Goal: Task Accomplishment & Management: Manage account settings

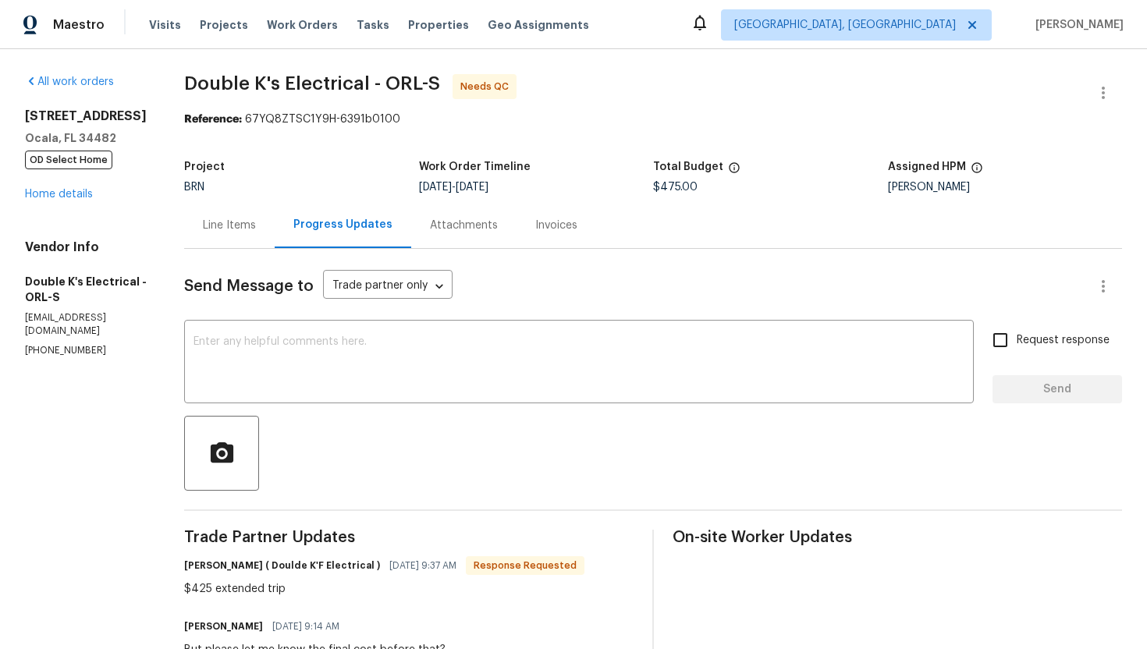
click at [235, 225] on div "Line Items" at bounding box center [229, 226] width 53 height 16
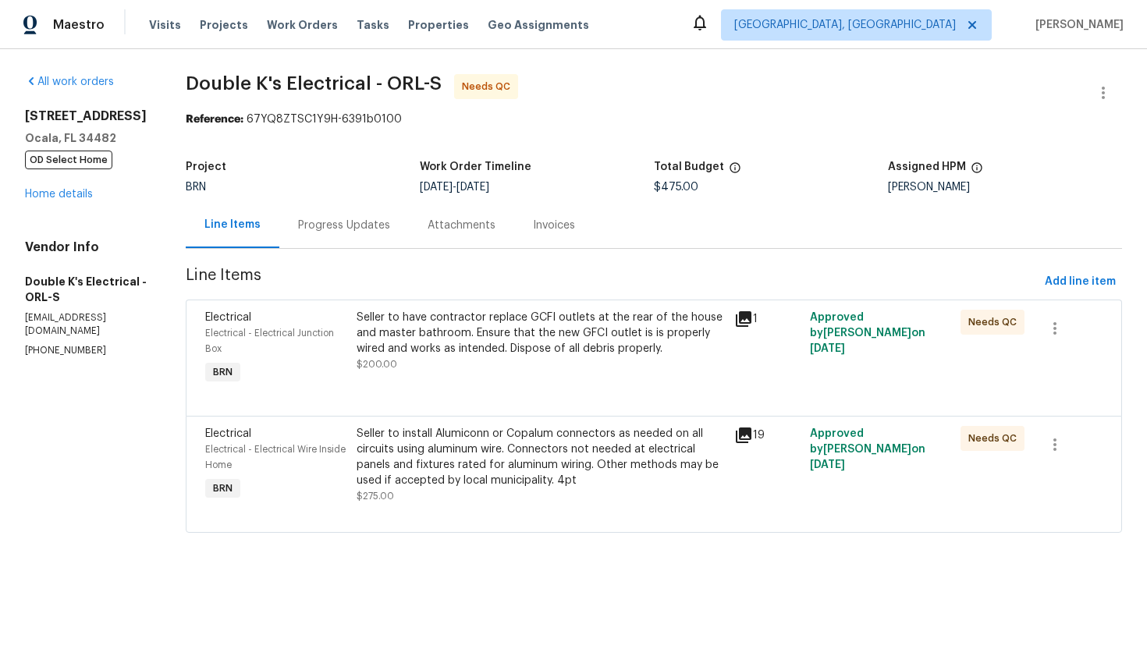
click at [344, 232] on div "Progress Updates" at bounding box center [344, 226] width 92 height 16
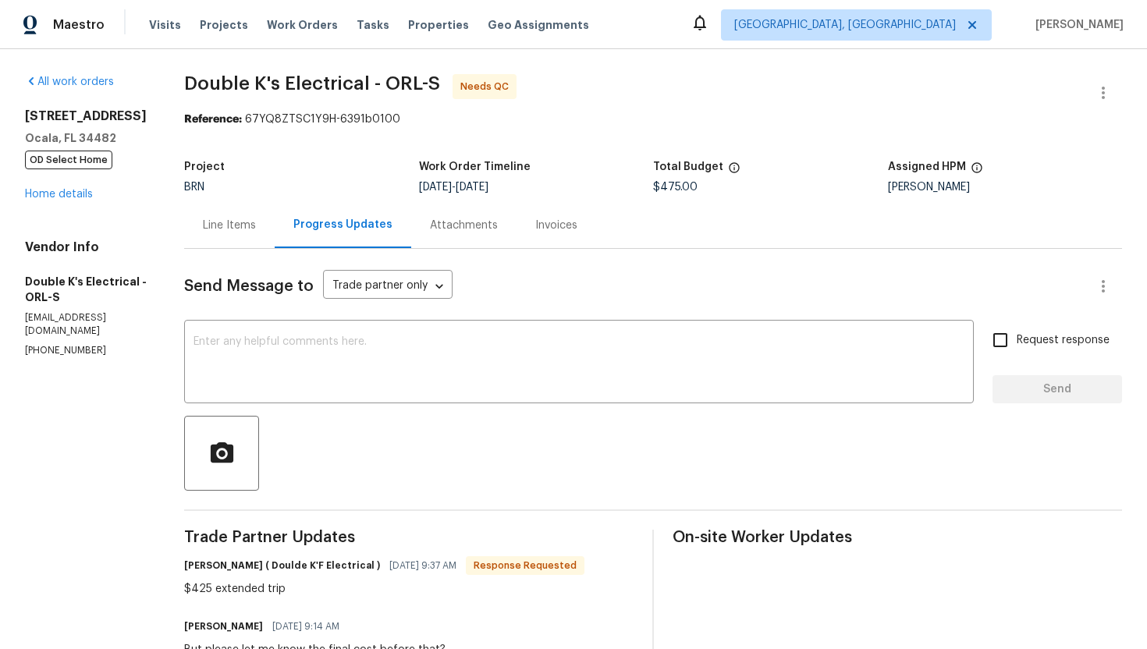
click at [243, 225] on div "Line Items" at bounding box center [229, 226] width 53 height 16
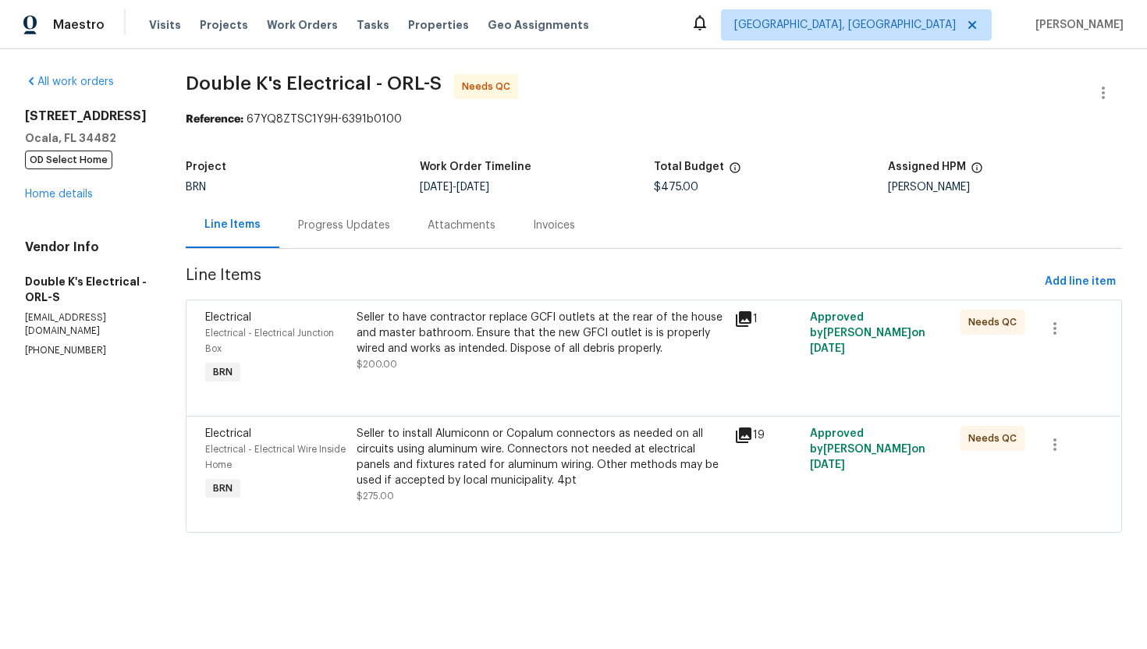
click at [442, 464] on div "Seller to install Alumiconn or Copalum connectors as needed on all circuits usi…" at bounding box center [541, 457] width 368 height 62
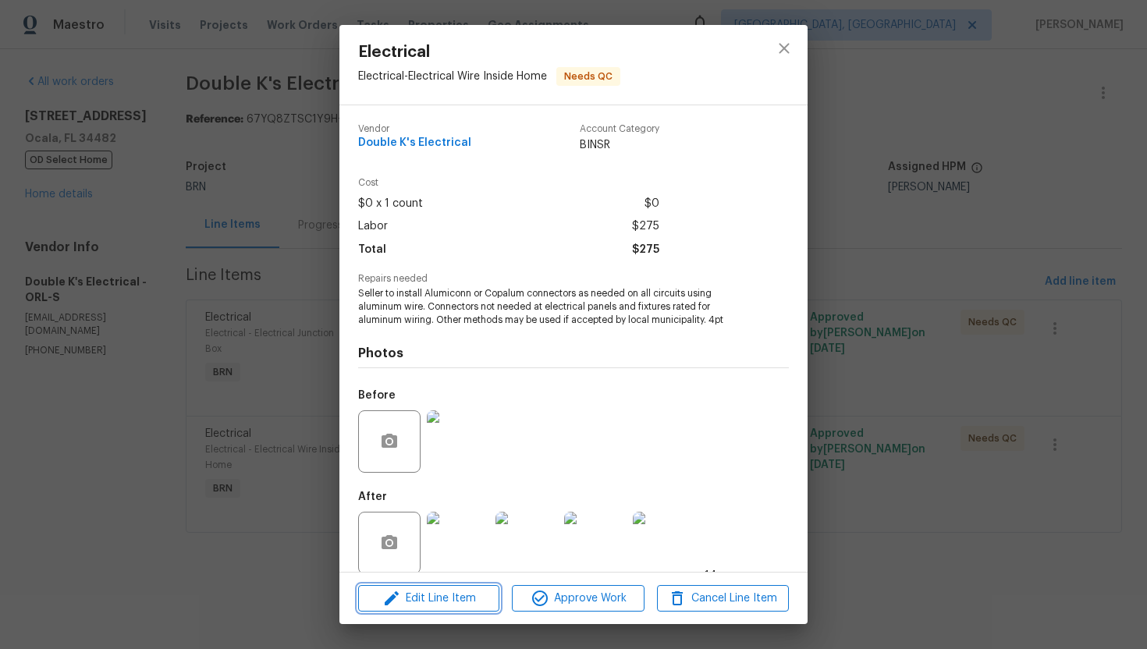
click at [400, 598] on icon "button" at bounding box center [391, 598] width 19 height 19
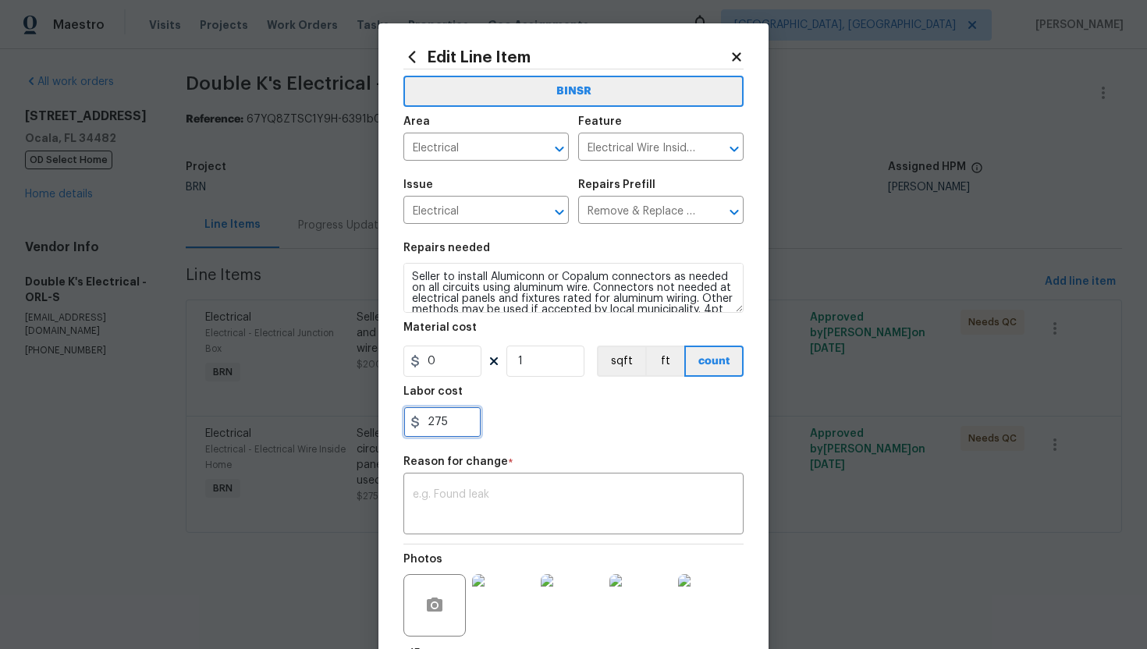
click at [440, 423] on input "275" at bounding box center [442, 422] width 78 height 31
type input "225"
click at [529, 510] on textarea at bounding box center [574, 505] width 322 height 33
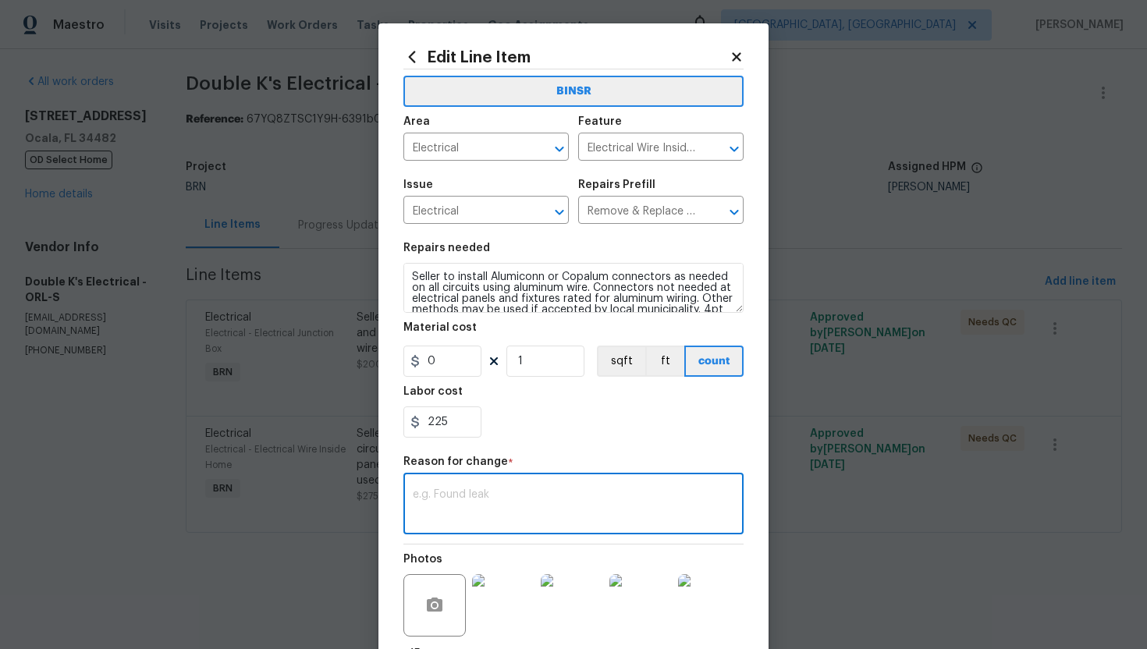
paste textarea "(AG) Updated per vendors final cost."
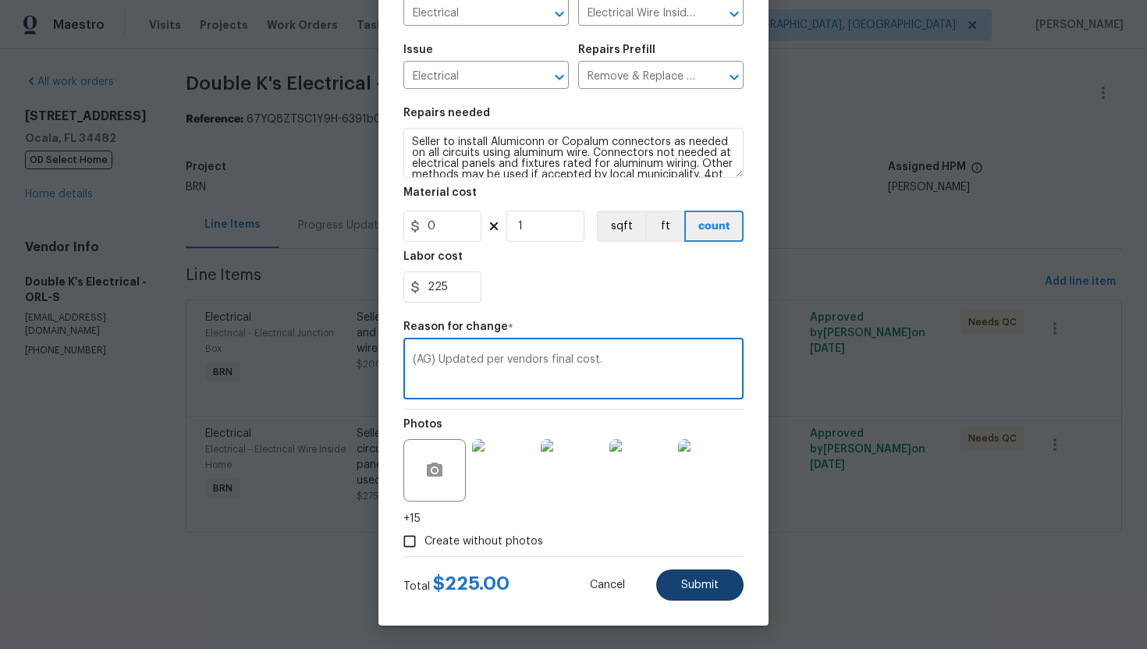
type textarea "(AG) Updated per vendors final cost."
click at [678, 586] on button "Submit" at bounding box center [699, 585] width 87 height 31
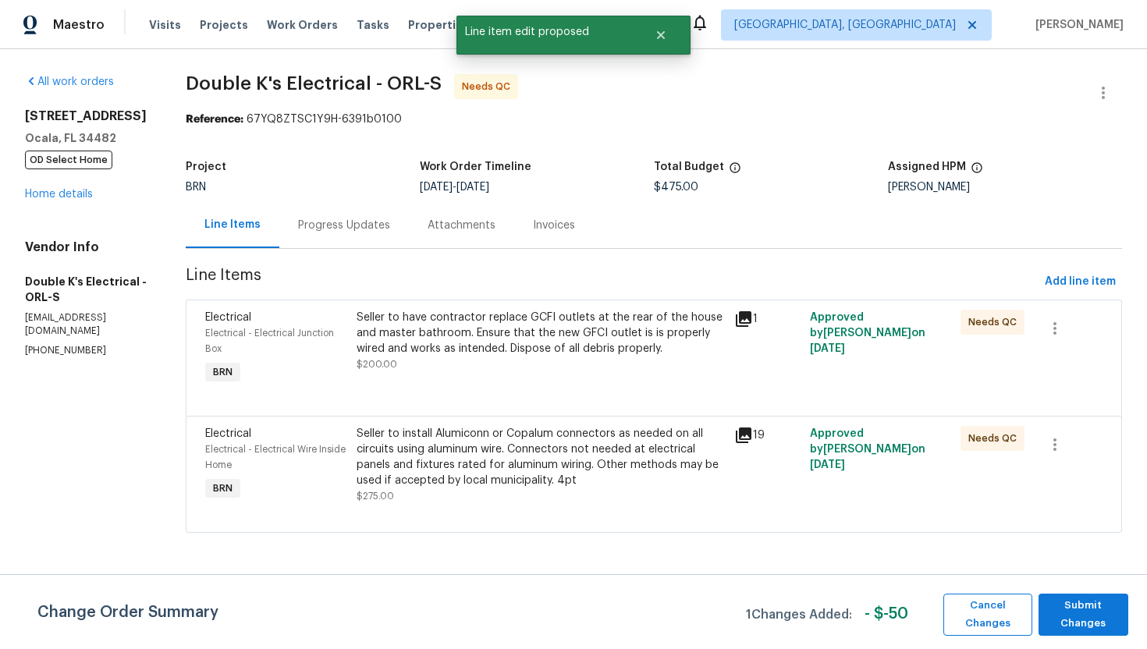
scroll to position [0, 0]
click at [1074, 613] on span "Submit Changes" at bounding box center [1083, 615] width 74 height 36
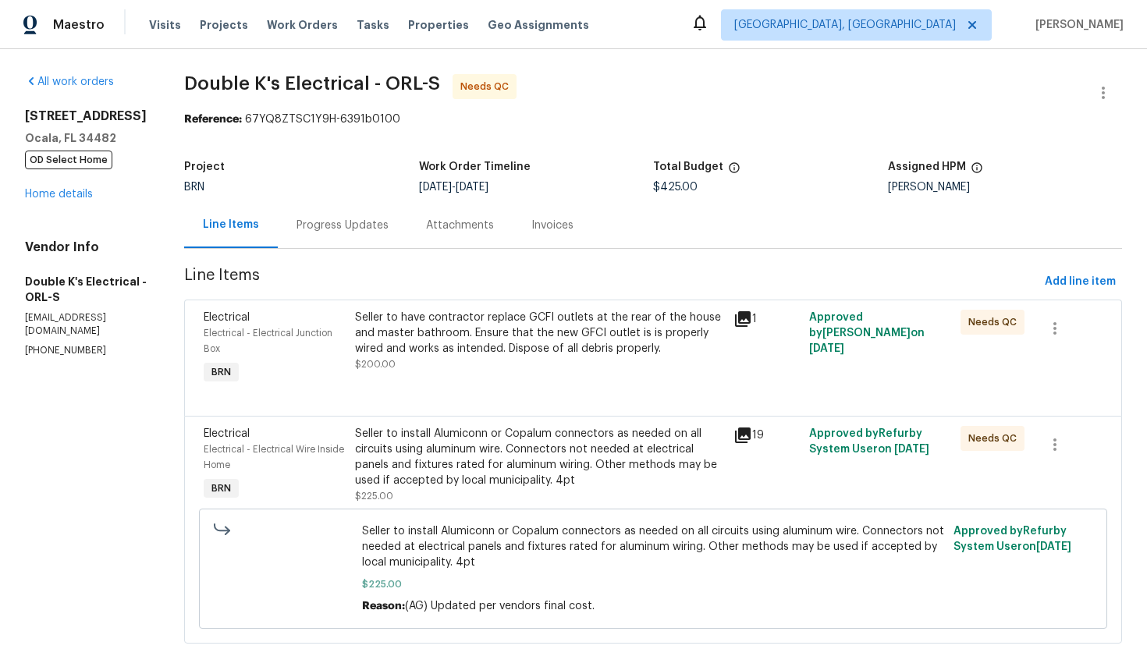
click at [350, 213] on div "Progress Updates" at bounding box center [343, 225] width 130 height 46
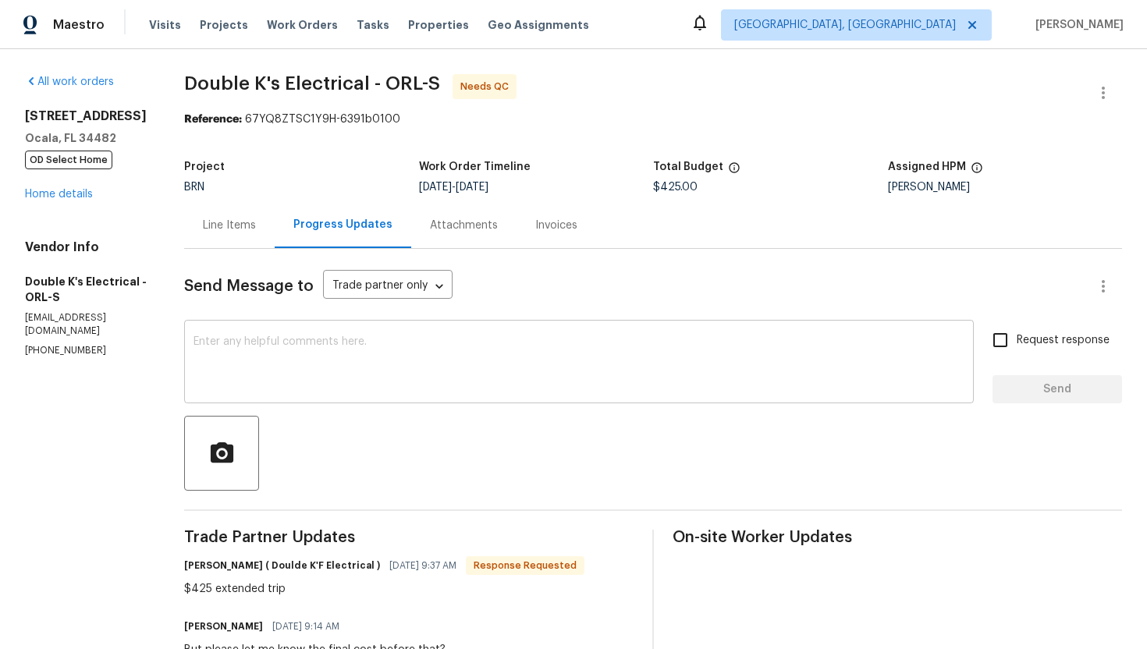
click at [372, 382] on textarea at bounding box center [579, 363] width 771 height 55
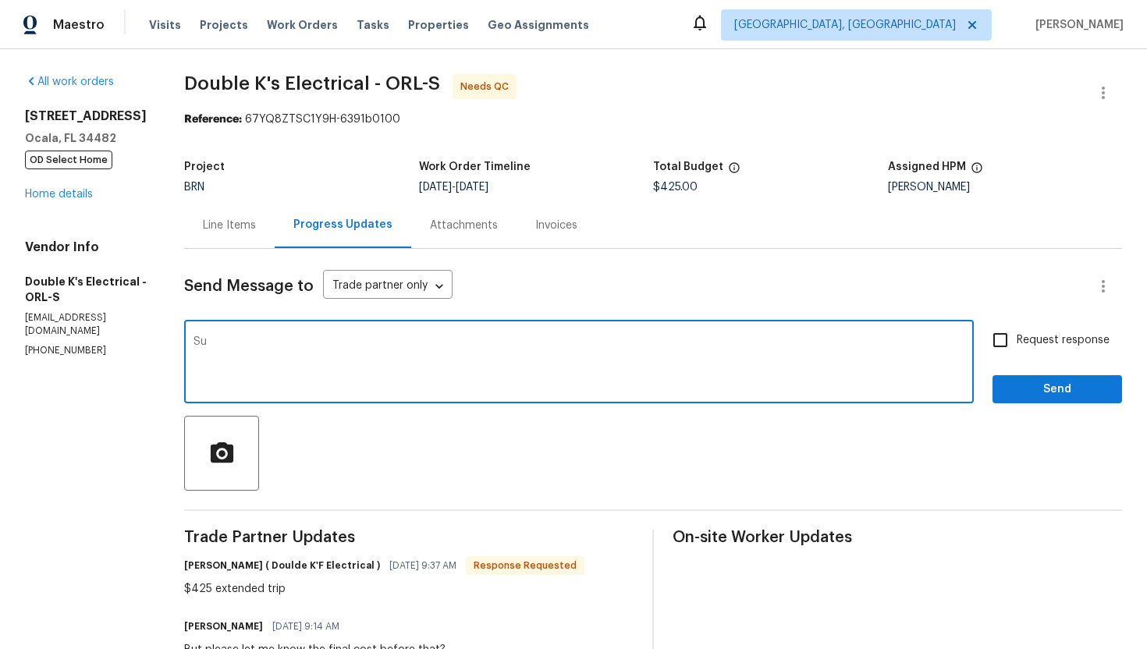
type textarea "S"
type textarea "The cost has been updated to $425 and WO is approved. Please upload the invoice."
click at [1011, 351] on input "Request response" at bounding box center [1000, 340] width 33 height 33
checkbox input "true"
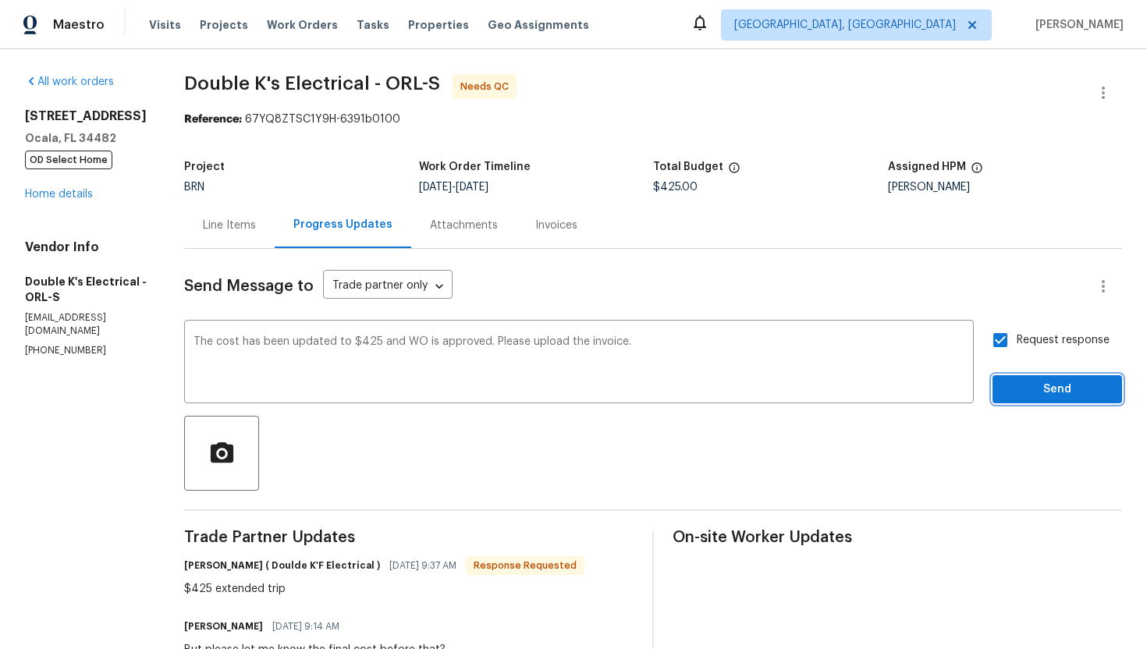
click at [1031, 402] on button "Send" at bounding box center [1058, 389] width 130 height 29
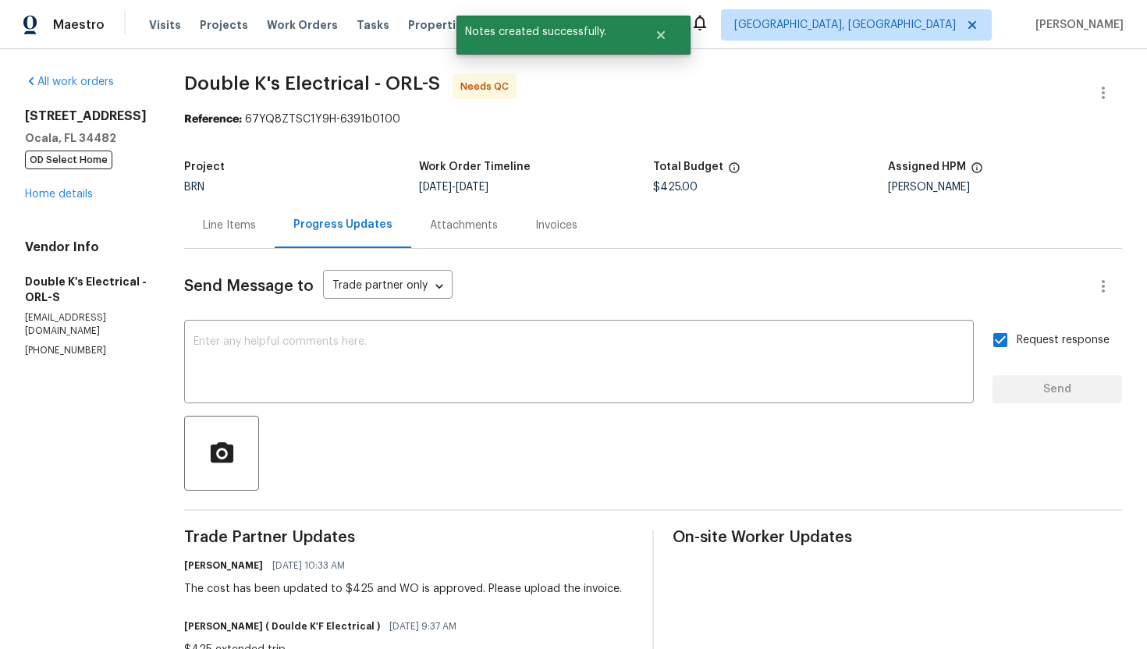
click at [235, 239] on div "Line Items" at bounding box center [229, 225] width 91 height 46
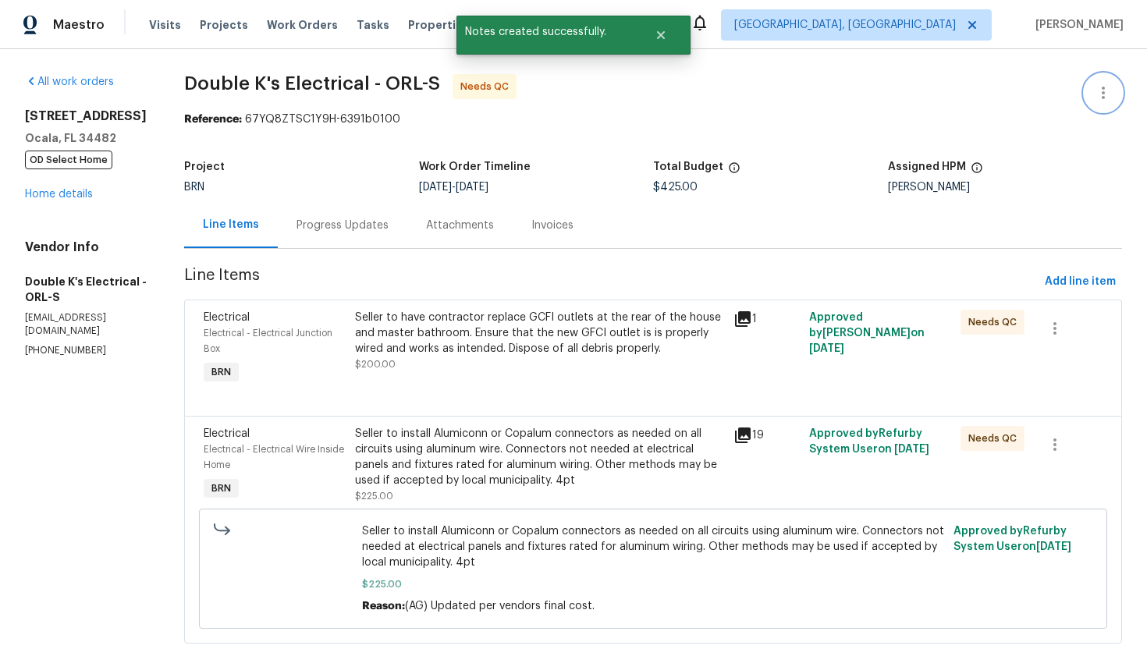
click at [1101, 94] on icon "button" at bounding box center [1103, 93] width 19 height 19
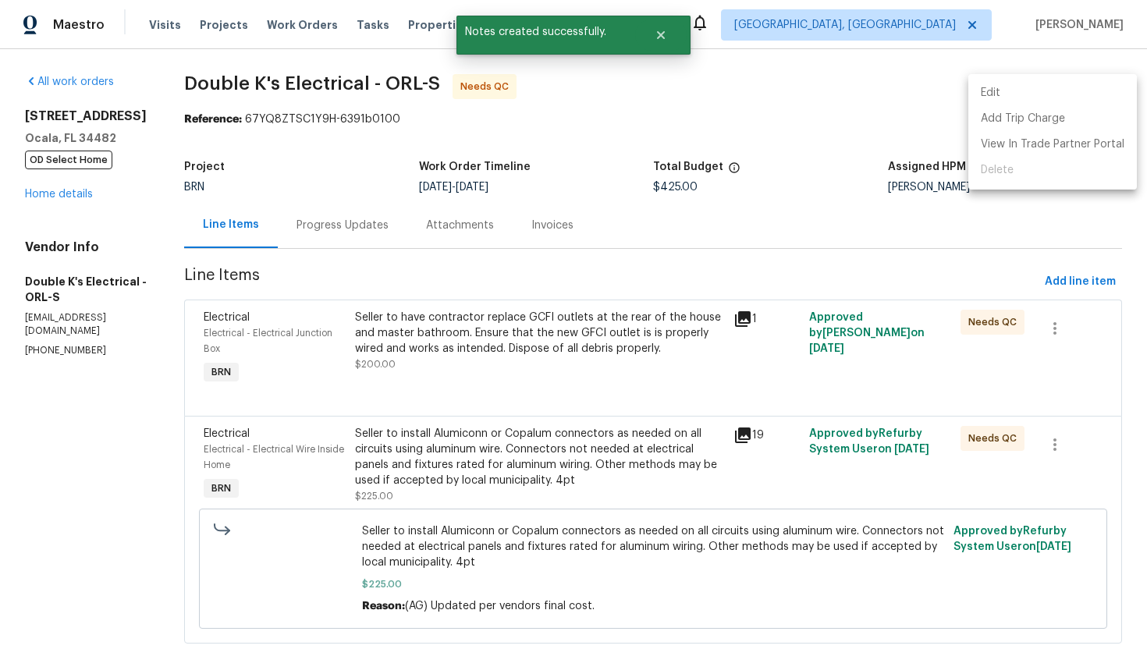
click at [1088, 94] on li "Edit" at bounding box center [1052, 93] width 169 height 26
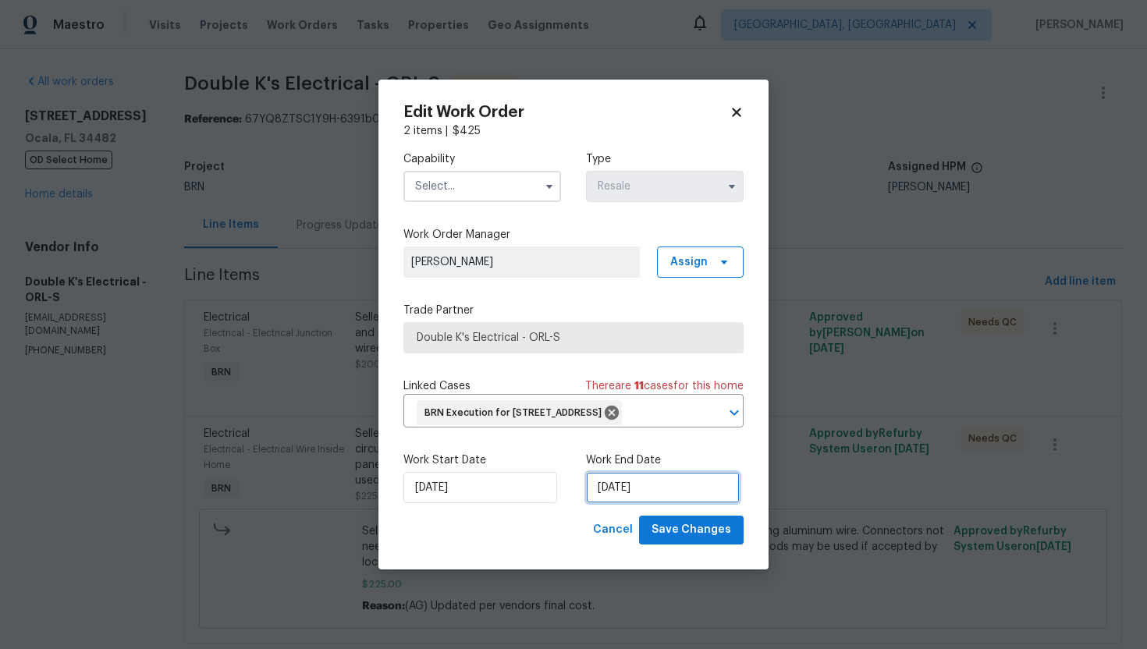
click at [606, 494] on input "9/22/2025" at bounding box center [663, 487] width 154 height 31
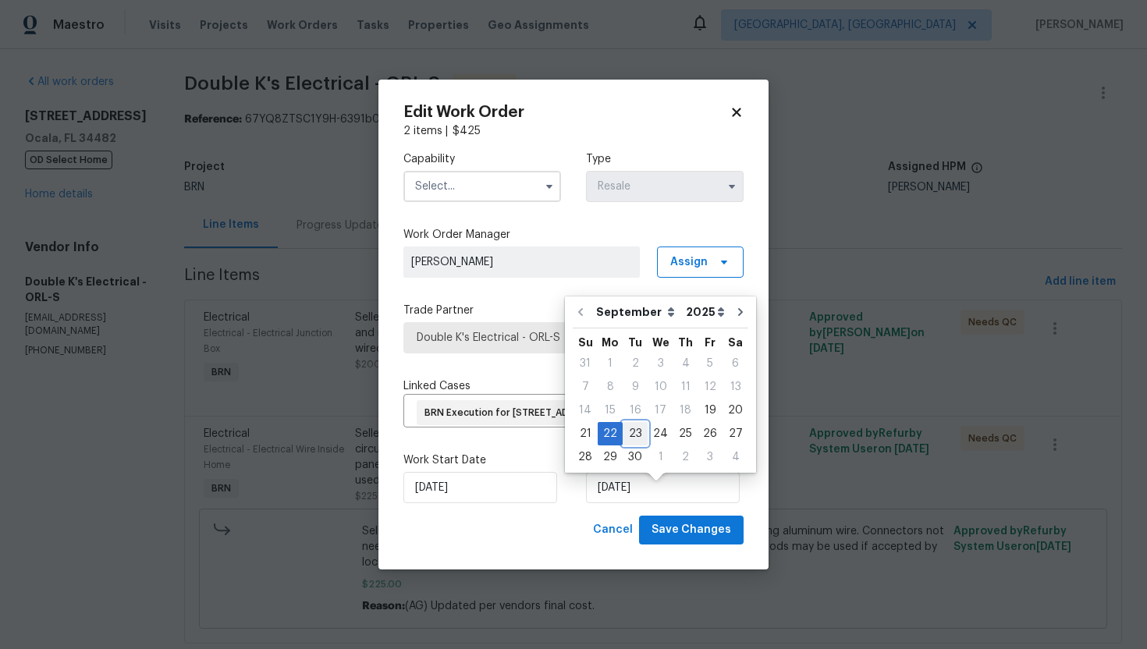
click at [629, 439] on div "23" at bounding box center [635, 434] width 25 height 22
type input "[DATE]"
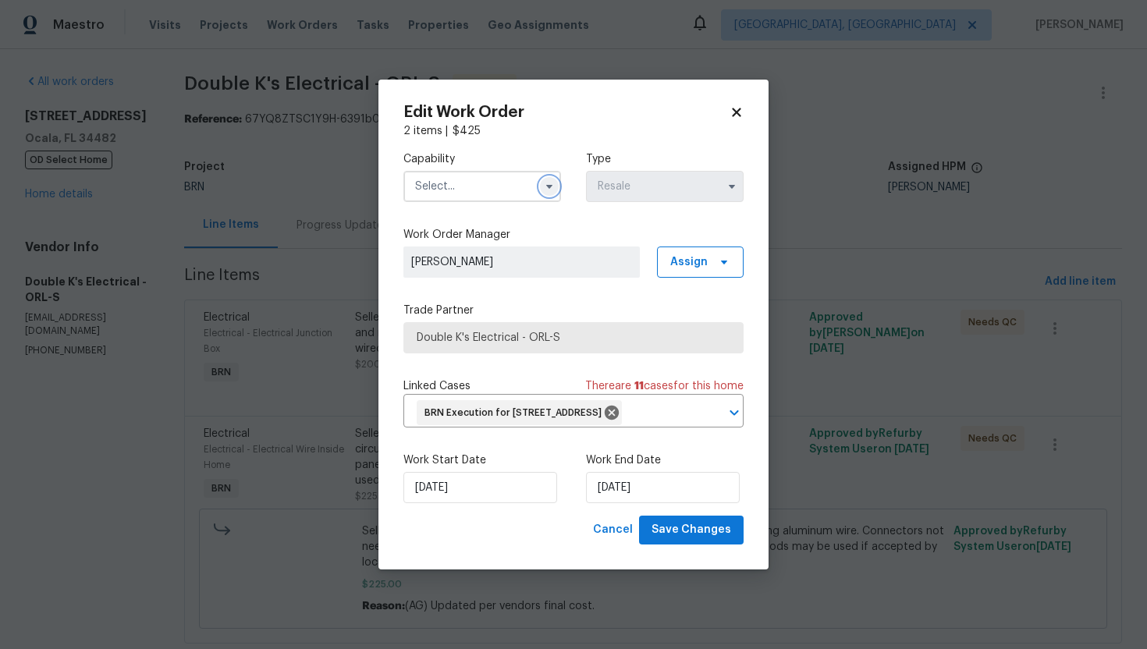
click at [552, 180] on icon "button" at bounding box center [549, 186] width 12 height 12
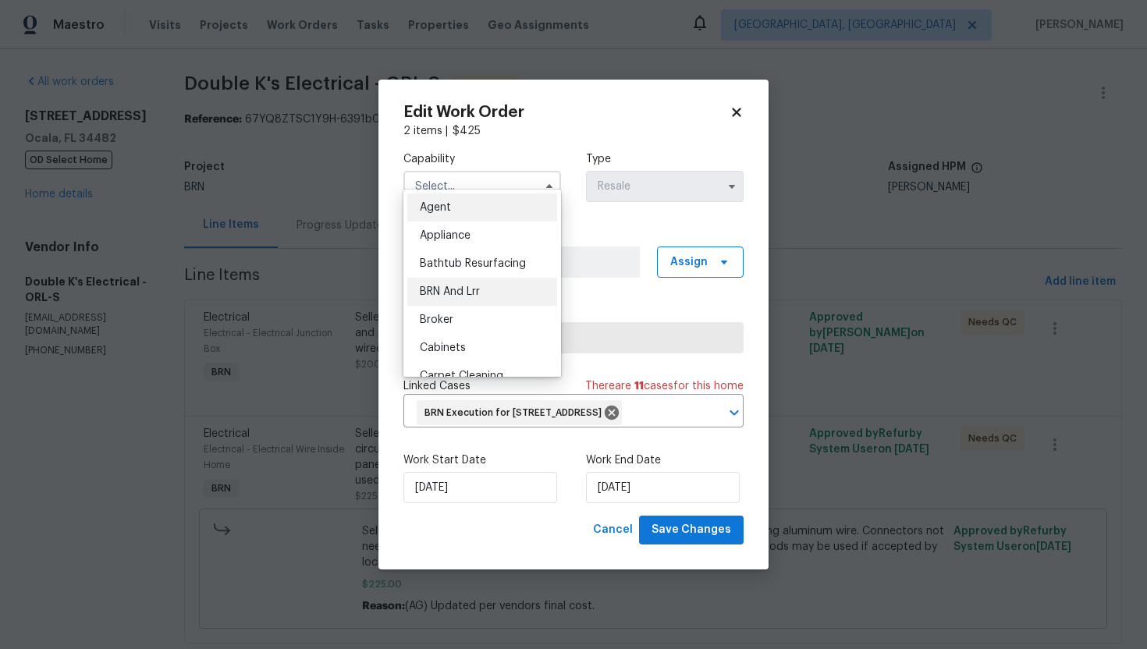
click at [488, 299] on div "BRN And Lrr" at bounding box center [482, 292] width 150 height 28
type input "BRN And Lrr"
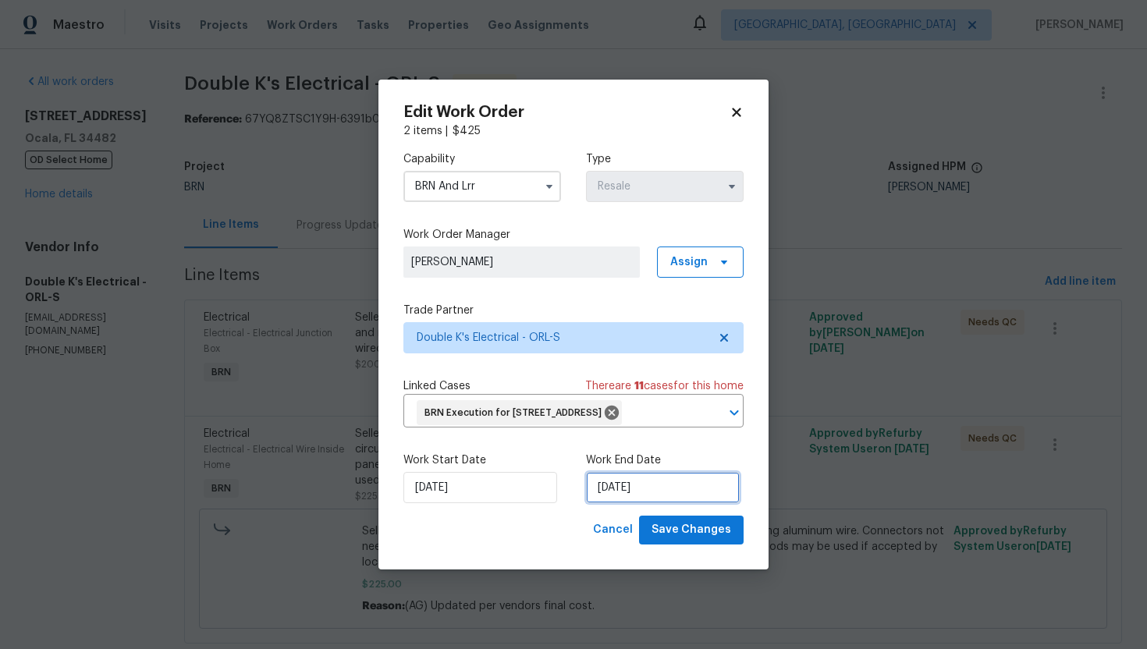
click at [617, 499] on input "[DATE]" at bounding box center [663, 487] width 154 height 31
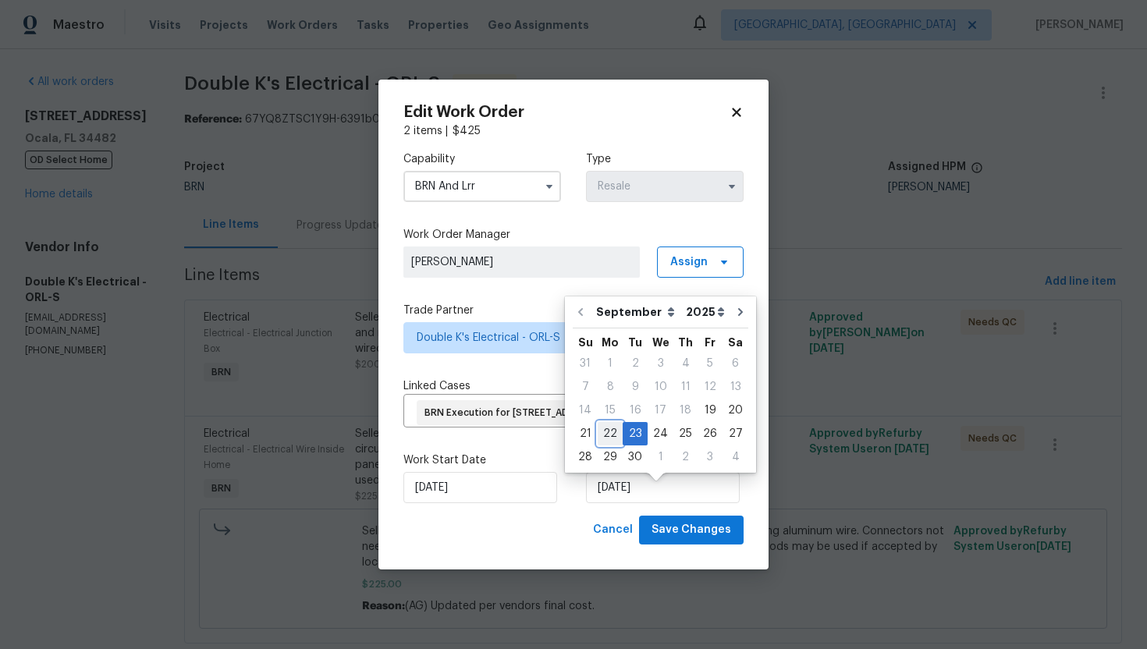
click at [617, 432] on div "22" at bounding box center [610, 434] width 25 height 22
type input "9/22/2025"
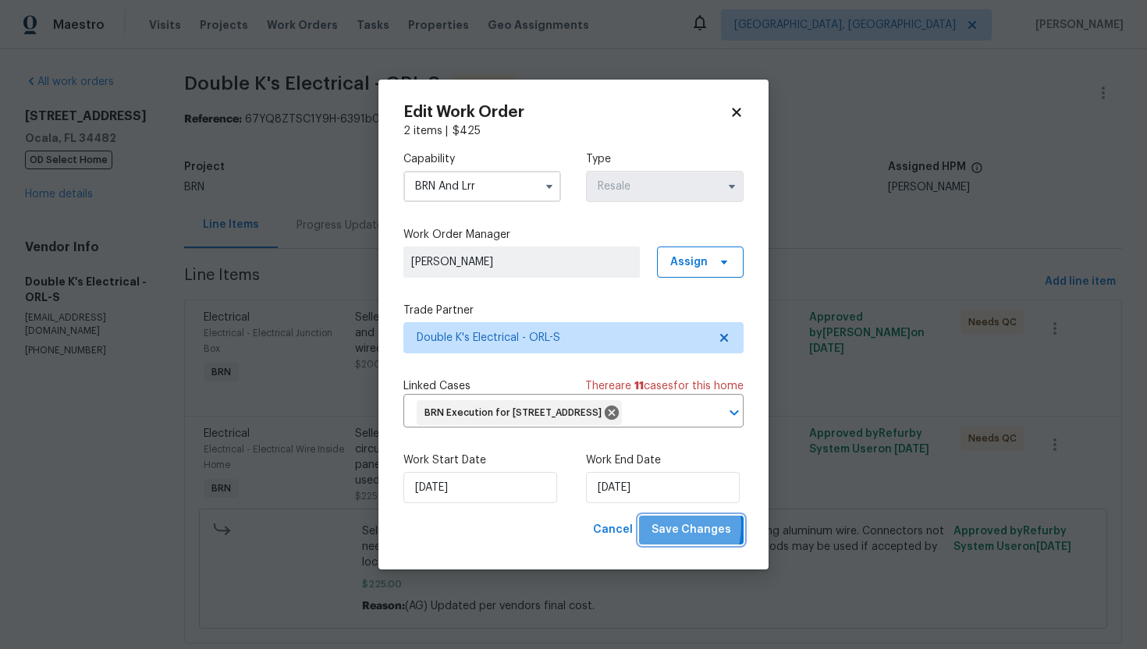
click at [665, 538] on span "Save Changes" at bounding box center [692, 531] width 80 height 20
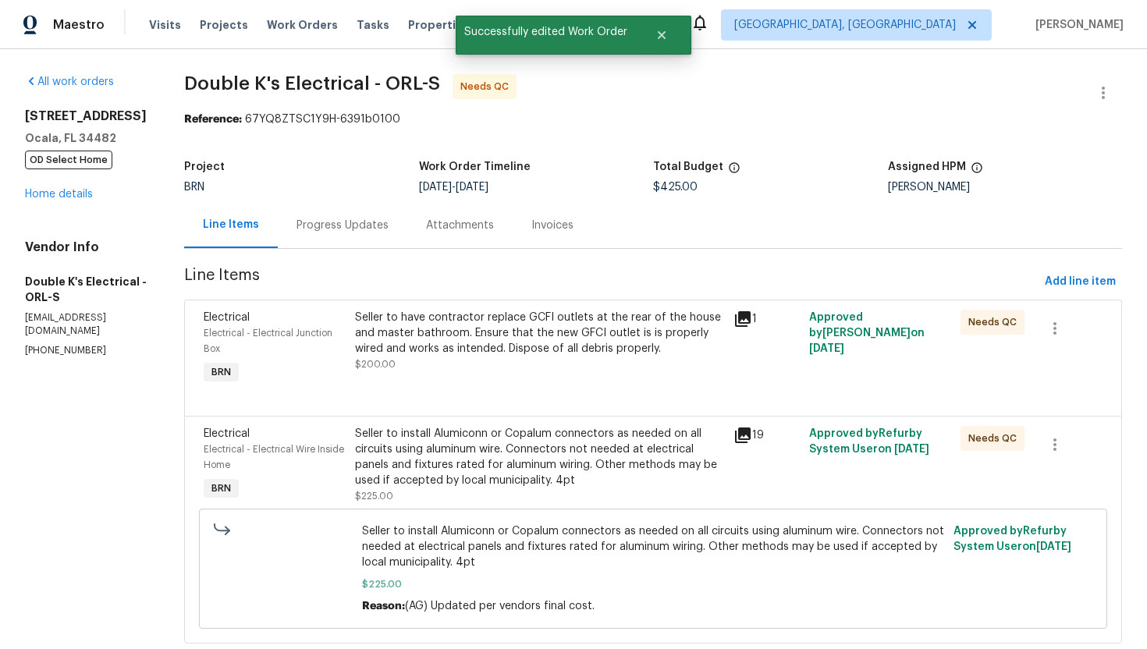
click at [329, 229] on div "Progress Updates" at bounding box center [343, 226] width 92 height 16
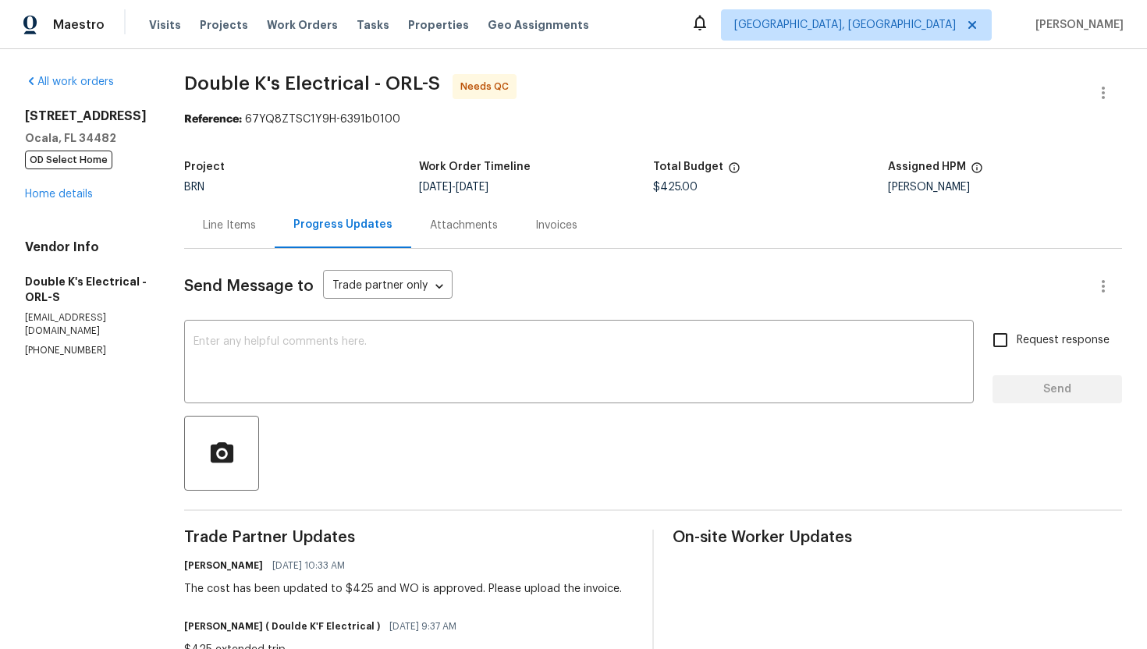
click at [257, 238] on div "Line Items" at bounding box center [229, 225] width 91 height 46
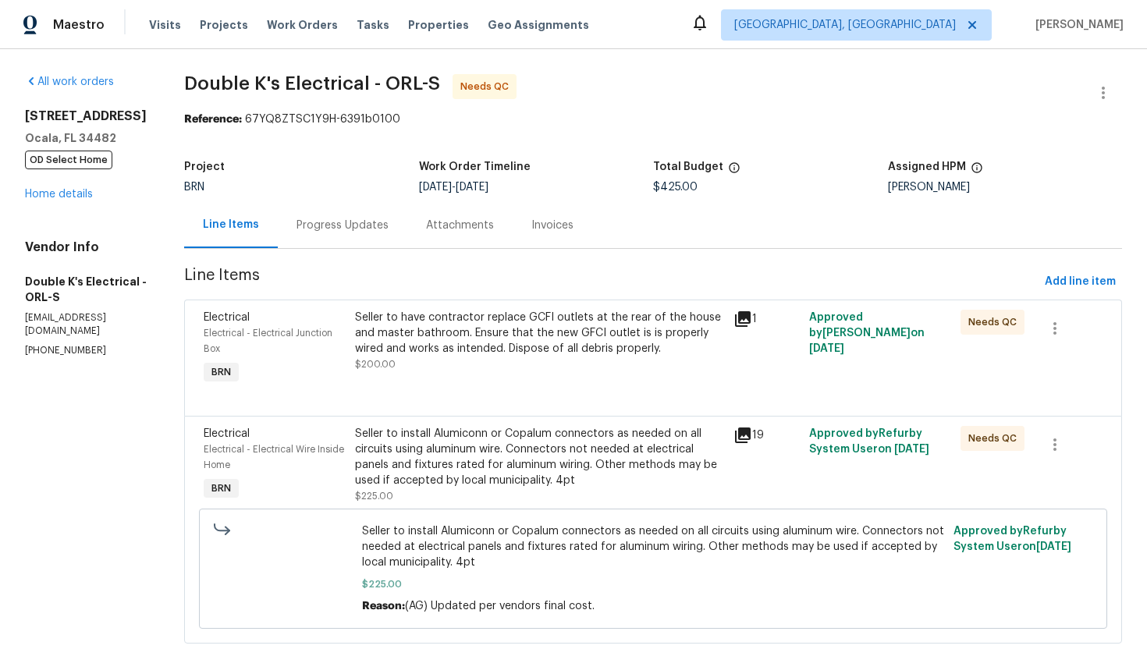
click at [432, 336] on div "Seller to have contractor replace GCFI outlets at the rear of the house and mas…" at bounding box center [539, 333] width 369 height 47
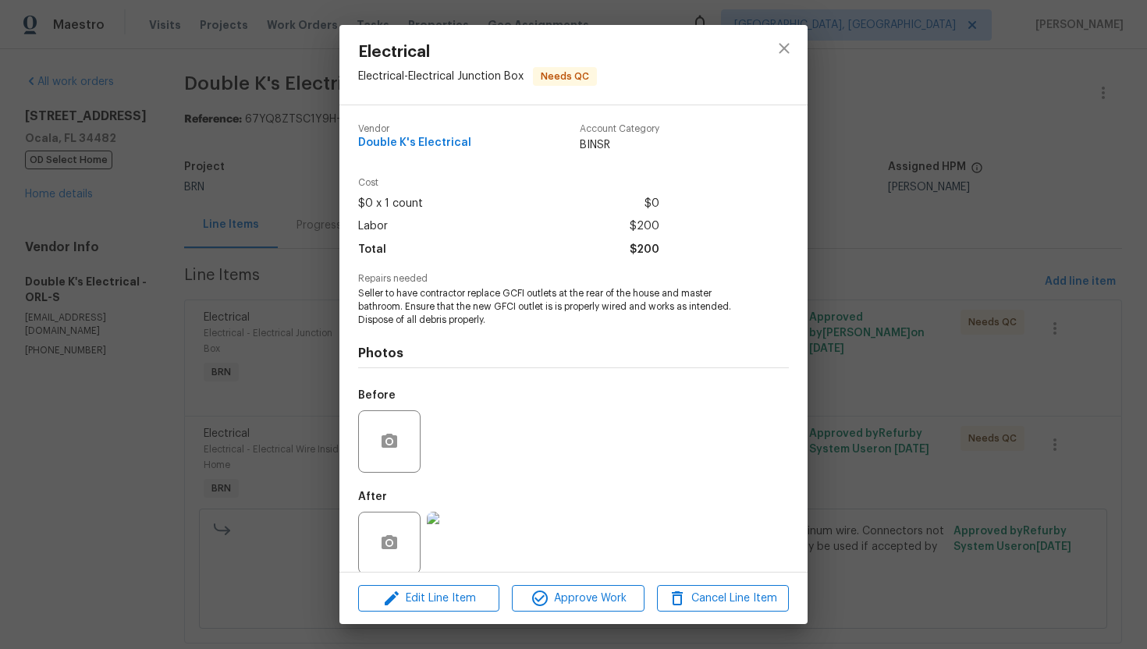
scroll to position [18, 0]
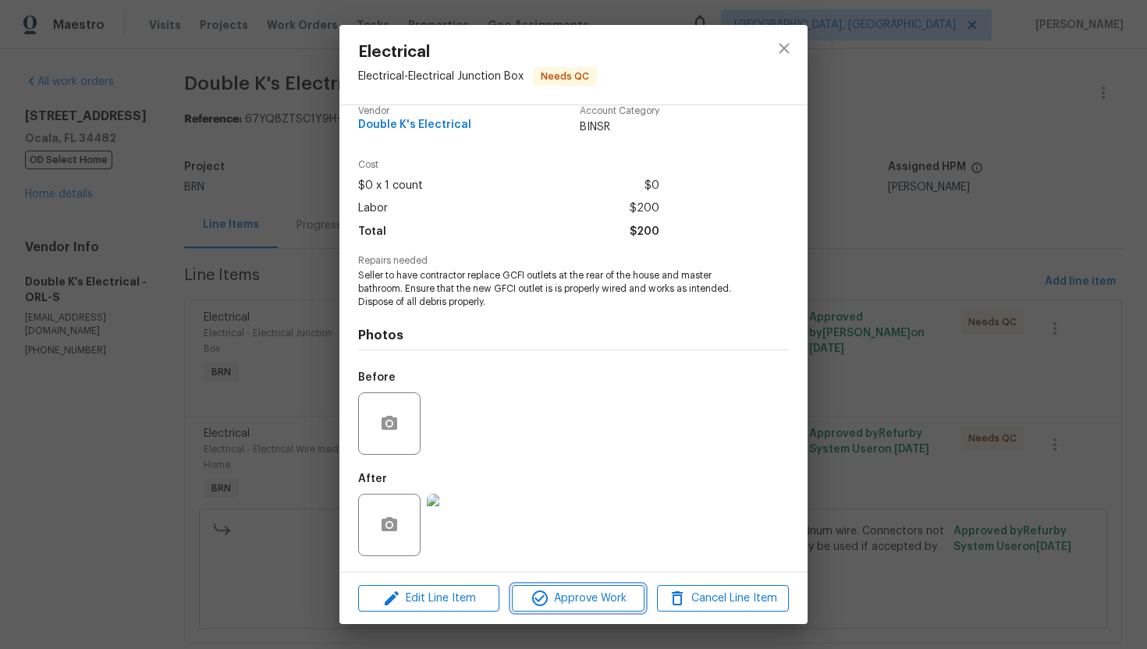
click at [574, 594] on span "Approve Work" at bounding box center [578, 599] width 123 height 20
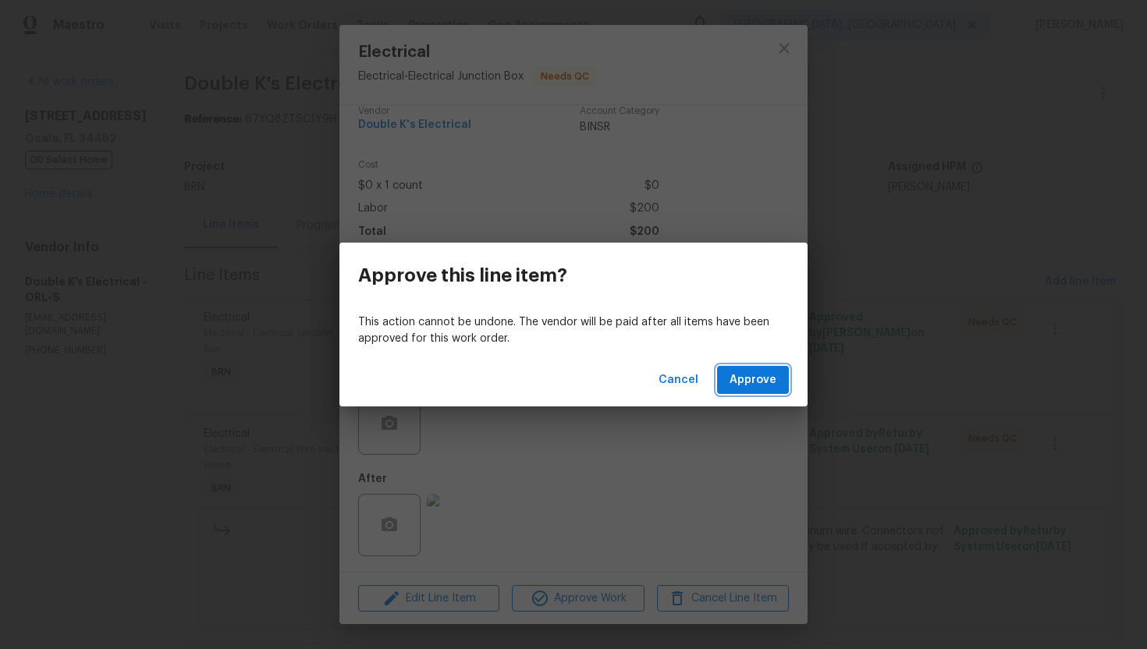
click at [776, 373] on span "Approve" at bounding box center [753, 381] width 47 height 20
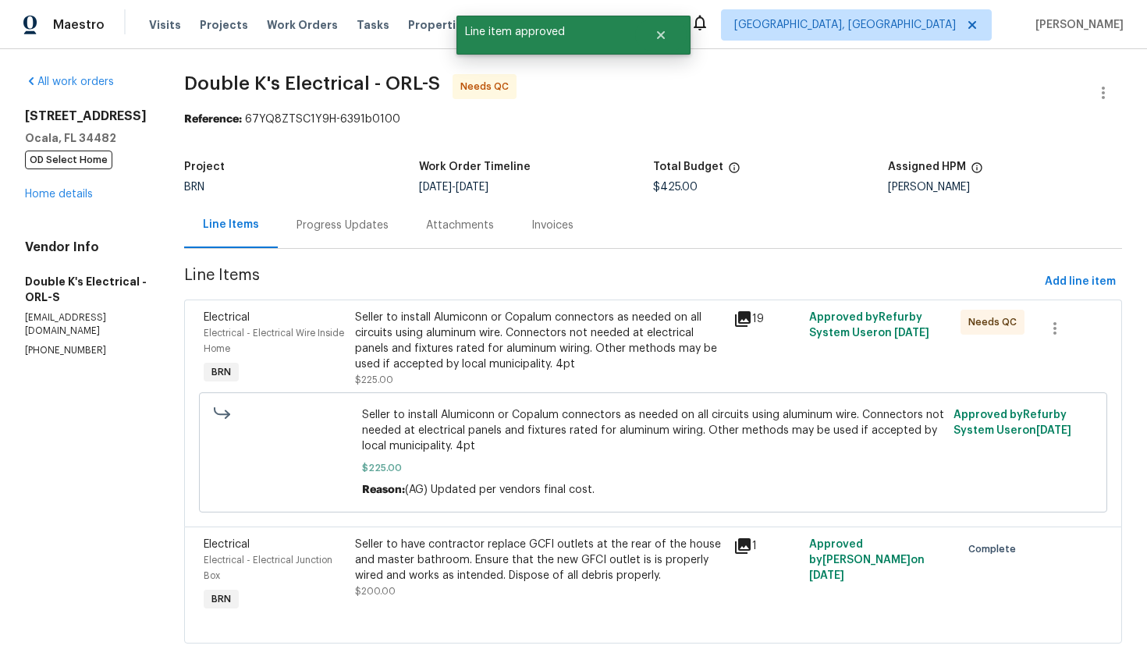
click at [567, 329] on div "Seller to install Alumiconn or Copalum connectors as needed on all circuits usi…" at bounding box center [539, 341] width 369 height 62
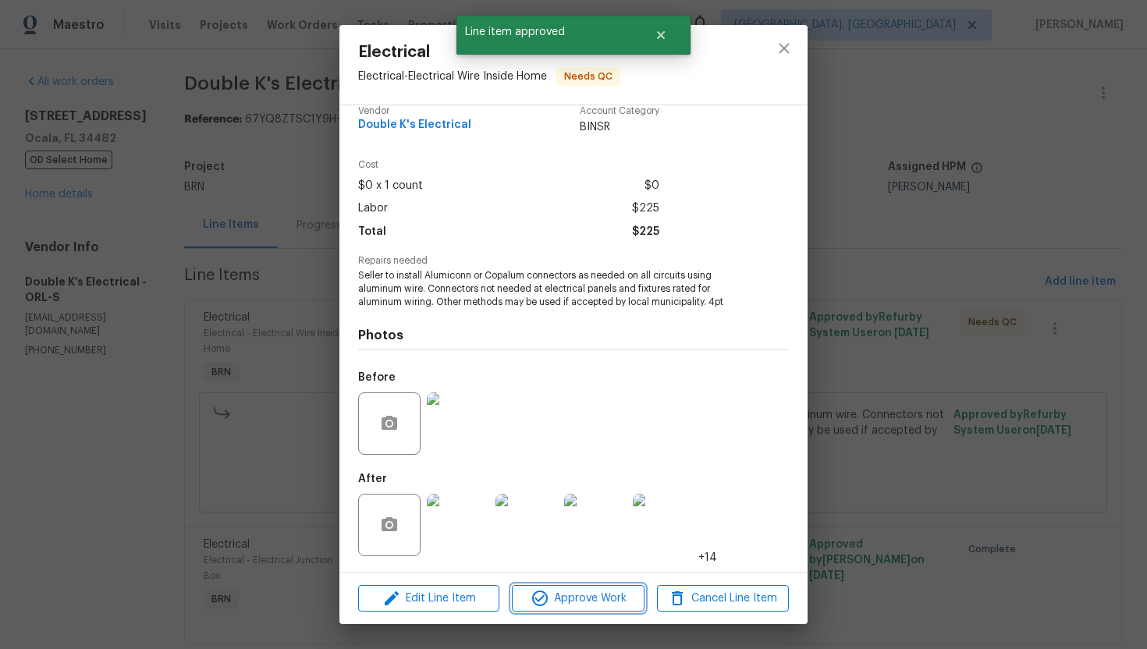
click at [549, 599] on span "Approve Work" at bounding box center [578, 599] width 123 height 20
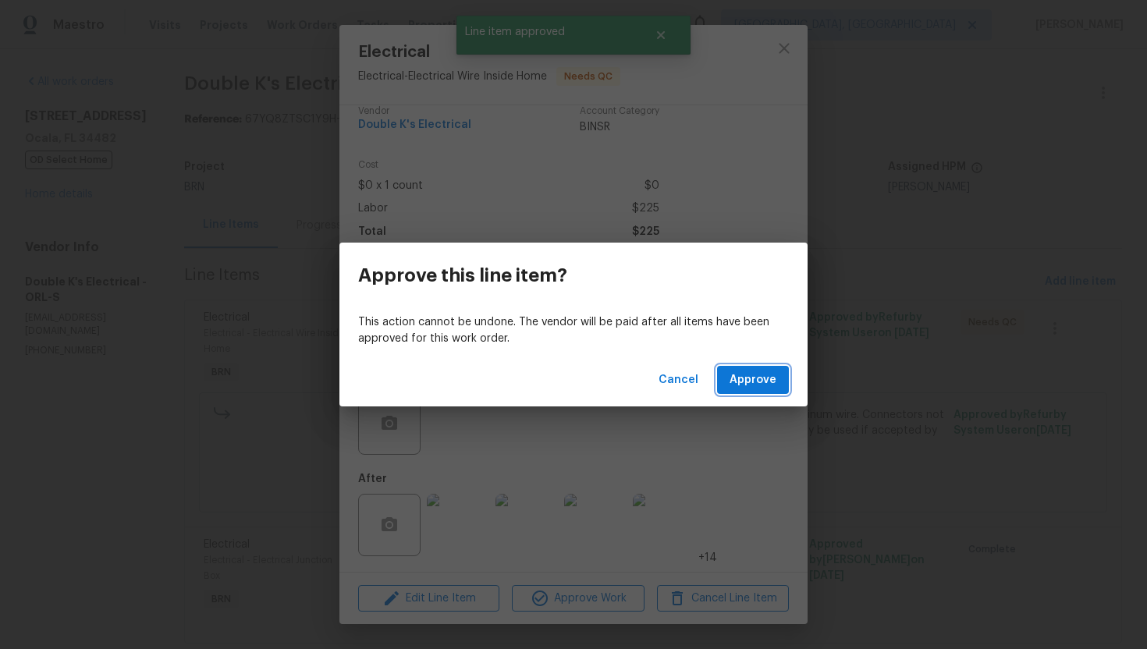
click at [755, 376] on span "Approve" at bounding box center [753, 381] width 47 height 20
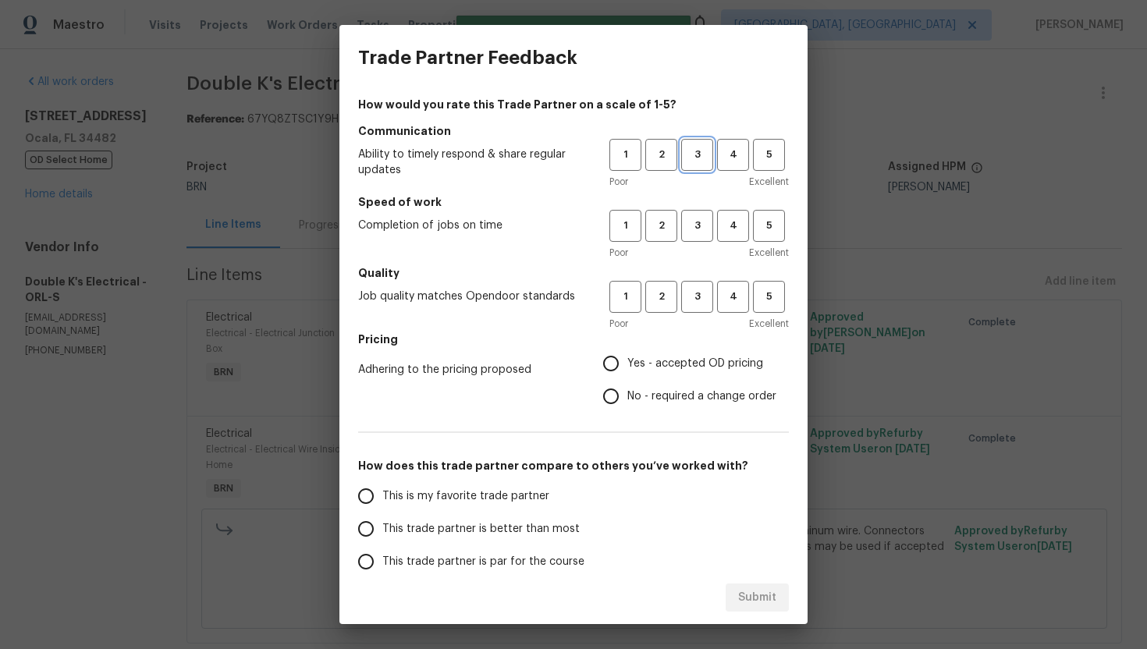
click at [696, 165] on button "3" at bounding box center [697, 155] width 32 height 32
click at [698, 219] on span "3" at bounding box center [697, 226] width 29 height 18
click at [696, 287] on button "3" at bounding box center [697, 297] width 32 height 32
click at [627, 392] on input "No - required a change order" at bounding box center [611, 396] width 33 height 33
radio input "true"
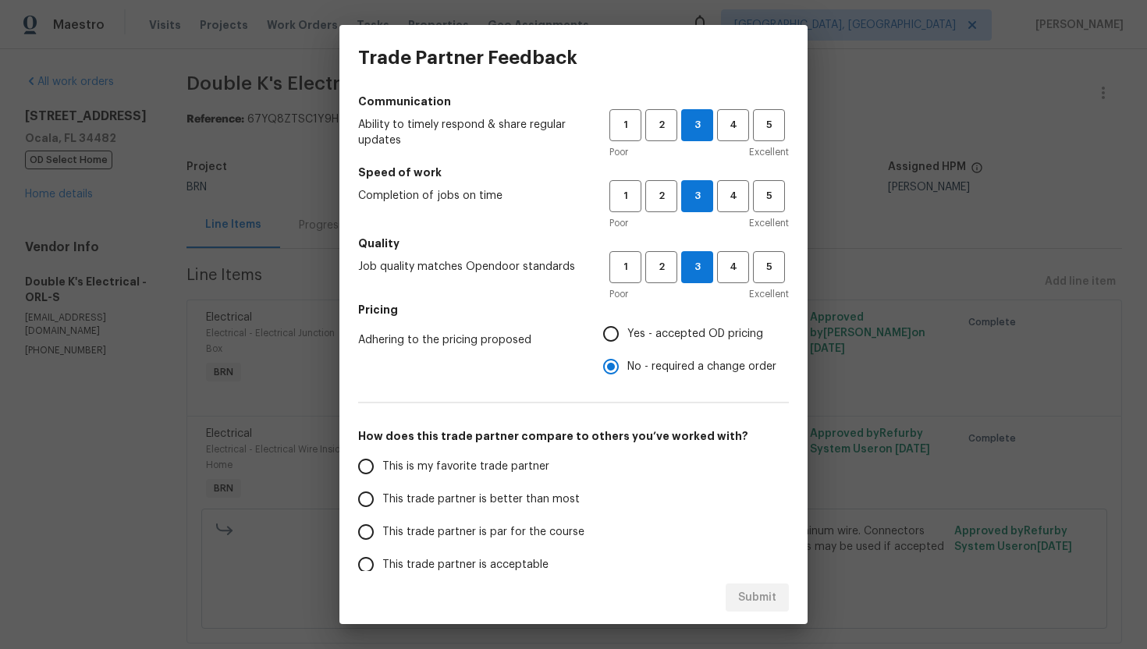
scroll to position [62, 0]
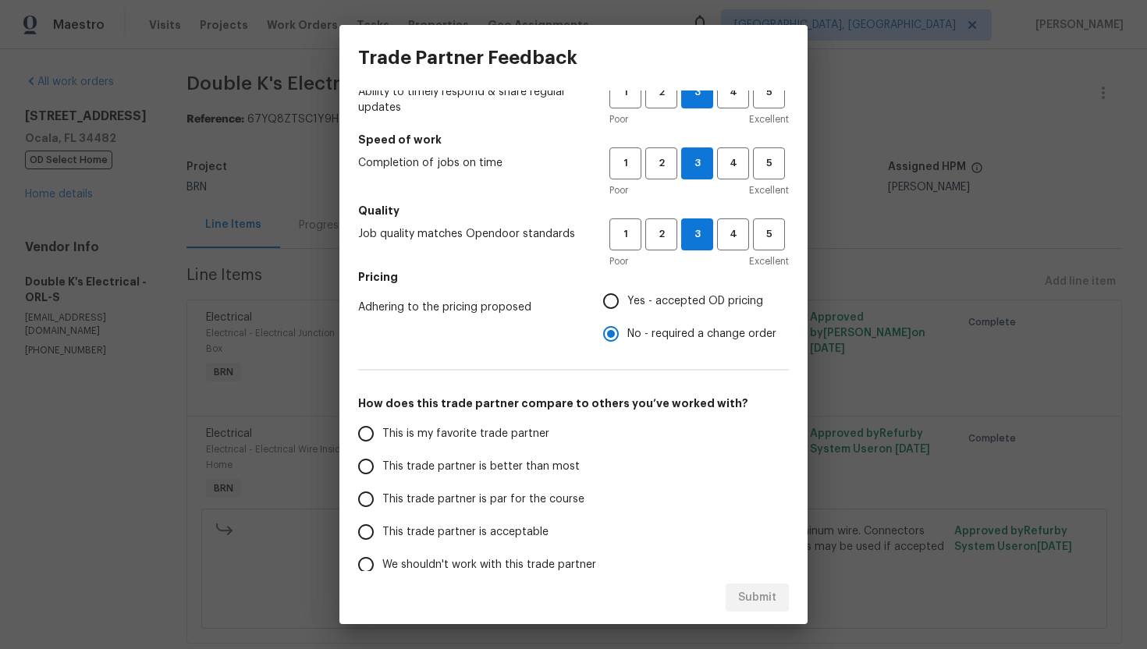
click at [467, 478] on label "This trade partner is better than most" at bounding box center [473, 466] width 247 height 33
click at [382, 478] on input "This trade partner is better than most" at bounding box center [366, 466] width 33 height 33
click at [767, 598] on span "Submit" at bounding box center [757, 598] width 38 height 20
radio input "true"
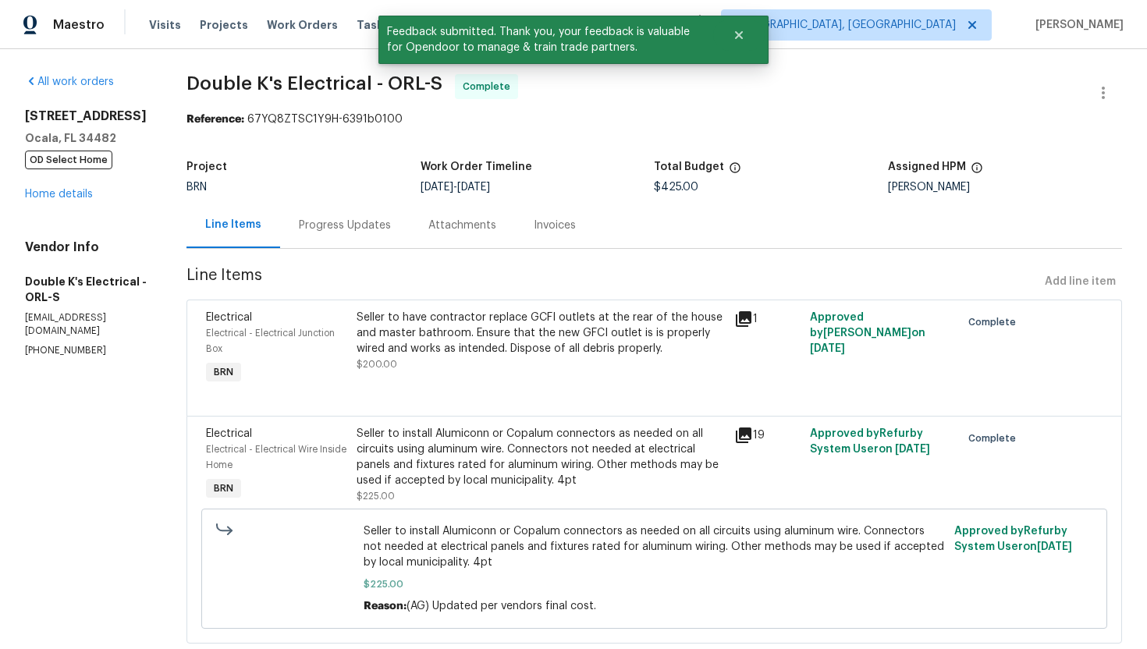
click at [341, 225] on div "Progress Updates" at bounding box center [345, 226] width 92 height 16
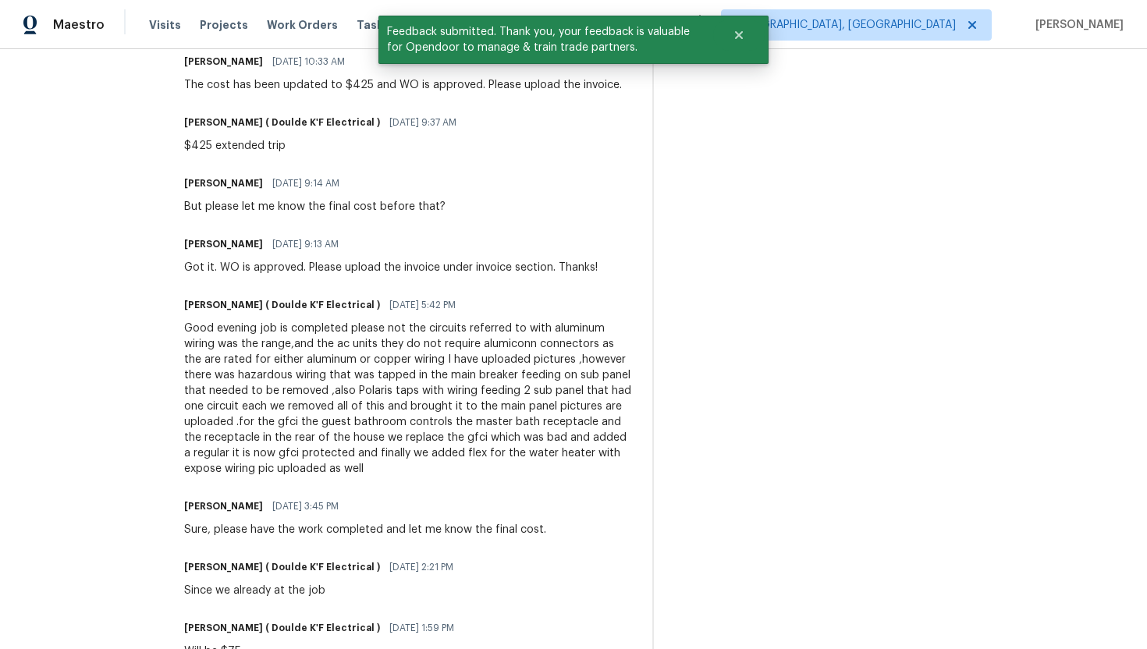
scroll to position [517, 0]
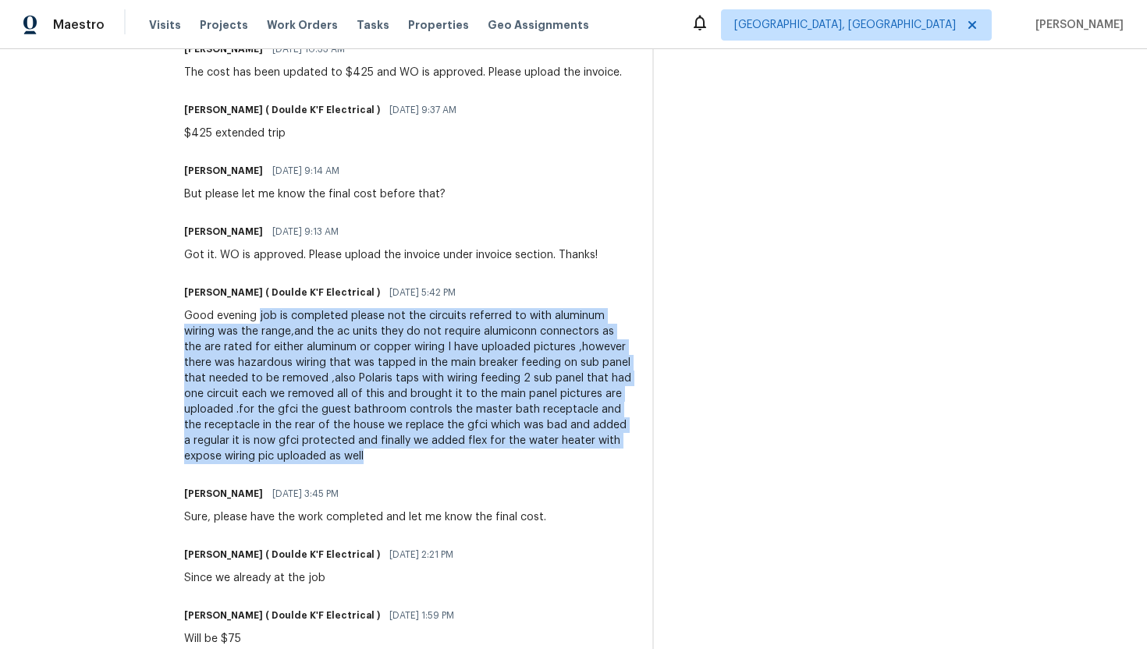
drag, startPoint x: 268, startPoint y: 319, endPoint x: 425, endPoint y: 450, distance: 204.4
click at [426, 449] on div "Good evening job is completed please not the circuits referred to with aluminum…" at bounding box center [408, 386] width 449 height 156
copy div "job is completed please not the circuits referred to with aluminum wiring was t…"
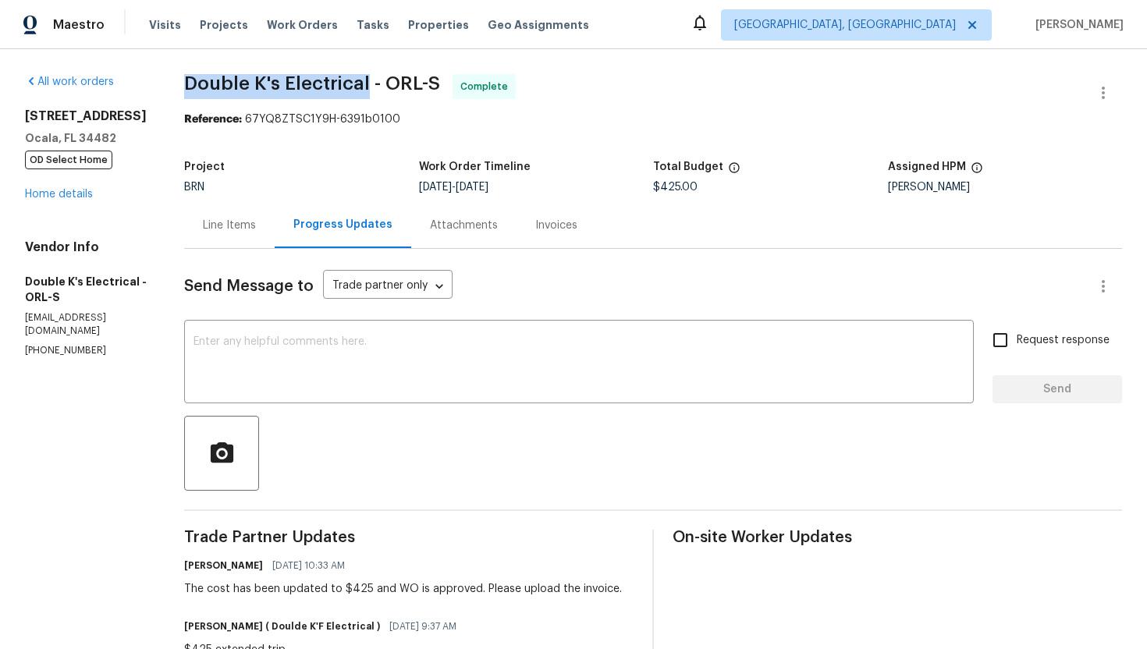
drag, startPoint x: 191, startPoint y: 84, endPoint x: 375, endPoint y: 87, distance: 183.4
copy span "Double K's Electrical"
click at [542, 226] on div "Invoices" at bounding box center [556, 226] width 42 height 16
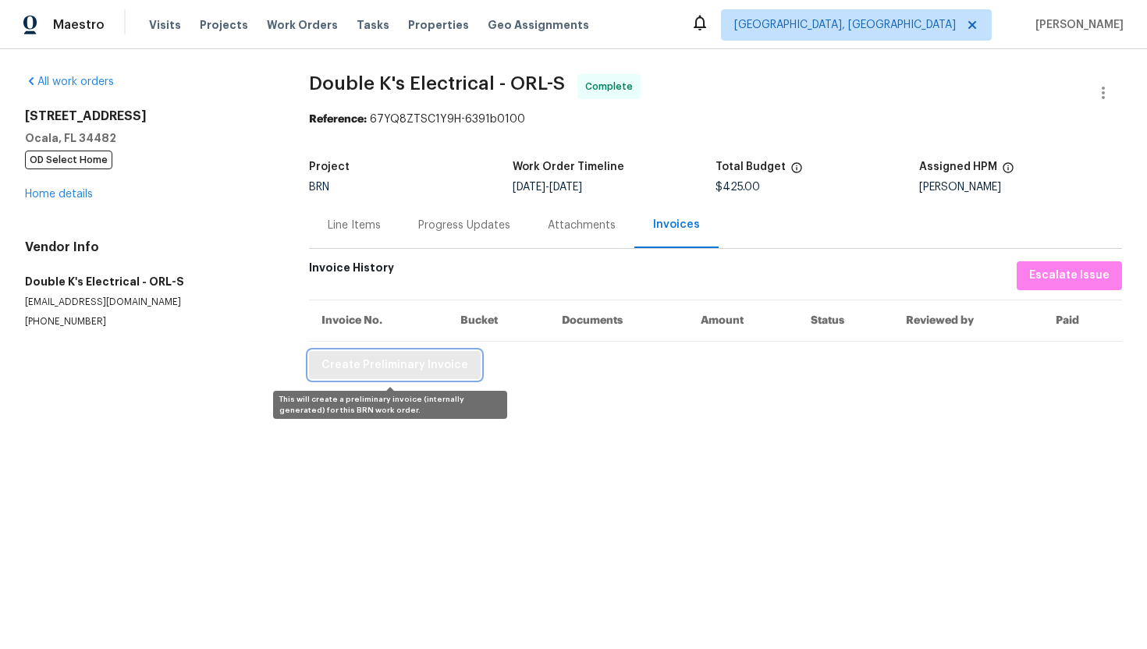
click at [448, 368] on span "Create Preliminary Invoice" at bounding box center [395, 366] width 147 height 20
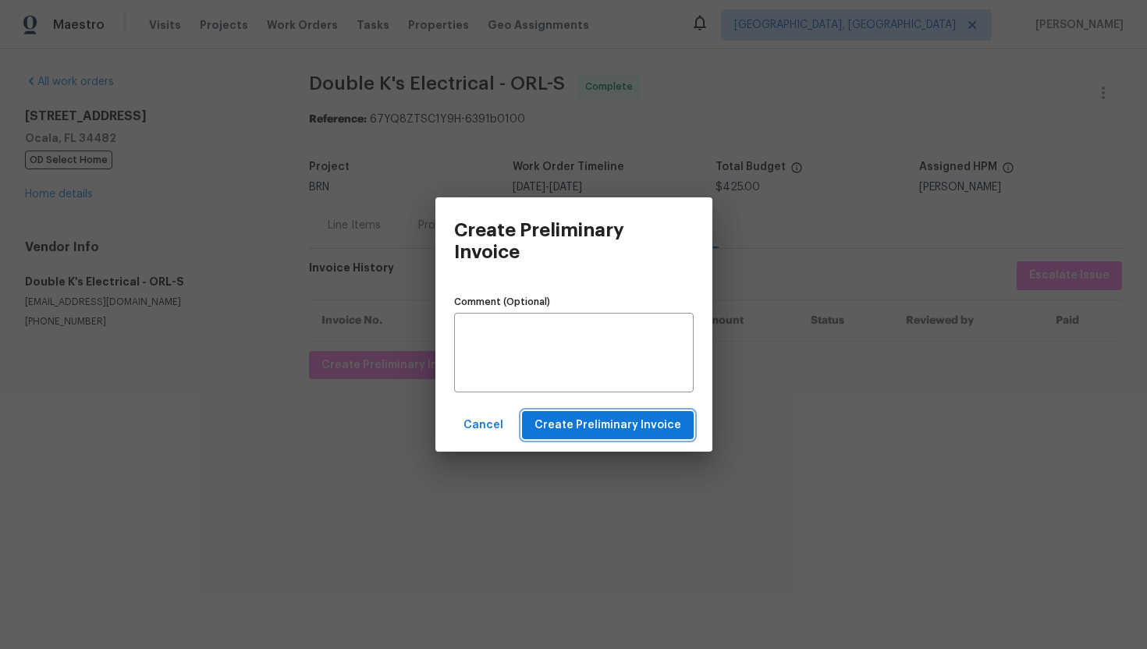
click at [557, 418] on span "Create Preliminary Invoice" at bounding box center [608, 426] width 147 height 20
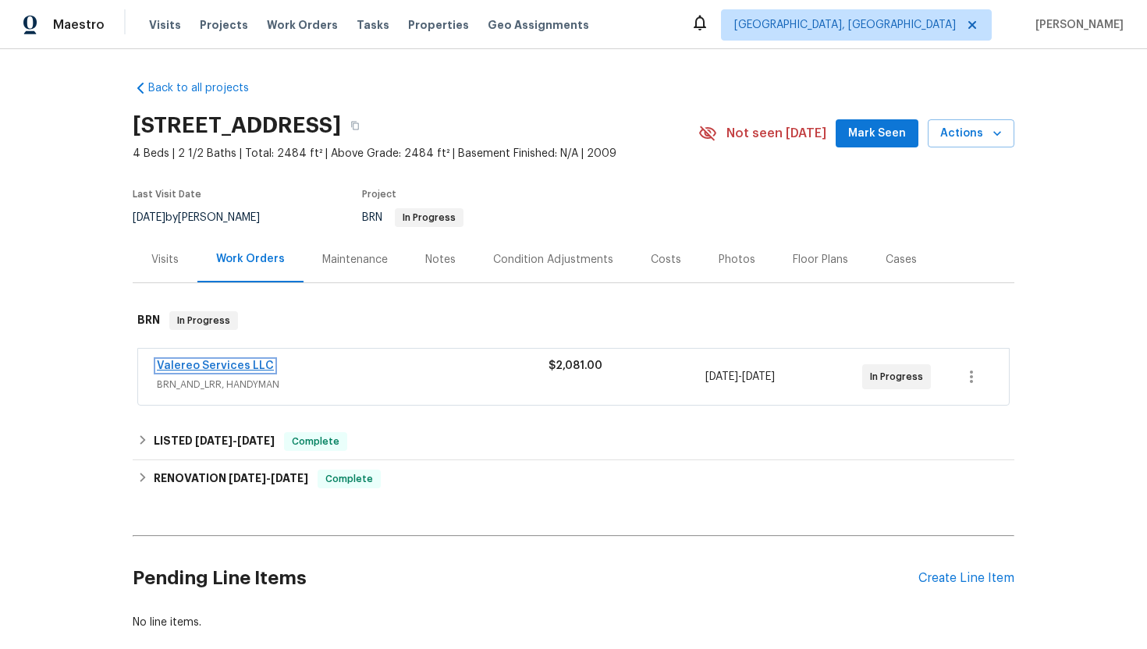
click at [237, 365] on link "Valereo Services LLC" at bounding box center [215, 366] width 117 height 11
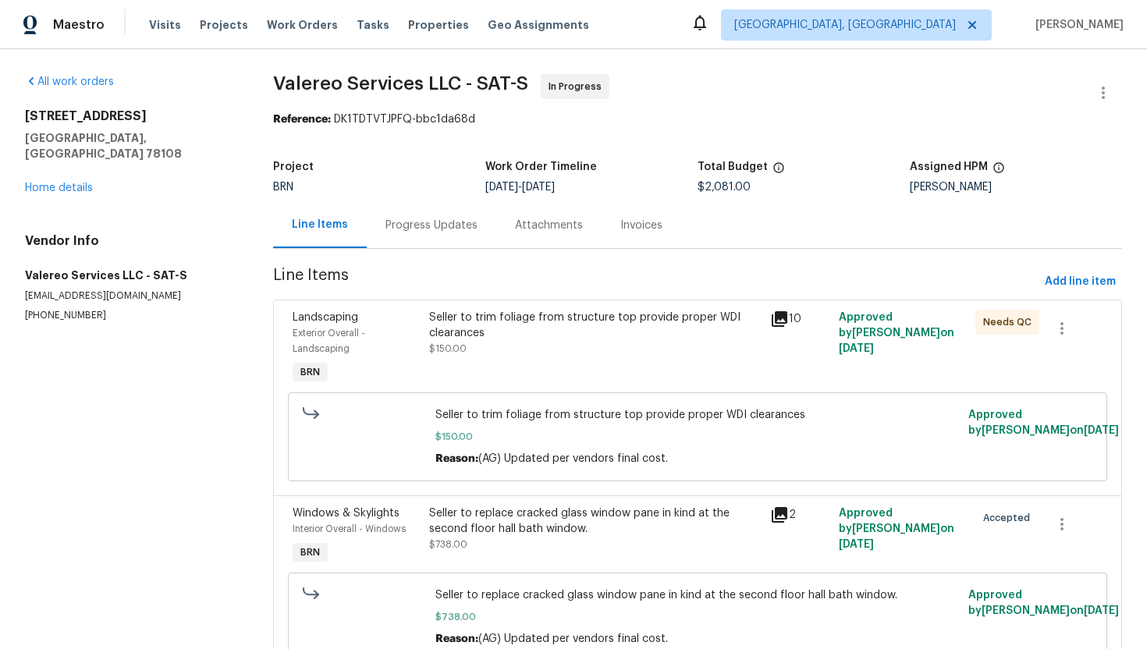
click at [410, 232] on div "Progress Updates" at bounding box center [432, 226] width 92 height 16
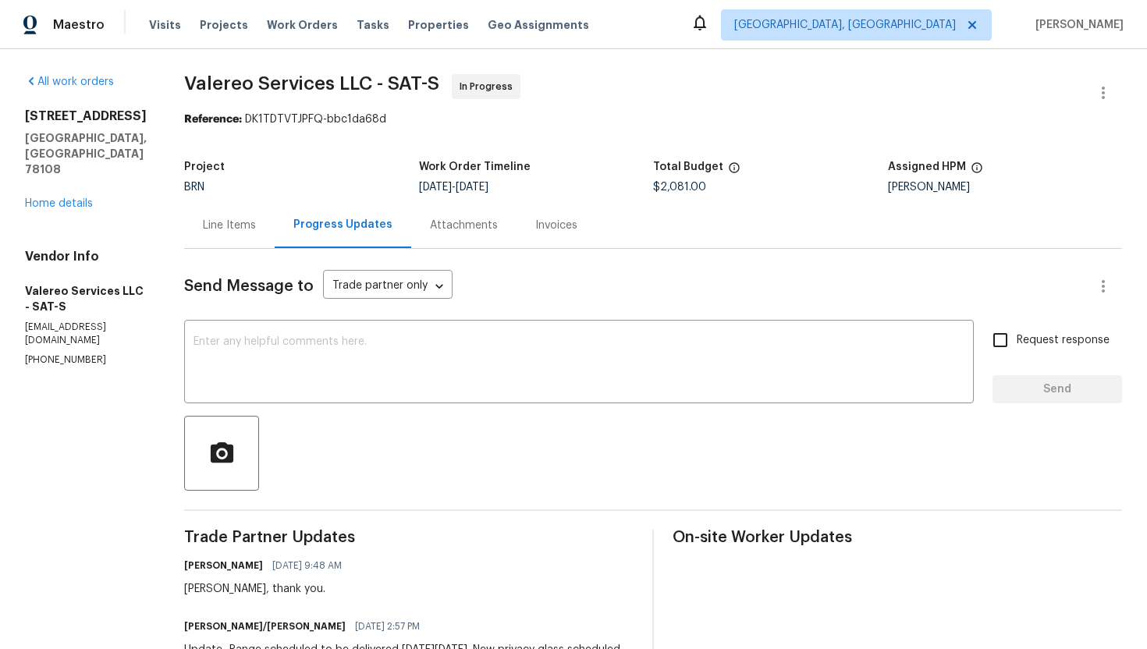
click at [243, 234] on div "Line Items" at bounding box center [229, 225] width 91 height 46
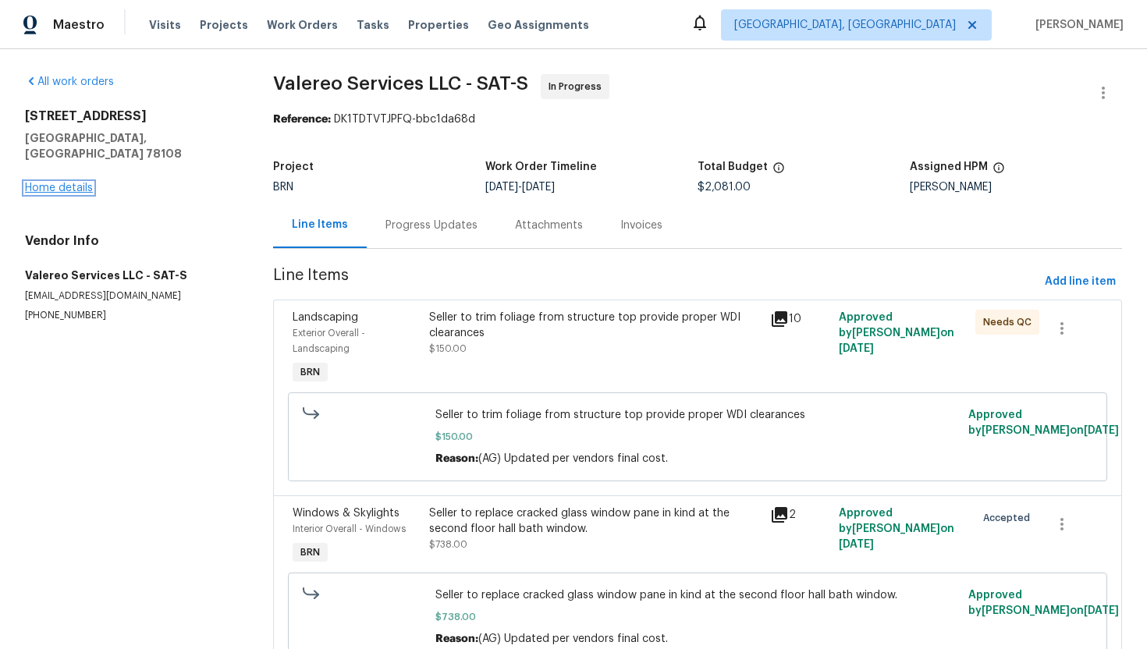
click at [59, 183] on link "Home details" at bounding box center [59, 188] width 68 height 11
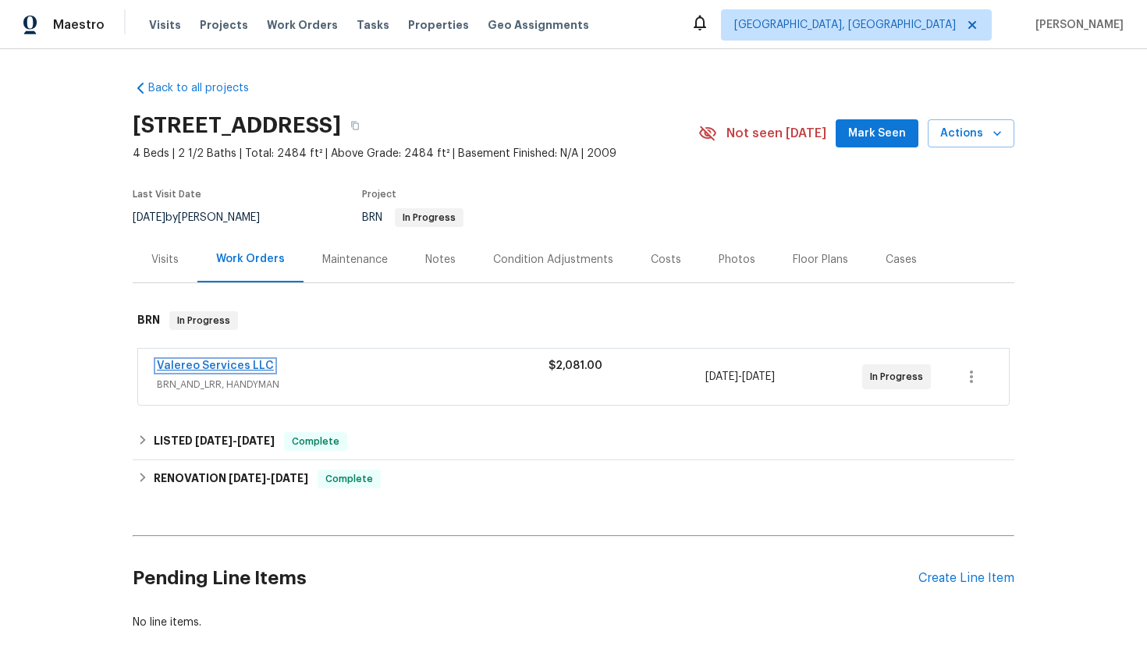
click at [178, 366] on link "Valereo Services LLC" at bounding box center [215, 366] width 117 height 11
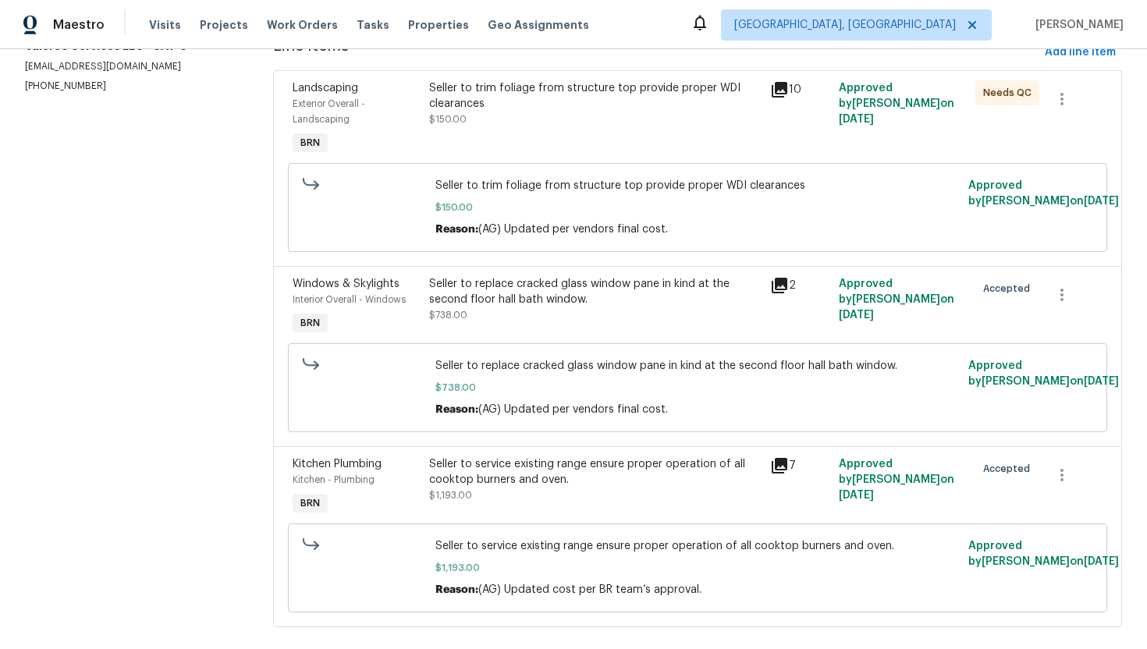
scroll to position [254, 0]
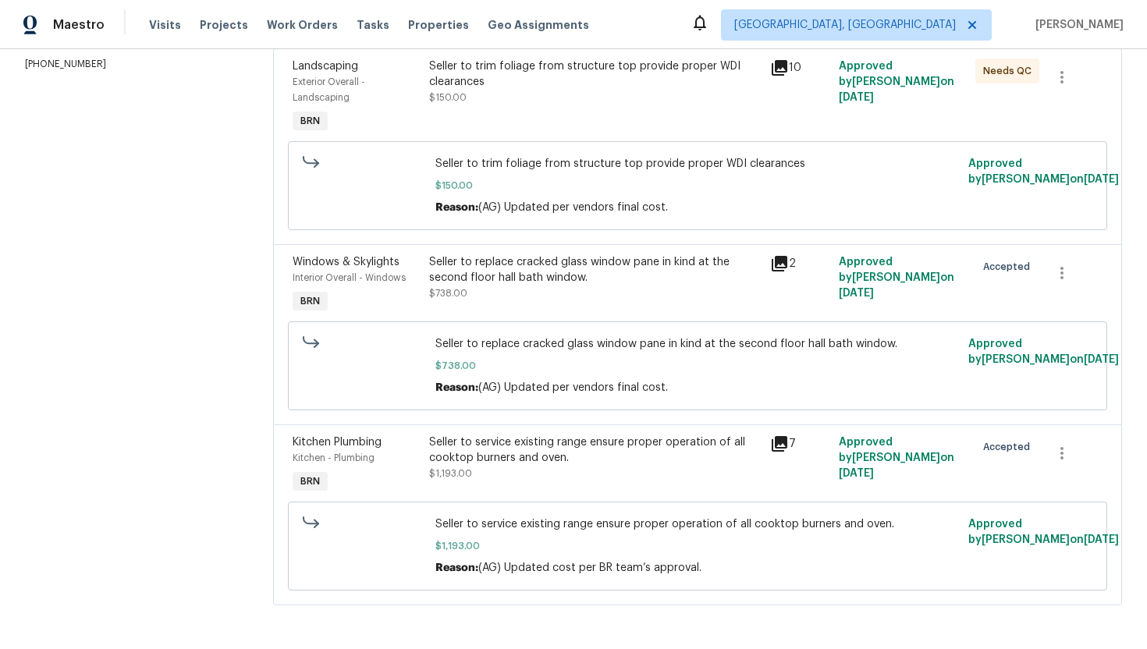
click at [574, 270] on div "Seller to replace cracked glass window pane in kind at the second floor hall ba…" at bounding box center [595, 269] width 332 height 31
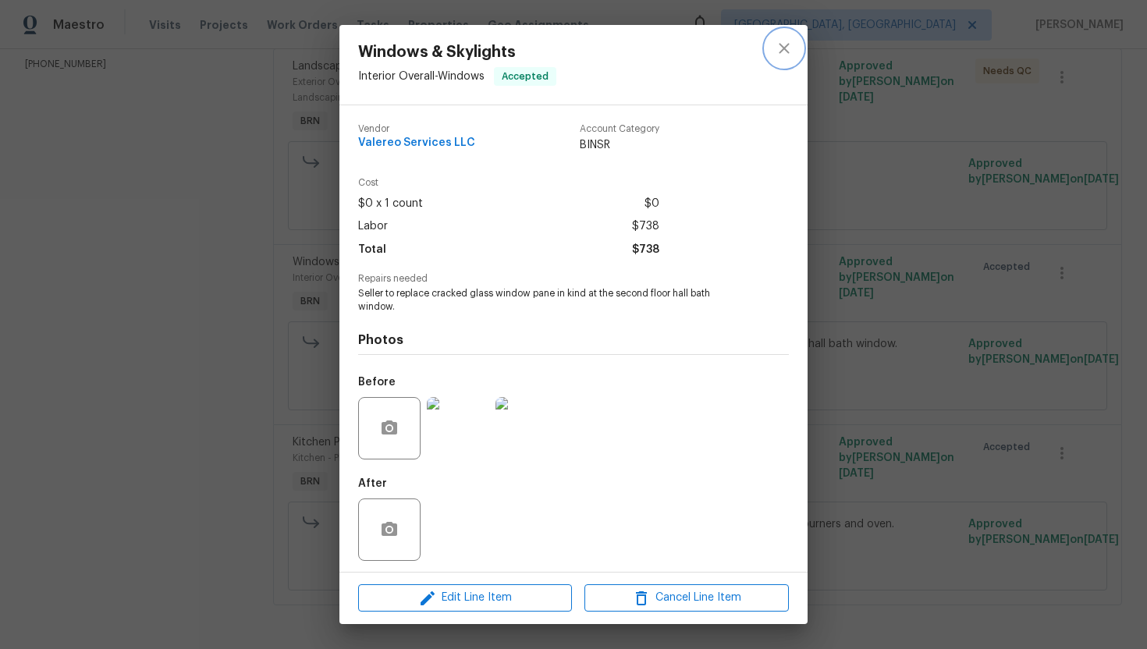
click at [789, 55] on icon "close" at bounding box center [784, 48] width 19 height 19
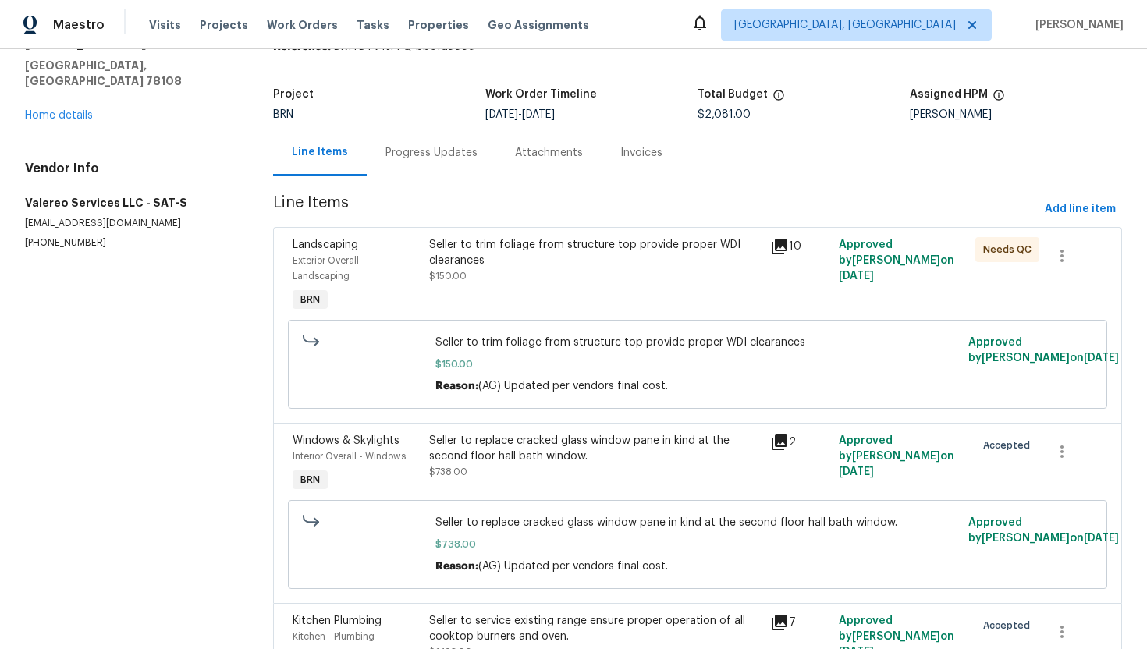
scroll to position [0, 0]
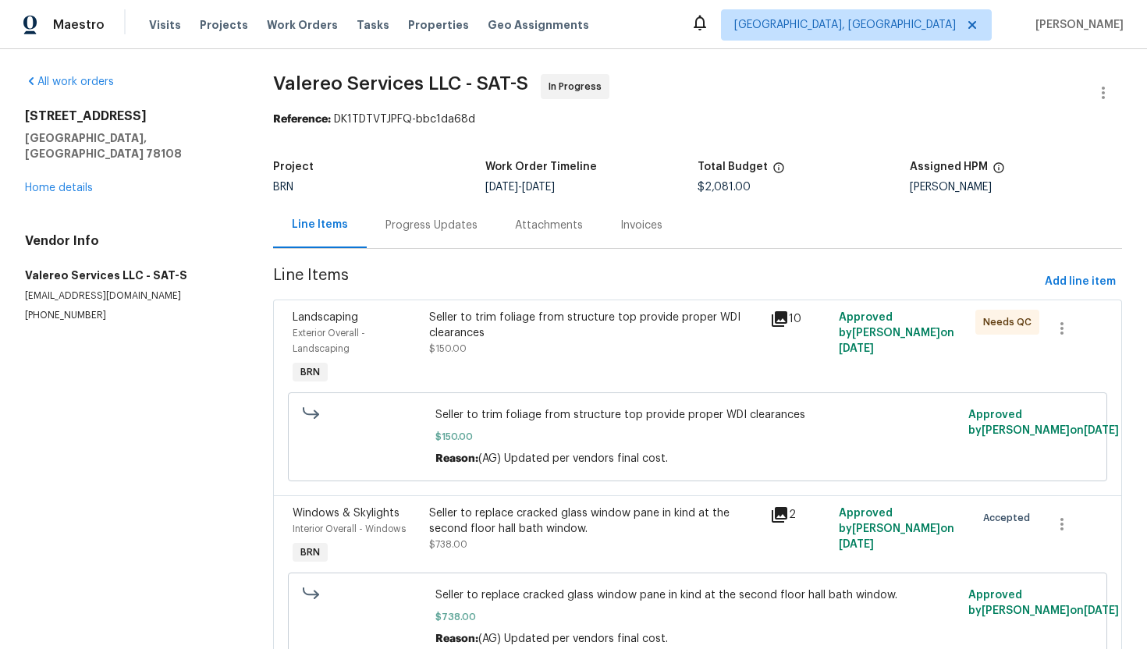
click at [452, 215] on div "Progress Updates" at bounding box center [432, 225] width 130 height 46
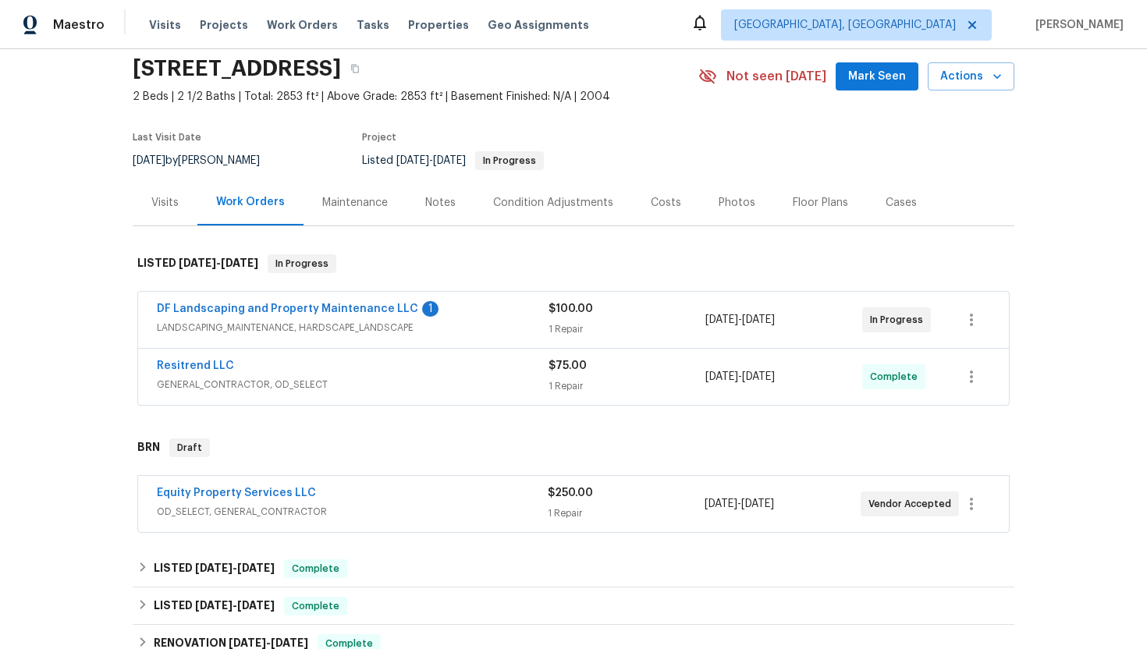
scroll to position [73, 0]
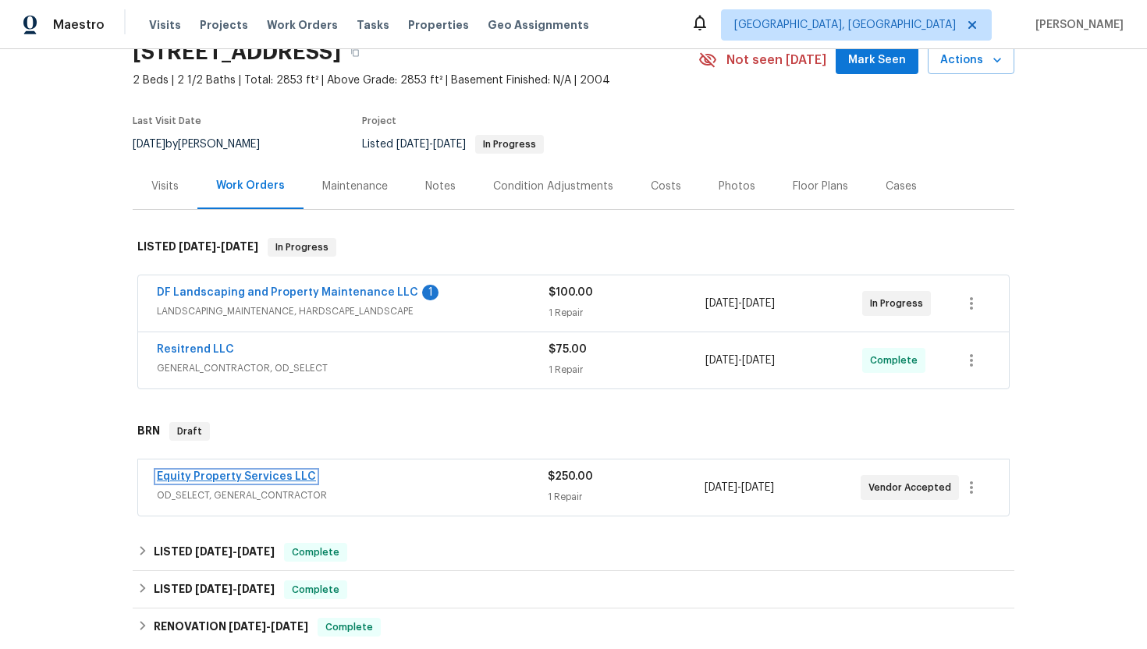
click at [261, 471] on link "Equity Property Services LLC" at bounding box center [236, 476] width 159 height 11
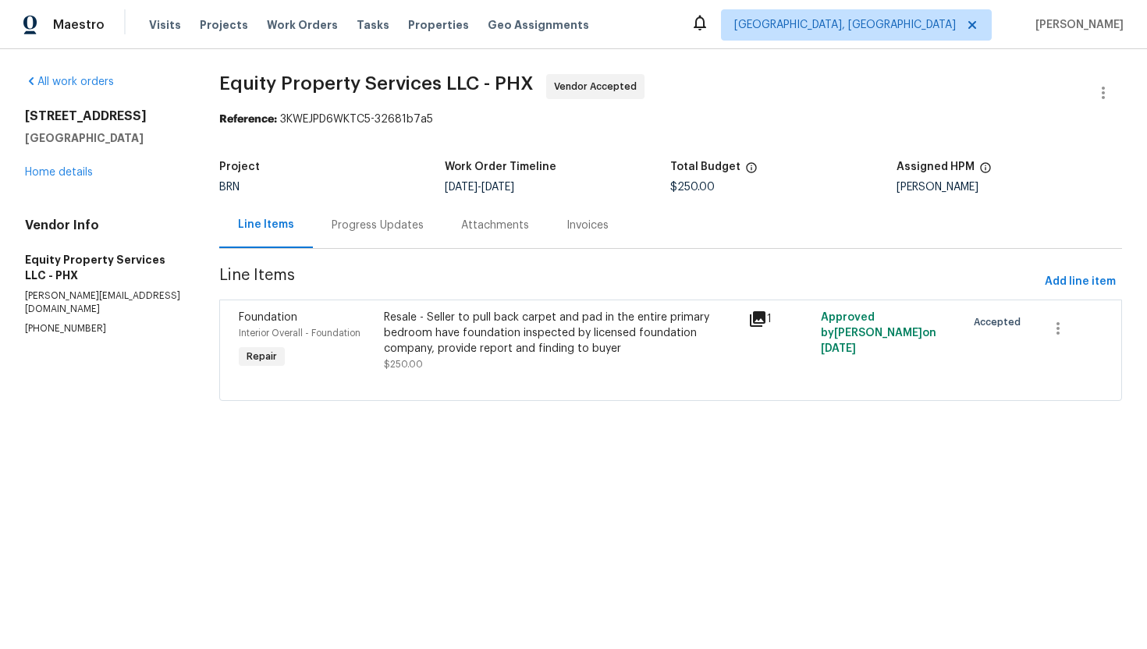
click at [385, 237] on div "Progress Updates" at bounding box center [378, 225] width 130 height 46
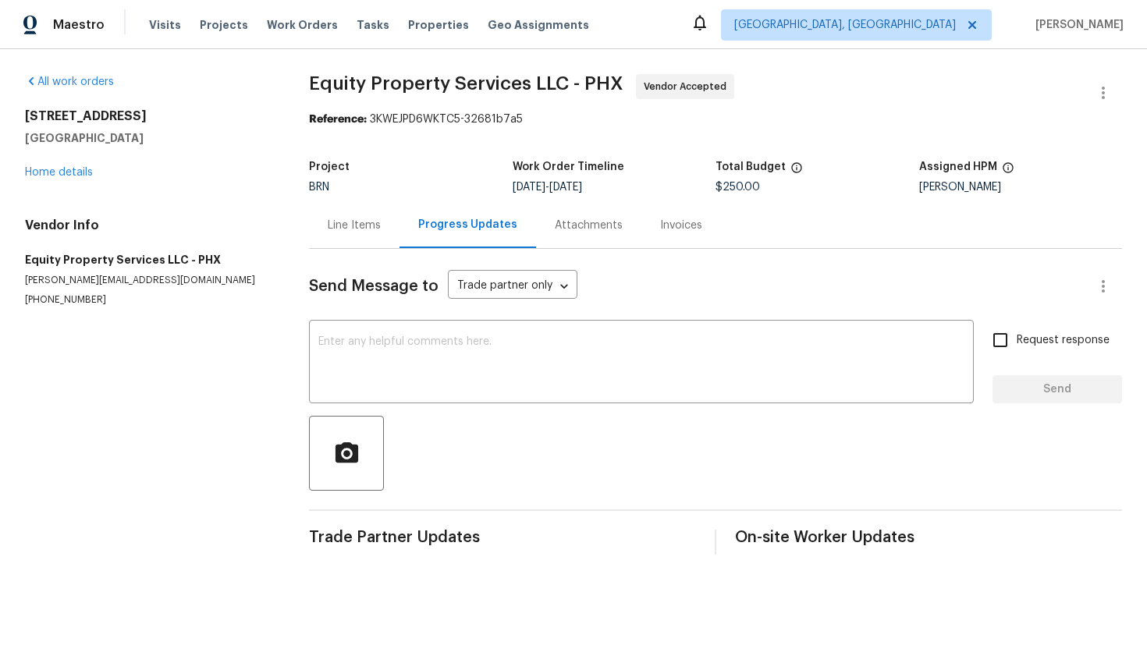
click at [358, 233] on div "Line Items" at bounding box center [354, 225] width 91 height 46
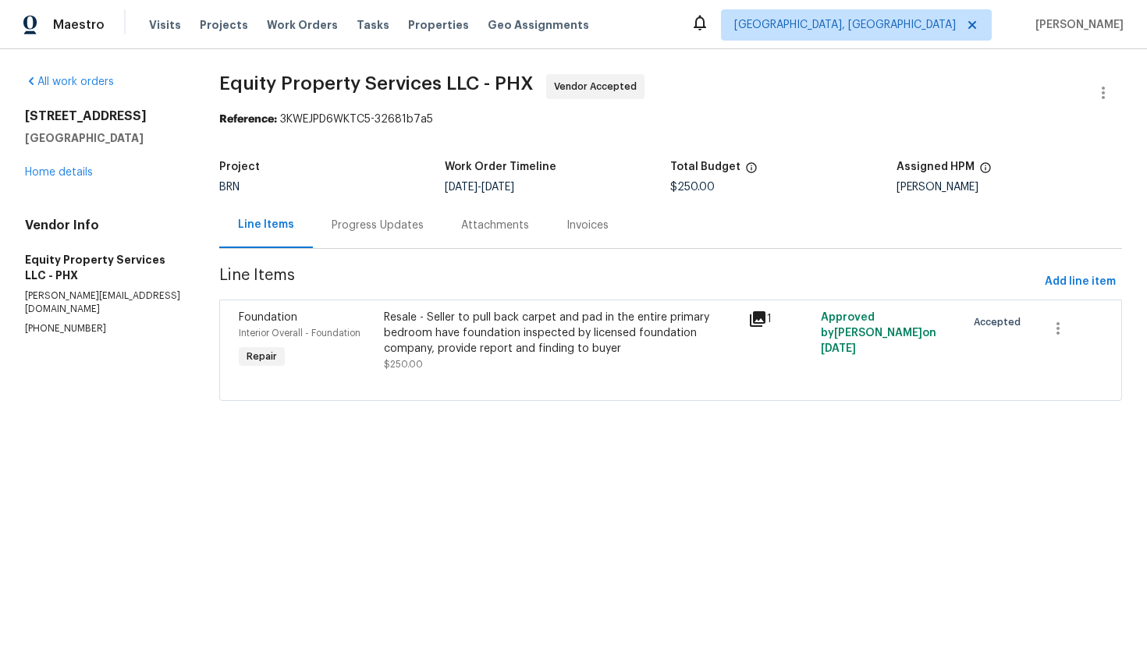
click at [388, 225] on div "Progress Updates" at bounding box center [378, 226] width 92 height 16
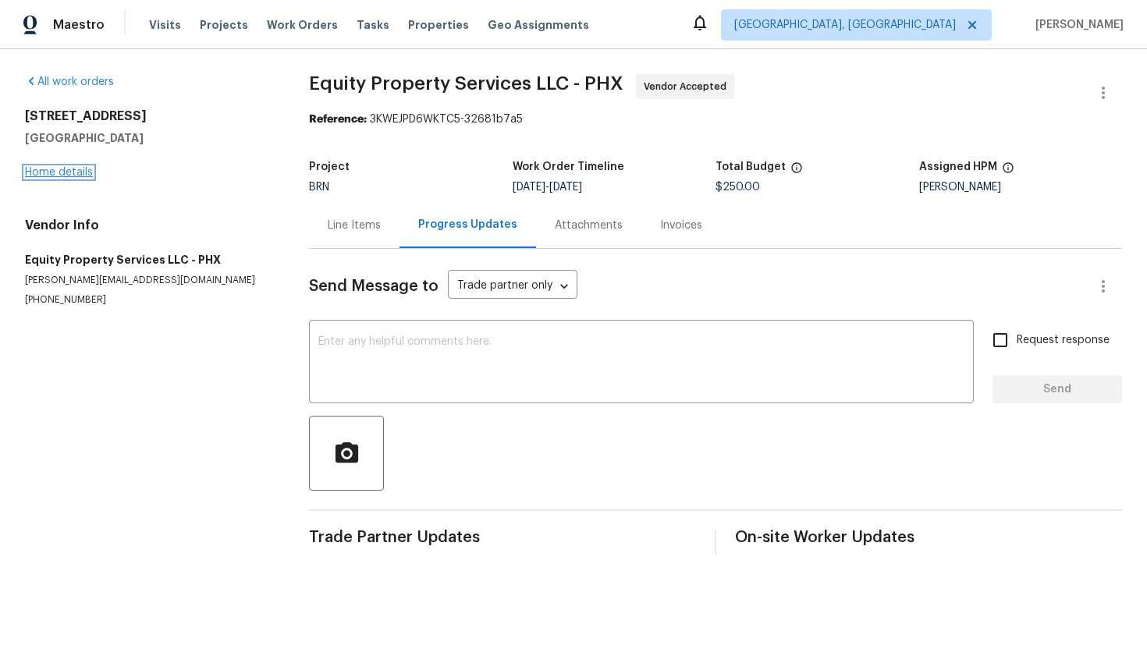
click at [50, 172] on link "Home details" at bounding box center [59, 172] width 68 height 11
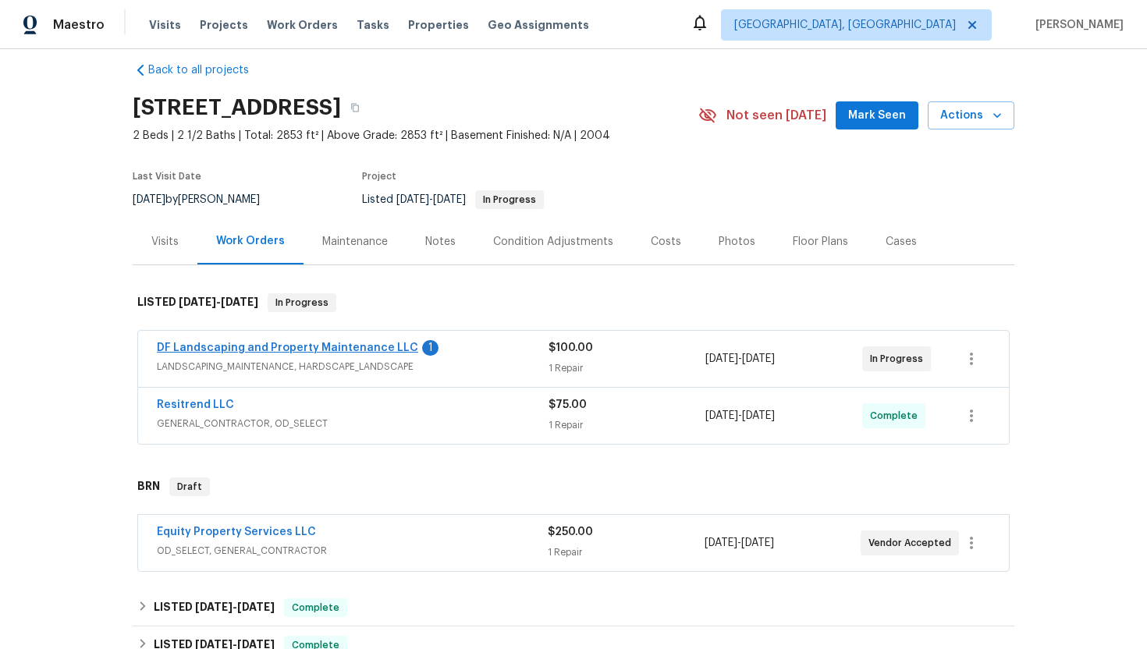
scroll to position [27, 0]
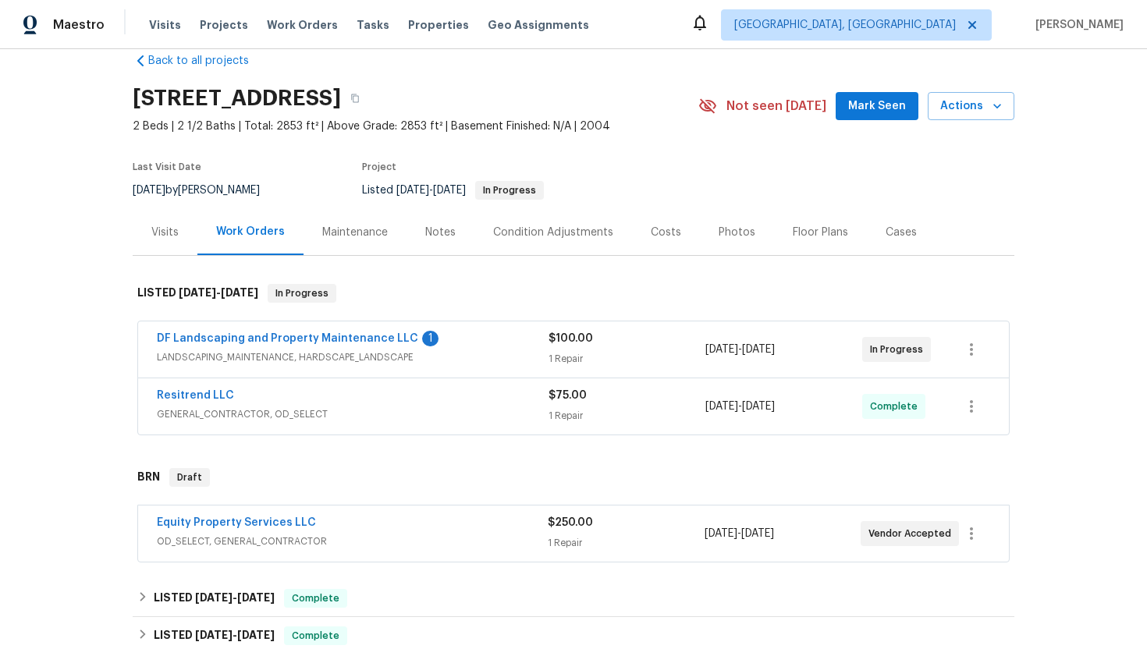
click at [235, 517] on span "Equity Property Services LLC" at bounding box center [236, 523] width 159 height 16
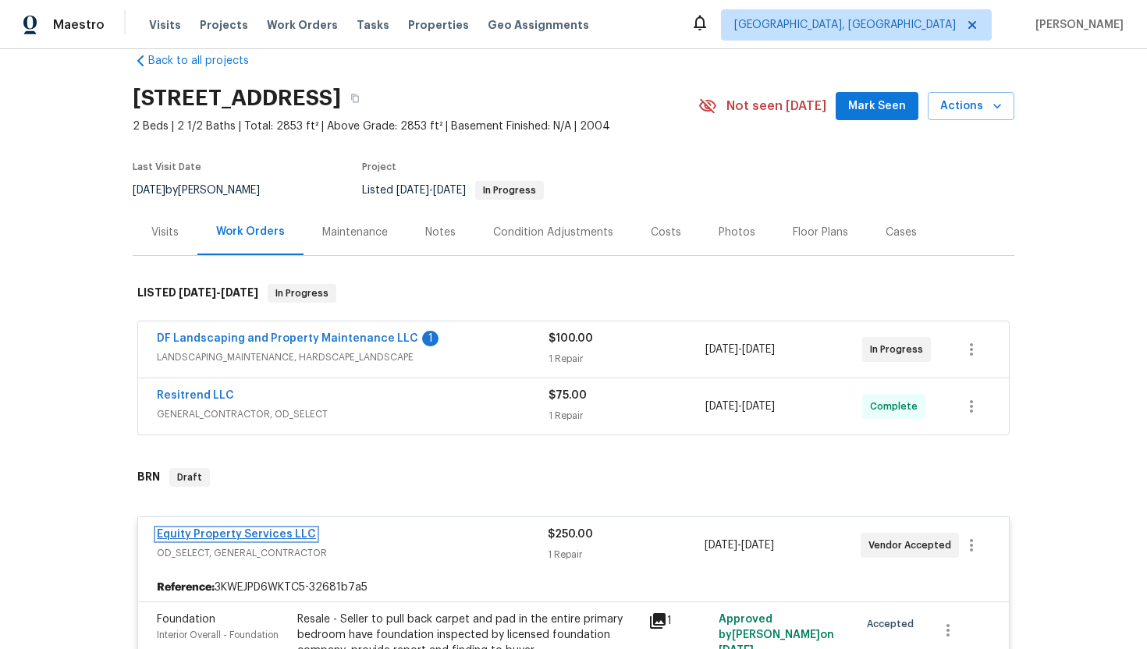
click at [225, 531] on link "Equity Property Services LLC" at bounding box center [236, 534] width 159 height 11
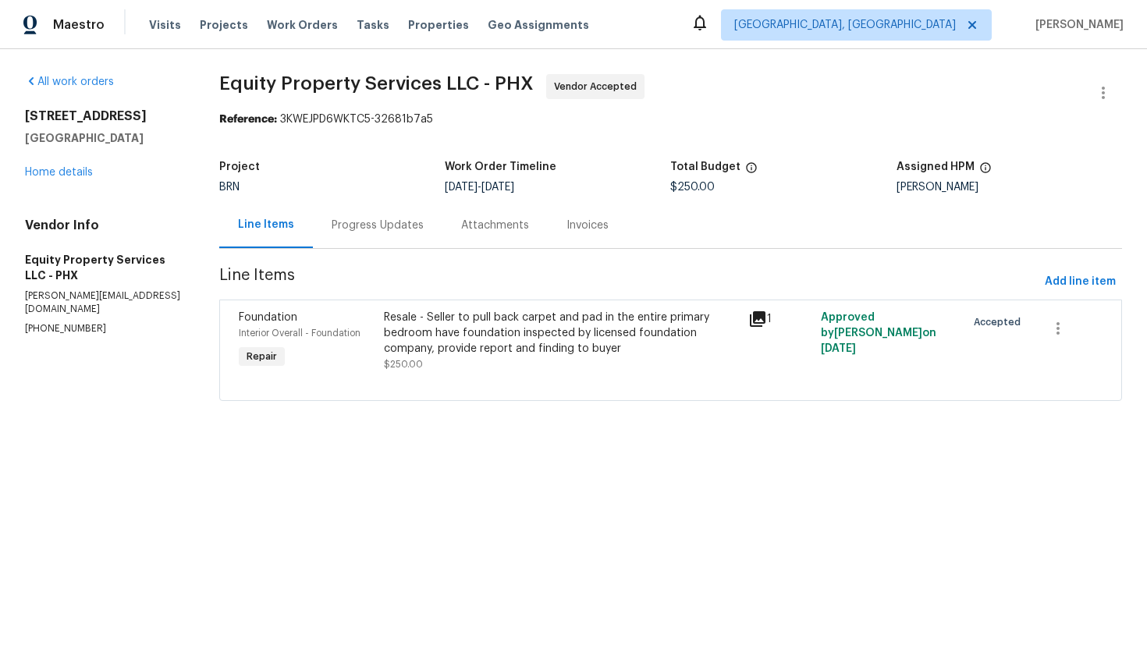
click at [393, 226] on div "Progress Updates" at bounding box center [378, 226] width 92 height 16
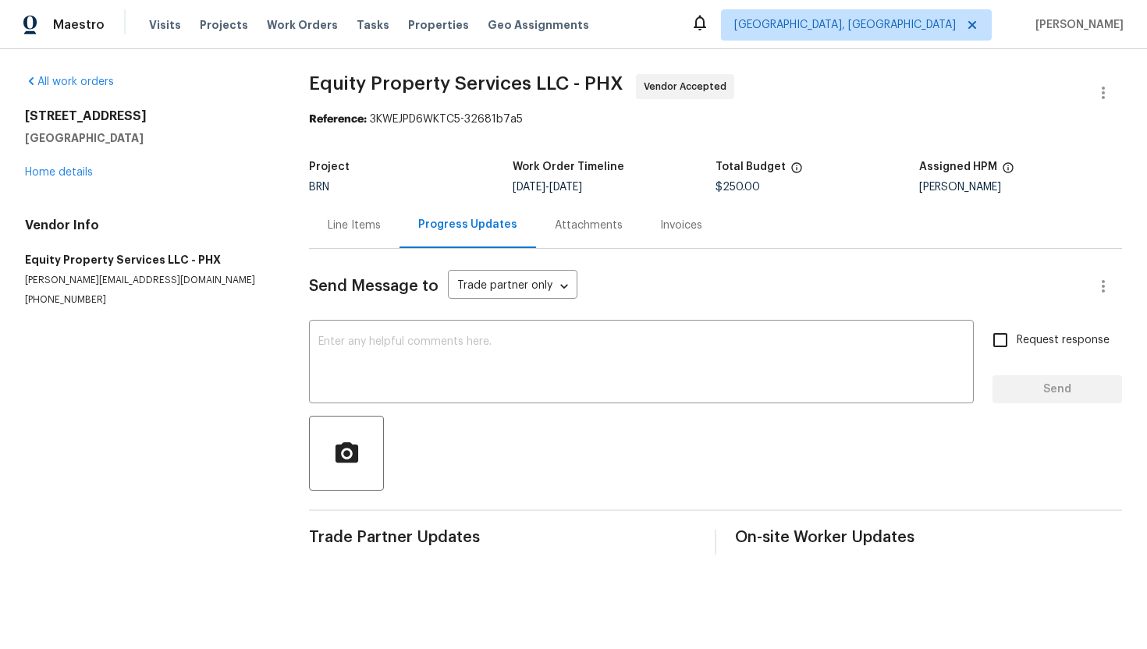
click at [358, 212] on div "Line Items" at bounding box center [354, 225] width 91 height 46
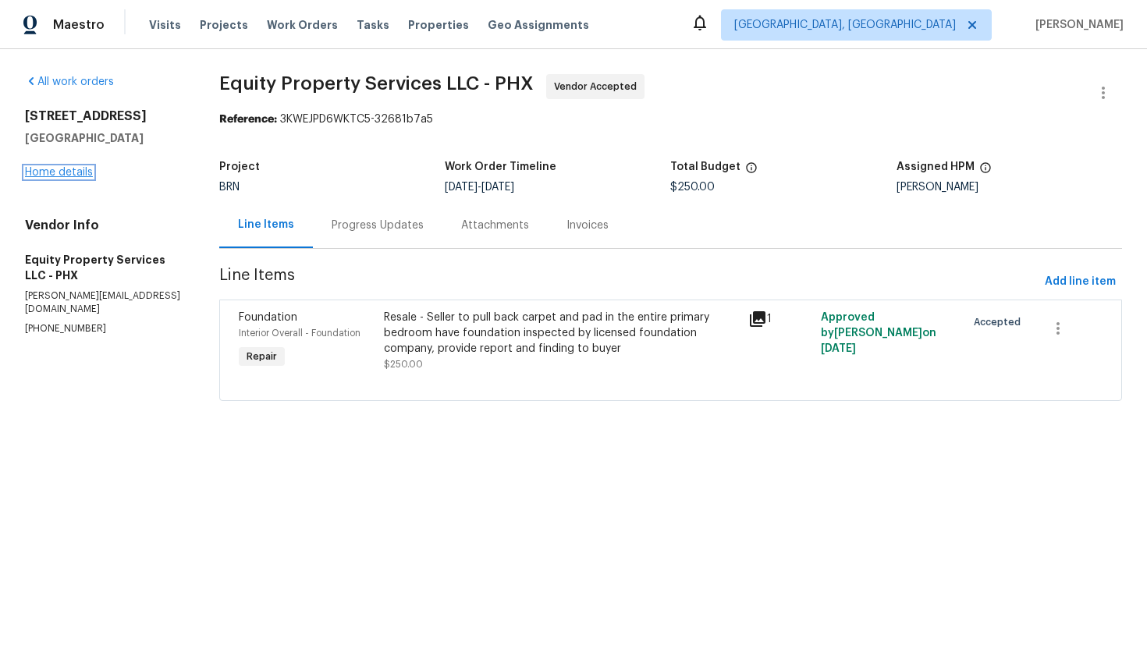
click at [79, 173] on link "Home details" at bounding box center [59, 172] width 68 height 11
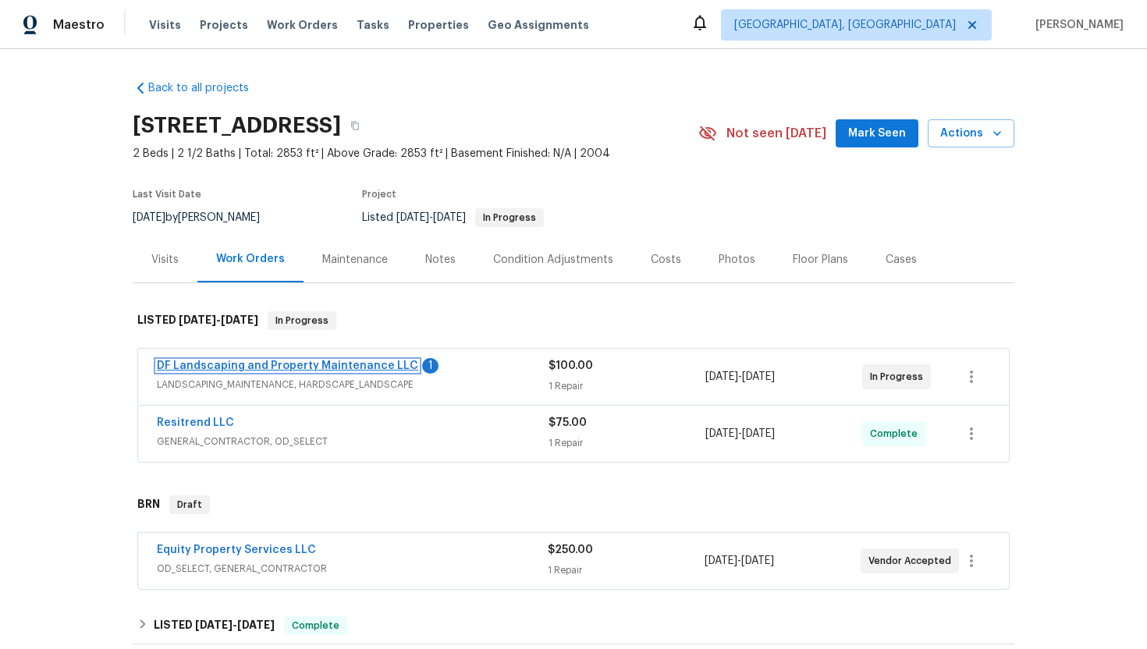
click at [317, 365] on link "DF Landscaping and Property Maintenance LLC" at bounding box center [287, 366] width 261 height 11
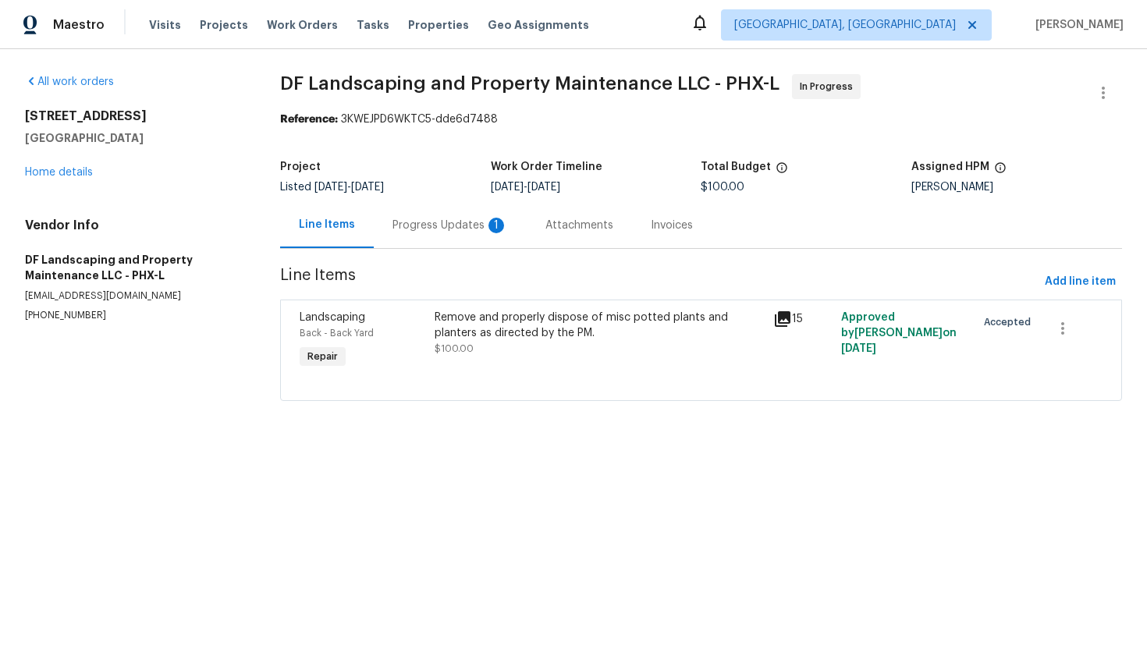
click at [421, 235] on div "Progress Updates 1" at bounding box center [450, 225] width 153 height 46
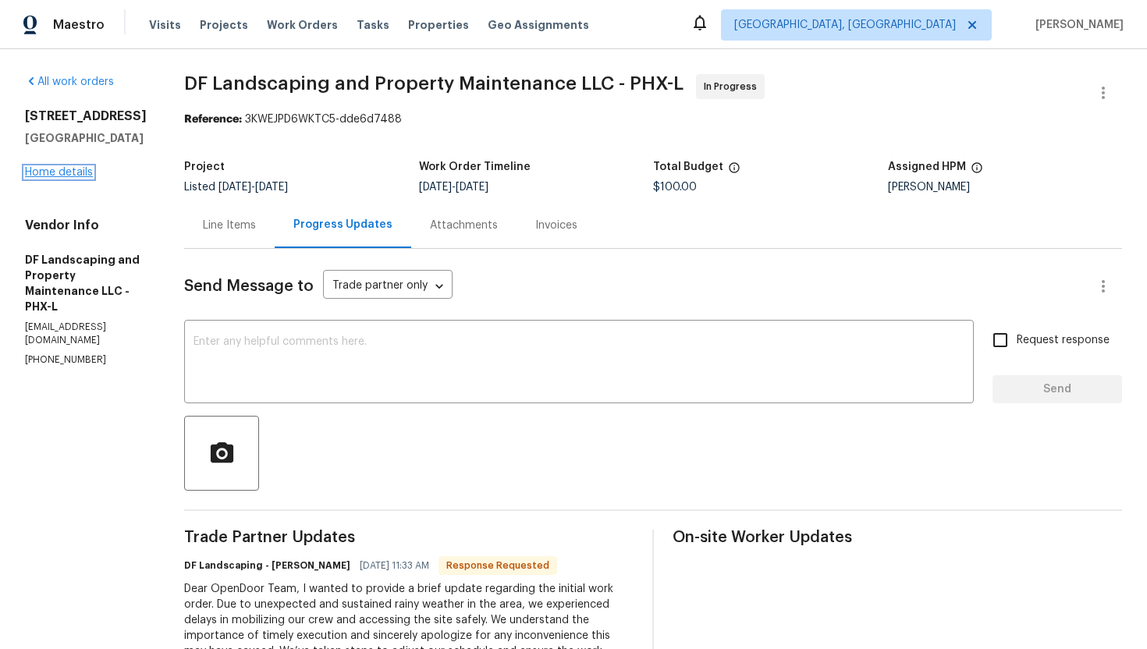
click at [65, 168] on link "Home details" at bounding box center [59, 172] width 68 height 11
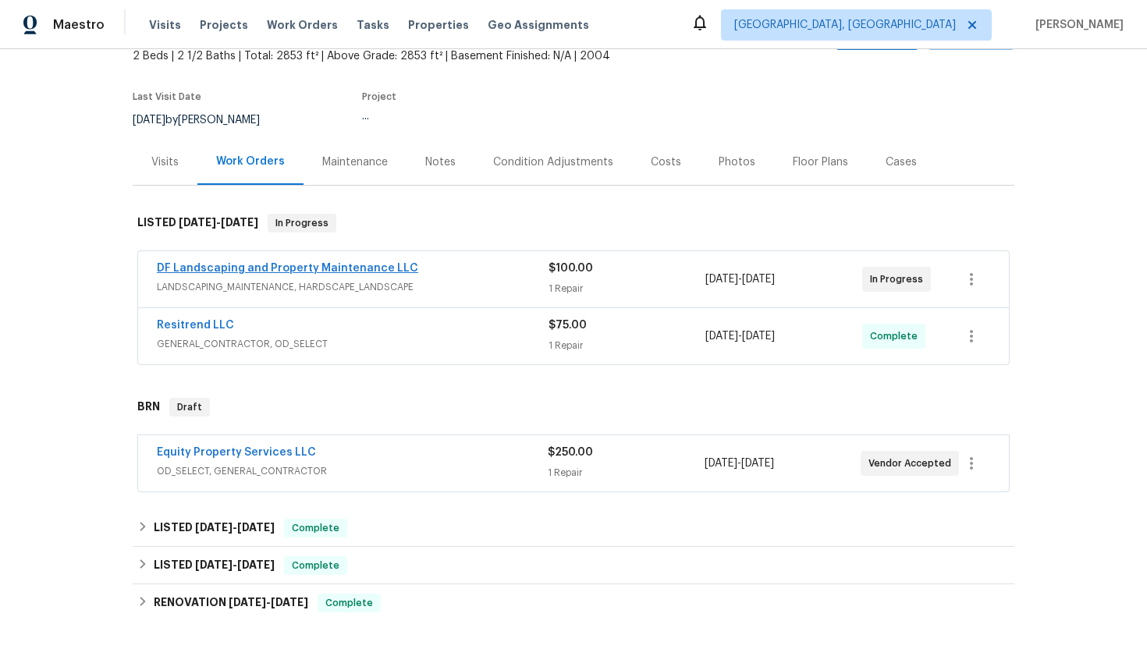
scroll to position [155, 0]
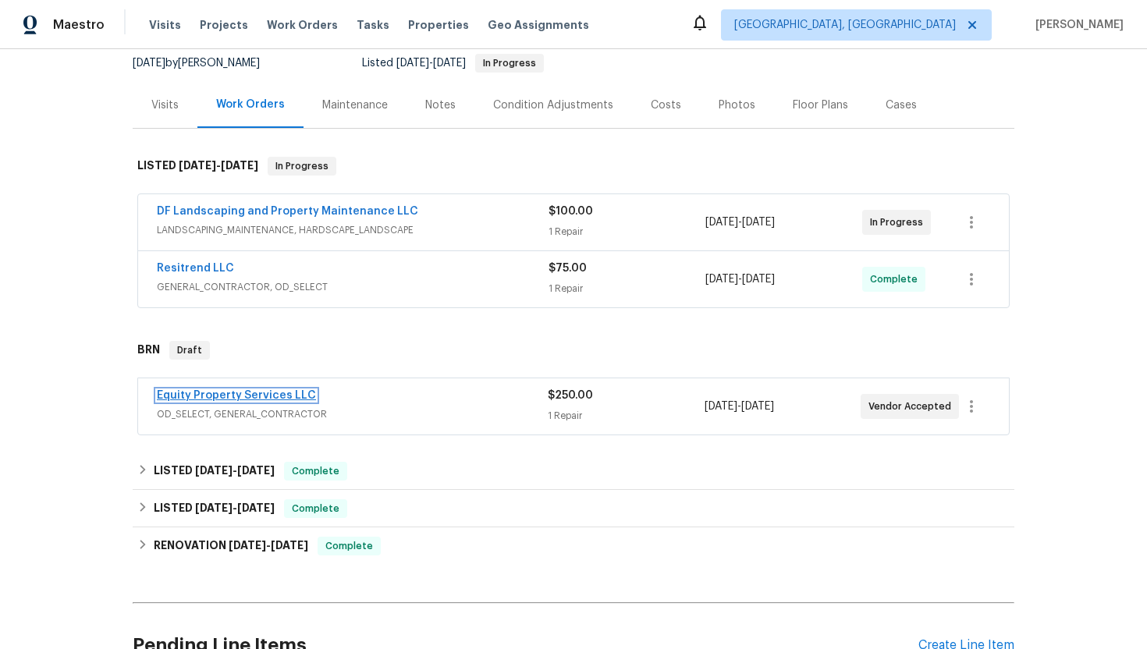
click at [276, 397] on link "Equity Property Services LLC" at bounding box center [236, 395] width 159 height 11
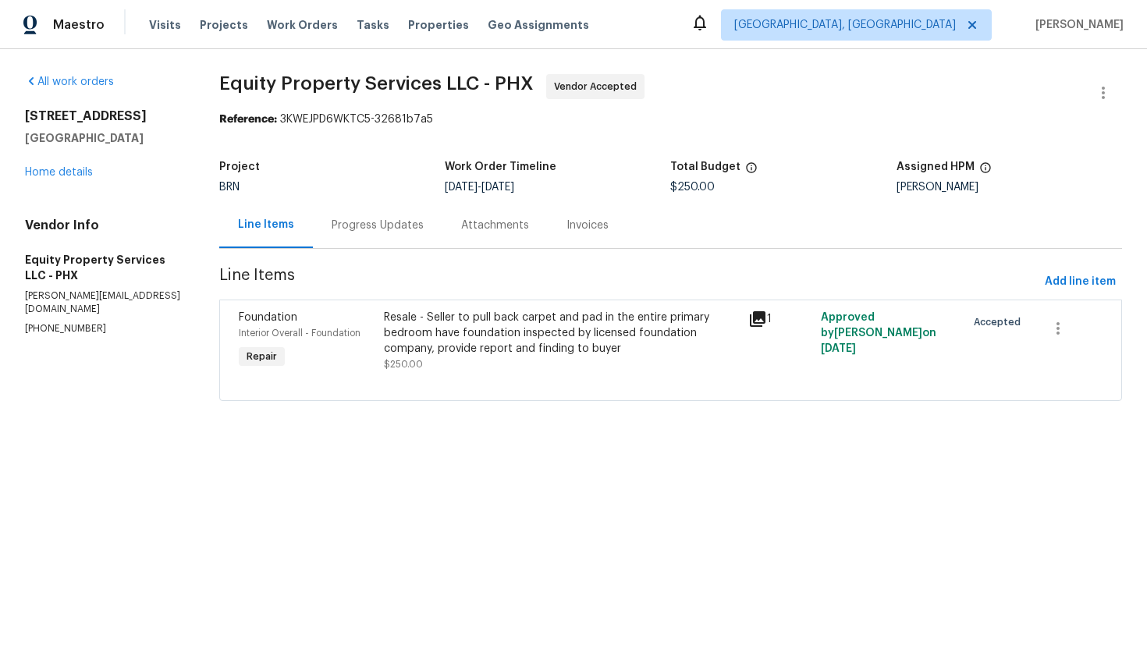
click at [400, 233] on div "Progress Updates" at bounding box center [378, 225] width 130 height 46
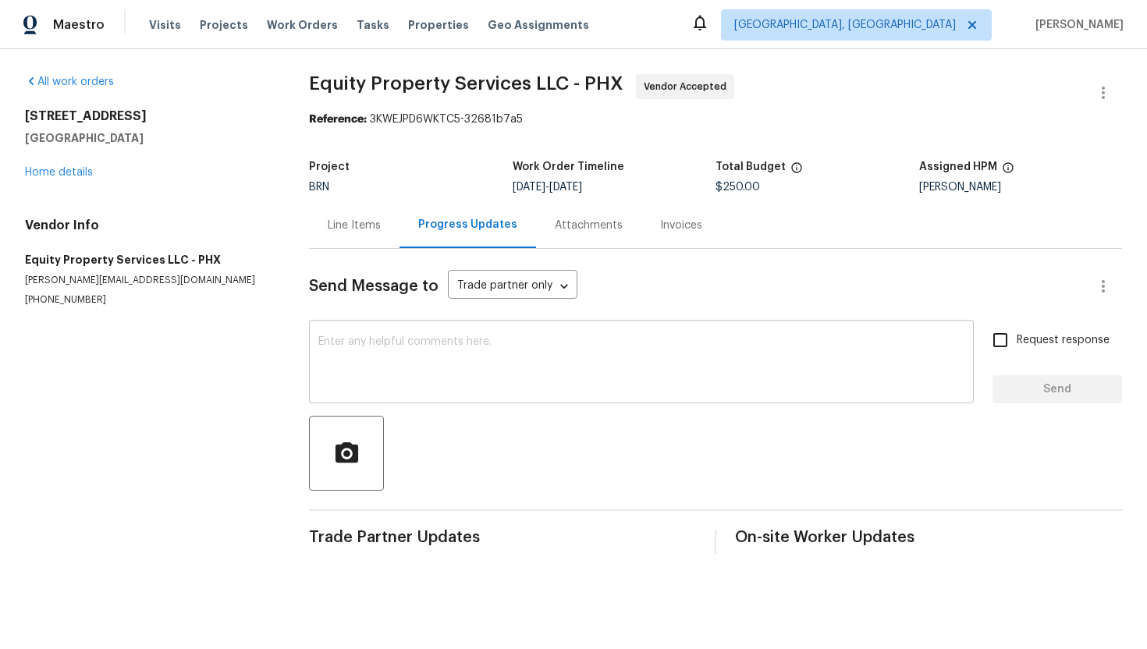
click at [421, 343] on textarea at bounding box center [641, 363] width 646 height 55
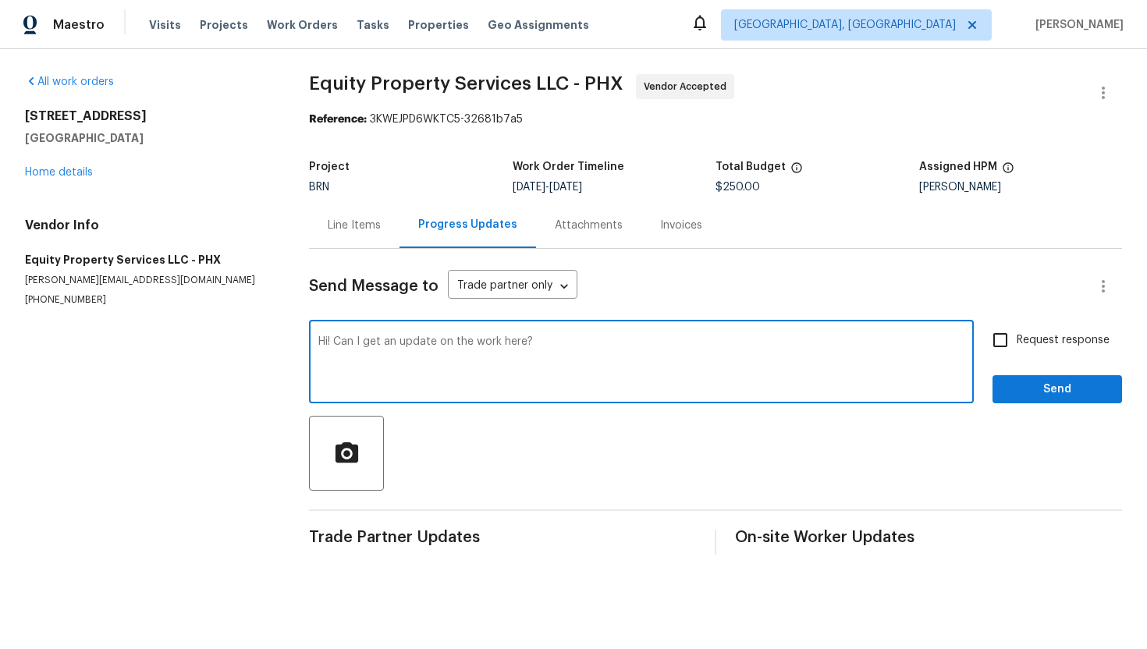
type textarea "Hi! Can I get an update on the work here?"
click at [1029, 332] on span "Request response" at bounding box center [1063, 340] width 93 height 16
click at [1017, 332] on input "Request response" at bounding box center [1000, 340] width 33 height 33
checkbox input "true"
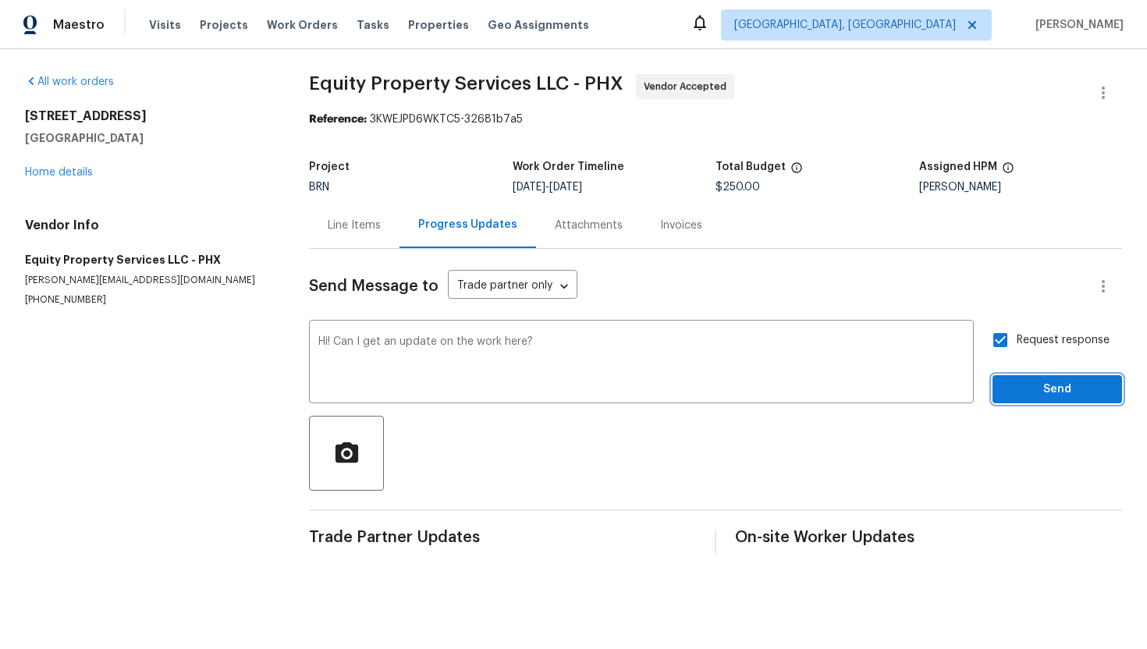
click at [1029, 375] on button "Send" at bounding box center [1058, 389] width 130 height 29
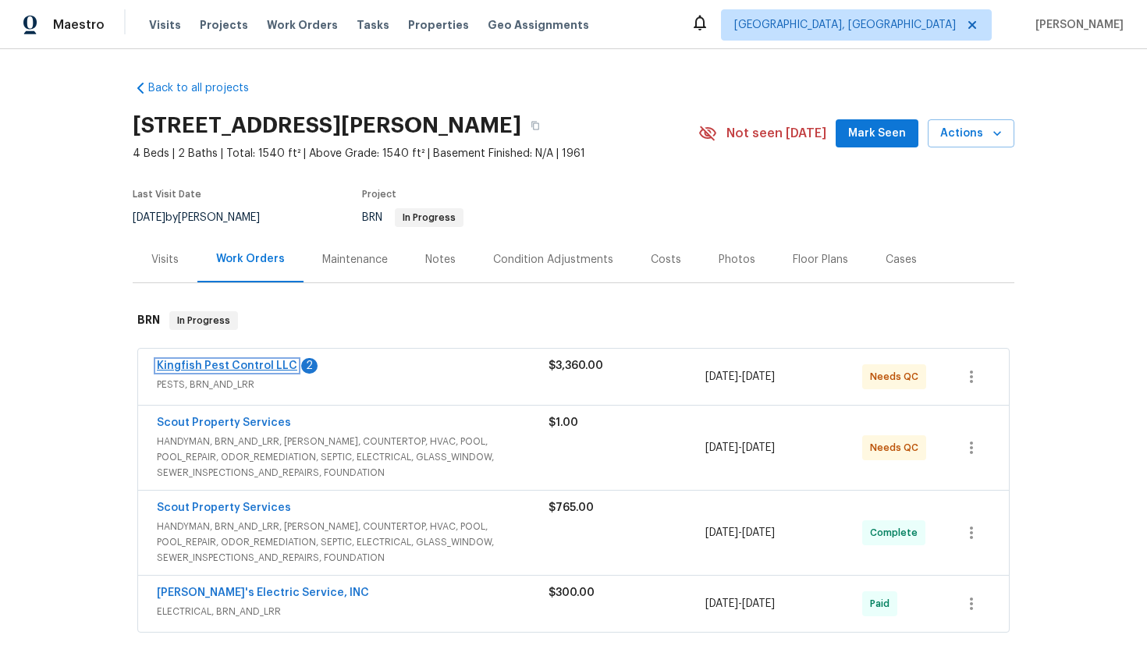
click at [236, 368] on link "Kingfish Pest Control LLC" at bounding box center [227, 366] width 140 height 11
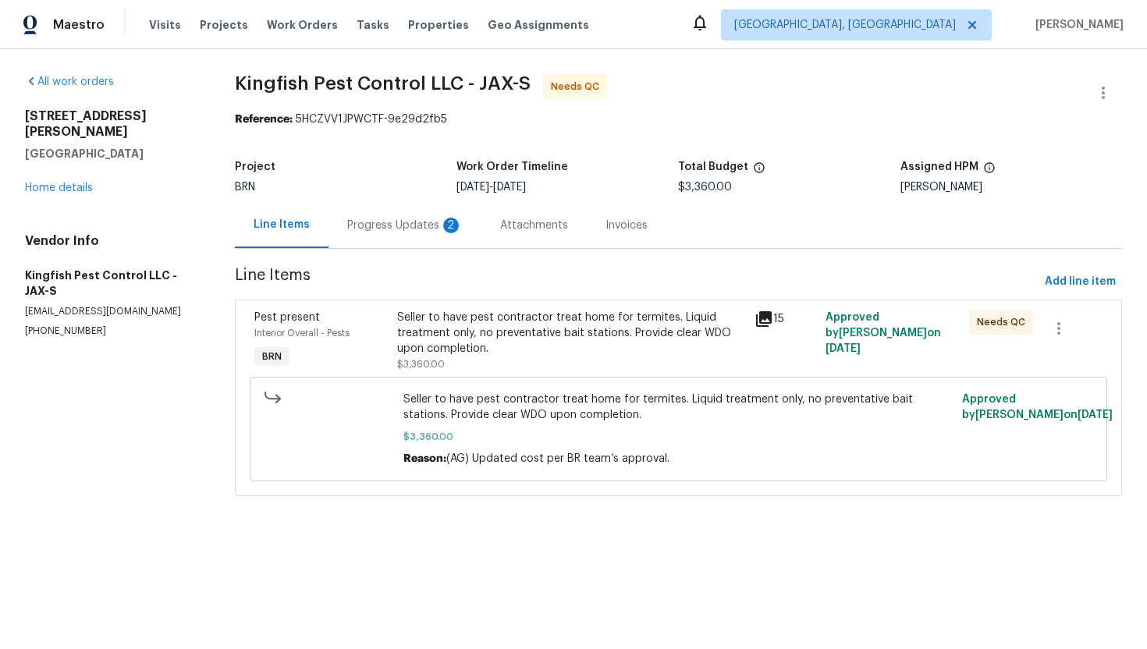
click at [412, 236] on div "Progress Updates 2" at bounding box center [405, 225] width 153 height 46
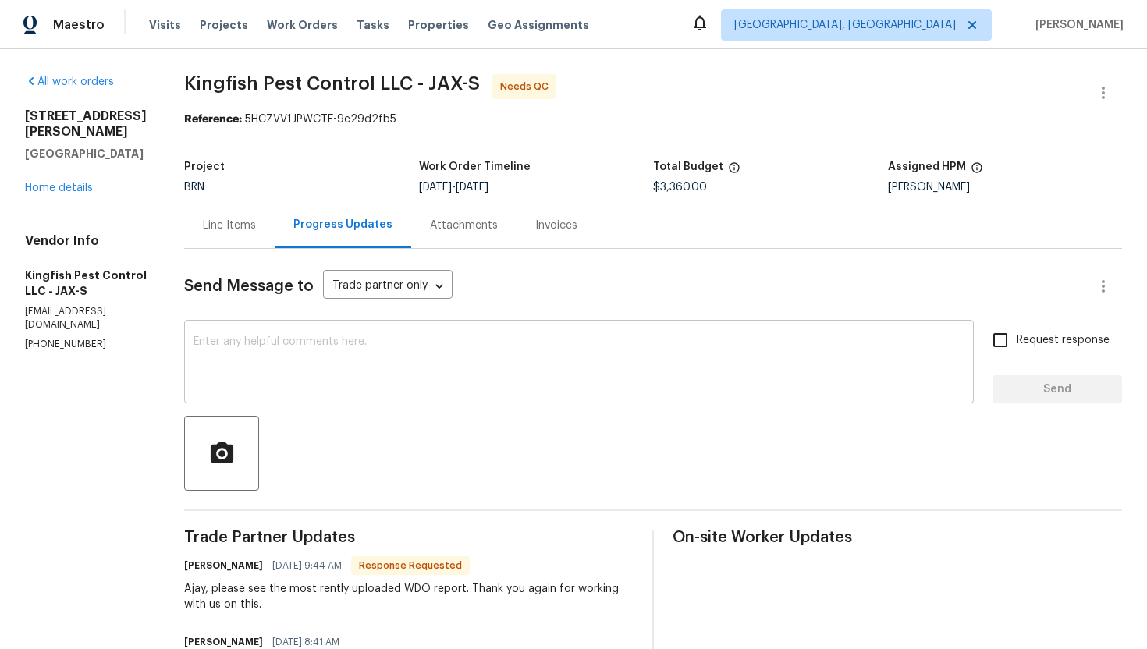
click at [431, 389] on textarea at bounding box center [579, 363] width 771 height 55
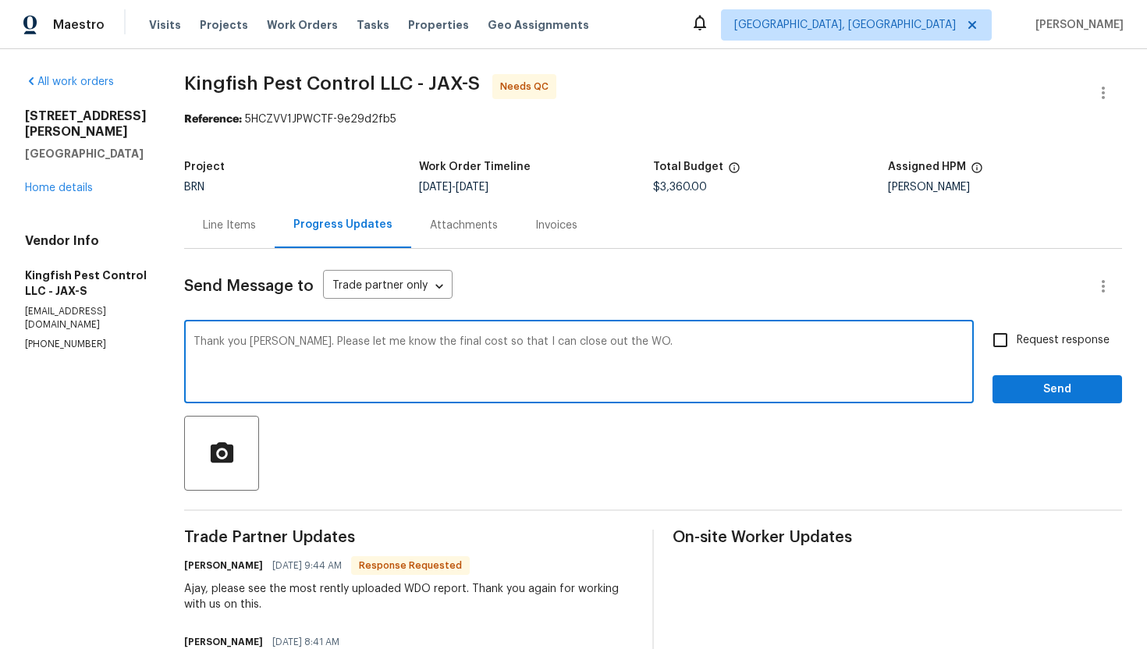
type textarea "Thank you Brian. Please let me know the final cost so that I can close out the …"
click at [1016, 337] on input "Request response" at bounding box center [1000, 340] width 33 height 33
checkbox input "true"
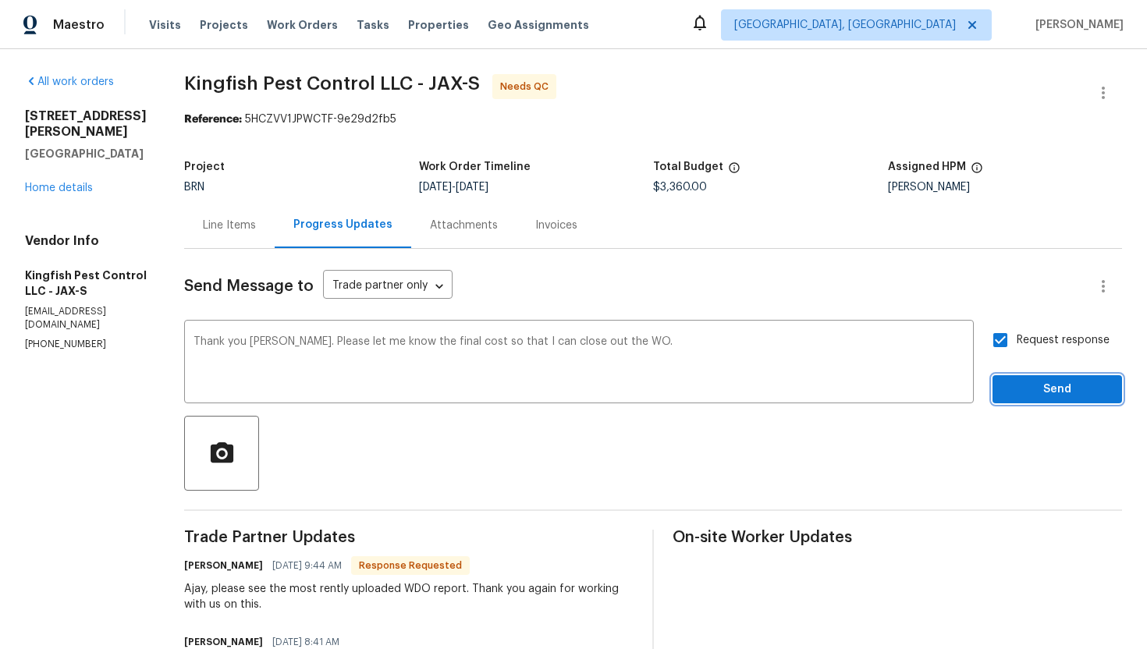
click at [1032, 396] on span "Send" at bounding box center [1057, 390] width 105 height 20
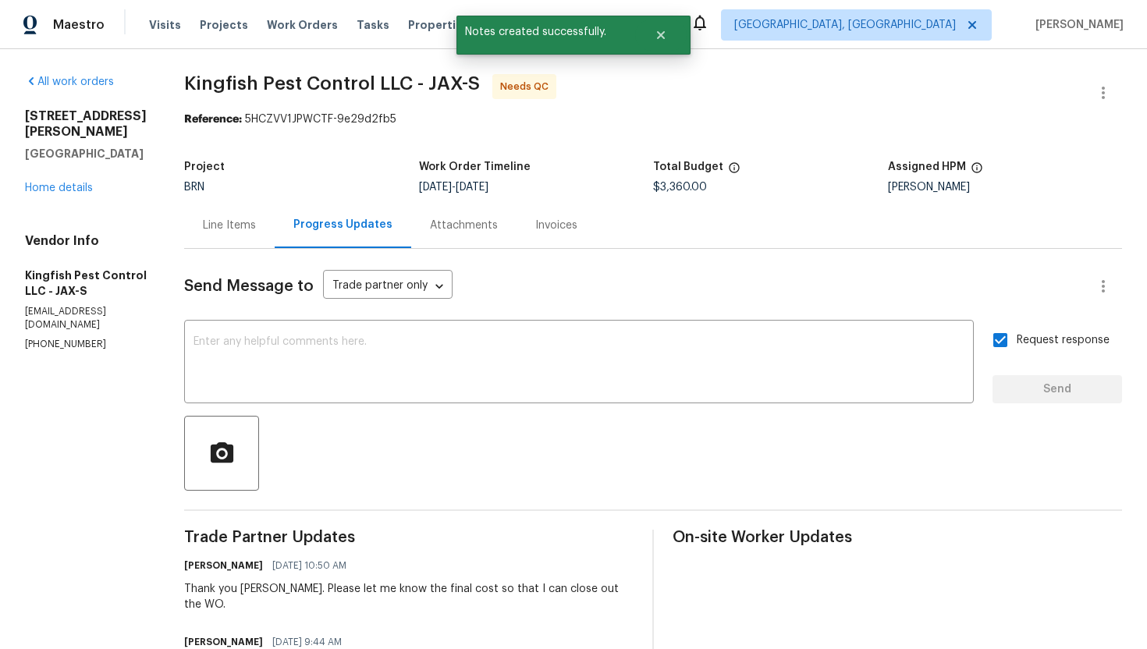
click at [222, 230] on div "Line Items" at bounding box center [229, 226] width 53 height 16
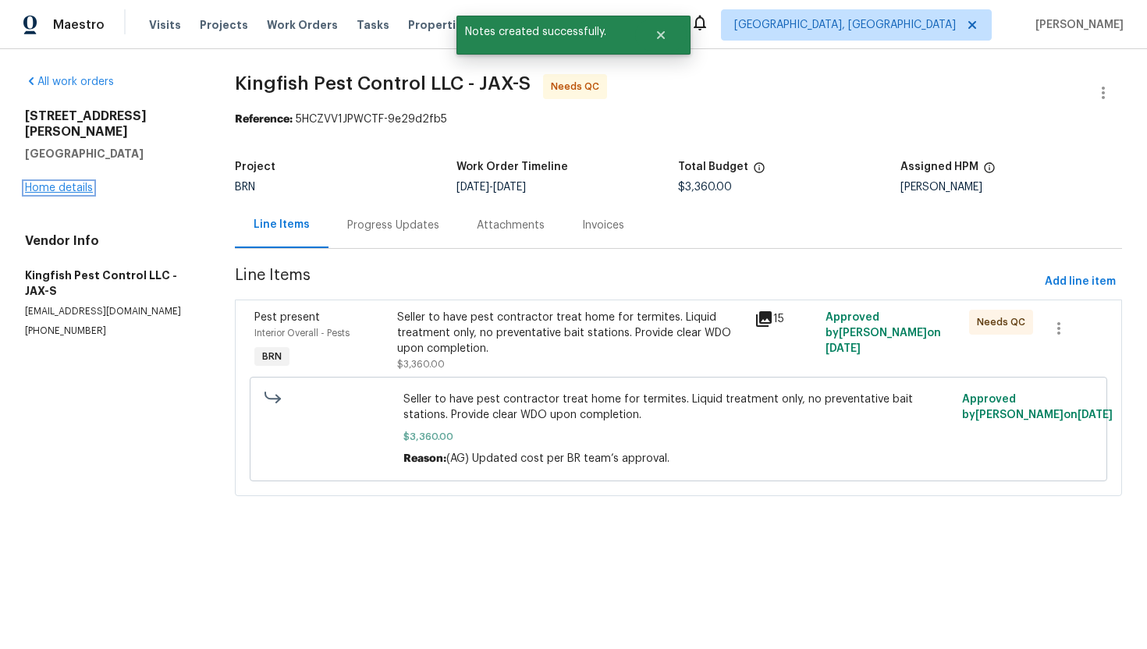
click at [80, 183] on link "Home details" at bounding box center [59, 188] width 68 height 11
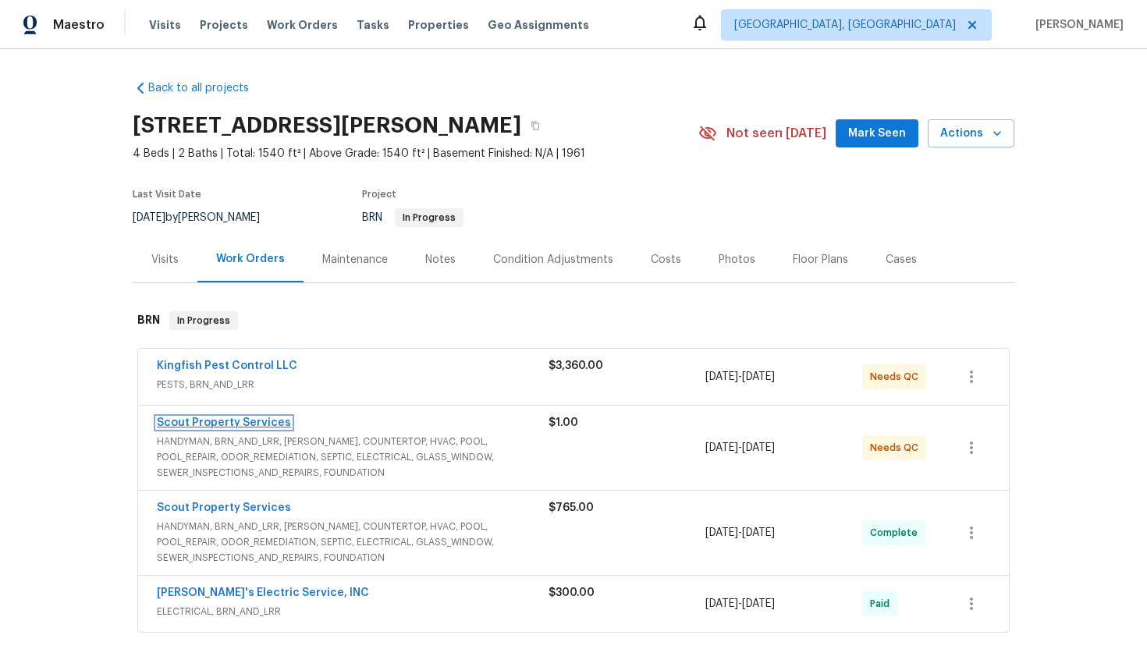
click at [190, 421] on link "Scout Property Services" at bounding box center [224, 423] width 134 height 11
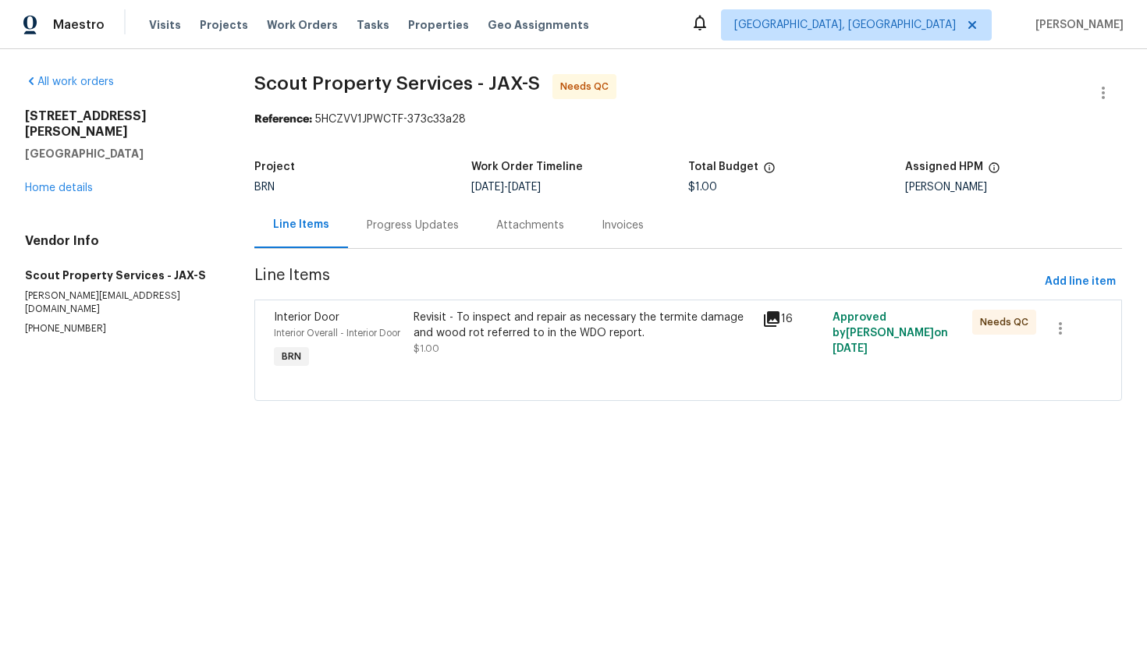
click at [455, 310] on div "Revisit - To inspect and repair as necessary the termite damage and wood rot re…" at bounding box center [584, 325] width 340 height 31
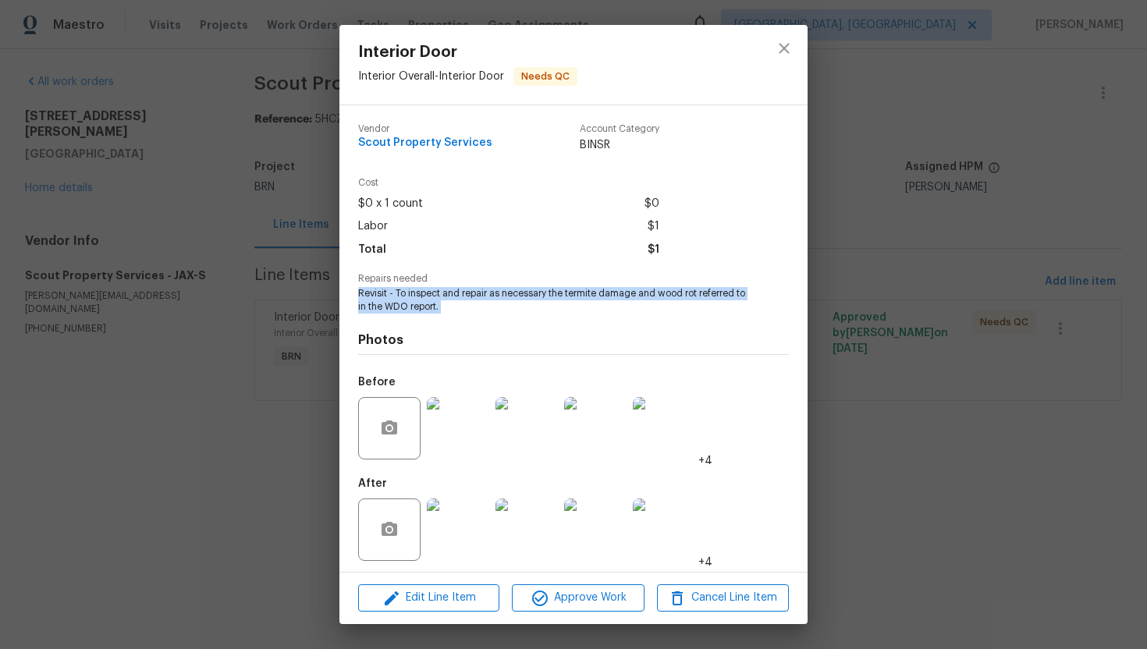
drag, startPoint x: 356, startPoint y: 295, endPoint x: 471, endPoint y: 314, distance: 117.1
click at [472, 314] on div "Vendor Scout Property Services Account Category BINSR Cost $0 x 1 count $0 Labo…" at bounding box center [573, 338] width 468 height 467
copy span "Revisit - To inspect and repair as necessary the termite damage and wood rot re…"
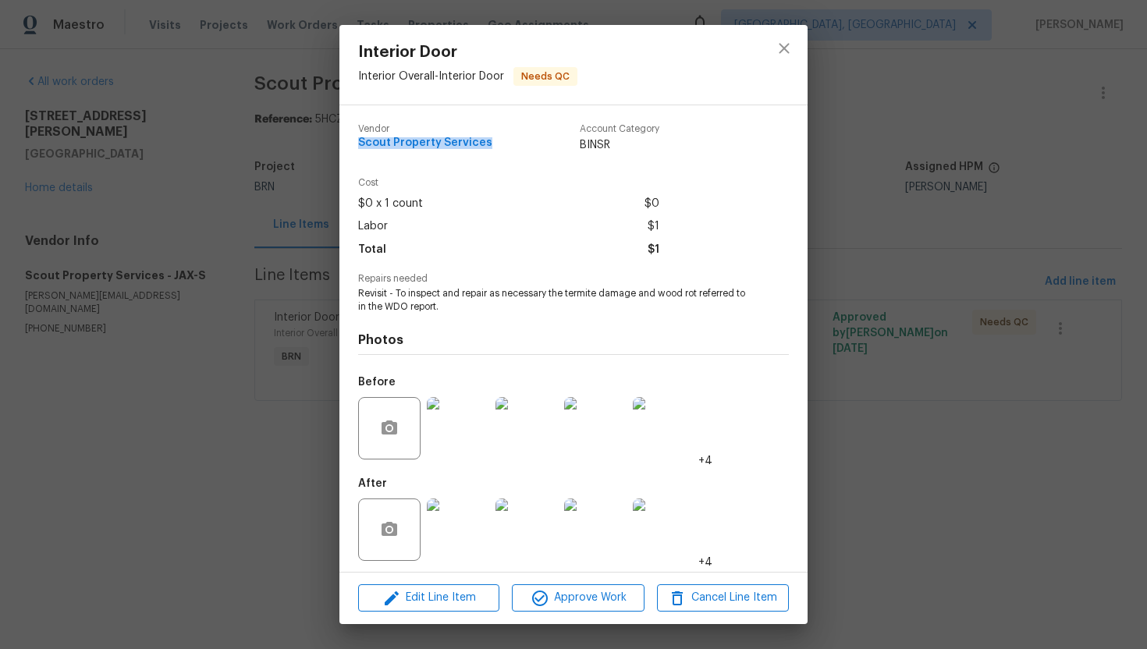
drag, startPoint x: 356, startPoint y: 143, endPoint x: 475, endPoint y: 151, distance: 119.7
click at [476, 151] on div "Vendor Scout Property Services Account Category BINSR Cost $0 x 1 count $0 Labo…" at bounding box center [573, 338] width 468 height 467
copy span "Scout Property Services"
click at [279, 280] on div "Interior Door Interior Overall - Interior Door Needs QC Vendor Scout Property S…" at bounding box center [573, 324] width 1147 height 649
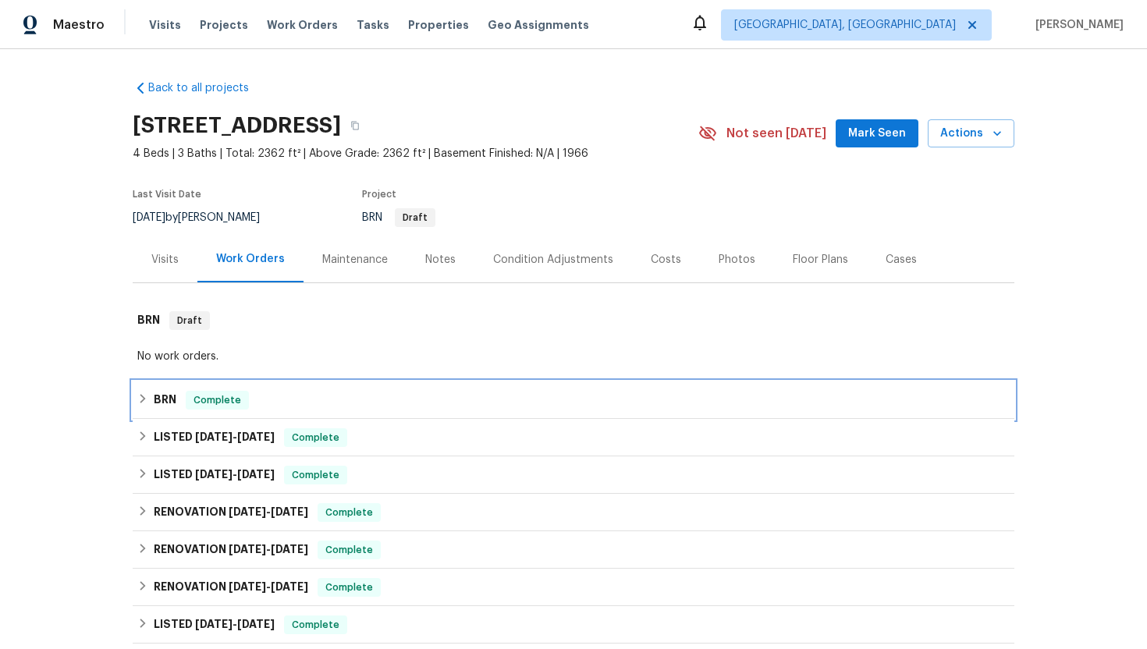
click at [233, 390] on div "BRN Complete" at bounding box center [574, 400] width 882 height 37
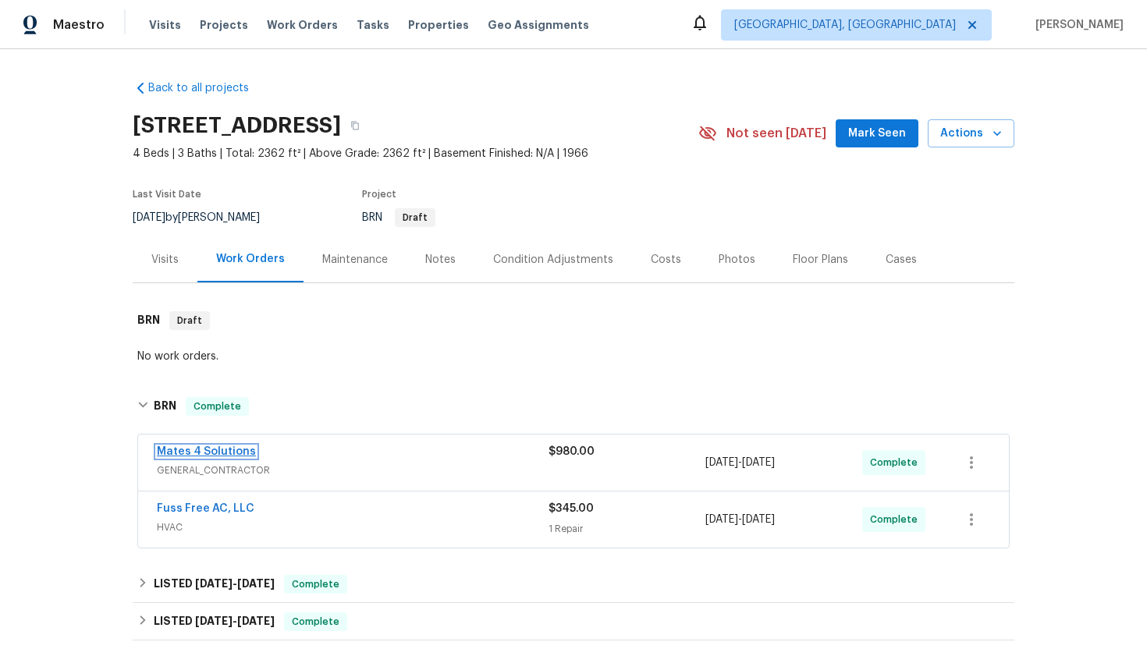
click at [214, 450] on link "Mates 4 Solutions" at bounding box center [206, 451] width 99 height 11
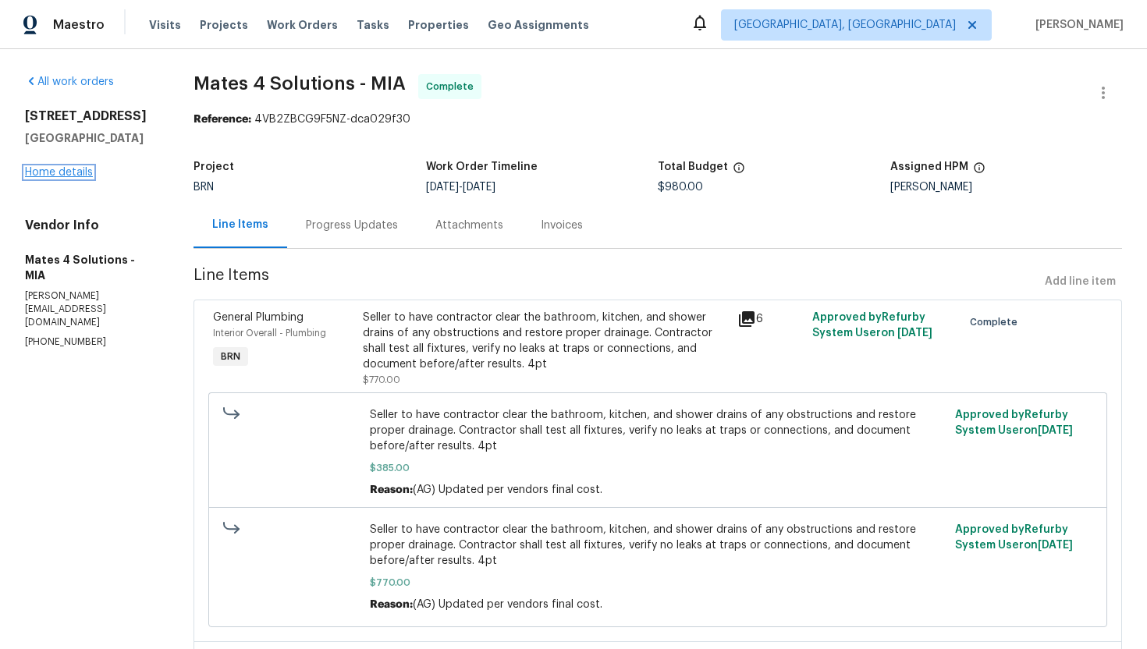
click at [60, 178] on link "Home details" at bounding box center [59, 172] width 68 height 11
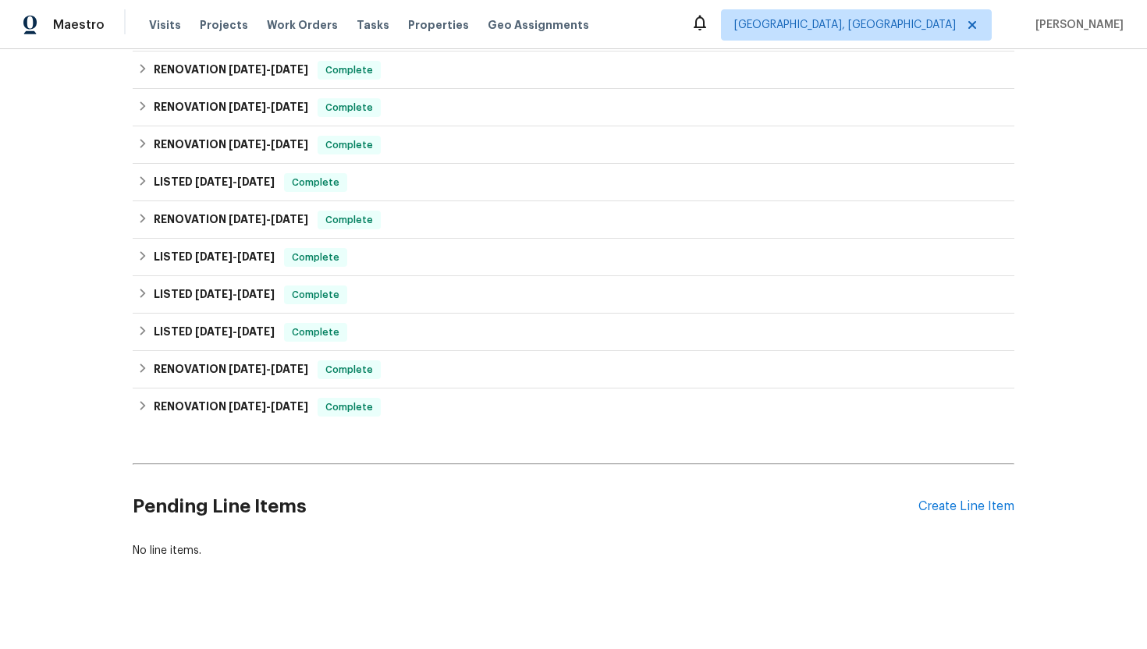
scroll to position [458, 0]
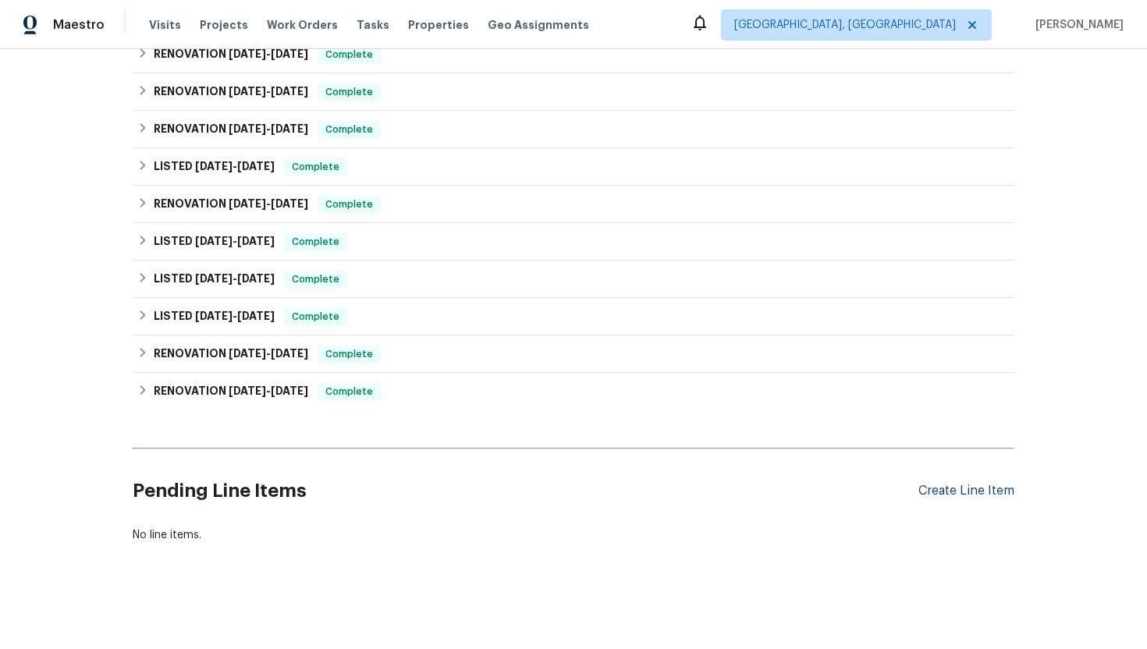
click at [977, 496] on div "Create Line Item" at bounding box center [967, 491] width 96 height 15
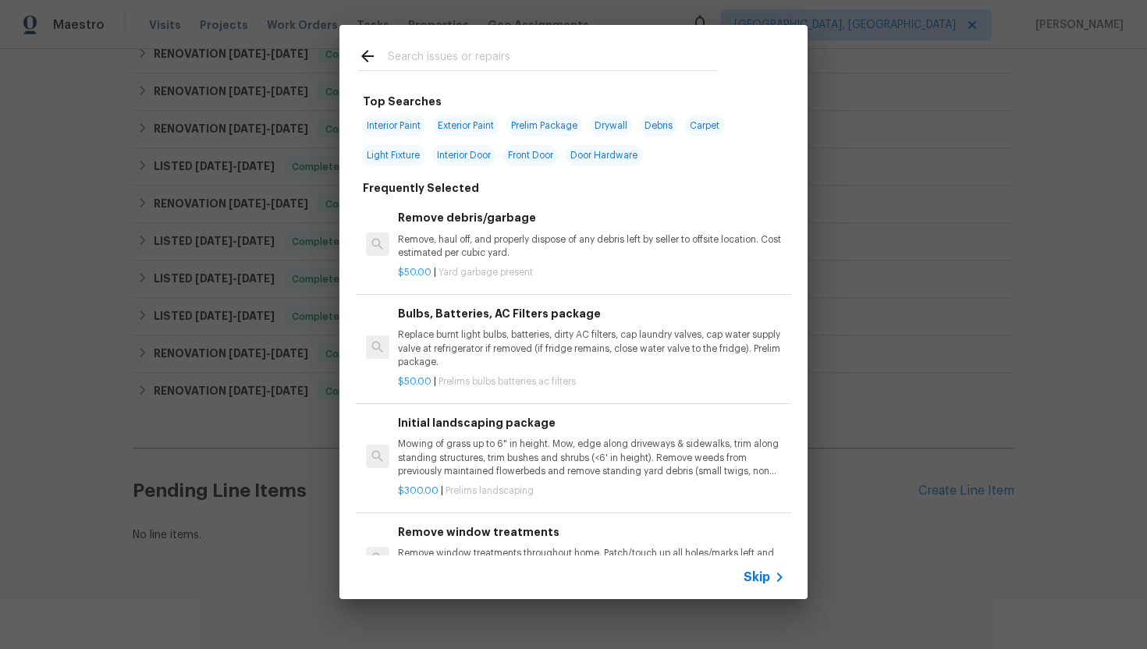
click at [764, 577] on span "Skip" at bounding box center [757, 578] width 27 height 16
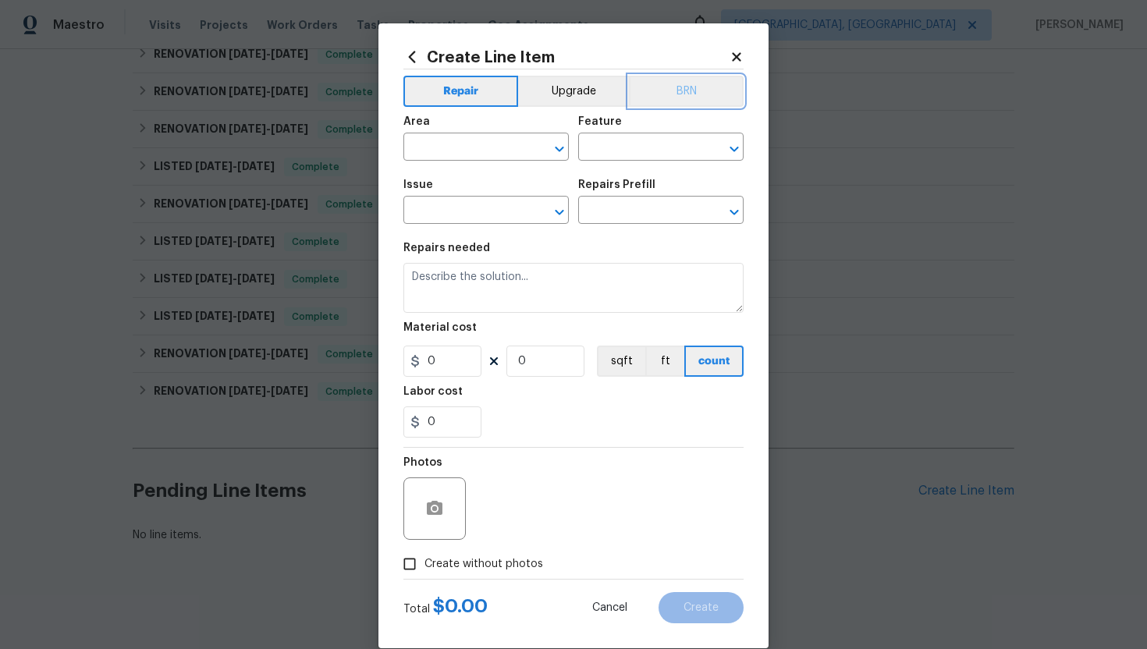
click at [694, 84] on button "BRN" at bounding box center [686, 91] width 115 height 31
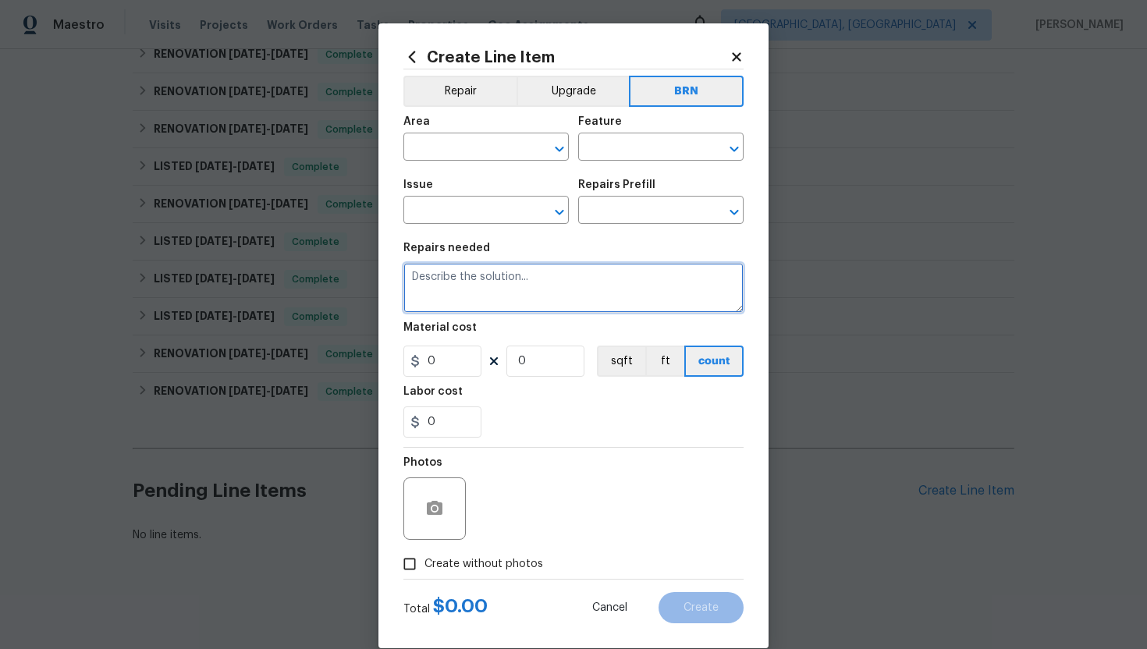
click at [576, 289] on textarea at bounding box center [573, 288] width 340 height 50
paste textarea "Rework: Leak coming from either the bathroom sink or shower drains adjacent to …"
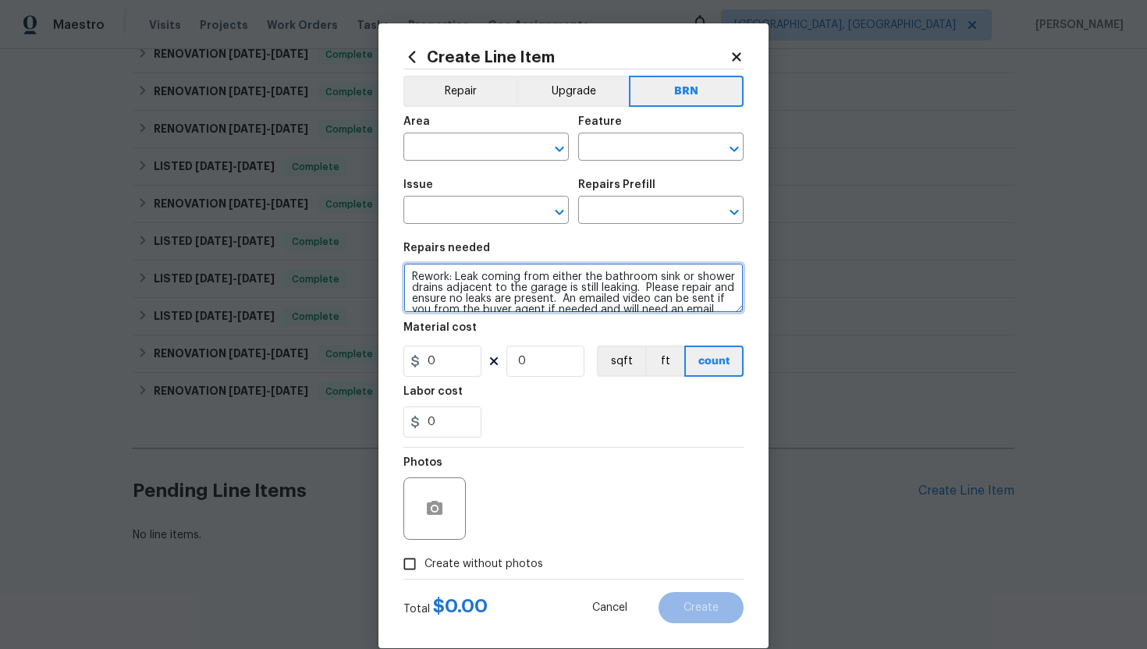
scroll to position [22, 0]
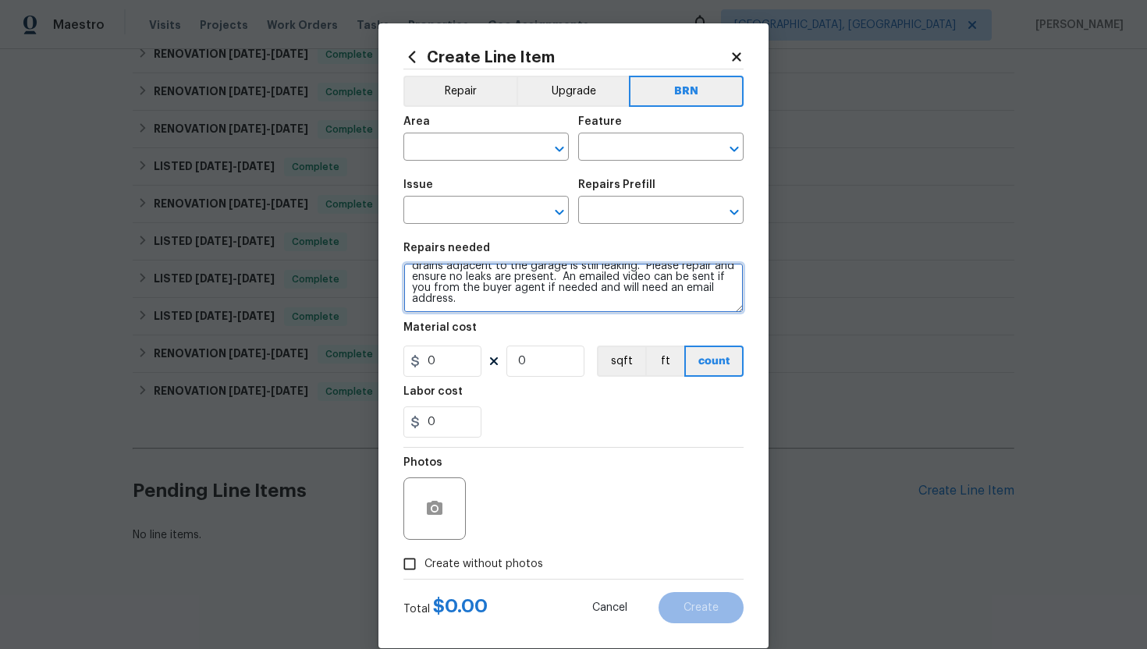
type textarea "Rework: Leak coming from either the bathroom sink or shower drains adjacent to …"
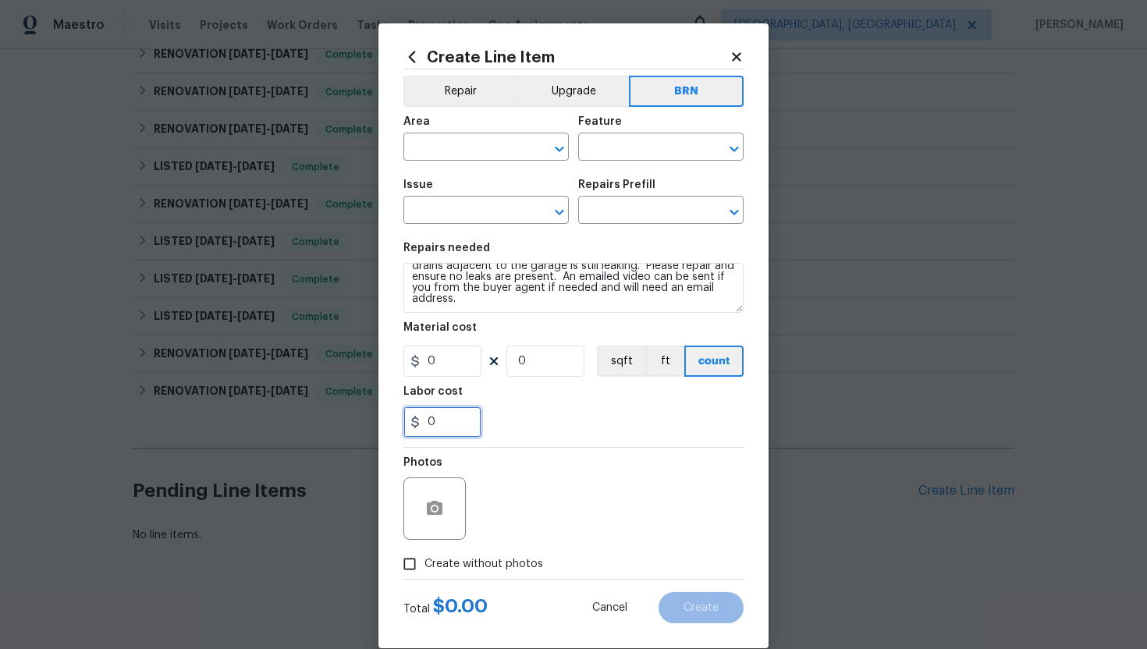
click at [459, 432] on input "0" at bounding box center [442, 422] width 78 height 31
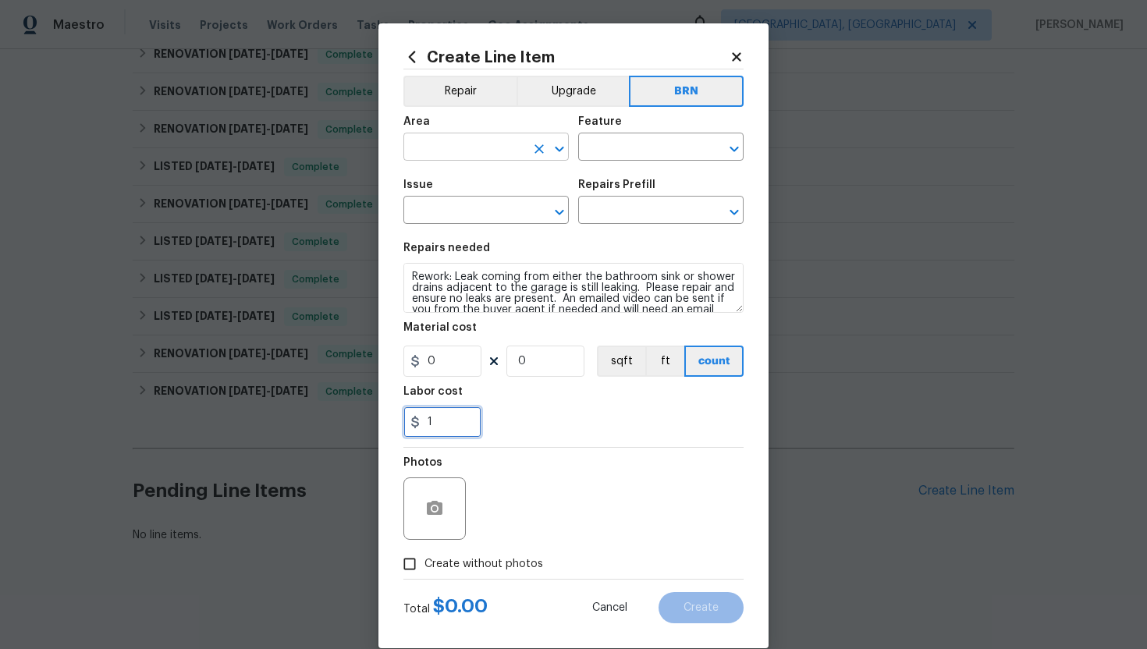
type input "1"
click at [436, 151] on input "text" at bounding box center [464, 149] width 122 height 24
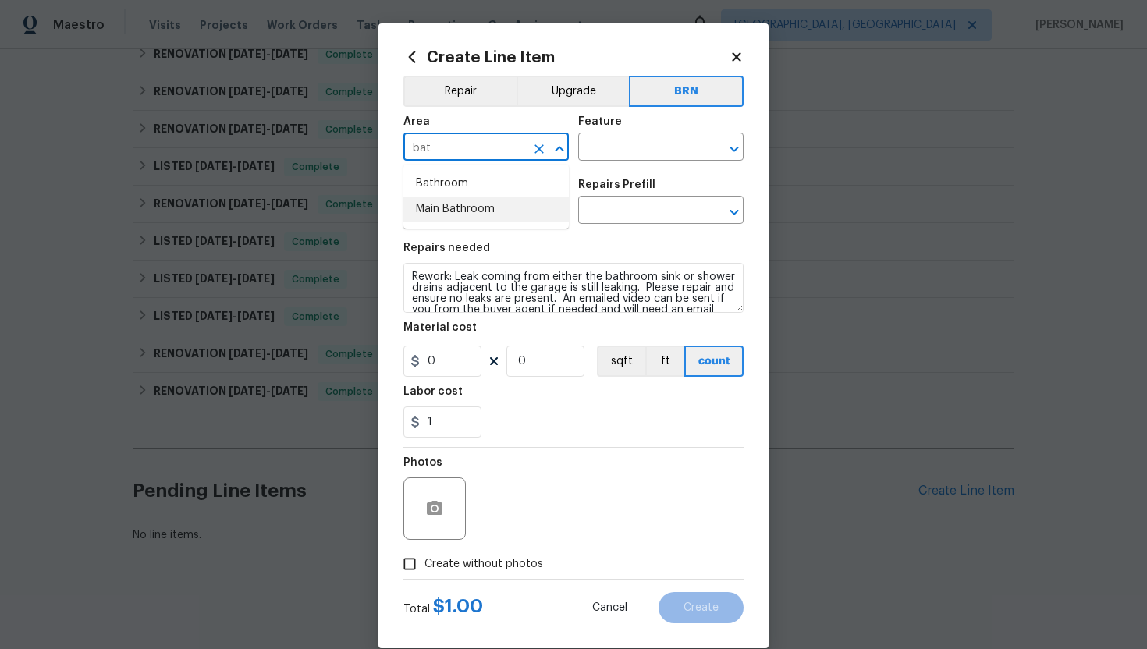
click at [452, 205] on li "Main Bathroom" at bounding box center [485, 210] width 165 height 26
type input "Main Bathroom"
click at [602, 151] on input "text" at bounding box center [639, 149] width 122 height 24
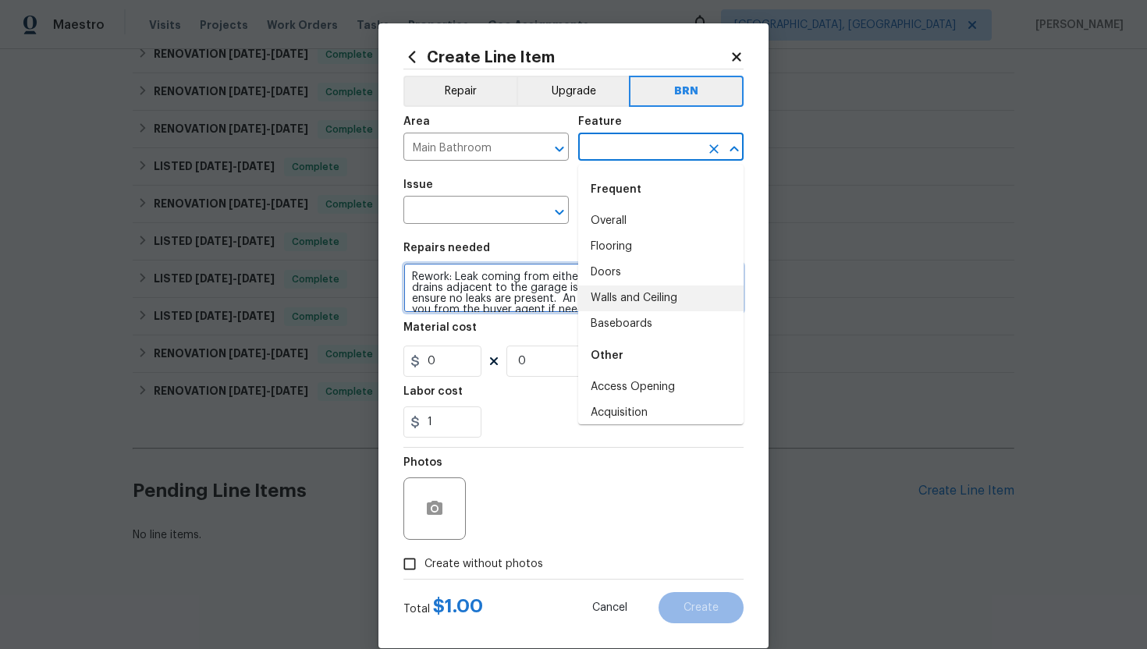
click at [550, 299] on textarea "Rework: Leak coming from either the bathroom sink or shower drains adjacent to …" at bounding box center [573, 288] width 340 height 50
click at [629, 152] on input "text" at bounding box center [639, 149] width 122 height 24
click at [532, 154] on icon "Clear" at bounding box center [539, 149] width 16 height 16
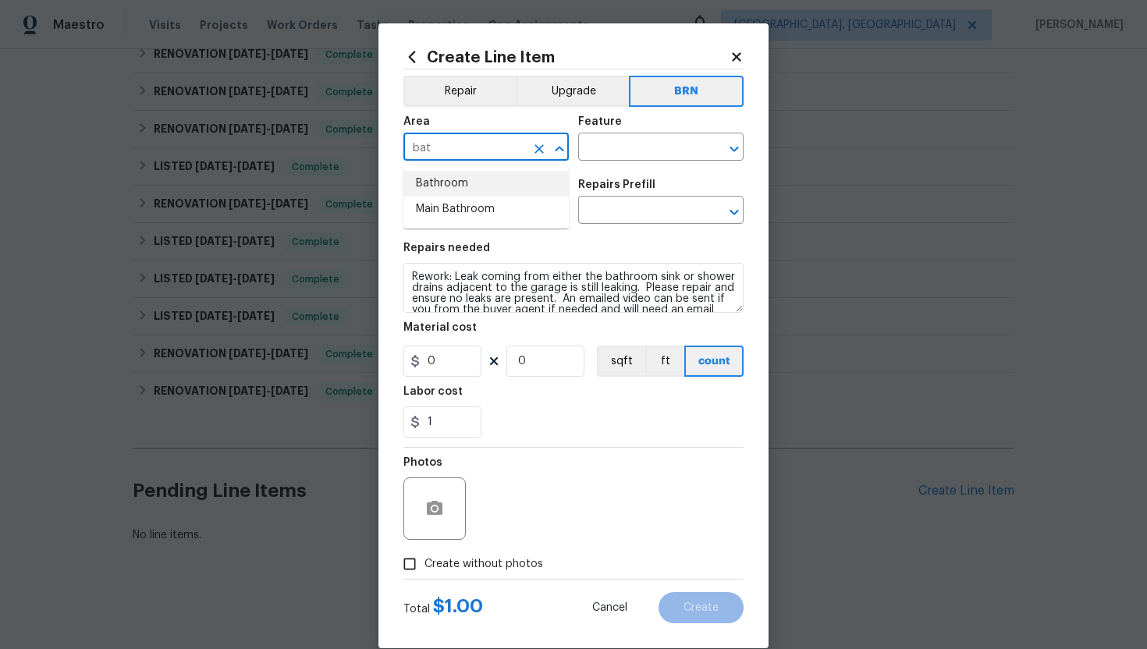
click at [489, 180] on li "Bathroom" at bounding box center [485, 184] width 165 height 26
type input "Bathroom"
click at [600, 148] on input "text" at bounding box center [639, 149] width 122 height 24
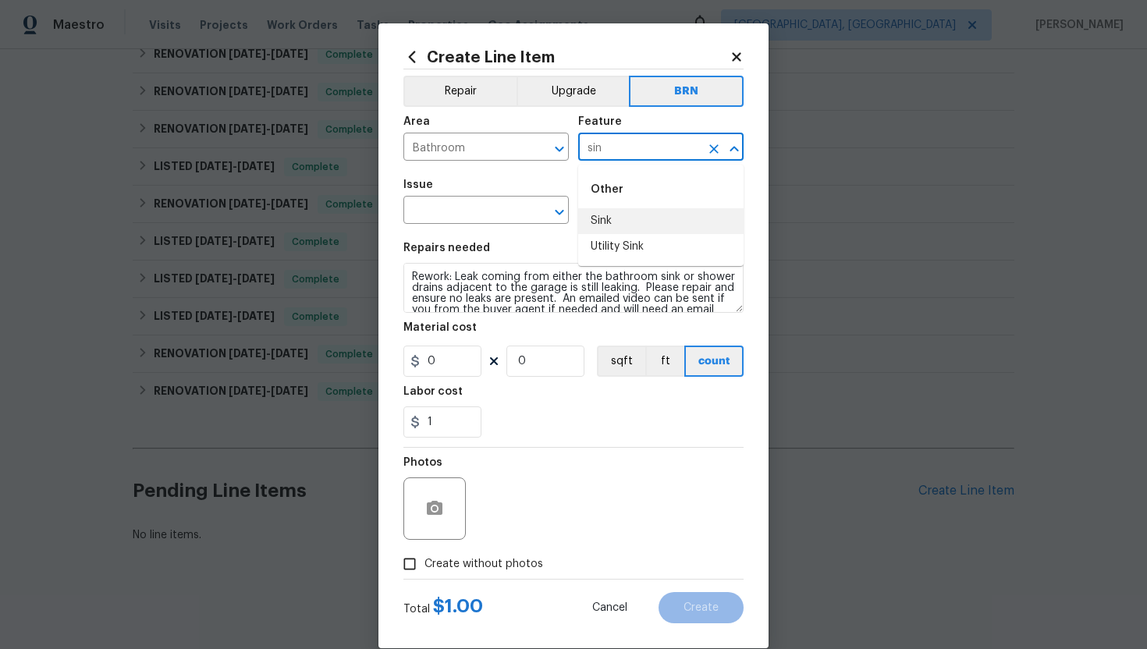
click at [602, 214] on li "Sink" at bounding box center [660, 221] width 165 height 26
type input "Sink"
click at [463, 208] on input "text" at bounding box center [464, 212] width 122 height 24
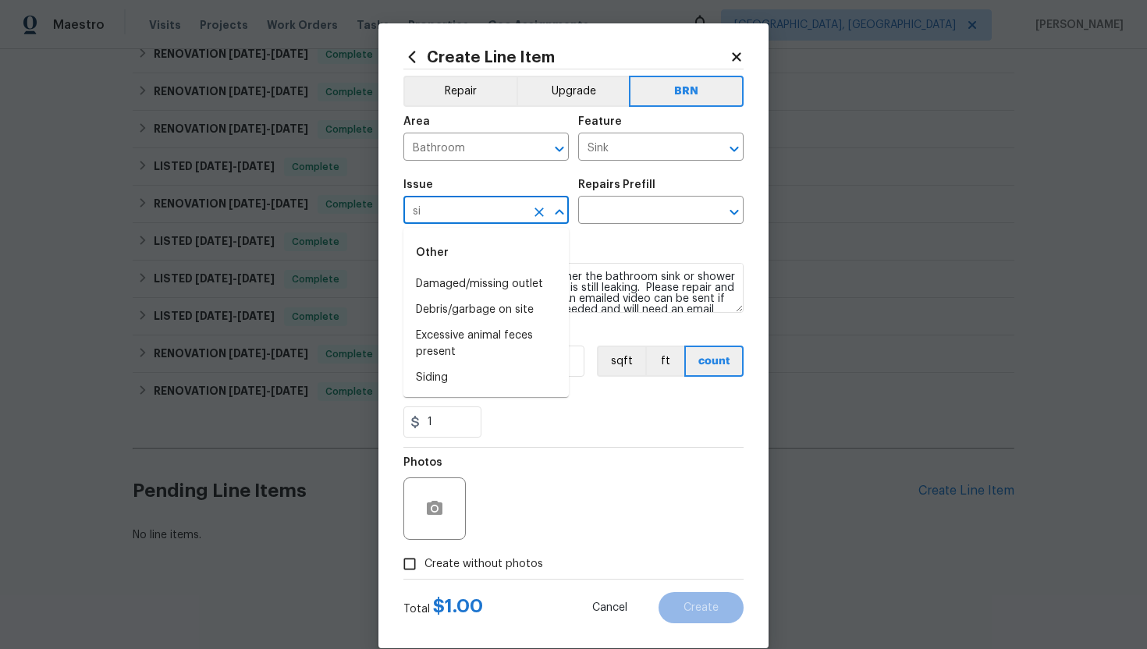
type input "s"
click at [467, 332] on li "General Plumbing" at bounding box center [485, 336] width 165 height 26
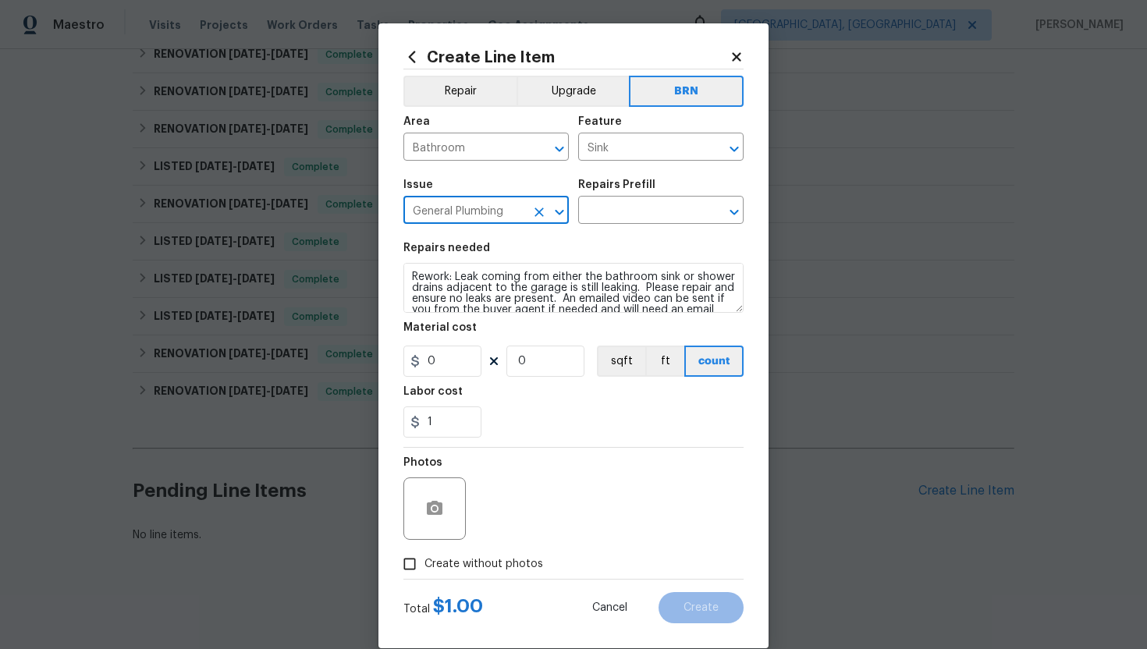
type input "General Plumbing"
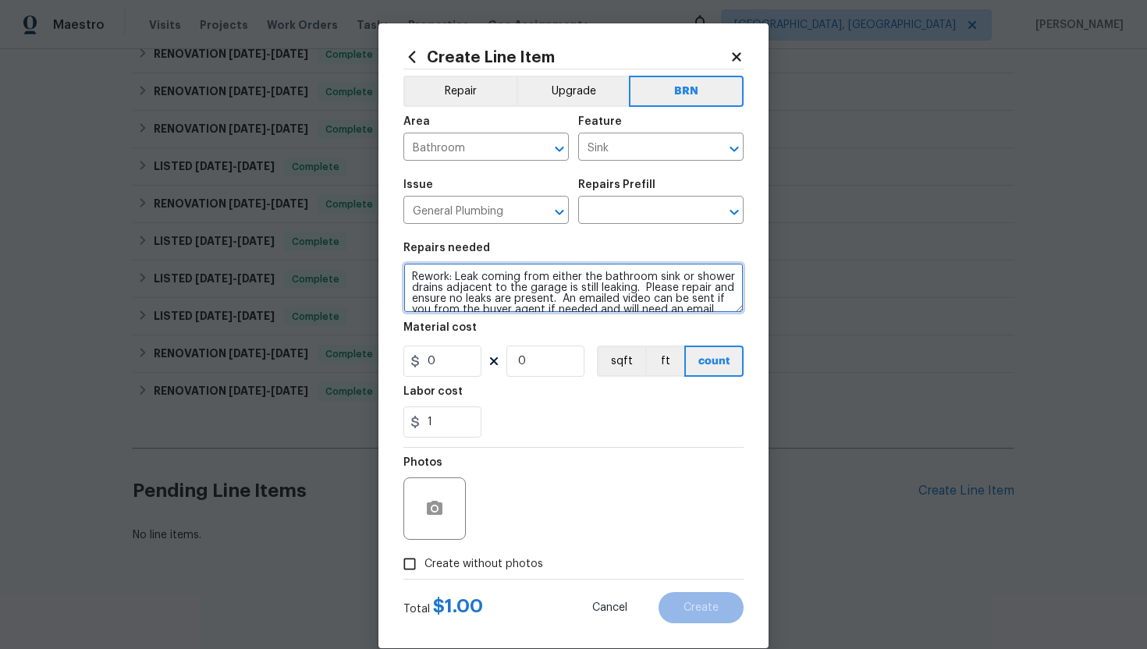
scroll to position [22, 0]
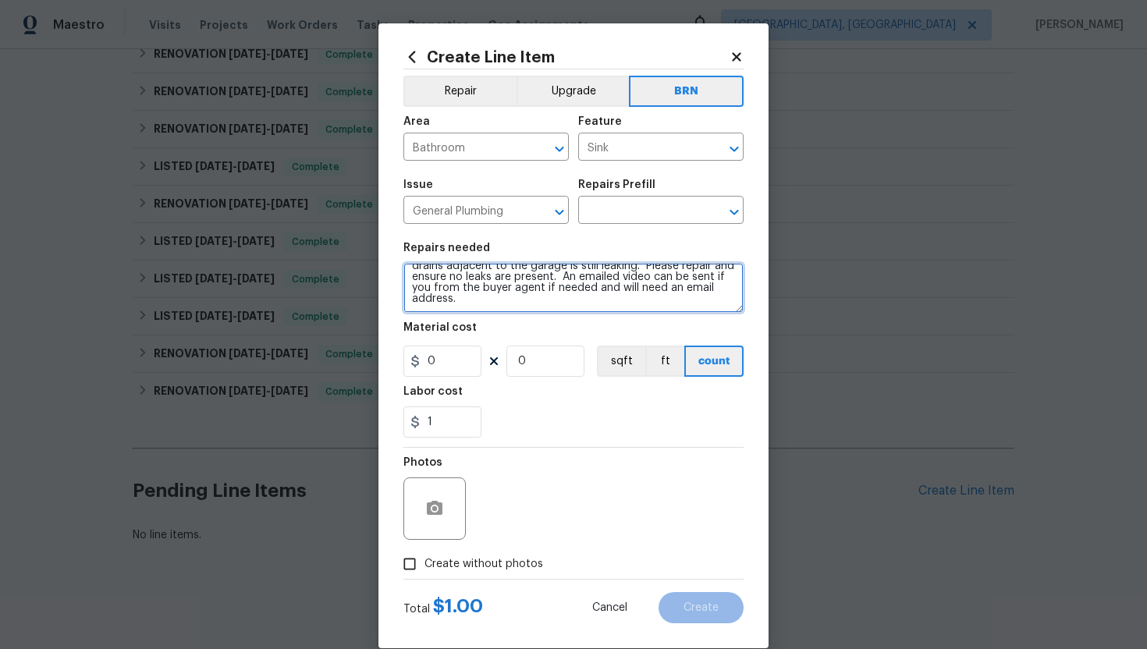
drag, startPoint x: 410, startPoint y: 279, endPoint x: 489, endPoint y: 339, distance: 99.6
click at [489, 339] on section "Repairs needed Rework: Leak coming from either the bathroom sink or shower drai…" at bounding box center [573, 340] width 340 height 214
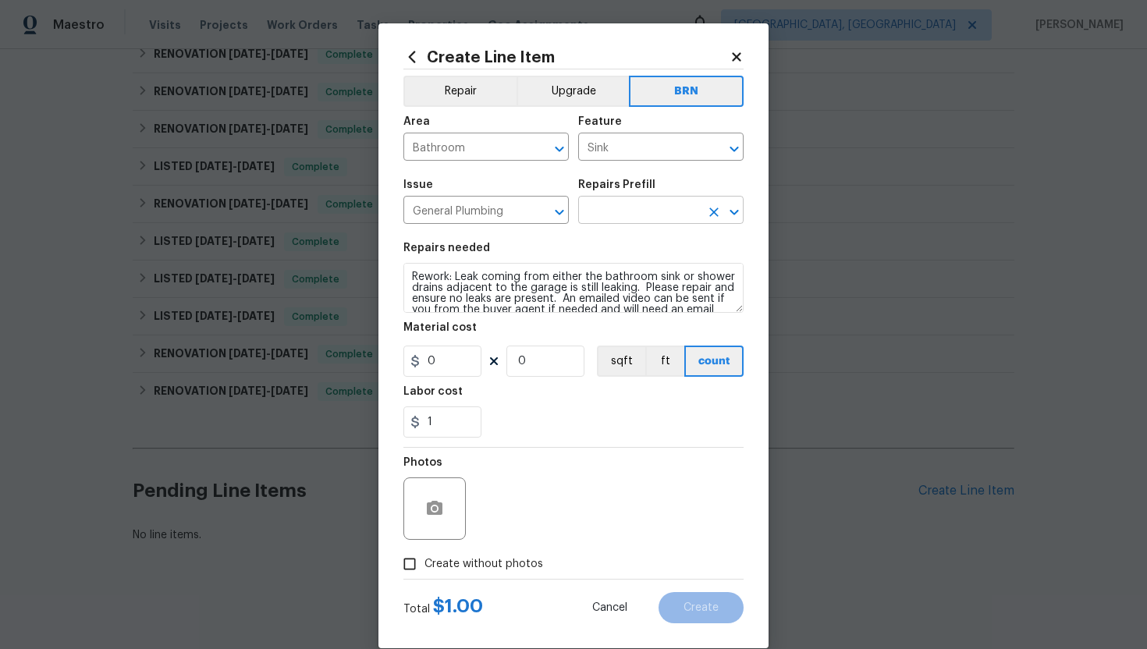
click at [628, 206] on input "text" at bounding box center [639, 212] width 122 height 24
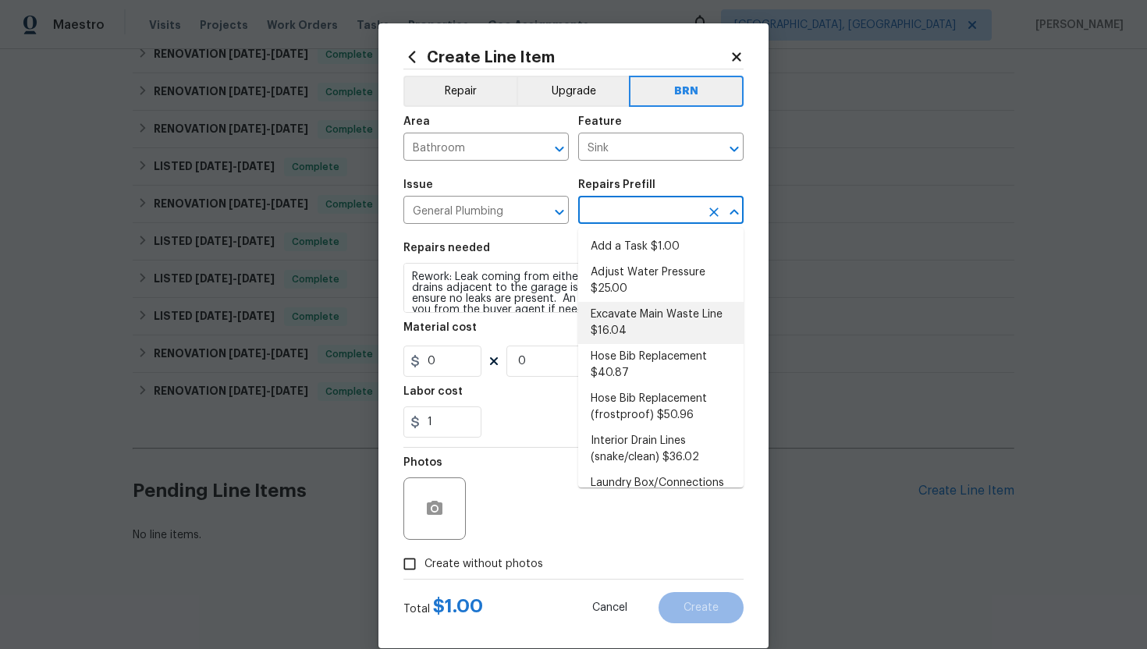
click at [630, 318] on li "Excavate Main Waste Line $16.04" at bounding box center [660, 323] width 165 height 42
type input "Plumbing"
type input "Excavate Main Waste Line $16.04"
type textarea "Properly locate, cut the concrete slab, excavate as needed and install a new wa…"
type input "16.04"
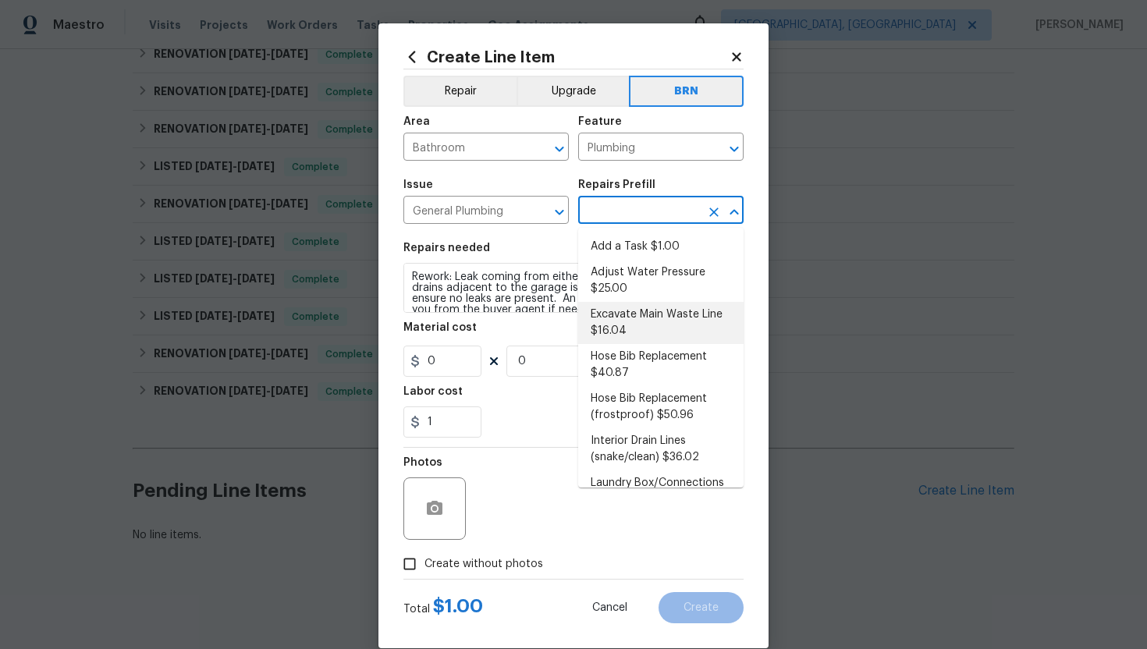
type input "1"
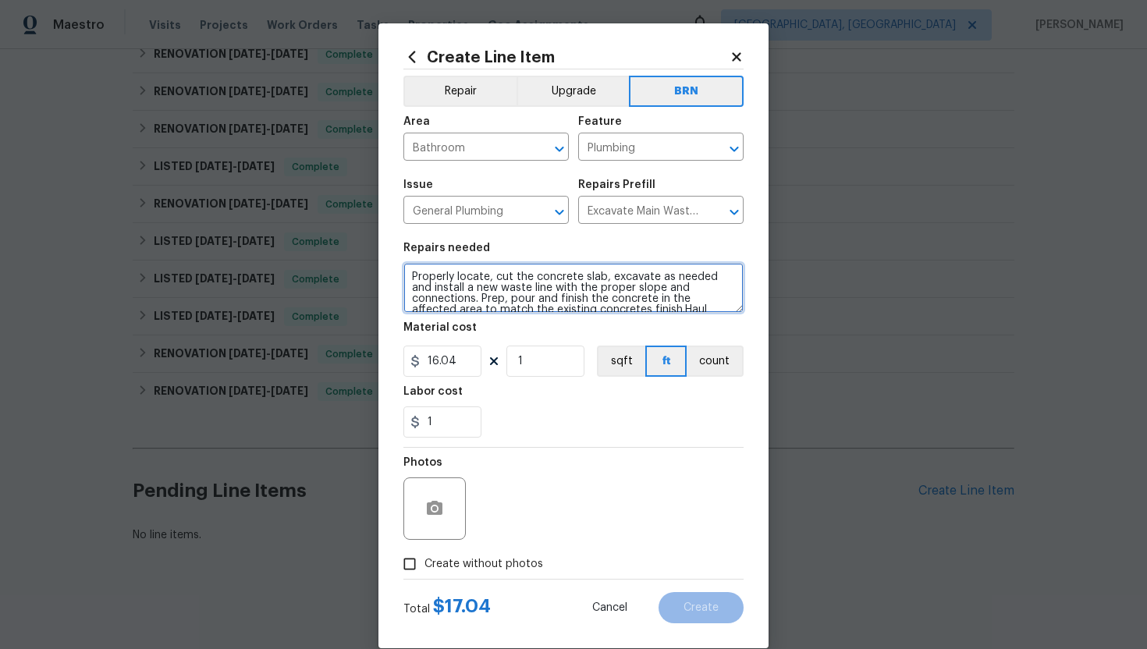
scroll to position [22, 0]
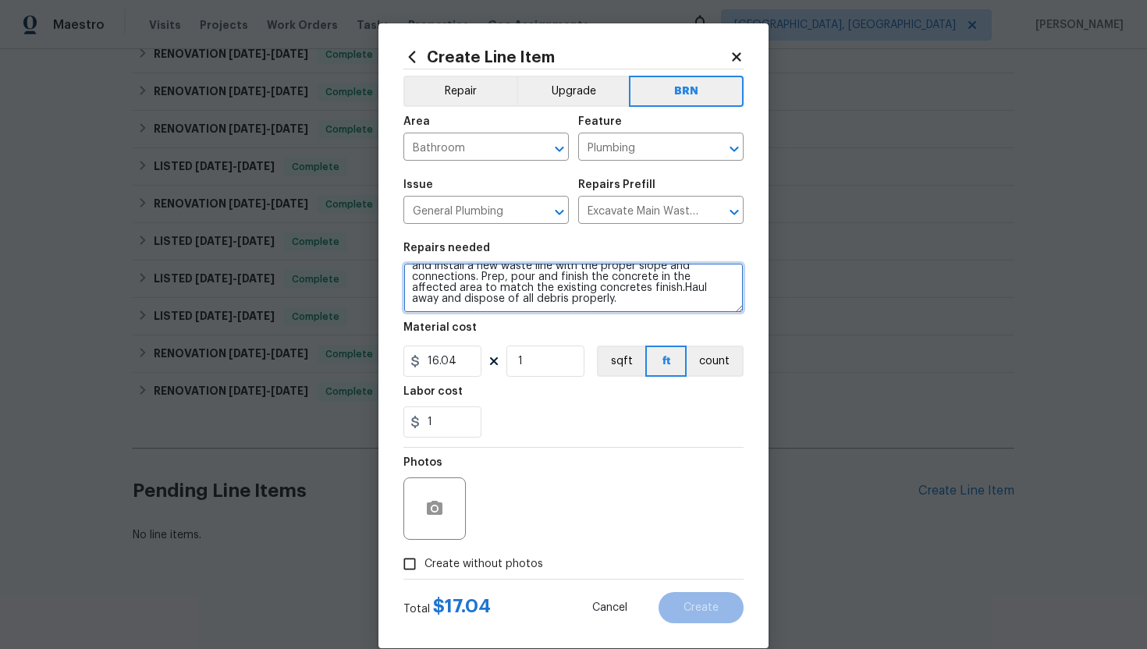
drag, startPoint x: 410, startPoint y: 279, endPoint x: 458, endPoint y: 318, distance: 61.6
click at [458, 318] on section "Repairs needed Properly locate, cut the concrete slab, excavate as needed and i…" at bounding box center [573, 340] width 340 height 214
paste textarea "Rework: Leak coming from either the bathroom sink or shower drains adjacent to …"
type textarea "Rework: Leak coming from either the bathroom sink or shower drains adjacent to …"
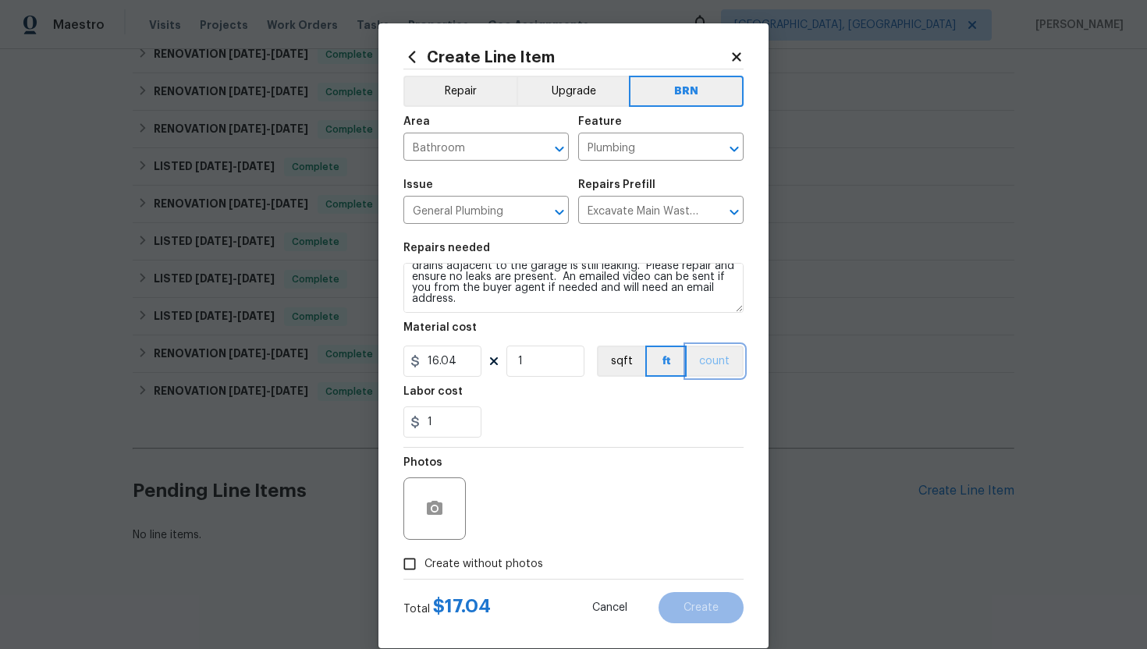
click at [698, 361] on button "count" at bounding box center [715, 361] width 57 height 31
drag, startPoint x: 460, startPoint y: 361, endPoint x: 416, endPoint y: 361, distance: 43.7
click at [416, 361] on div "16.04" at bounding box center [442, 361] width 78 height 31
type input "0"
click at [623, 469] on div "Photos" at bounding box center [573, 498] width 340 height 101
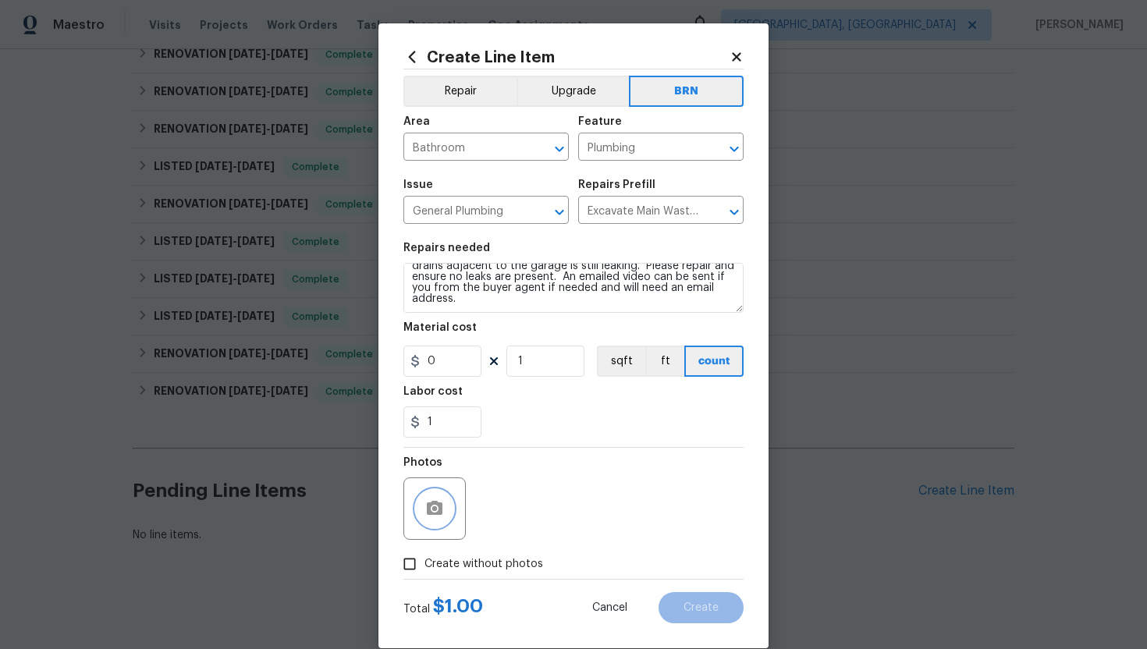
click at [444, 508] on button "button" at bounding box center [434, 508] width 37 height 37
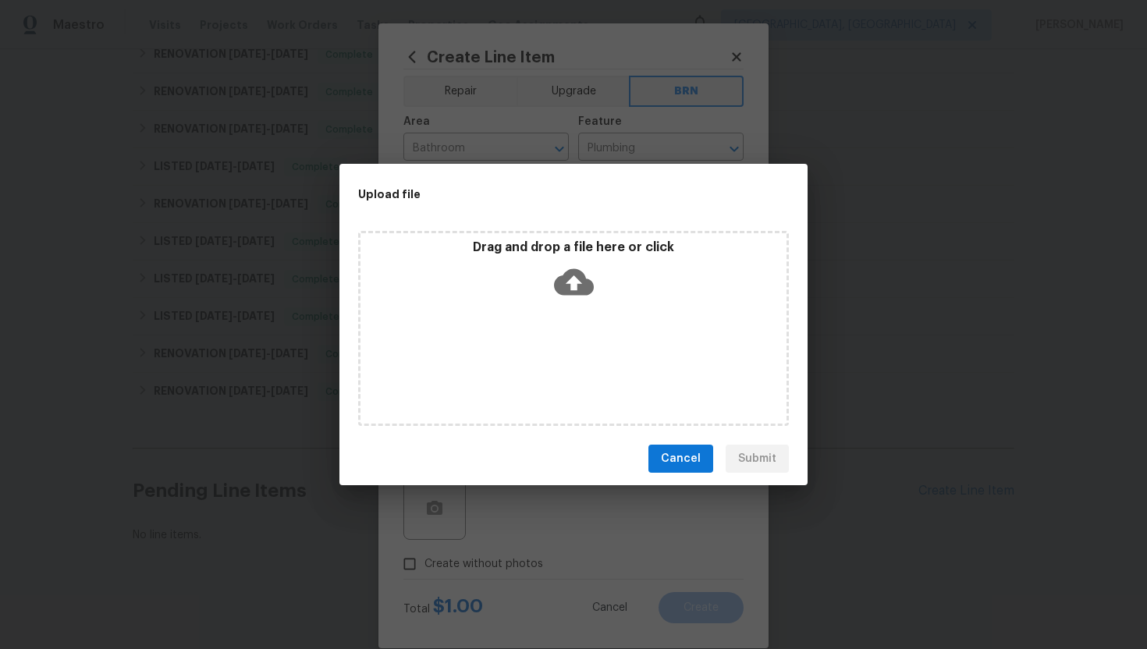
click at [577, 284] on icon at bounding box center [574, 282] width 40 height 27
click at [672, 464] on span "Cancel" at bounding box center [681, 459] width 40 height 20
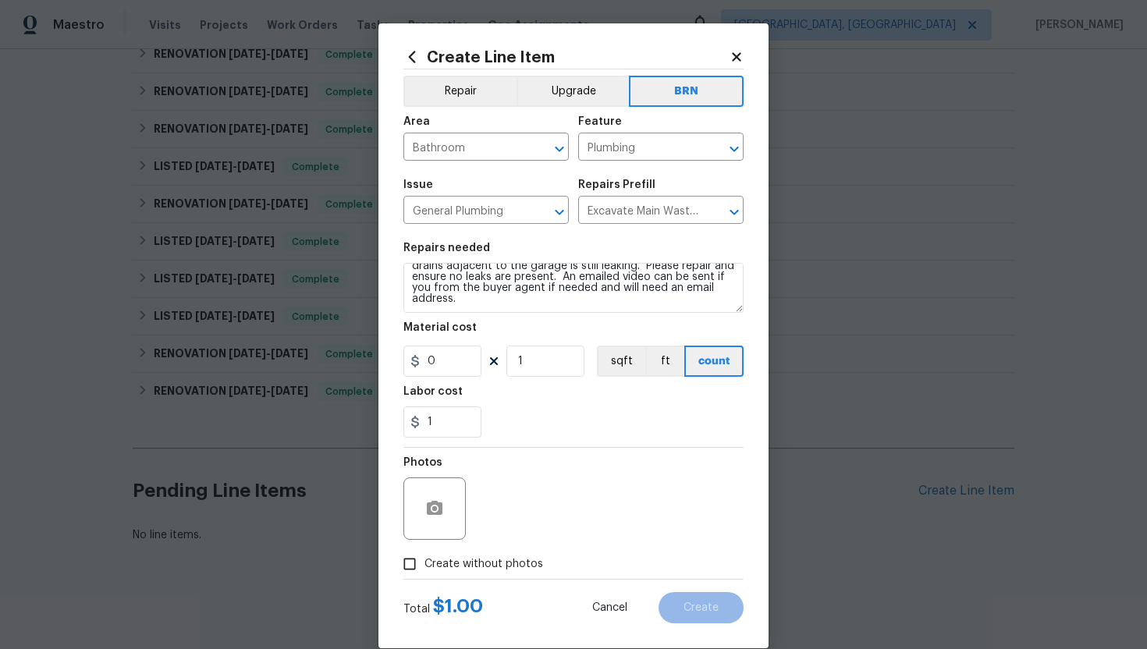
click at [493, 570] on span "Create without photos" at bounding box center [484, 564] width 119 height 16
click at [425, 570] on input "Create without photos" at bounding box center [410, 564] width 30 height 30
checkbox input "true"
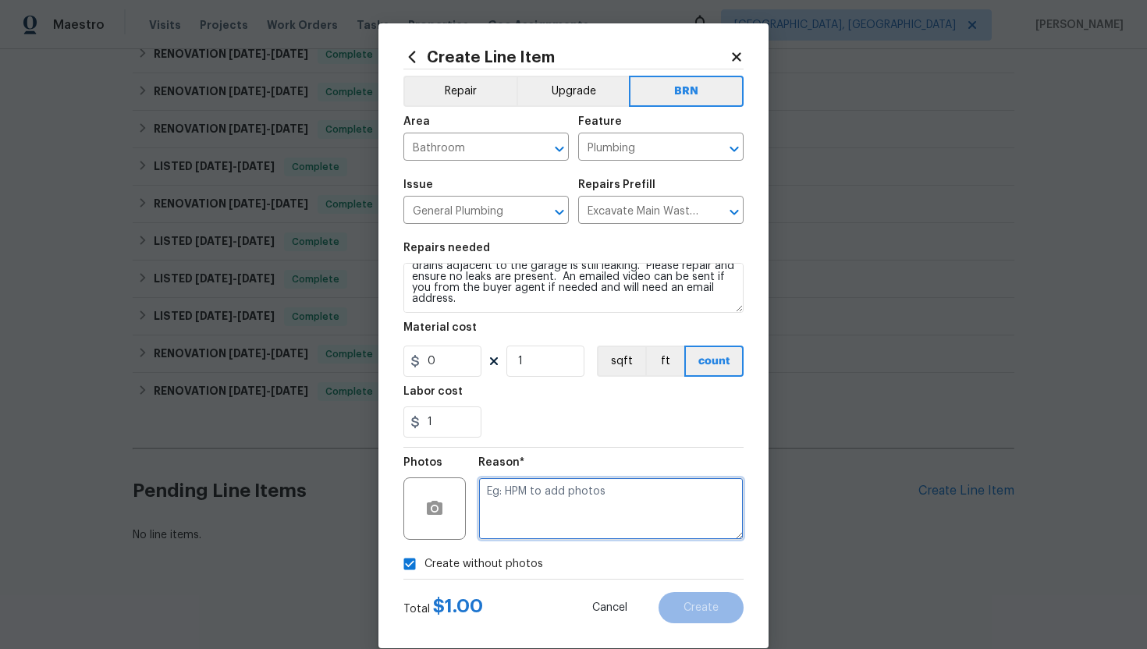
click at [571, 496] on textarea at bounding box center [610, 509] width 265 height 62
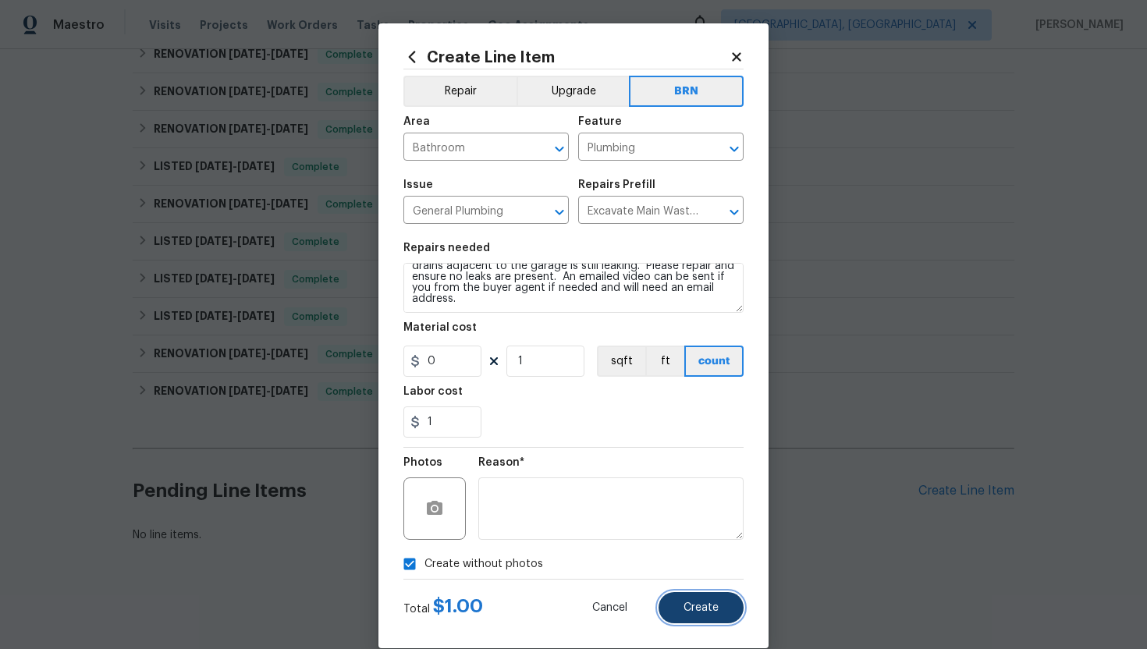
click at [693, 602] on button "Create" at bounding box center [701, 607] width 85 height 31
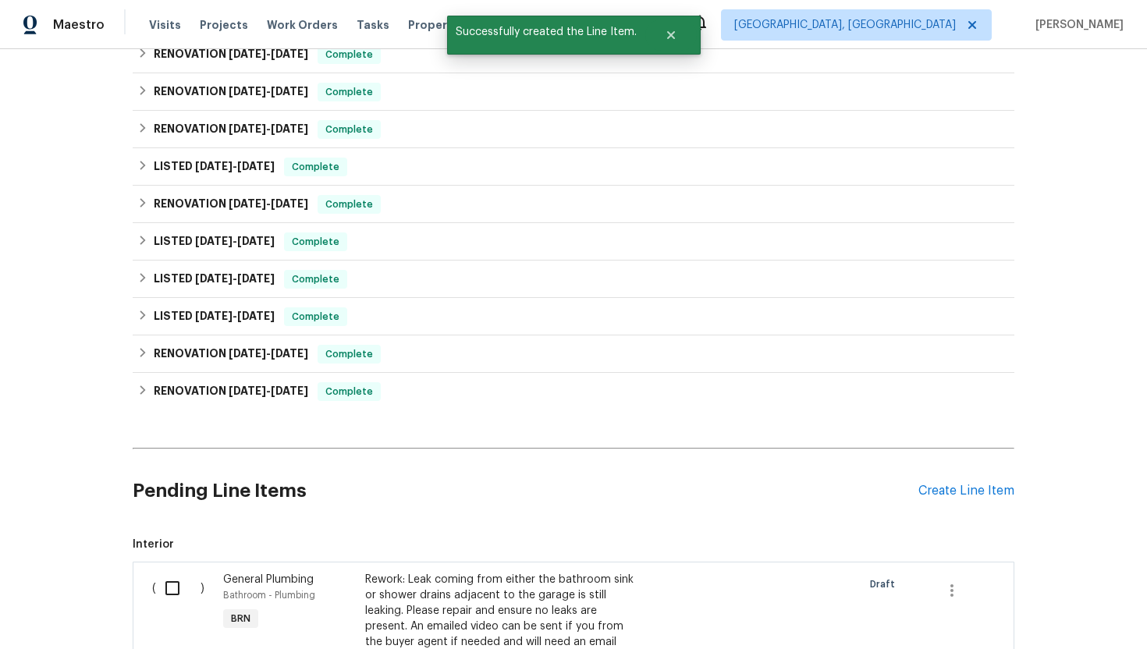
scroll to position [714, 0]
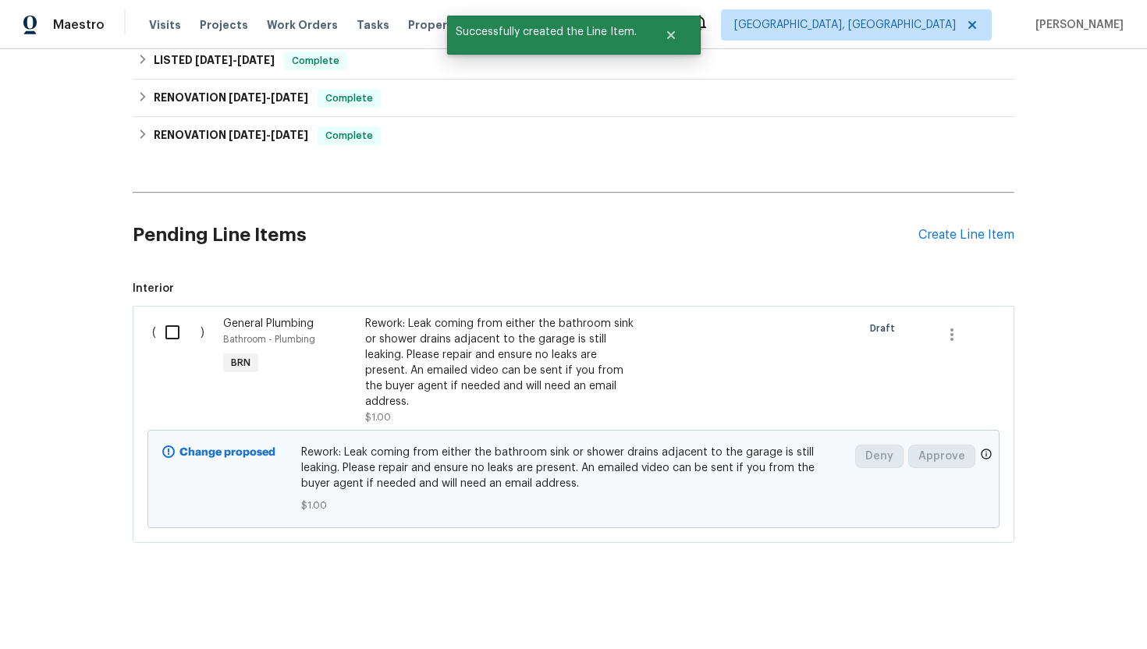
click at [179, 339] on input "checkbox" at bounding box center [178, 332] width 44 height 33
checkbox input "true"
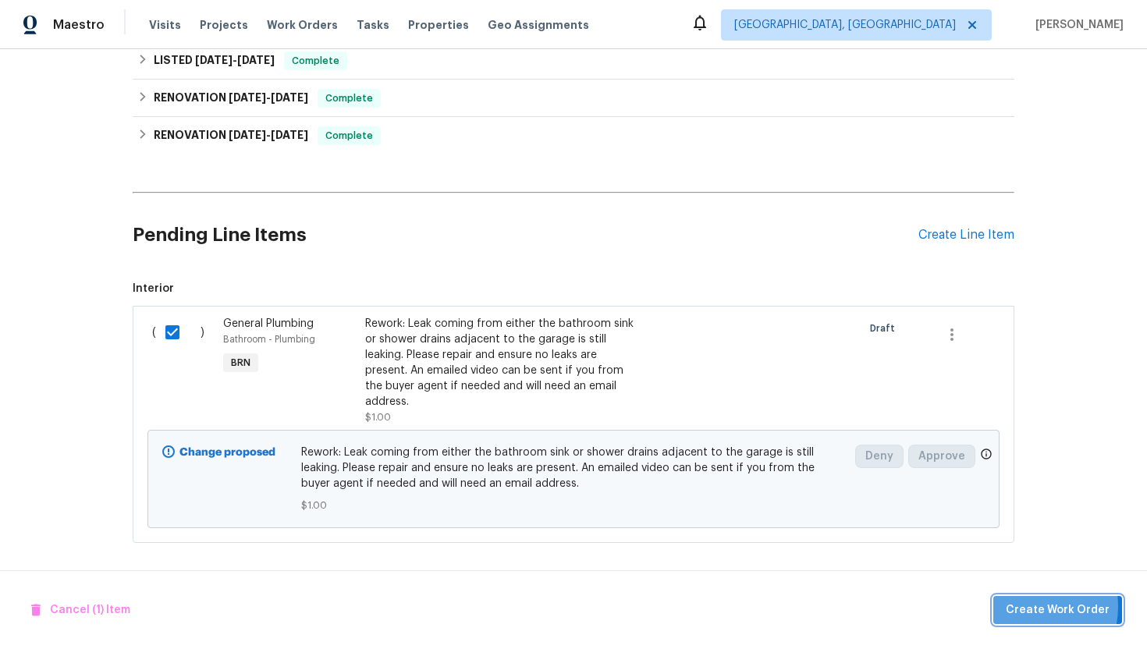
click at [1031, 606] on span "Create Work Order" at bounding box center [1058, 611] width 104 height 20
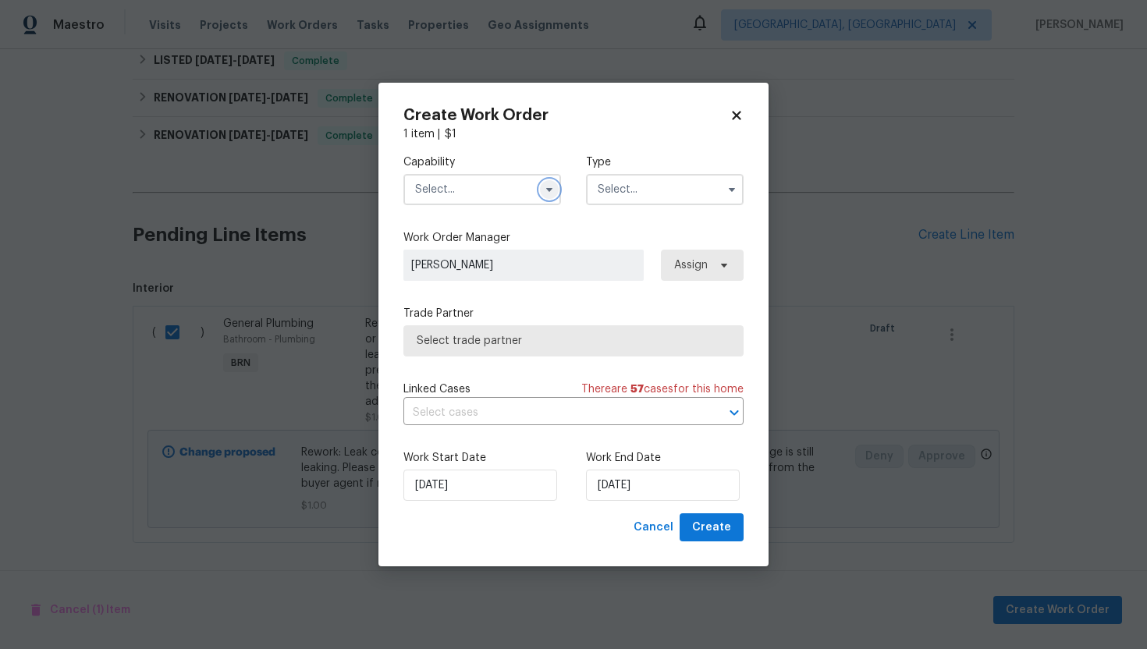
click at [547, 188] on icon "button" at bounding box center [549, 190] width 6 height 4
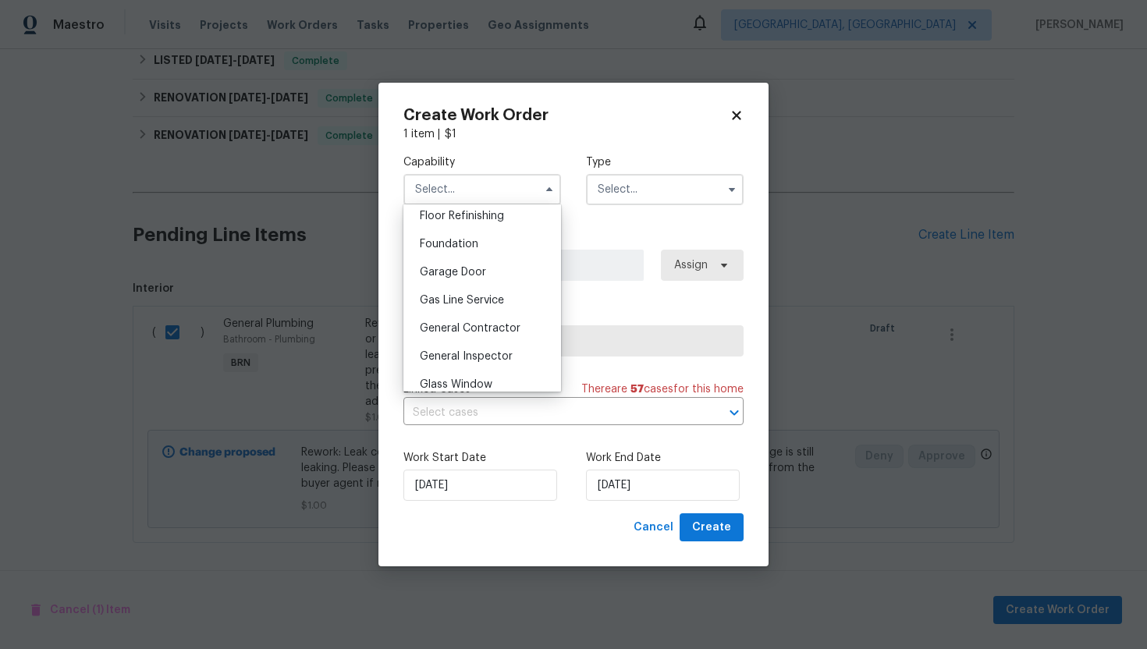
scroll to position [642, 0]
click at [482, 319] on div "General Contractor" at bounding box center [482, 326] width 150 height 28
type input "General Contractor"
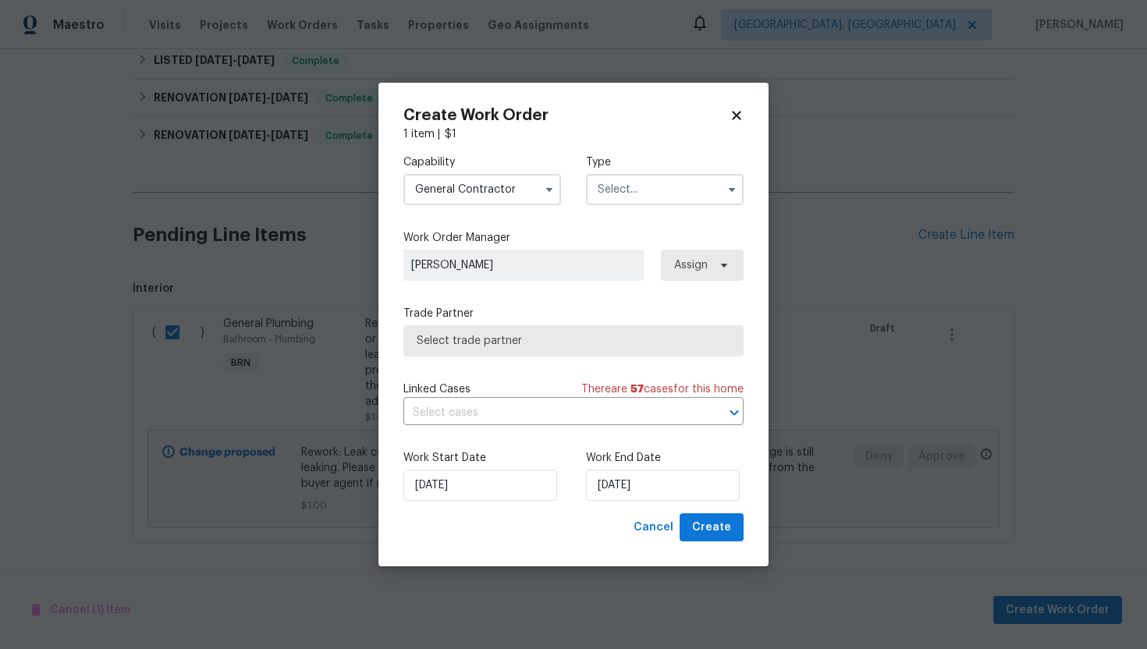
click at [653, 200] on input "text" at bounding box center [665, 189] width 158 height 31
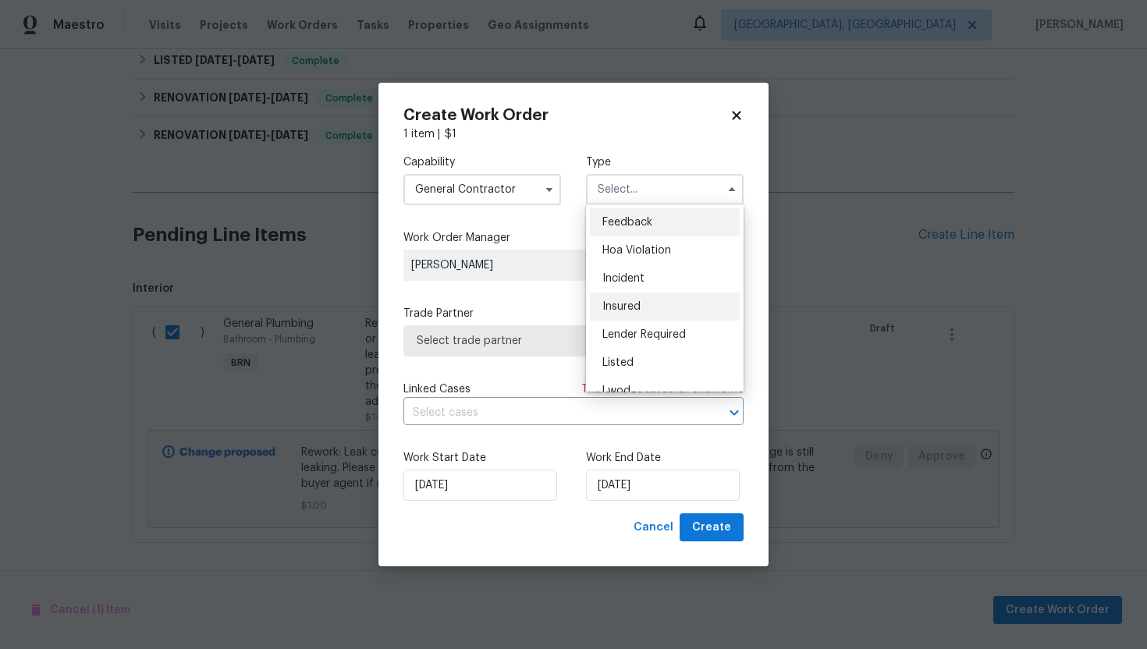
scroll to position [186, 0]
click at [644, 315] on div "Resale" at bounding box center [665, 318] width 150 height 28
type input "Resale"
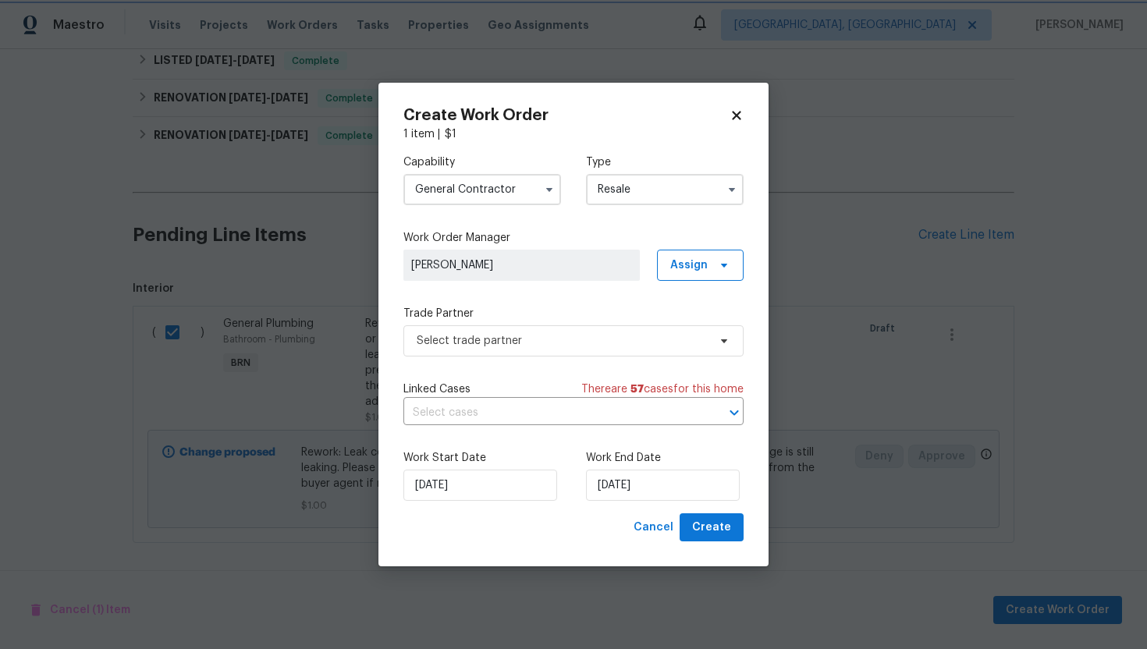
scroll to position [0, 0]
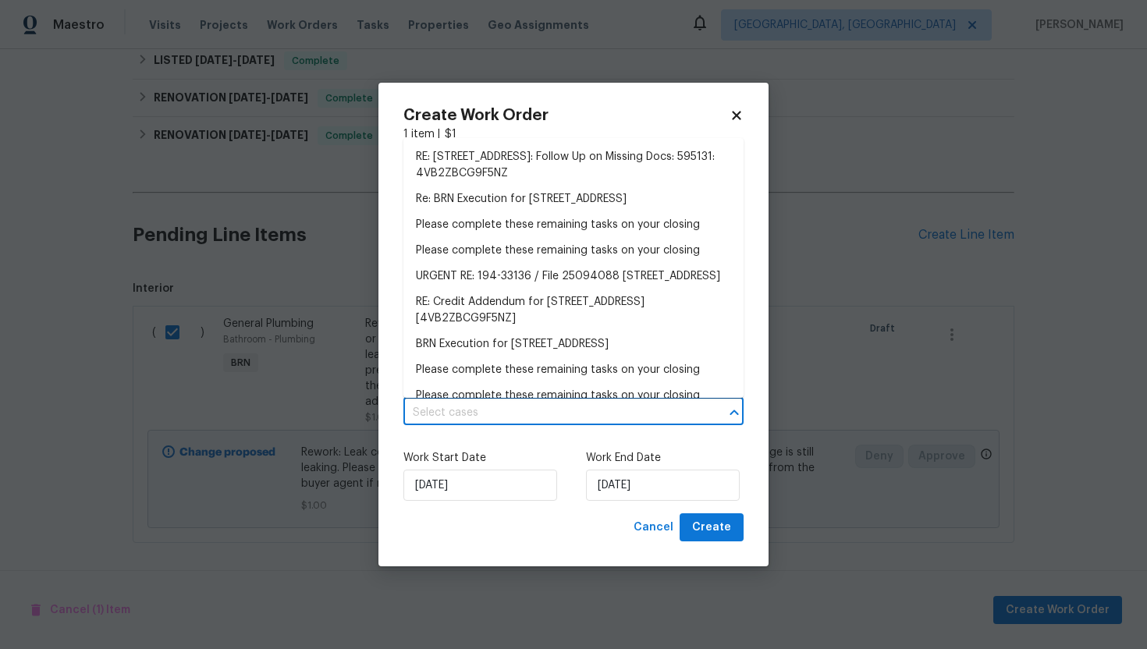
click at [535, 412] on input "text" at bounding box center [551, 413] width 297 height 24
click at [550, 193] on li "Re: BRN Execution for 4406 Daffodil Cir S, Palm Beach Gardens, FL 33410" at bounding box center [573, 200] width 340 height 26
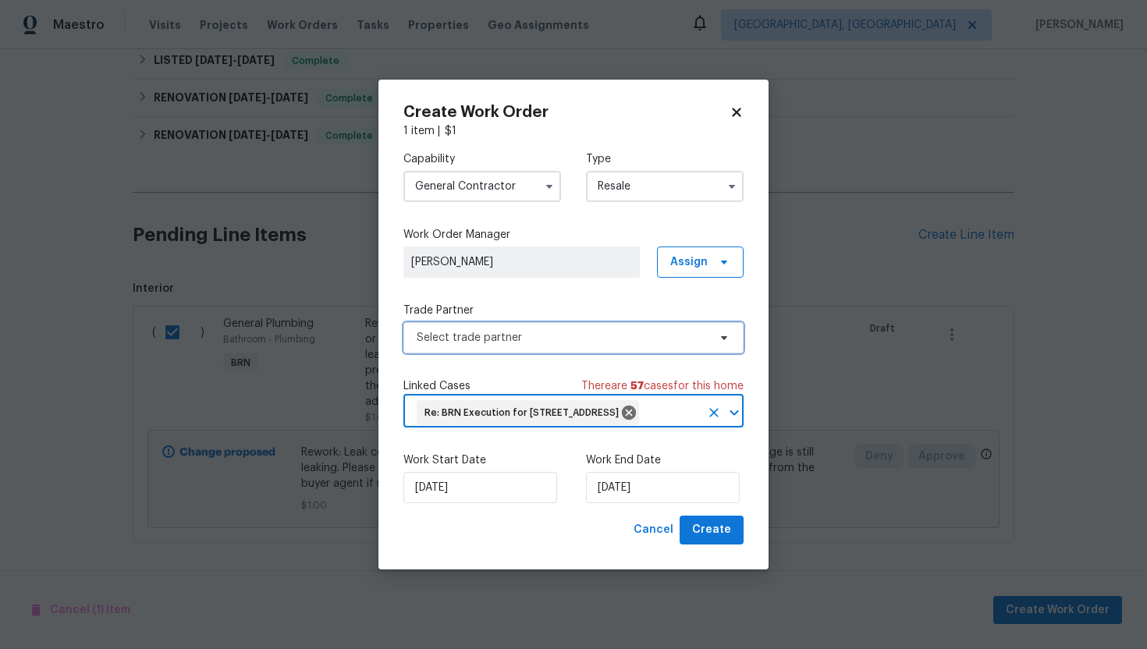
click at [506, 330] on span "Select trade partner" at bounding box center [562, 338] width 291 height 16
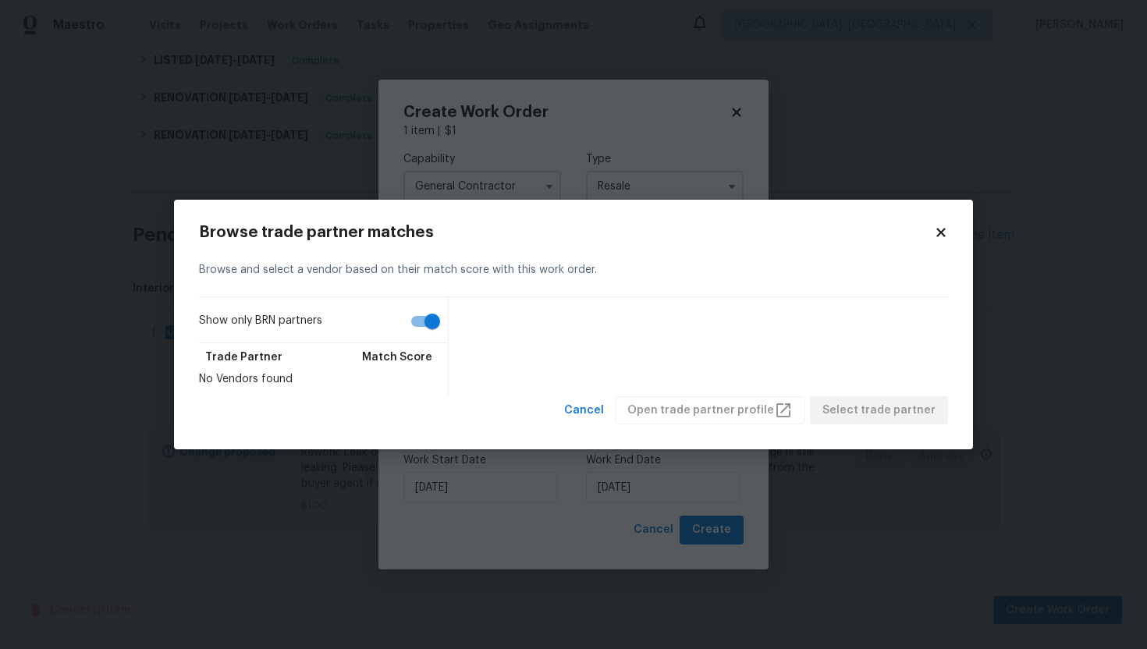
click at [445, 323] on input "Show only BRN partners" at bounding box center [432, 322] width 89 height 30
checkbox input "false"
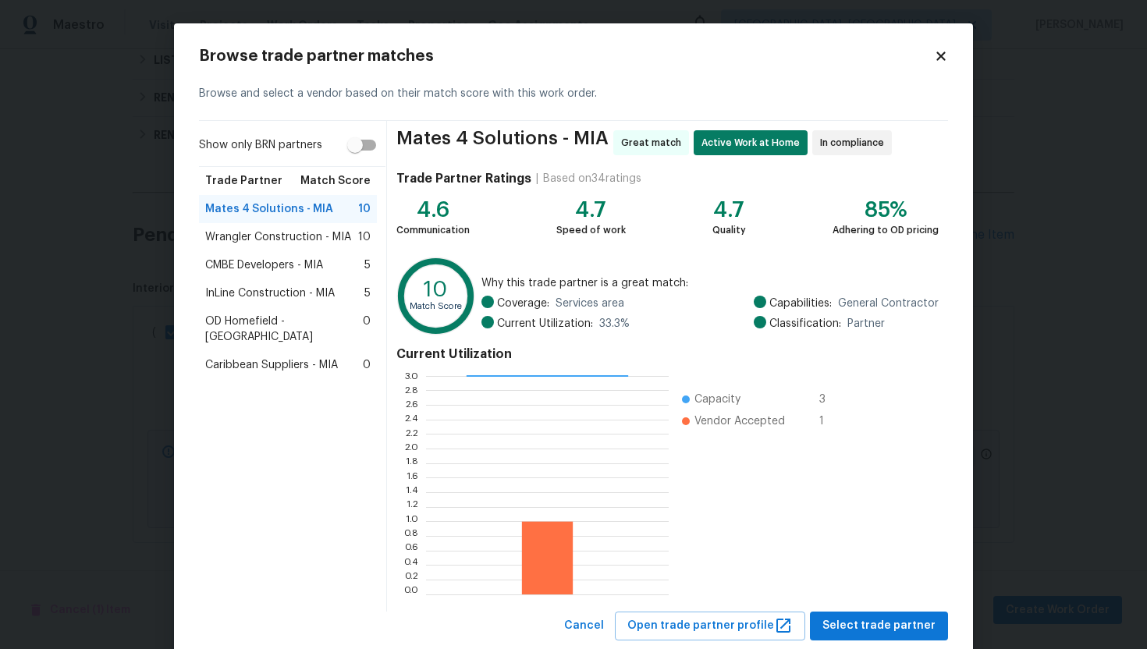
scroll to position [39, 0]
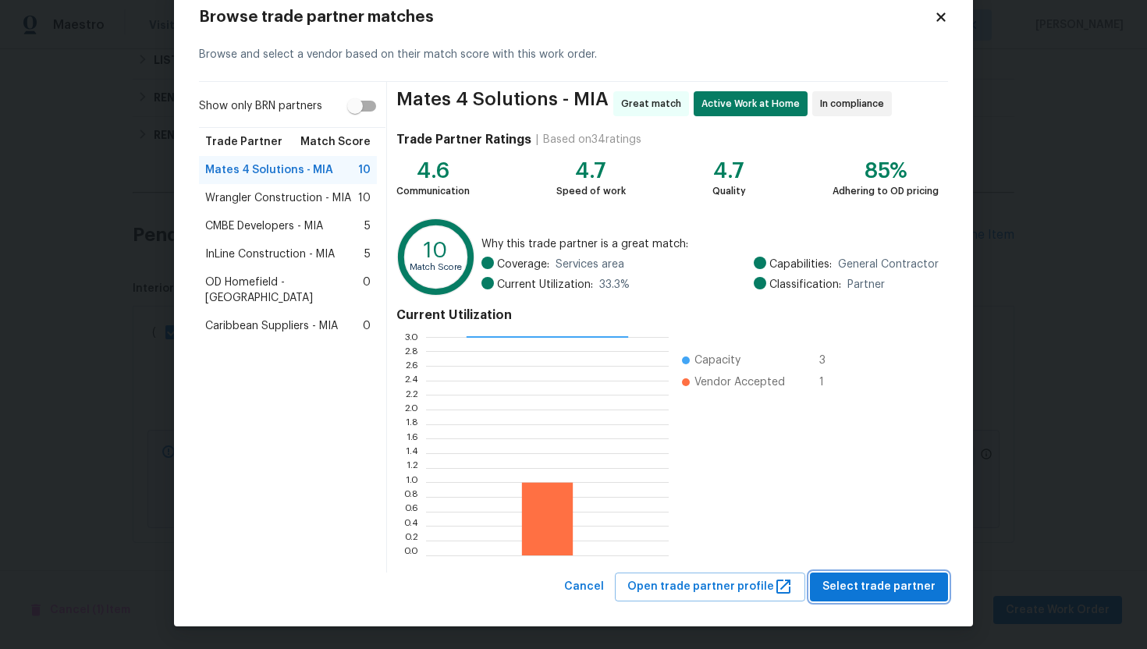
click at [889, 597] on button "Select trade partner" at bounding box center [879, 587] width 138 height 29
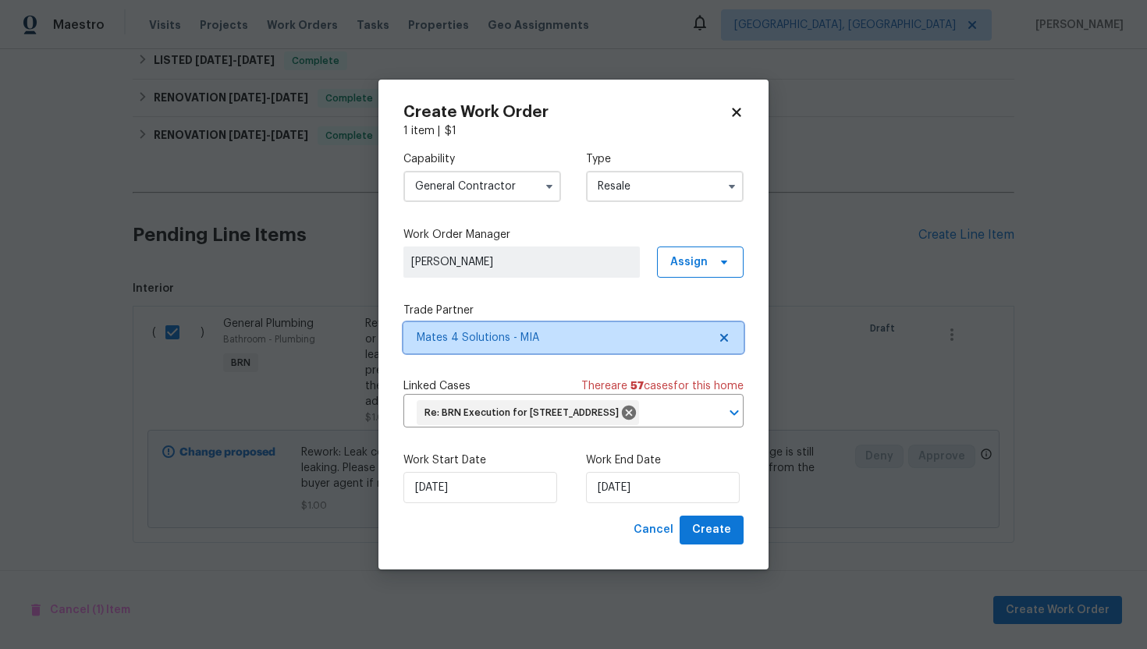
scroll to position [0, 0]
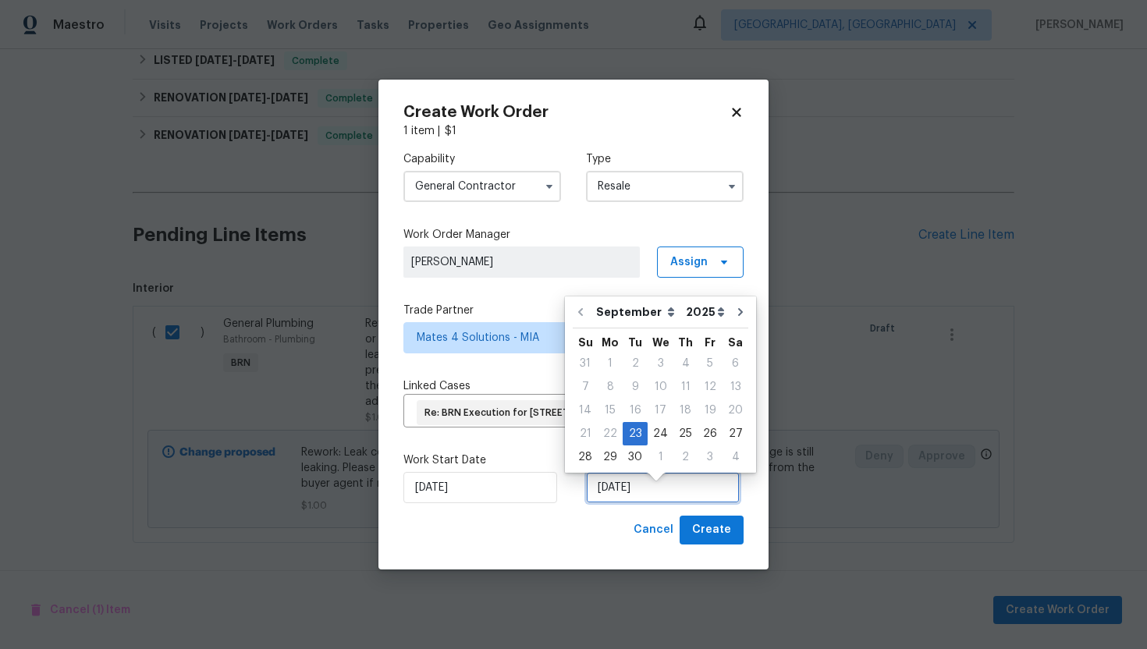
click at [607, 498] on input "[DATE]" at bounding box center [663, 487] width 154 height 31
click at [652, 430] on div "24" at bounding box center [661, 434] width 26 height 22
type input "9/24/2025"
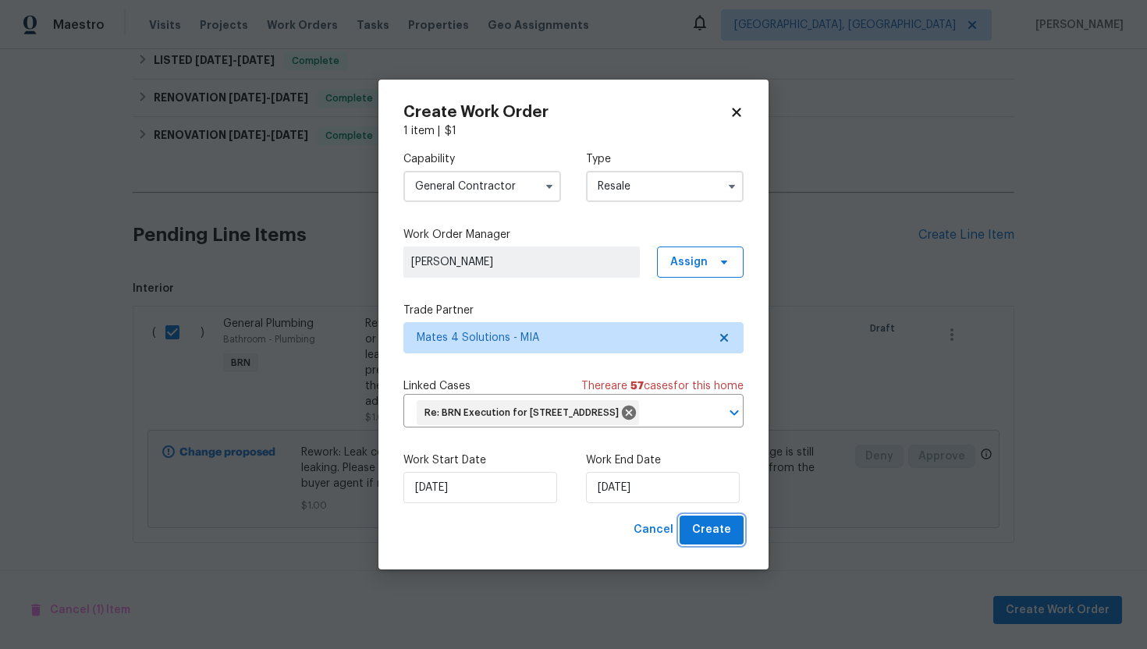
click at [702, 540] on span "Create" at bounding box center [711, 531] width 39 height 20
checkbox input "false"
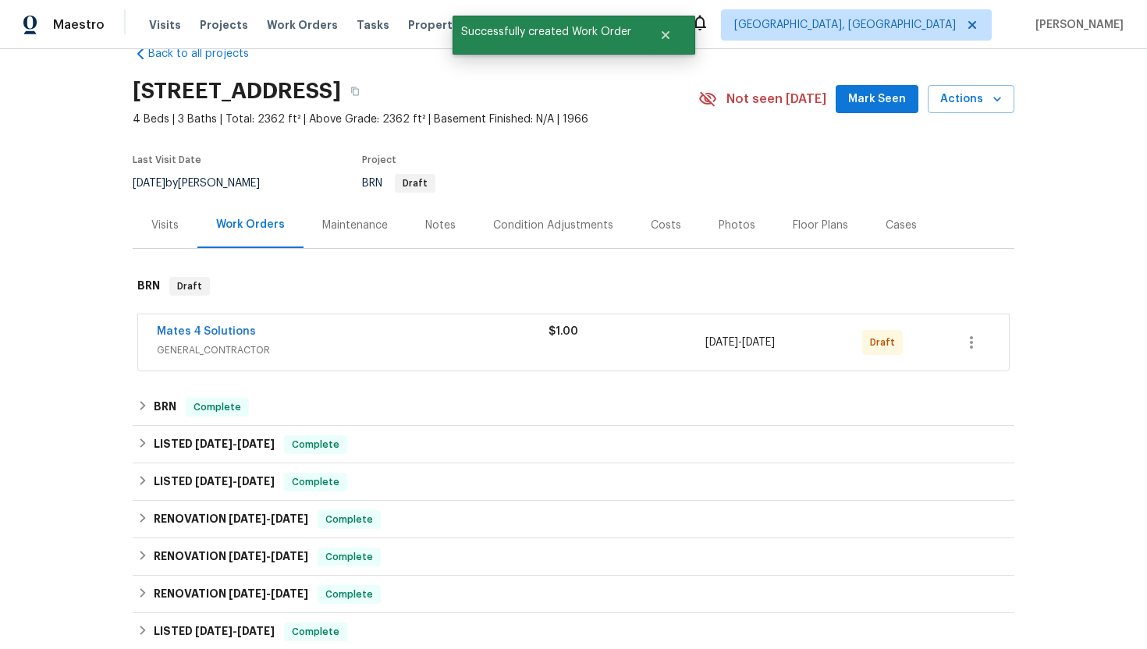
scroll to position [31, 0]
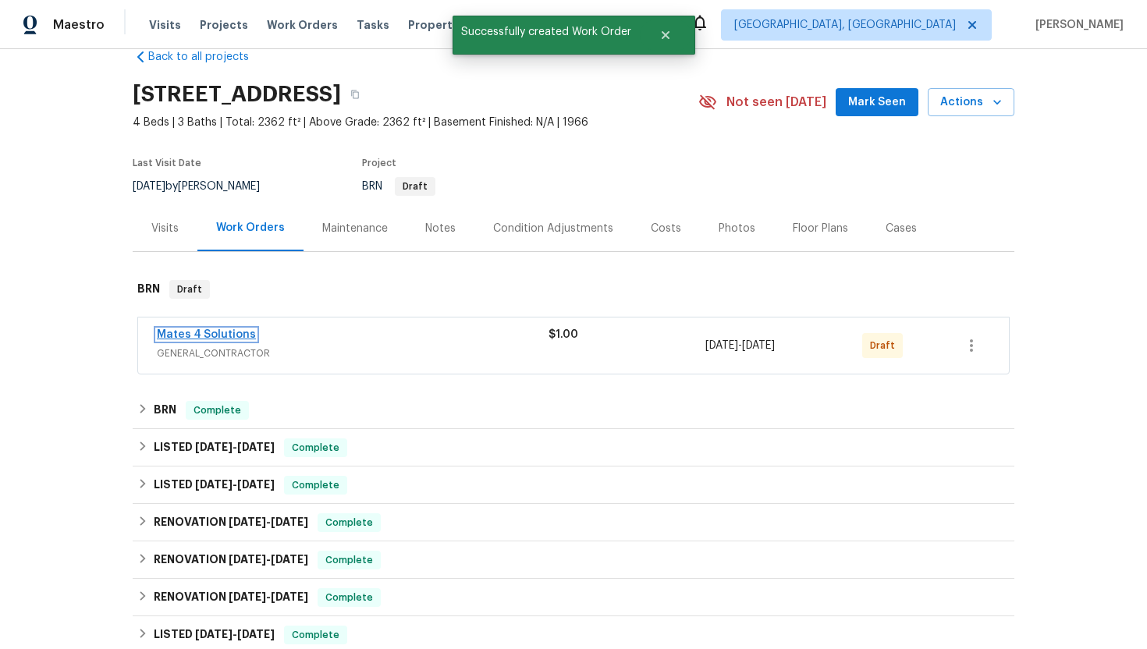
click at [229, 333] on link "Mates 4 Solutions" at bounding box center [206, 334] width 99 height 11
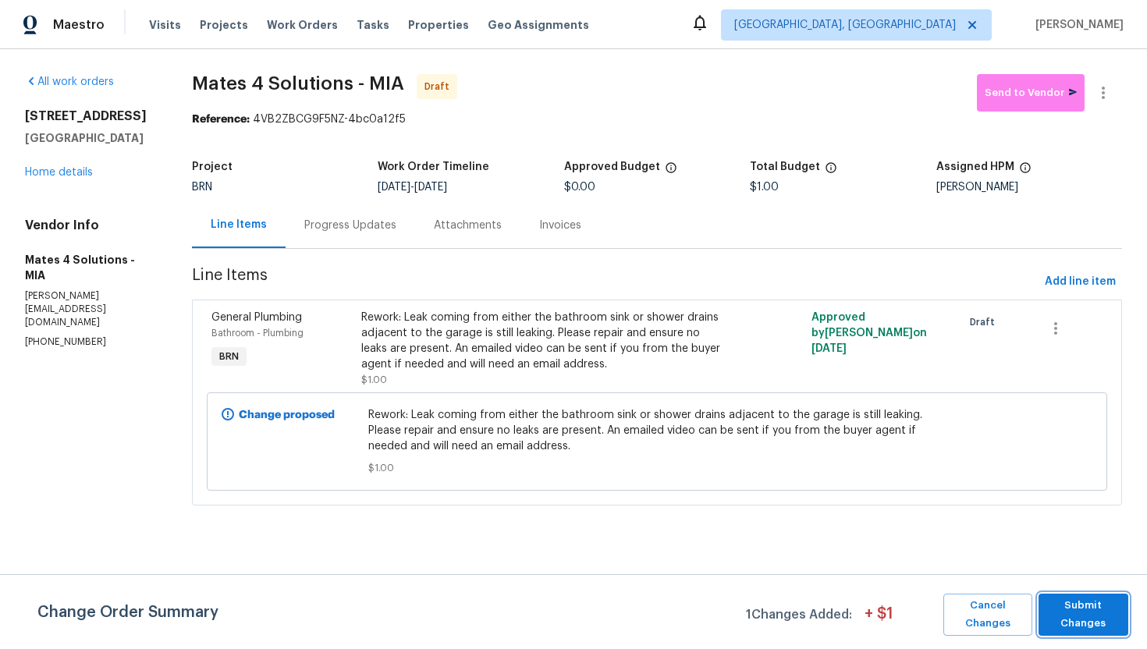
click at [1075, 612] on span "Submit Changes" at bounding box center [1083, 615] width 74 height 36
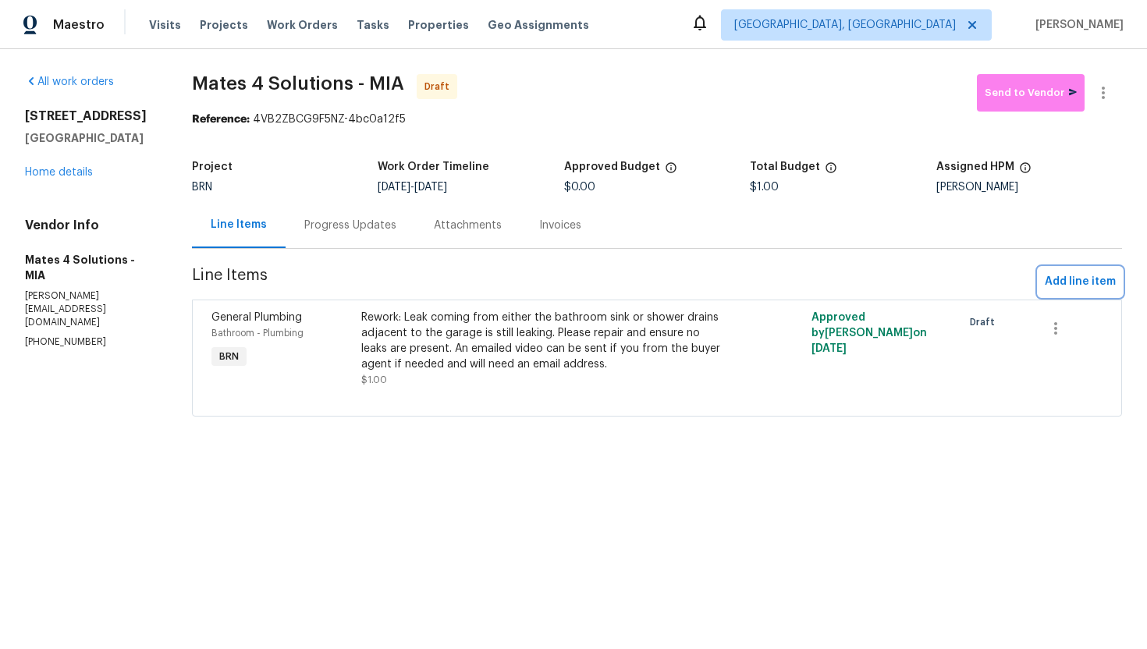
click at [1081, 294] on button "Add line item" at bounding box center [1081, 282] width 84 height 29
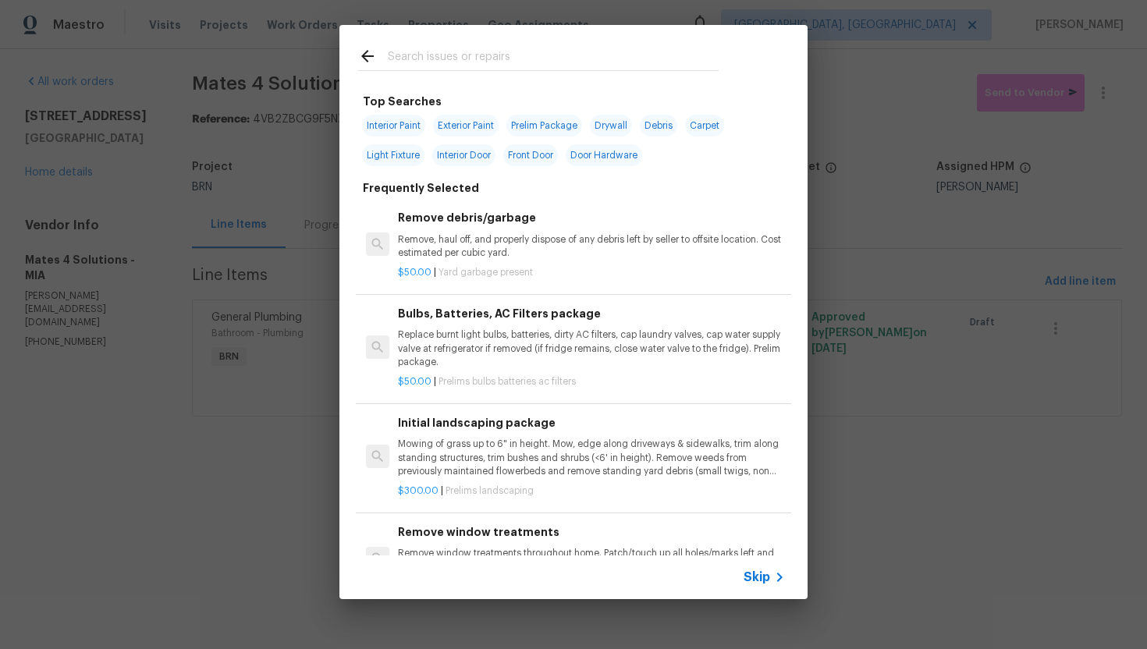
click at [760, 577] on span "Skip" at bounding box center [757, 578] width 27 height 16
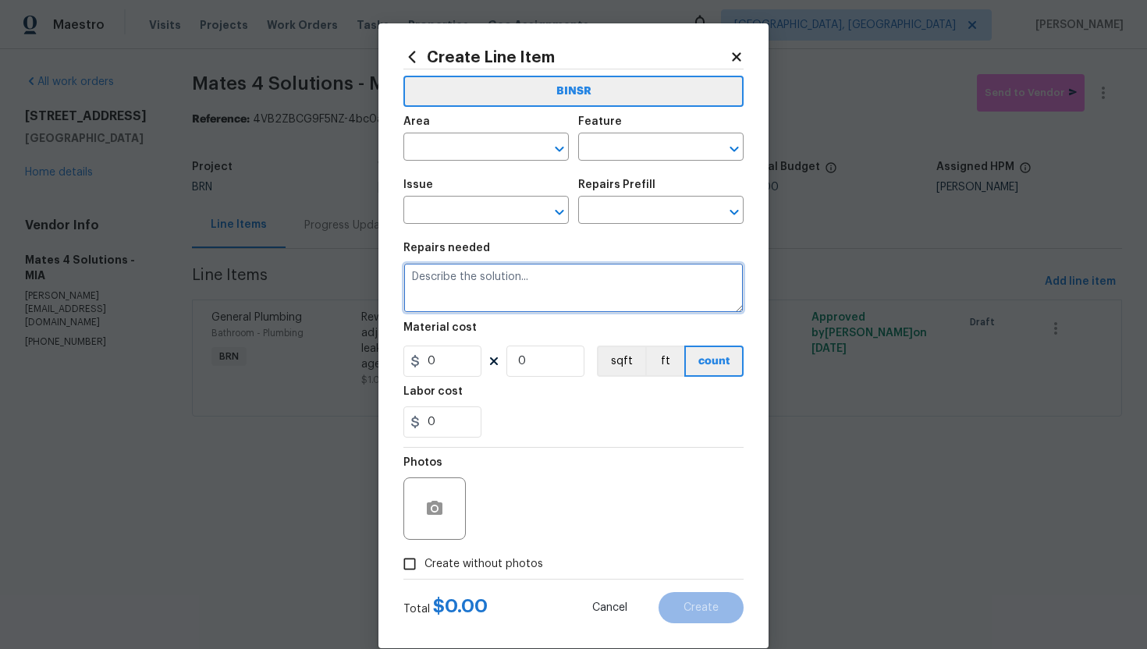
click at [532, 283] on textarea at bounding box center [573, 288] width 340 height 50
paste textarea "Replace shower valve cartridge due to leaking while in use."
type textarea "Replace shower valve cartridge due to leaking while in use."
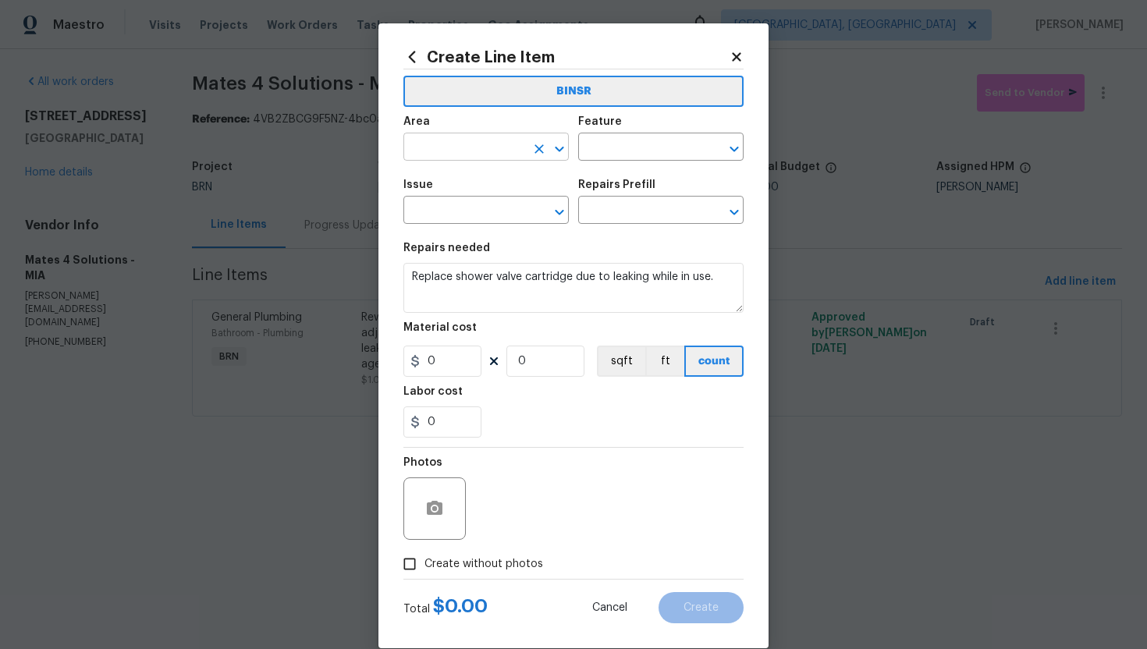
click at [454, 148] on input "text" at bounding box center [464, 149] width 122 height 24
click at [465, 209] on li "Main Bathroom" at bounding box center [485, 210] width 165 height 26
type input "Main Bathroom"
click at [611, 147] on input "text" at bounding box center [639, 149] width 122 height 24
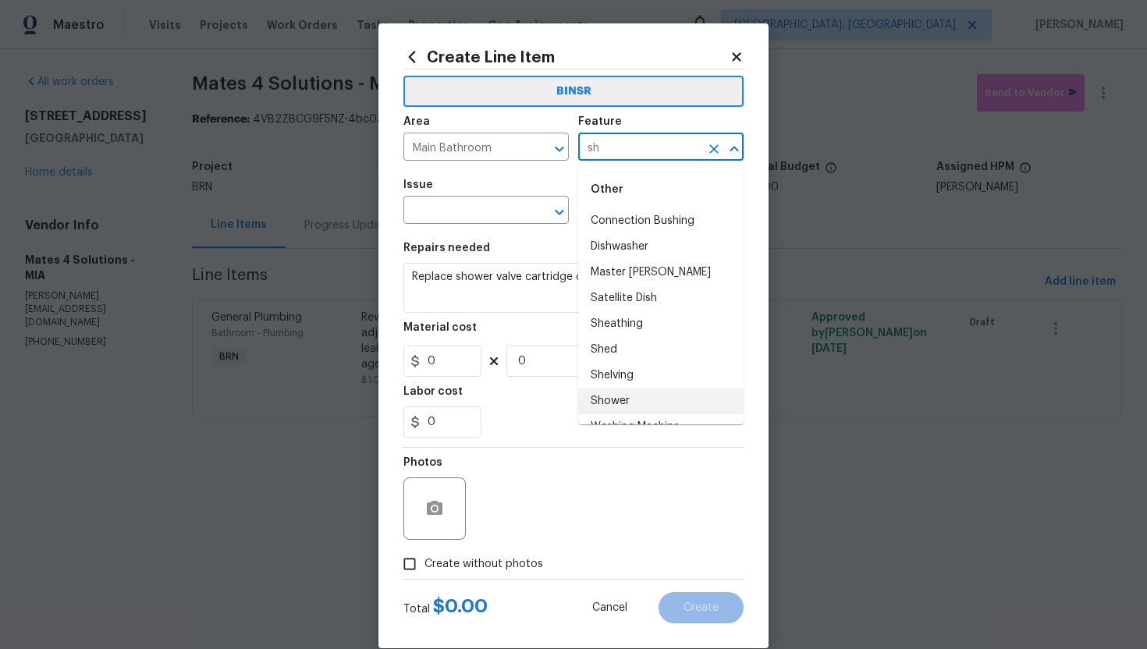
click at [663, 400] on li "Shower" at bounding box center [660, 402] width 165 height 26
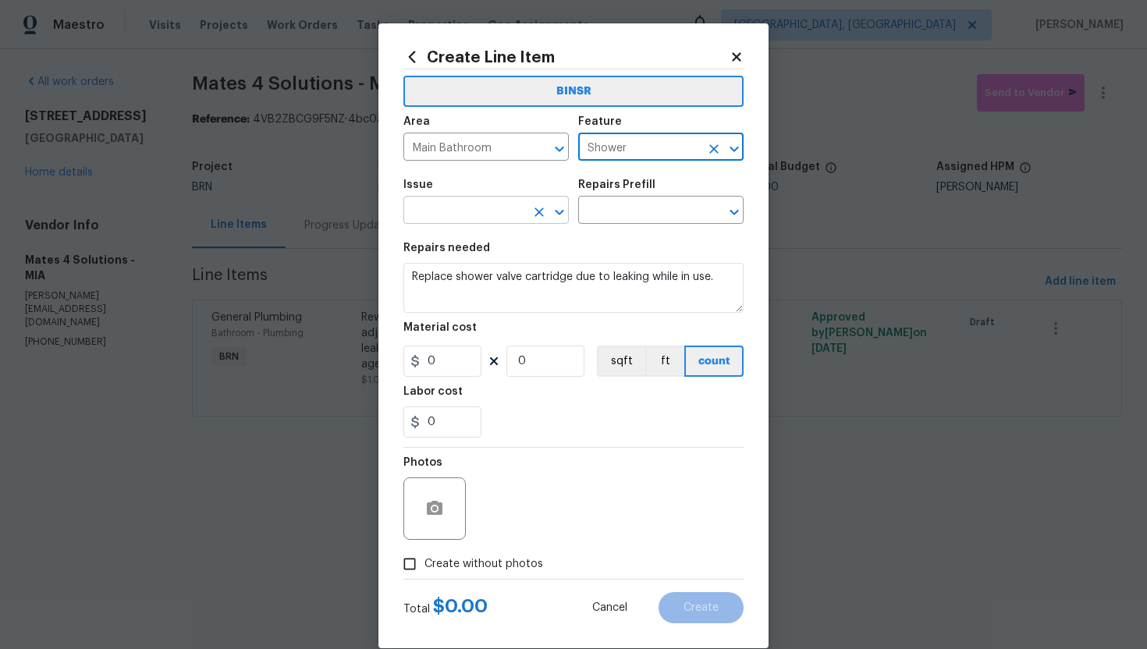
type input "Shower"
click at [486, 215] on input "text" at bounding box center [464, 212] width 122 height 24
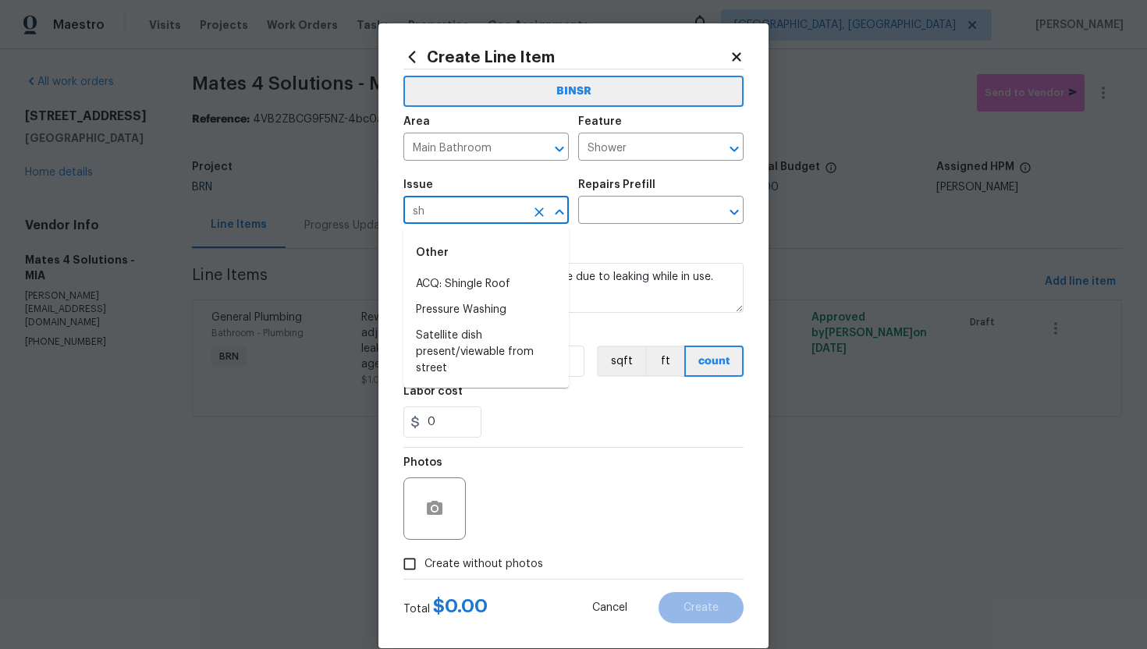
type input "s"
click at [528, 336] on li "Bathroom Plumbing" at bounding box center [485, 336] width 165 height 26
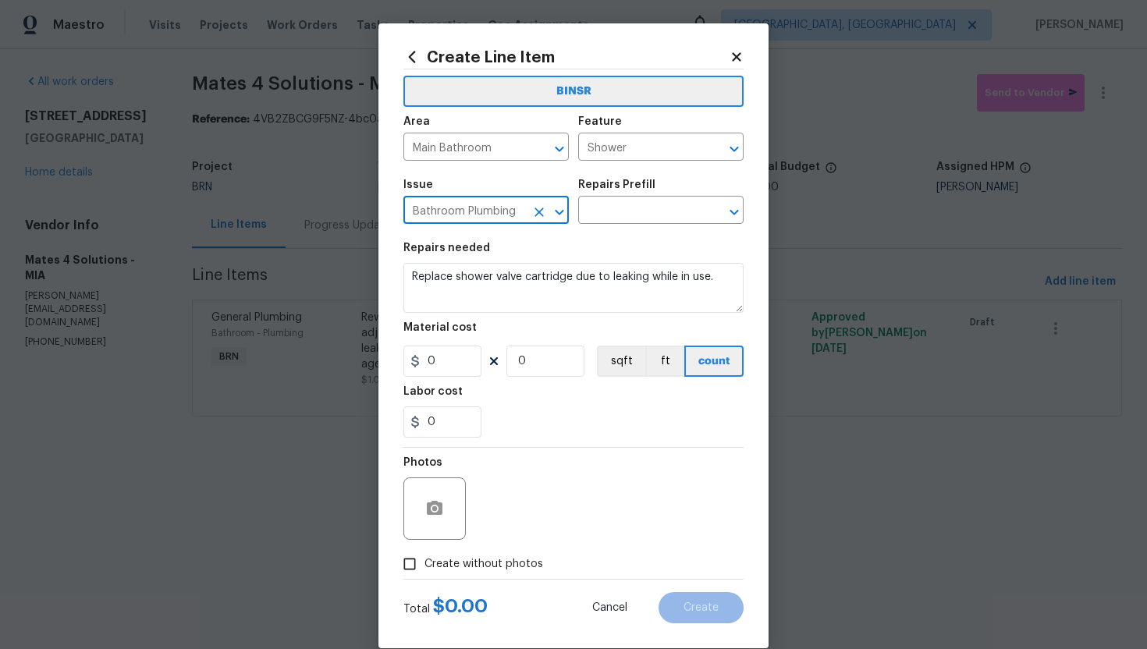
type input "Bathroom Plumbing"
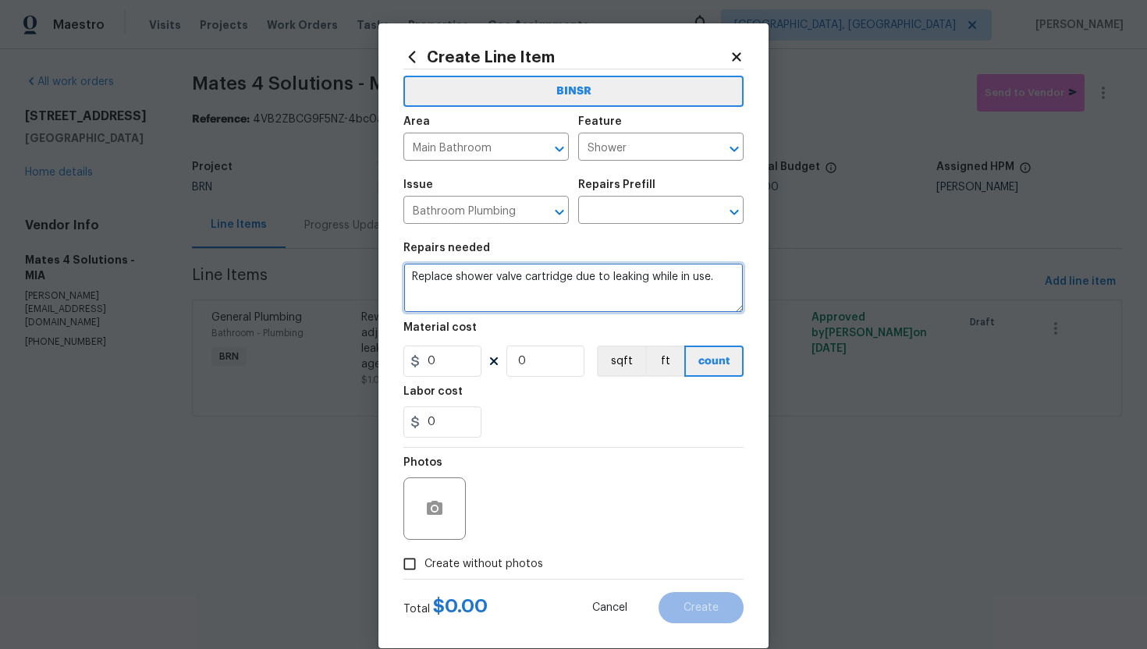
drag, startPoint x: 410, startPoint y: 280, endPoint x: 726, endPoint y: 278, distance: 315.3
click at [726, 278] on textarea "Replace shower valve cartridge due to leaking while in use." at bounding box center [573, 288] width 340 height 50
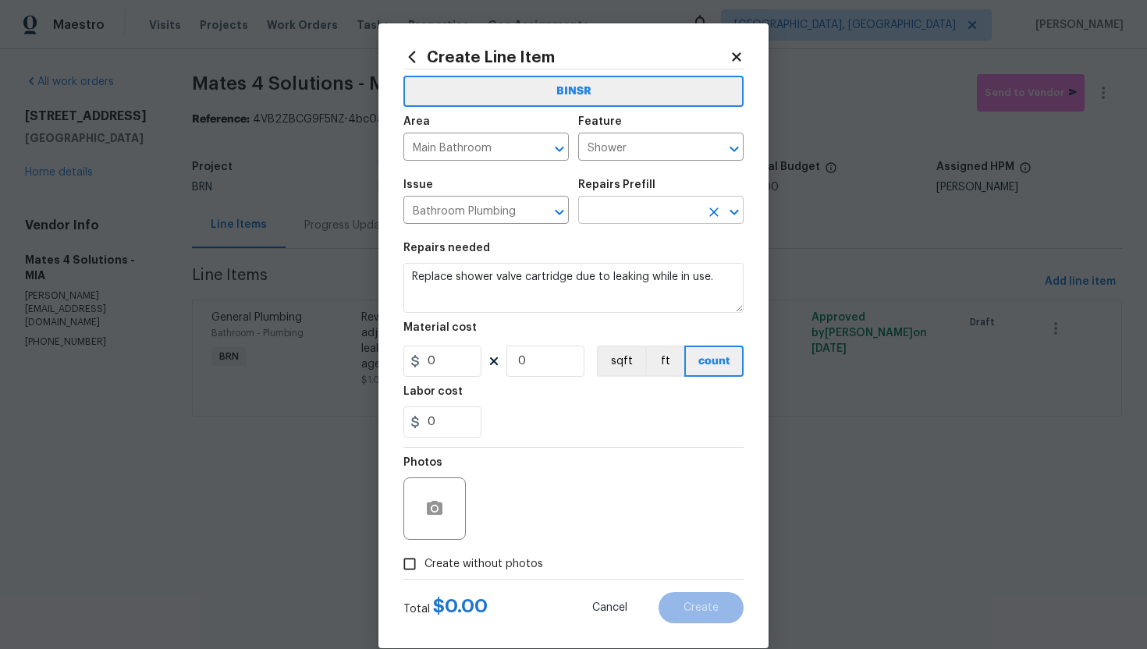
click at [656, 210] on input "text" at bounding box center [639, 212] width 122 height 24
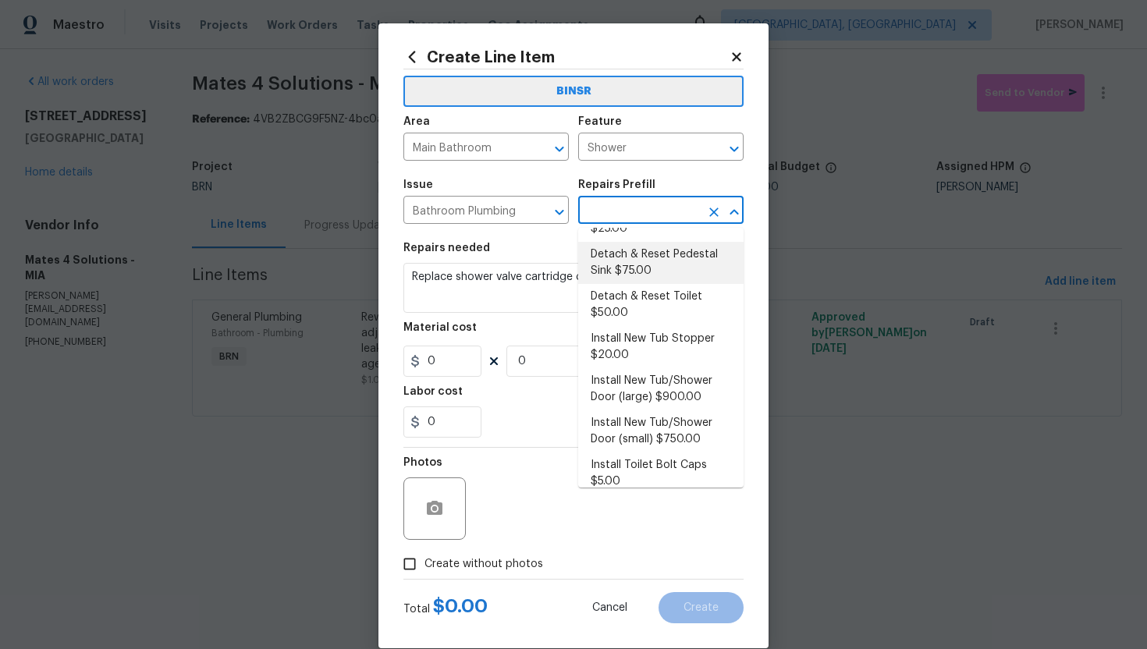
scroll to position [130, 0]
click at [639, 371] on li "Install New Tub/Shower Door (large) $900.00" at bounding box center [660, 387] width 165 height 42
type input "Plumbing"
type input "Install New Tub/Shower Door (large) $900.00"
type textarea "Prep the tub/shower surround and install a new 52''-58'' tempered shower door. …"
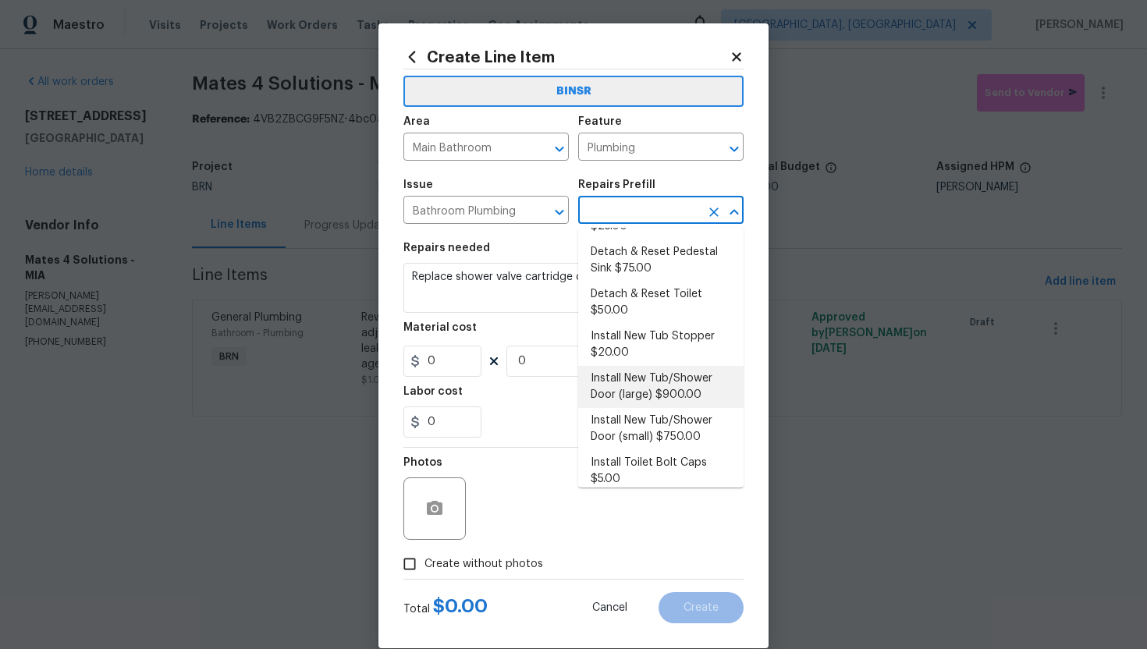
type input "900"
type input "1"
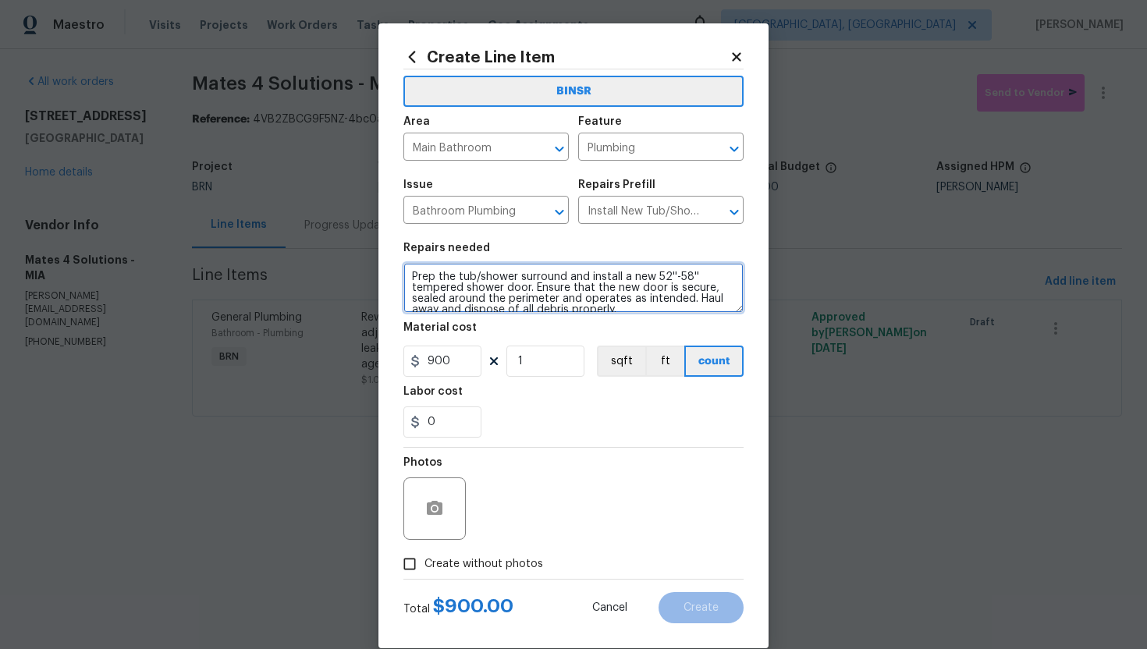
scroll to position [11, 0]
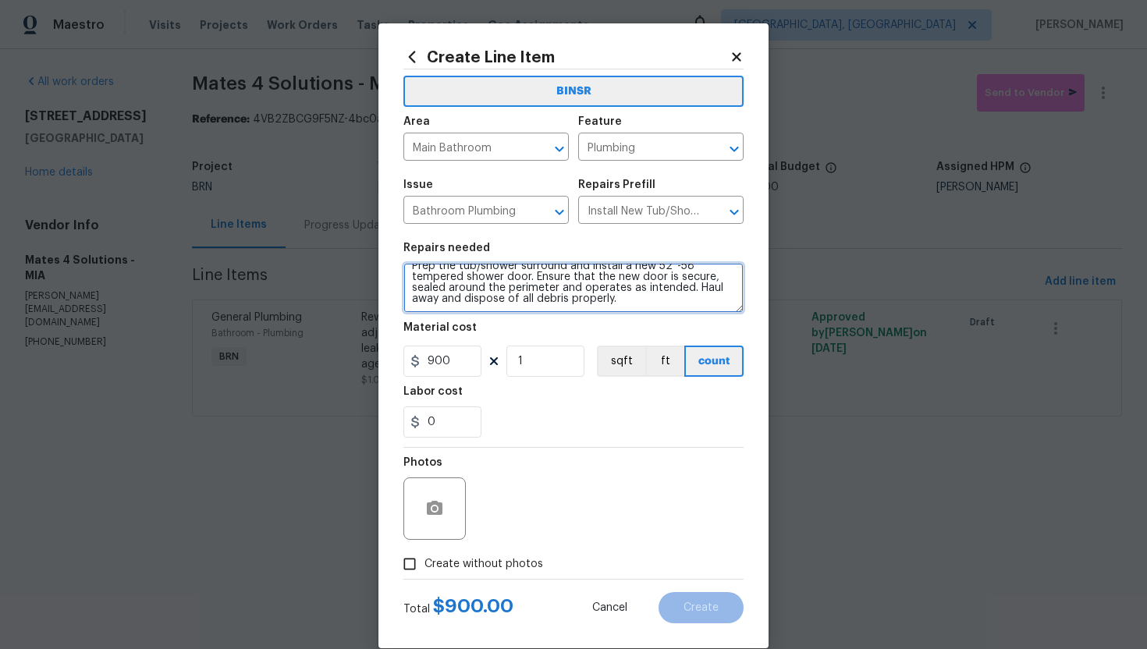
drag, startPoint x: 409, startPoint y: 275, endPoint x: 503, endPoint y: 331, distance: 108.8
click at [503, 332] on section "Repairs needed Prep the tub/shower surround and install a new 52''-58'' tempere…" at bounding box center [573, 340] width 340 height 214
paste textarea "Replace shower valve cartridge due to leaking while in use."
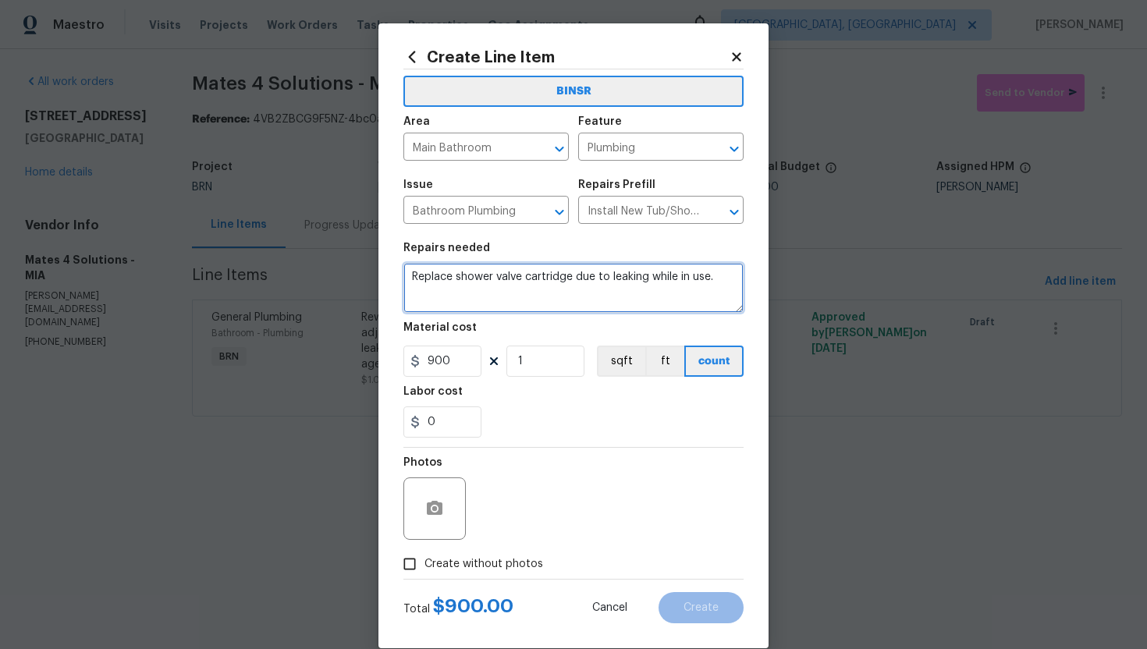
scroll to position [0, 0]
type textarea "Replace shower valve cartridge due to leaking while in use."
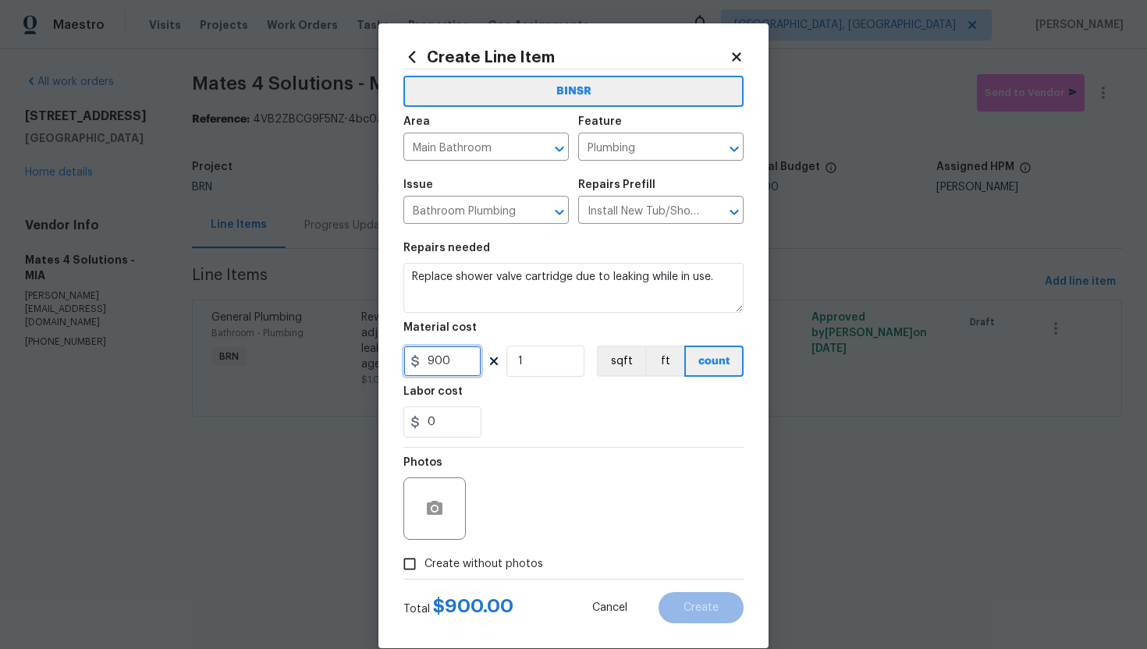
click at [433, 363] on input "900" at bounding box center [442, 361] width 78 height 31
type input "0"
click at [449, 421] on input "0" at bounding box center [442, 422] width 78 height 31
type input "225"
click at [532, 422] on div "225" at bounding box center [573, 422] width 340 height 31
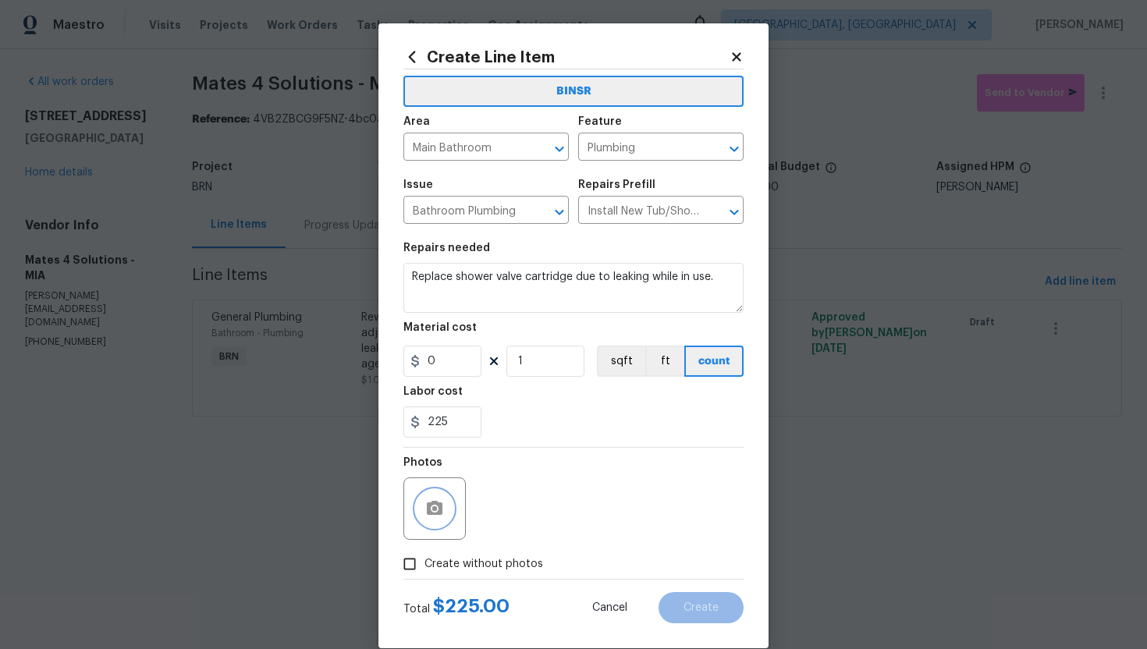
click at [438, 497] on button "button" at bounding box center [434, 508] width 37 height 37
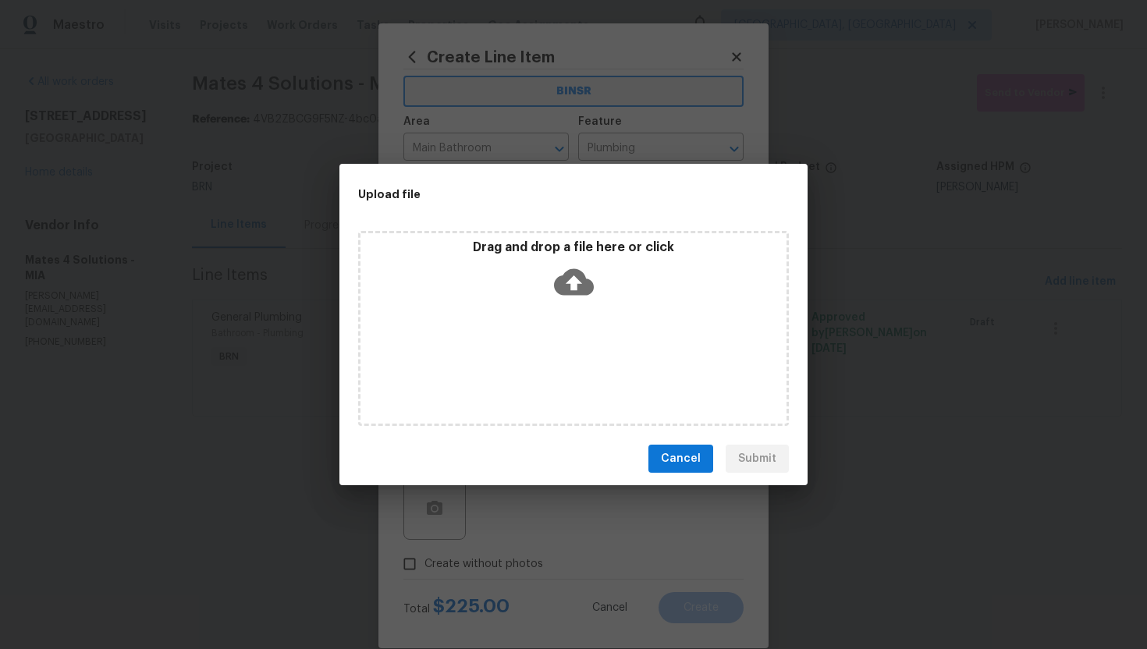
click at [577, 279] on icon at bounding box center [574, 282] width 40 height 40
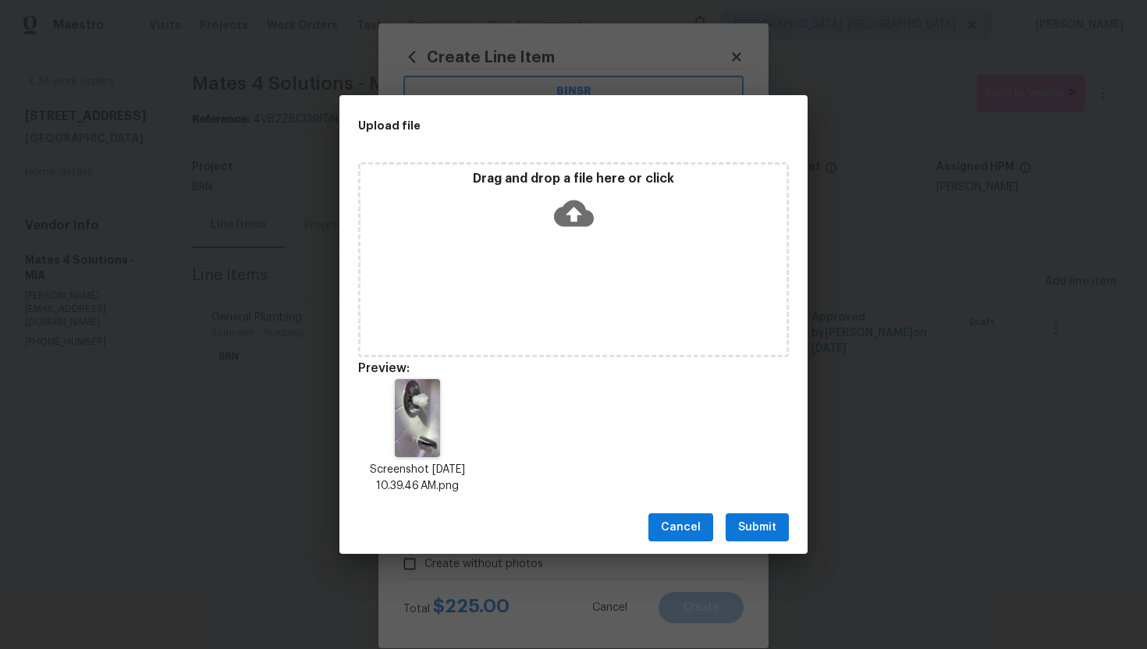
click at [759, 526] on span "Submit" at bounding box center [757, 528] width 38 height 20
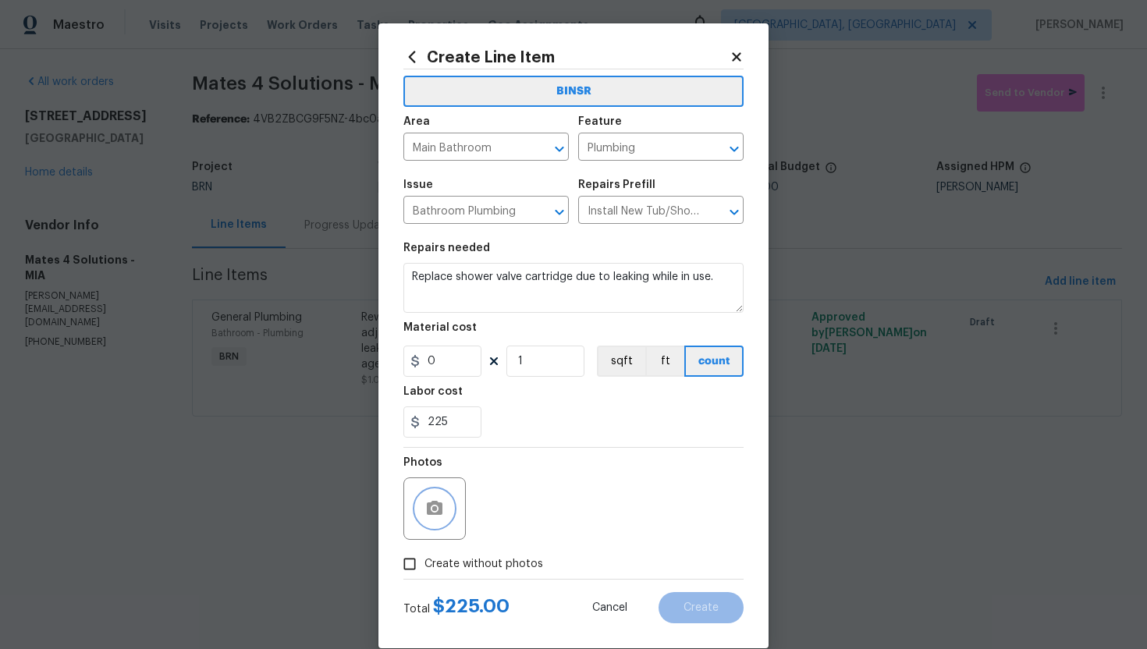
scroll to position [23, 0]
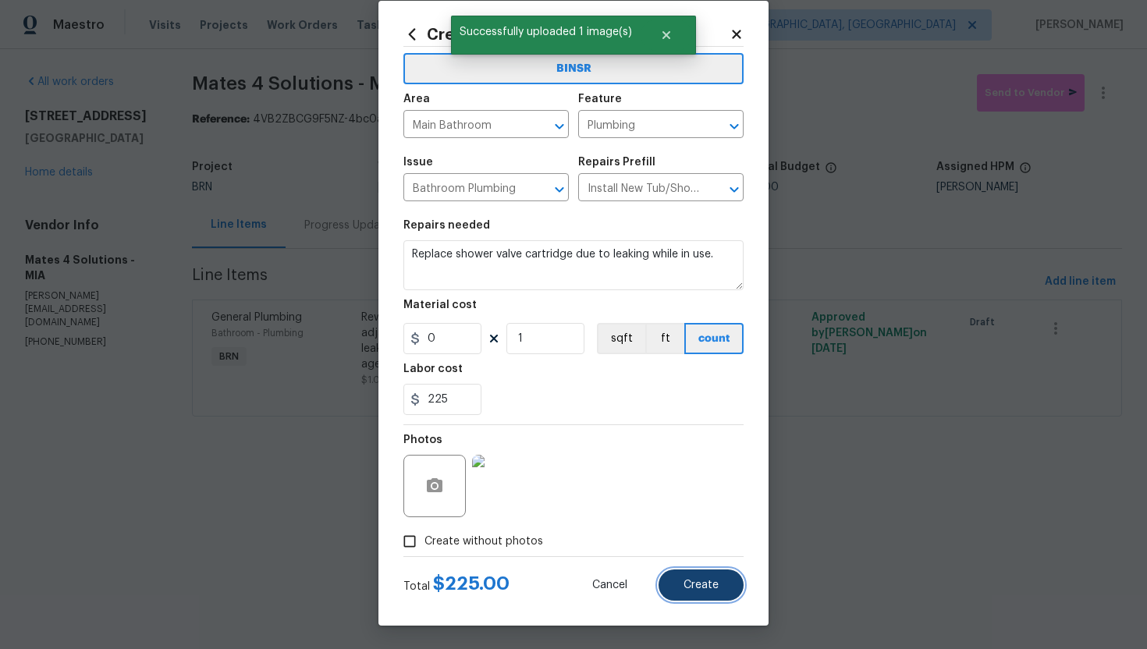
click at [697, 583] on span "Create" at bounding box center [701, 586] width 35 height 12
type input "0"
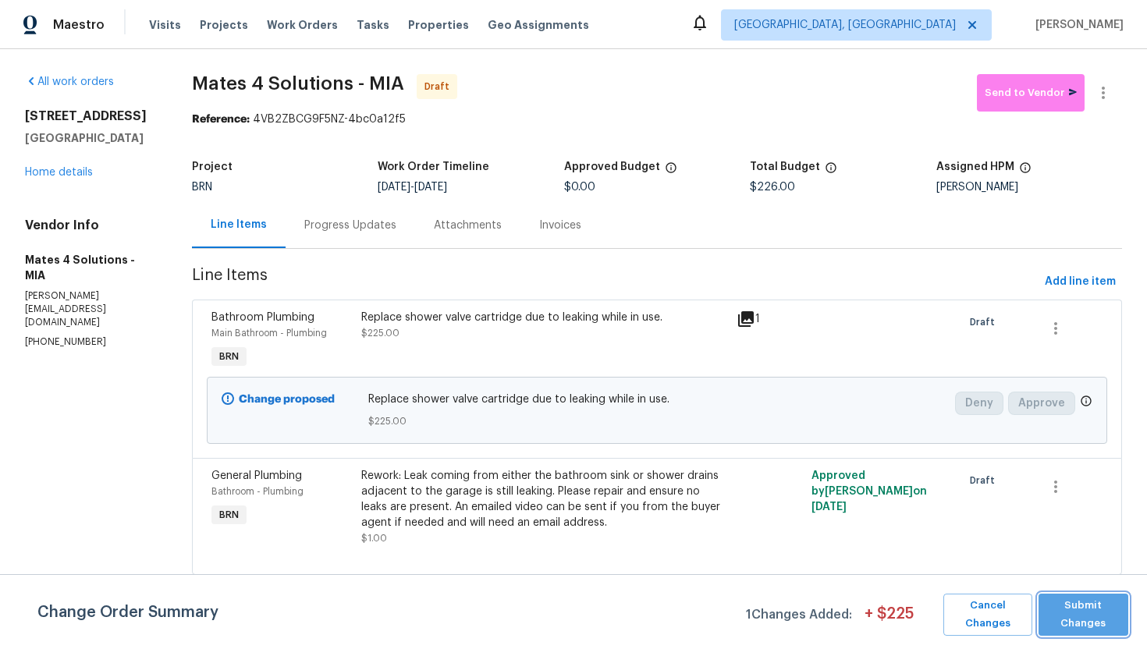
click at [1063, 601] on span "Submit Changes" at bounding box center [1083, 615] width 74 height 36
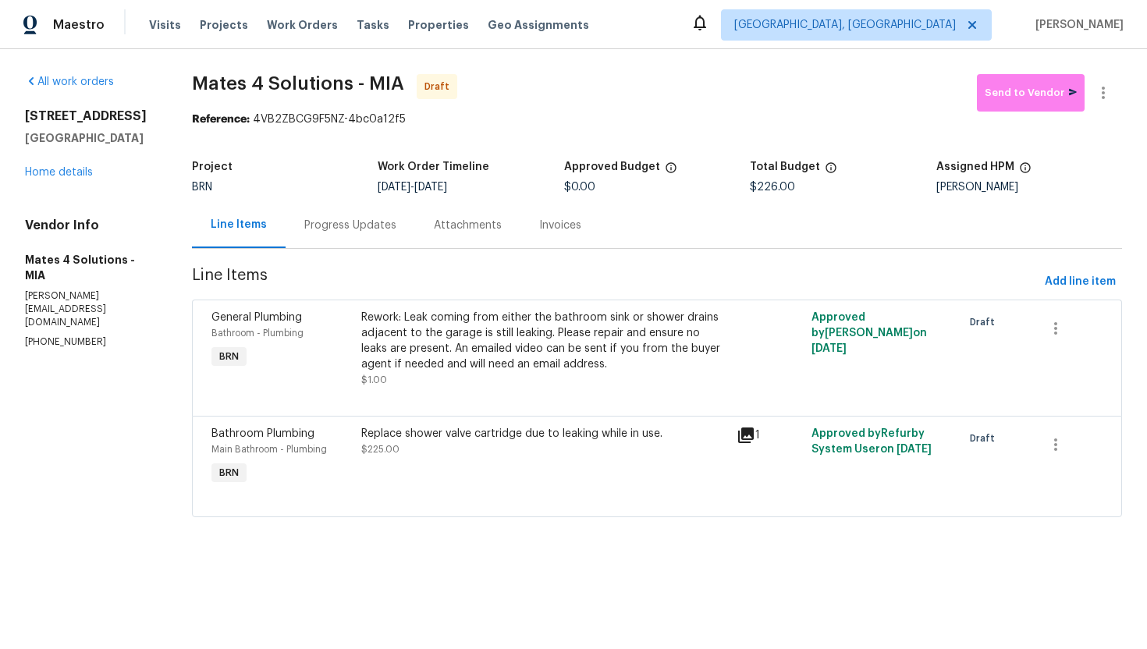
click at [371, 236] on div "Progress Updates" at bounding box center [351, 225] width 130 height 46
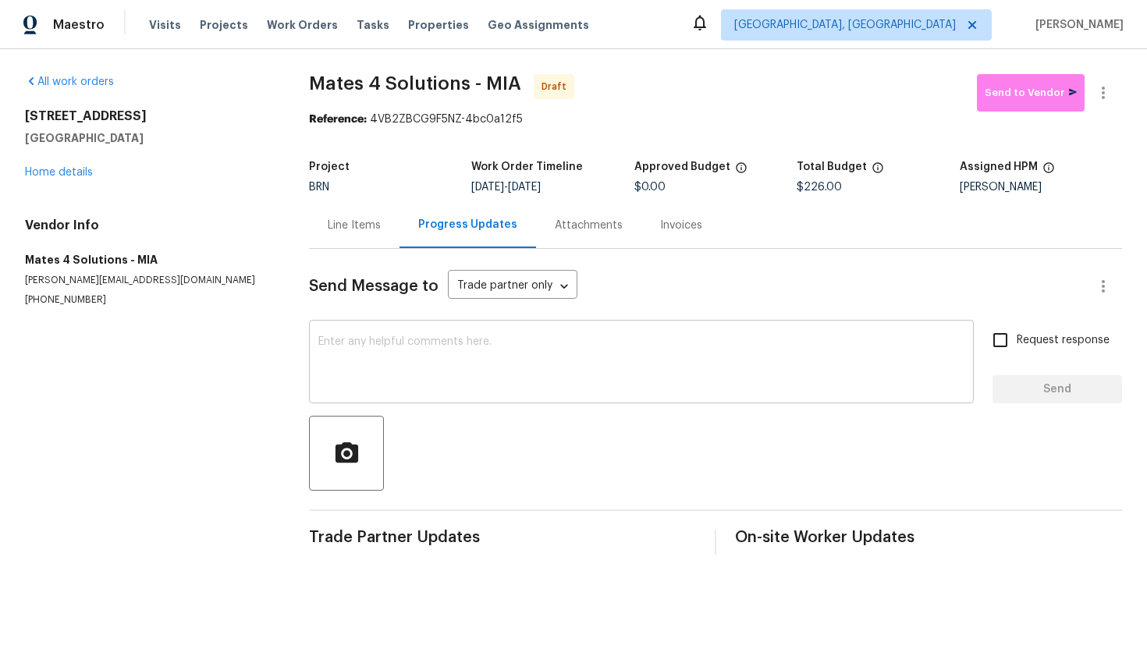
click at [400, 356] on textarea at bounding box center [641, 363] width 646 height 55
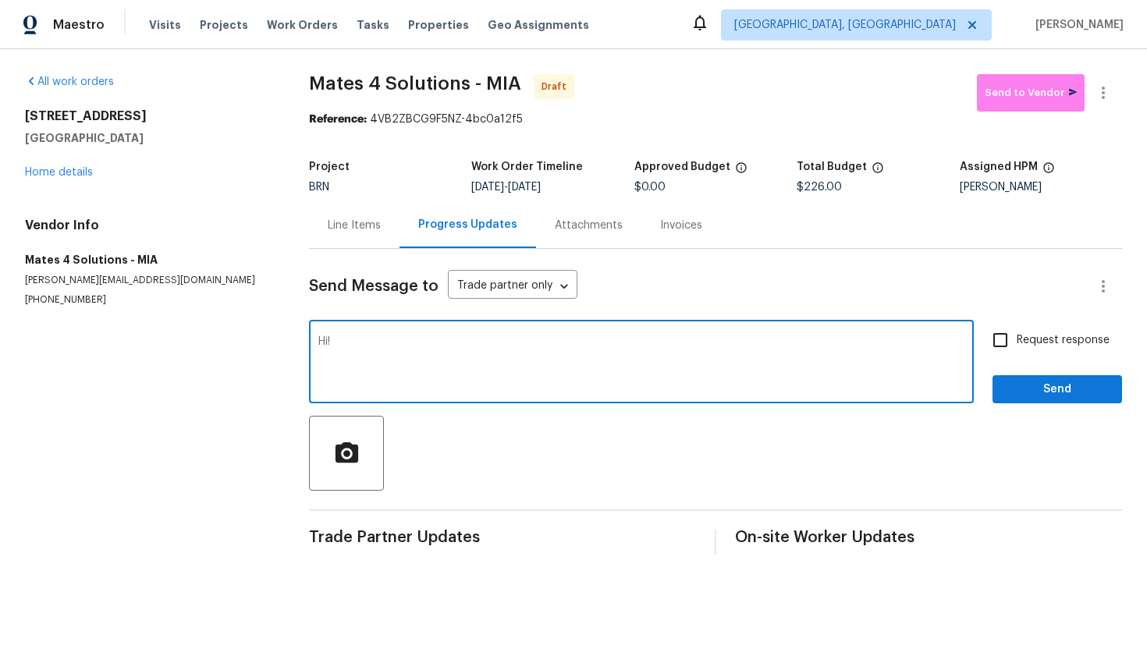
paste textarea "there is still a leak in the shower."
click at [337, 344] on textarea "Hi! there is still a leak in the shower." at bounding box center [641, 363] width 646 height 55
click at [515, 346] on textarea "Hi! There is still a leak in the shower." at bounding box center [641, 363] width 646 height 55
paste textarea "also the shower valve is still leaking"
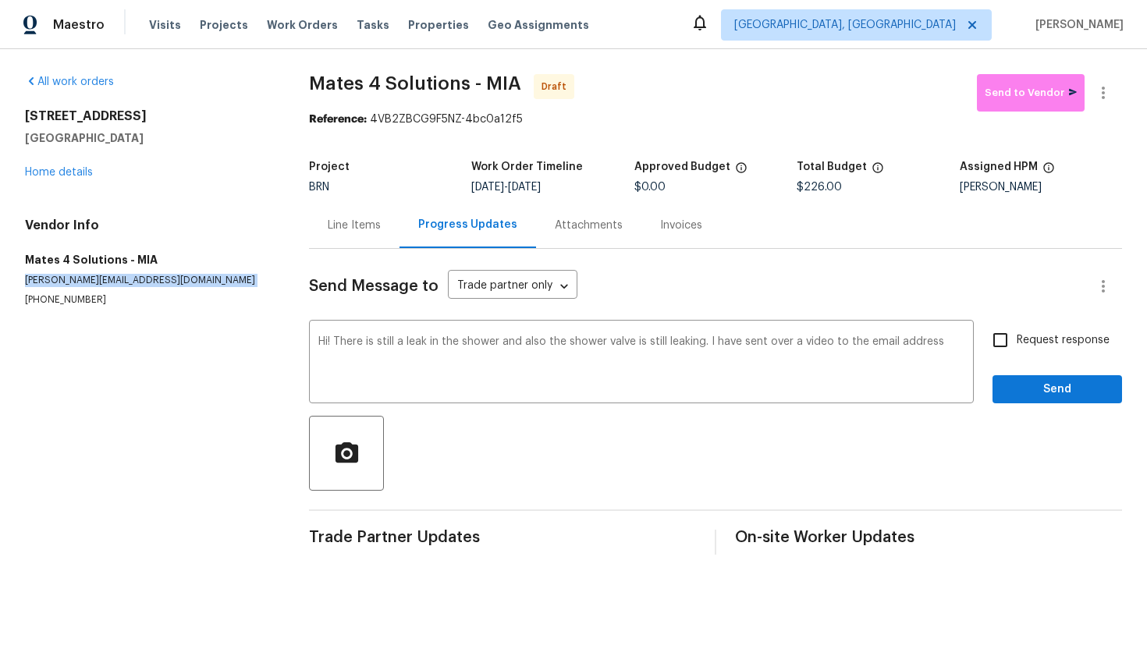
drag, startPoint x: 21, startPoint y: 282, endPoint x: 190, endPoint y: 288, distance: 169.4
click at [190, 288] on div "All work orders 4406 Daffodil Cir S Palm Beach Gardens, FL 33410 Home details V…" at bounding box center [573, 314] width 1147 height 531
copy p "joaquin@mates4solutions.com"
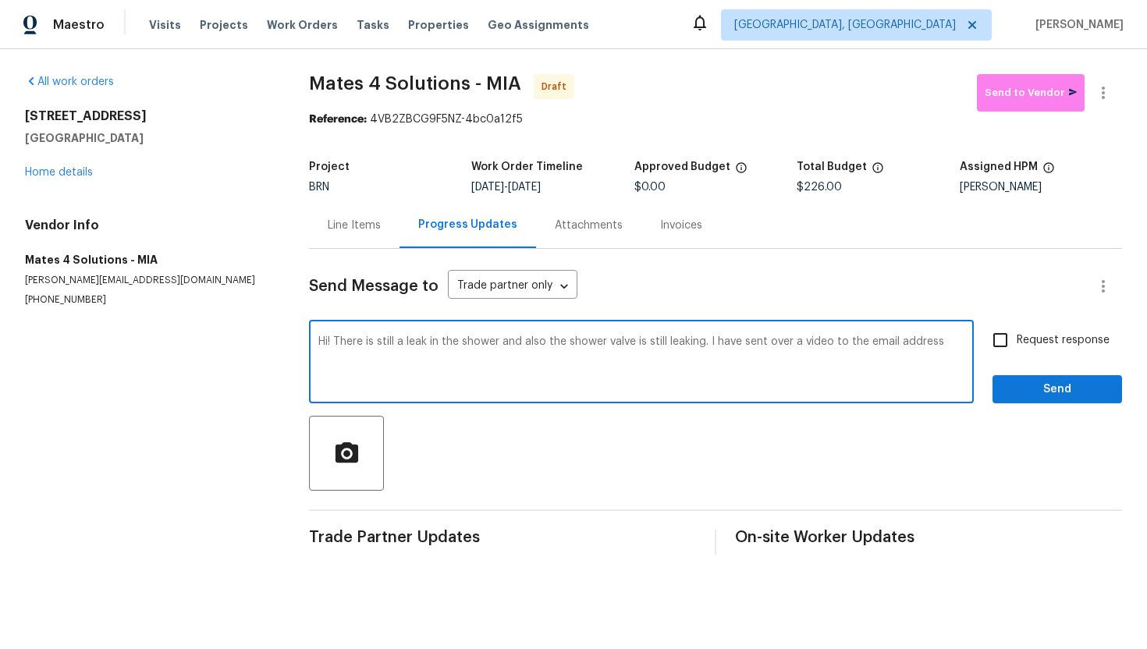
click at [950, 346] on textarea "Hi! There is still a leak in the shower and also the shower valve is still leak…" at bounding box center [641, 363] width 646 height 55
paste textarea "joaquin@mates4solutions.com"
click at [510, 357] on textarea "Hi! There is still a leak in the shower and also the shower valve is still leak…" at bounding box center [641, 363] width 646 height 55
type textarea "Hi! There is still a leak in the shower and also the shower valve is still leak…"
click at [1015, 350] on input "Request response" at bounding box center [1000, 340] width 33 height 33
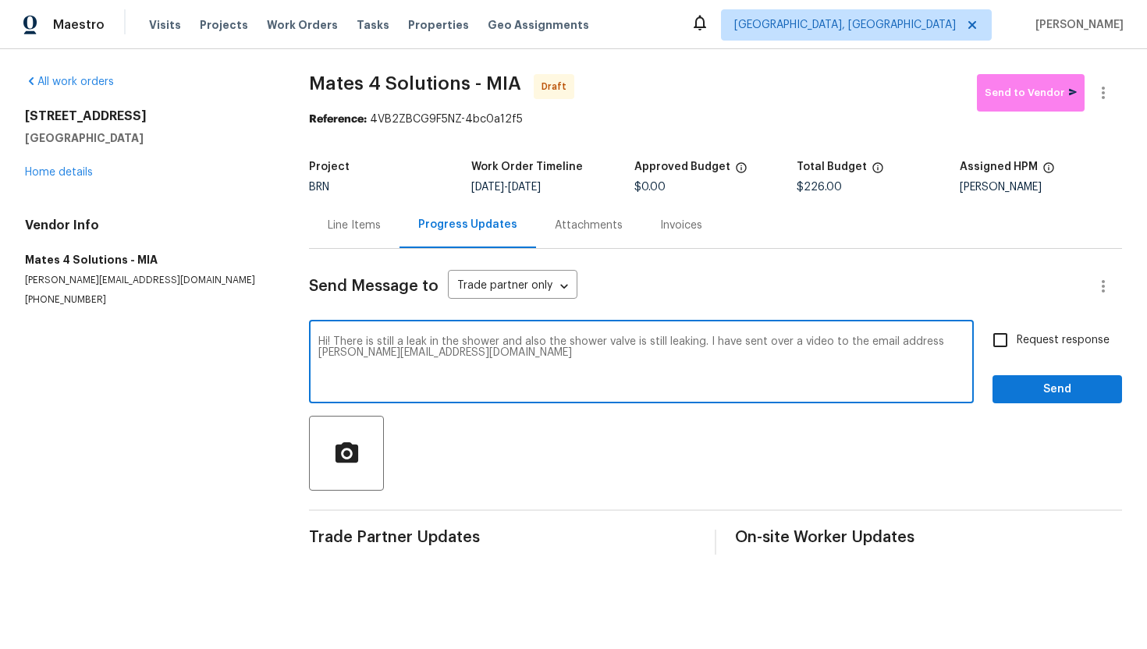
checkbox input "true"
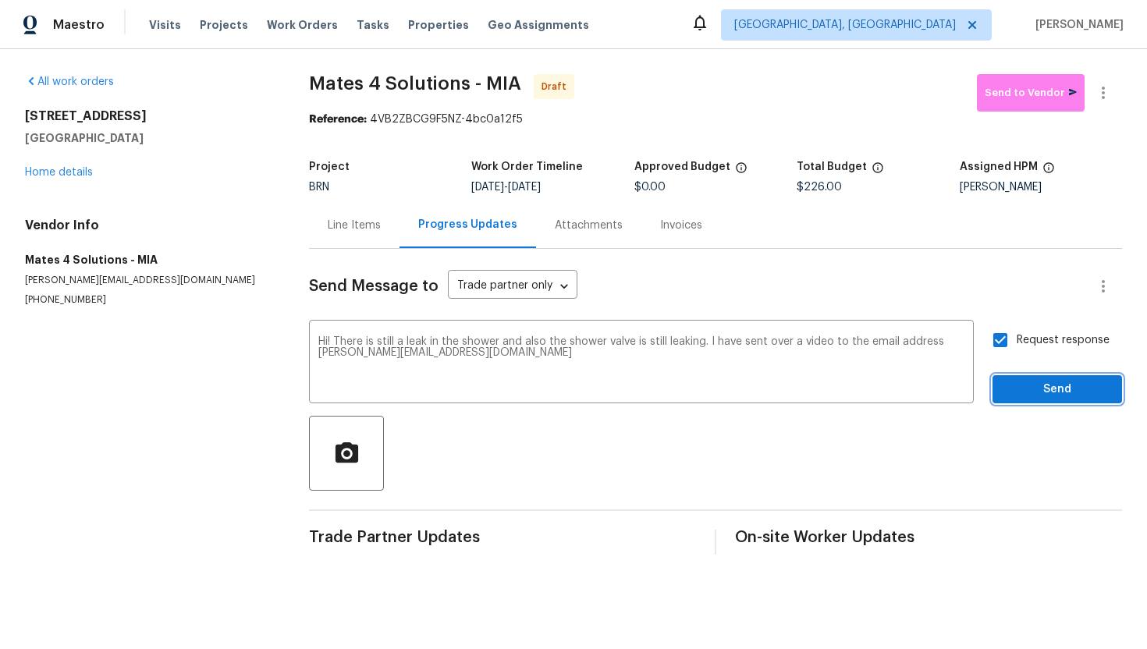
click at [1027, 396] on span "Send" at bounding box center [1057, 390] width 105 height 20
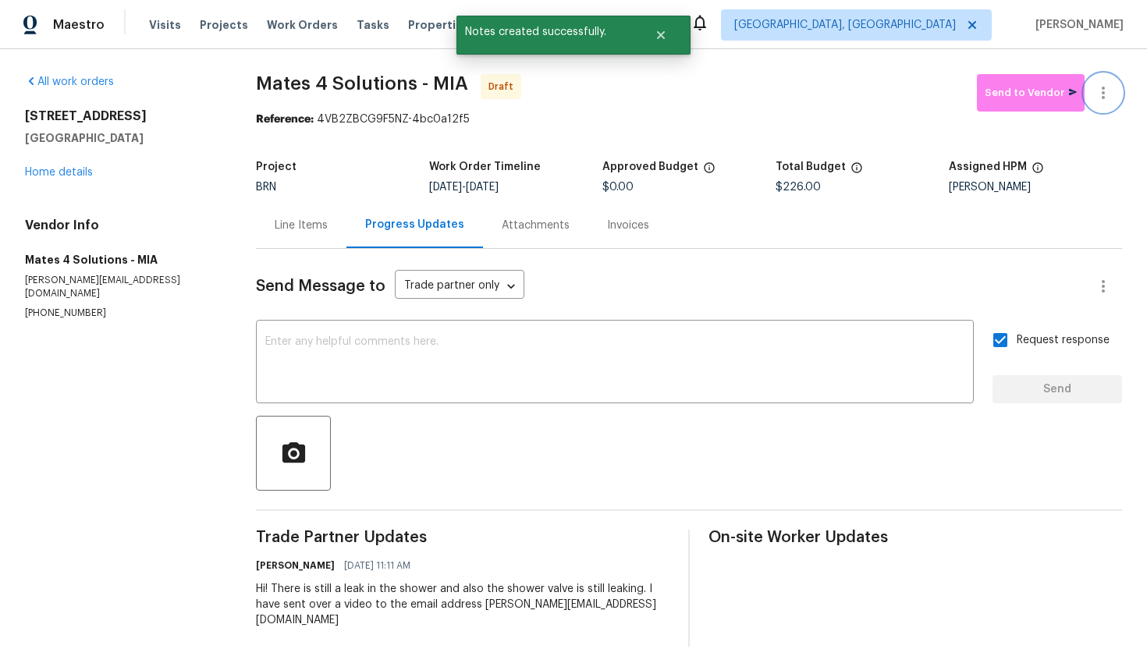
click at [1106, 101] on icon "button" at bounding box center [1103, 93] width 19 height 19
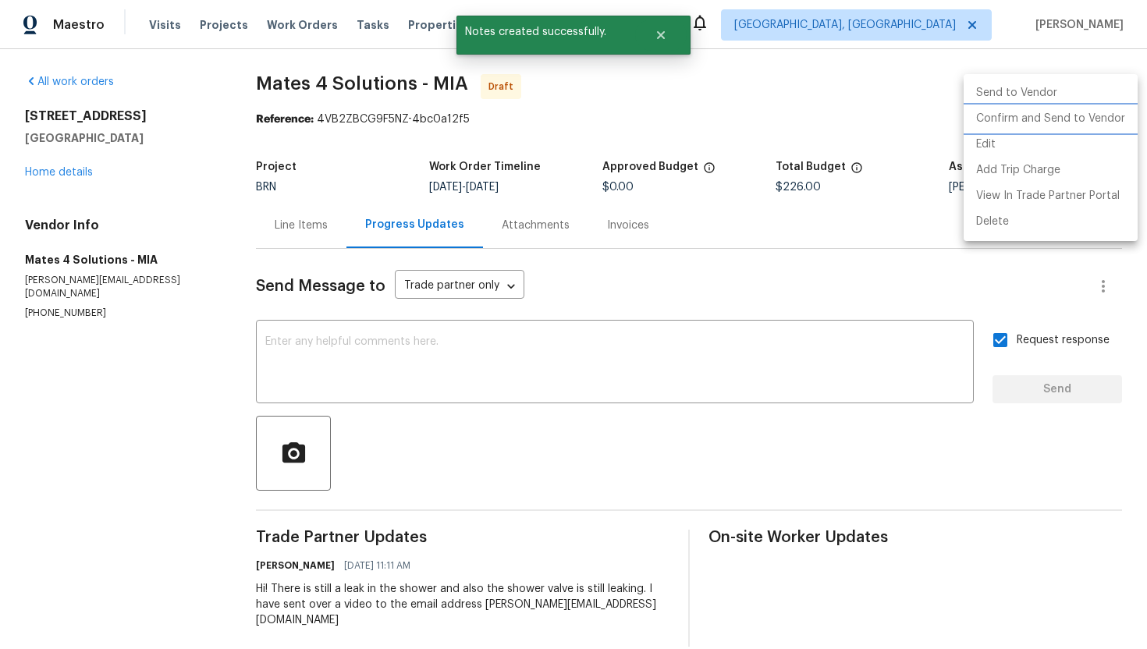
click at [1099, 121] on li "Confirm and Send to Vendor" at bounding box center [1051, 119] width 174 height 26
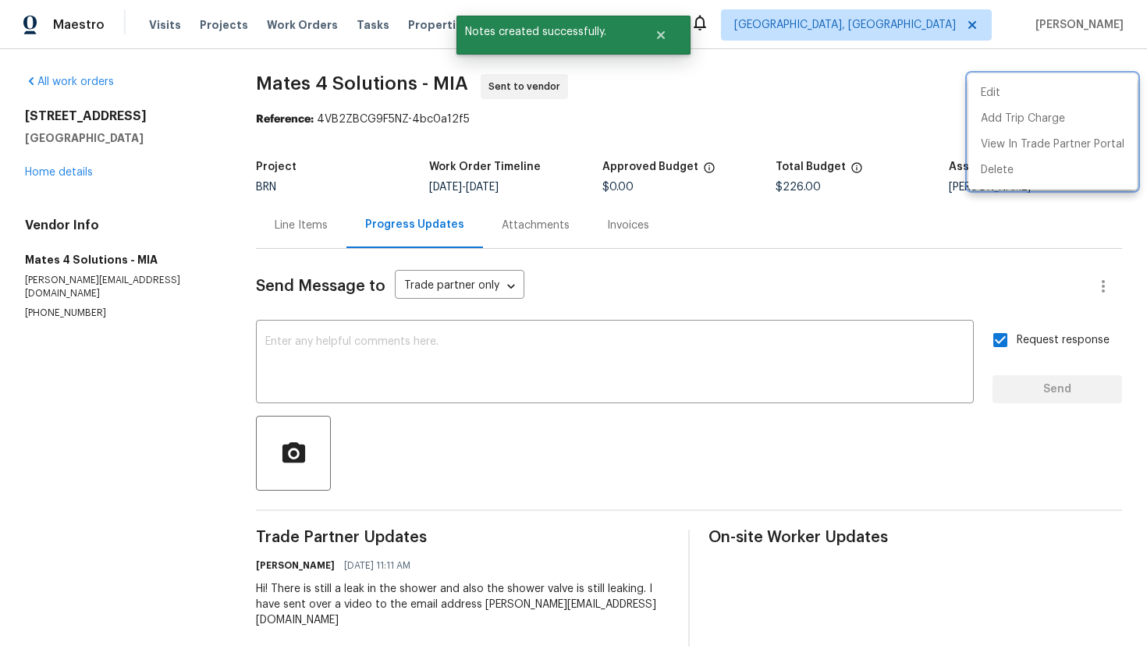
click at [789, 263] on div at bounding box center [573, 324] width 1147 height 649
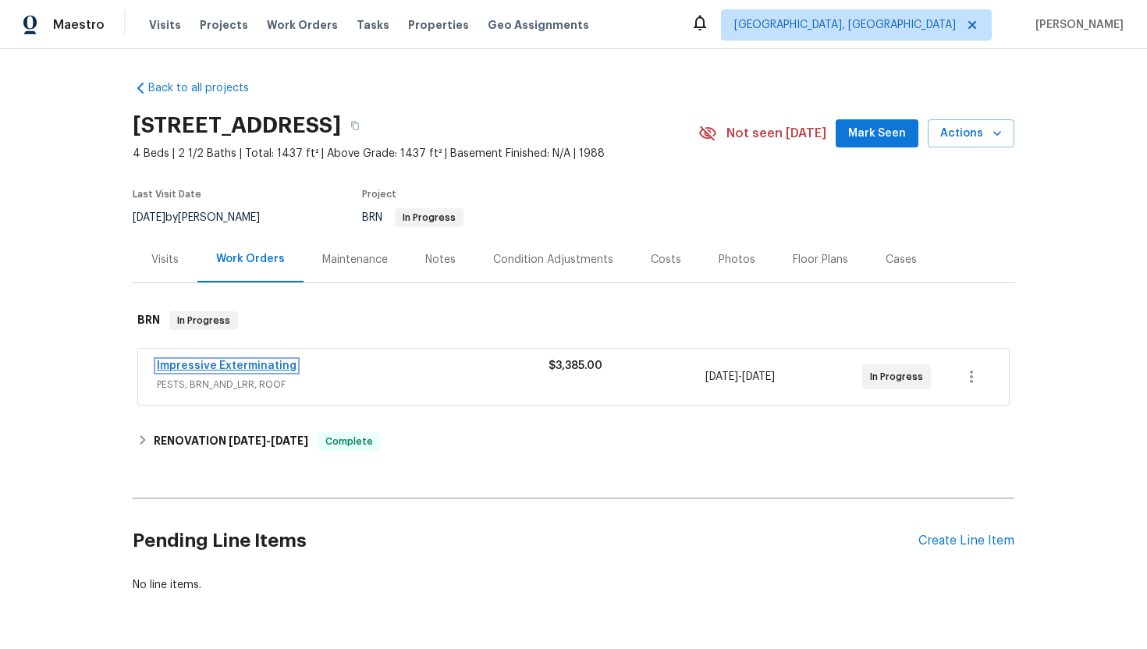
click at [219, 364] on link "Impressive Exterminating" at bounding box center [227, 366] width 140 height 11
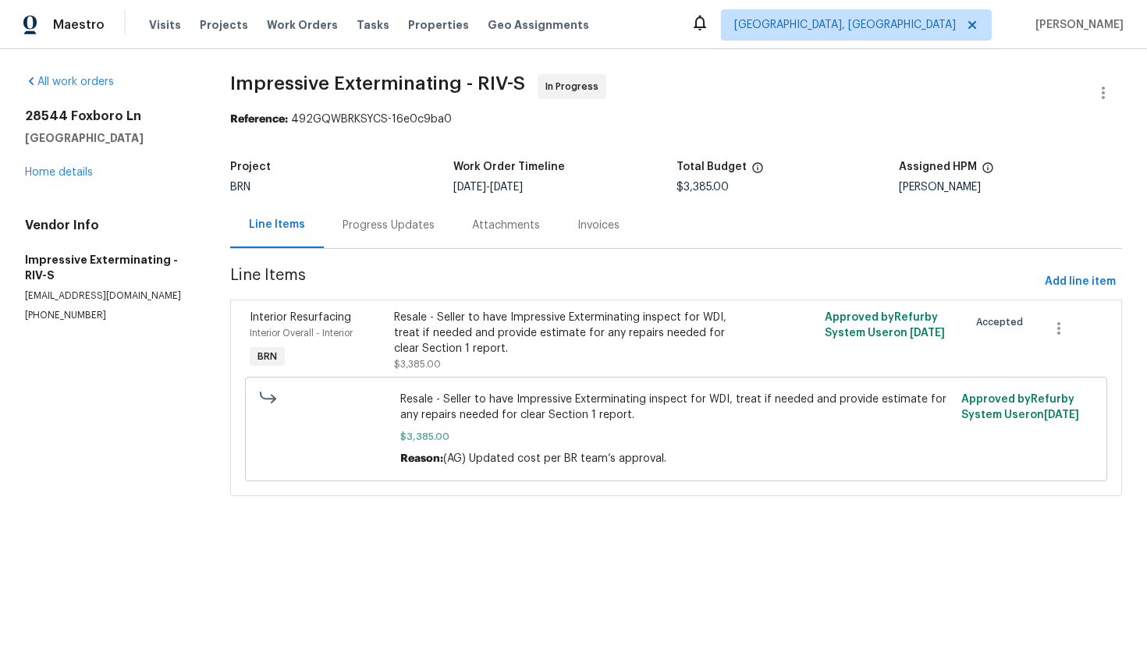
click at [418, 231] on div "Progress Updates" at bounding box center [389, 226] width 92 height 16
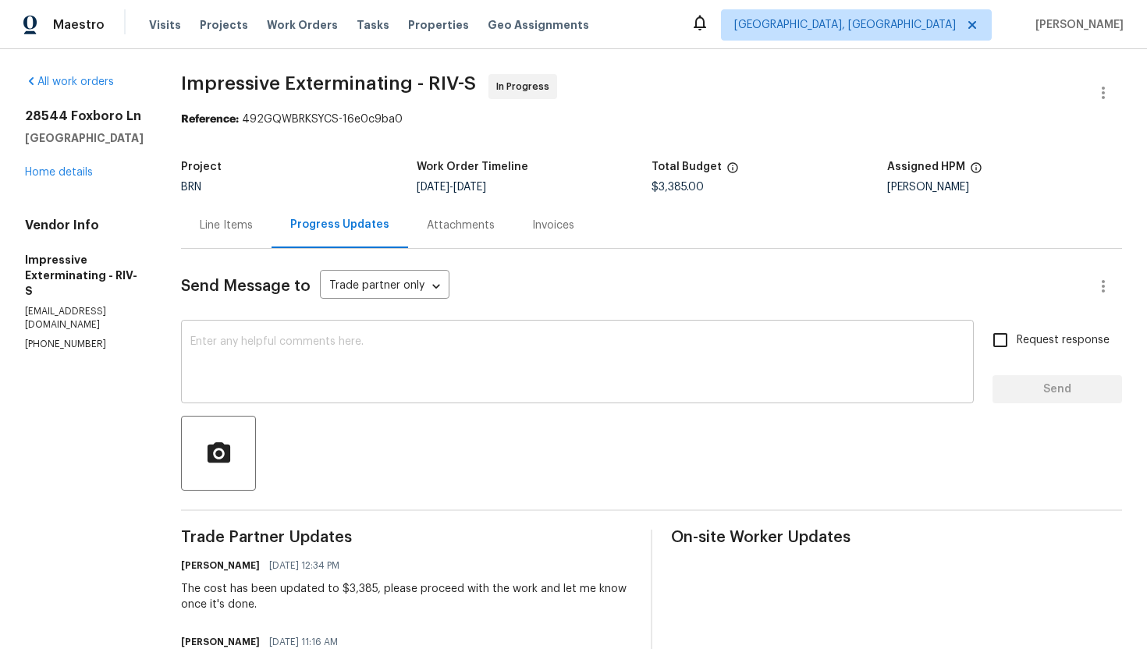
click at [399, 370] on textarea at bounding box center [577, 363] width 774 height 55
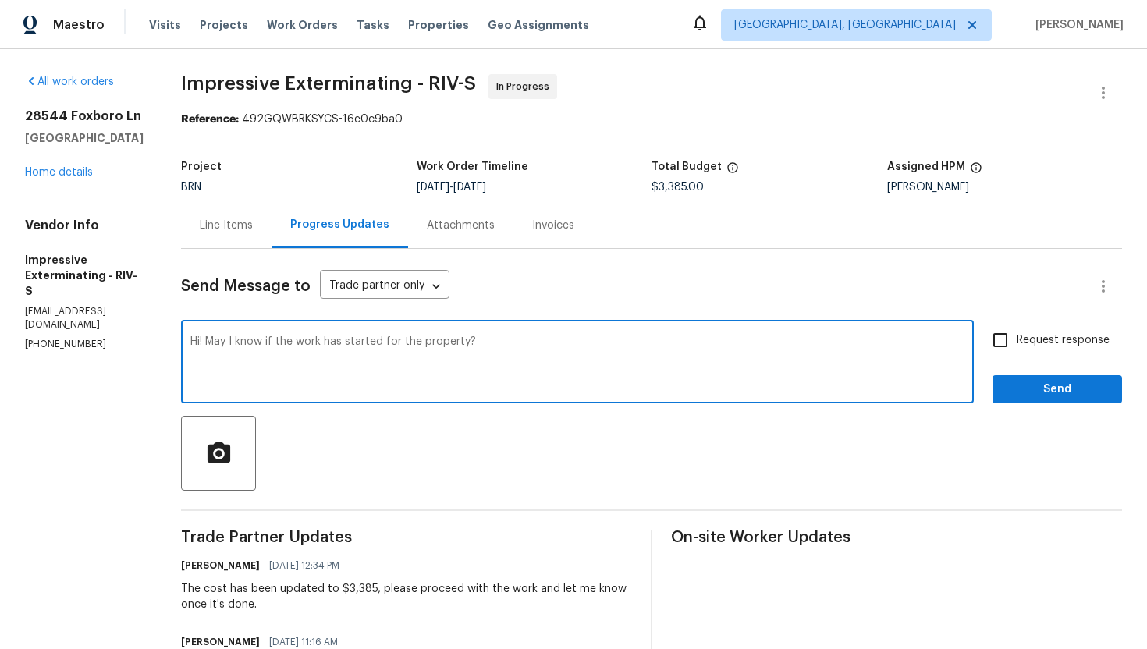
type textarea "Hi! May I know if the work has started for the property?"
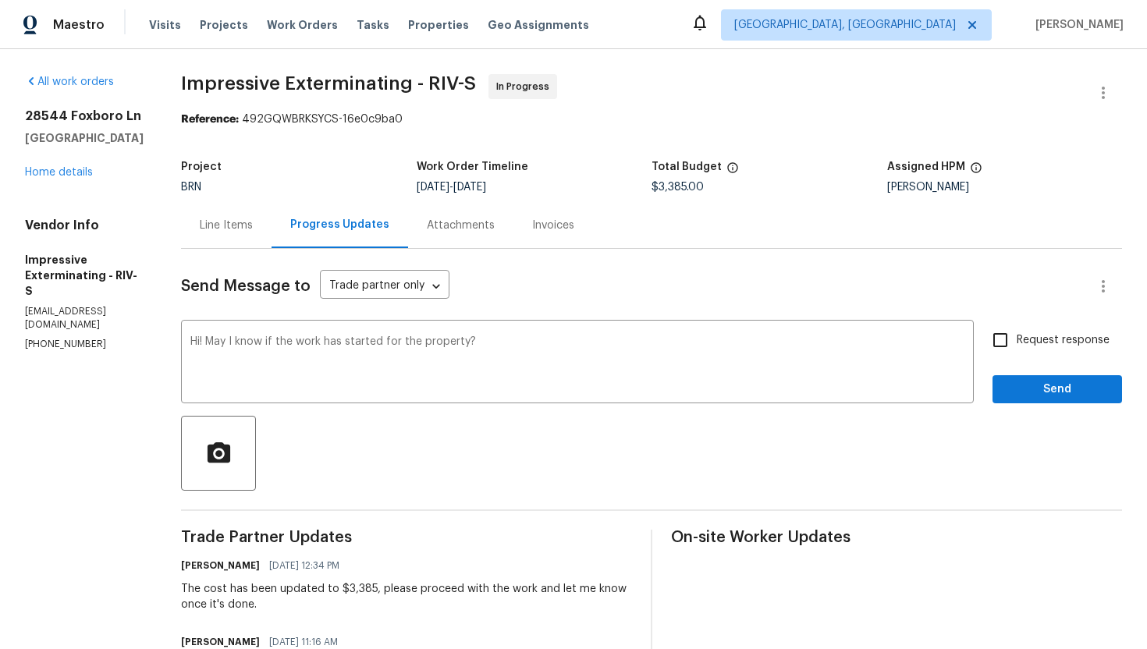
click at [1049, 342] on span "Request response" at bounding box center [1063, 340] width 93 height 16
click at [1017, 342] on input "Request response" at bounding box center [1000, 340] width 33 height 33
checkbox input "true"
click at [1043, 391] on span "Send" at bounding box center [1057, 390] width 105 height 20
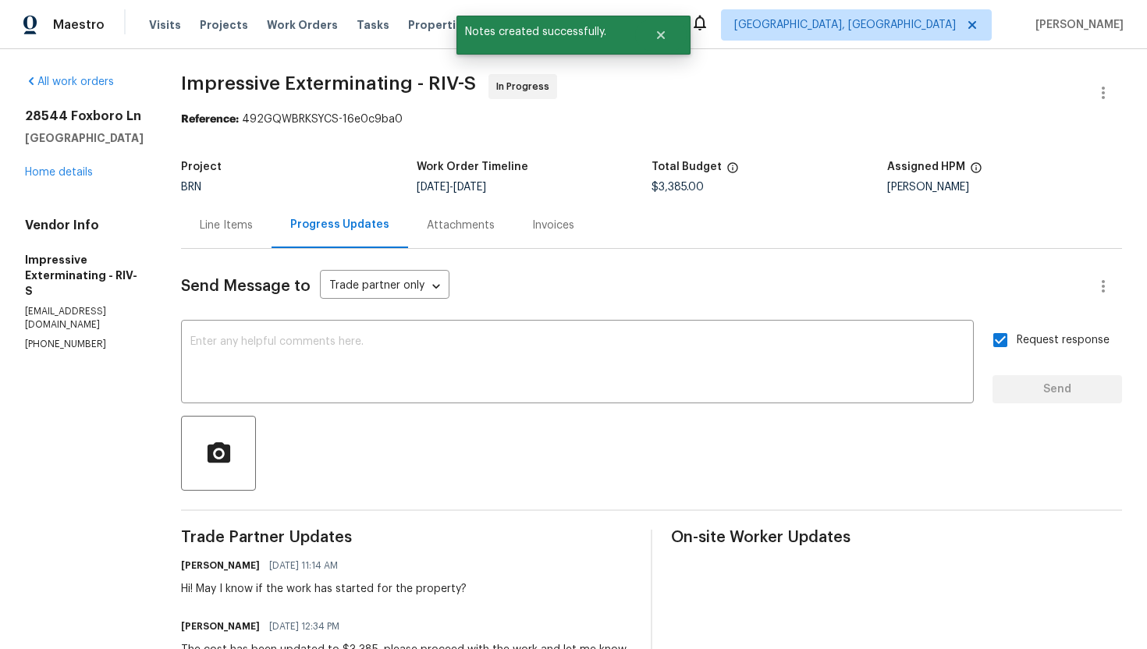
click at [233, 235] on div "Line Items" at bounding box center [226, 225] width 91 height 46
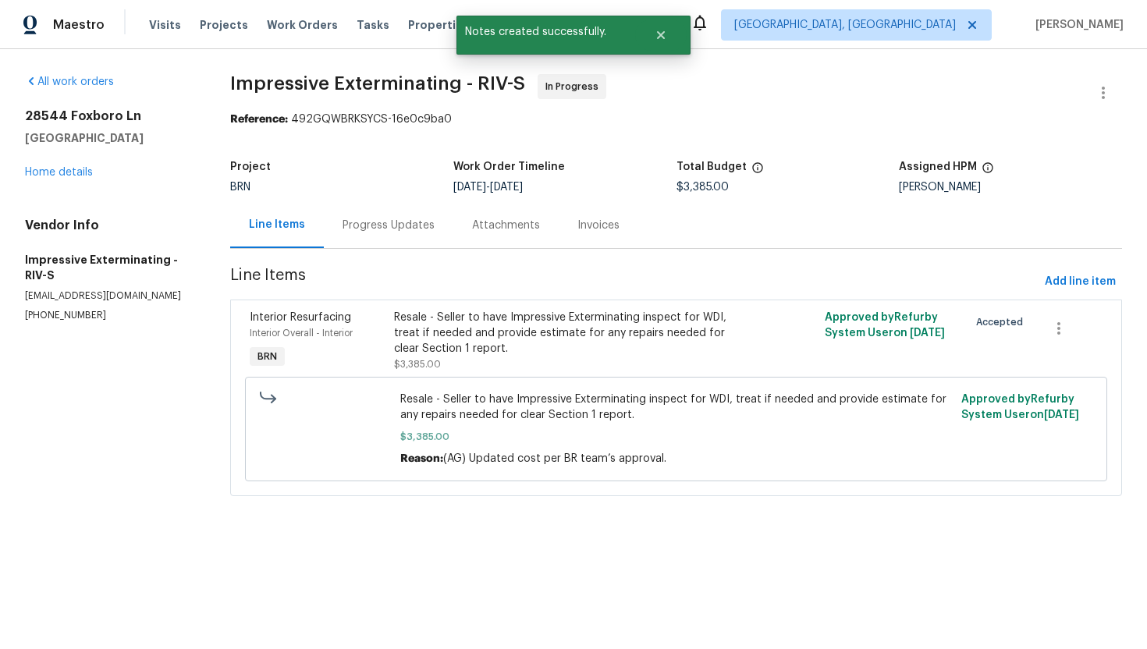
click at [351, 233] on div "Progress Updates" at bounding box center [389, 226] width 92 height 16
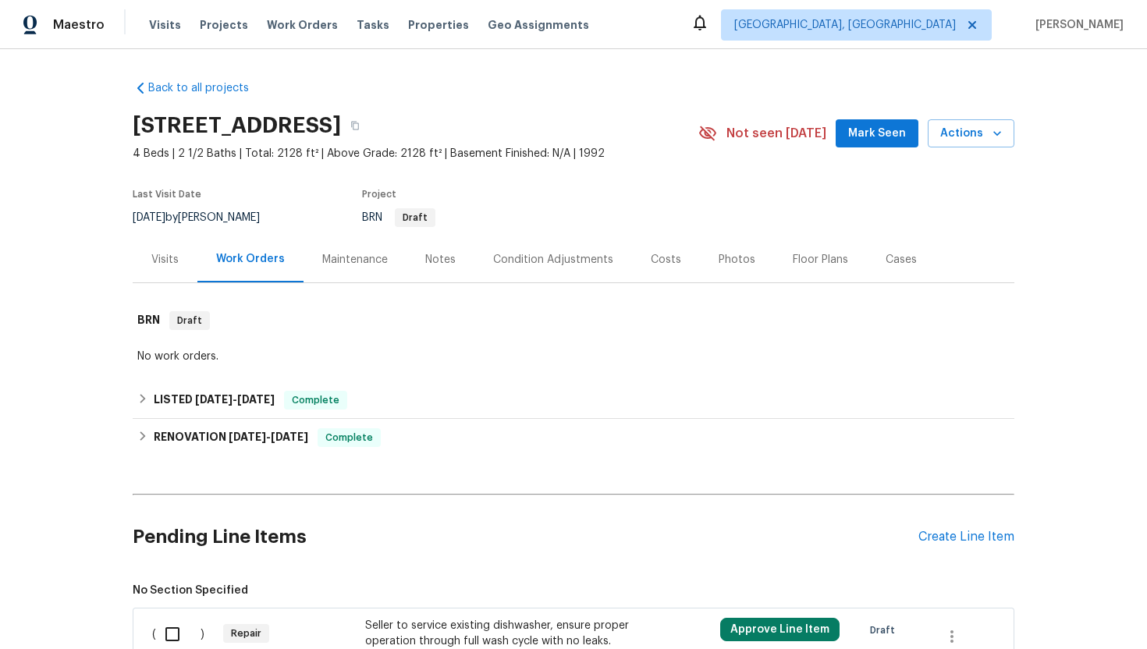
scroll to position [236, 0]
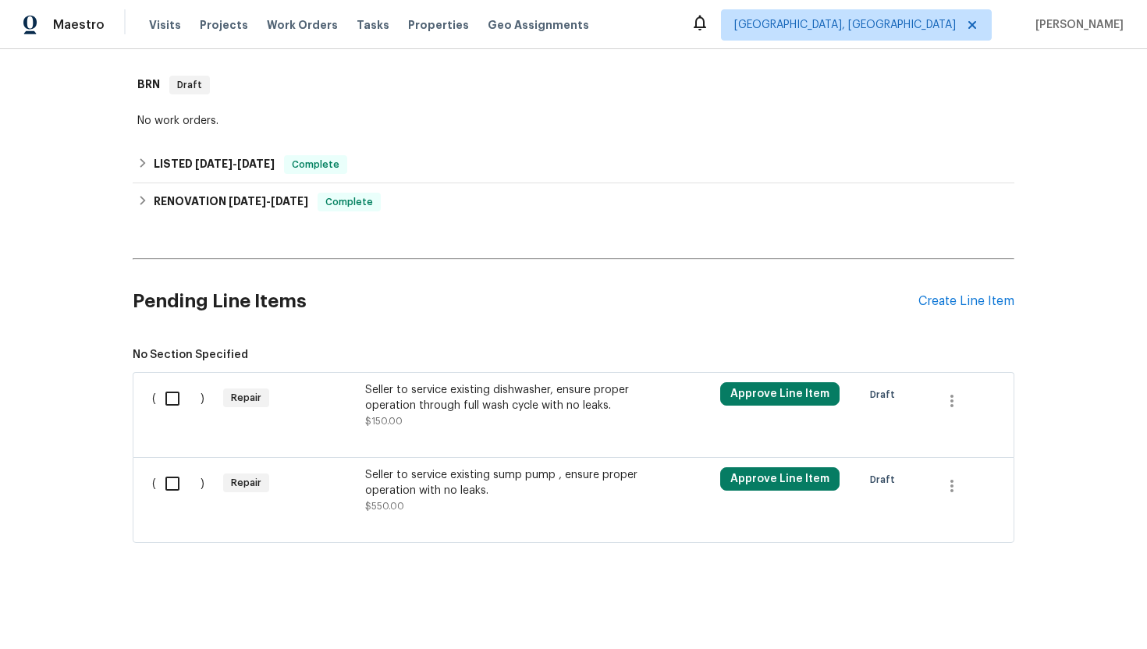
click at [524, 399] on div "Seller to service existing dishwasher, ensure proper operation through full was…" at bounding box center [502, 397] width 275 height 31
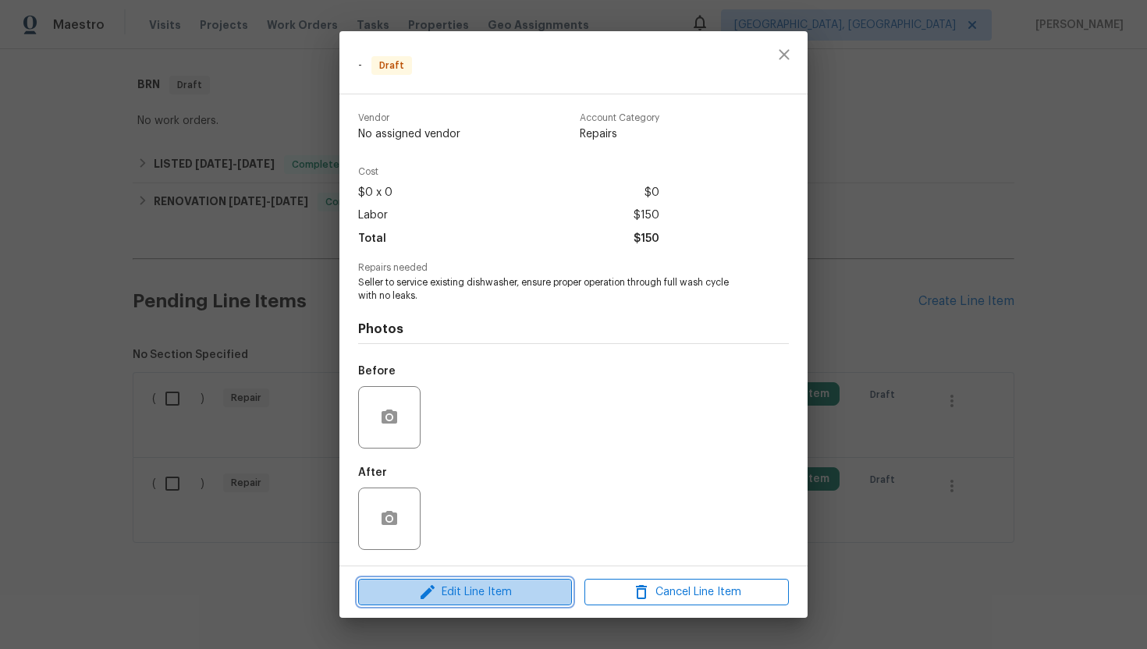
click at [496, 595] on span "Edit Line Item" at bounding box center [465, 593] width 204 height 20
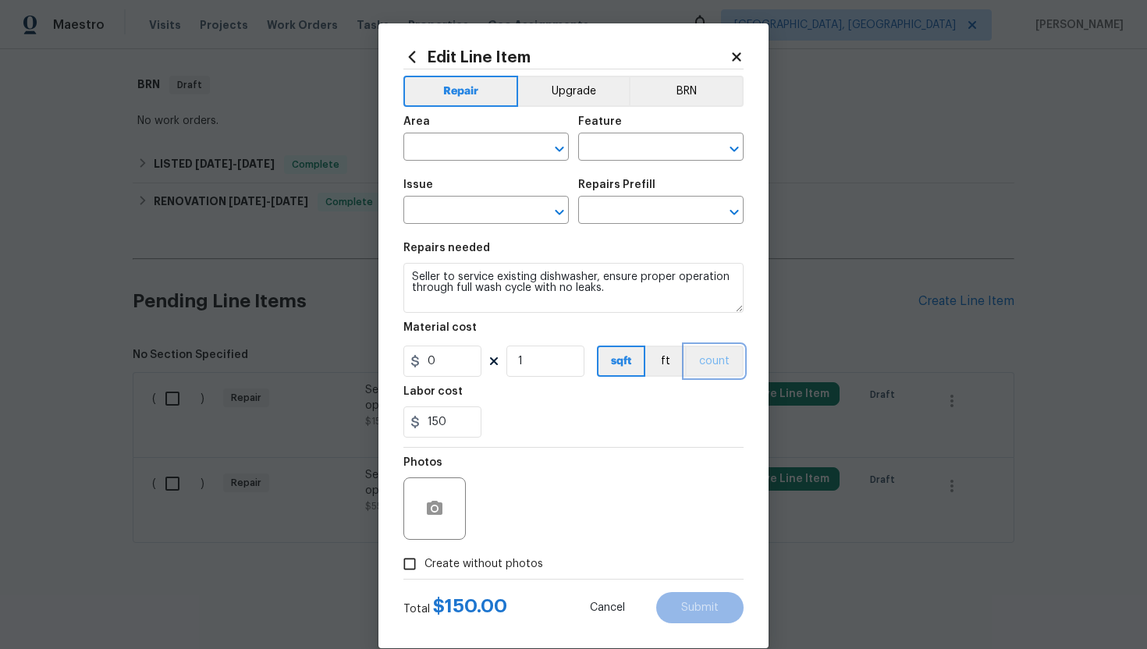
click at [723, 370] on button "count" at bounding box center [714, 361] width 59 height 31
click at [707, 98] on button "BRN" at bounding box center [686, 91] width 115 height 31
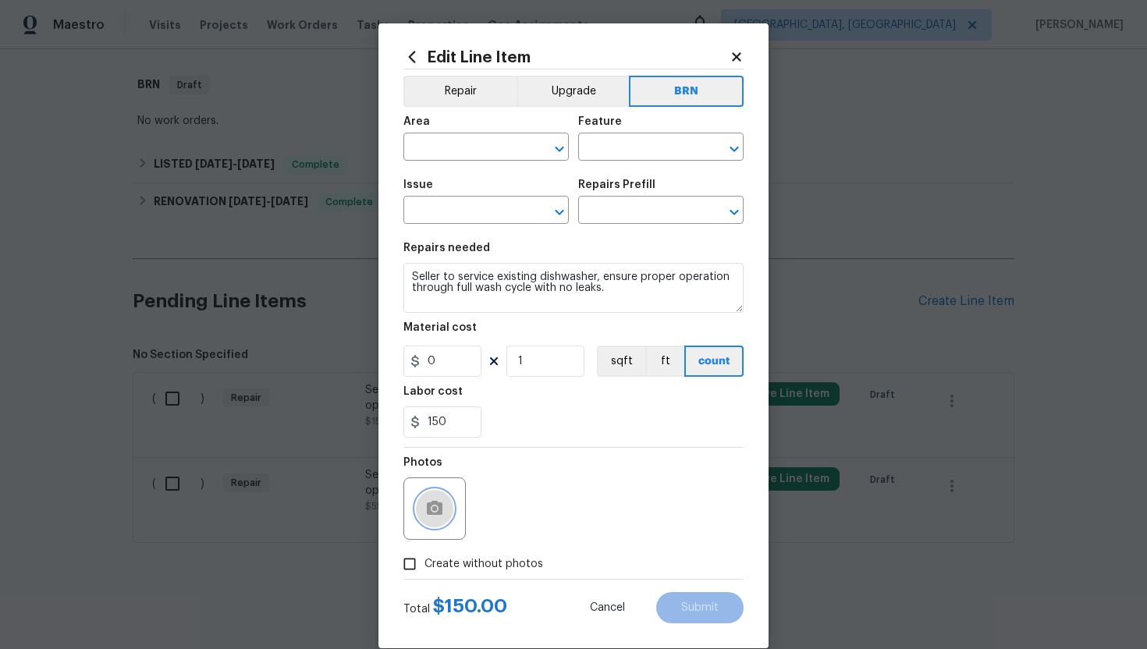
click at [446, 510] on button "button" at bounding box center [434, 508] width 37 height 37
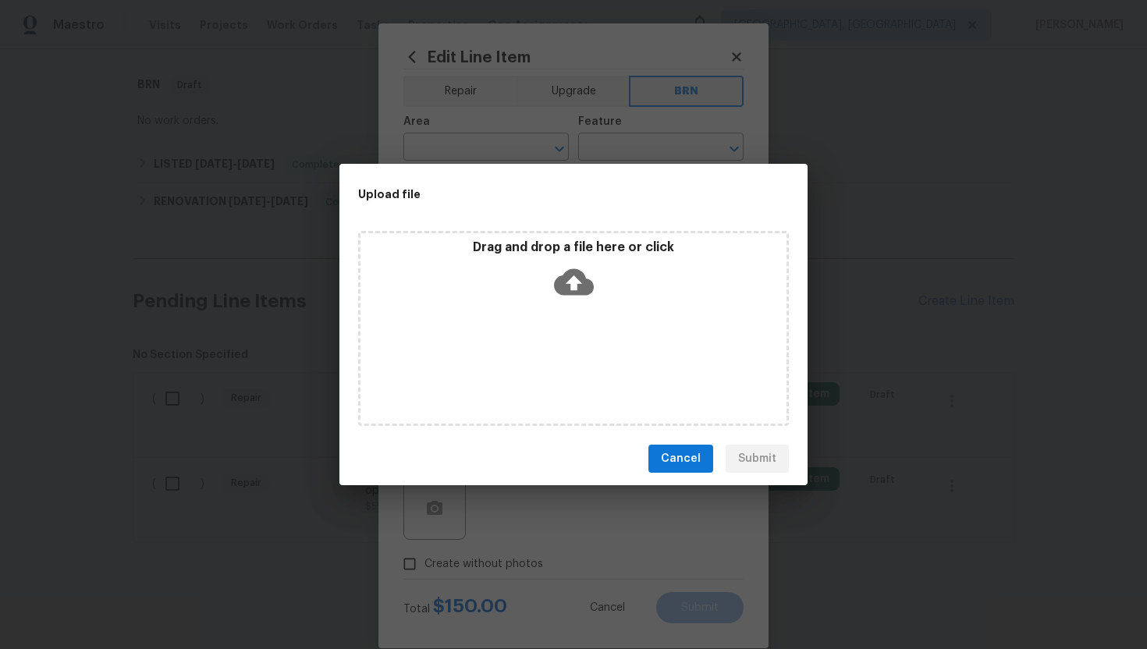
click at [581, 285] on icon at bounding box center [574, 282] width 40 height 27
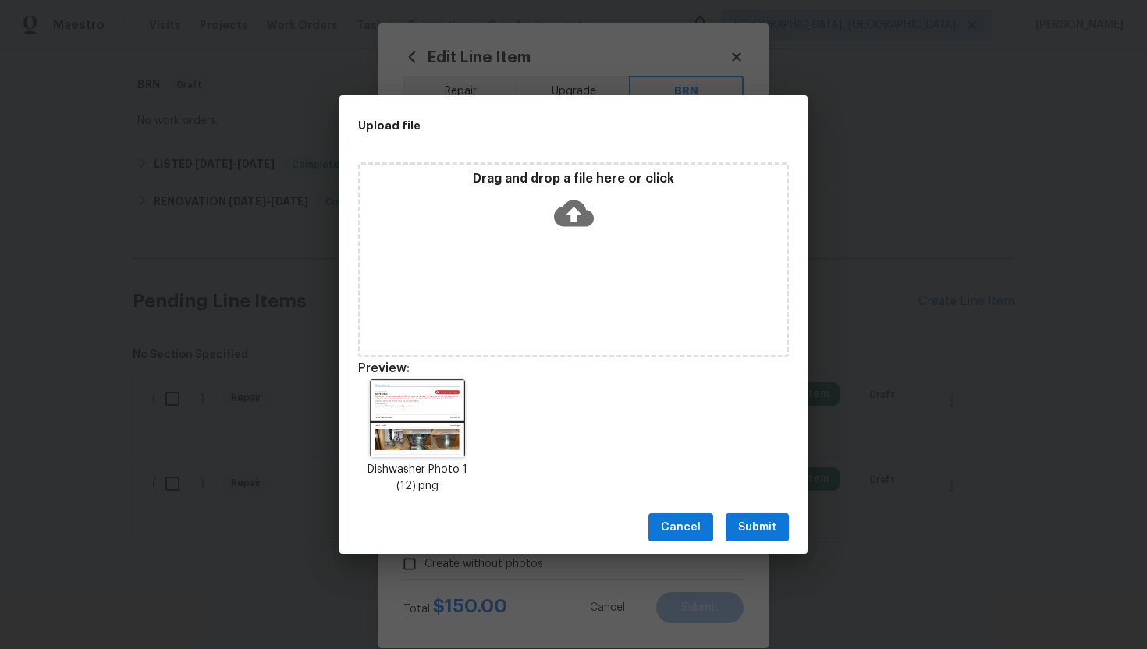
click at [760, 524] on span "Submit" at bounding box center [757, 528] width 38 height 20
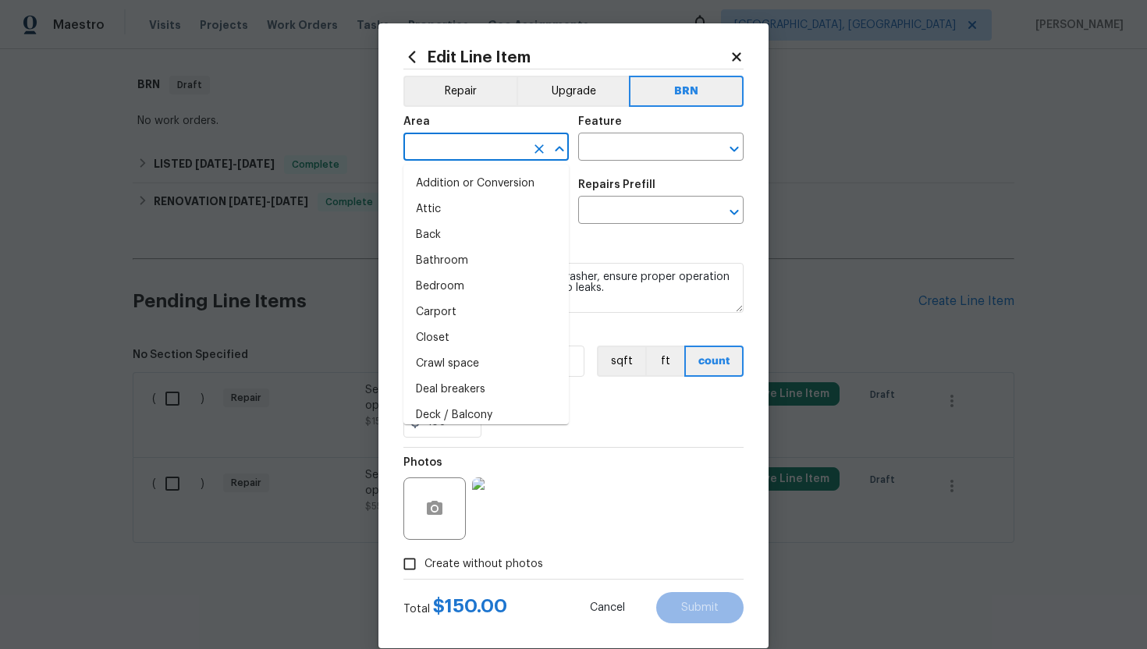
click at [472, 151] on input "text" at bounding box center [464, 149] width 122 height 24
type input "d"
type input "n"
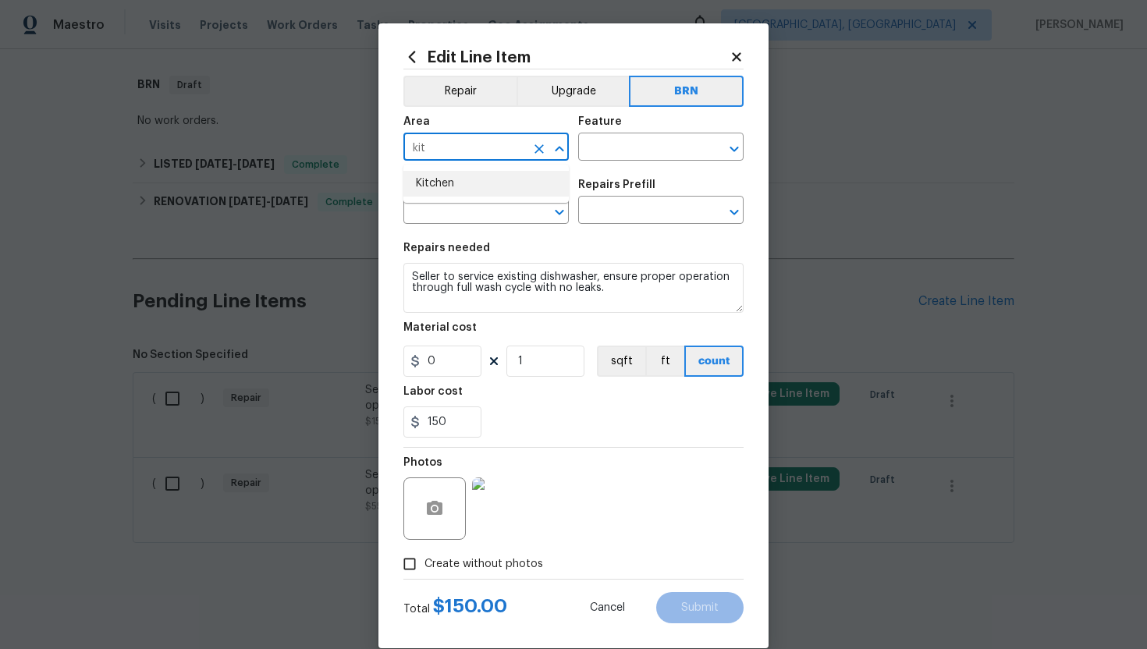
click at [484, 183] on li "Kitchen" at bounding box center [485, 184] width 165 height 26
type input "Kitchen"
click at [596, 148] on input "text" at bounding box center [639, 149] width 122 height 24
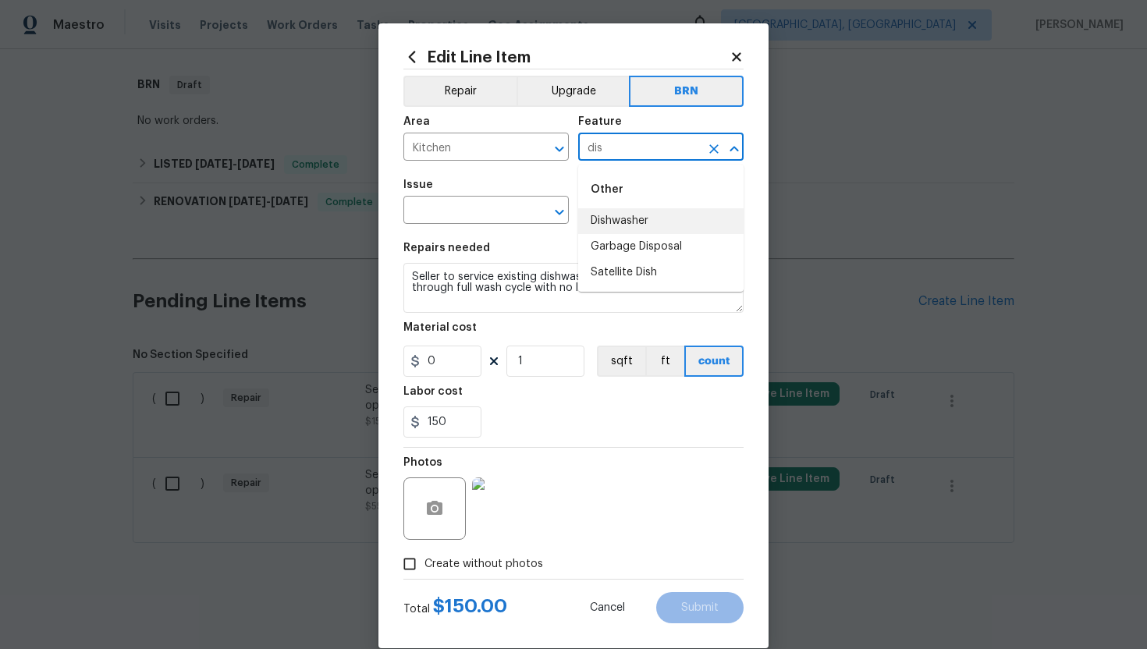
click at [611, 217] on li "Dishwasher" at bounding box center [660, 221] width 165 height 26
type input "Dishwasher"
click at [454, 212] on input "text" at bounding box center [464, 212] width 122 height 24
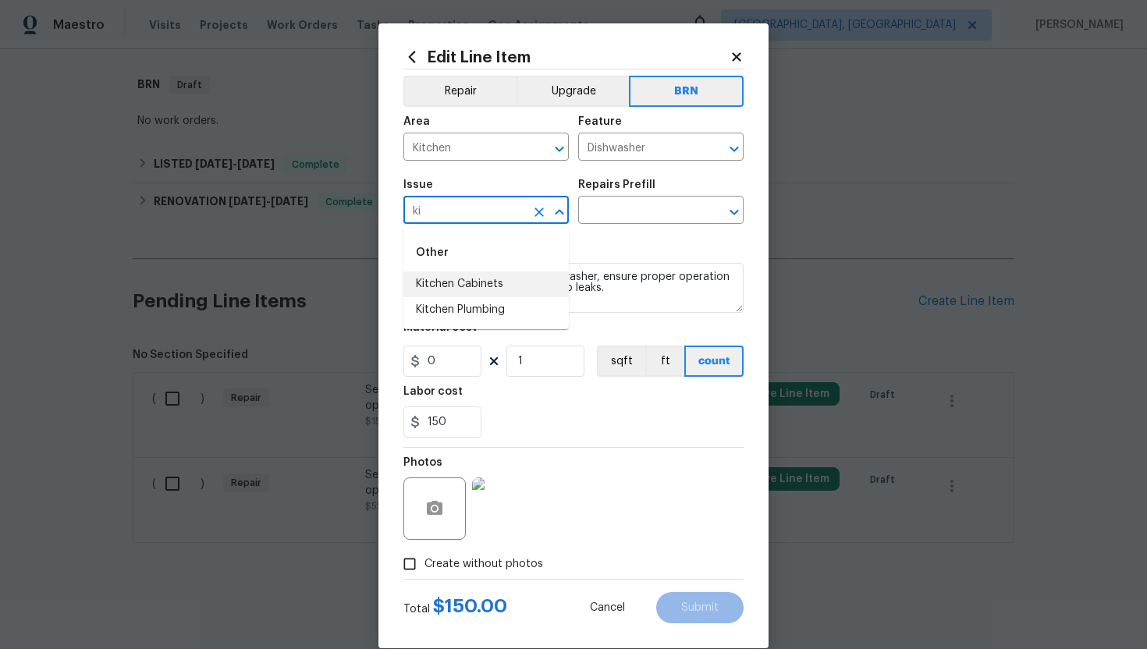
type input "k"
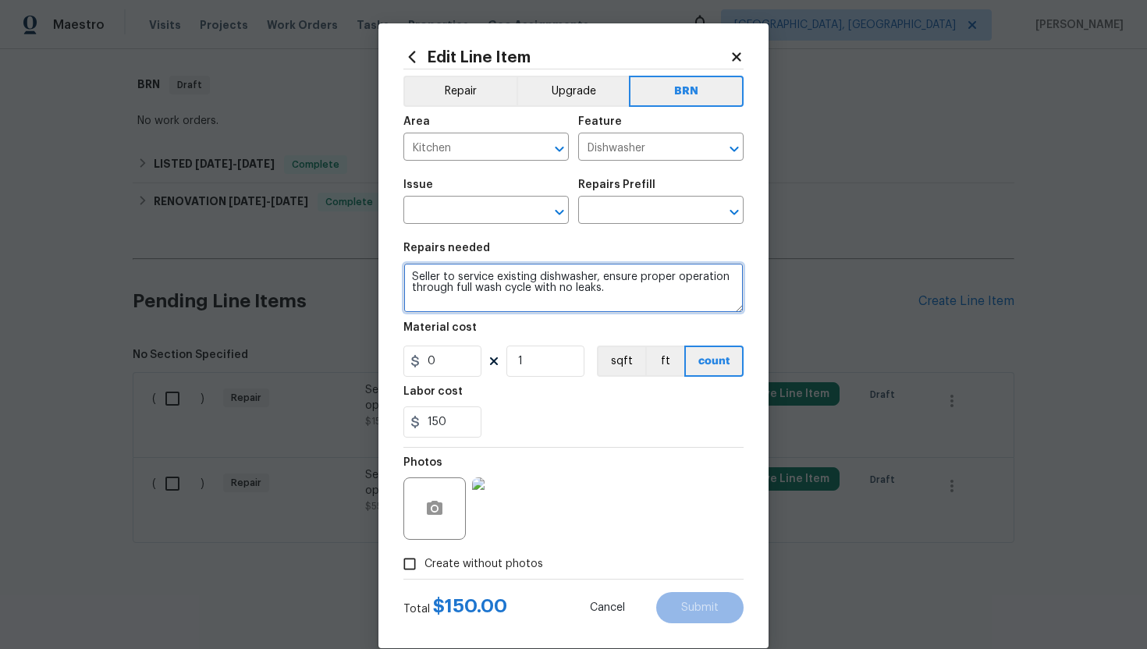
click at [603, 296] on textarea "Seller to service existing dishwasher, ensure proper operation through full was…" at bounding box center [573, 288] width 340 height 50
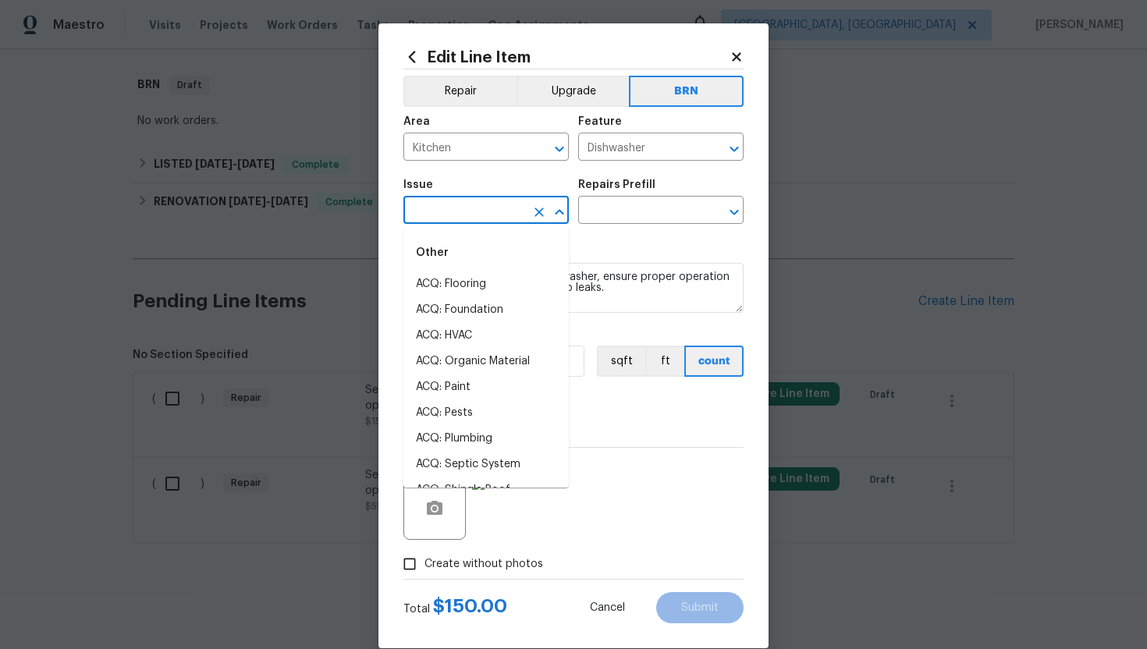
click at [477, 218] on input "text" at bounding box center [464, 212] width 122 height 24
click at [485, 326] on li "General Plumbing" at bounding box center [485, 336] width 165 height 26
type input "General Plumbing"
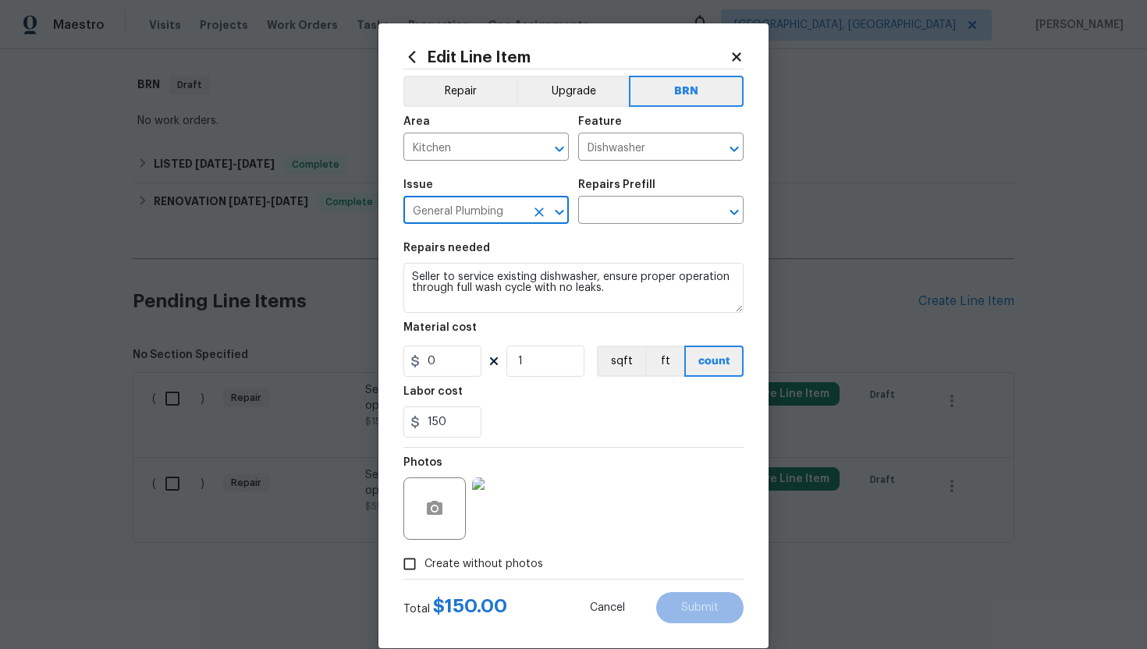
click at [534, 211] on icon "Clear" at bounding box center [539, 212] width 16 height 16
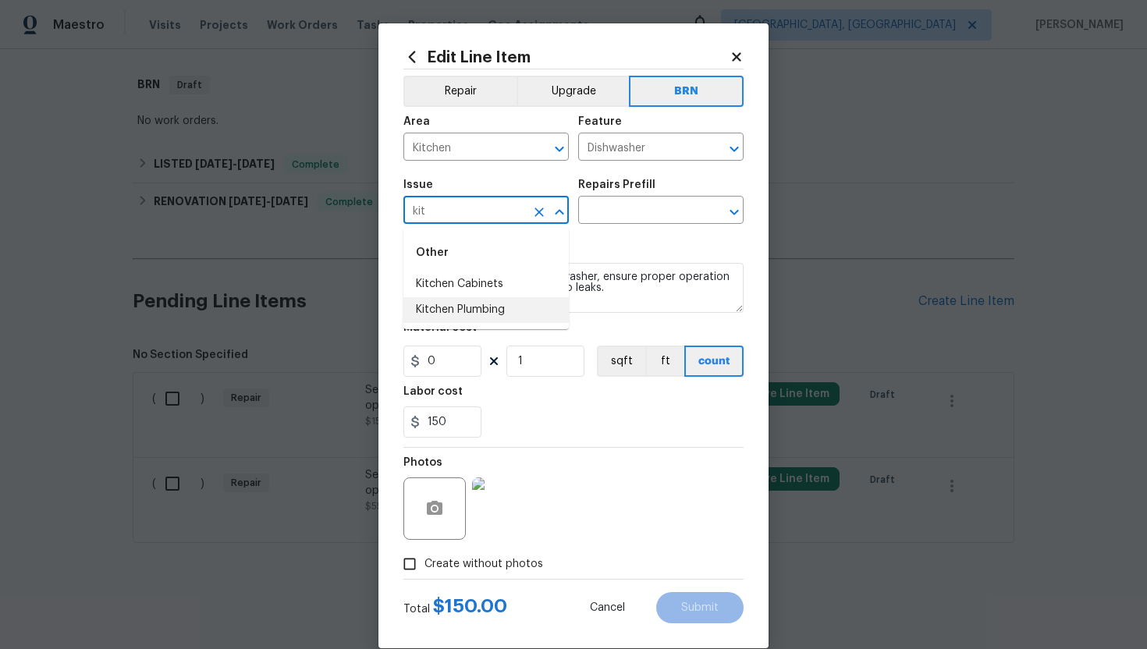
click at [527, 304] on li "Kitchen Plumbing" at bounding box center [485, 310] width 165 height 26
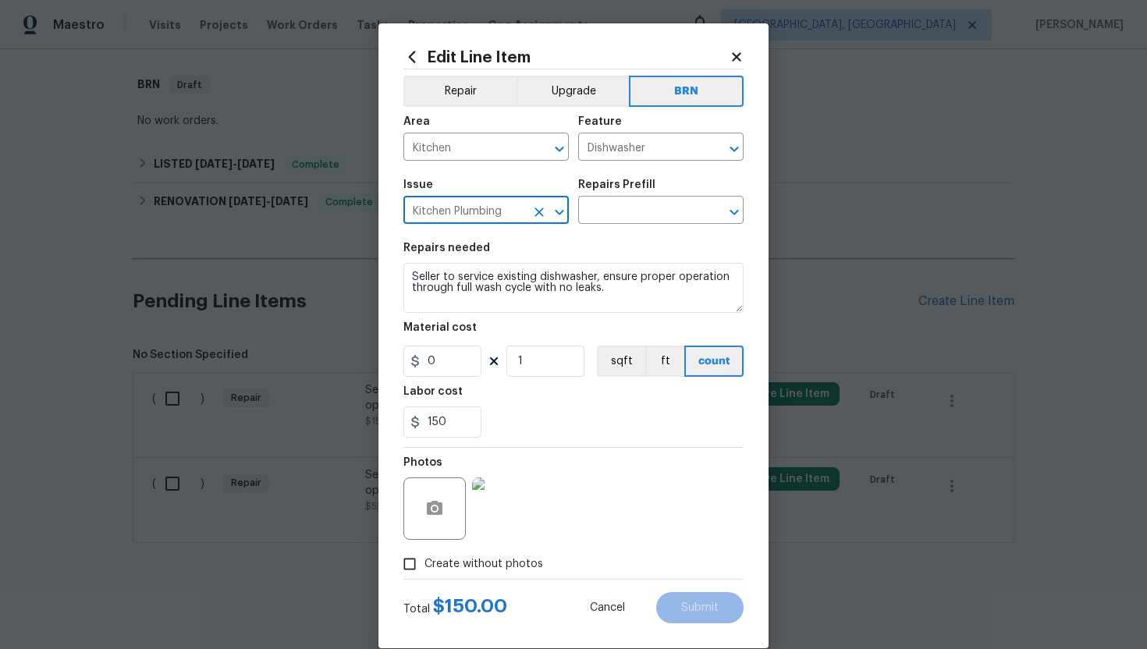
type input "Kitchen Plumbing"
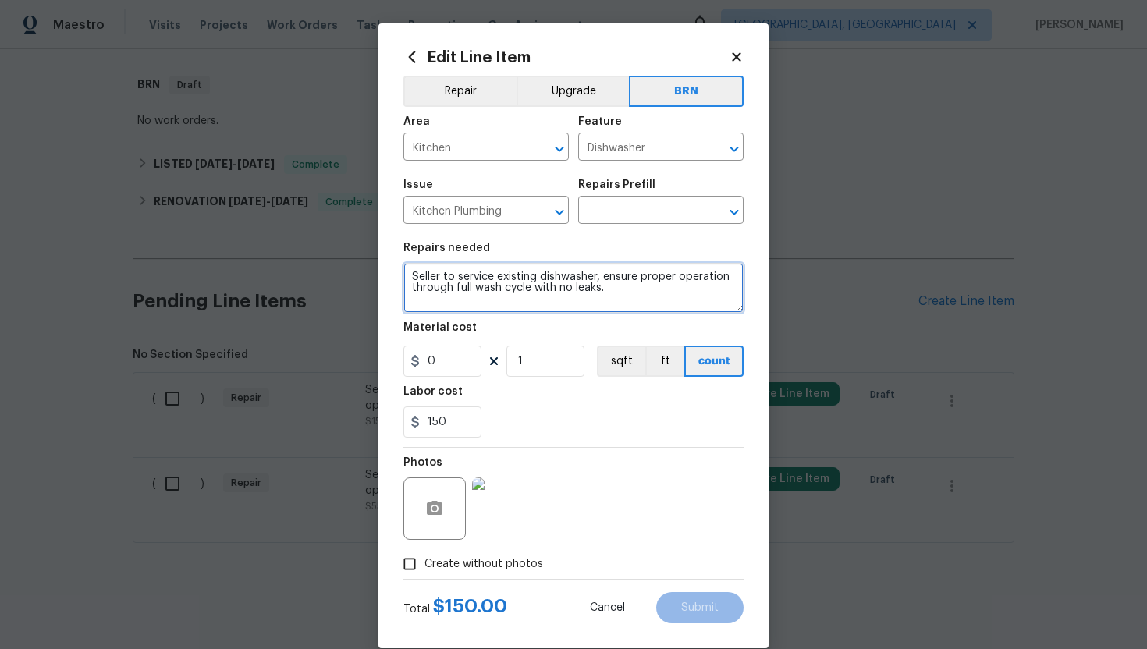
drag, startPoint x: 408, startPoint y: 275, endPoint x: 620, endPoint y: 313, distance: 215.7
click at [620, 313] on textarea "Seller to service existing dishwasher, ensure proper operation through full was…" at bounding box center [573, 288] width 340 height 50
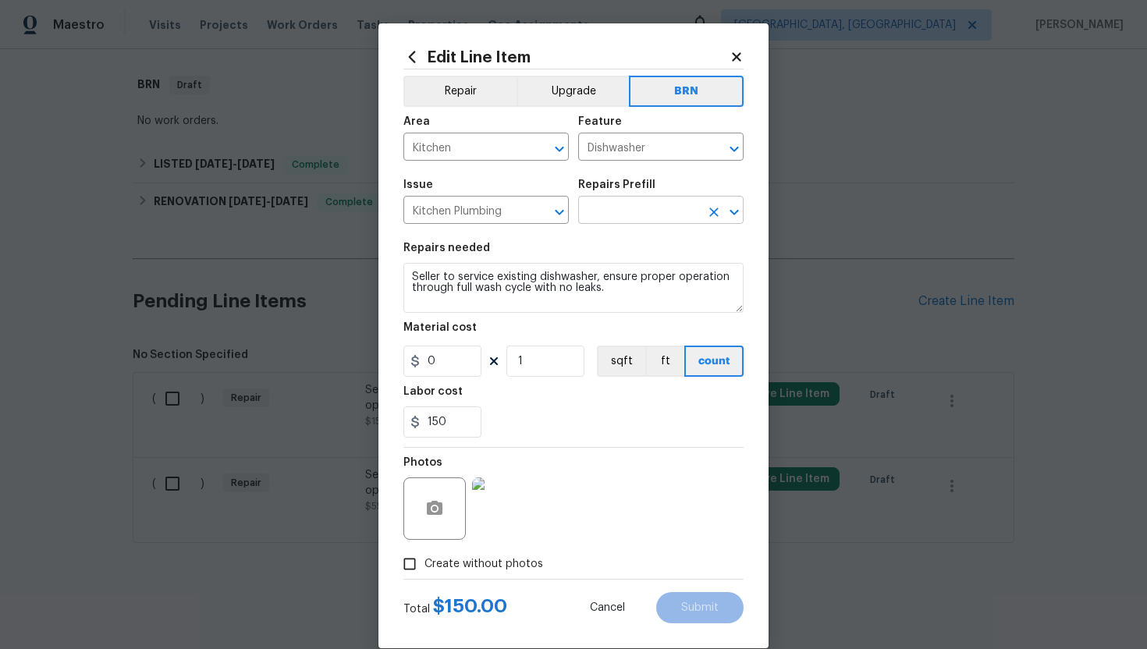
click at [648, 214] on input "text" at bounding box center [639, 212] width 122 height 24
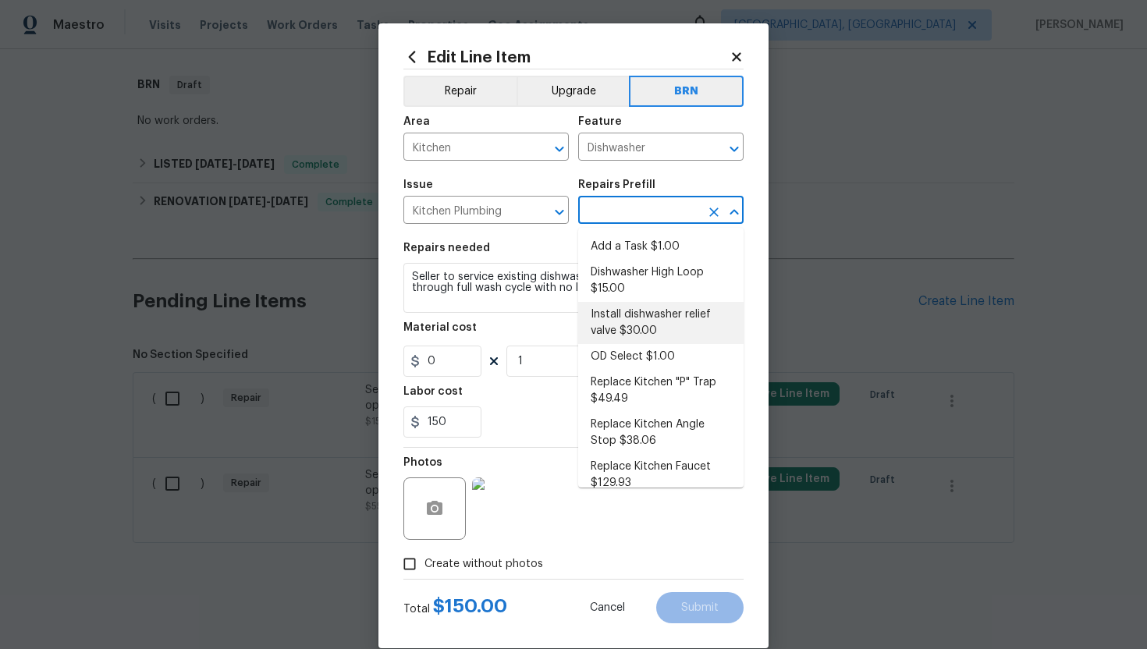
click at [657, 334] on li "Install dishwasher relief valve $30.00" at bounding box center [660, 323] width 165 height 42
type input "Plumbing"
type input "Install dishwasher relief valve $30.00"
type textarea "Install dishwasher relief valve, to match the faucet finish."
type input "30"
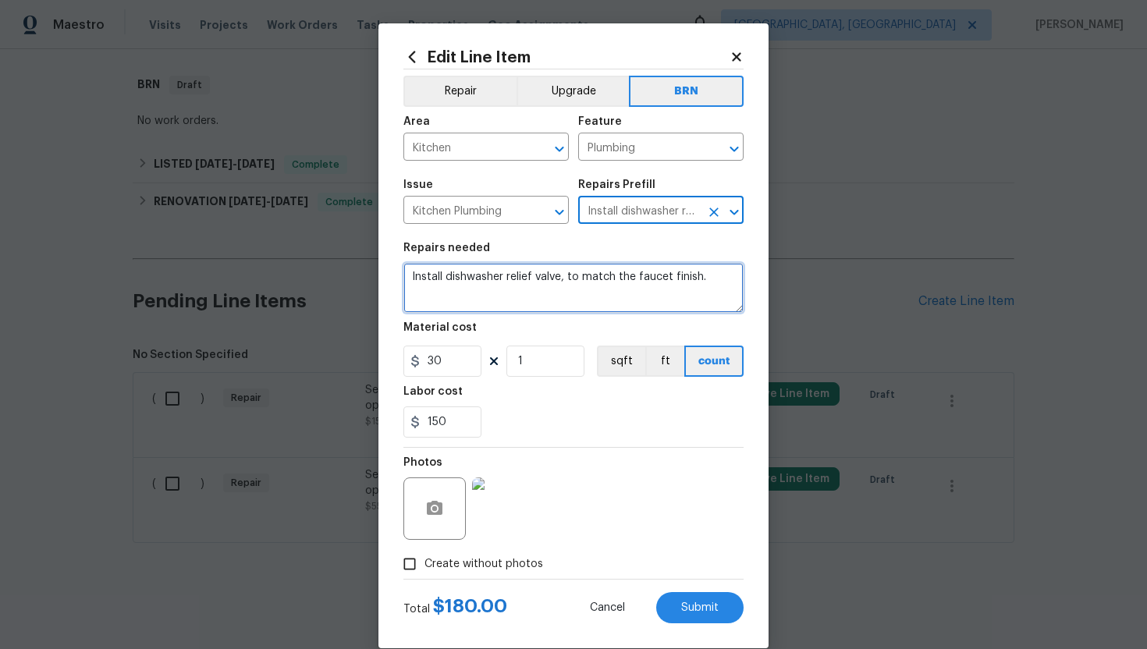
click at [413, 282] on textarea "Install dishwasher relief valve, to match the faucet finish." at bounding box center [573, 288] width 340 height 50
drag, startPoint x: 413, startPoint y: 282, endPoint x: 737, endPoint y: 306, distance: 325.5
click at [738, 306] on textarea "Install dishwasher relief valve, to match the faucet finish." at bounding box center [573, 288] width 340 height 50
paste textarea "Seller to service existing dishwasher, ensure proper operation through full was…"
type textarea "Seller to service existing dishwasher, ensure proper operation through full was…"
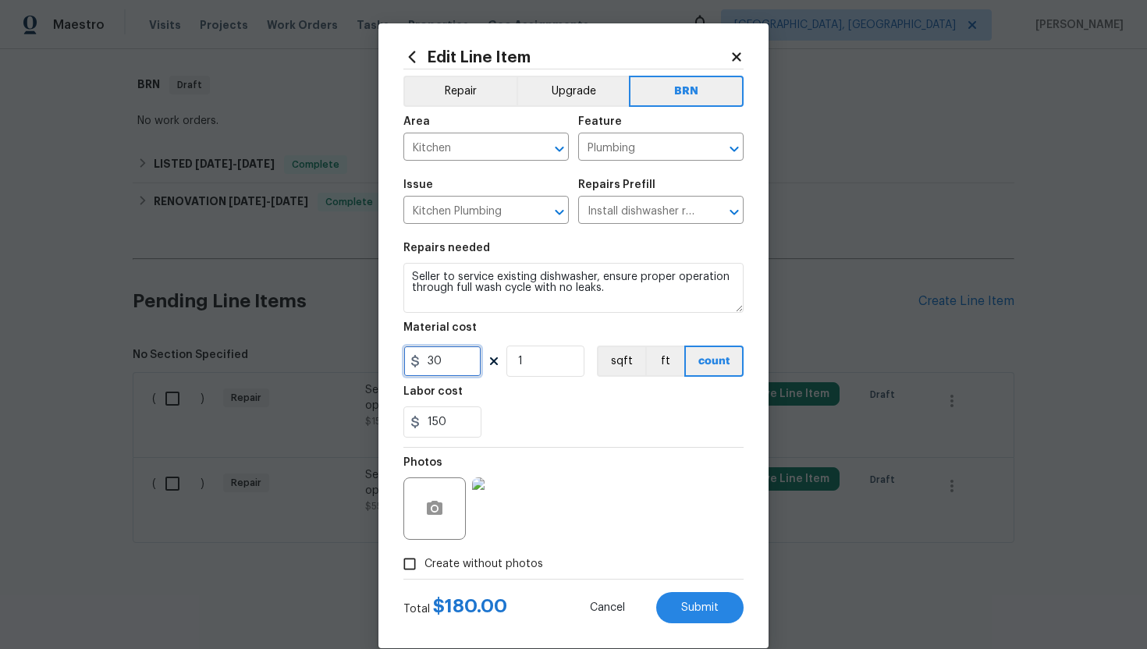
click at [435, 362] on input "30" at bounding box center [442, 361] width 78 height 31
type input "0"
click at [553, 412] on div "150" at bounding box center [573, 422] width 340 height 31
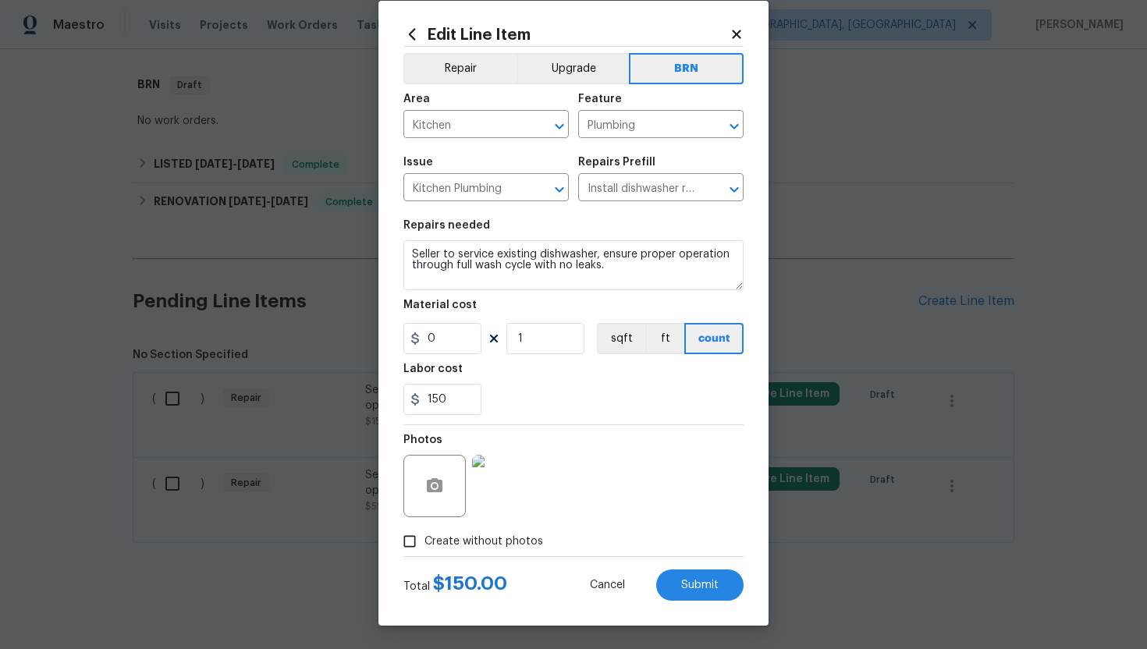
click at [554, 414] on div "150" at bounding box center [573, 399] width 340 height 31
click at [712, 592] on button "Submit" at bounding box center [699, 585] width 87 height 31
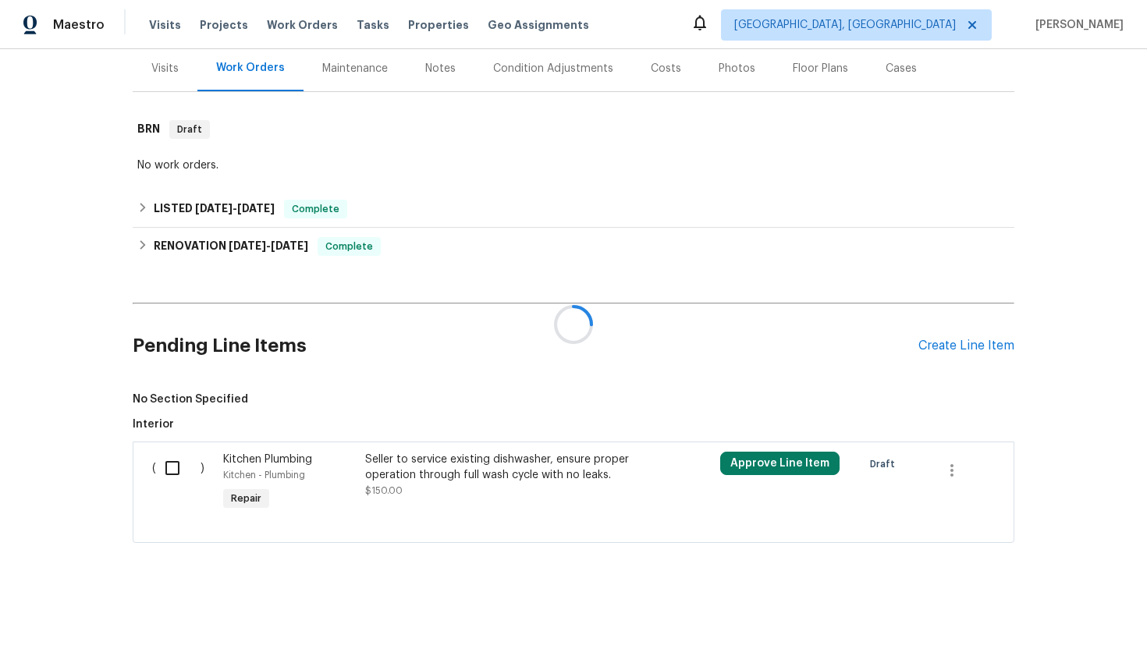
scroll to position [236, 0]
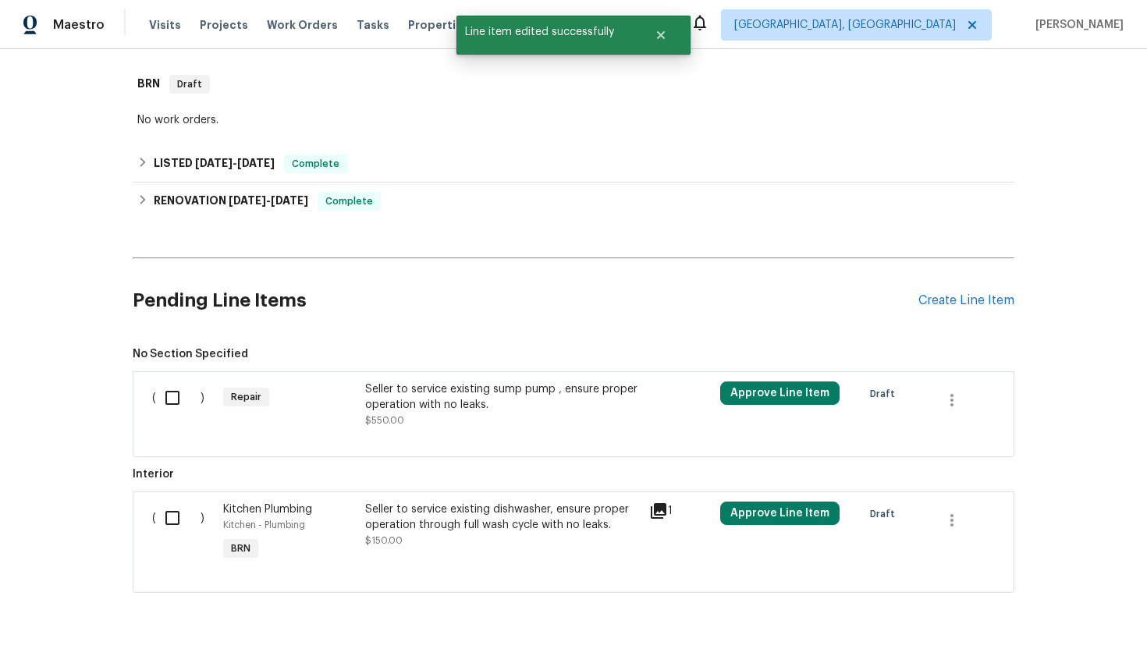
click at [617, 409] on div "Seller to service existing sump pump , ensure proper operation with no leaks." at bounding box center [502, 397] width 275 height 31
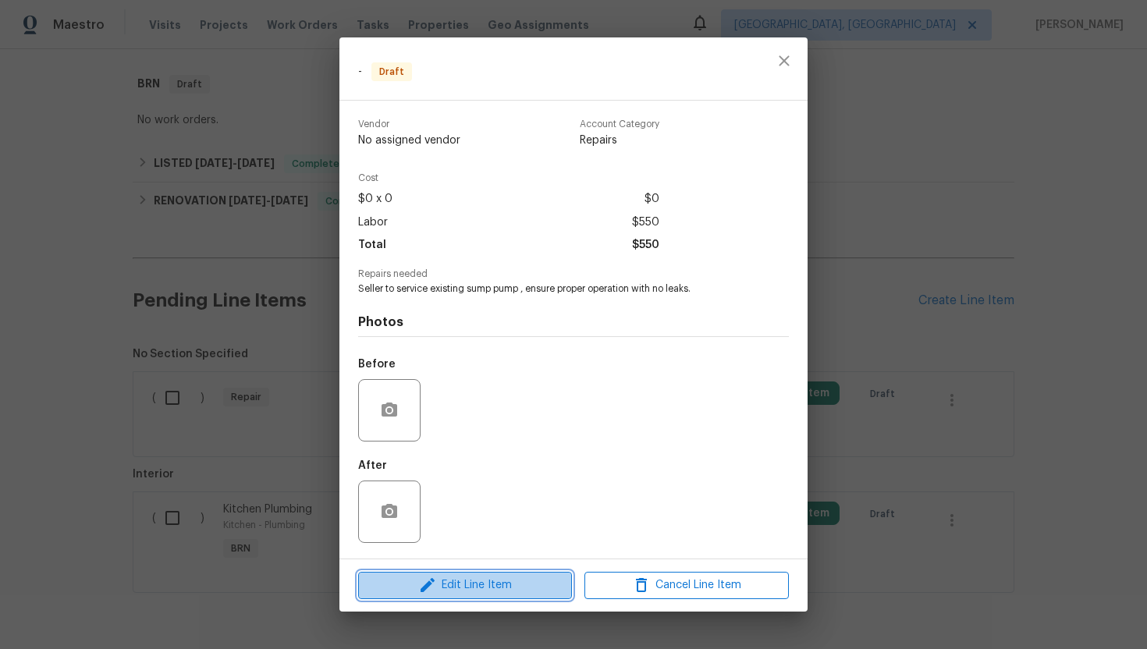
click at [540, 579] on span "Edit Line Item" at bounding box center [465, 586] width 204 height 20
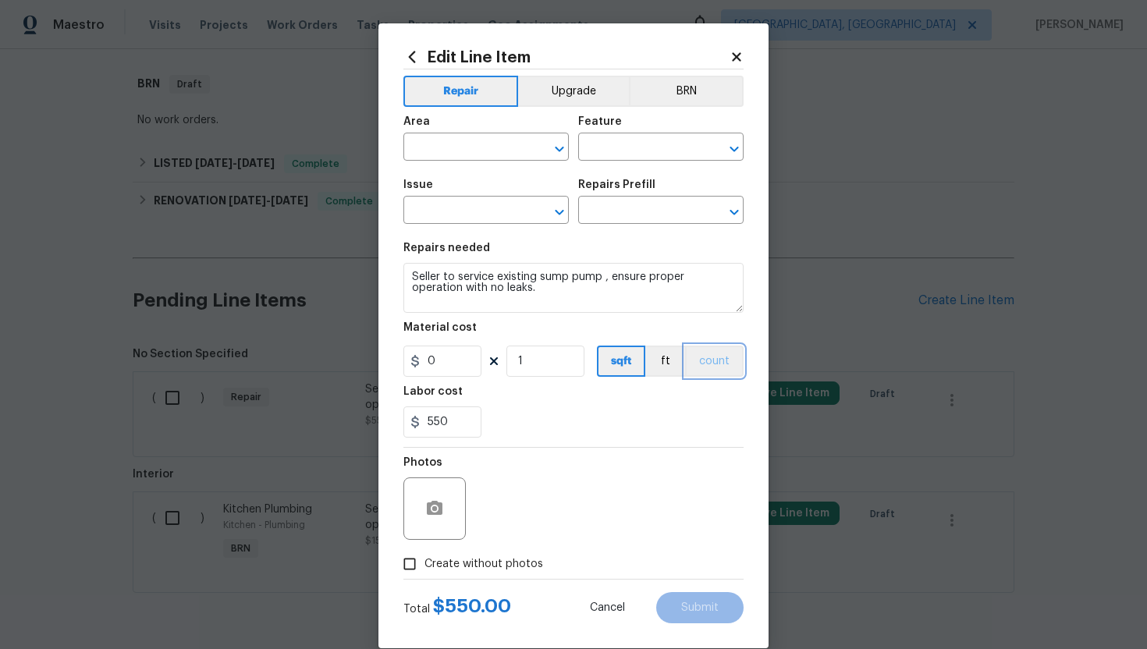
click at [708, 358] on button "count" at bounding box center [714, 361] width 59 height 31
click at [709, 78] on button "BRN" at bounding box center [686, 91] width 115 height 31
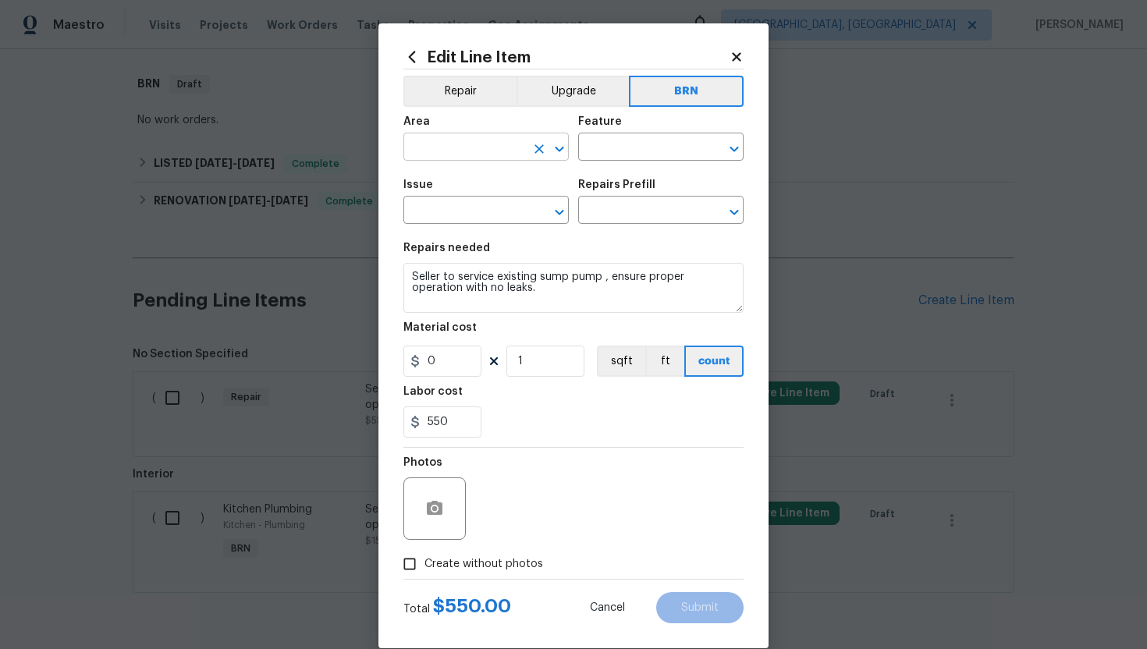
click at [501, 145] on input "text" at bounding box center [464, 149] width 122 height 24
click at [471, 172] on li "Plumbing" at bounding box center [485, 184] width 165 height 26
type input "Plumbing"
click at [646, 151] on input "text" at bounding box center [639, 149] width 122 height 24
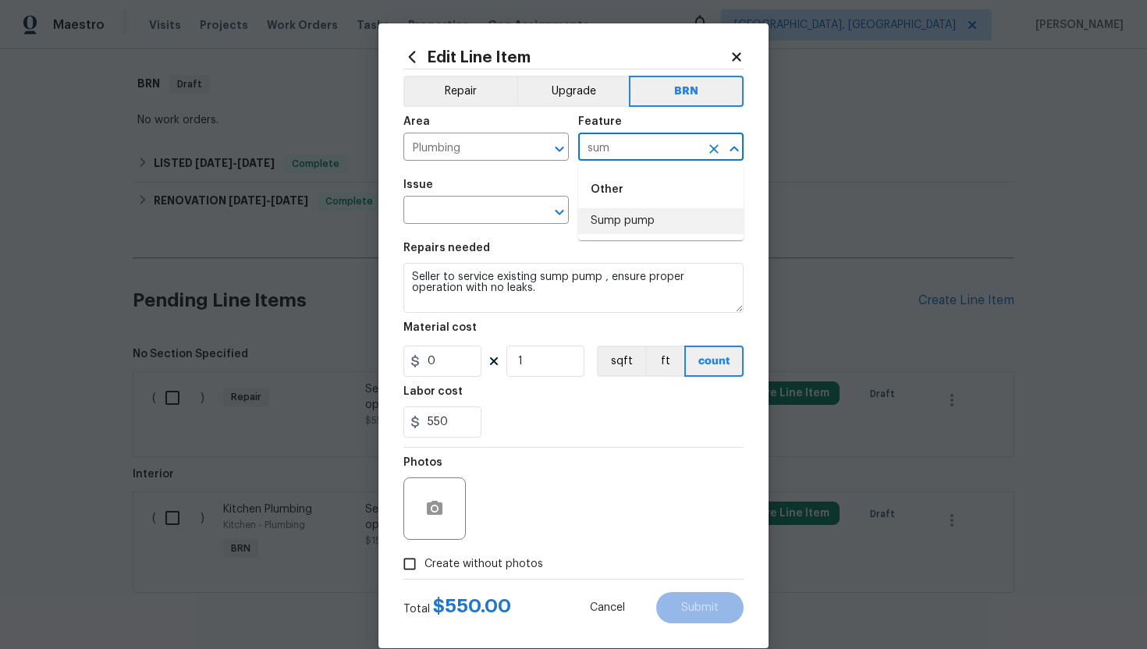
click at [652, 220] on li "Sump pump" at bounding box center [660, 221] width 165 height 26
type input "Sump pump"
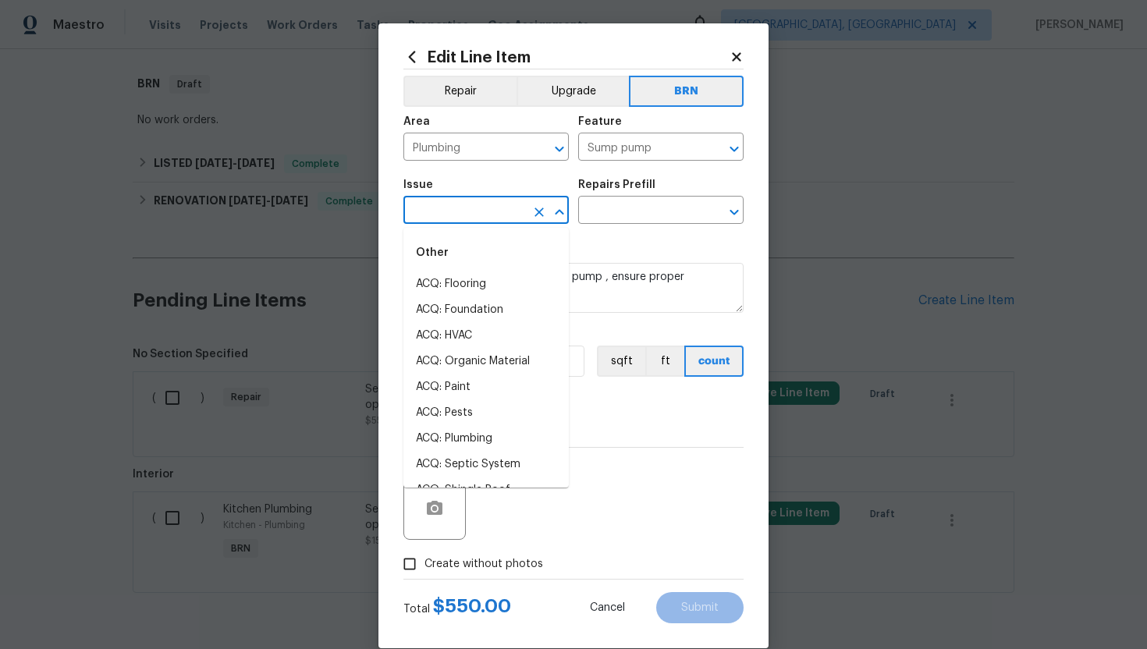
click at [496, 205] on input "text" at bounding box center [464, 212] width 122 height 24
click at [505, 329] on li "General Plumbing" at bounding box center [485, 336] width 165 height 26
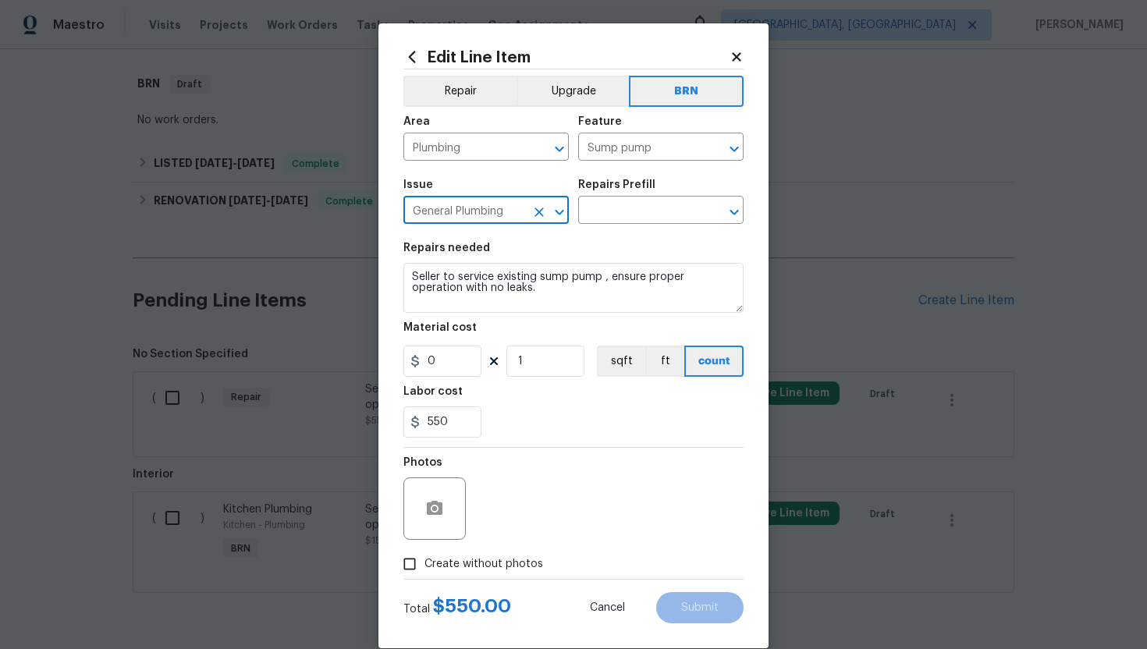
type input "General Plumbing"
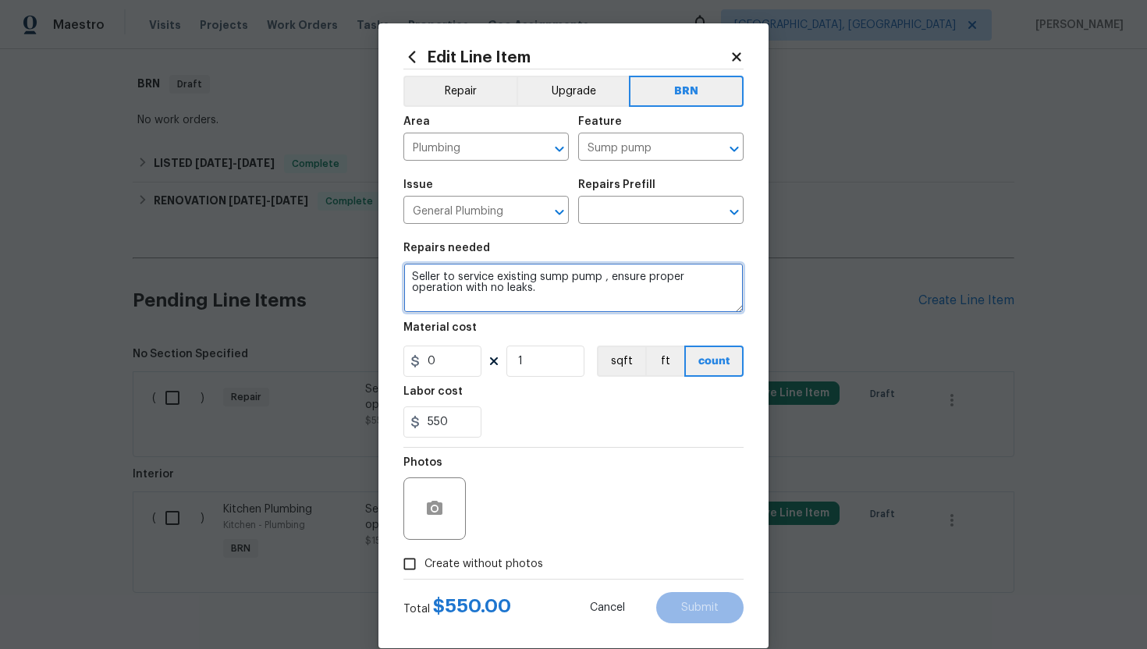
drag, startPoint x: 410, startPoint y: 281, endPoint x: 512, endPoint y: 311, distance: 106.4
click at [512, 311] on textarea "Seller to service existing sump pump , ensure proper operation with no leaks." at bounding box center [573, 288] width 340 height 50
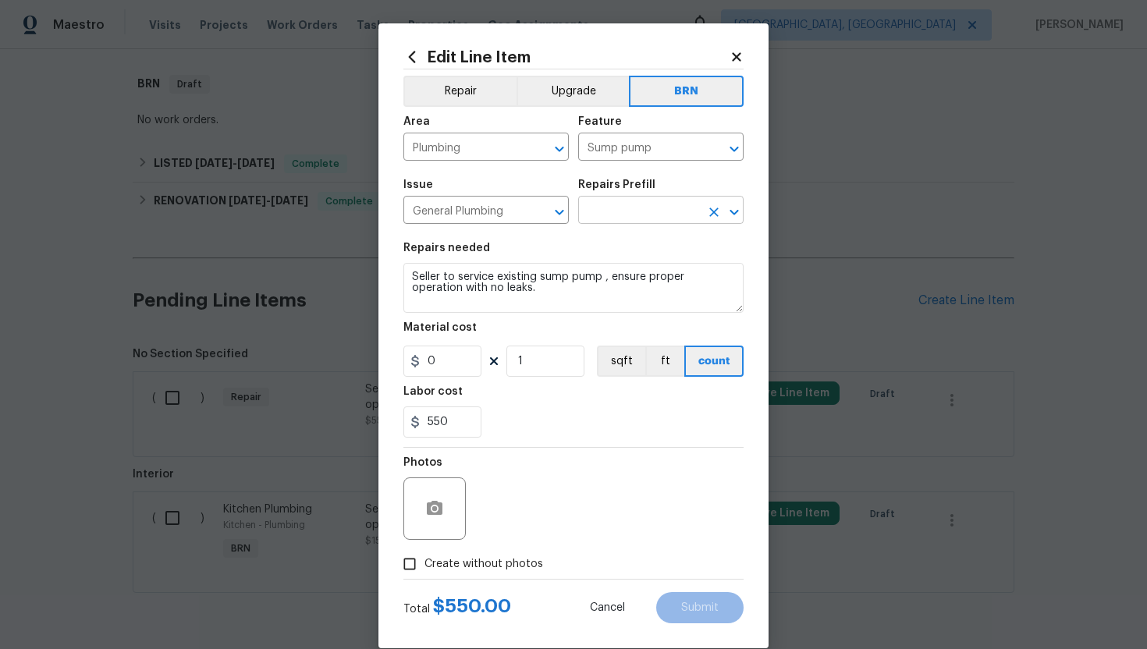
click at [610, 215] on input "text" at bounding box center [639, 212] width 122 height 24
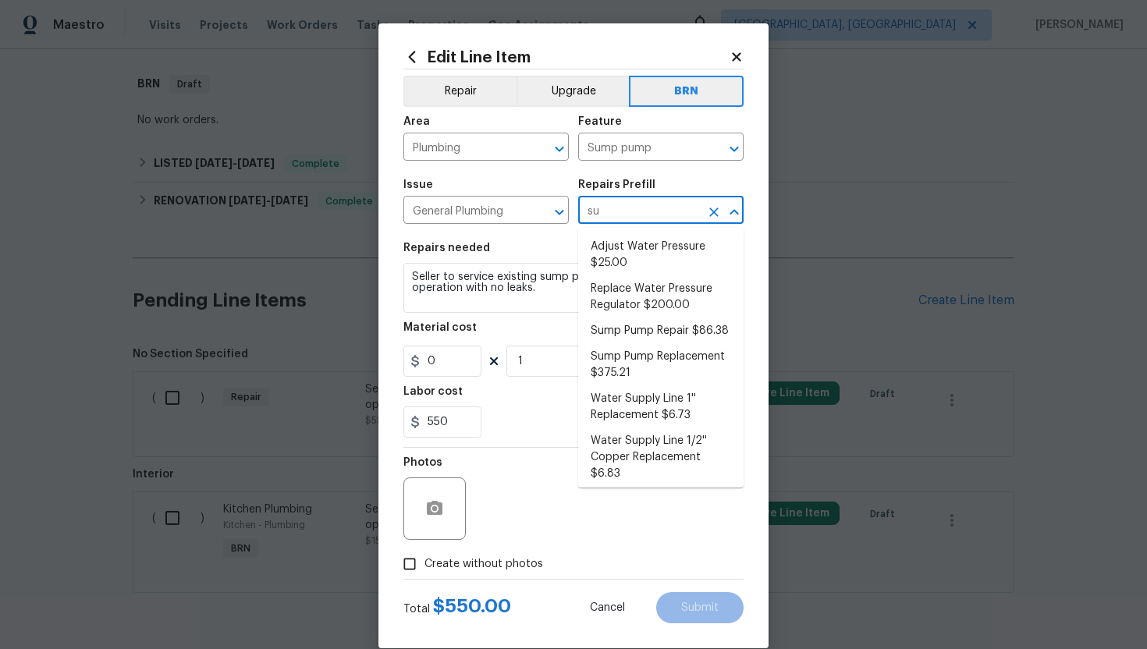
type input "sum"
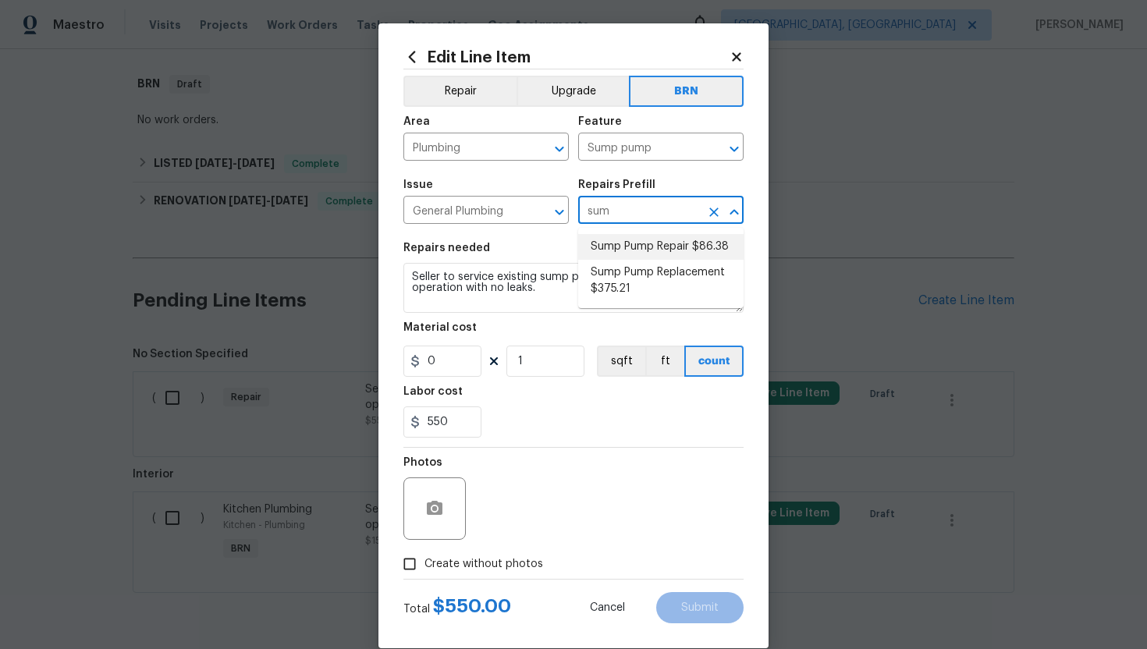
click at [684, 249] on li "Sump Pump Repair $86.38" at bounding box center [660, 247] width 165 height 26
type input "Plumbing"
type input "Sump Pump Repair $86.38"
type textarea "Remove the existing sump pump,clean and test all mechanical functions and reins…"
type input "86.38"
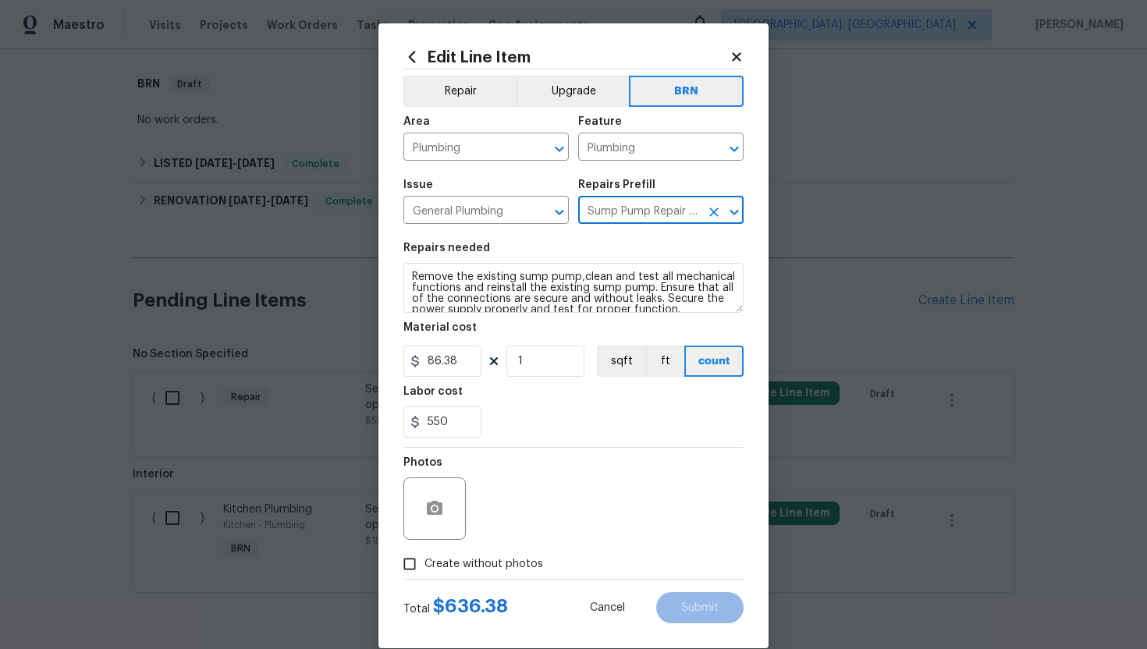
type input "Sump Pump Repair $86.38"
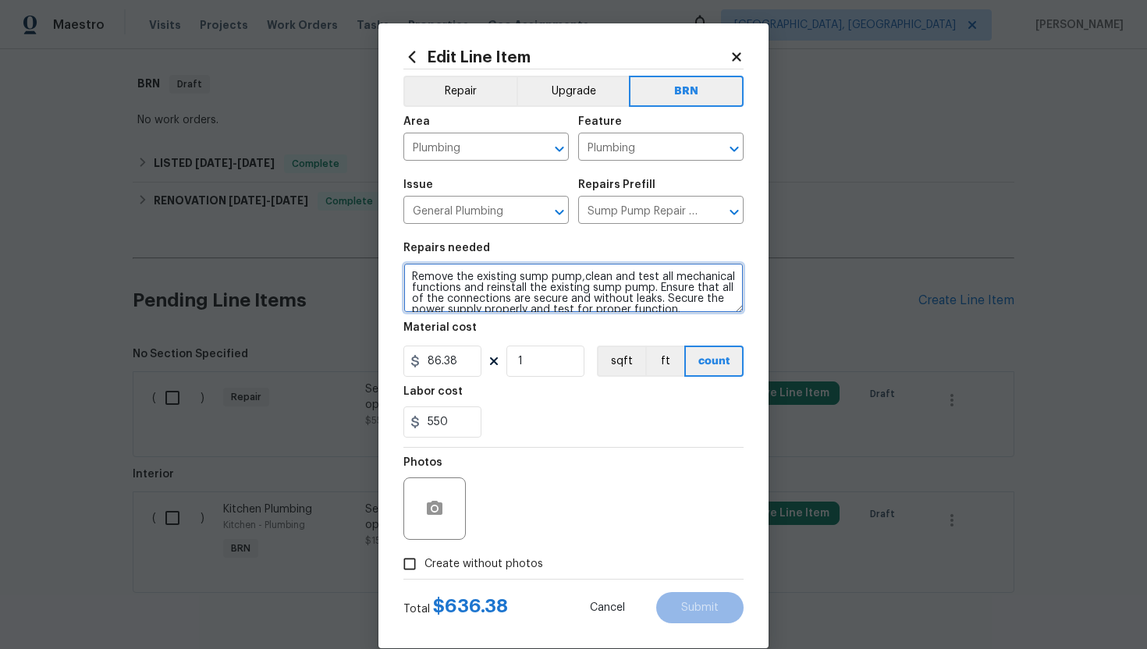
scroll to position [11, 0]
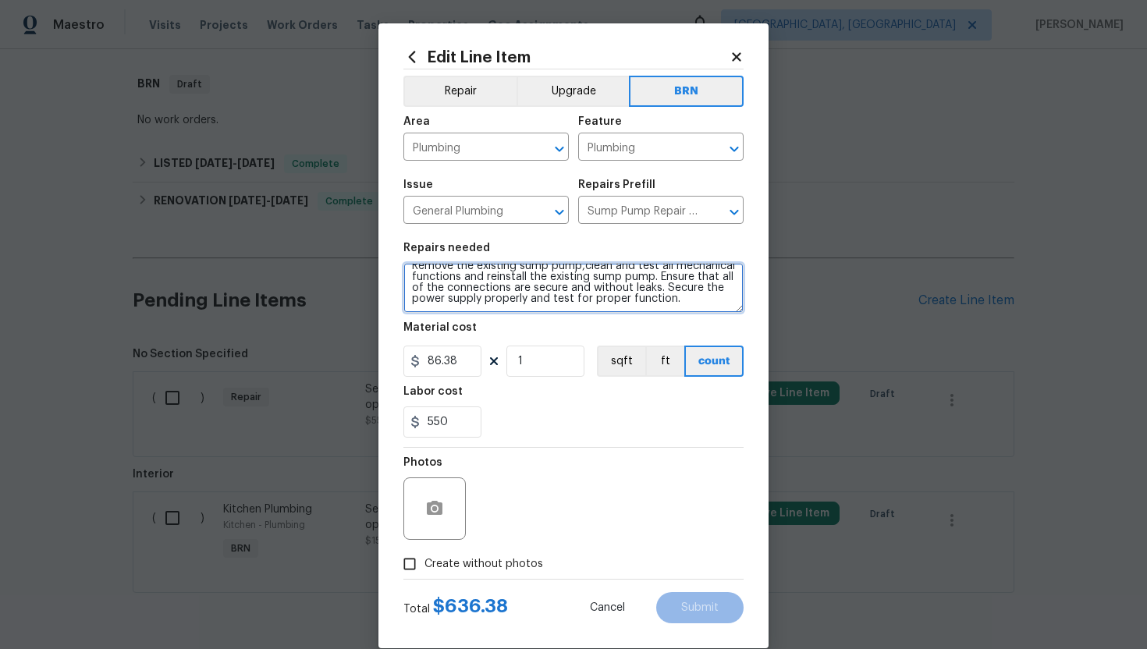
drag, startPoint x: 410, startPoint y: 279, endPoint x: 533, endPoint y: 346, distance: 140.4
click at [533, 346] on section "Repairs needed Remove the existing sump pump,clean and test all mechanical func…" at bounding box center [573, 340] width 340 height 214
paste textarea "Seller to service existing sump pump , ensure proper operation with no leaks"
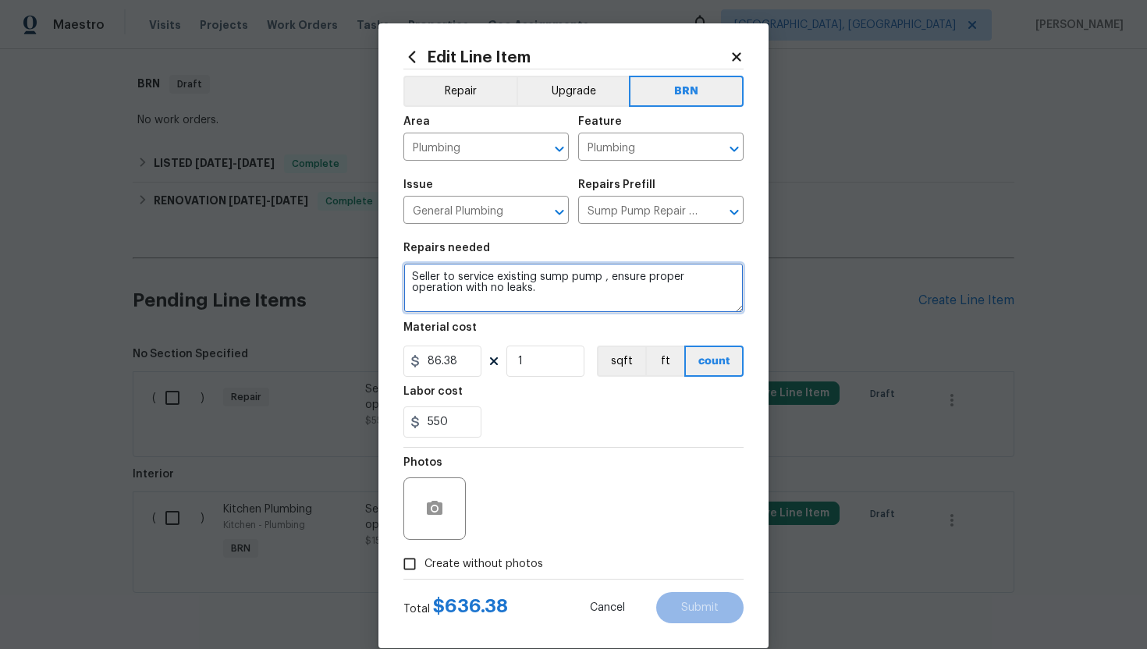
scroll to position [0, 0]
type textarea "Seller to service existing sump pump , ensure proper operation with no leaks."
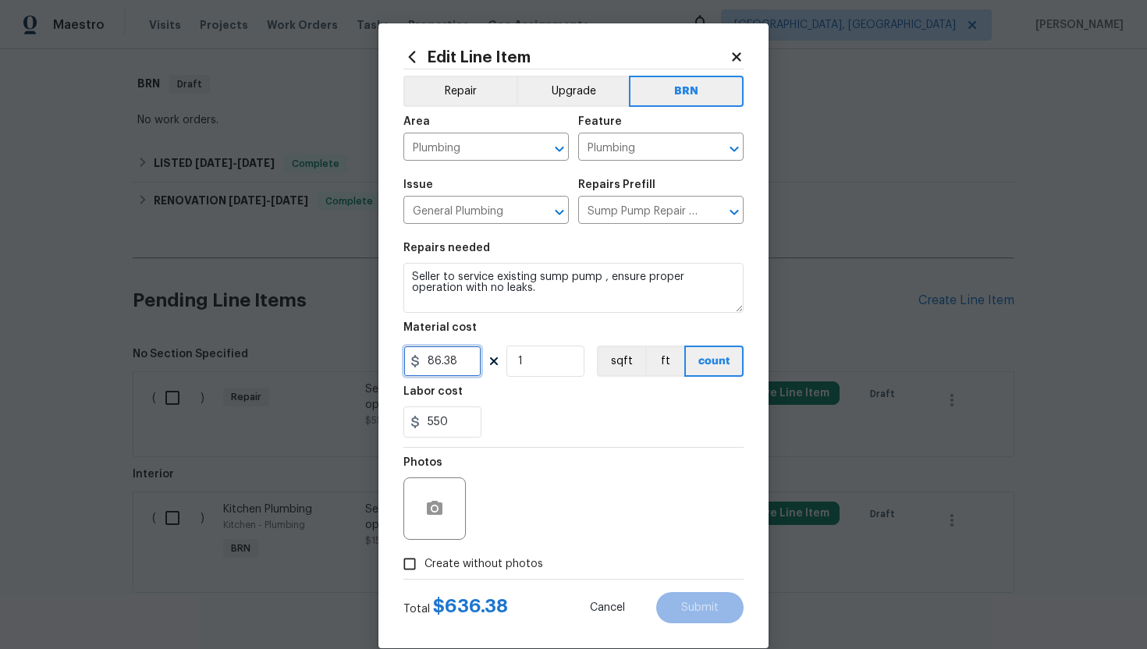
drag, startPoint x: 467, startPoint y: 360, endPoint x: 423, endPoint y: 361, distance: 43.7
click at [423, 361] on input "86.38" at bounding box center [442, 361] width 78 height 31
type input "0"
click at [590, 453] on div "Photos" at bounding box center [573, 498] width 340 height 101
click at [437, 506] on icon "button" at bounding box center [435, 508] width 16 height 14
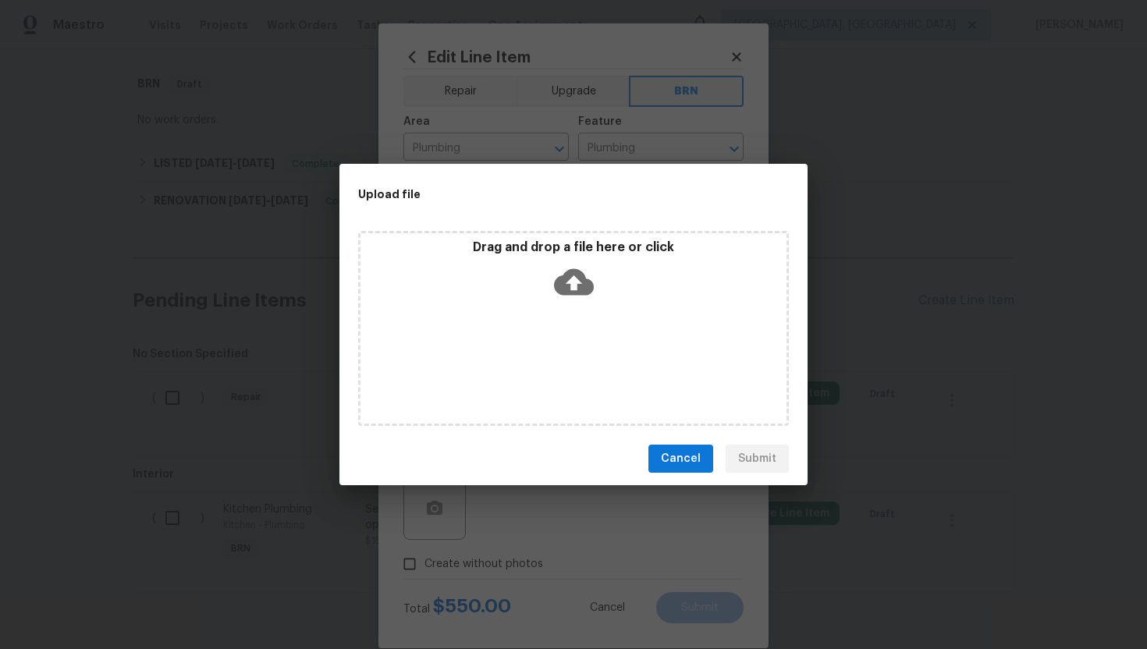
click at [571, 291] on icon at bounding box center [574, 282] width 40 height 27
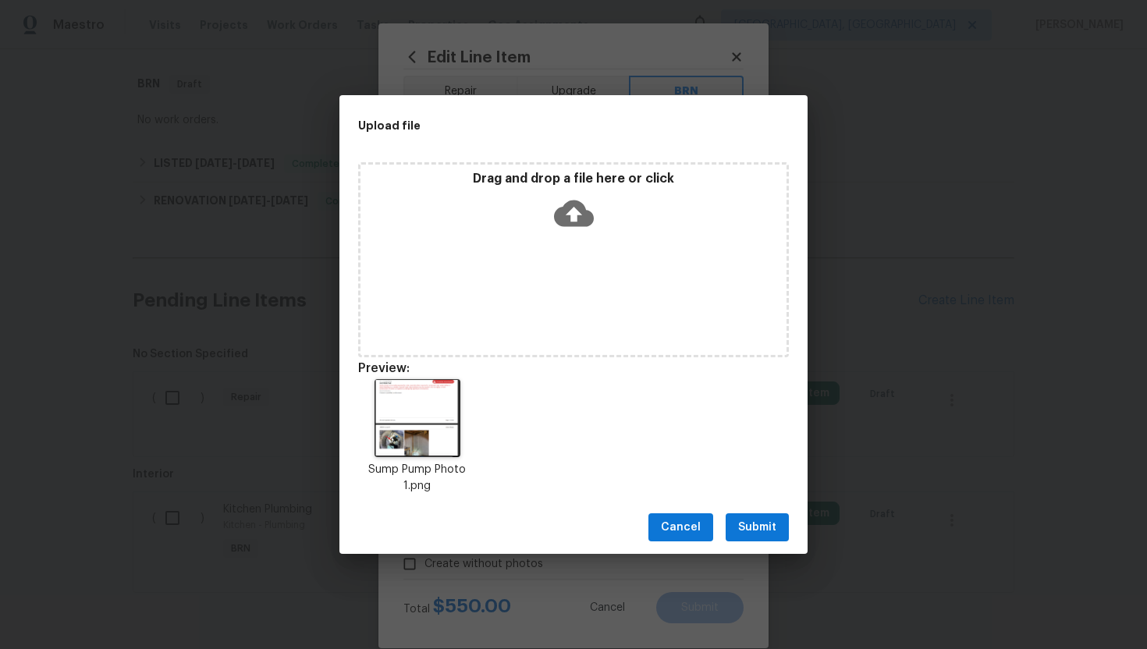
click at [760, 524] on span "Submit" at bounding box center [757, 528] width 38 height 20
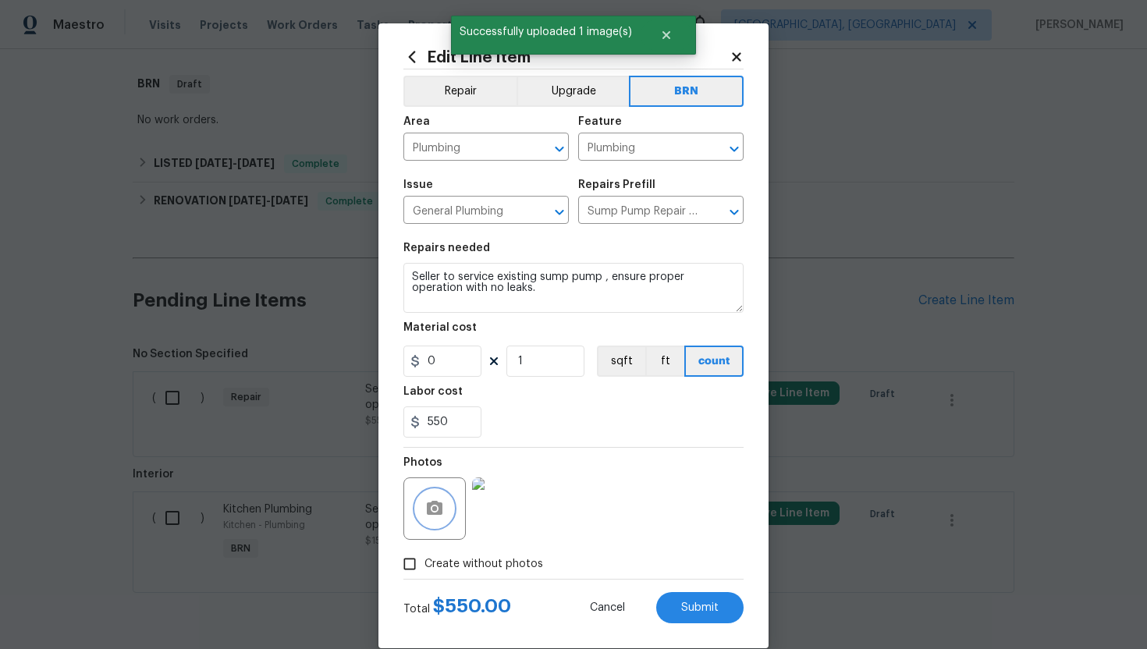
scroll to position [23, 0]
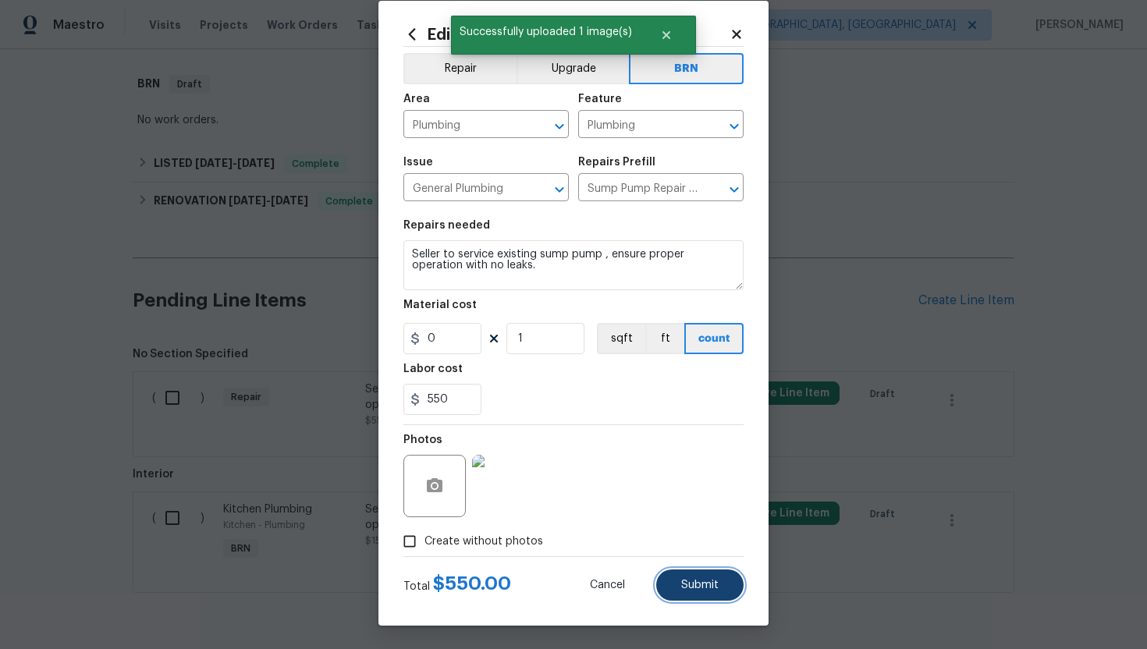
click at [701, 577] on button "Submit" at bounding box center [699, 585] width 87 height 31
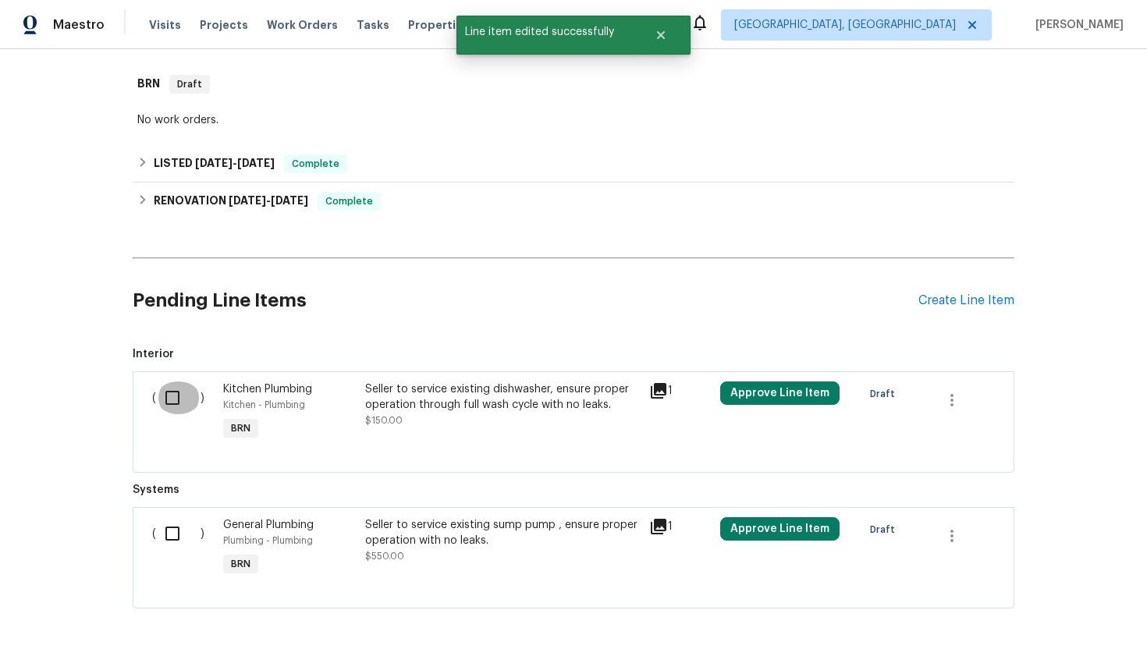
click at [178, 400] on input "checkbox" at bounding box center [178, 398] width 44 height 33
checkbox input "true"
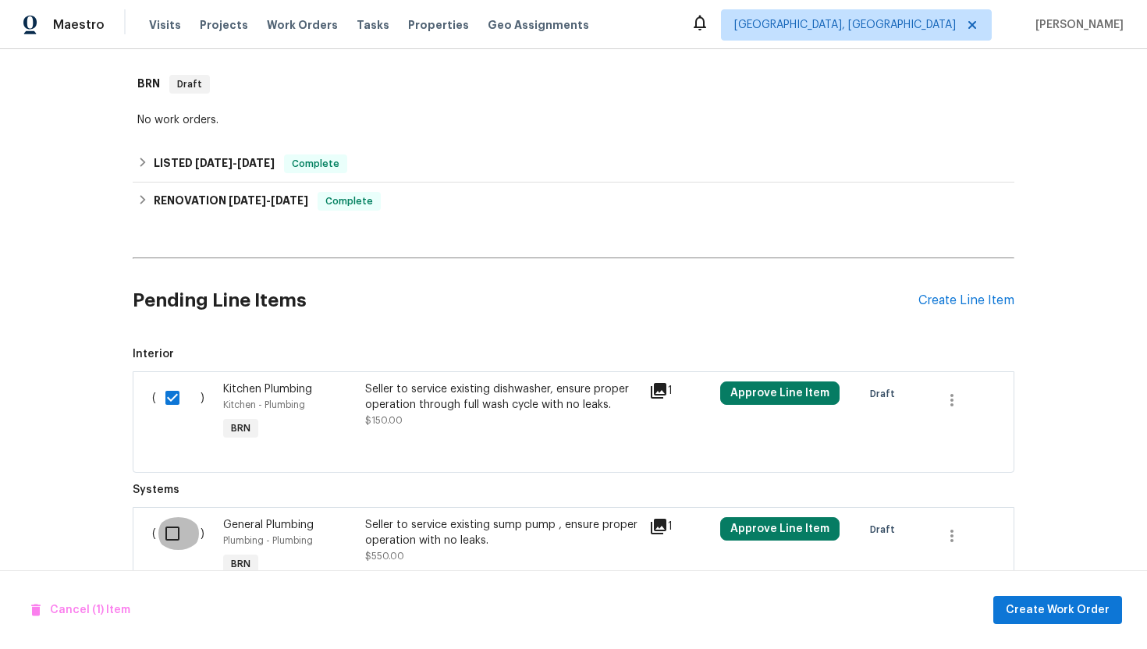
click at [183, 524] on input "checkbox" at bounding box center [178, 533] width 44 height 33
checkbox input "true"
click at [1036, 606] on span "Create Work Order" at bounding box center [1058, 611] width 104 height 20
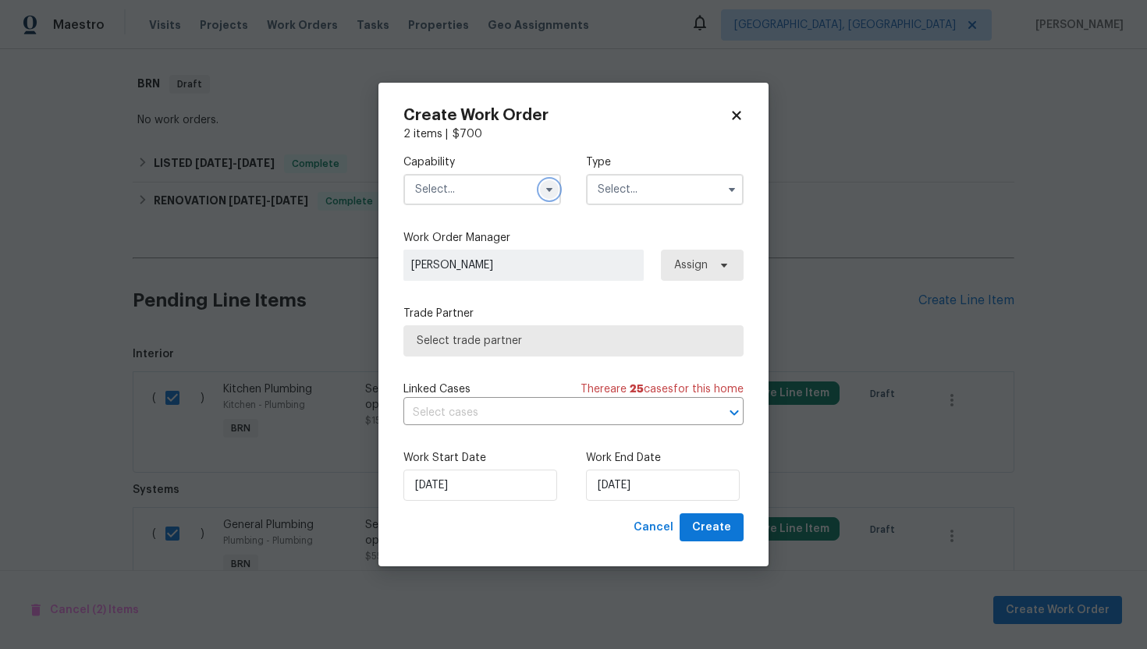
click at [548, 188] on icon "button" at bounding box center [549, 190] width 6 height 4
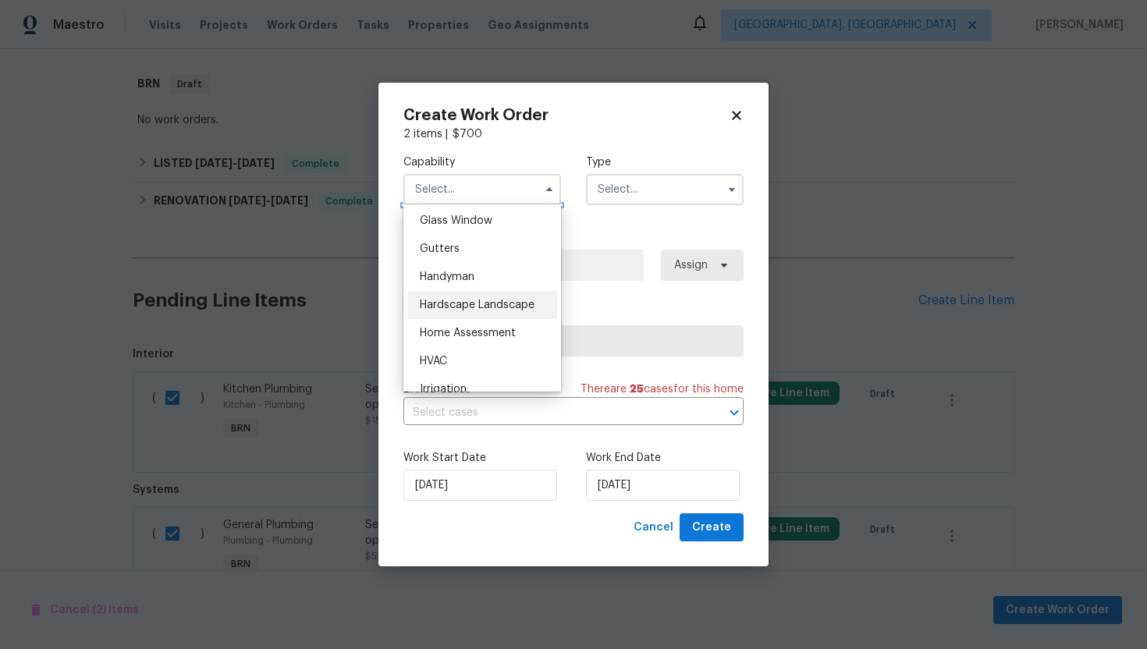
scroll to position [805, 0]
click at [466, 279] on span "Handyman" at bounding box center [447, 275] width 55 height 11
type input "Handyman"
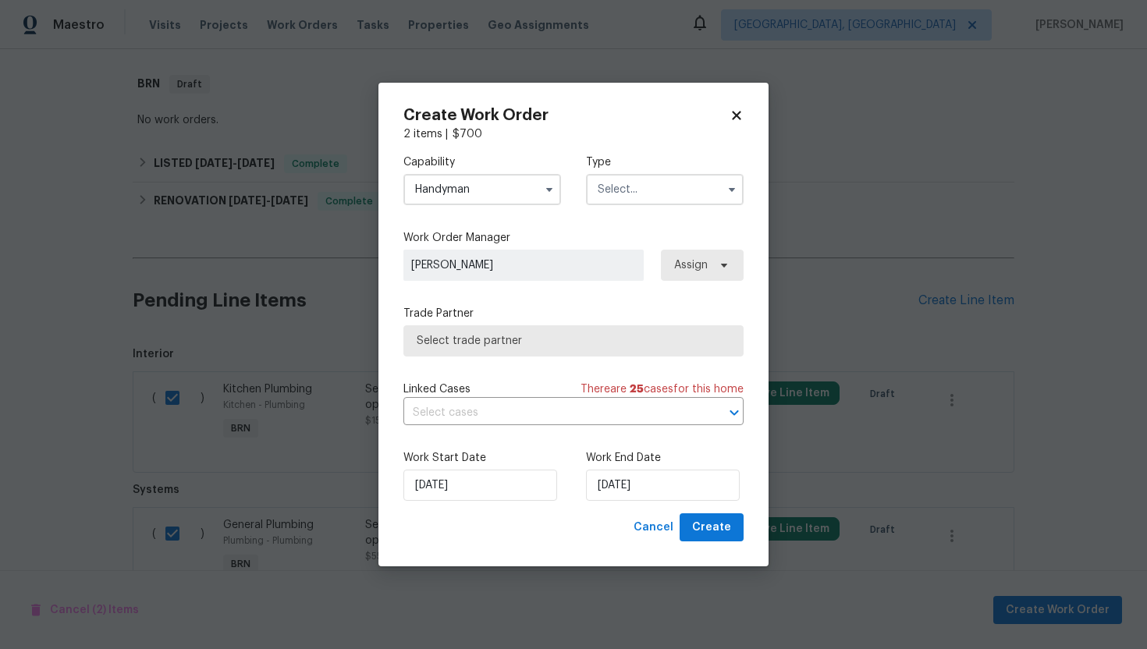
click at [631, 196] on input "text" at bounding box center [665, 189] width 158 height 31
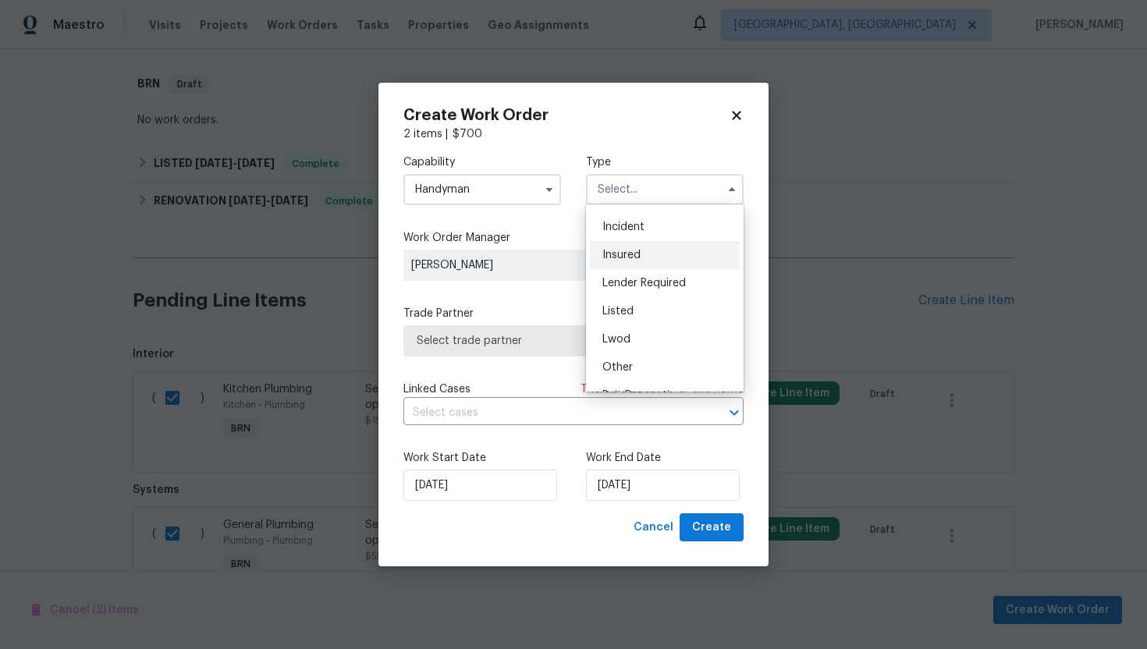
scroll to position [186, 0]
click at [645, 316] on div "Resale" at bounding box center [665, 318] width 150 height 28
type input "Resale"
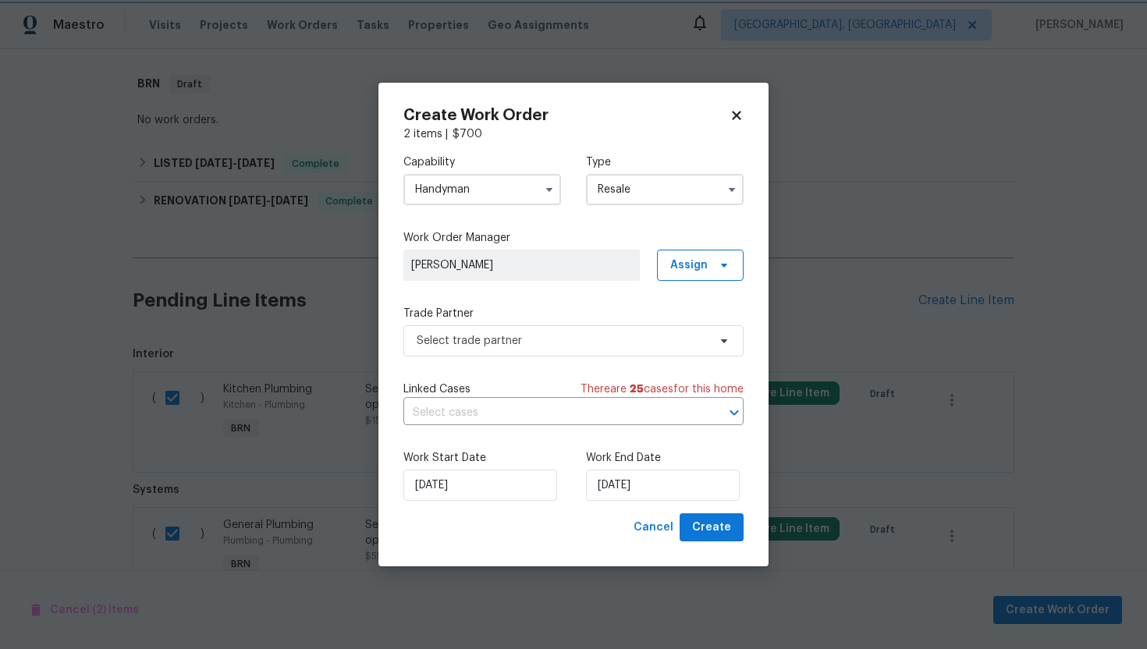
scroll to position [0, 0]
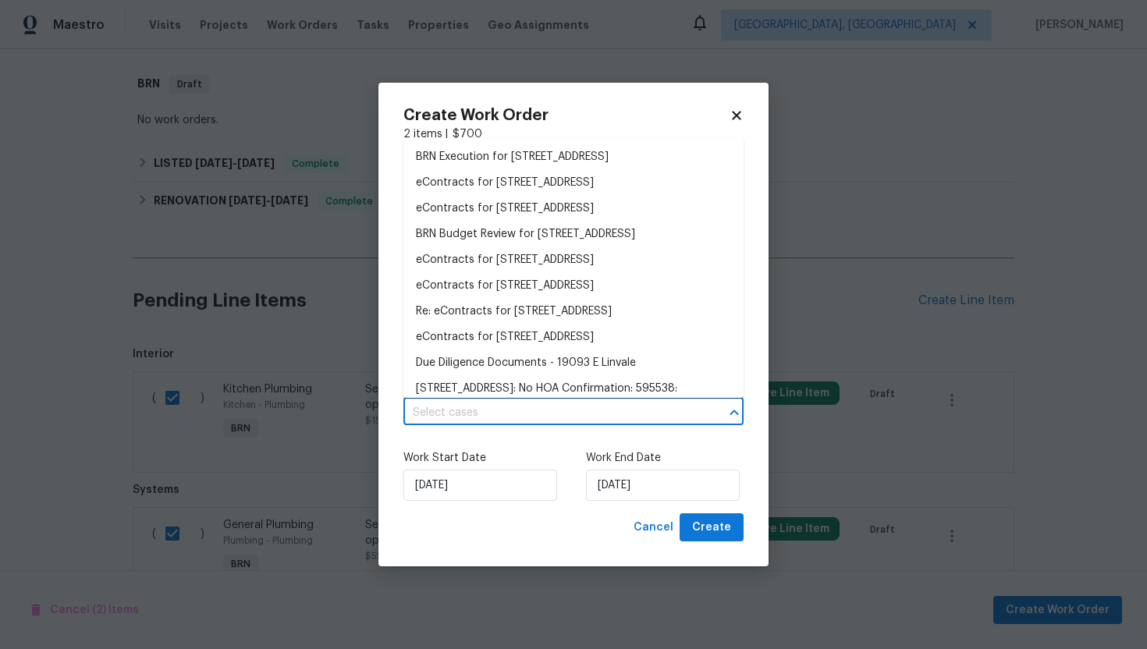
click at [559, 415] on input "text" at bounding box center [551, 413] width 297 height 24
click at [617, 159] on li "BRN Execution for 19093 E Linvale Pl, Aurora, CO 80013" at bounding box center [573, 157] width 340 height 26
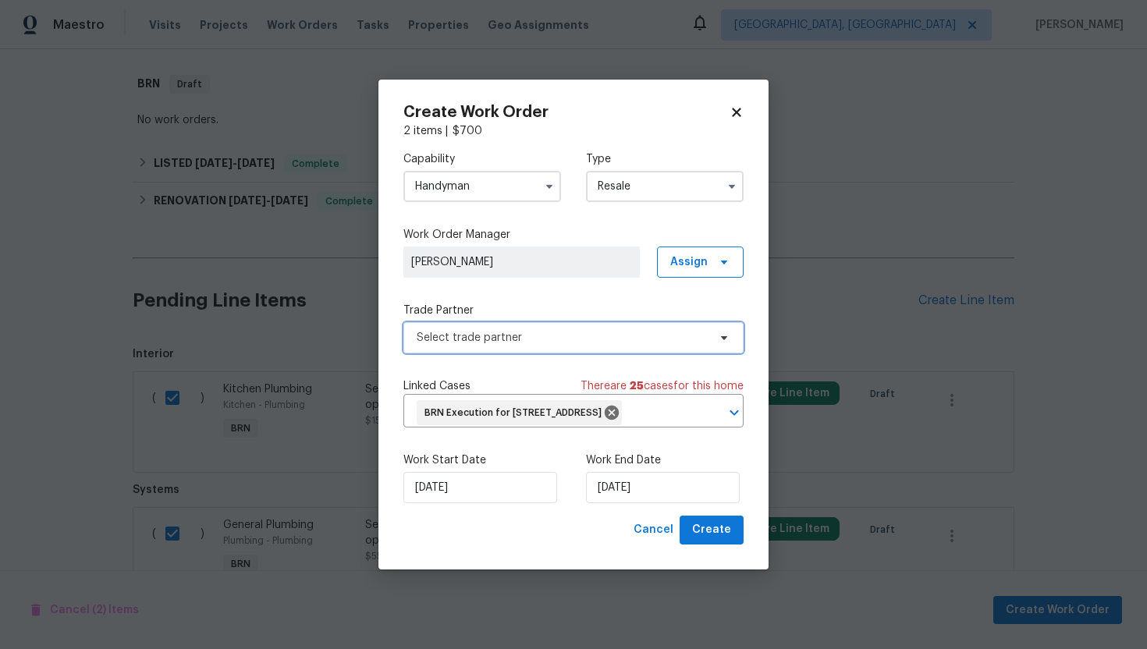
click at [612, 330] on span "Select trade partner" at bounding box center [562, 338] width 291 height 16
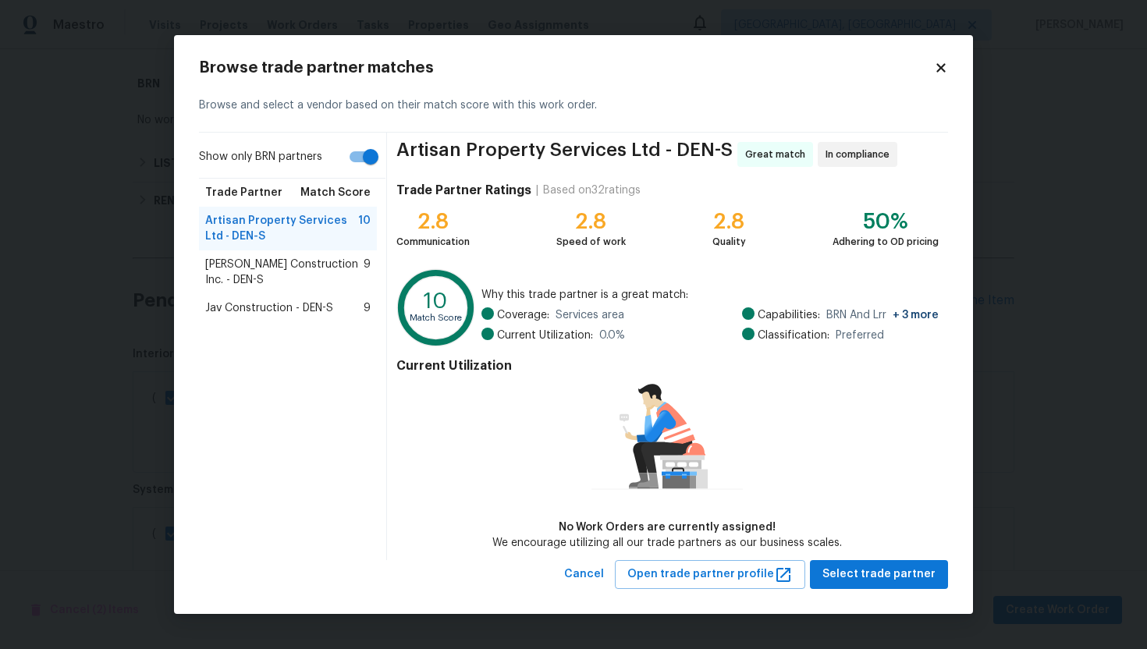
click at [365, 165] on input "Show only BRN partners" at bounding box center [370, 157] width 89 height 30
checkbox input "false"
click at [320, 276] on span "Hanson Construction Inc. - DEN-S" at bounding box center [284, 272] width 158 height 31
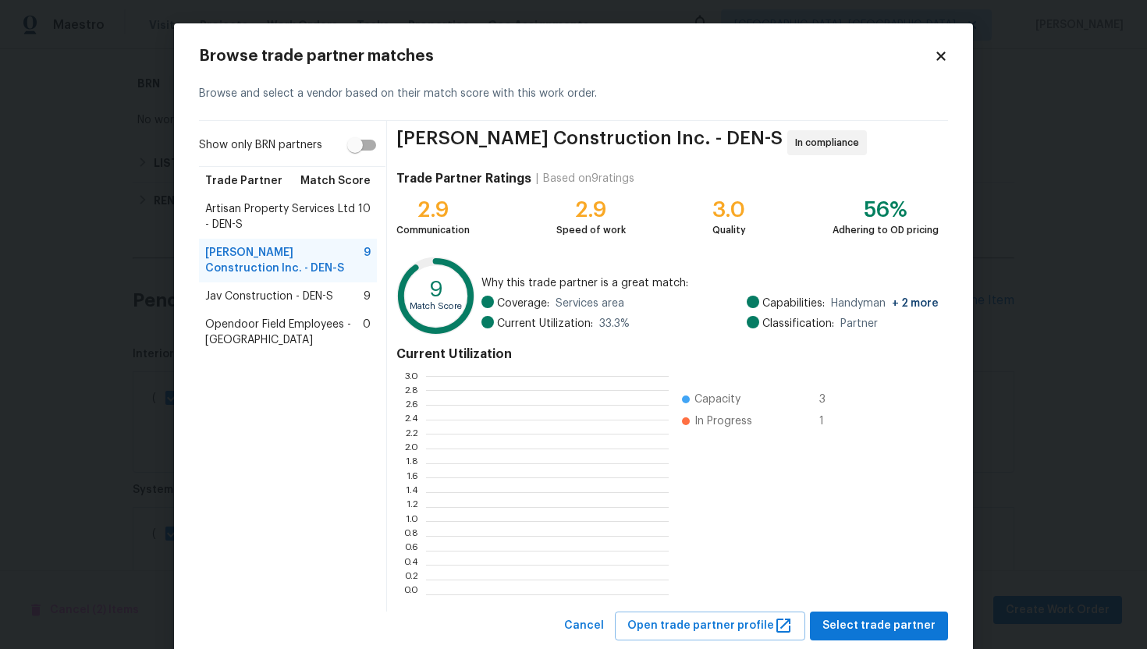
scroll to position [219, 243]
click at [276, 304] on span "Jav Construction - DEN-S" at bounding box center [269, 297] width 128 height 16
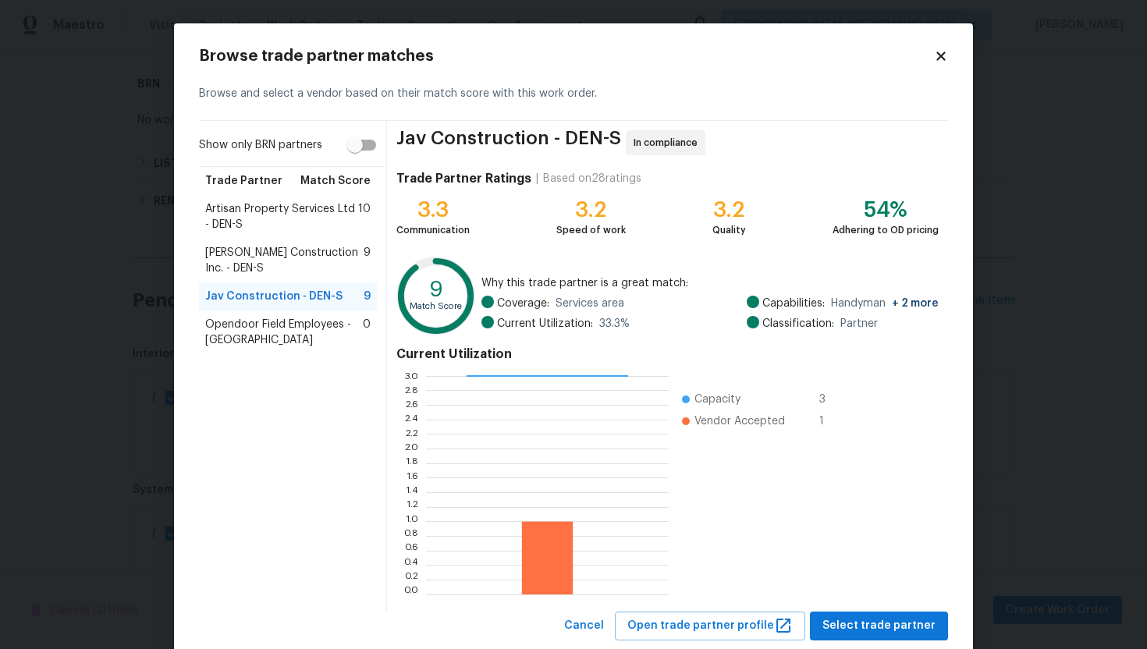
click at [264, 322] on span "Opendoor Field Employees - Denver" at bounding box center [284, 332] width 158 height 31
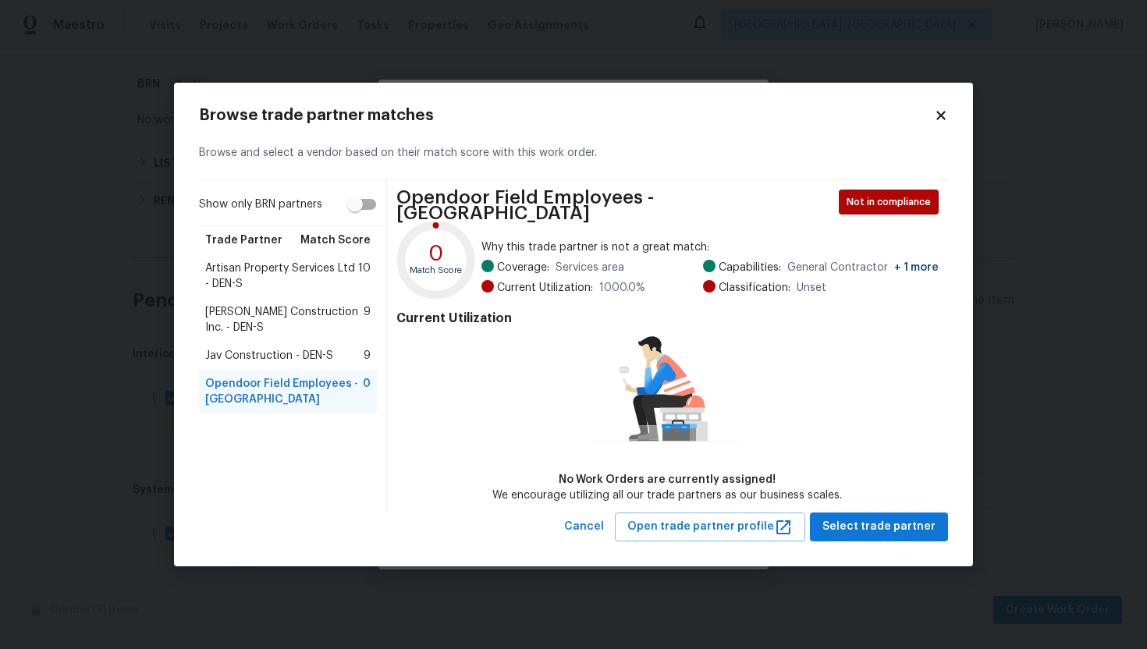
click at [256, 272] on span "Artisan Property Services Ltd - DEN-S" at bounding box center [281, 276] width 153 height 31
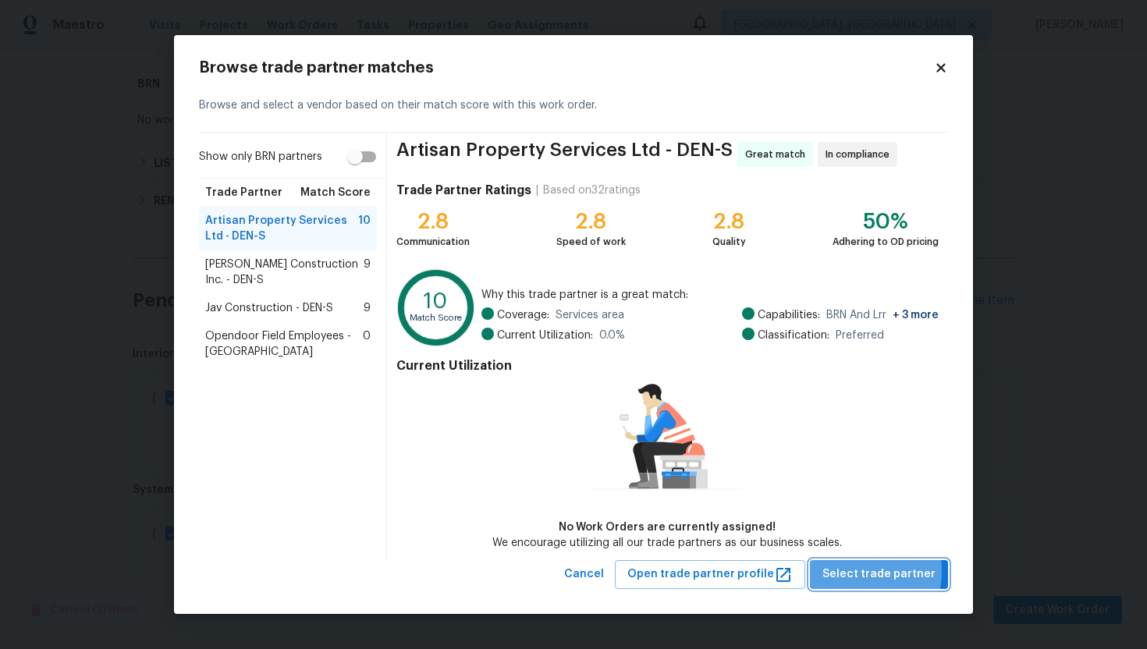
click at [856, 571] on span "Select trade partner" at bounding box center [879, 575] width 113 height 20
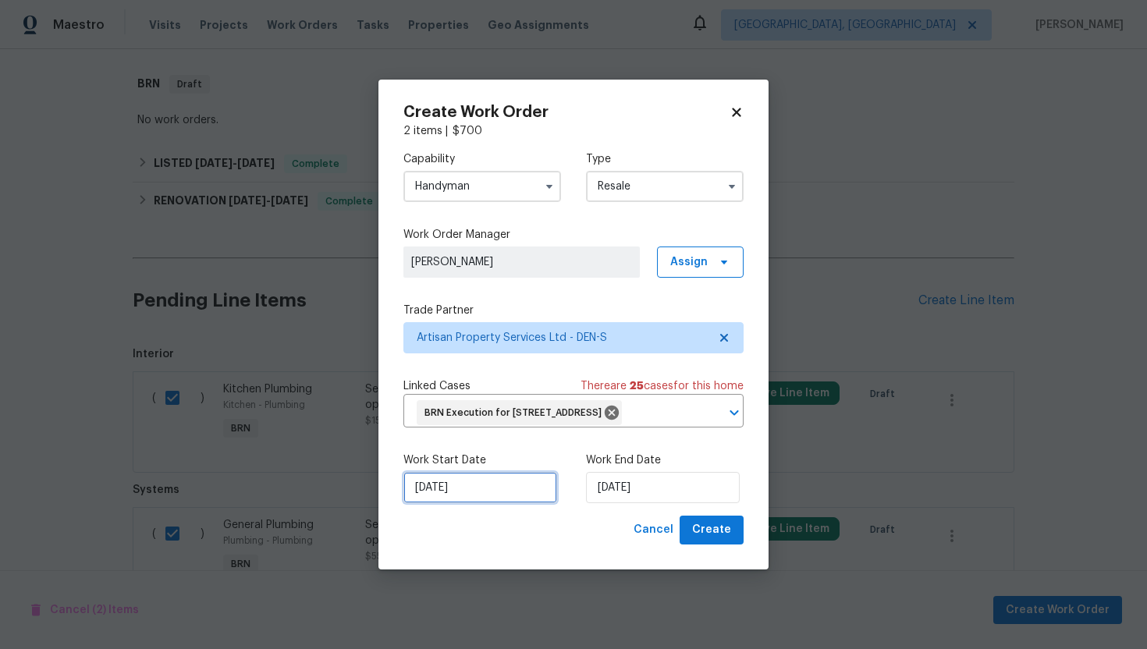
click at [437, 503] on input "9/23/2025" at bounding box center [480, 487] width 154 height 31
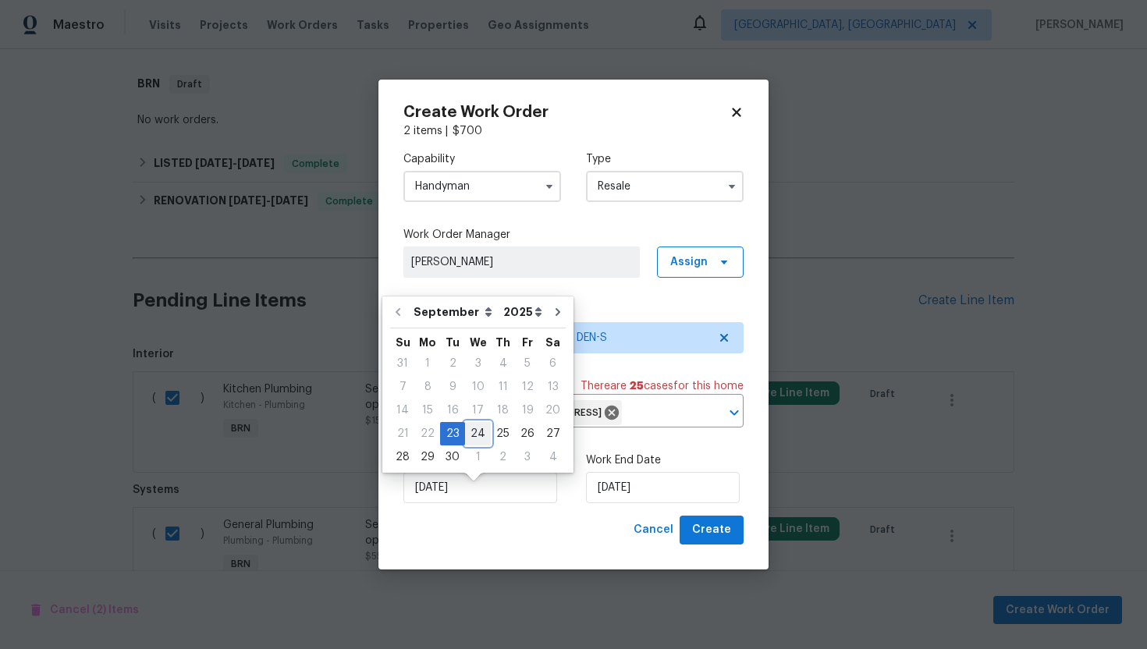
click at [470, 439] on div "24" at bounding box center [478, 434] width 26 height 22
type input "9/24/2025"
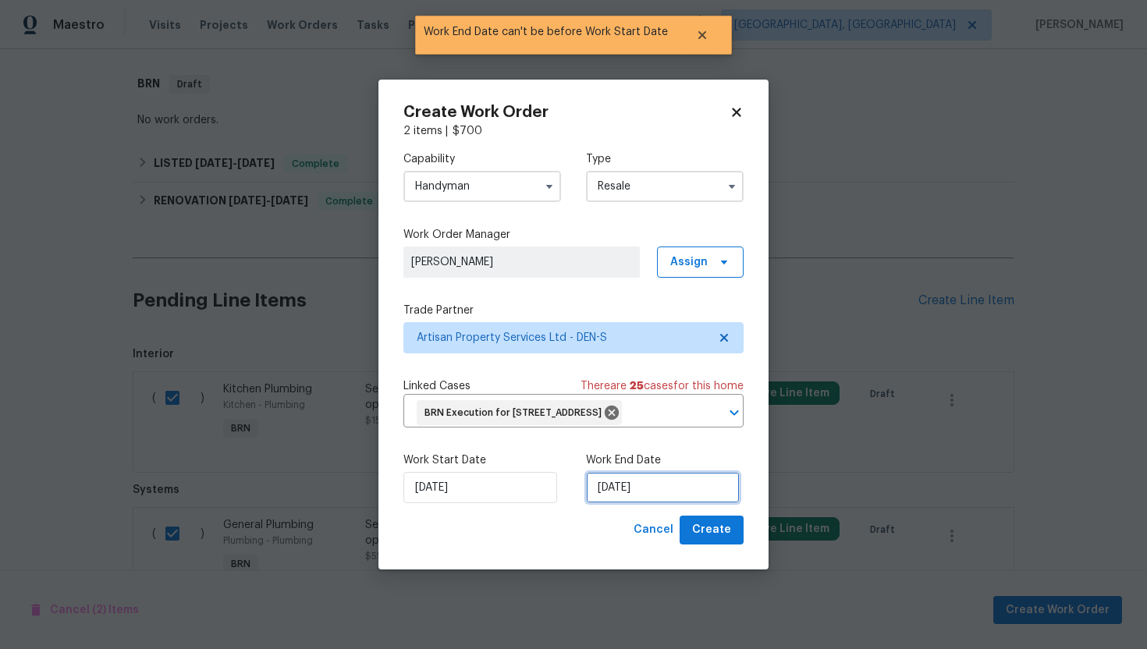
click at [619, 503] on input "9/24/2025" at bounding box center [663, 487] width 154 height 31
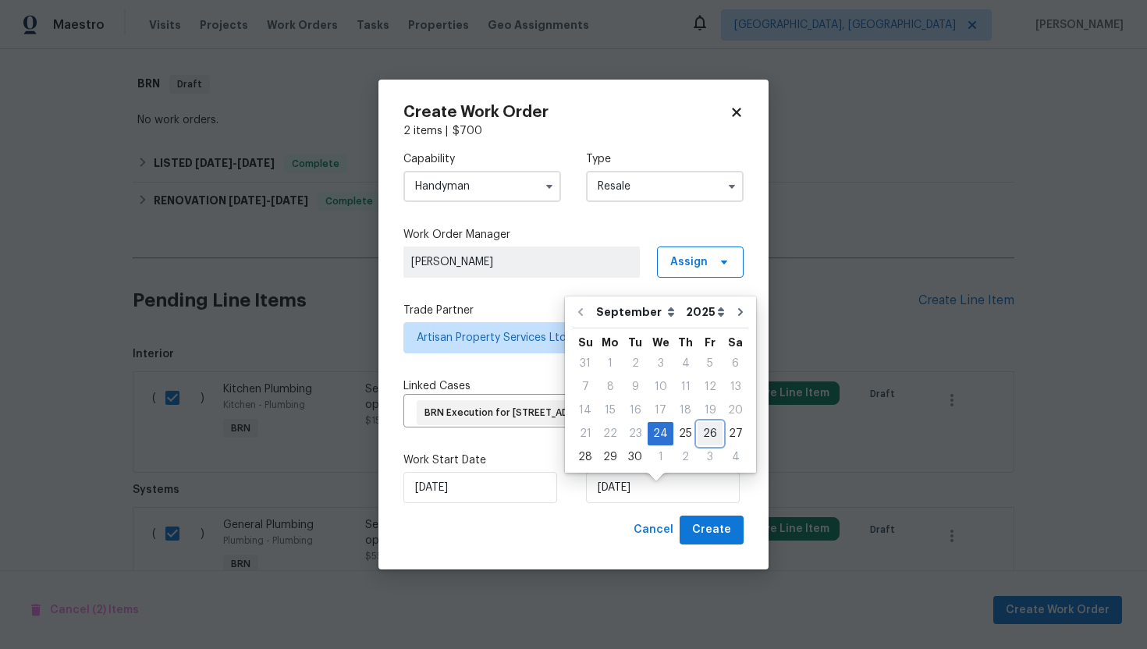
click at [698, 438] on div "26" at bounding box center [710, 434] width 25 height 22
type input "9/26/2025"
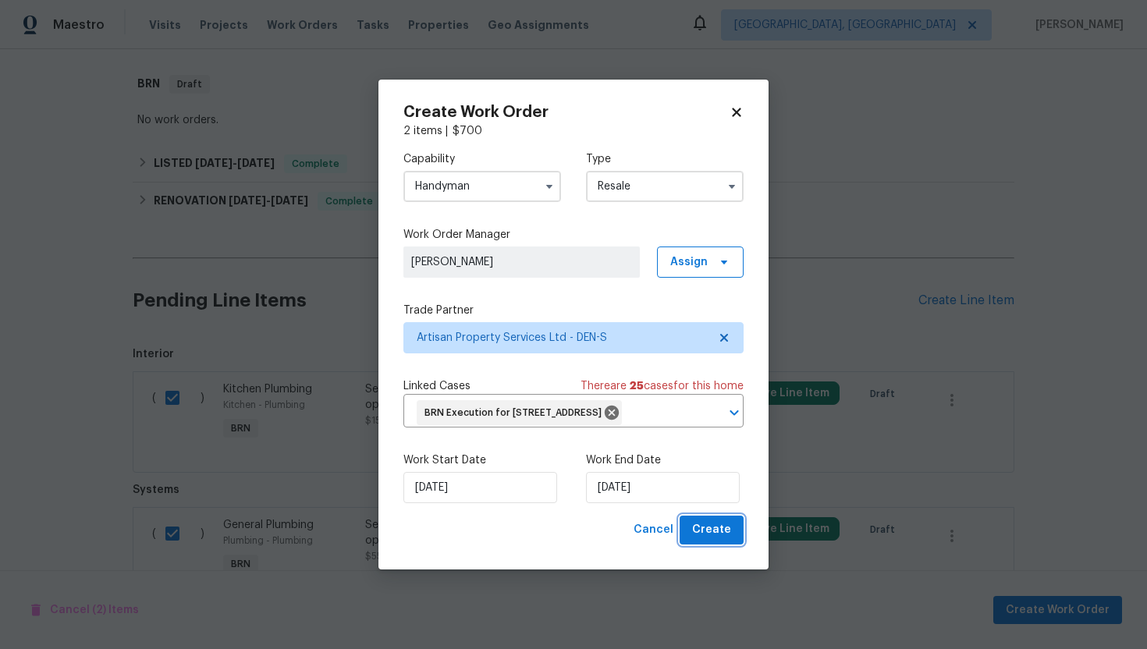
click at [705, 540] on span "Create" at bounding box center [711, 531] width 39 height 20
checkbox input "false"
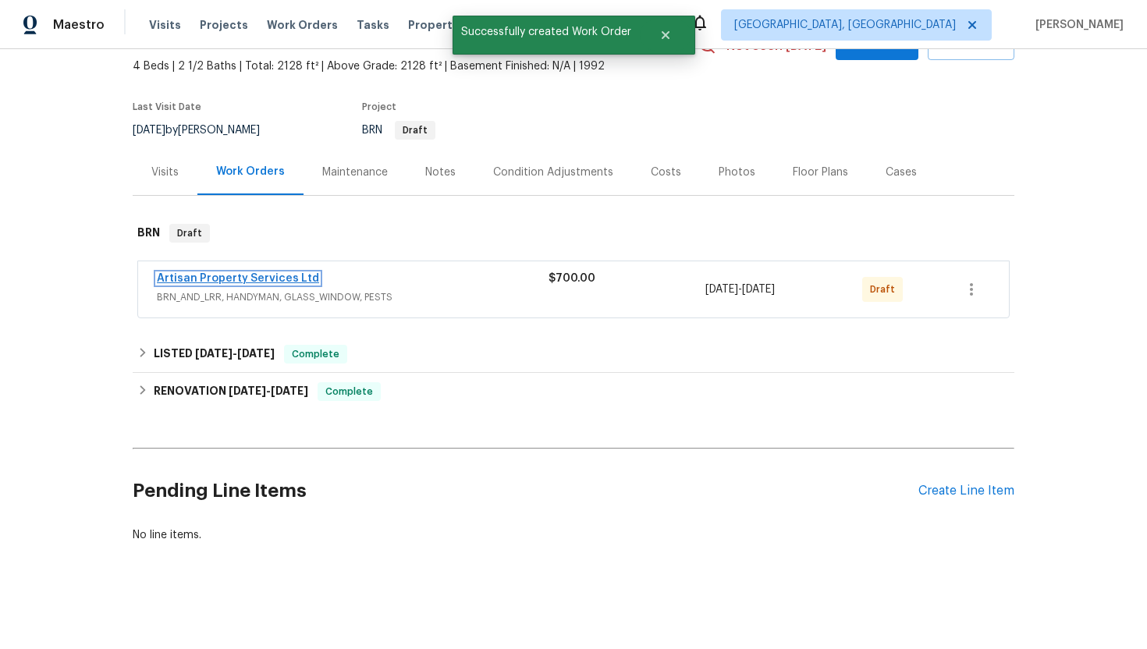
click at [288, 279] on link "Artisan Property Services Ltd" at bounding box center [238, 278] width 162 height 11
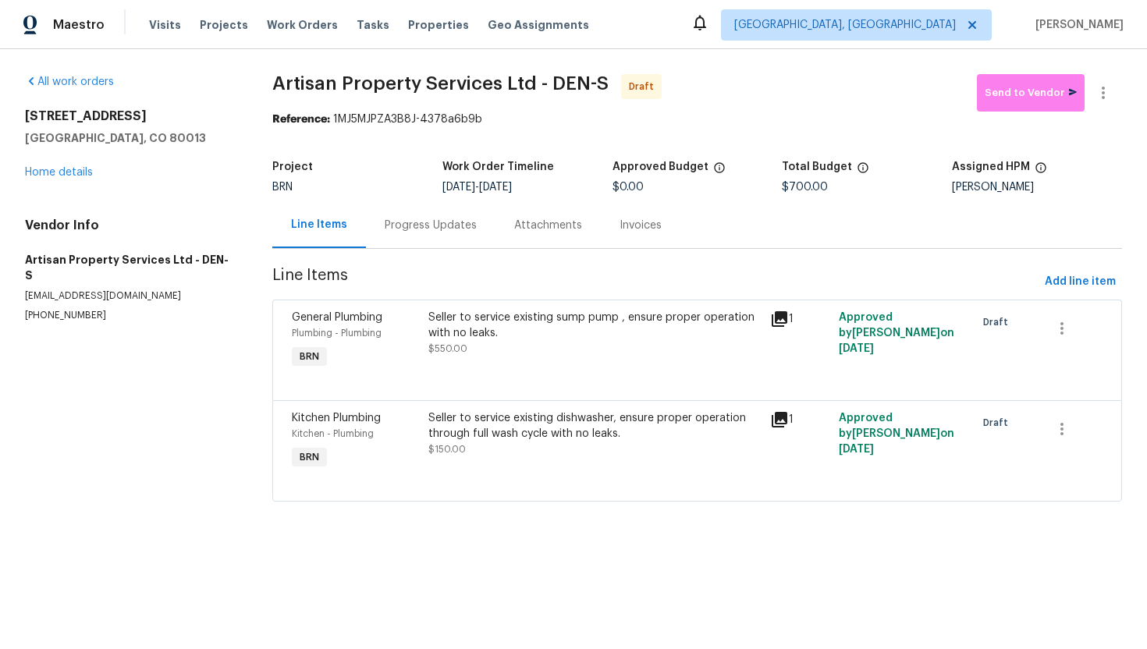
click at [425, 224] on div "Progress Updates" at bounding box center [431, 226] width 92 height 16
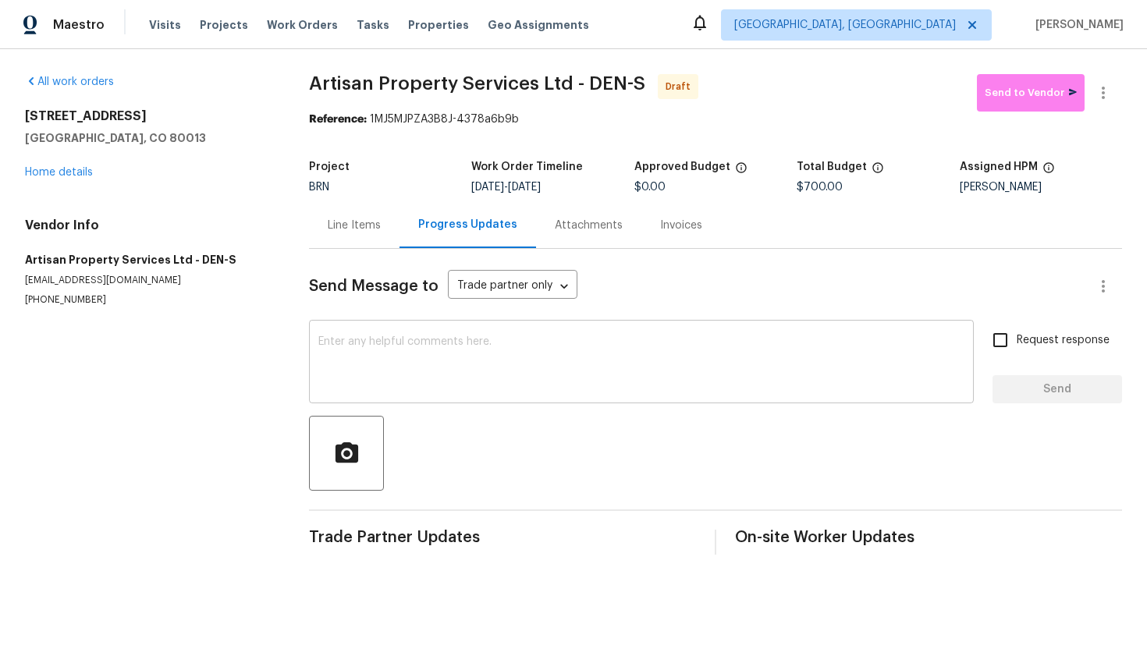
click at [478, 371] on textarea at bounding box center [641, 363] width 646 height 55
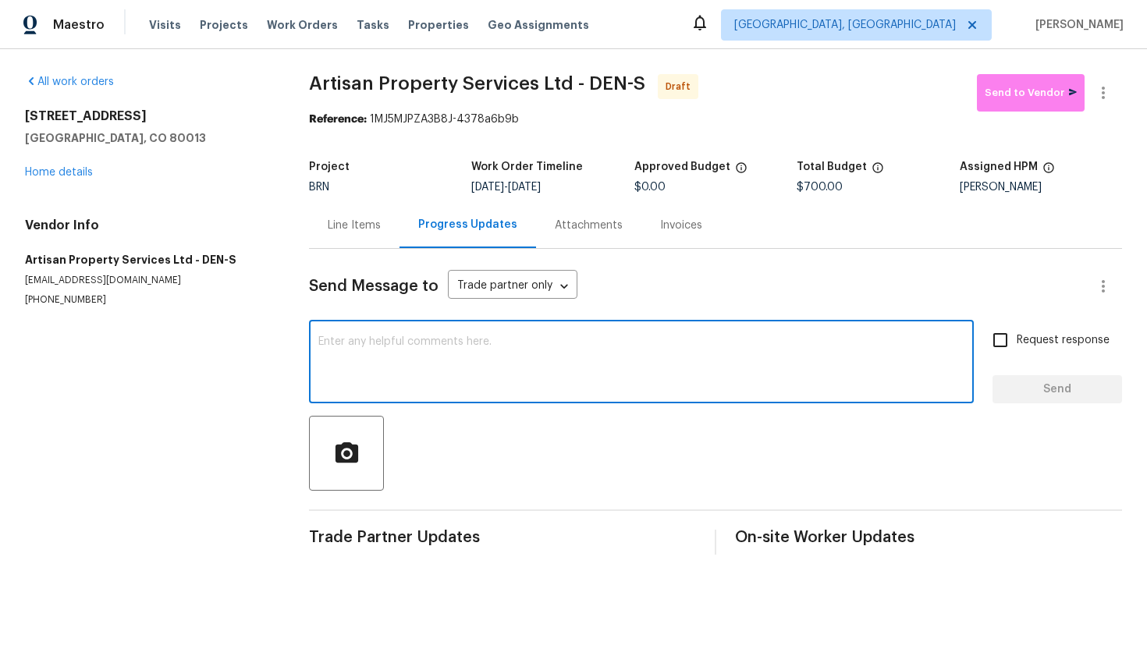
paste textarea "Hey! This is Ajay with Opendoor. I’m confirming a BRN Work Order for the proper…"
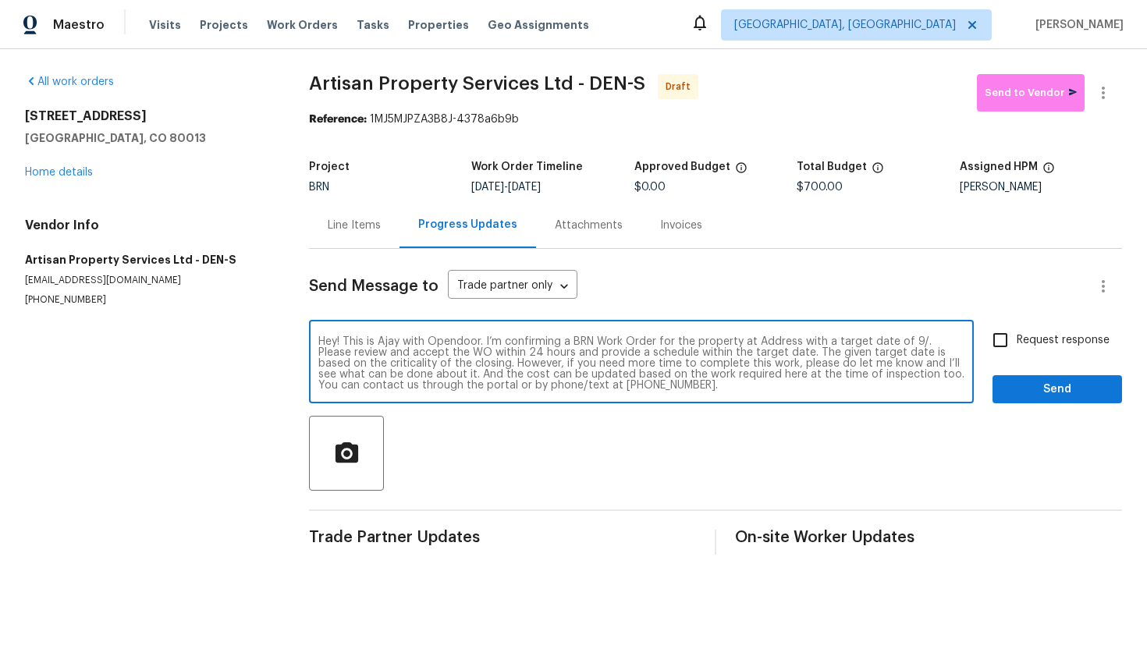
click at [775, 338] on textarea "Hey! This is Ajay with Opendoor. I’m confirming a BRN Work Order for the proper…" at bounding box center [641, 363] width 646 height 55
paste textarea "19093 E Linvale Pl, Aurora, CO 80013"
click at [435, 355] on textarea "Hey! This is Ajay with Opendoor. I’m confirming a BRN Work Order for the proper…" at bounding box center [641, 363] width 646 height 55
type textarea "Hey! This is Ajay with Opendoor. I’m confirming a BRN Work Order for the proper…"
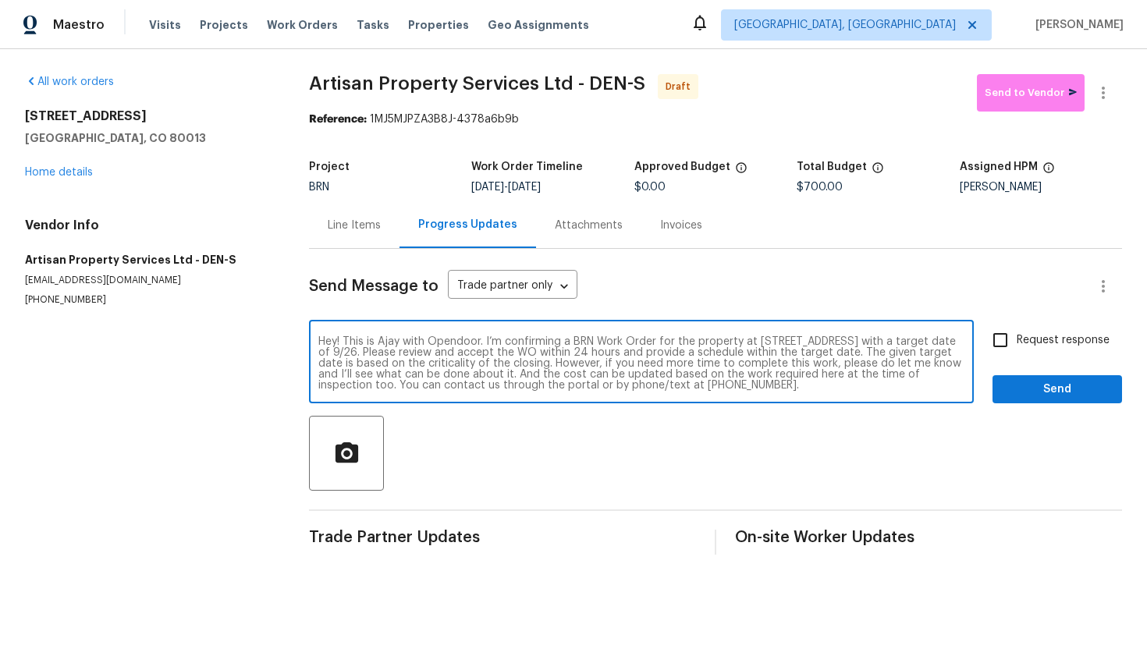
click at [1028, 350] on label "Request response" at bounding box center [1047, 340] width 126 height 33
click at [1017, 350] on input "Request response" at bounding box center [1000, 340] width 33 height 33
checkbox input "true"
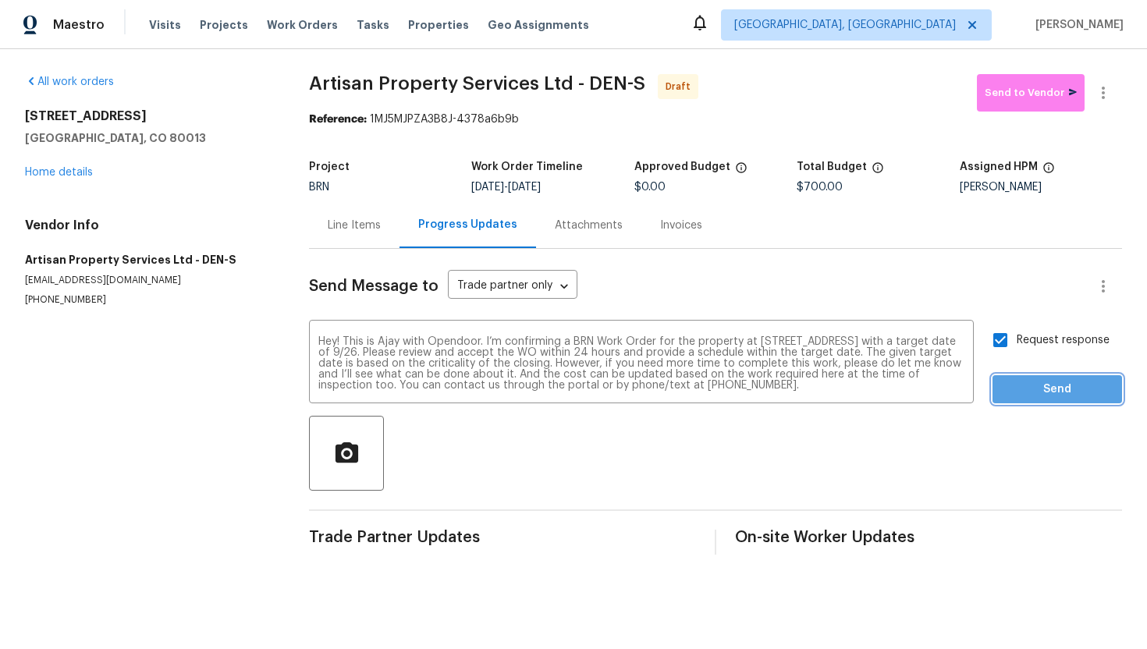
click at [1028, 394] on span "Send" at bounding box center [1057, 390] width 105 height 20
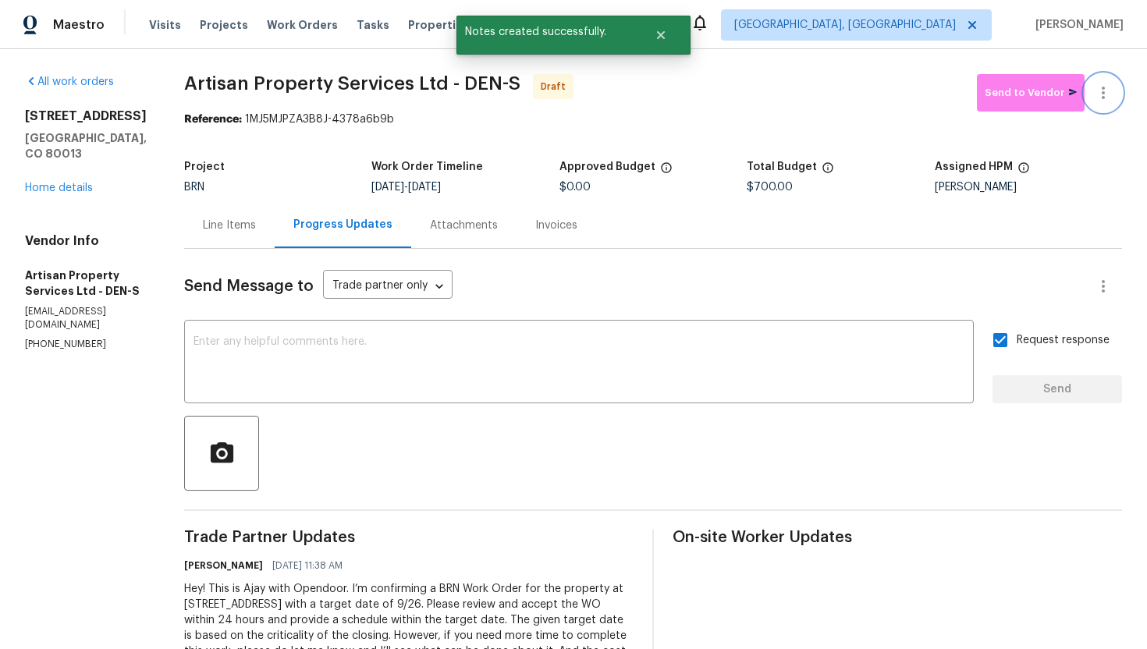
click at [1107, 91] on icon "button" at bounding box center [1103, 93] width 19 height 19
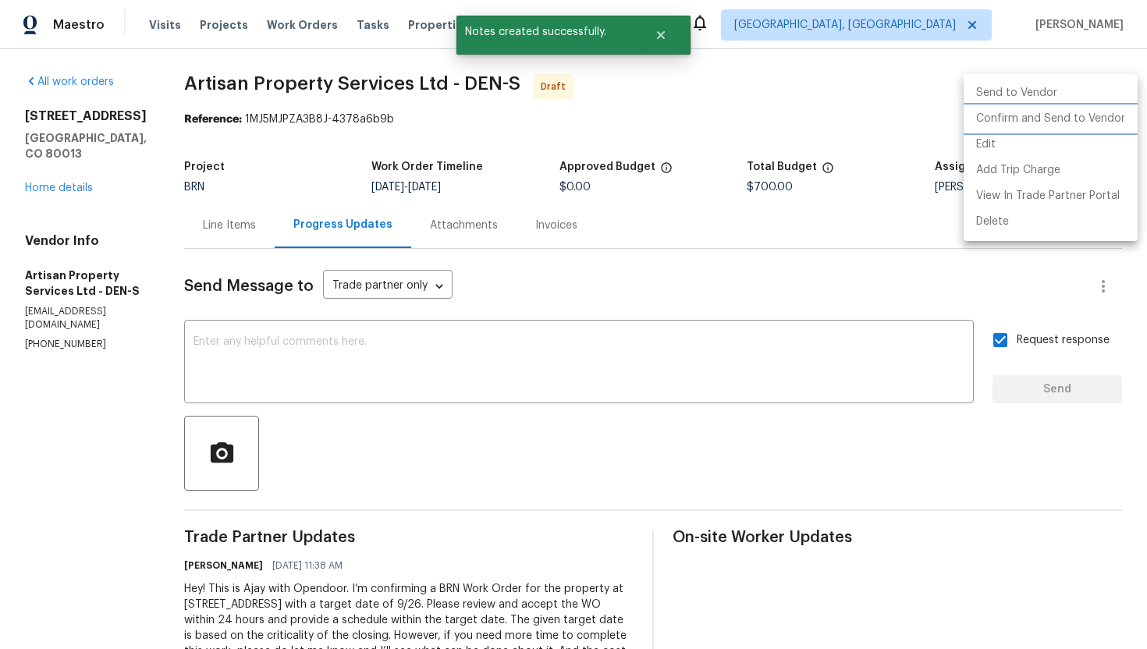
click at [1086, 119] on li "Confirm and Send to Vendor" at bounding box center [1051, 119] width 174 height 26
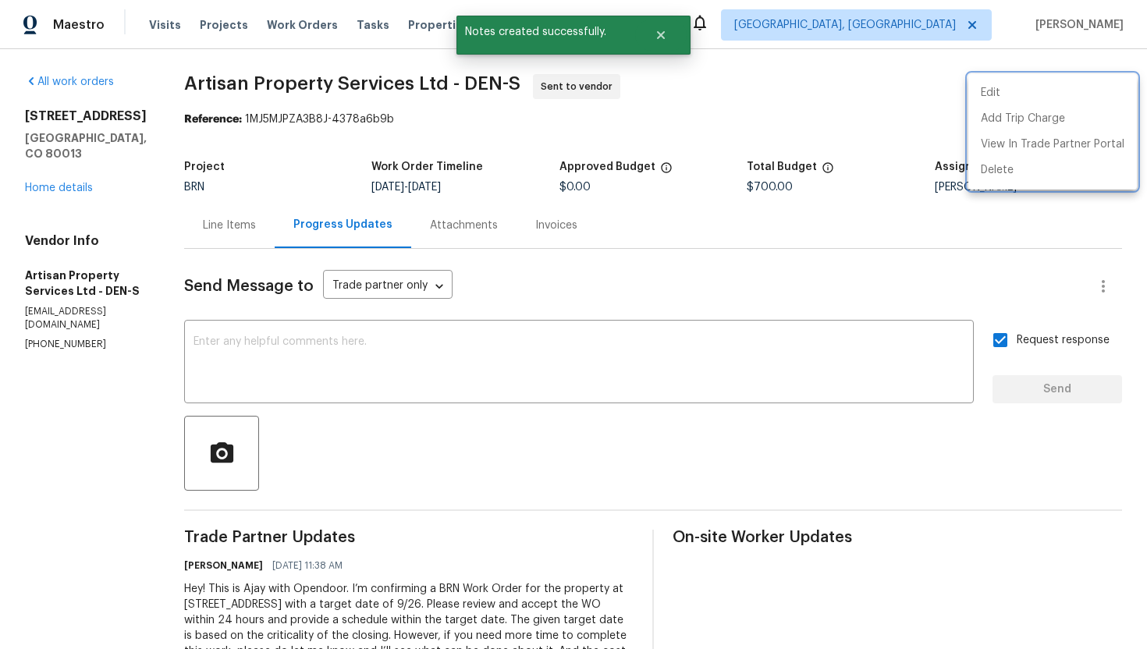
click at [752, 255] on div at bounding box center [573, 324] width 1147 height 649
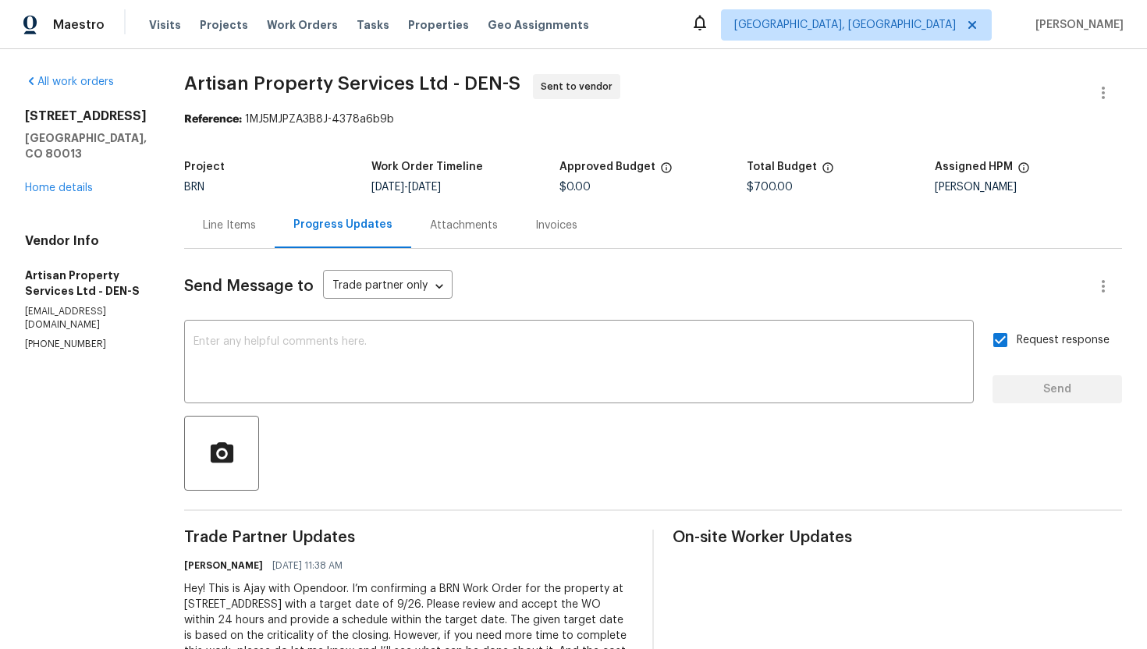
click at [220, 218] on div "Line Items" at bounding box center [229, 225] width 91 height 46
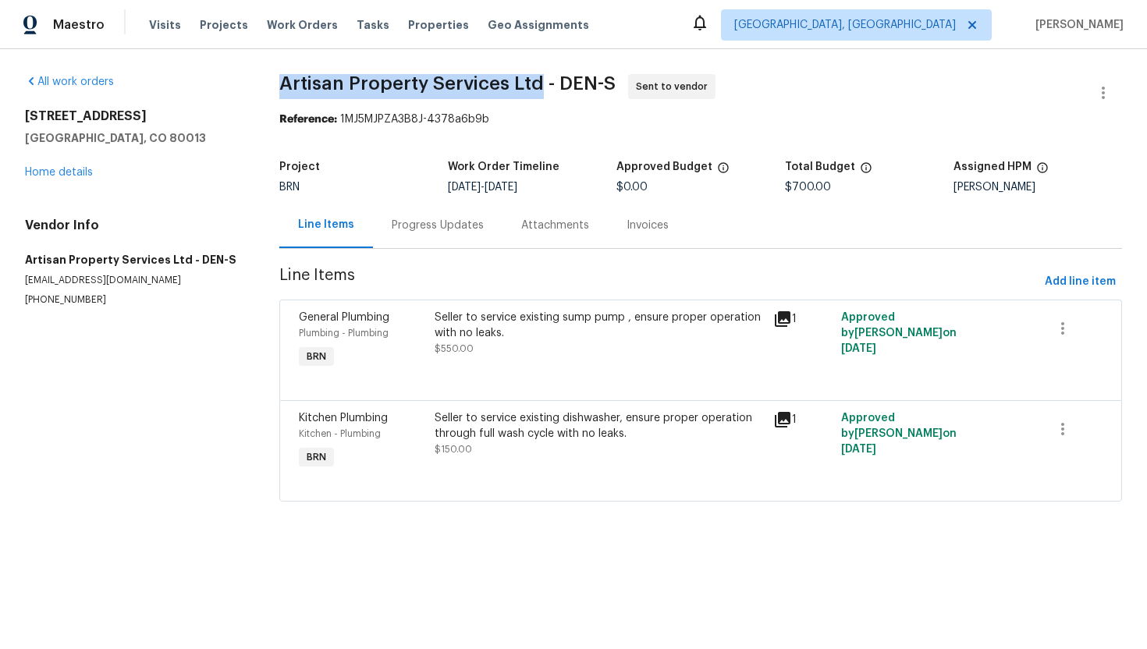
drag, startPoint x: 270, startPoint y: 87, endPoint x: 534, endPoint y: 88, distance: 263.8
click at [535, 88] on div "All work orders 19093 E Linvale Pl Aurora, CO 80013 Home details Vendor Info Ar…" at bounding box center [573, 297] width 1147 height 496
copy span "Artisan Property Services Ltd"
click at [741, 112] on div "Reference: 1MJ5MJPZA3B8J-4378a6b9b" at bounding box center [700, 120] width 843 height 16
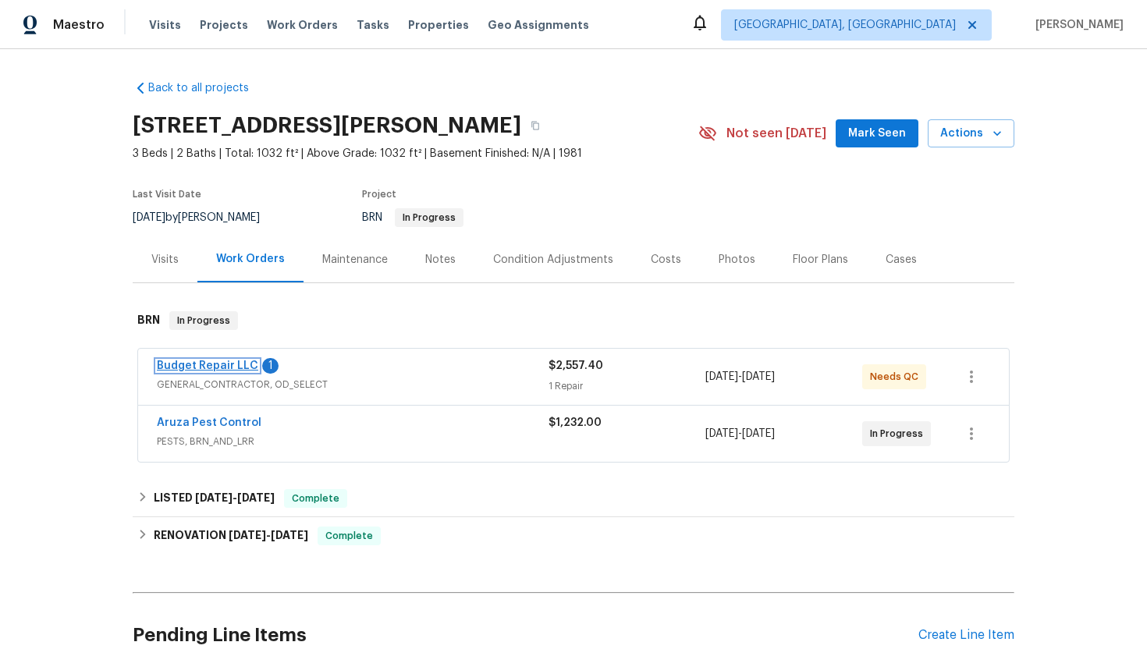
click at [225, 364] on link "Budget Repair LLC" at bounding box center [207, 366] width 101 height 11
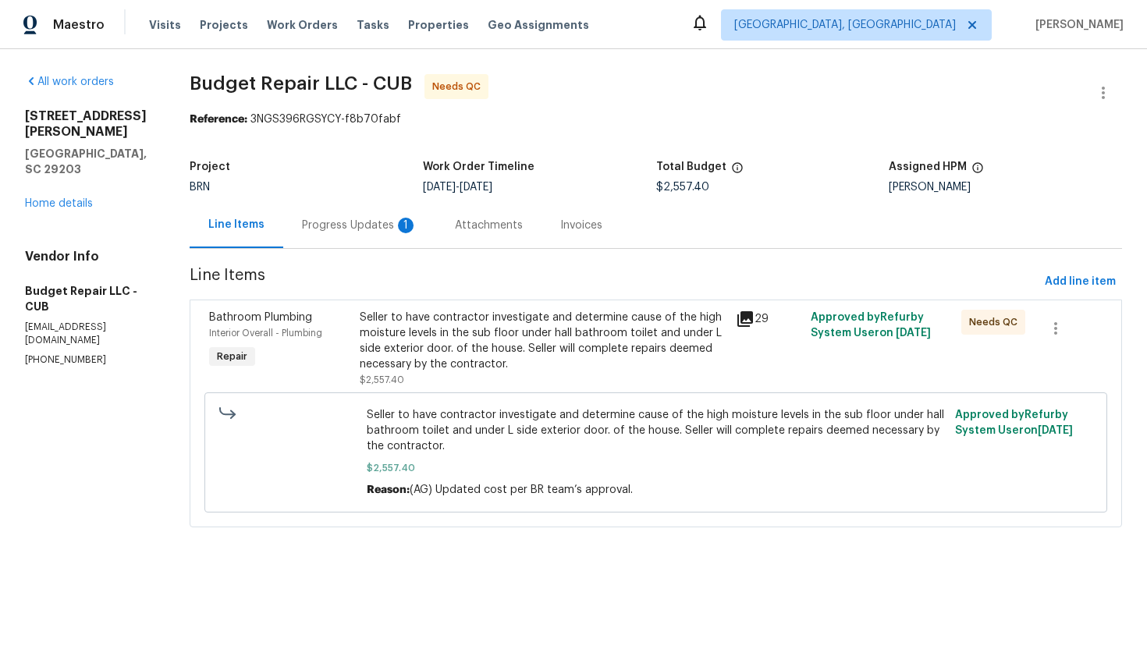
click at [388, 229] on div "Progress Updates 1" at bounding box center [359, 226] width 115 height 16
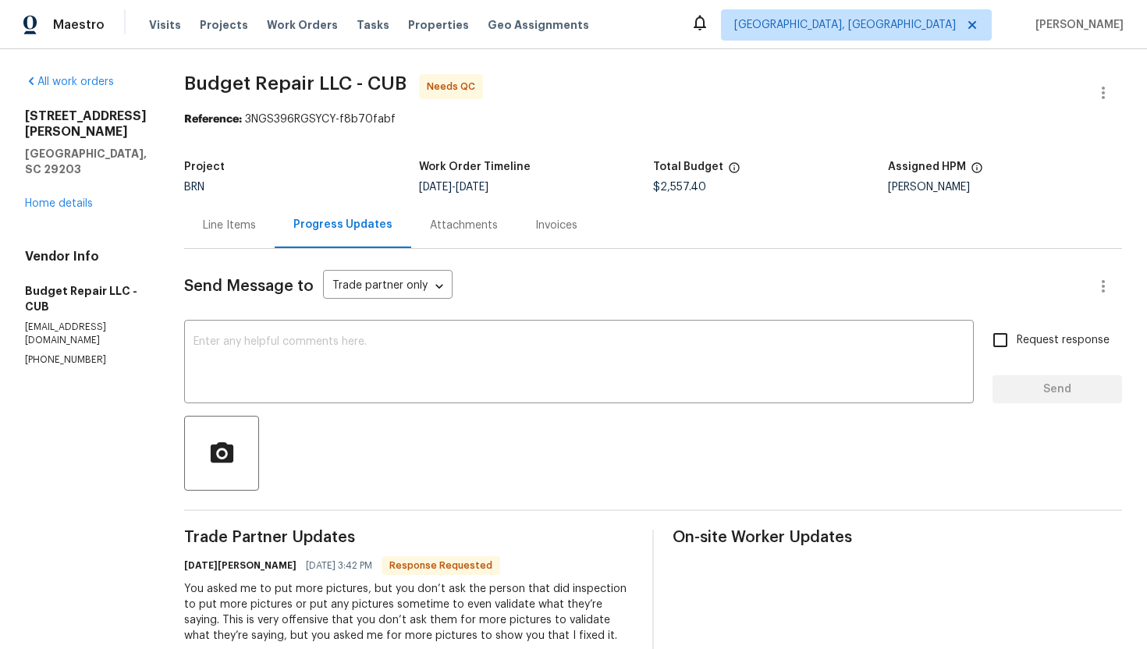
click at [245, 240] on div "Line Items" at bounding box center [229, 225] width 91 height 46
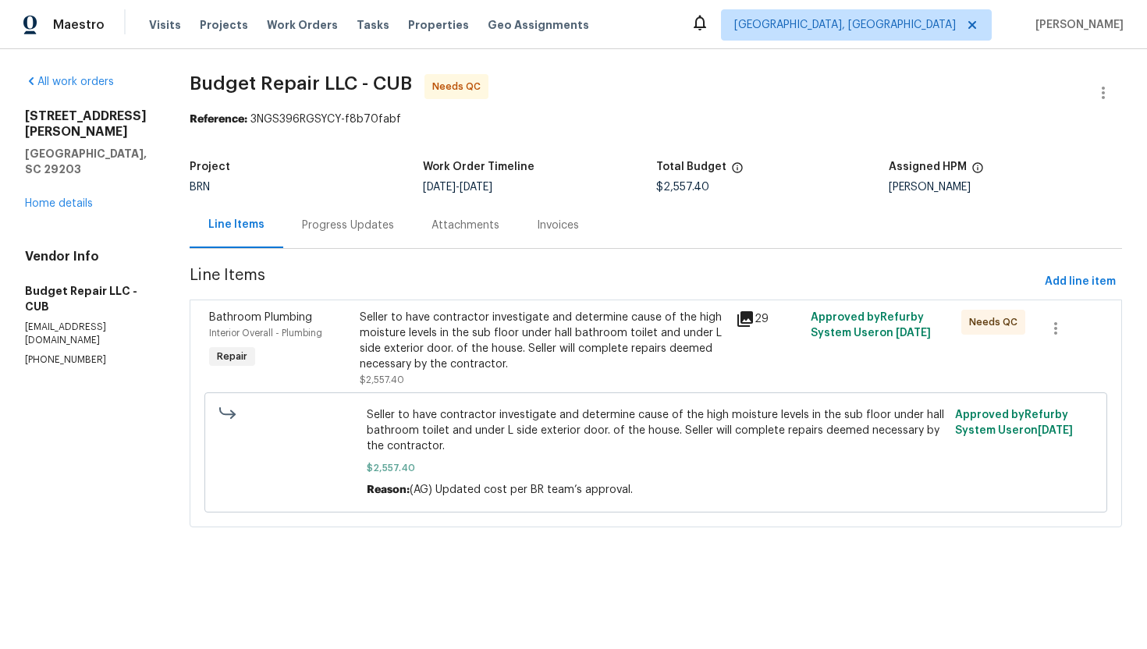
click at [474, 333] on div "Seller to have contractor investigate and determine cause of the high moisture …" at bounding box center [543, 341] width 367 height 62
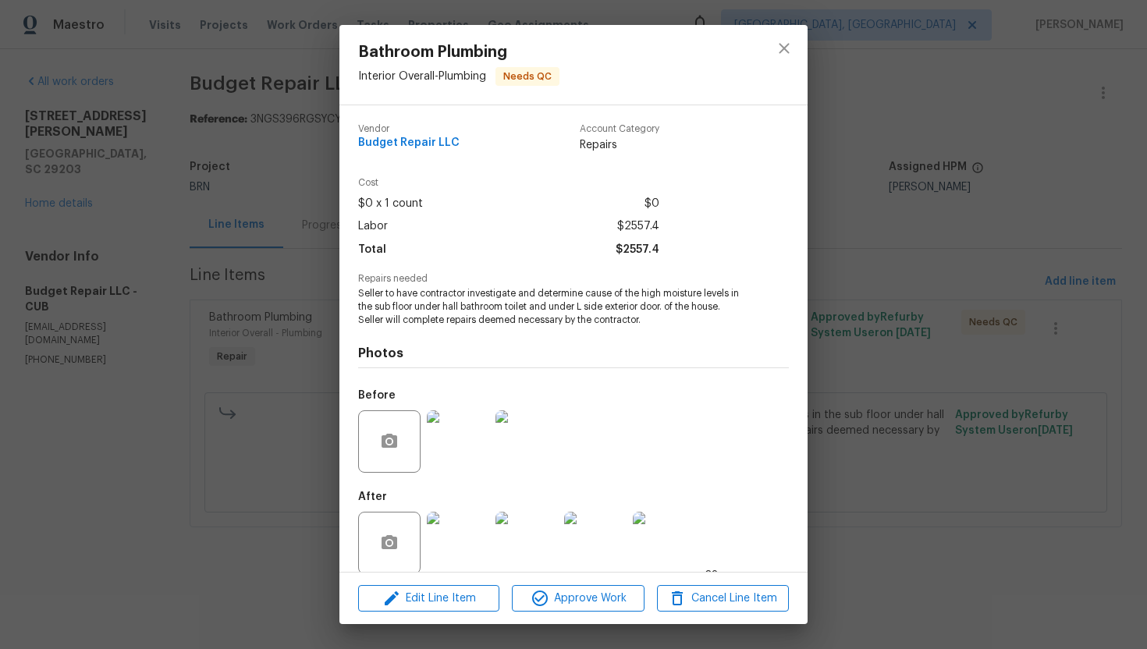
scroll to position [18, 0]
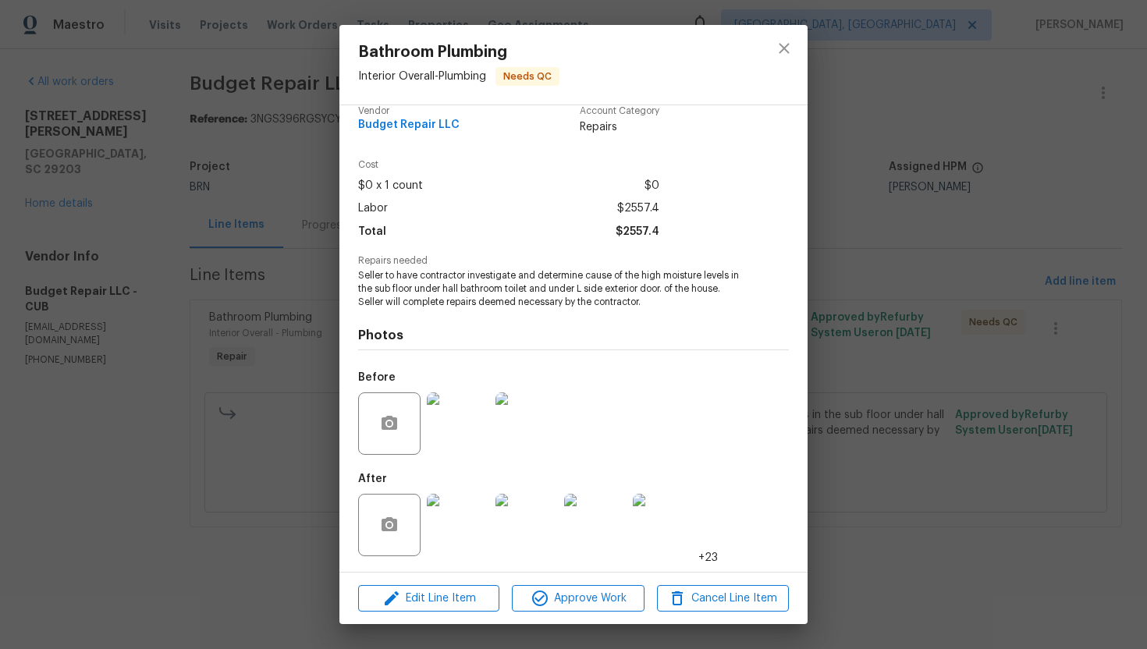
click at [453, 528] on img at bounding box center [458, 525] width 62 height 62
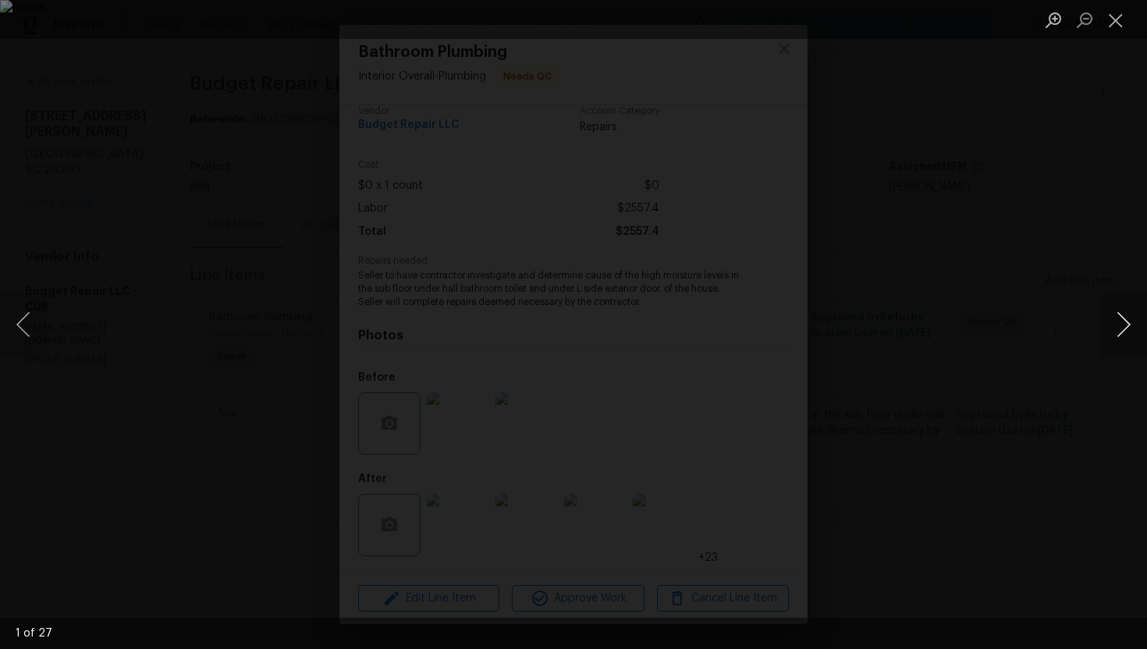
click at [1120, 328] on button "Next image" at bounding box center [1123, 324] width 47 height 62
click at [1119, 328] on button "Next image" at bounding box center [1123, 324] width 47 height 62
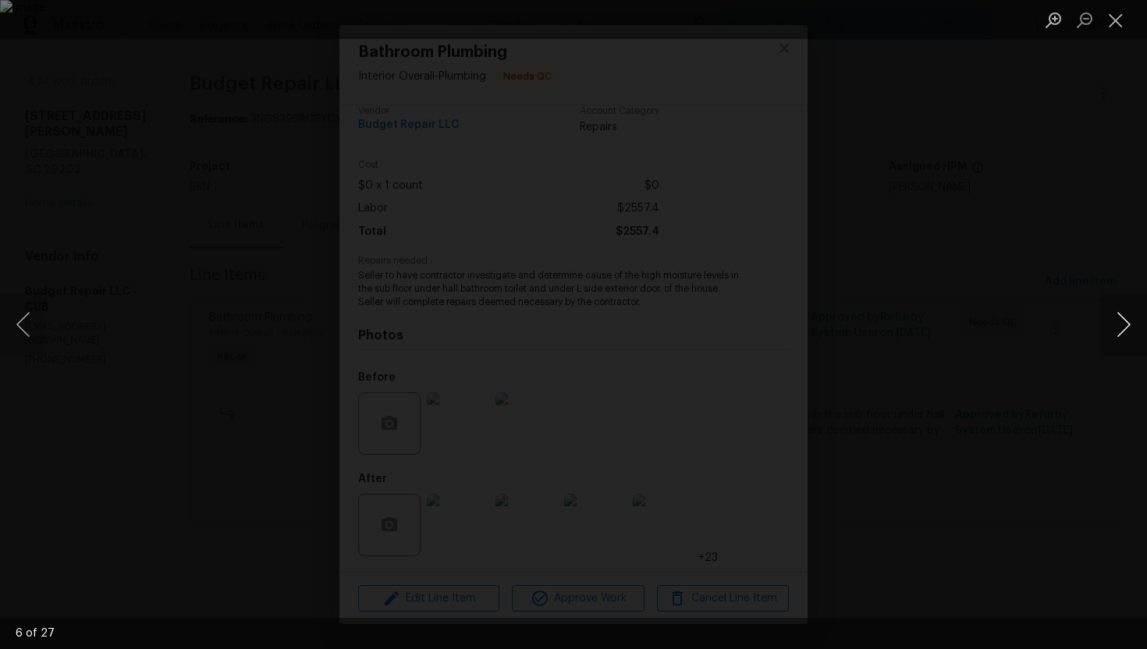
click at [1119, 328] on button "Next image" at bounding box center [1123, 324] width 47 height 62
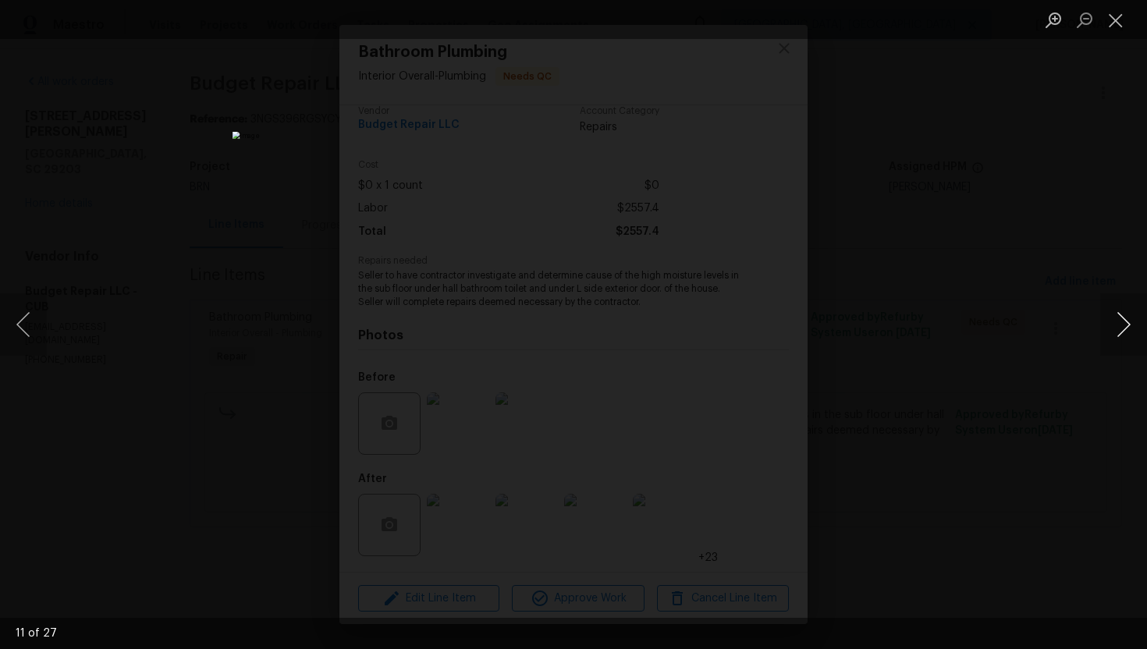
click at [1119, 328] on button "Next image" at bounding box center [1123, 324] width 47 height 62
click at [1121, 29] on button "Close lightbox" at bounding box center [1115, 19] width 31 height 27
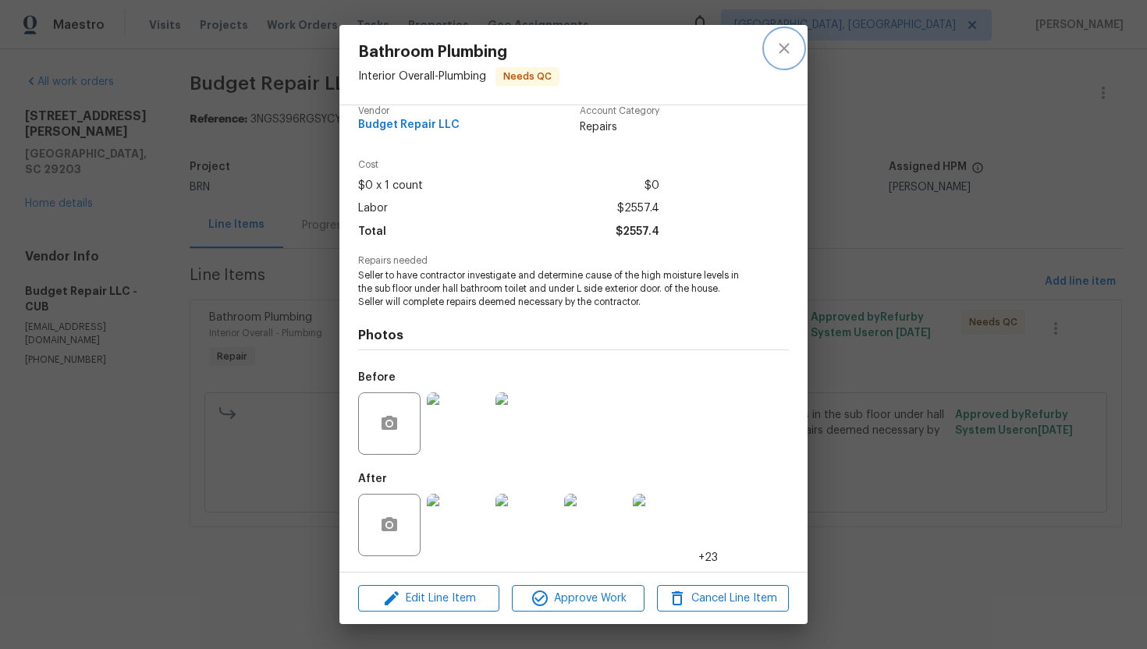
click at [785, 55] on icon "close" at bounding box center [784, 48] width 19 height 19
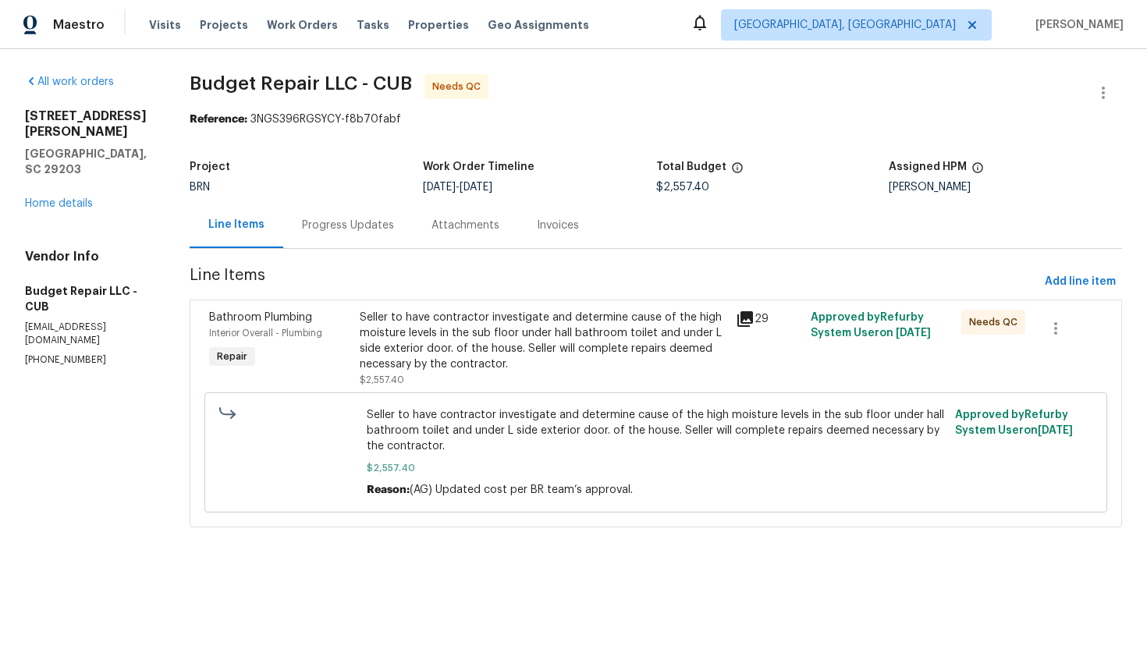
click at [373, 228] on div "Progress Updates" at bounding box center [348, 226] width 92 height 16
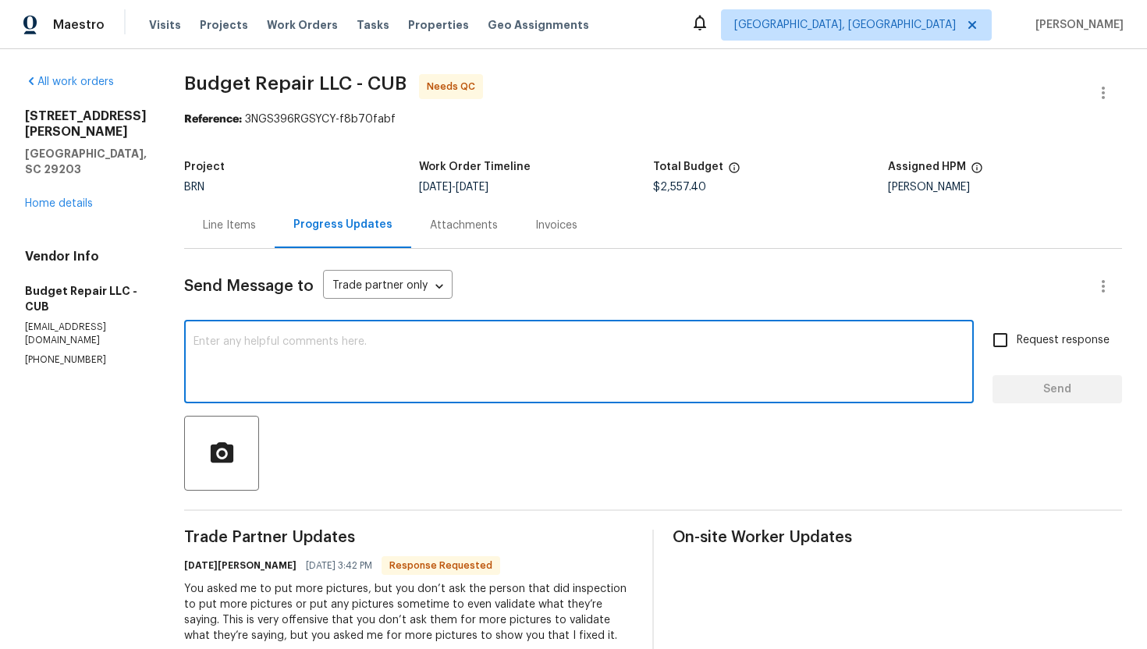
click at [432, 355] on textarea at bounding box center [579, 363] width 771 height 55
type textarea "We'll be sure to ask them to provide more pictures in the future, thanks :)"
click at [1013, 349] on input "Request response" at bounding box center [1000, 340] width 33 height 33
checkbox input "true"
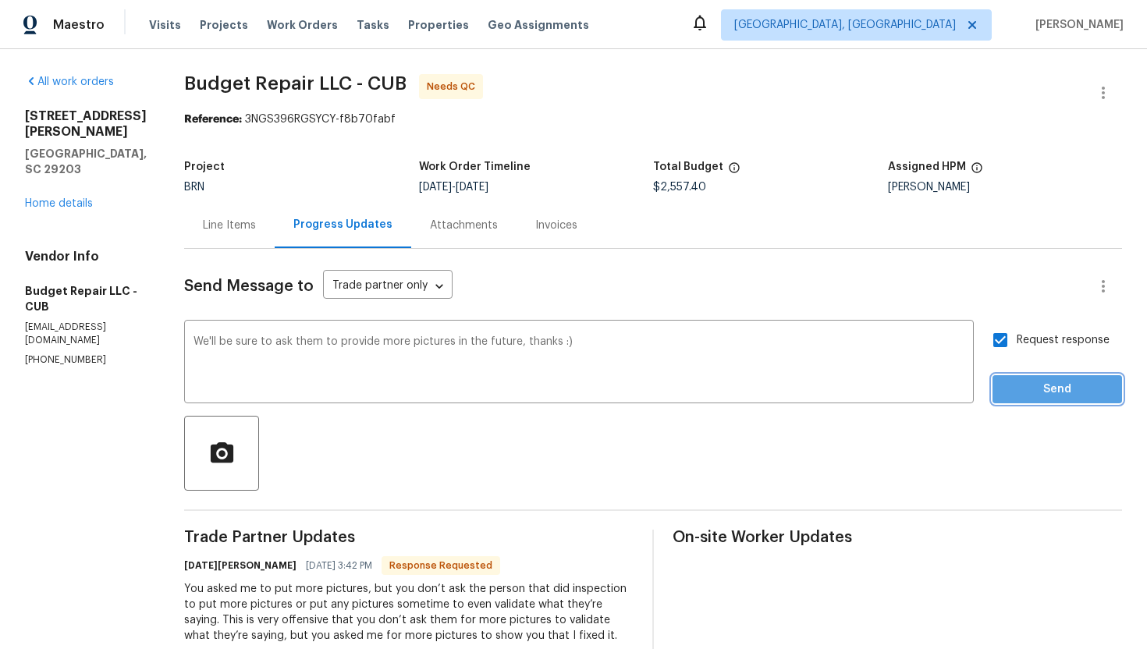
click at [1029, 384] on span "Send" at bounding box center [1057, 390] width 105 height 20
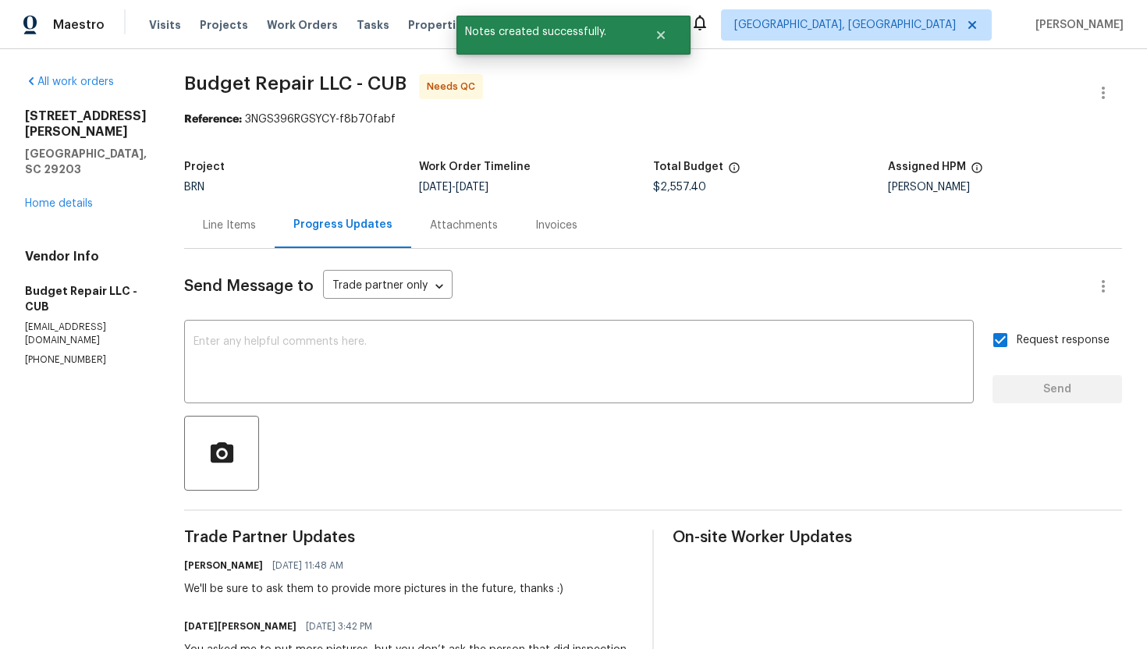
click at [213, 225] on div "Line Items" at bounding box center [229, 226] width 53 height 16
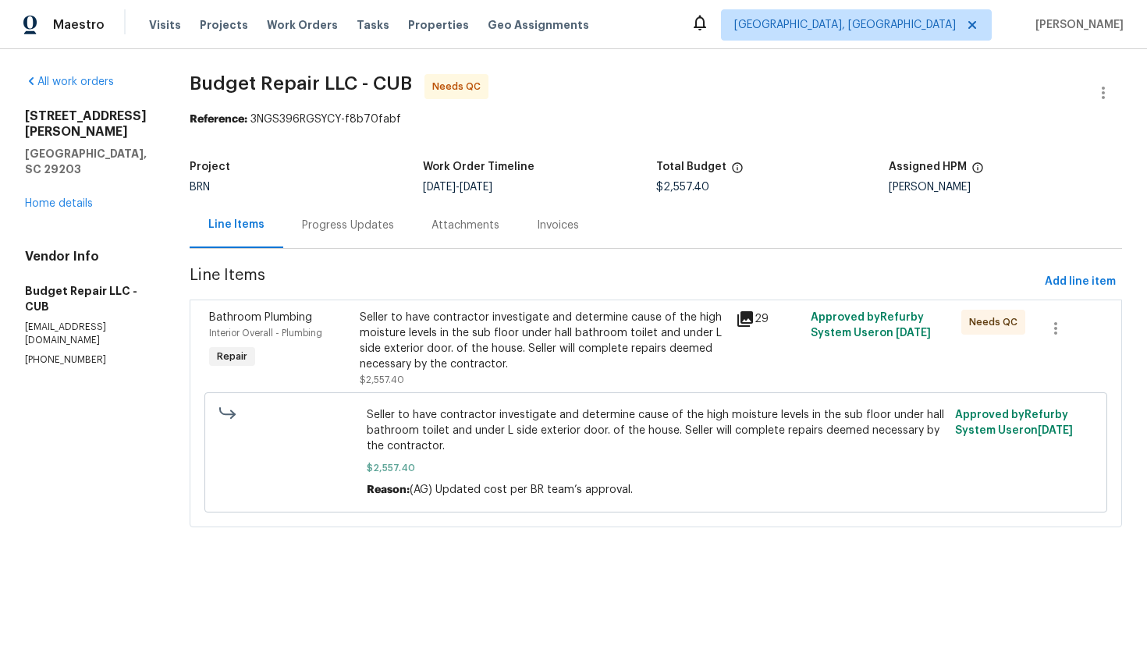
click at [549, 323] on div "Seller to have contractor investigate and determine cause of the high moisture …" at bounding box center [543, 341] width 367 height 62
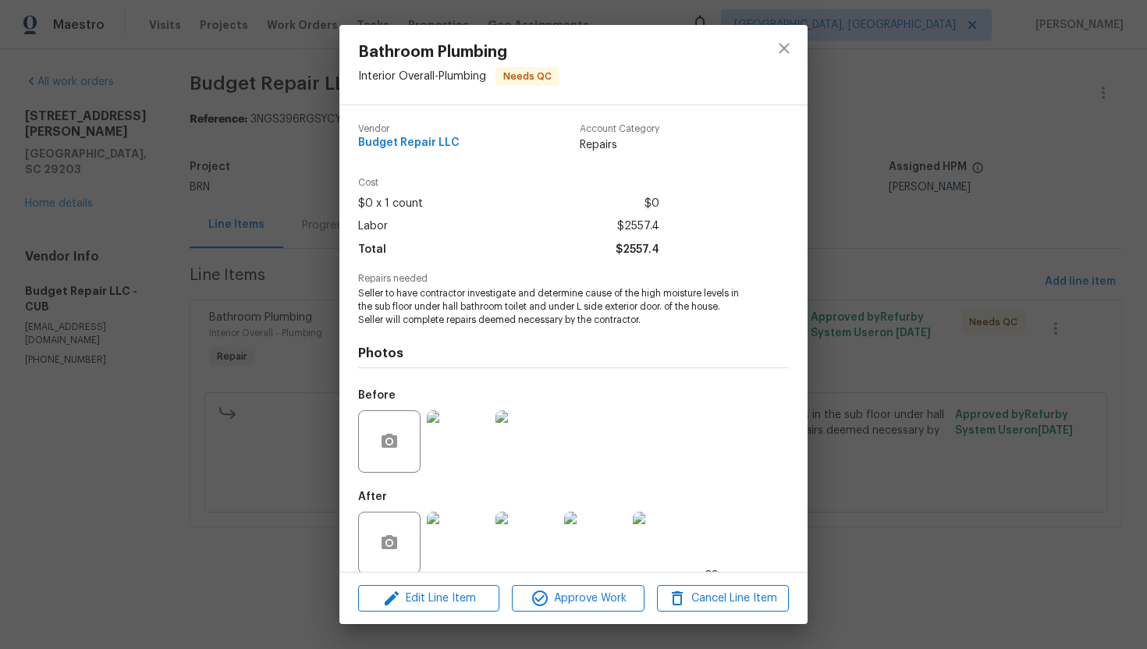
scroll to position [18, 0]
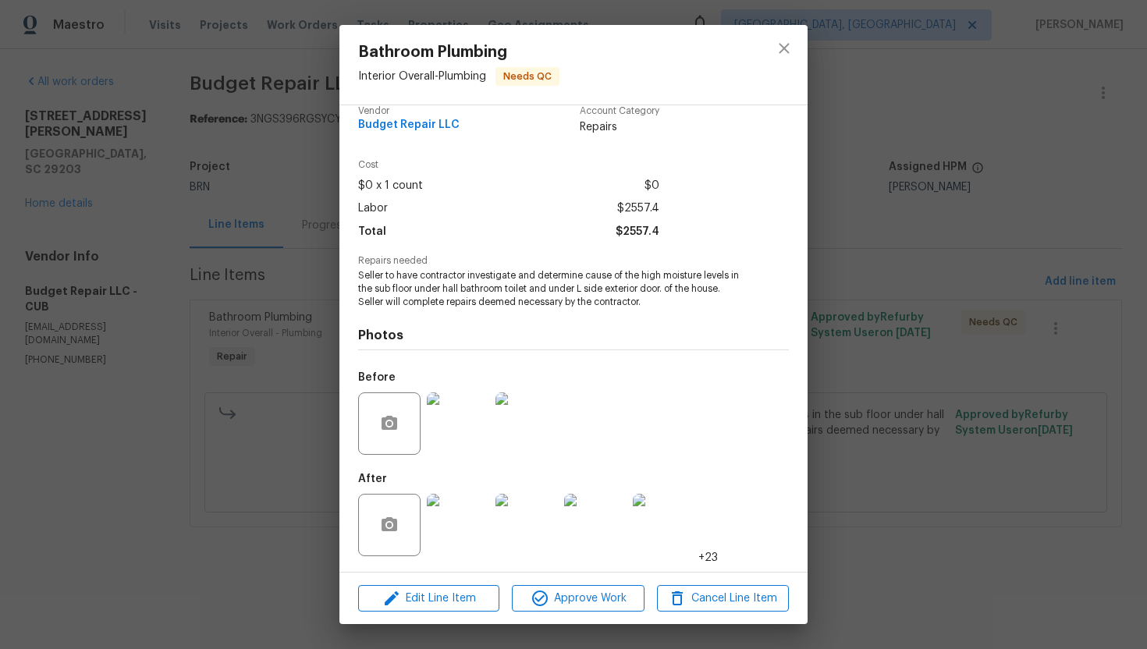
click at [528, 407] on img at bounding box center [527, 424] width 62 height 62
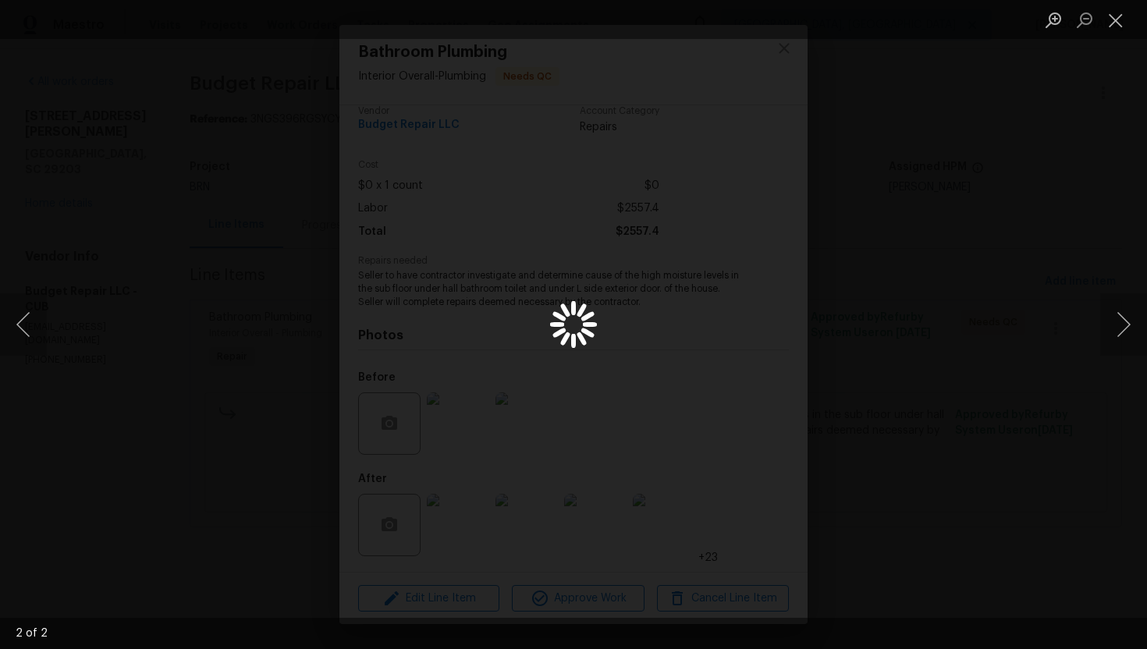
click at [1111, 3] on li "Lightbox" at bounding box center [1115, 19] width 31 height 39
click at [1110, 16] on button "Close lightbox" at bounding box center [1115, 19] width 31 height 27
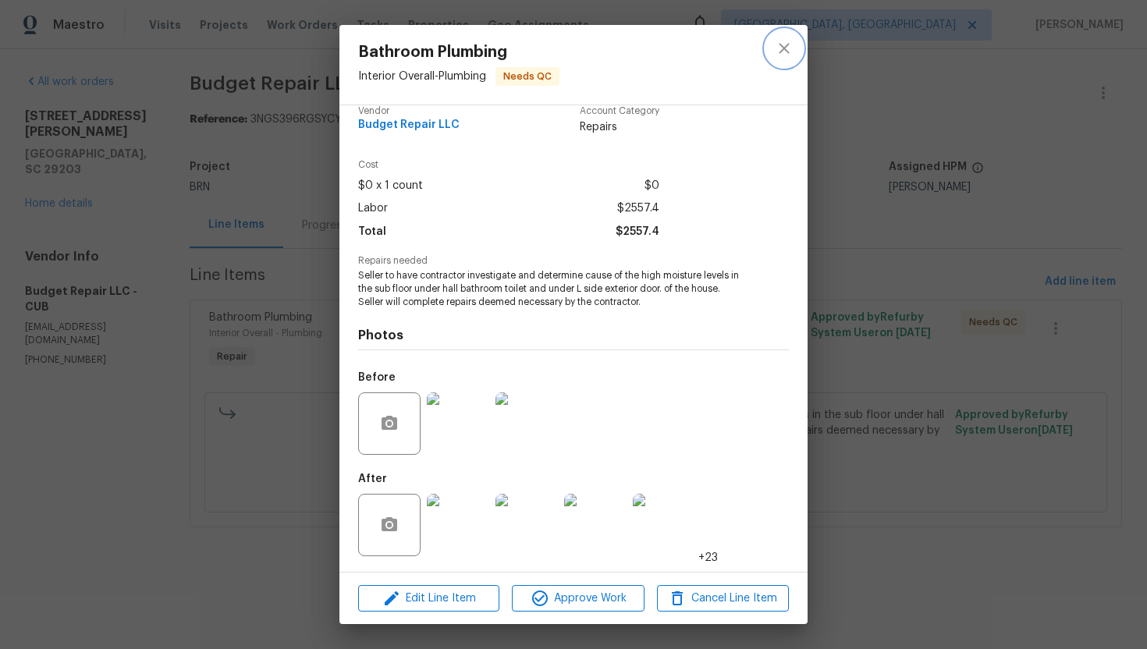
click at [785, 48] on icon "close" at bounding box center [784, 48] width 10 height 10
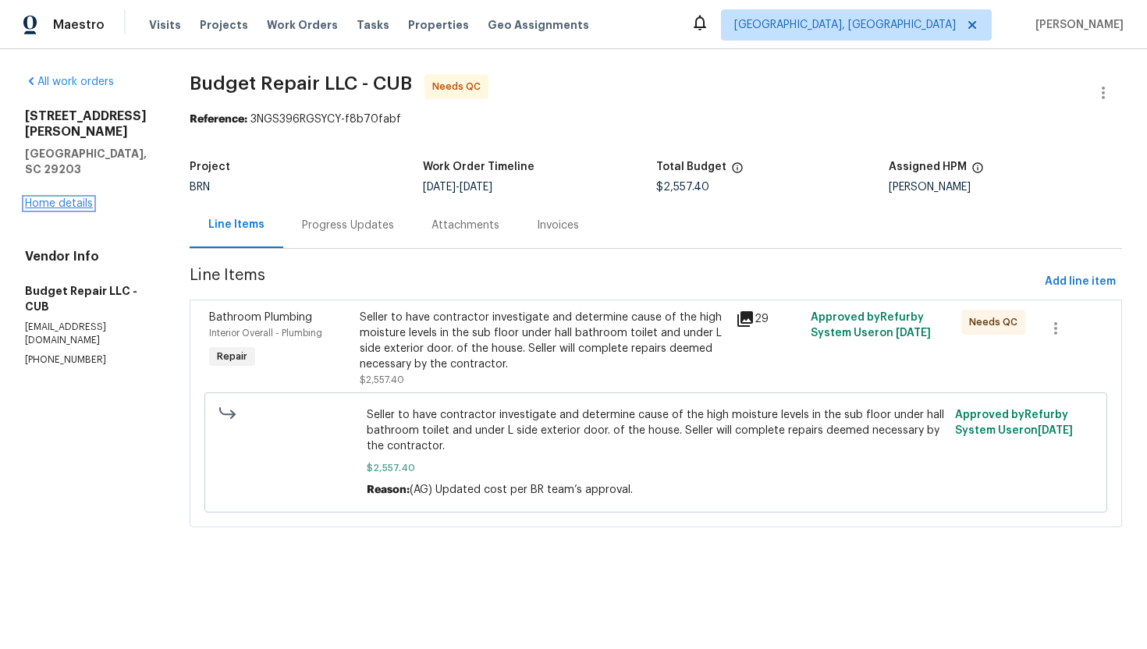
click at [84, 198] on link "Home details" at bounding box center [59, 203] width 68 height 11
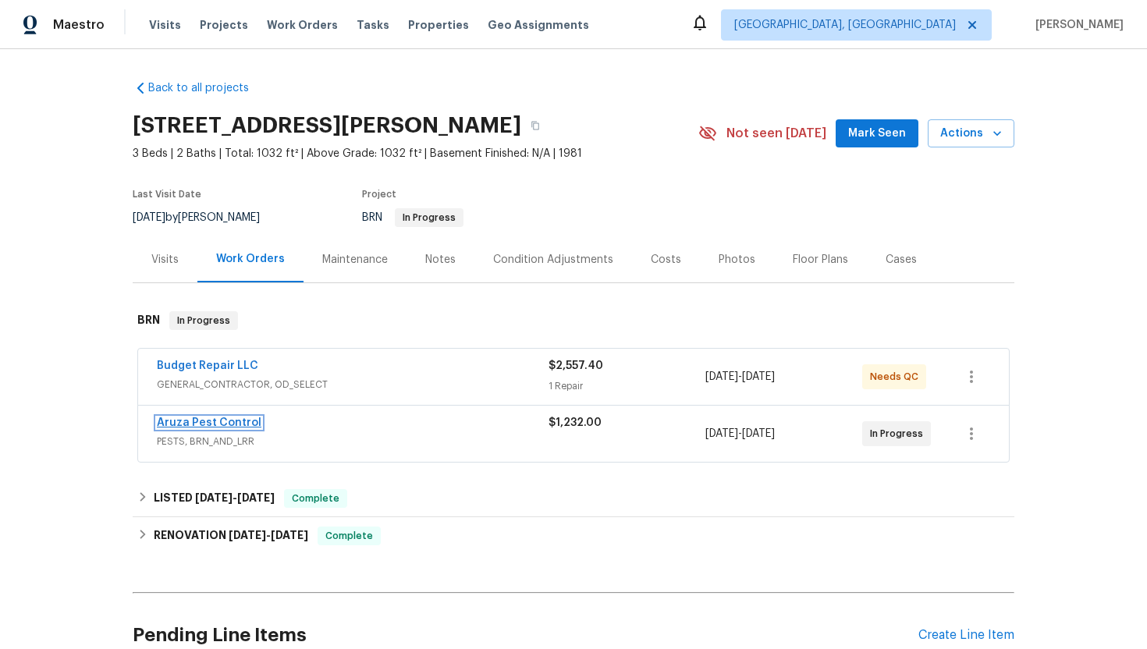
click at [188, 425] on link "Aruza Pest Control" at bounding box center [209, 423] width 105 height 11
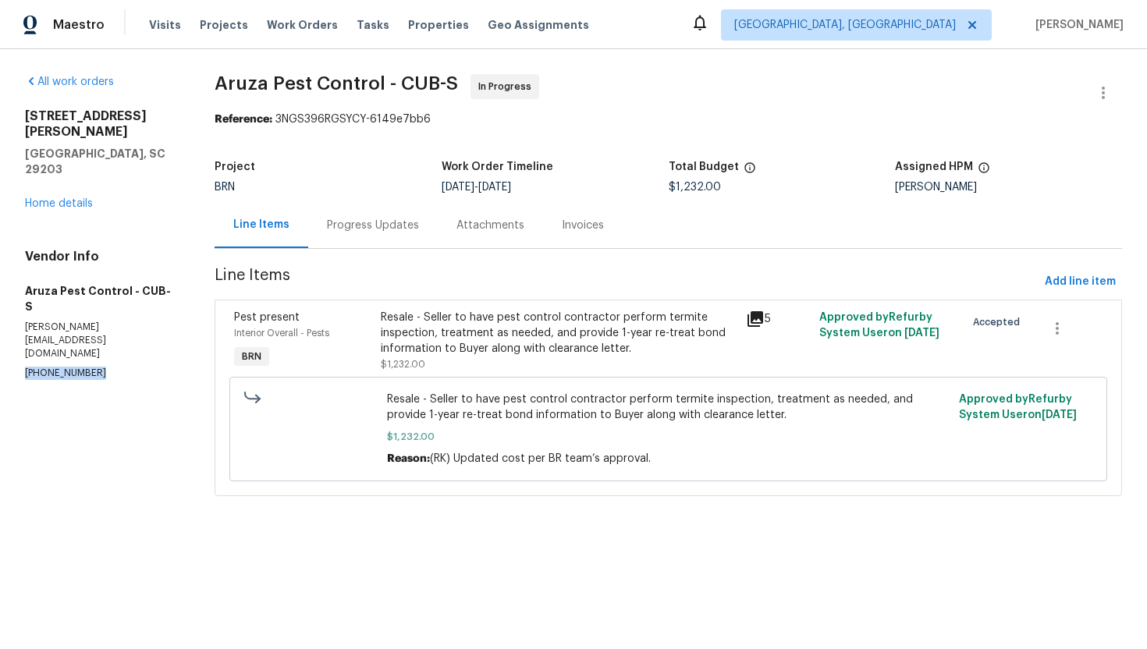
drag, startPoint x: 23, startPoint y: 303, endPoint x: 114, endPoint y: 303, distance: 90.5
click at [114, 303] on div "All work orders 1336 Johnson Ave Columbia, SC 29203 Home details Vendor Info Ar…" at bounding box center [573, 294] width 1147 height 491
copy p "(980) 729-8788"
click at [396, 227] on div "Progress Updates" at bounding box center [373, 226] width 92 height 16
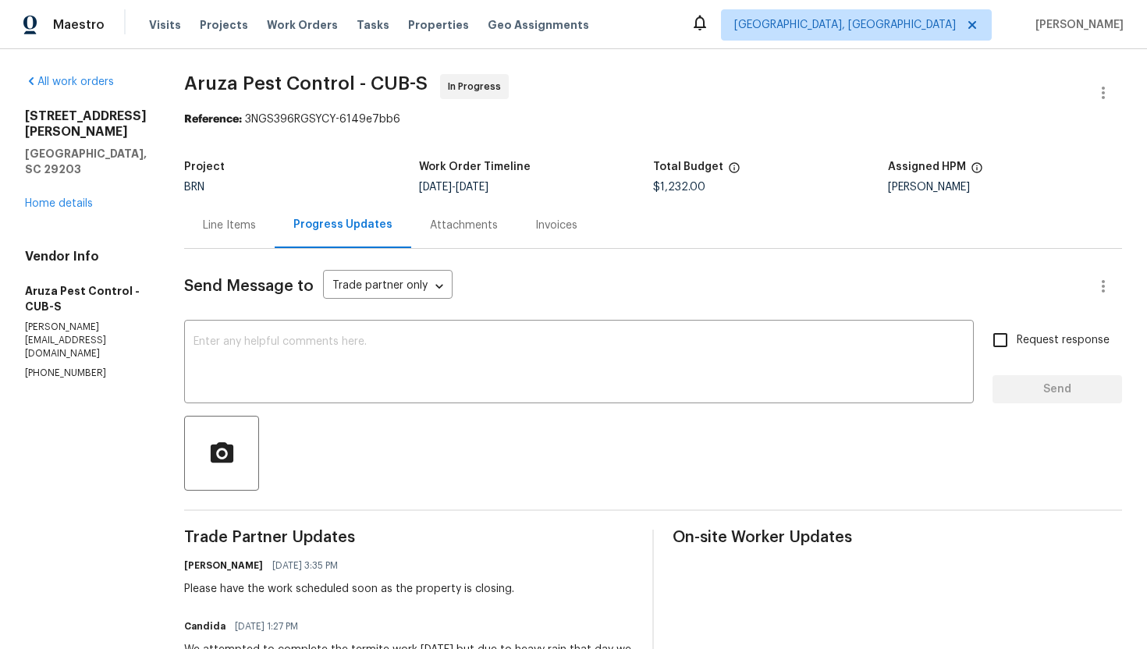
click at [241, 231] on div "Line Items" at bounding box center [229, 226] width 53 height 16
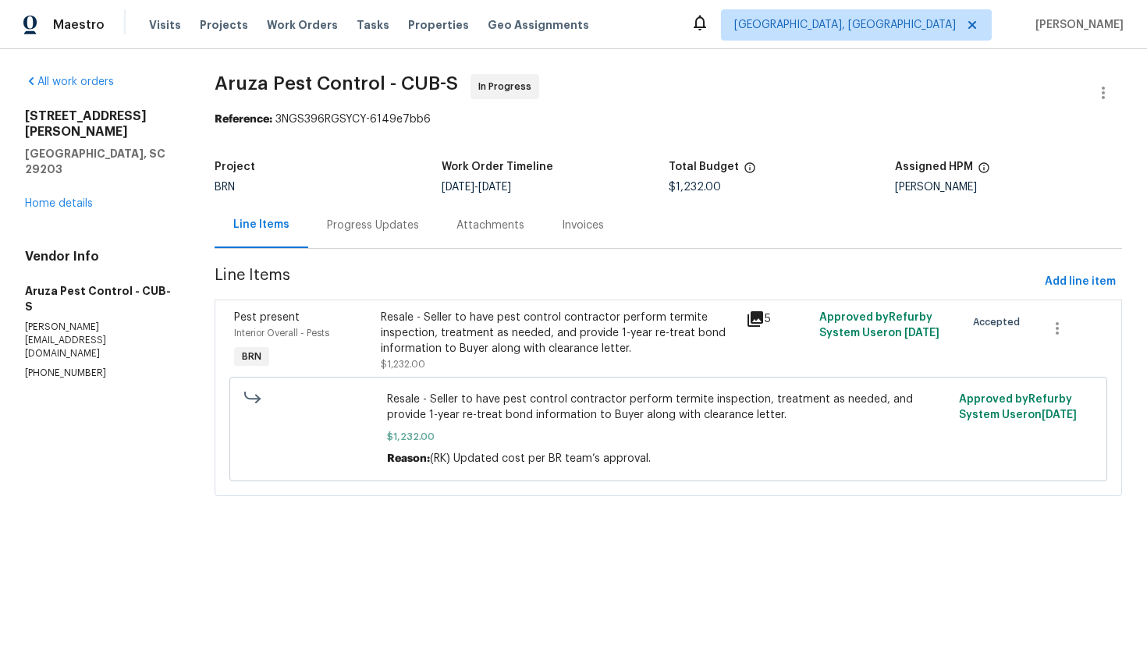
click at [377, 237] on div "Progress Updates" at bounding box center [373, 225] width 130 height 46
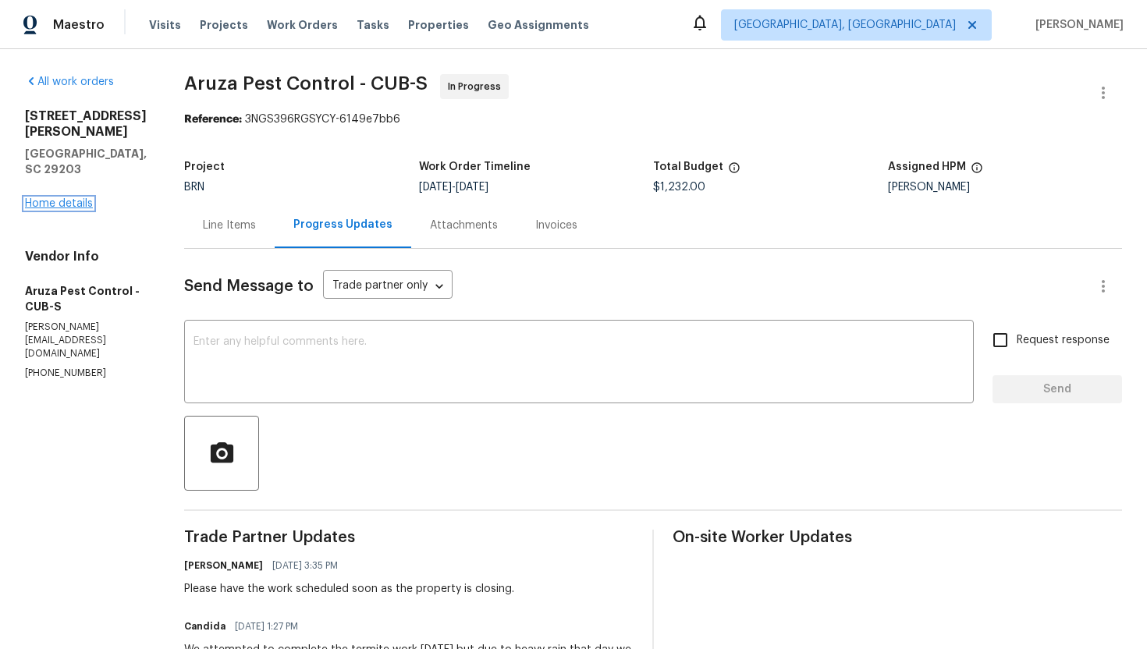
click at [86, 198] on link "Home details" at bounding box center [59, 203] width 68 height 11
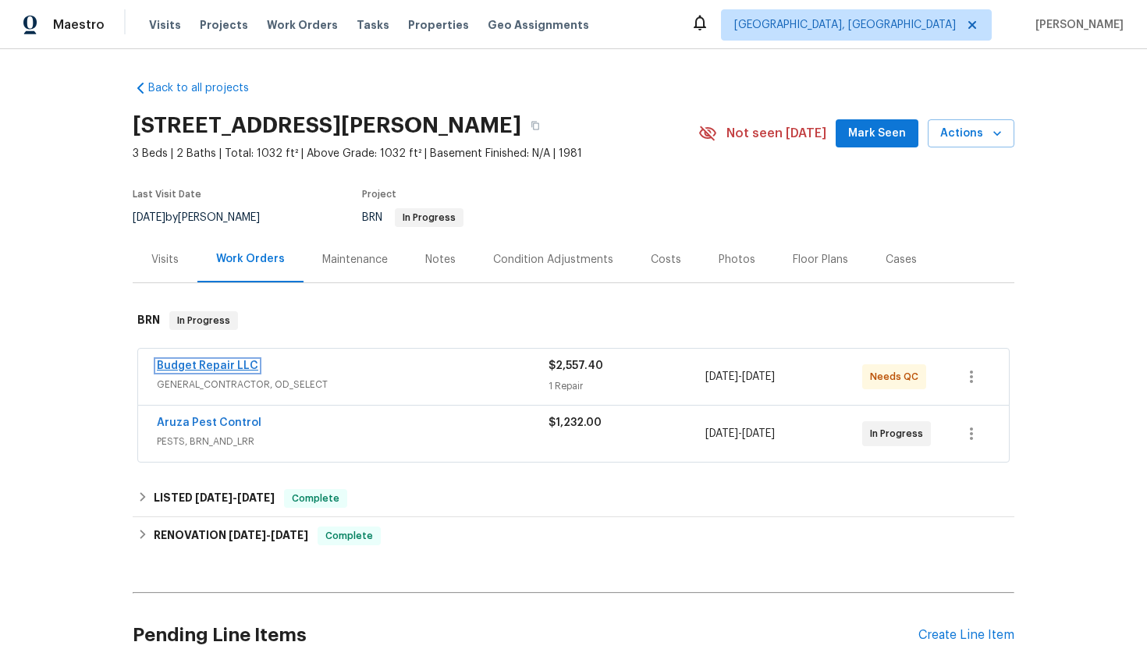
click at [181, 364] on link "Budget Repair LLC" at bounding box center [207, 366] width 101 height 11
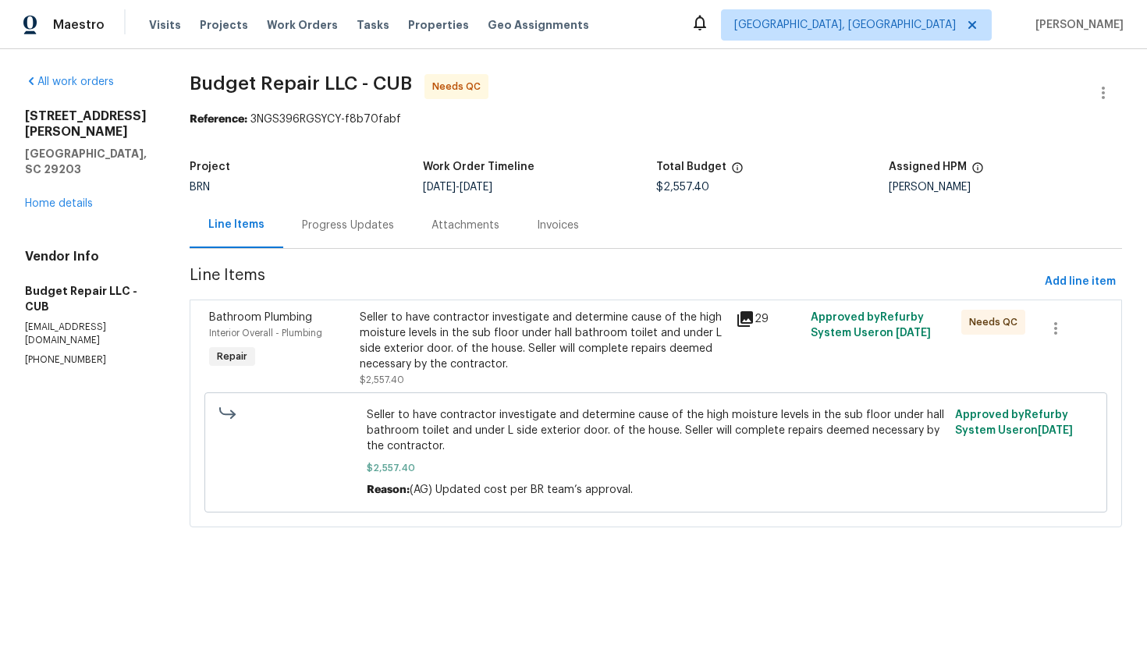
click at [346, 224] on div "Progress Updates" at bounding box center [348, 226] width 92 height 16
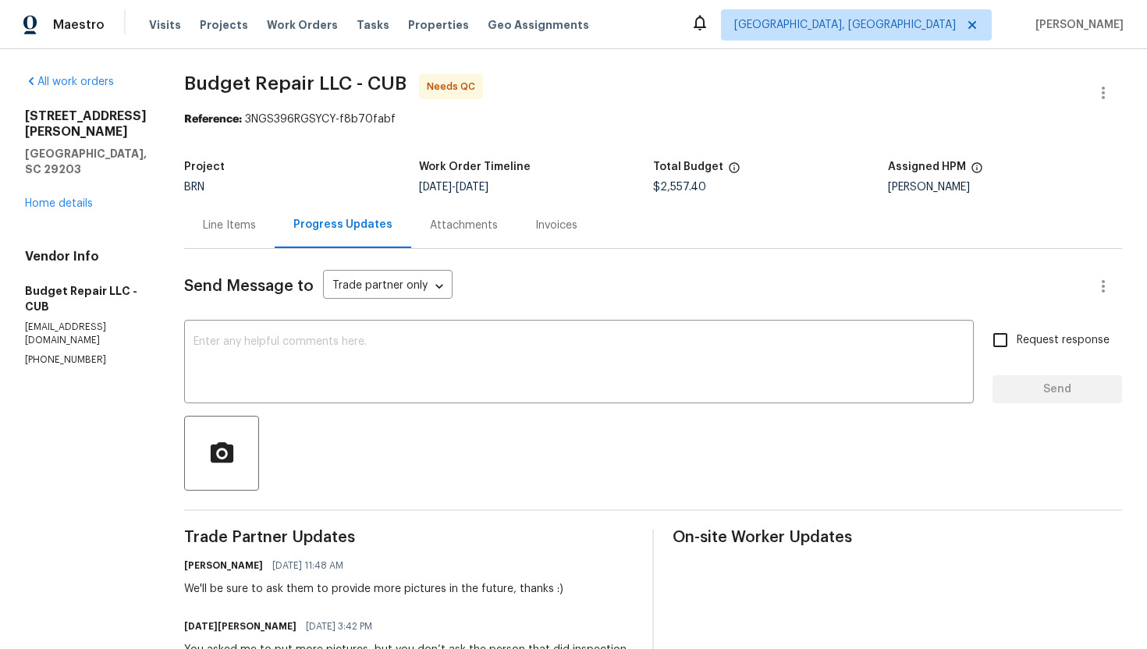
click at [247, 229] on div "Line Items" at bounding box center [229, 226] width 53 height 16
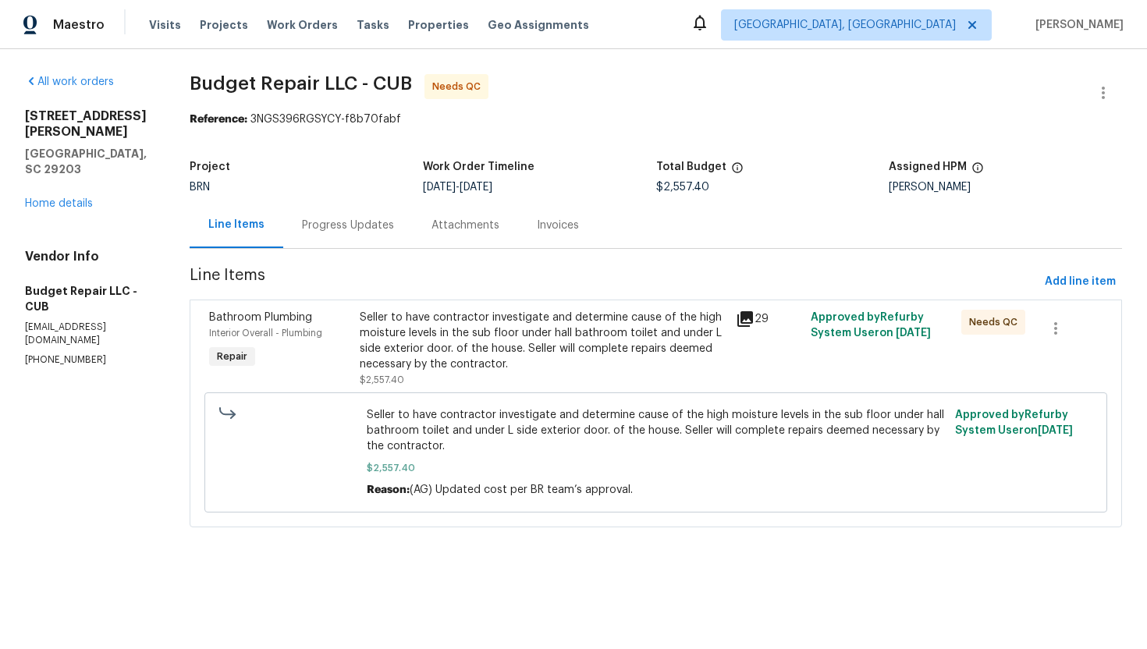
click at [391, 221] on div "Progress Updates" at bounding box center [348, 225] width 130 height 46
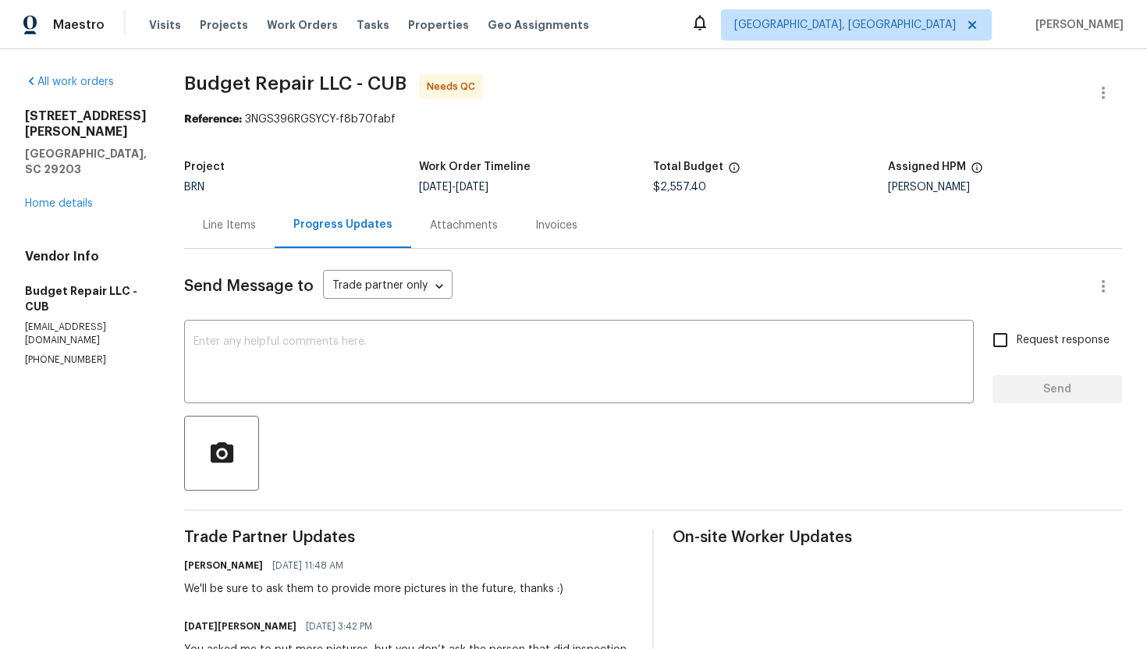
click at [247, 226] on div "Line Items" at bounding box center [229, 226] width 53 height 16
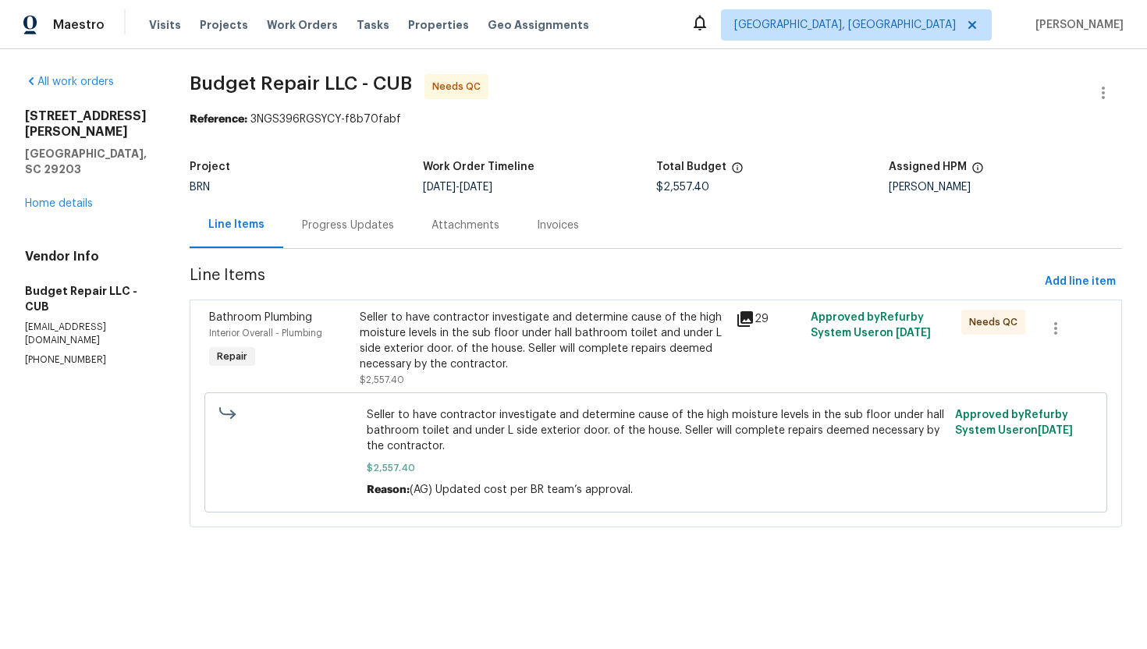
click at [316, 222] on div "Progress Updates" at bounding box center [348, 226] width 92 height 16
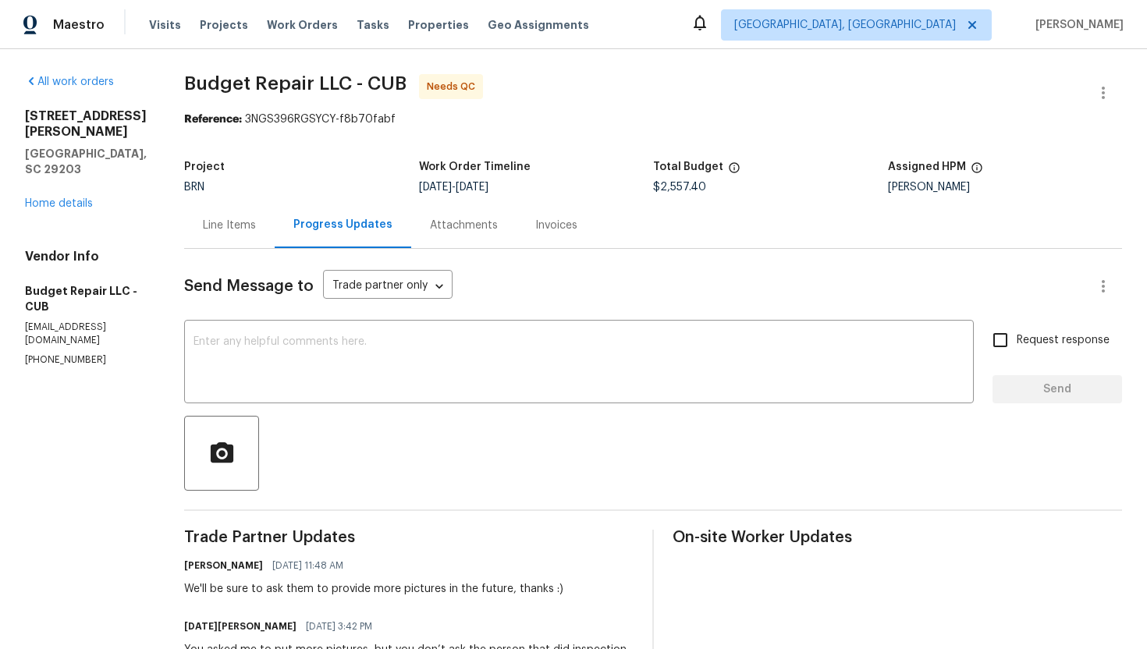
click at [204, 228] on div "Line Items" at bounding box center [229, 226] width 53 height 16
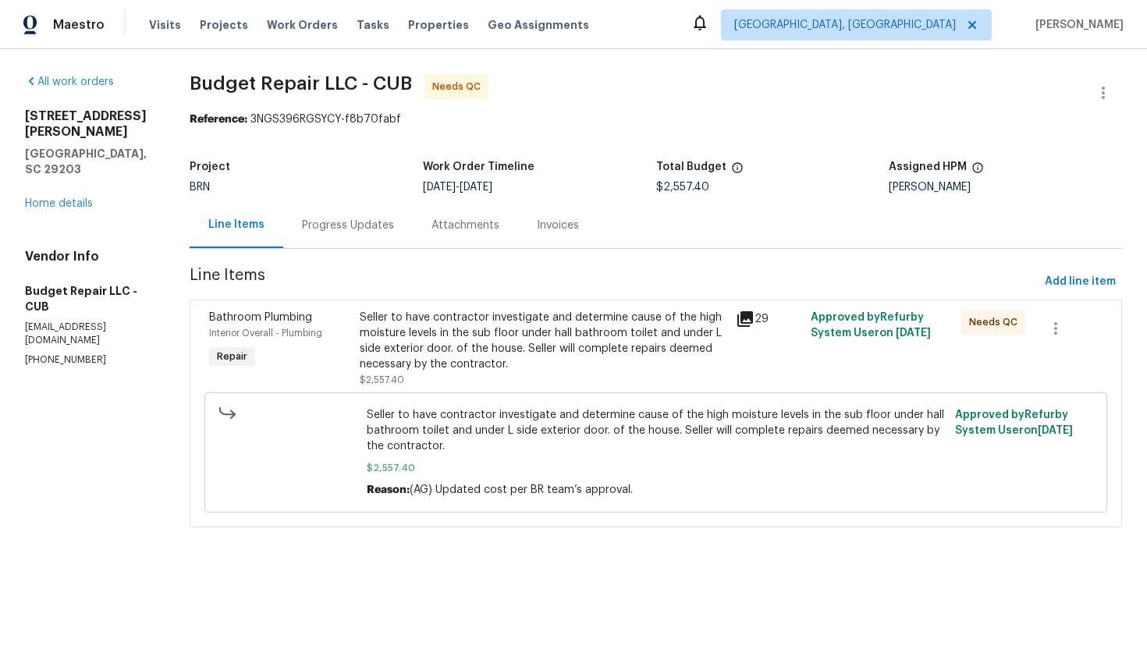
click at [429, 354] on div "Seller to have contractor investigate and determine cause of the high moisture …" at bounding box center [543, 341] width 367 height 62
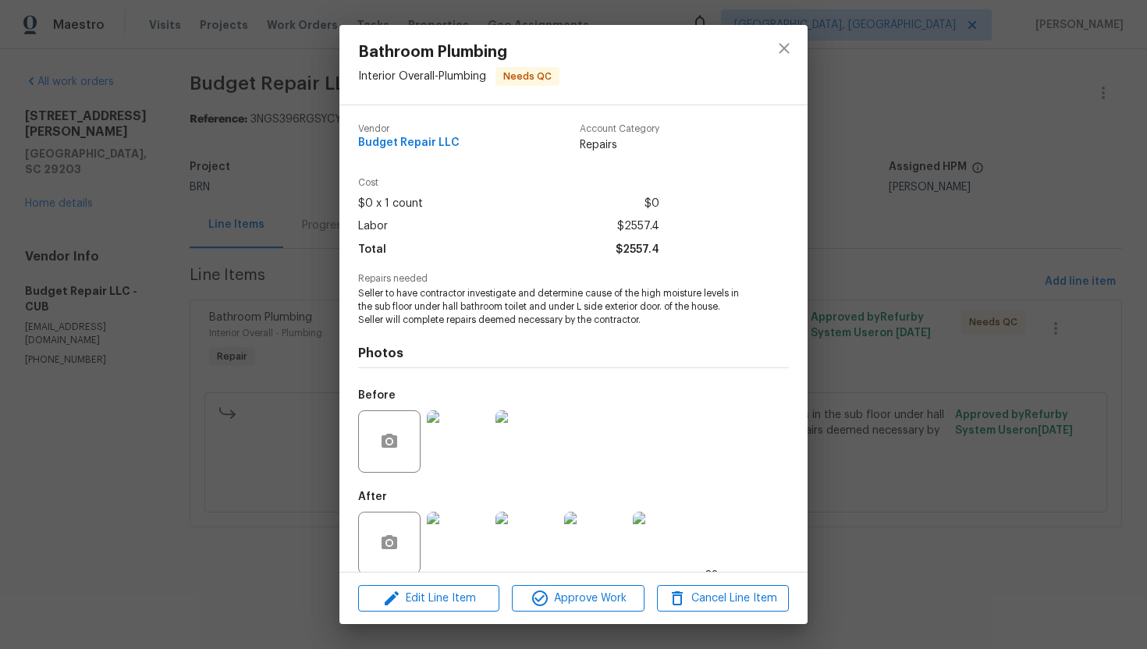
scroll to position [18, 0]
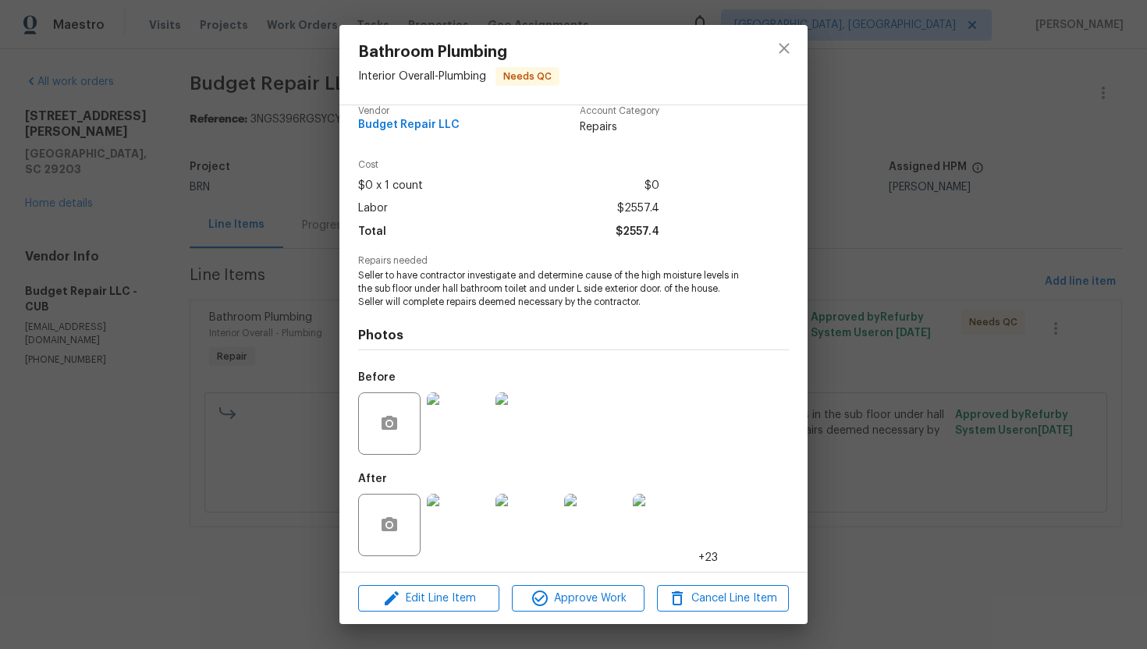
click at [477, 515] on img at bounding box center [458, 525] width 62 height 62
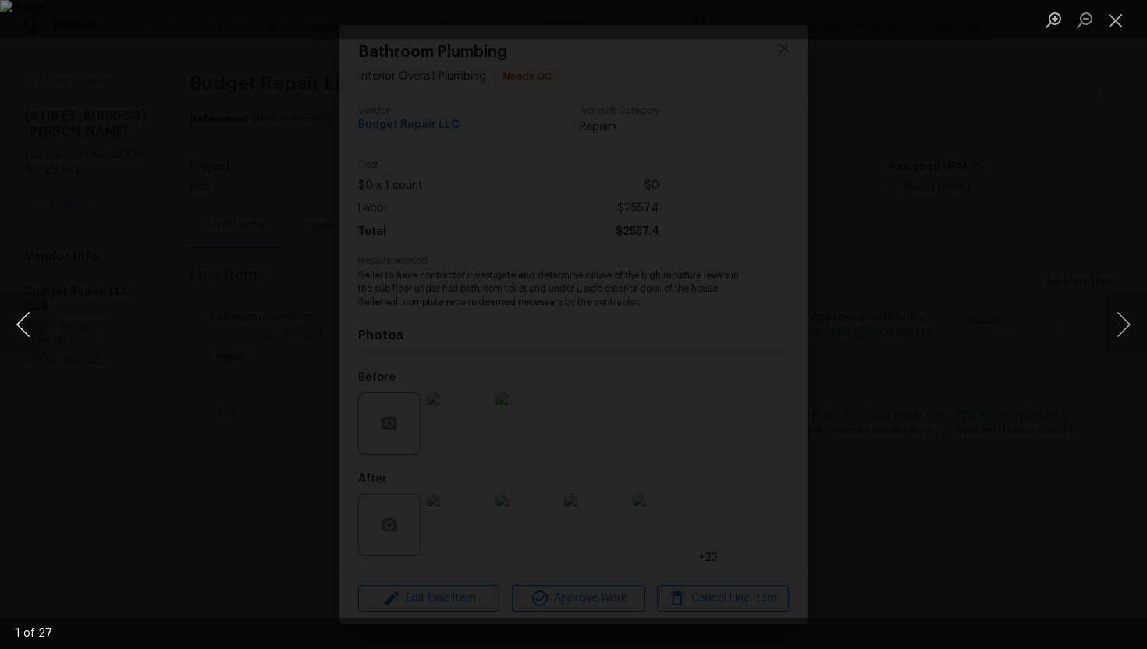
click at [27, 314] on button "Previous image" at bounding box center [23, 324] width 47 height 62
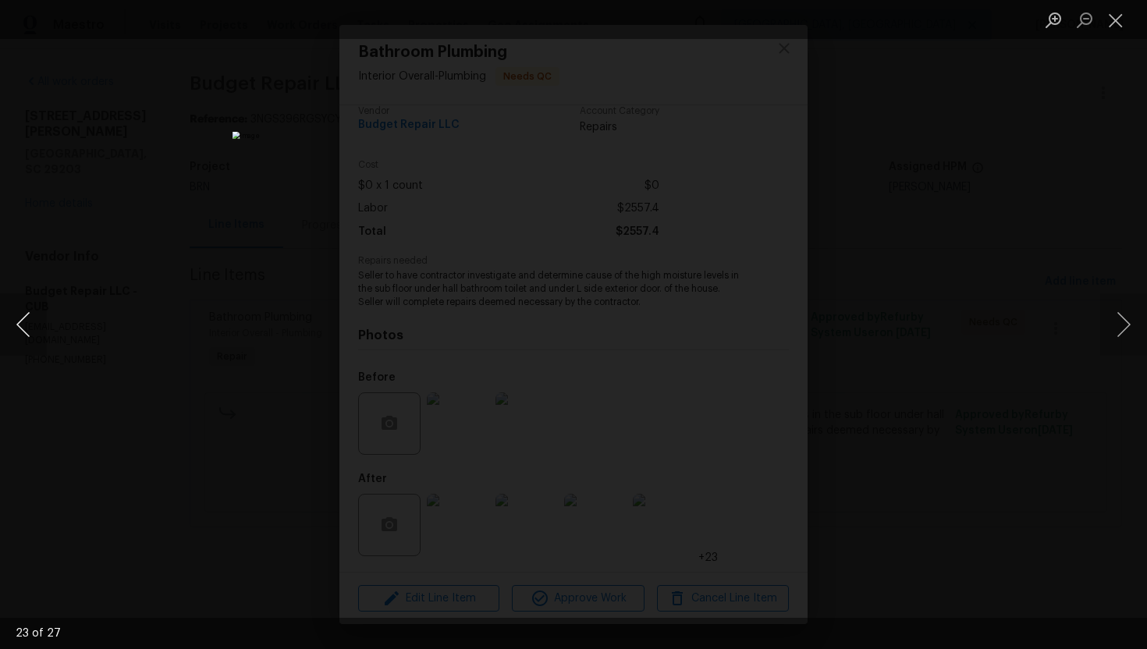
click at [27, 314] on button "Previous image" at bounding box center [23, 324] width 47 height 62
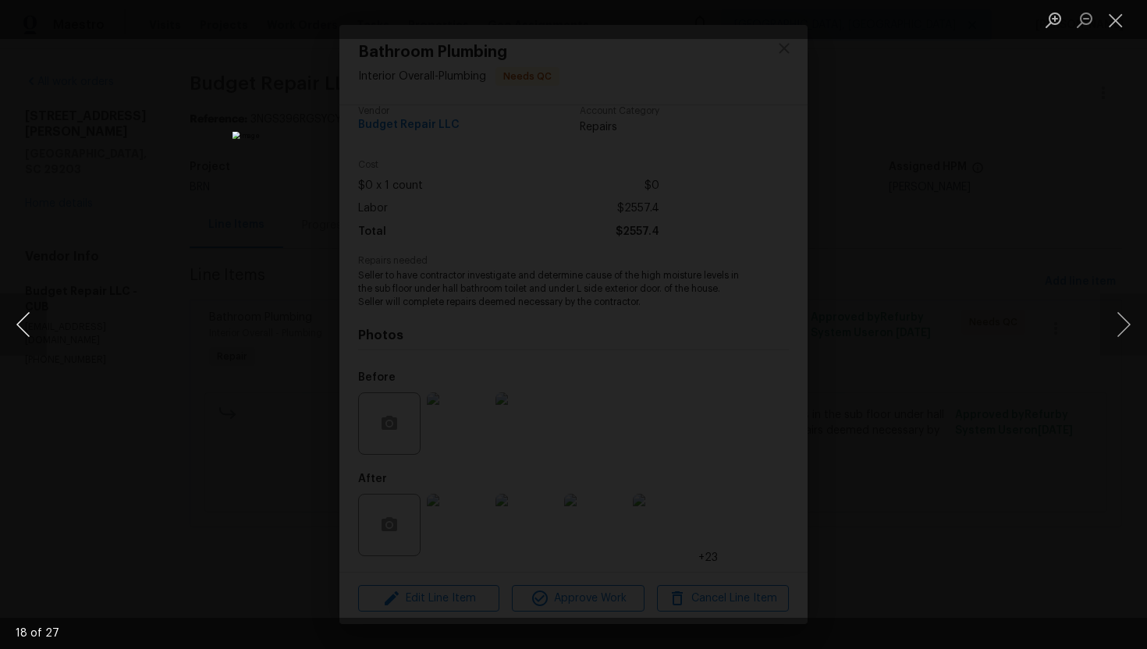
click at [27, 314] on button "Previous image" at bounding box center [23, 324] width 47 height 62
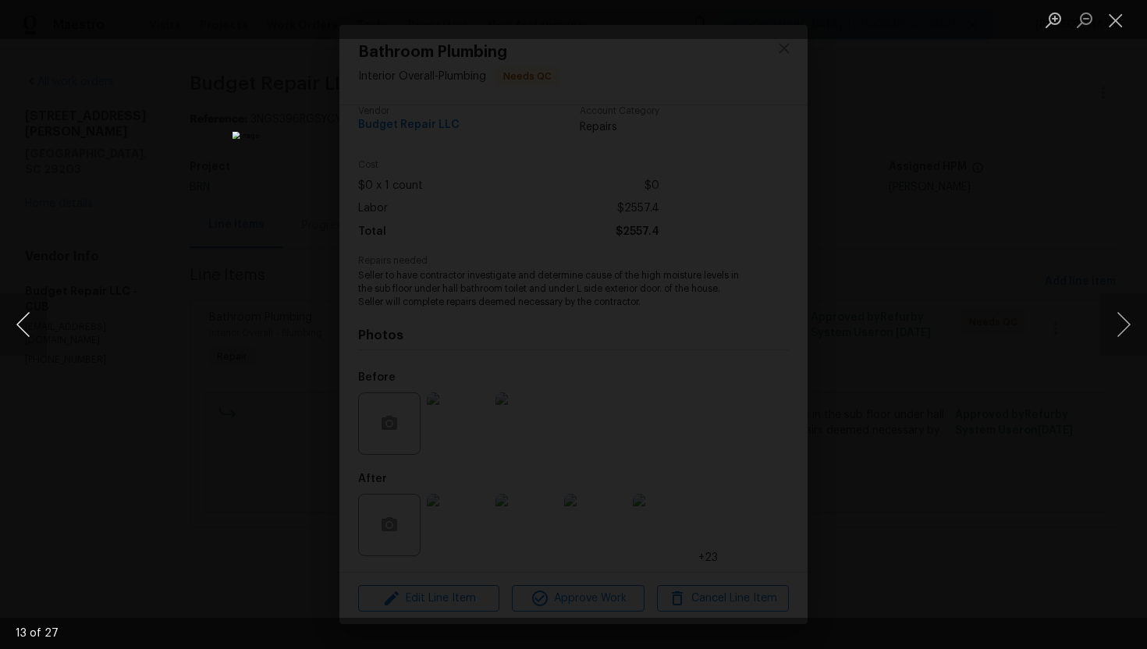
click at [27, 314] on button "Previous image" at bounding box center [23, 324] width 47 height 62
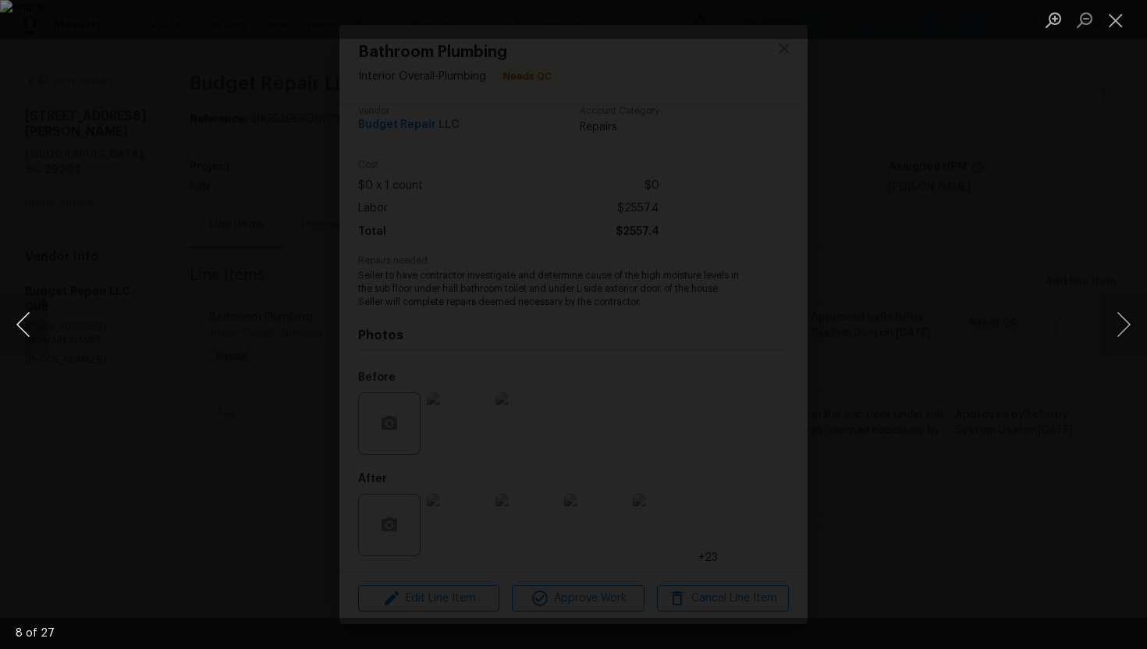
click at [27, 314] on button "Previous image" at bounding box center [23, 324] width 47 height 62
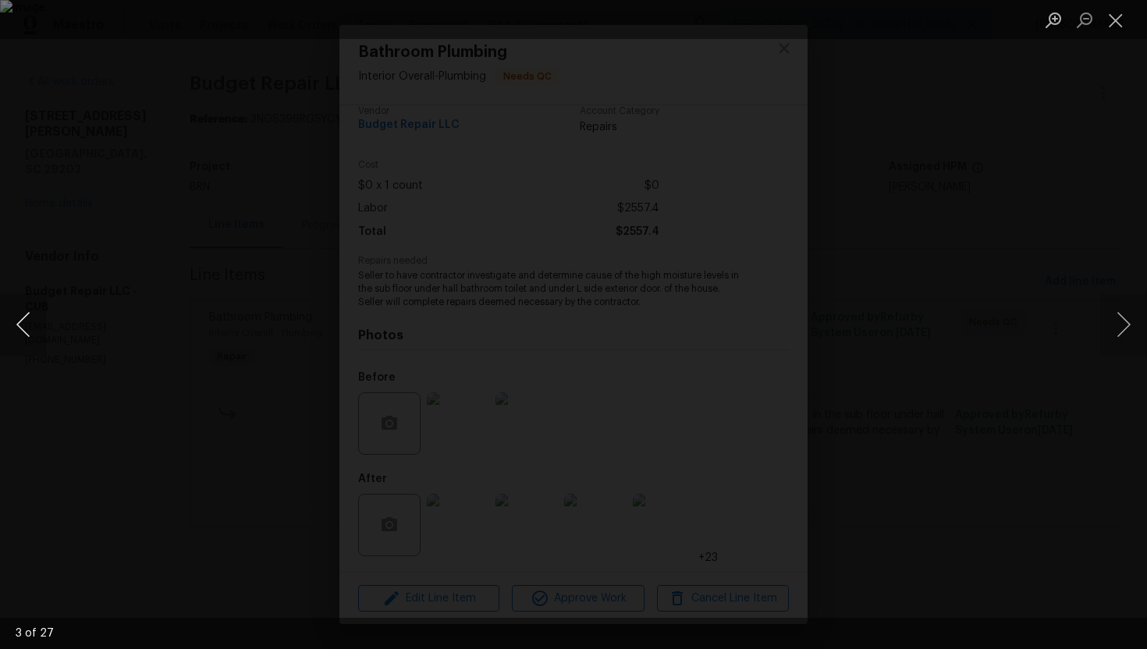
click at [27, 314] on button "Previous image" at bounding box center [23, 324] width 47 height 62
click at [1116, 25] on button "Close lightbox" at bounding box center [1115, 19] width 31 height 27
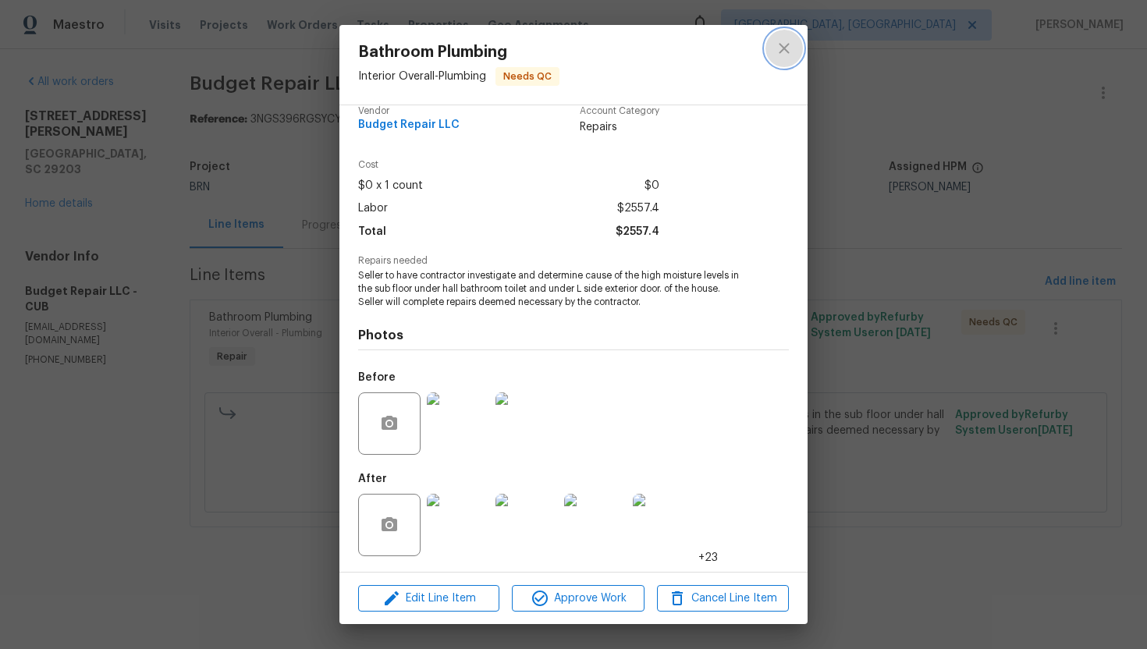
click at [793, 48] on icon "close" at bounding box center [784, 48] width 19 height 19
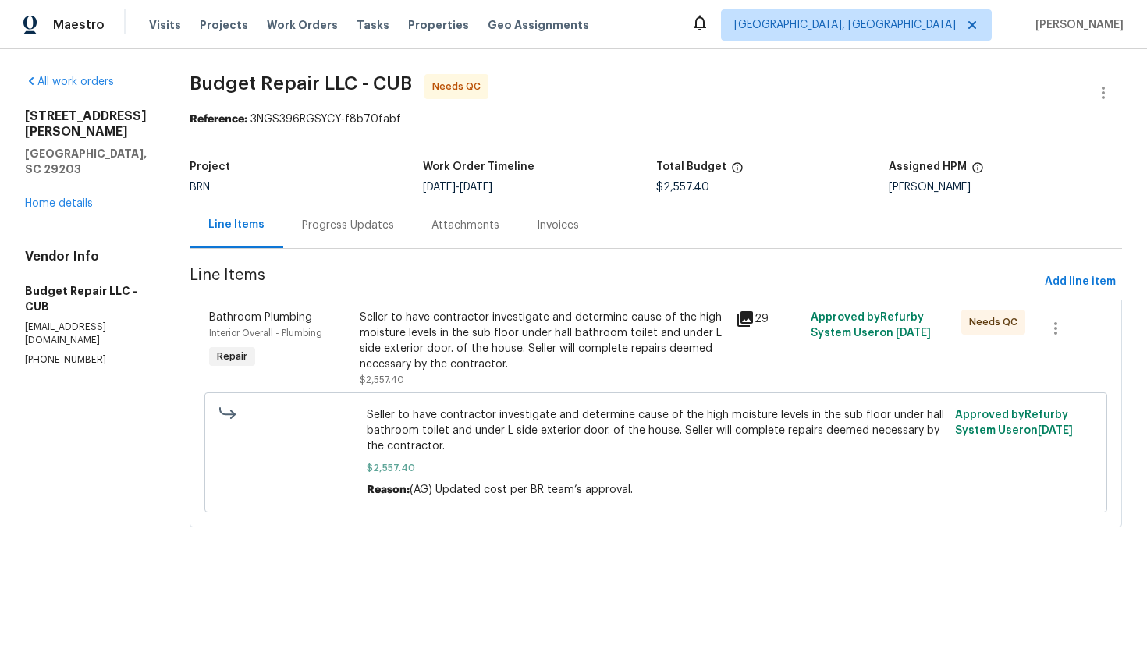
click at [362, 222] on div "Progress Updates" at bounding box center [348, 226] width 92 height 16
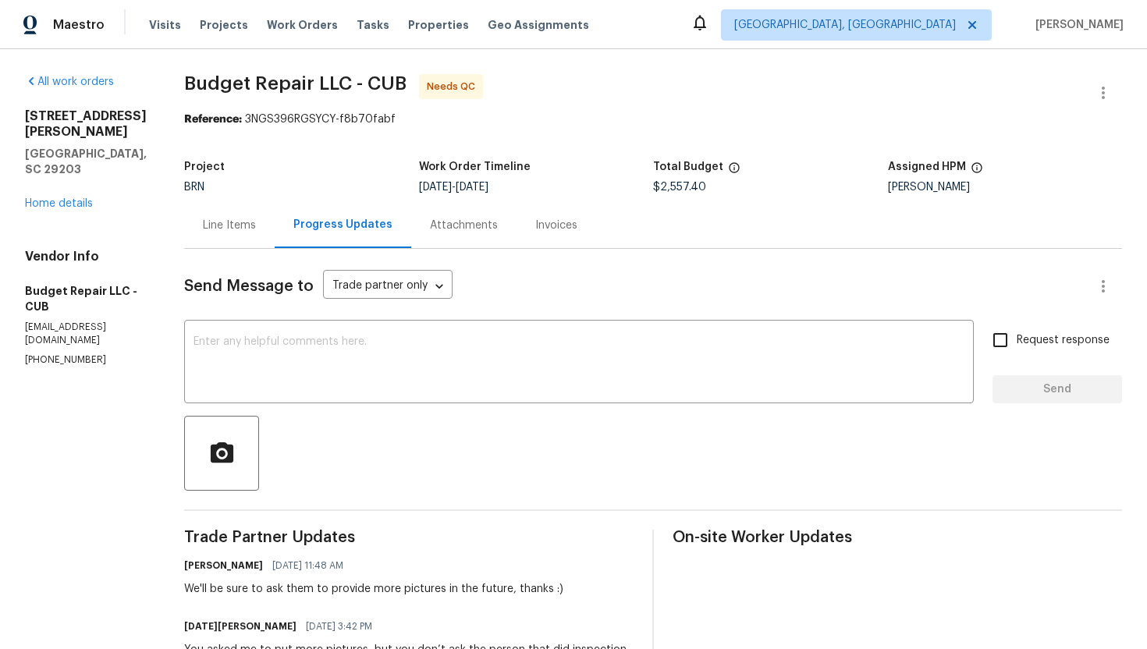
click at [223, 240] on div "Line Items" at bounding box center [229, 225] width 91 height 46
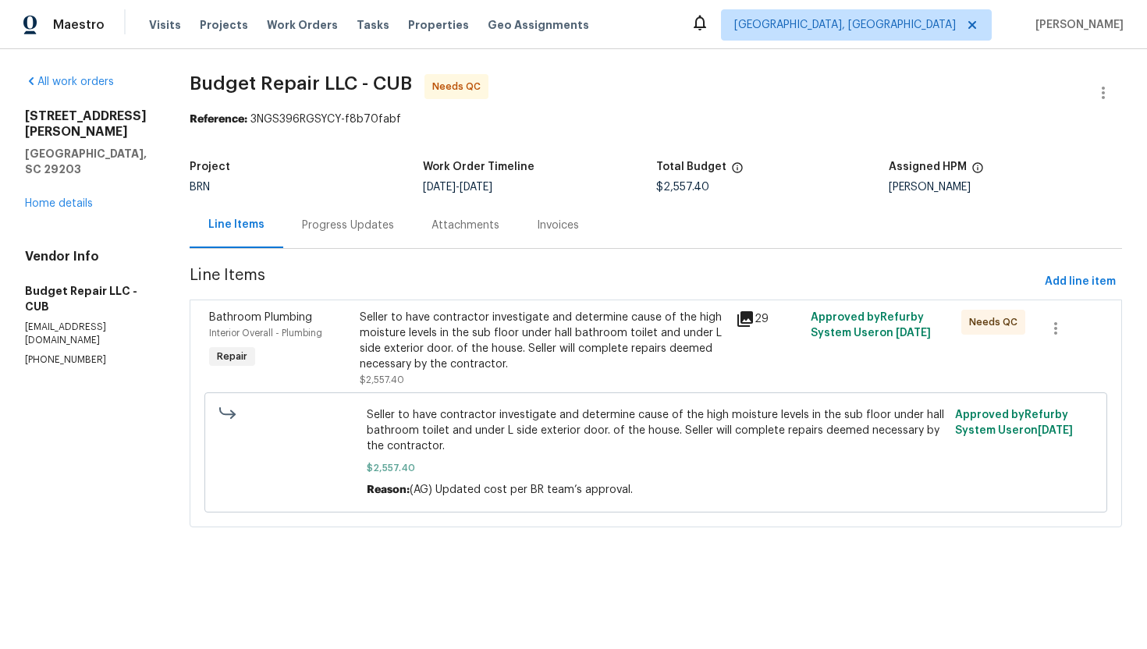
click at [432, 348] on div "Seller to have contractor investigate and determine cause of the high moisture …" at bounding box center [543, 341] width 367 height 62
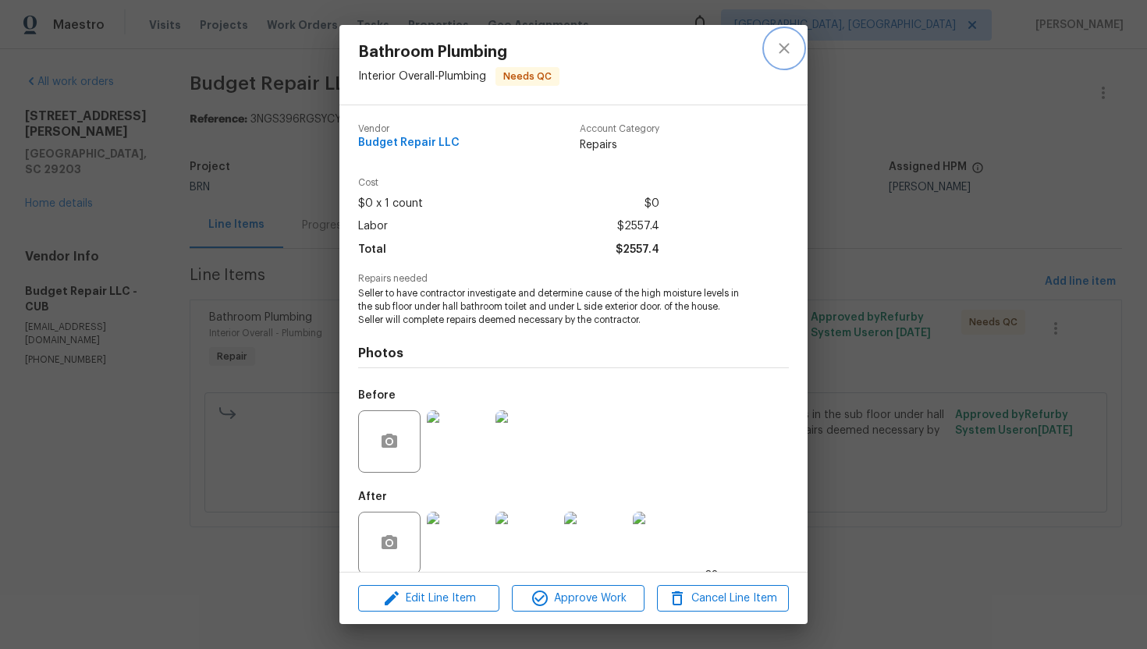
click at [789, 59] on button "close" at bounding box center [784, 48] width 37 height 37
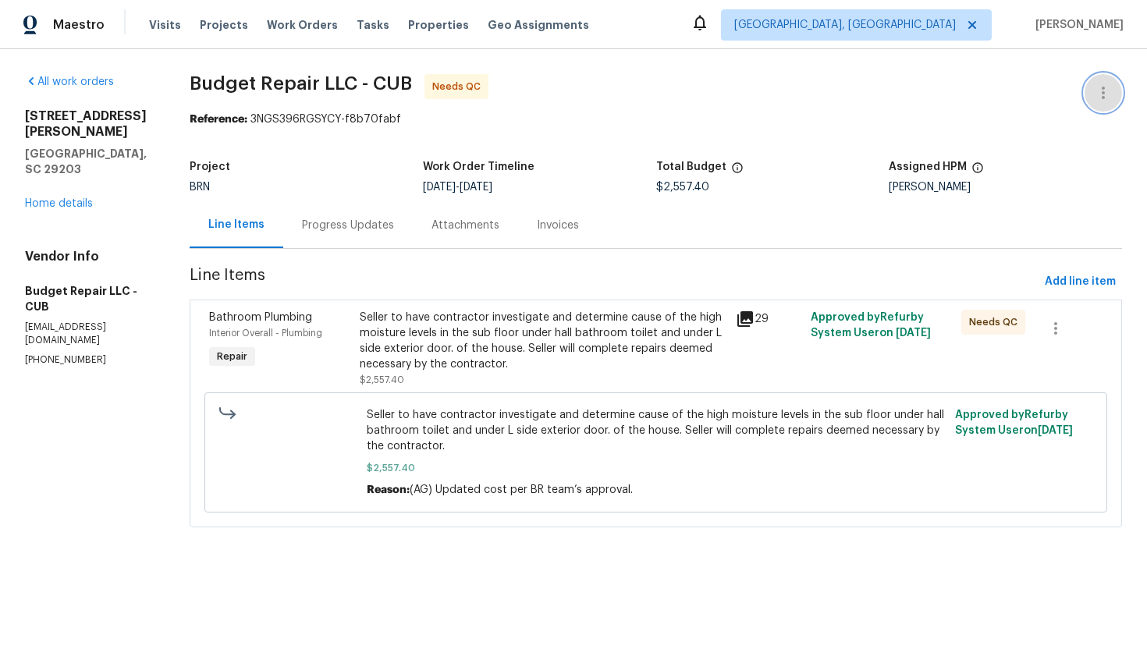
click at [1094, 94] on icon "button" at bounding box center [1103, 93] width 19 height 19
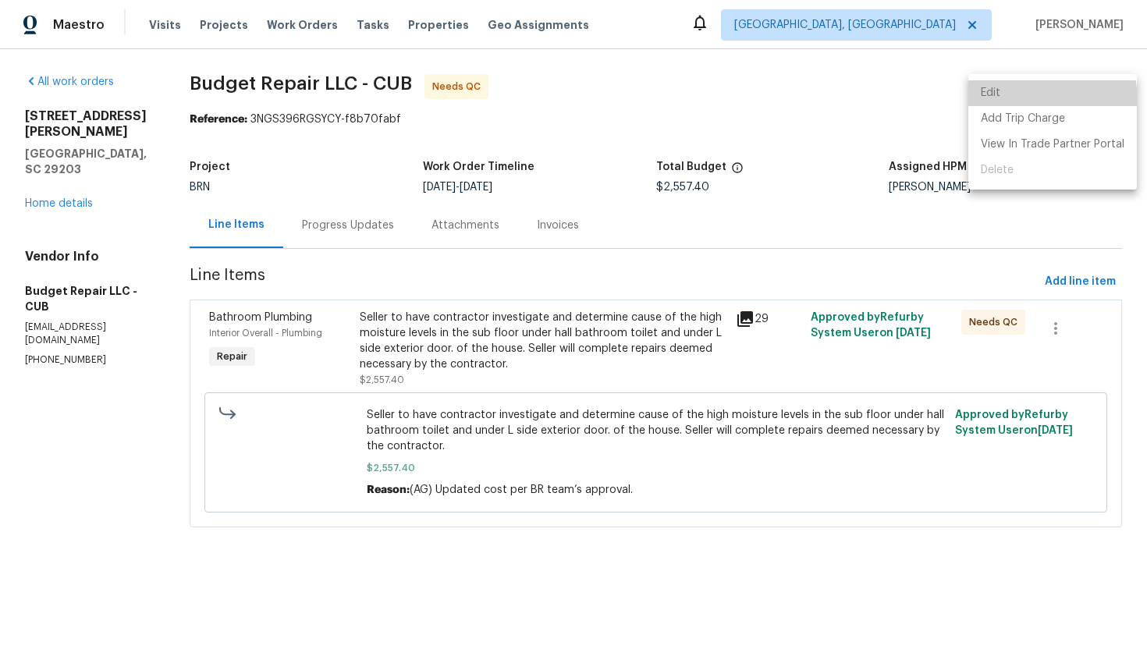
click at [1005, 103] on li "Edit" at bounding box center [1052, 93] width 169 height 26
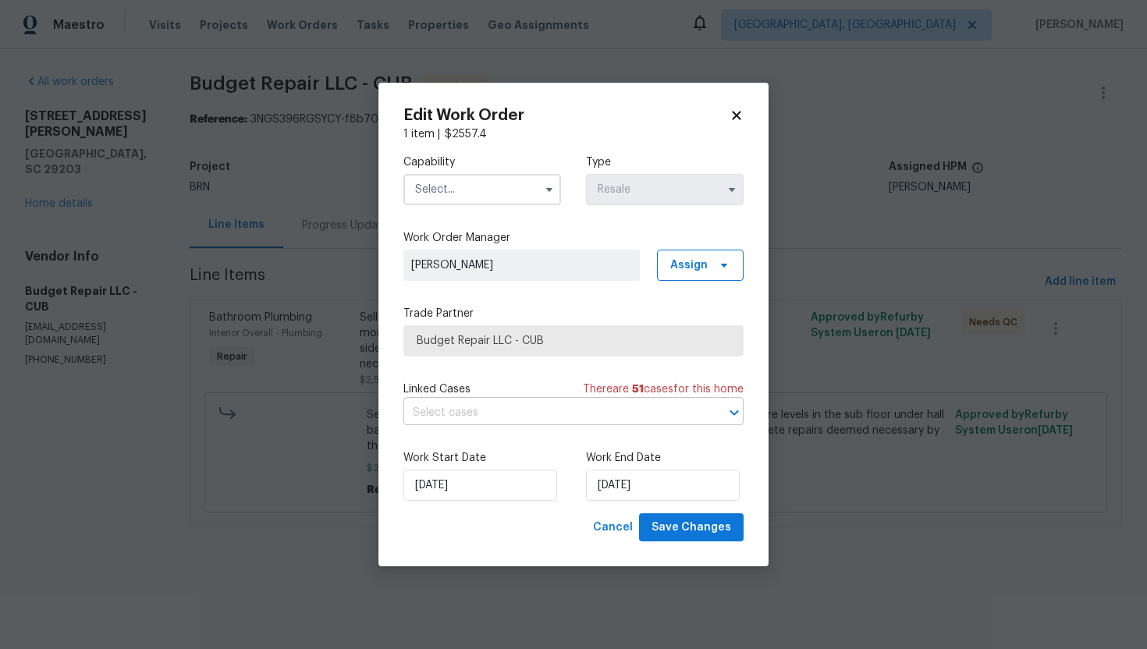
click at [560, 405] on input "text" at bounding box center [551, 413] width 297 height 24
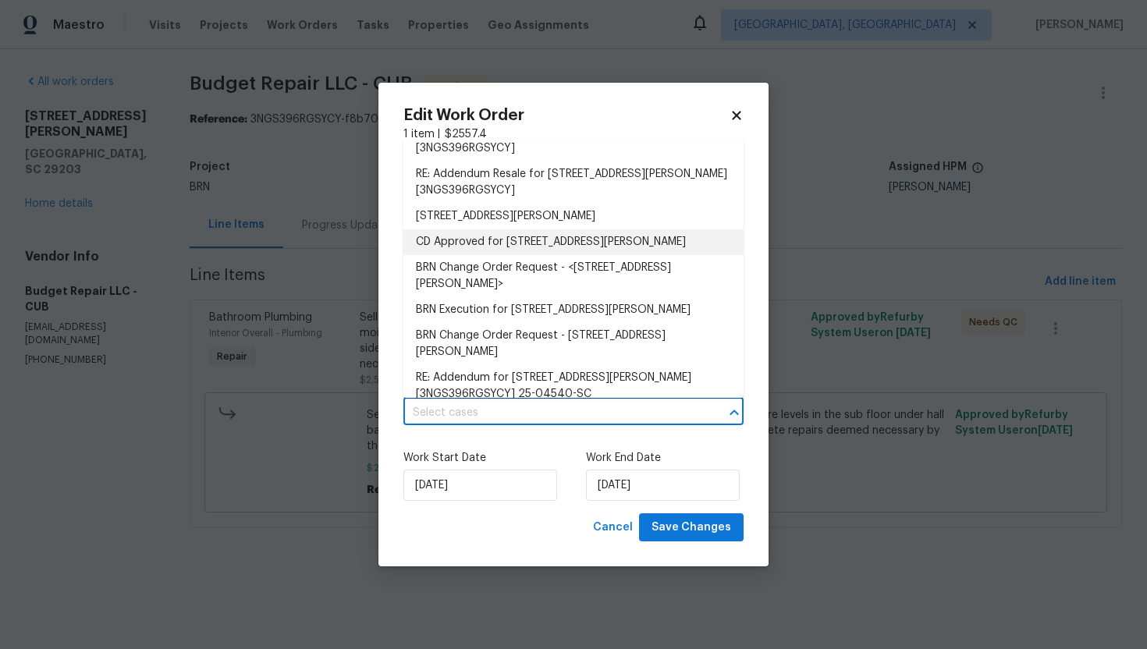
scroll to position [73, 0]
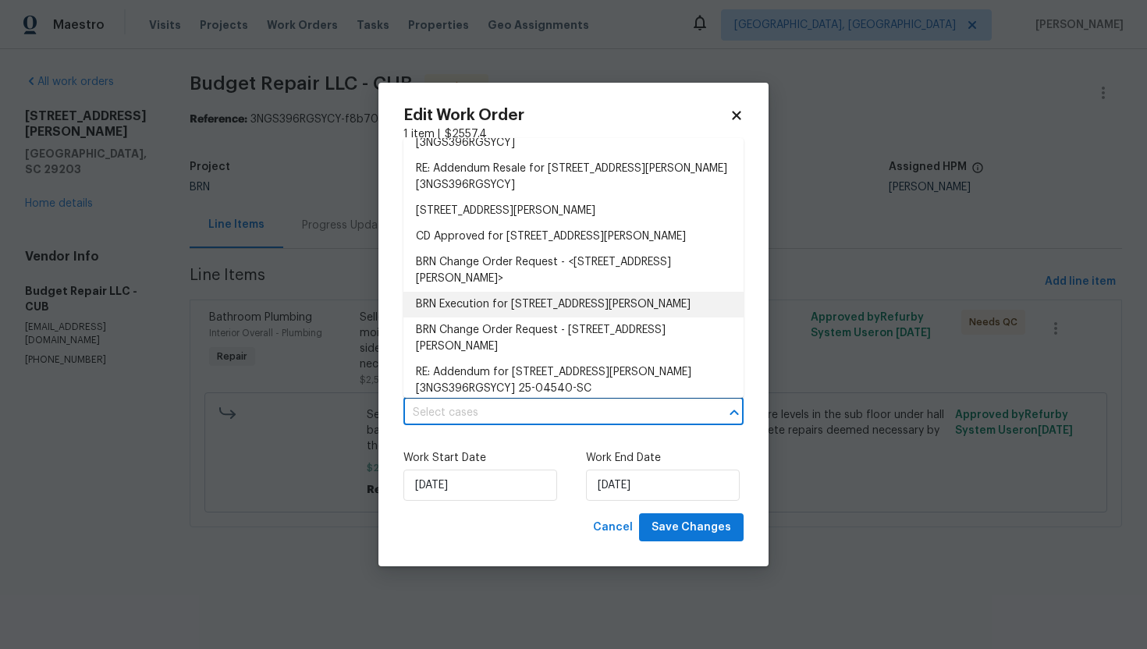
click at [522, 305] on li "BRN Execution for 1336 Johnson Ave, Columbia, SC 29203" at bounding box center [573, 305] width 340 height 26
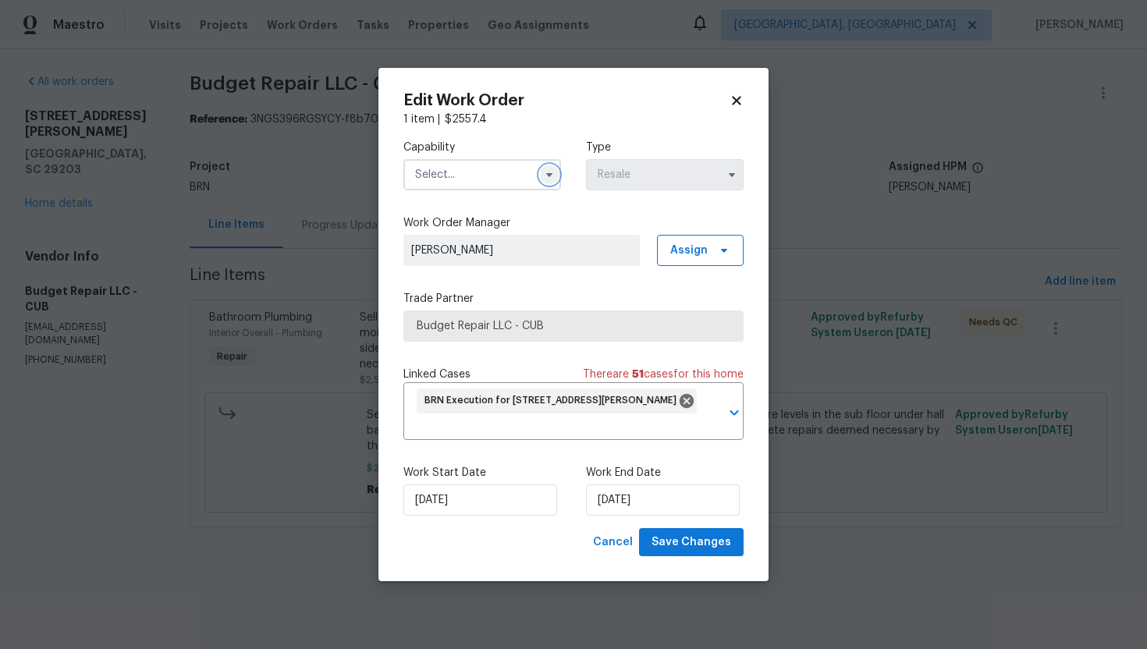
click at [544, 173] on icon "button" at bounding box center [549, 175] width 12 height 12
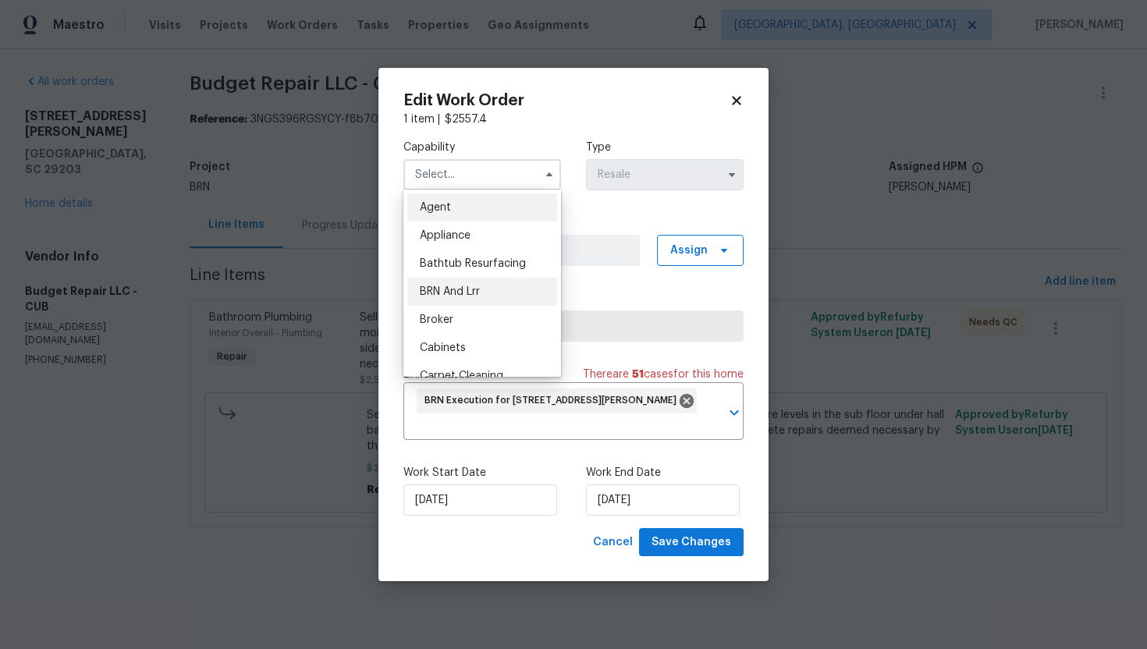
click at [487, 290] on div "BRN And Lrr" at bounding box center [482, 292] width 150 height 28
type input "BRN And Lrr"
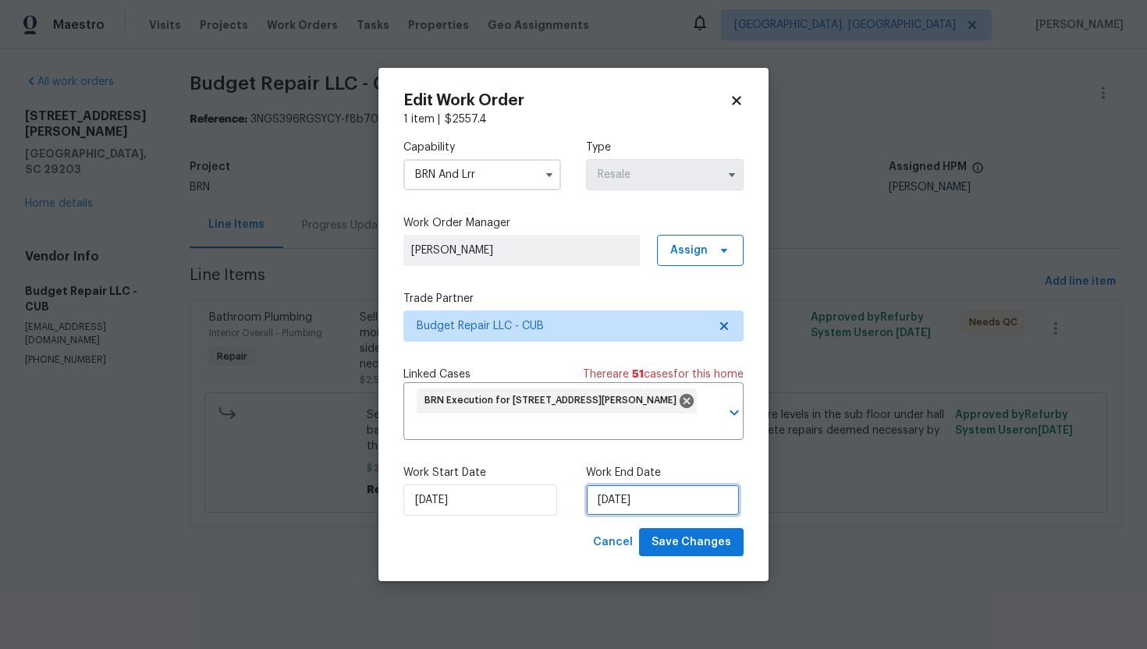
click at [623, 503] on input "[DATE]" at bounding box center [663, 500] width 154 height 31
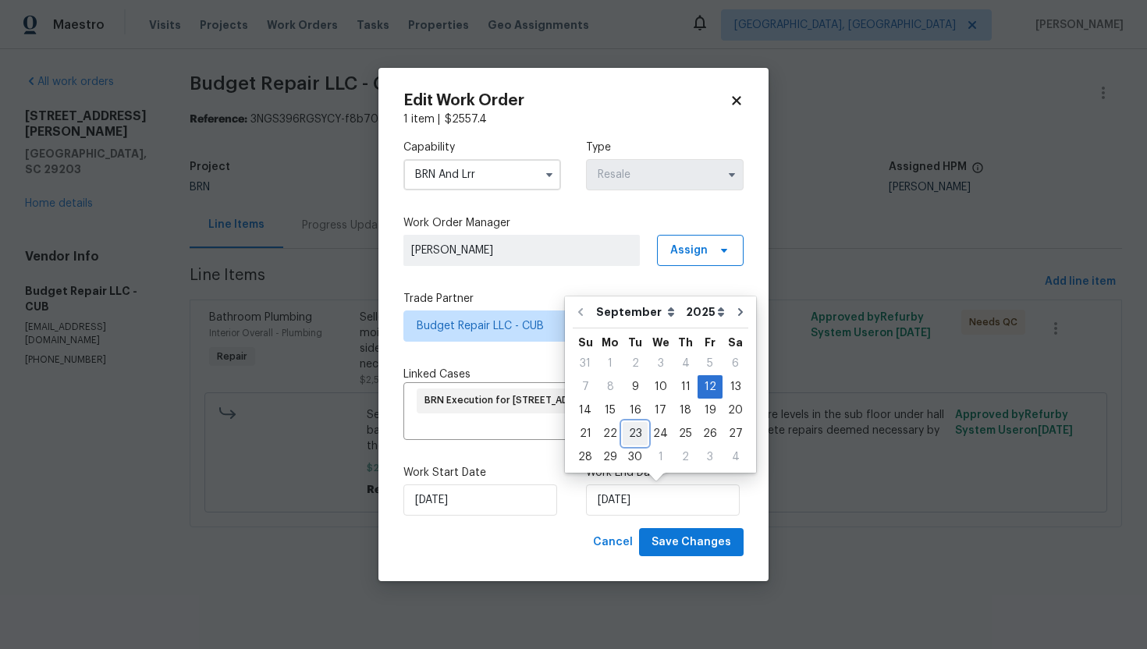
click at [642, 434] on div "23" at bounding box center [635, 434] width 25 height 22
type input "9/23/2025"
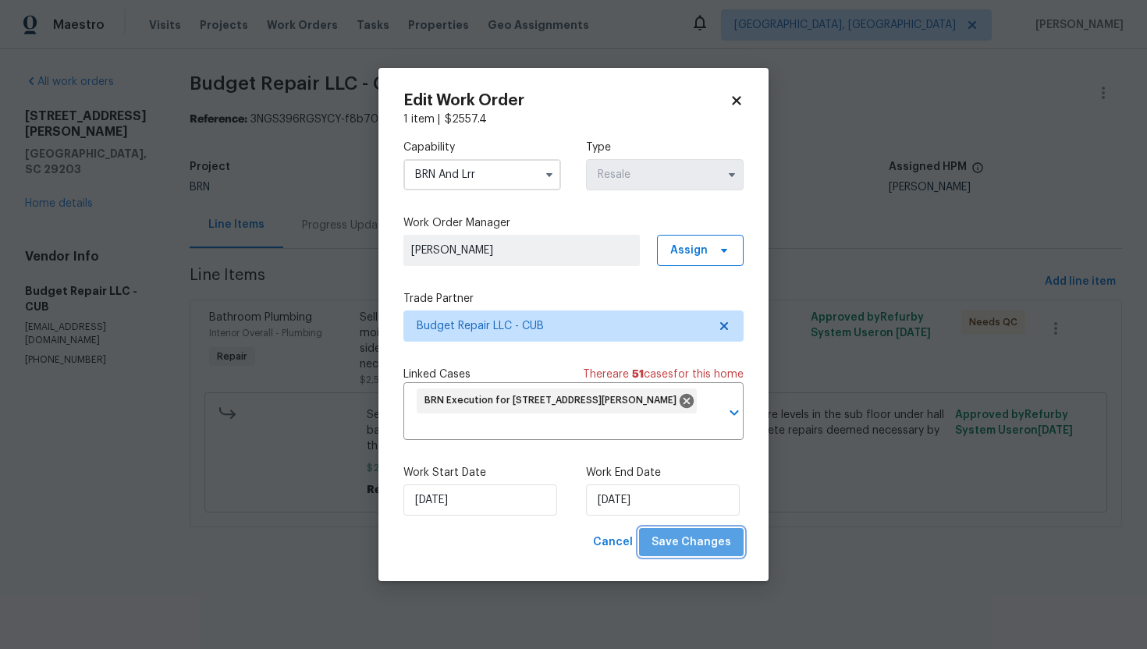
click at [709, 548] on span "Save Changes" at bounding box center [692, 543] width 80 height 20
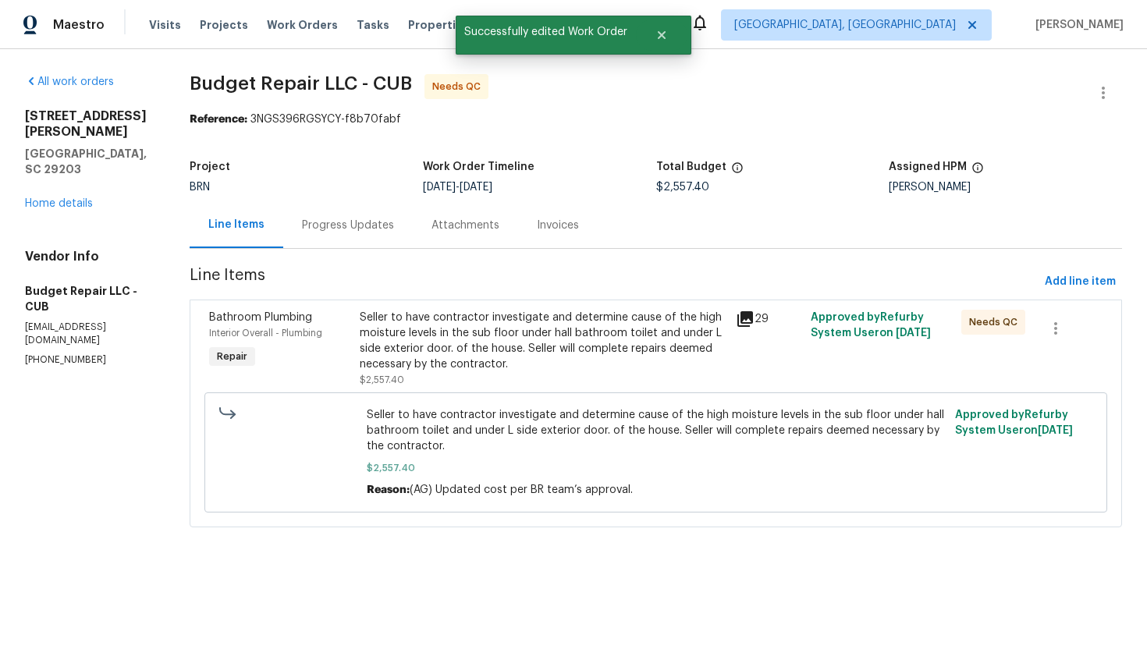
click at [379, 227] on div "Progress Updates" at bounding box center [348, 226] width 92 height 16
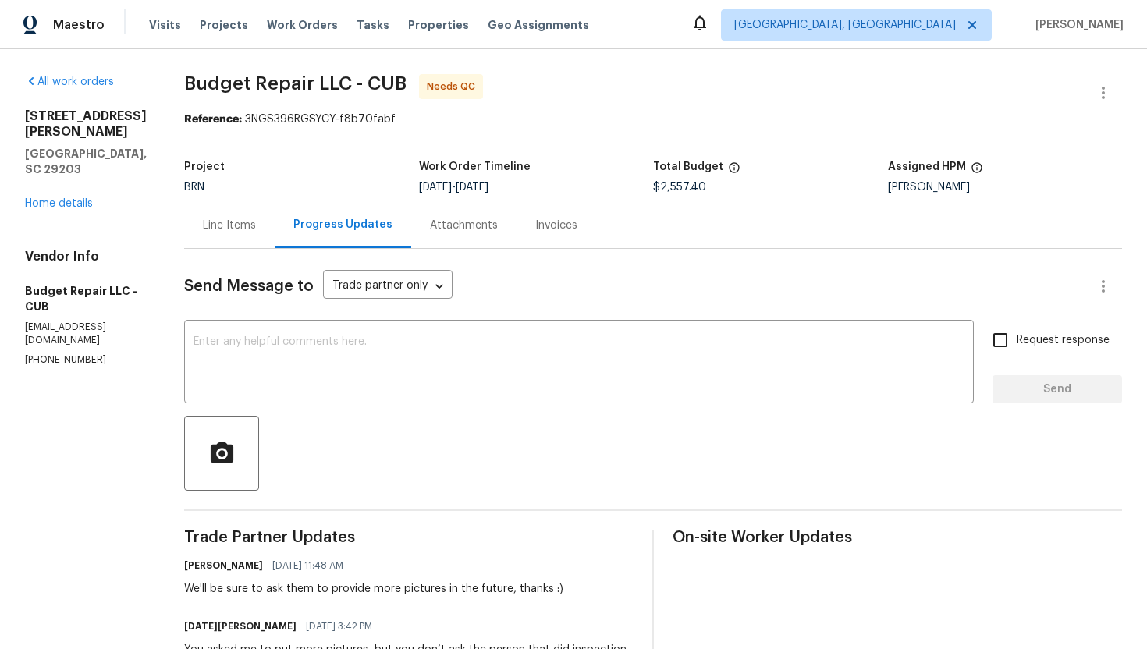
click at [249, 229] on div "Line Items" at bounding box center [229, 226] width 53 height 16
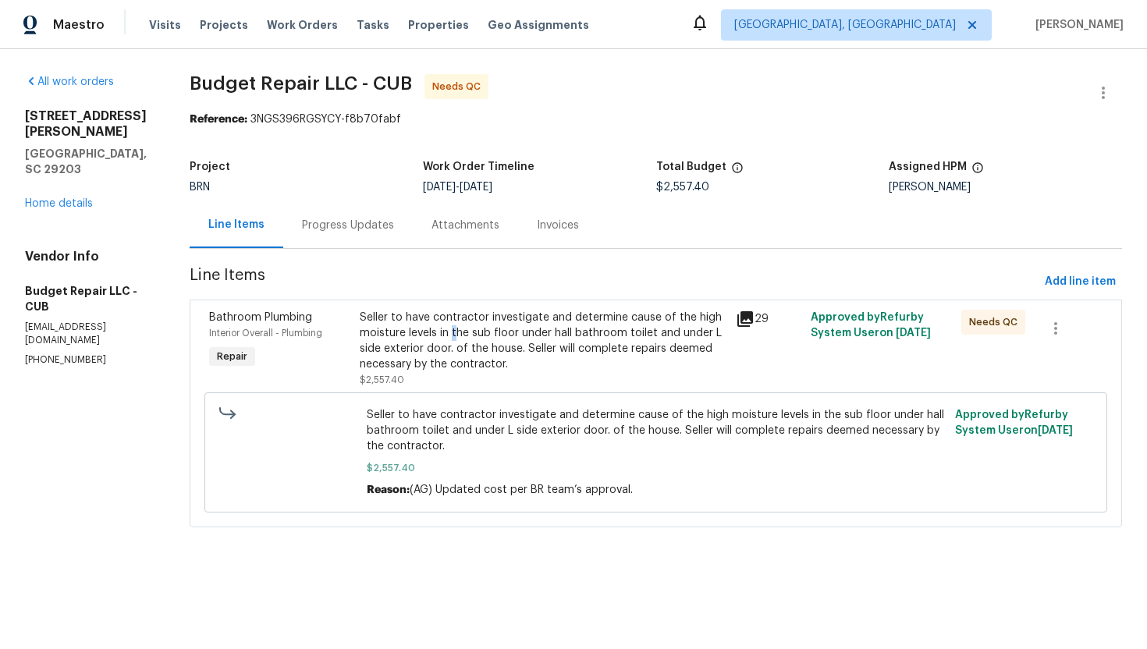
click at [454, 335] on div "Seller to have contractor investigate and determine cause of the high moisture …" at bounding box center [543, 341] width 367 height 62
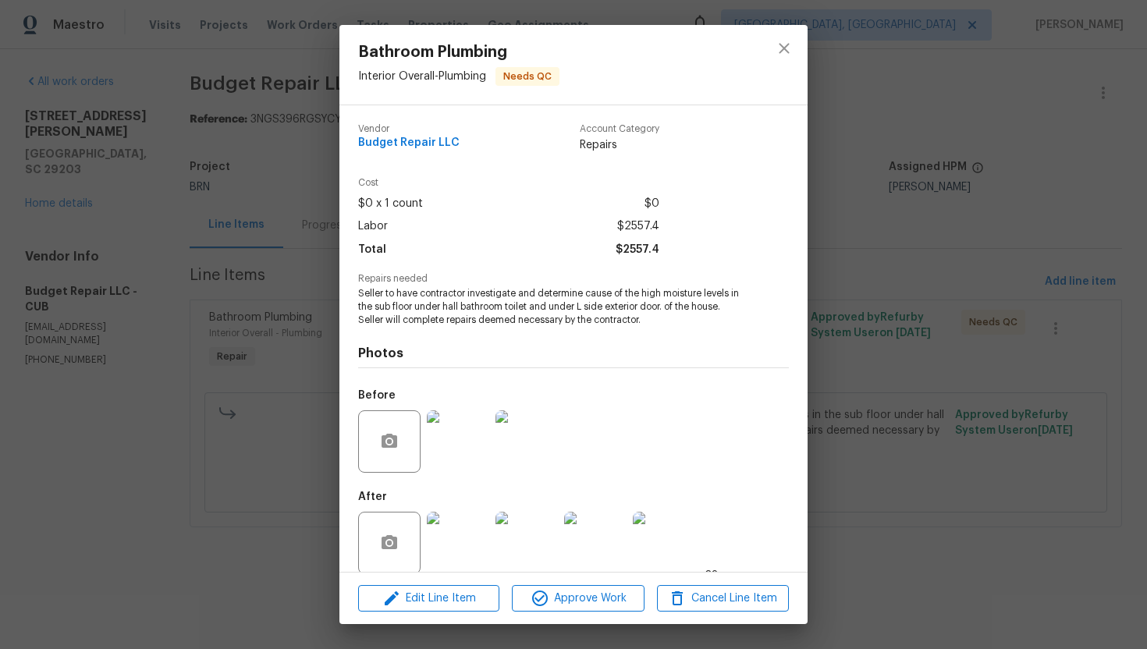
scroll to position [18, 0]
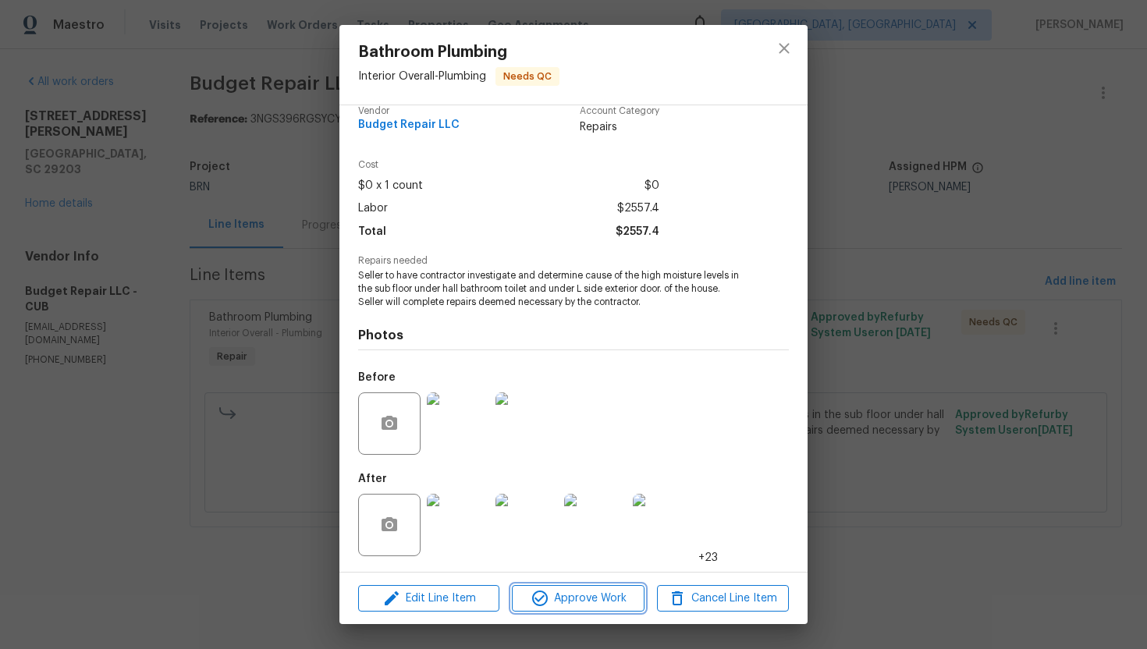
click at [560, 592] on span "Approve Work" at bounding box center [578, 599] width 123 height 20
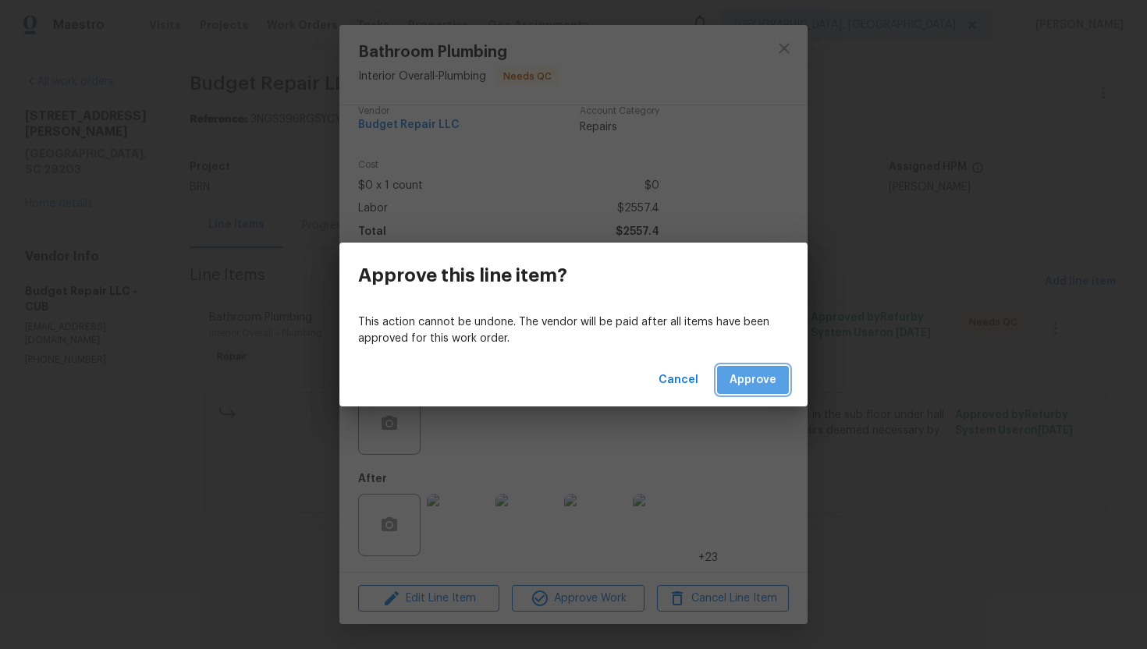
click at [754, 371] on span "Approve" at bounding box center [753, 381] width 47 height 20
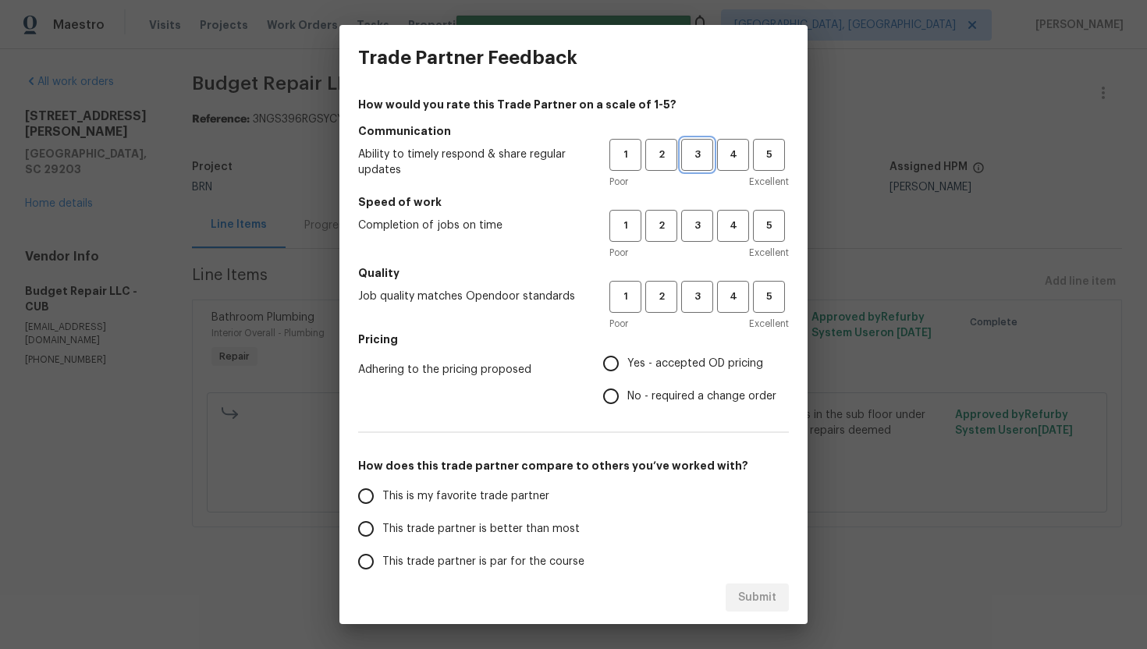
click at [706, 164] on button "3" at bounding box center [697, 155] width 32 height 32
click at [695, 214] on button "3" at bounding box center [697, 226] width 32 height 32
click at [696, 283] on button "3" at bounding box center [697, 297] width 32 height 32
click at [645, 396] on span "No - required a change order" at bounding box center [701, 397] width 149 height 16
click at [627, 396] on input "No - required a change order" at bounding box center [611, 396] width 33 height 33
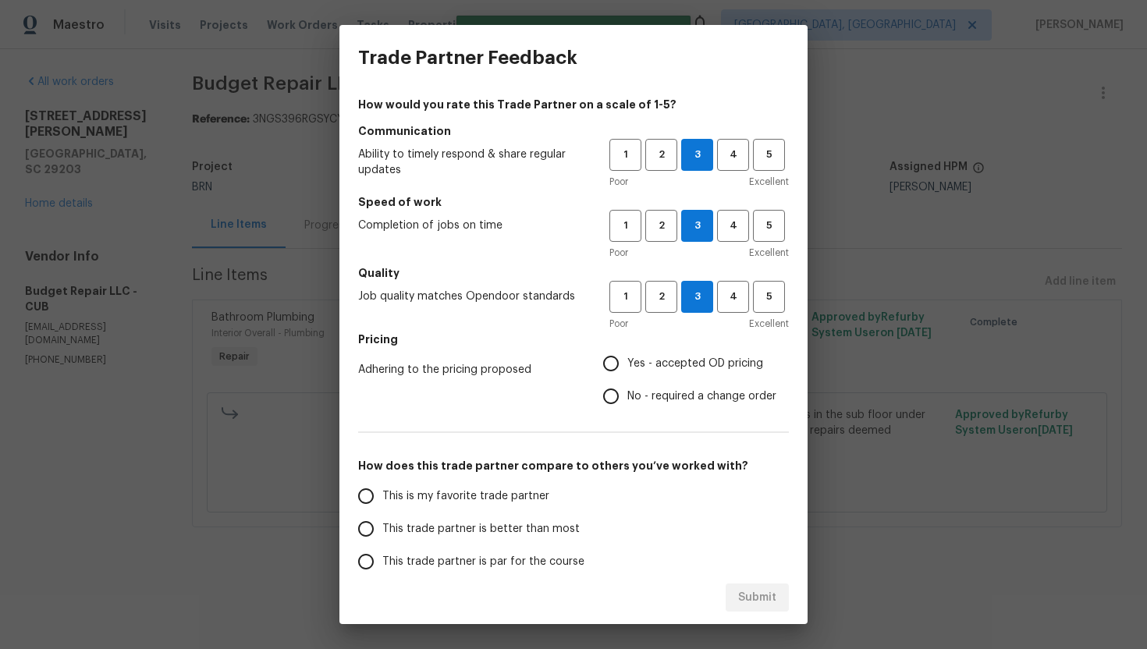
radio input "true"
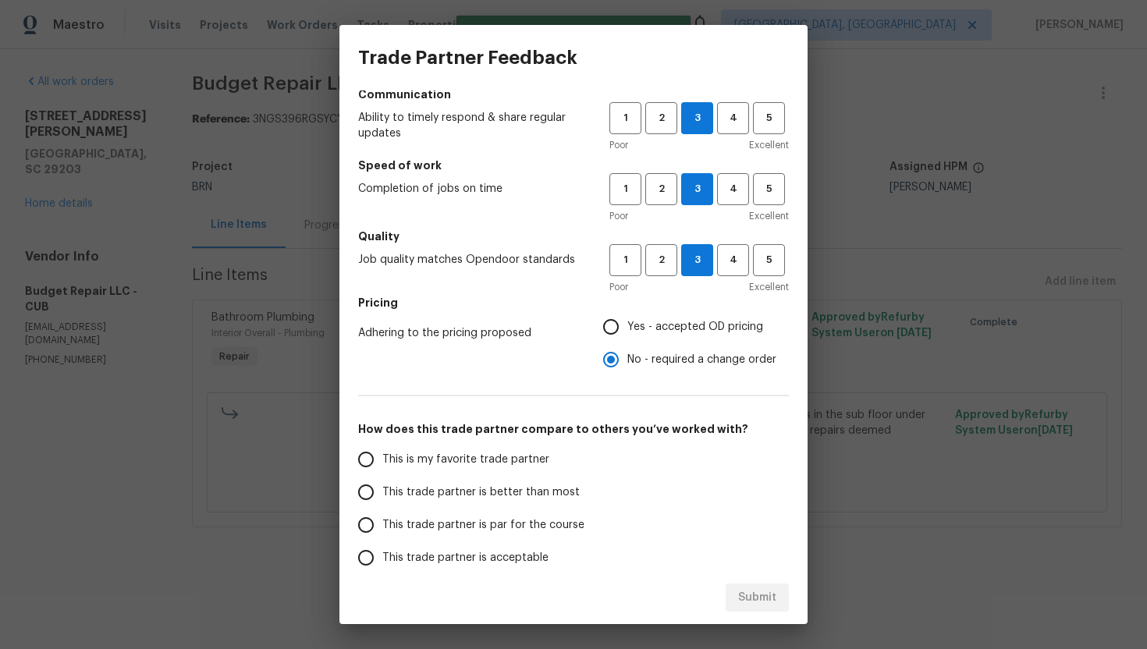
scroll to position [39, 0]
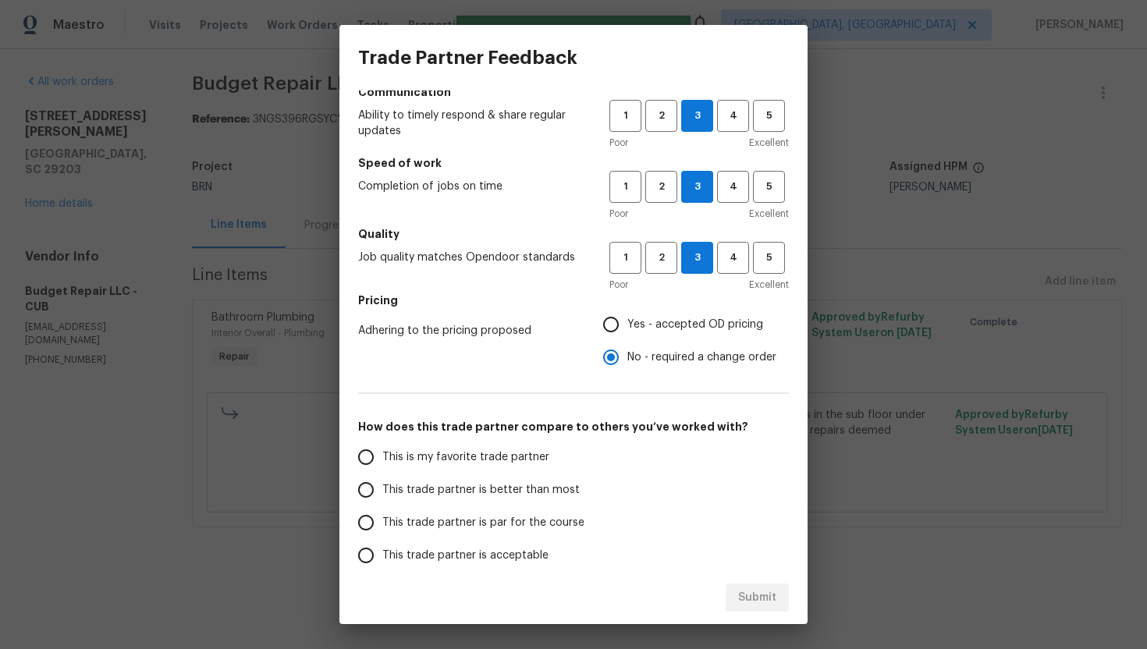
click at [471, 520] on span "This trade partner is par for the course" at bounding box center [483, 523] width 202 height 16
click at [382, 520] on input "This trade partner is par for the course" at bounding box center [366, 522] width 33 height 33
click at [748, 599] on span "Submit" at bounding box center [757, 598] width 38 height 20
radio input "true"
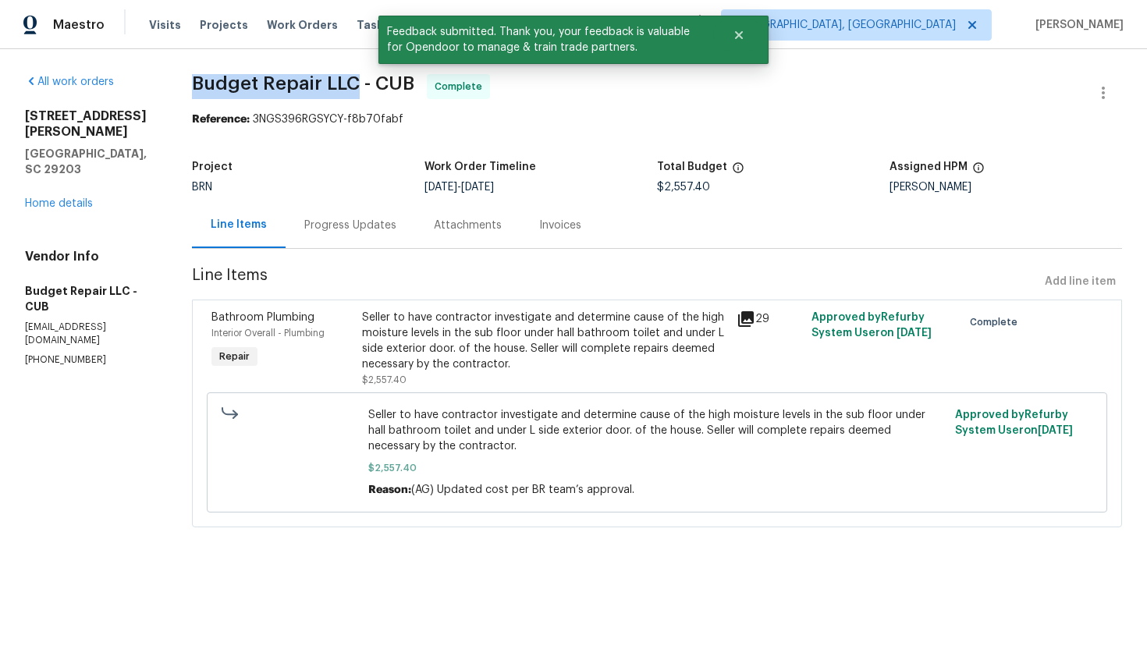
drag, startPoint x: 193, startPoint y: 80, endPoint x: 355, endPoint y: 84, distance: 162.3
click at [355, 84] on span "Budget Repair LLC - CUB" at bounding box center [303, 83] width 222 height 19
copy span "Budget Repair LLC"
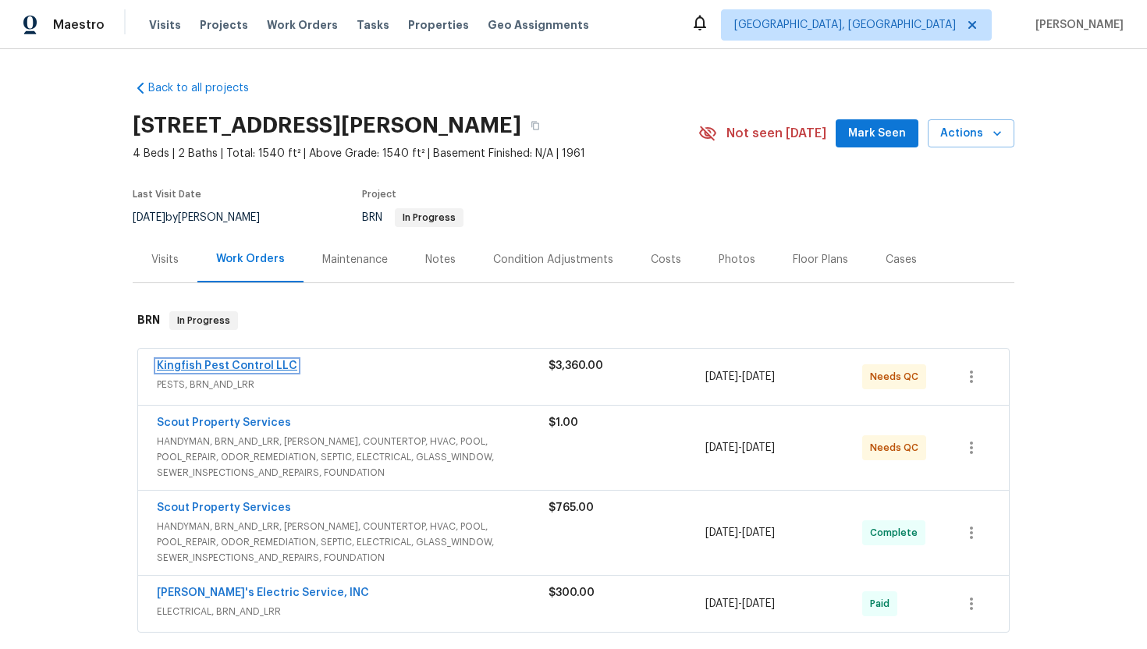
click at [227, 366] on link "Kingfish Pest Control LLC" at bounding box center [227, 366] width 140 height 11
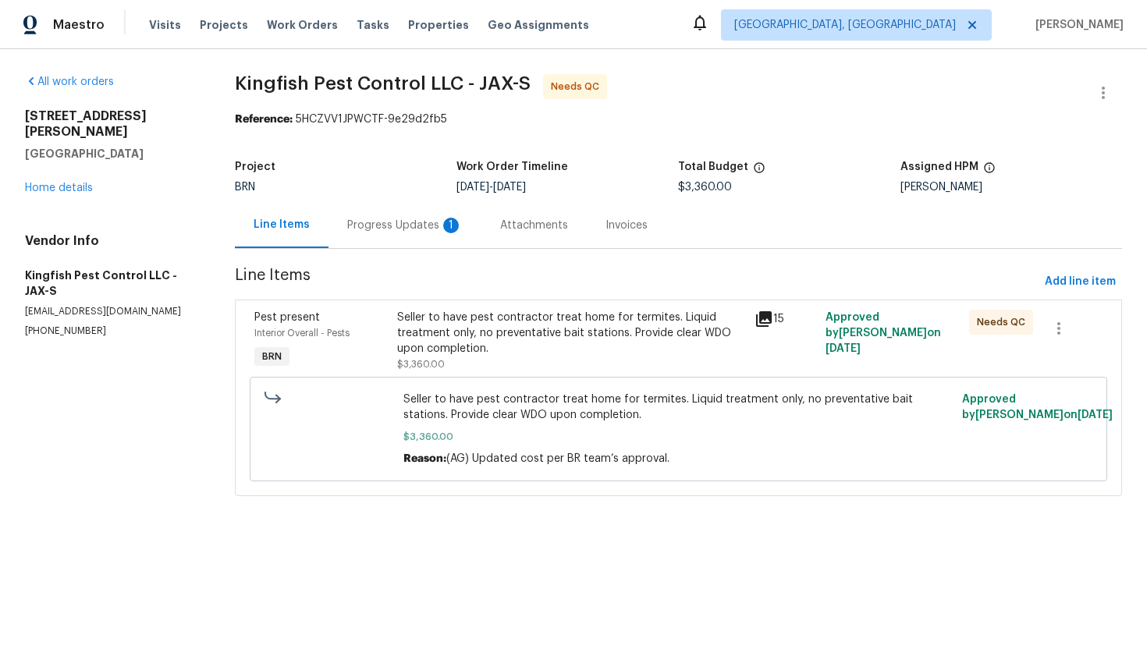
click at [418, 227] on div "Progress Updates 1" at bounding box center [404, 226] width 115 height 16
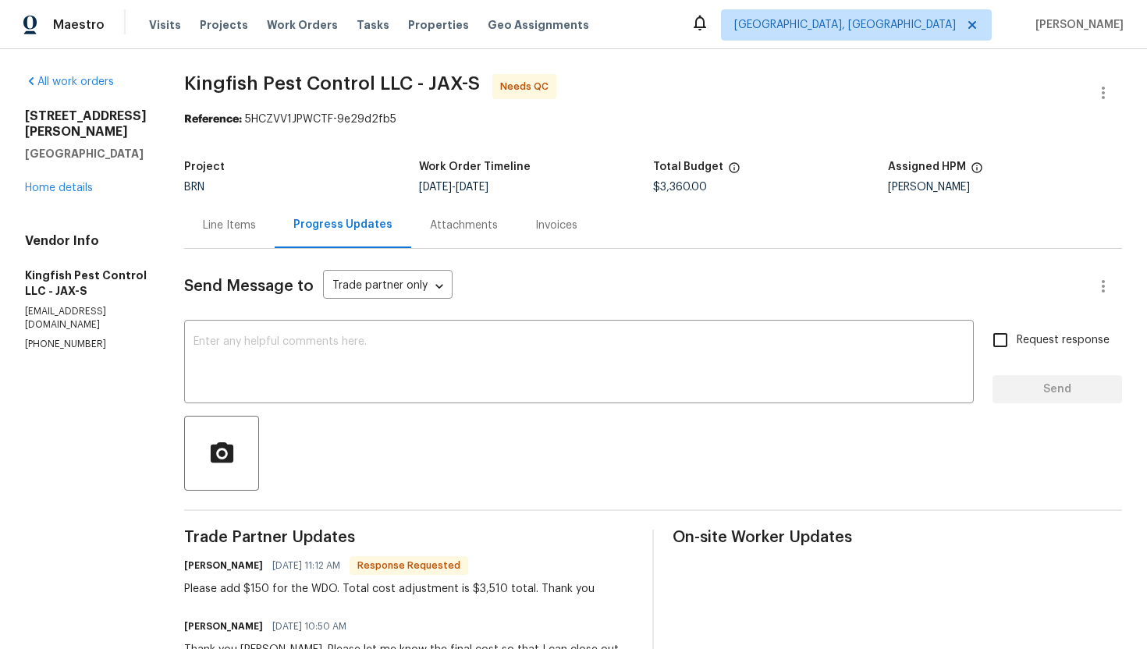
click at [219, 225] on div "Line Items" at bounding box center [229, 226] width 53 height 16
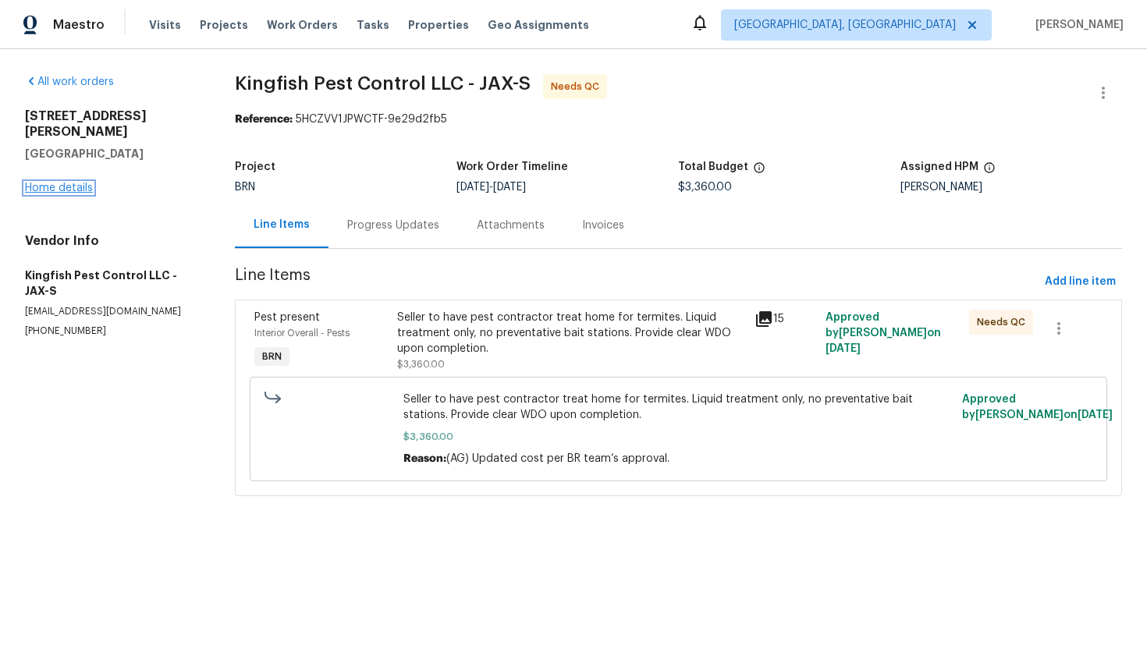
click at [80, 183] on link "Home details" at bounding box center [59, 188] width 68 height 11
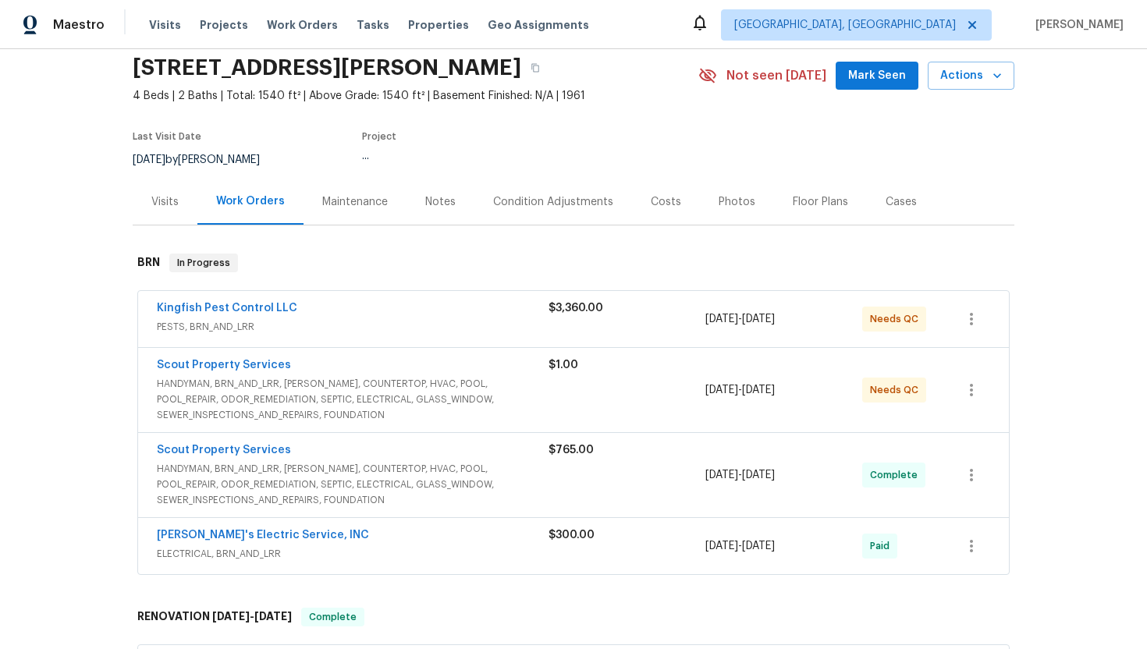
scroll to position [89, 0]
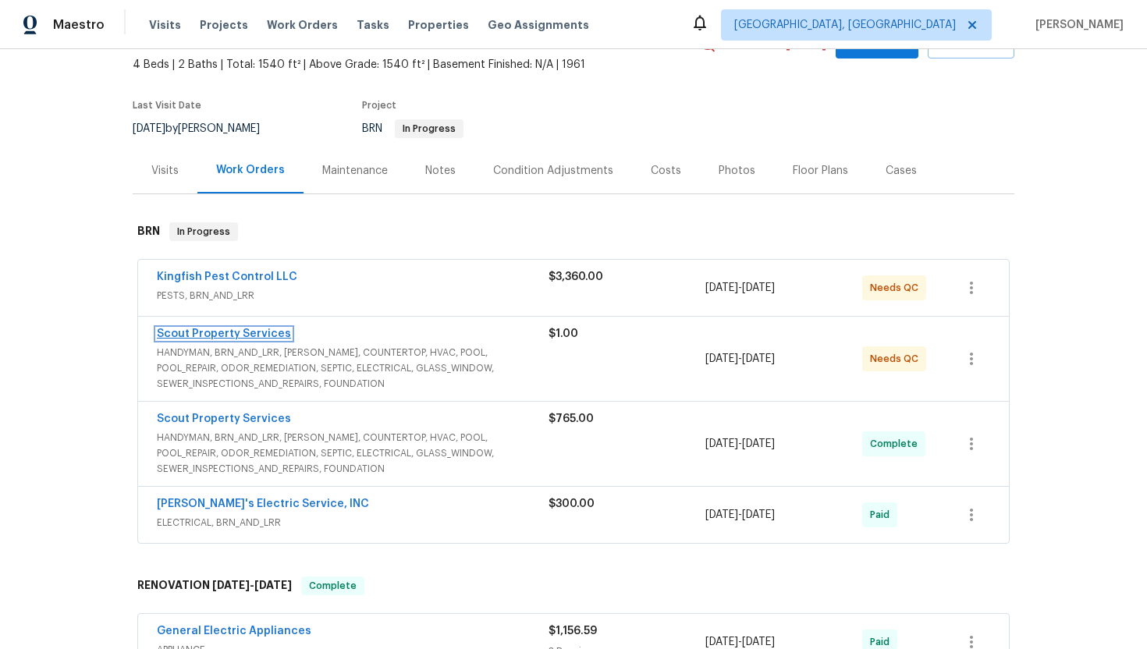
click at [243, 337] on link "Scout Property Services" at bounding box center [224, 334] width 134 height 11
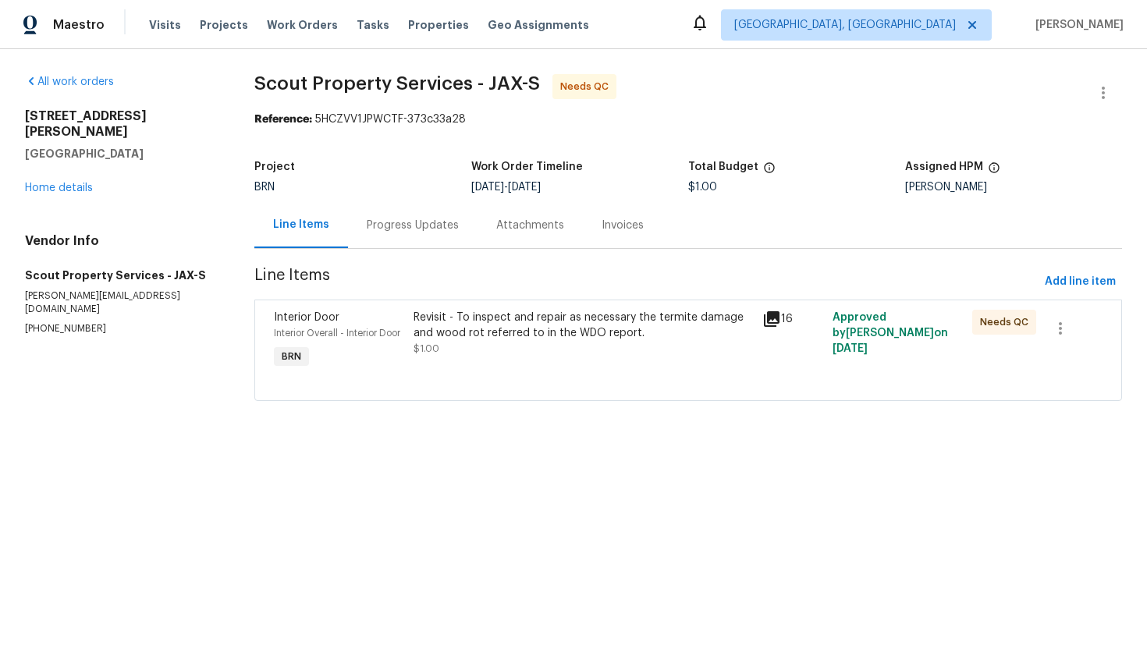
click at [488, 345] on div "Revisit - To inspect and repair as necessary the termite damage and wood rot re…" at bounding box center [584, 333] width 340 height 47
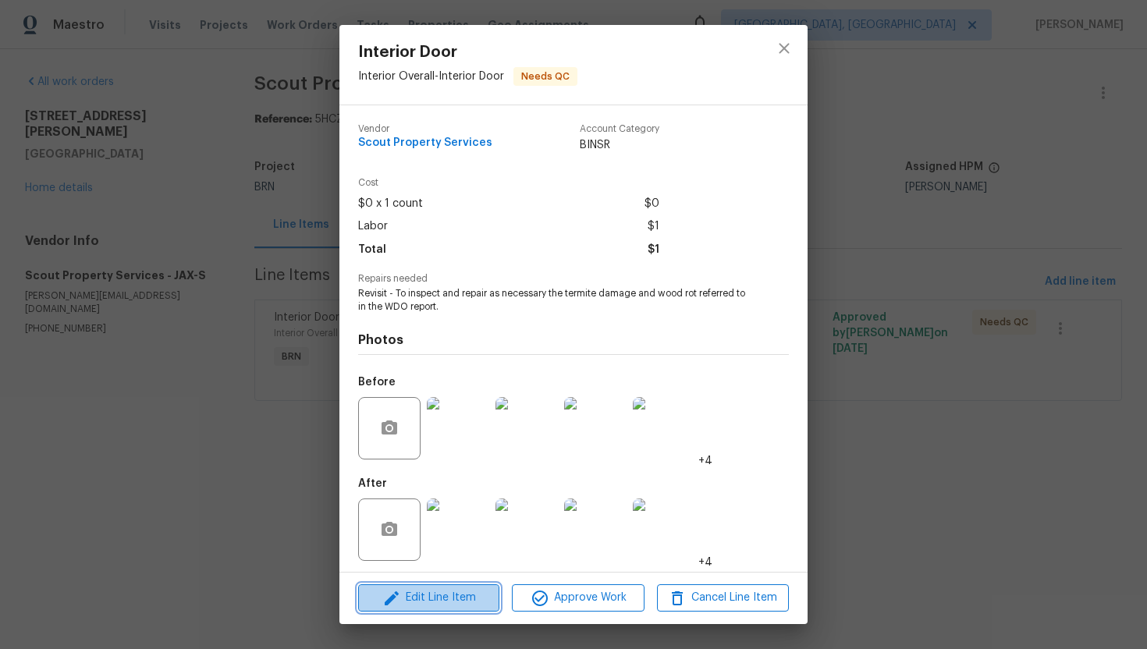
click at [438, 599] on span "Edit Line Item" at bounding box center [429, 598] width 132 height 20
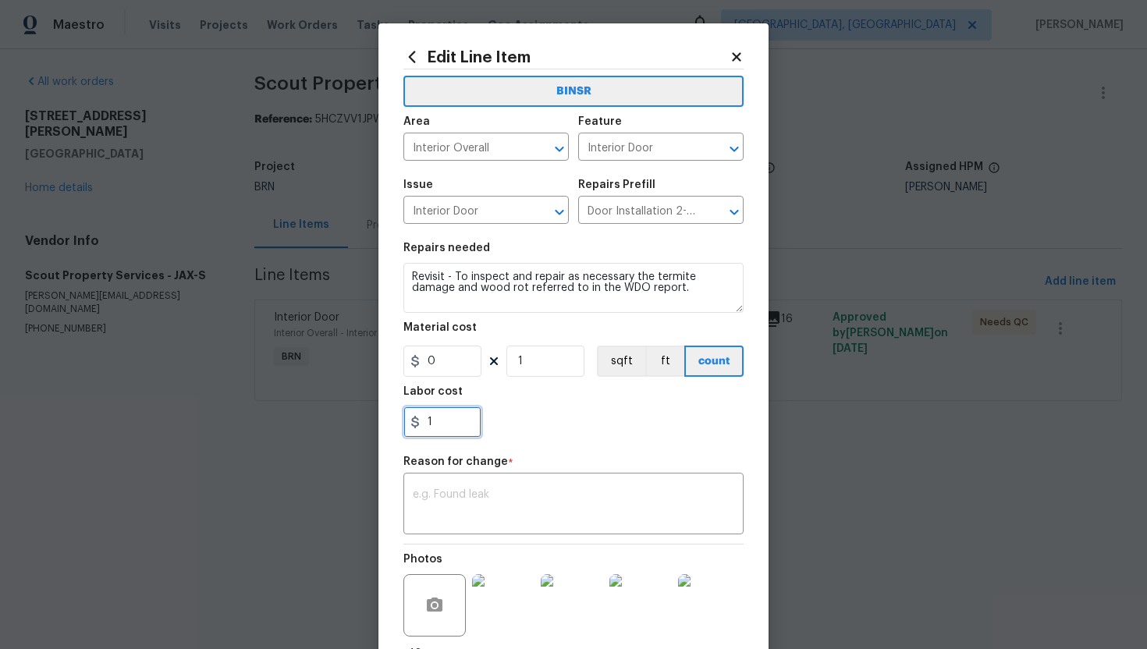
drag, startPoint x: 426, startPoint y: 425, endPoint x: 449, endPoint y: 425, distance: 23.4
click at [449, 425] on input "1" at bounding box center [442, 422] width 78 height 31
type input "475"
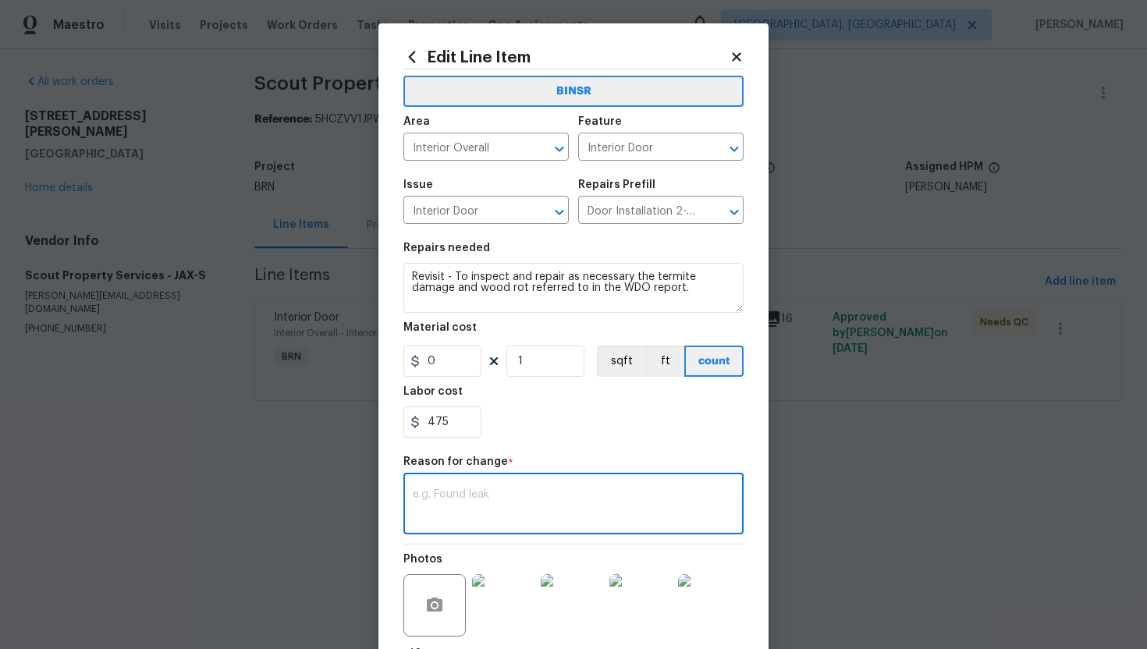
click at [491, 517] on textarea at bounding box center [574, 505] width 322 height 33
paste textarea "(AG) Updated cost per BR team’s approval."
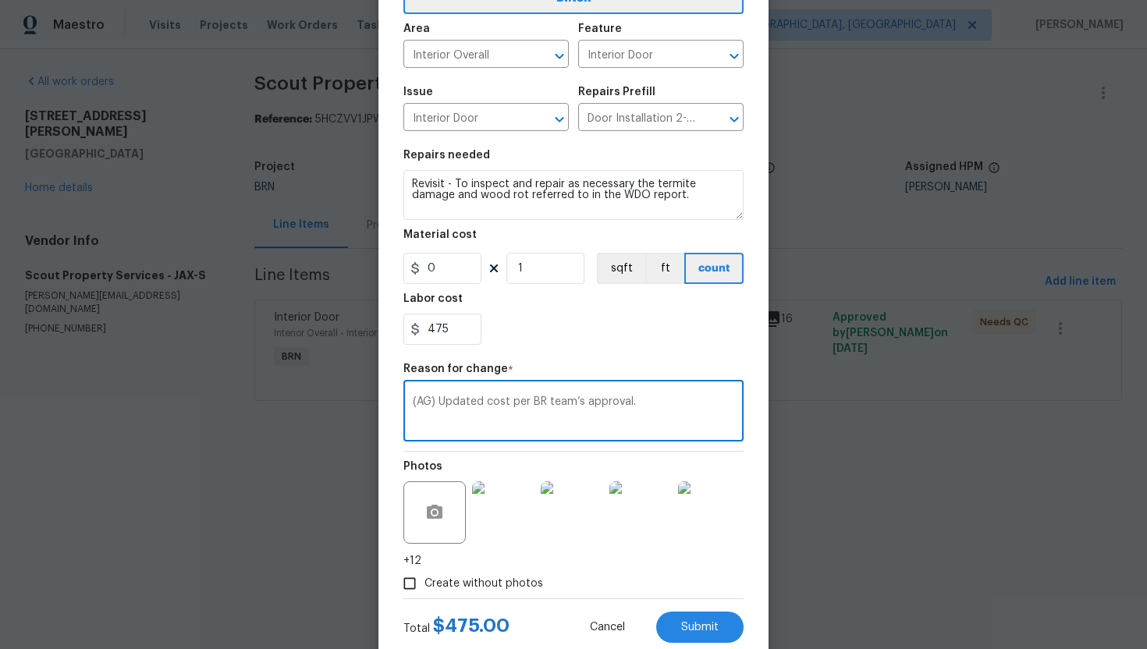
scroll to position [136, 0]
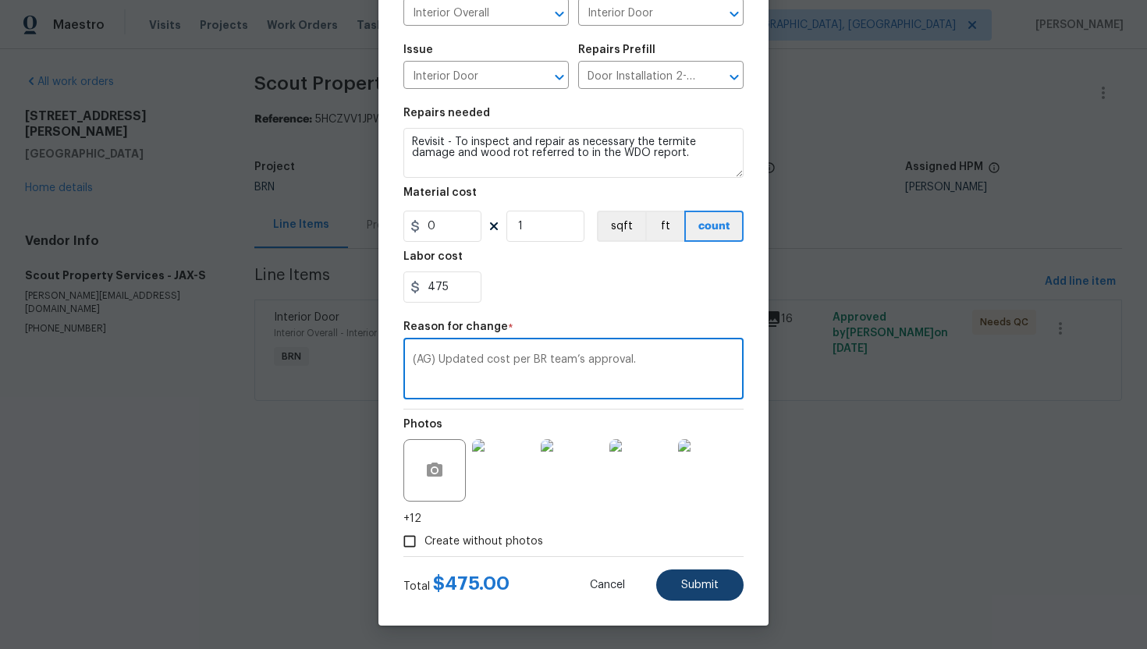
type textarea "(AG) Updated cost per BR team’s approval."
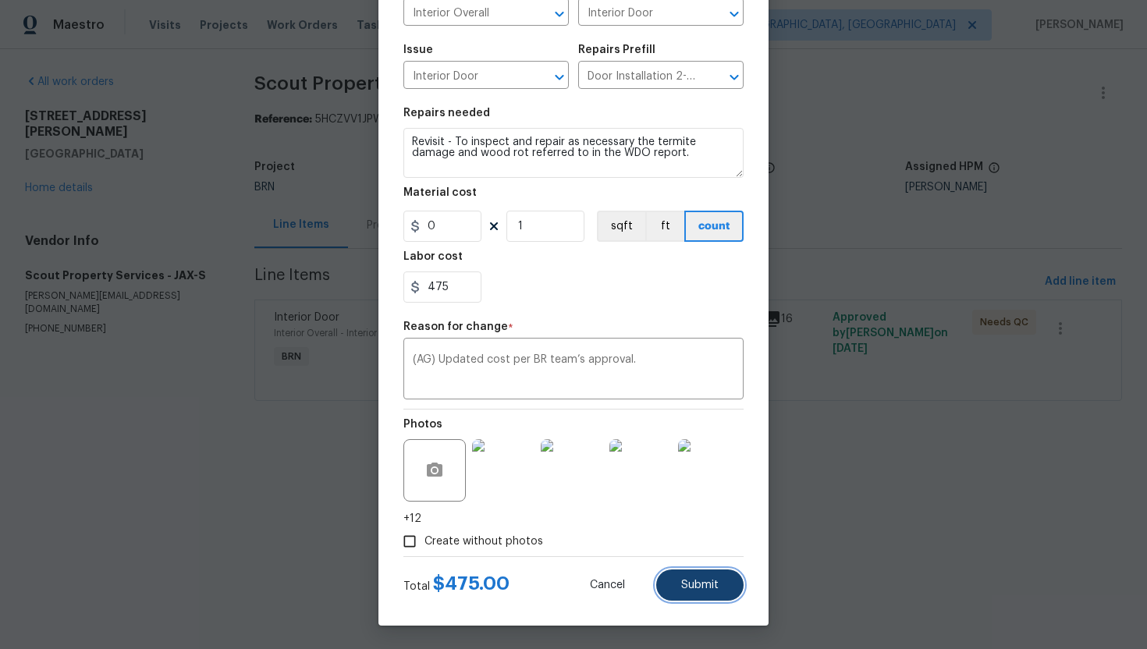
click at [699, 578] on button "Submit" at bounding box center [699, 585] width 87 height 31
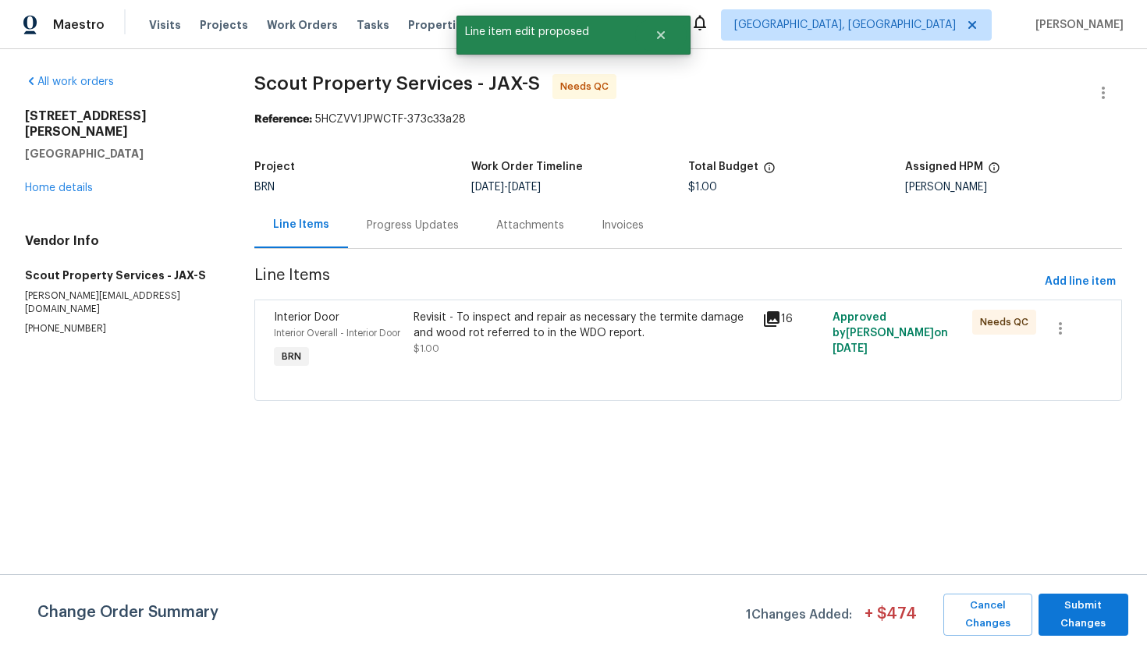
scroll to position [0, 0]
click at [1078, 609] on span "Submit Changes" at bounding box center [1083, 615] width 74 height 36
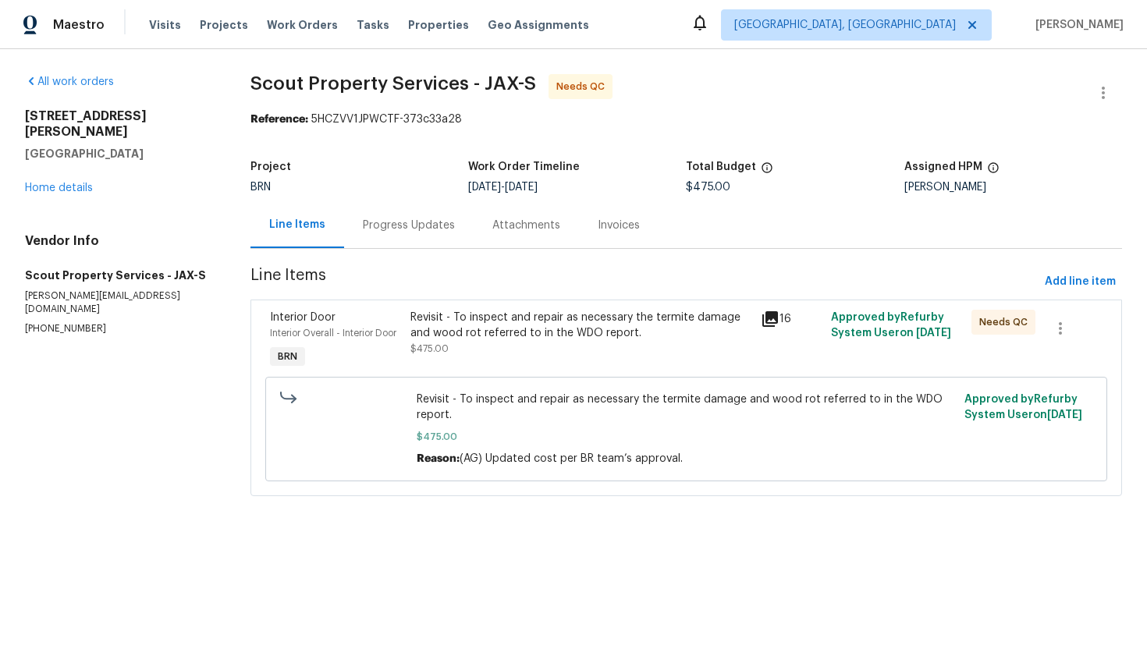
click at [429, 228] on div "Progress Updates" at bounding box center [409, 226] width 92 height 16
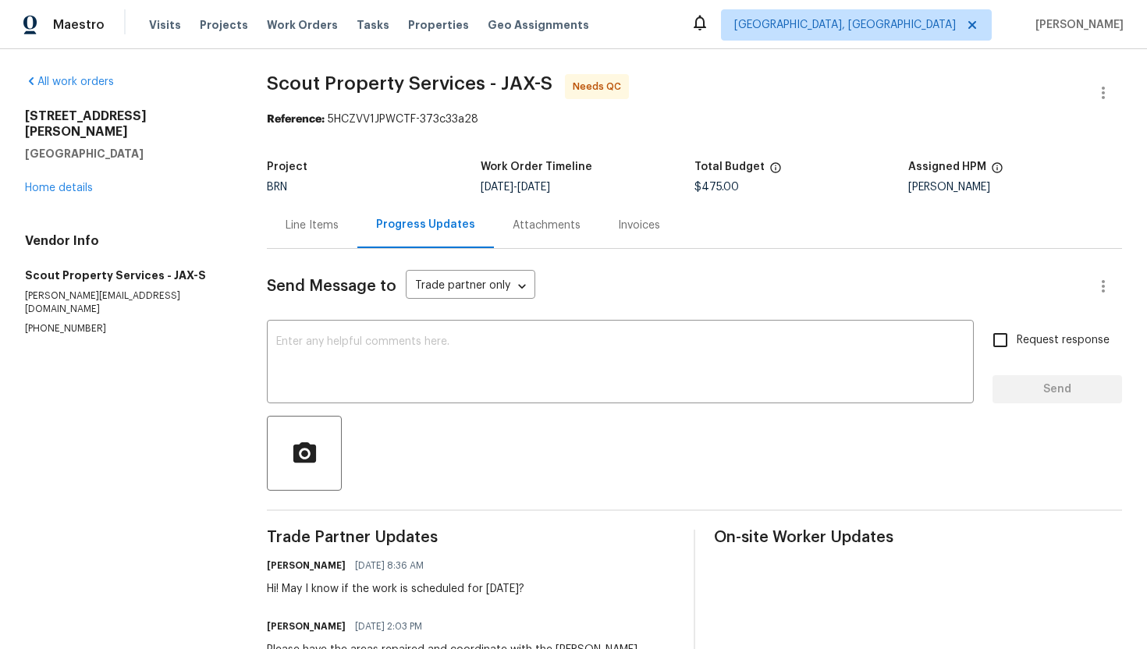
click at [318, 237] on div "Line Items" at bounding box center [312, 225] width 91 height 46
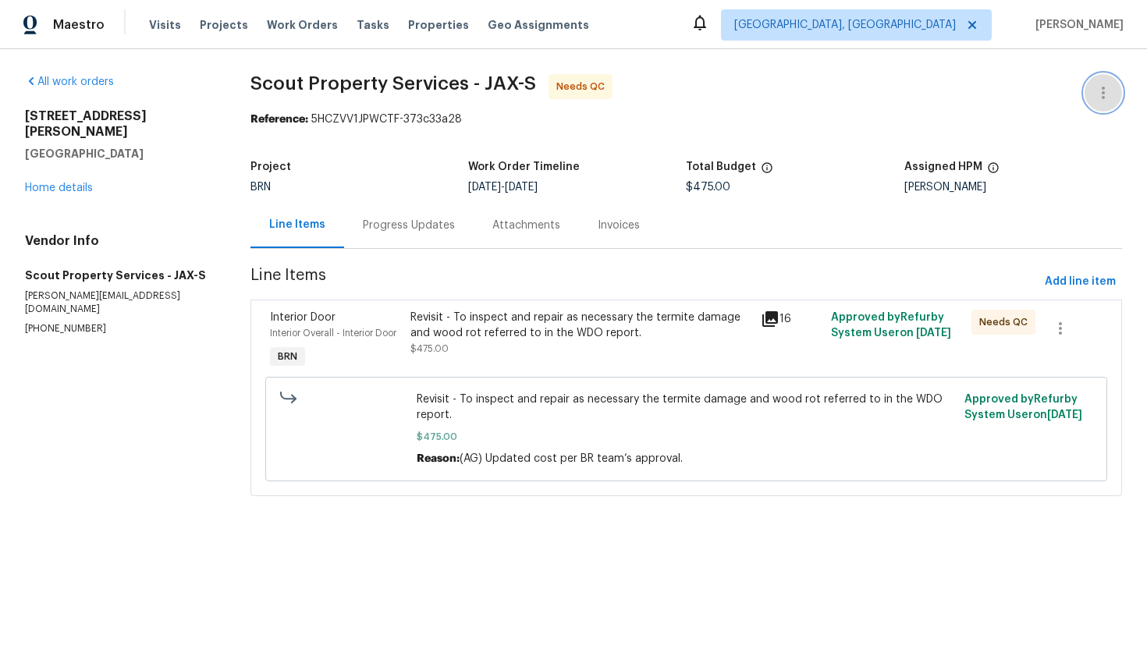
click at [1100, 110] on button "button" at bounding box center [1103, 92] width 37 height 37
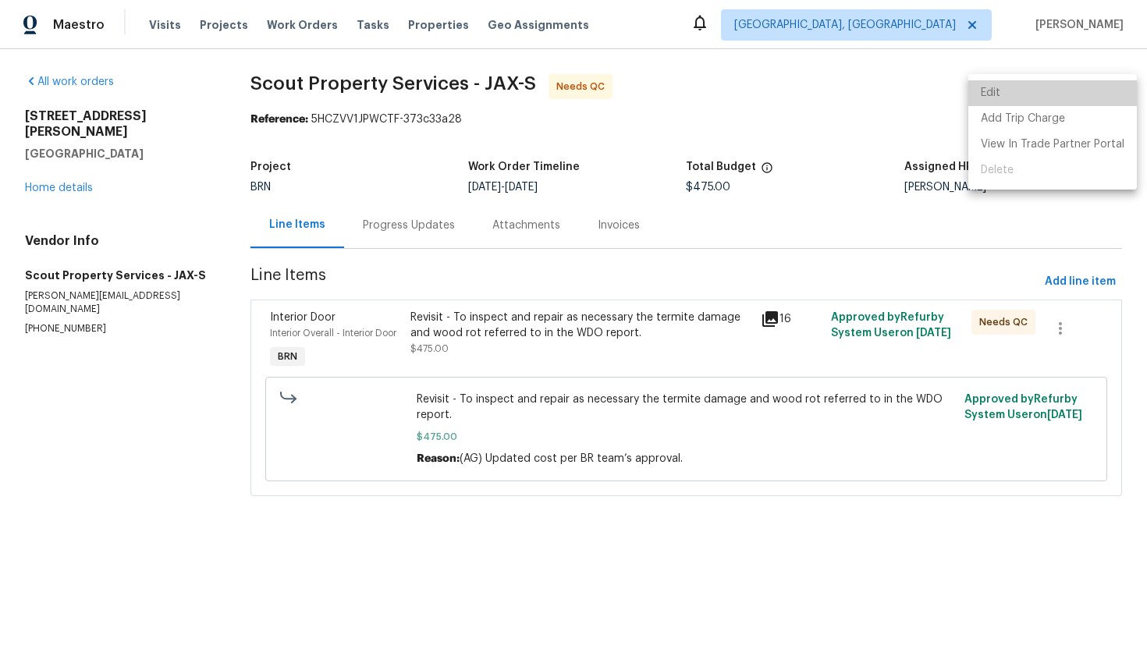
click at [1084, 95] on li "Edit" at bounding box center [1052, 93] width 169 height 26
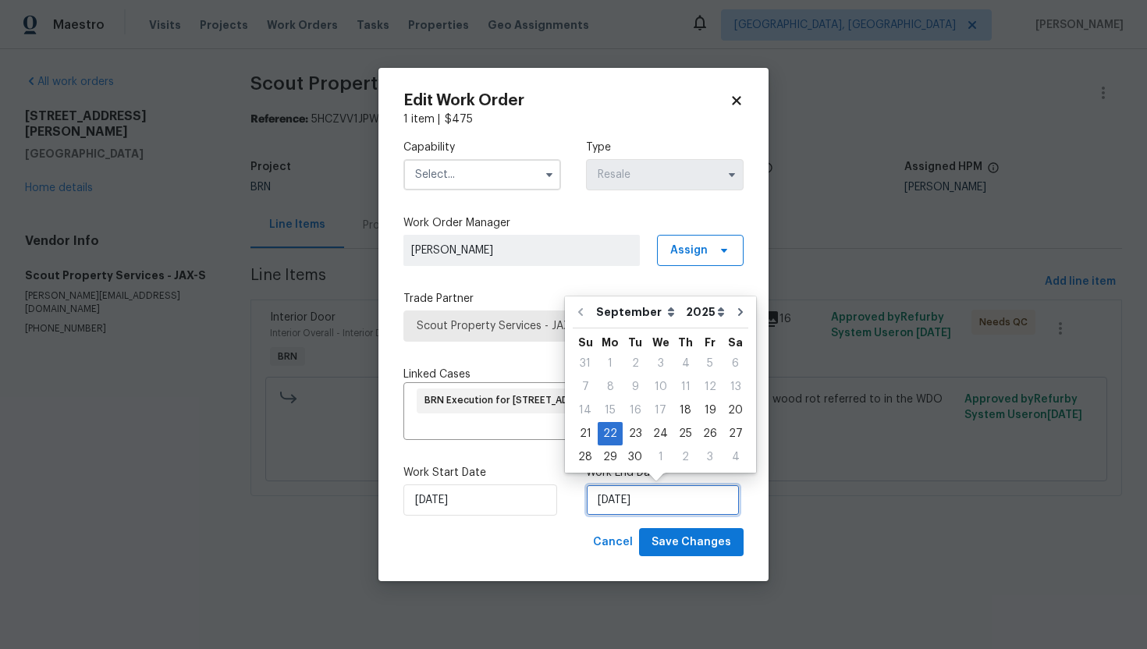
click at [608, 497] on input "9/22/2025" at bounding box center [663, 500] width 154 height 31
click at [626, 440] on div "23" at bounding box center [635, 434] width 25 height 22
type input "9/23/2025"
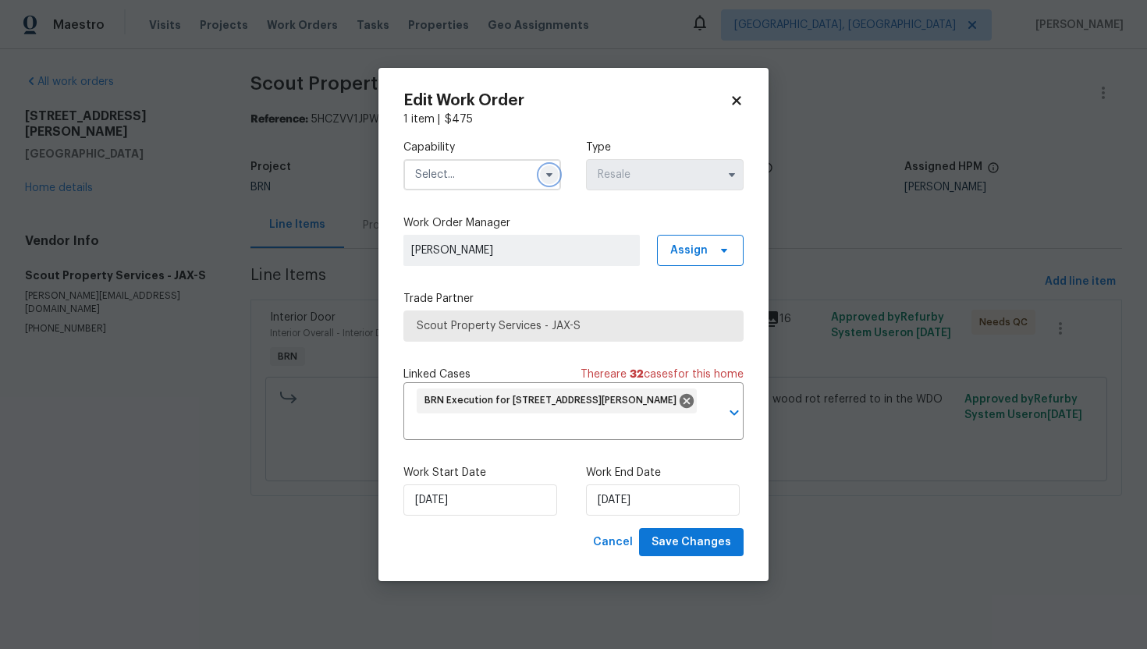
click at [553, 170] on icon "button" at bounding box center [549, 175] width 12 height 12
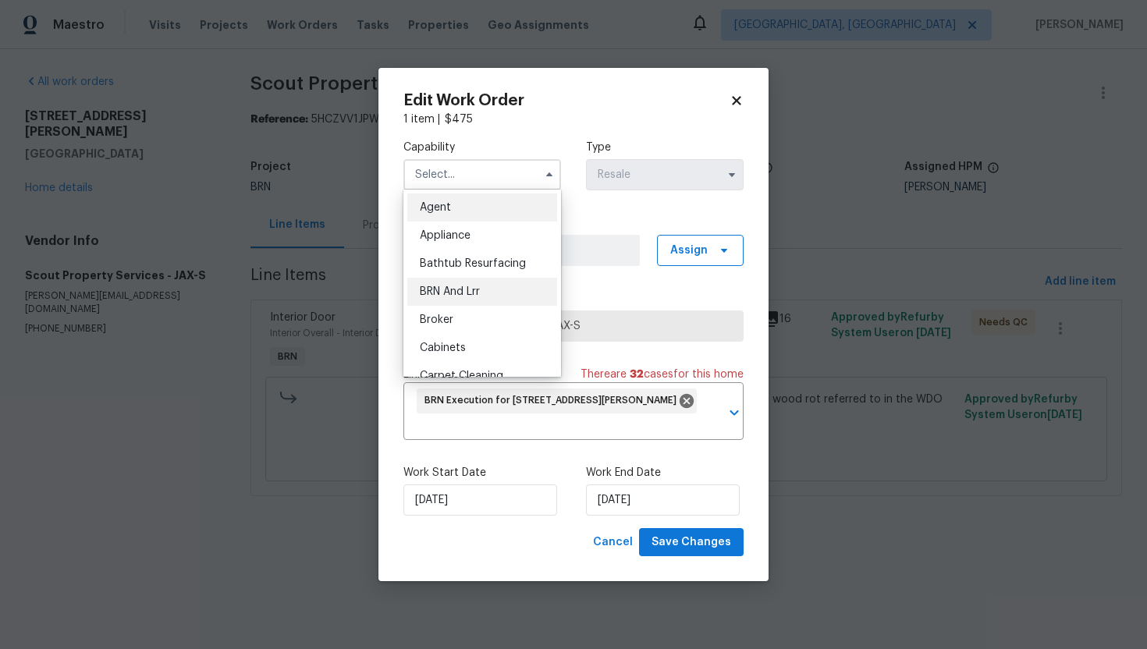
click at [486, 283] on div "BRN And Lrr" at bounding box center [482, 292] width 150 height 28
type input "BRN And Lrr"
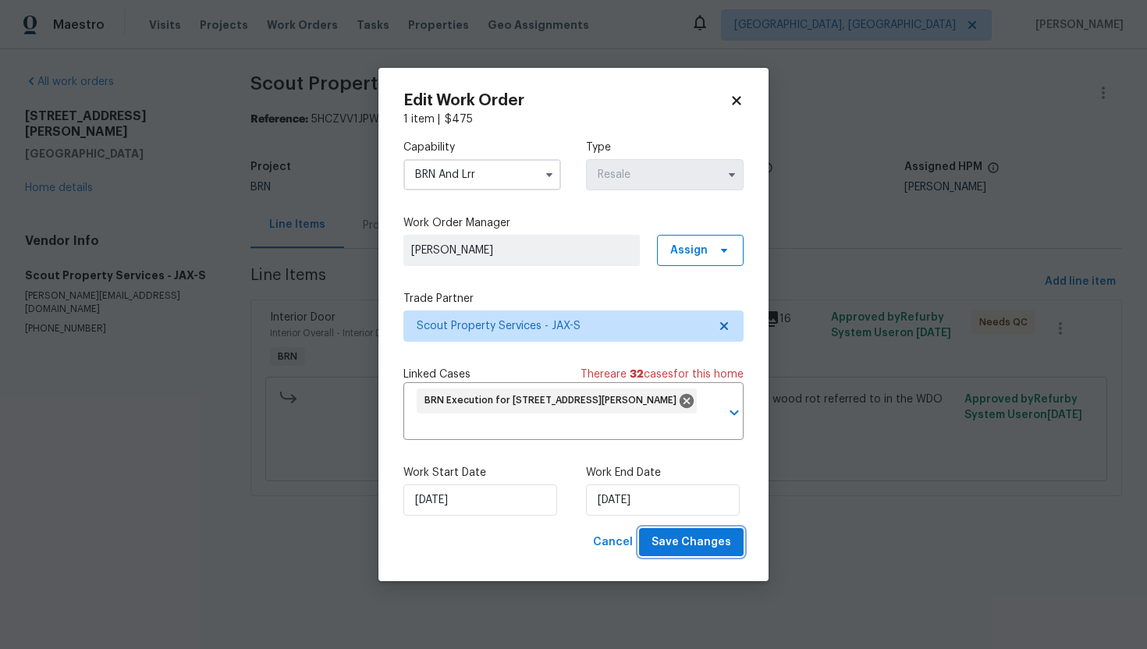
click at [670, 545] on span "Save Changes" at bounding box center [692, 543] width 80 height 20
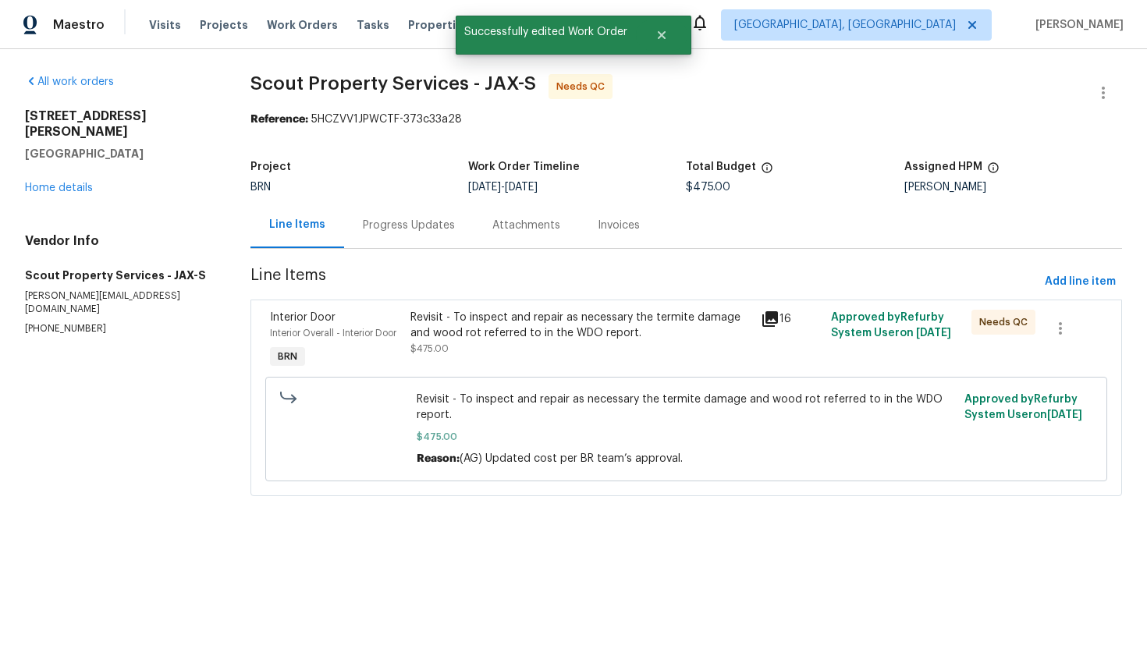
click at [557, 335] on div "Revisit - To inspect and repair as necessary the termite damage and wood rot re…" at bounding box center [581, 325] width 342 height 31
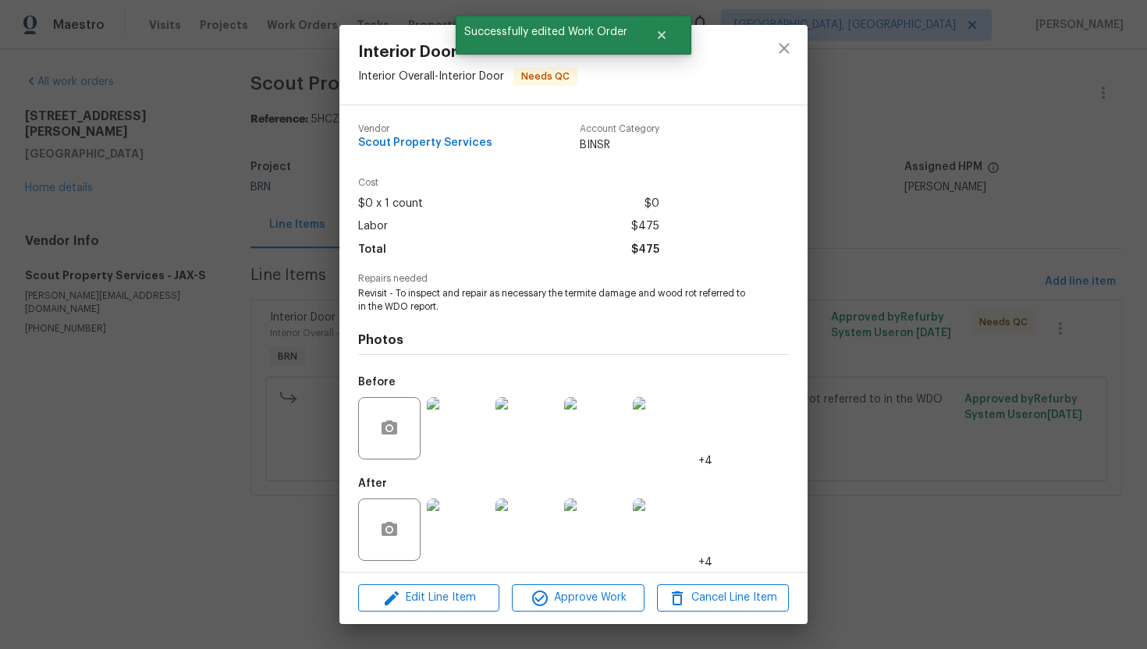
scroll to position [5, 0]
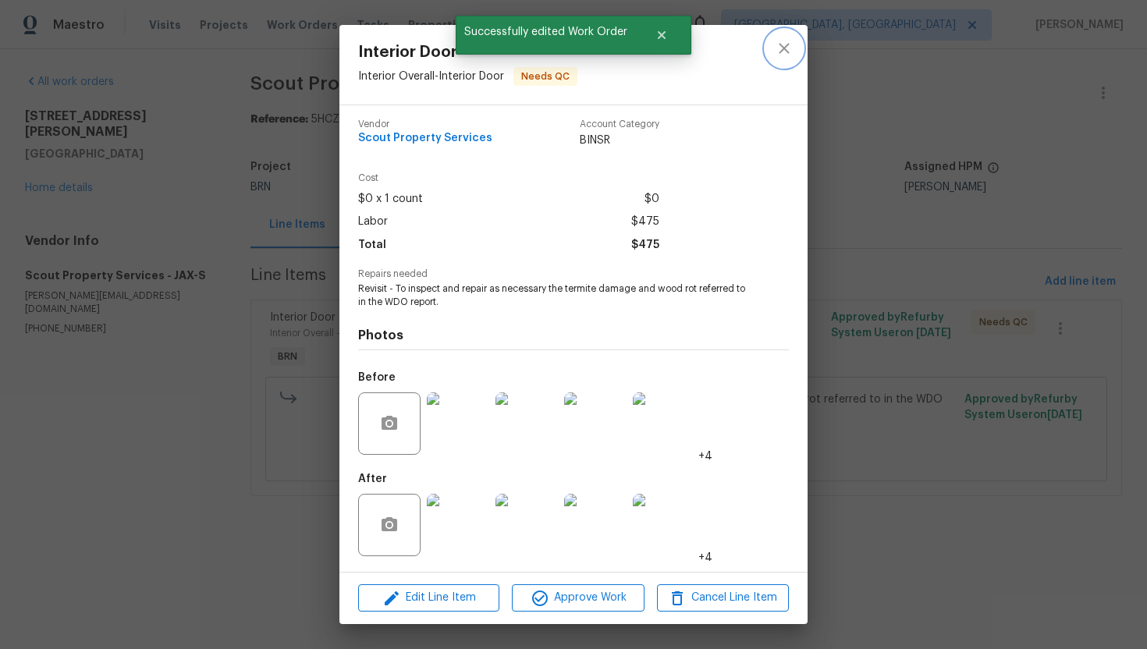
click at [778, 58] on button "close" at bounding box center [784, 48] width 37 height 37
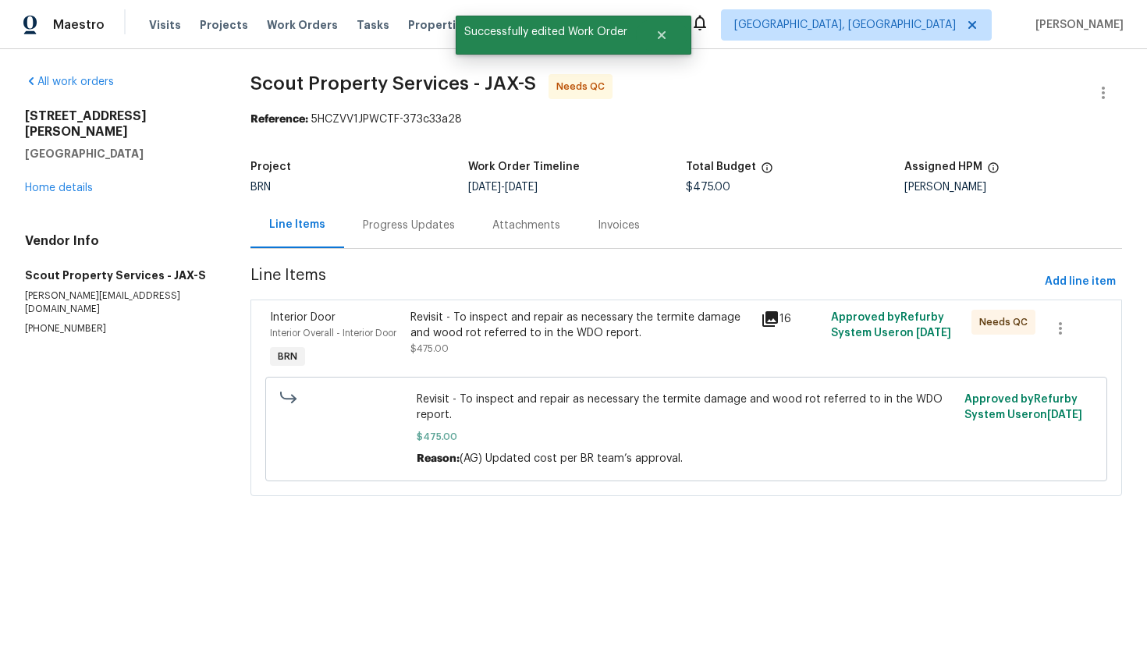
click at [411, 224] on div "Progress Updates" at bounding box center [409, 226] width 92 height 16
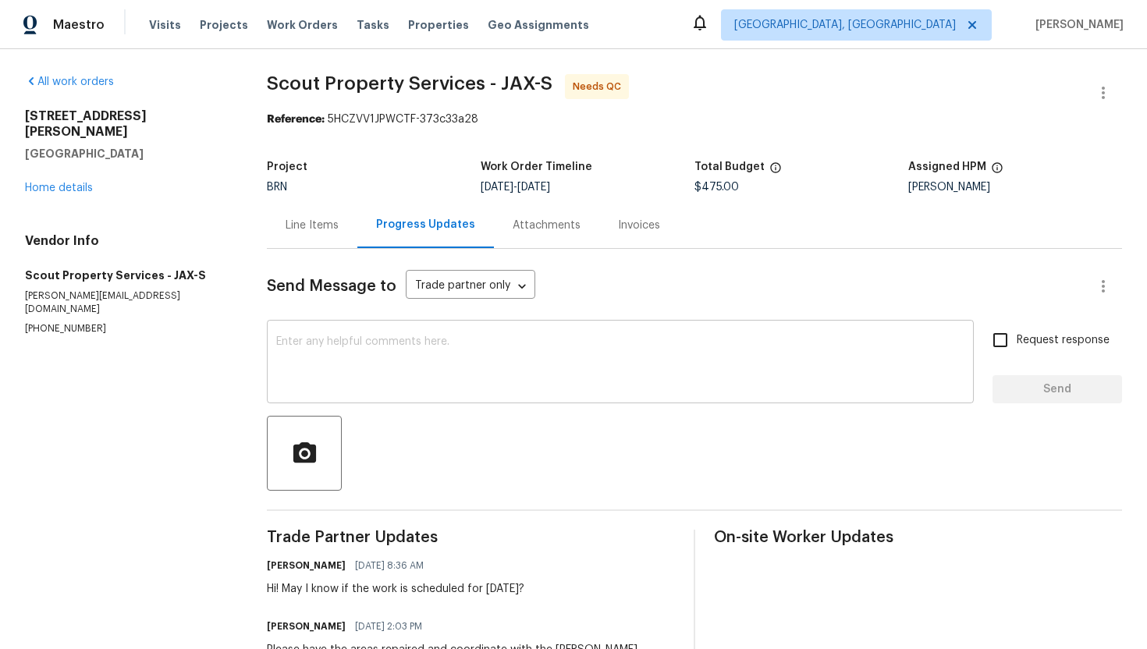
click at [420, 379] on textarea at bounding box center [620, 363] width 688 height 55
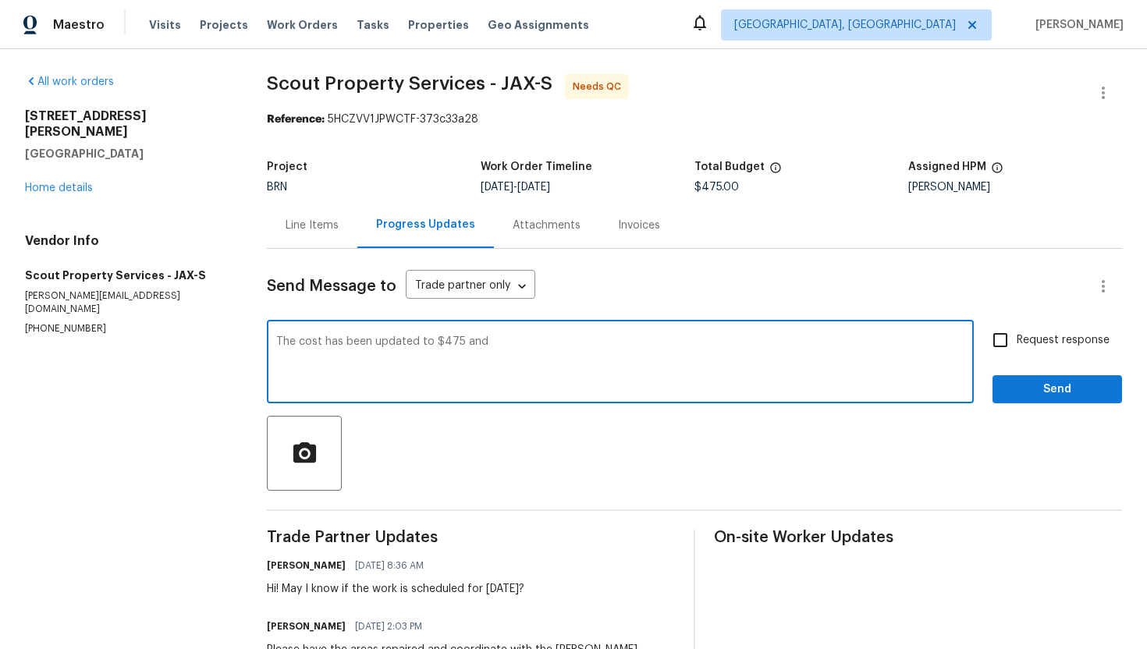
paste textarea "WO is approved. Please upload the invoice under invoice section. Thanks!"
type textarea "The cost has been updated to $475 and WO is approved. Please upload the invoice…"
click at [1018, 336] on span "Request response" at bounding box center [1063, 340] width 93 height 16
click at [1017, 336] on input "Request response" at bounding box center [1000, 340] width 33 height 33
checkbox input "true"
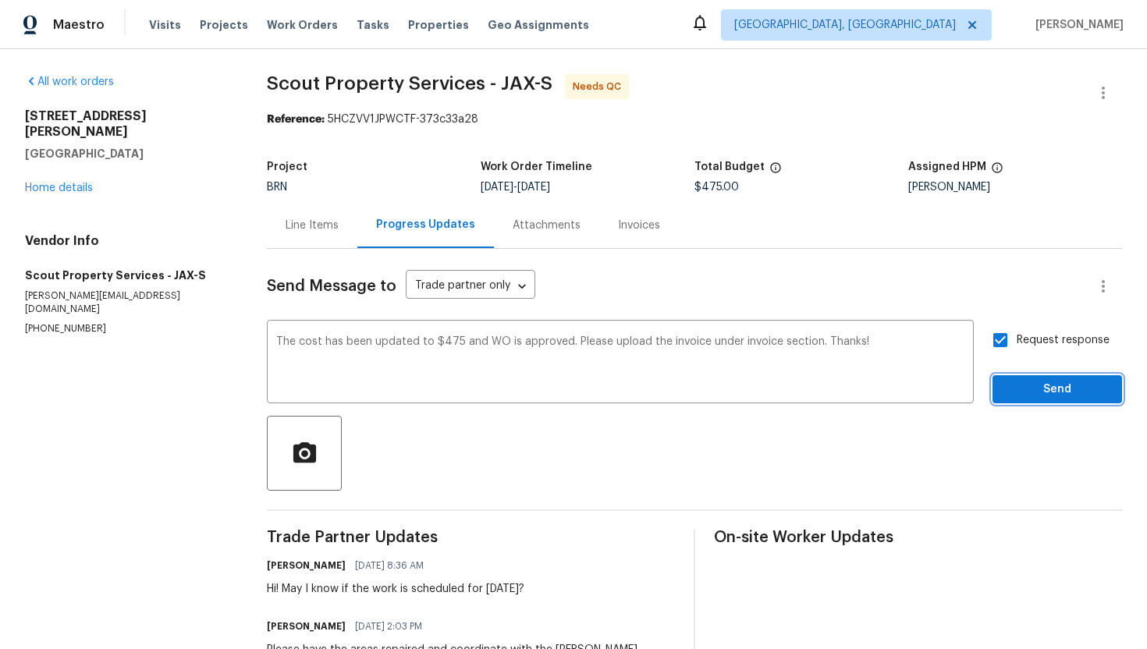
click at [1039, 389] on span "Send" at bounding box center [1057, 390] width 105 height 20
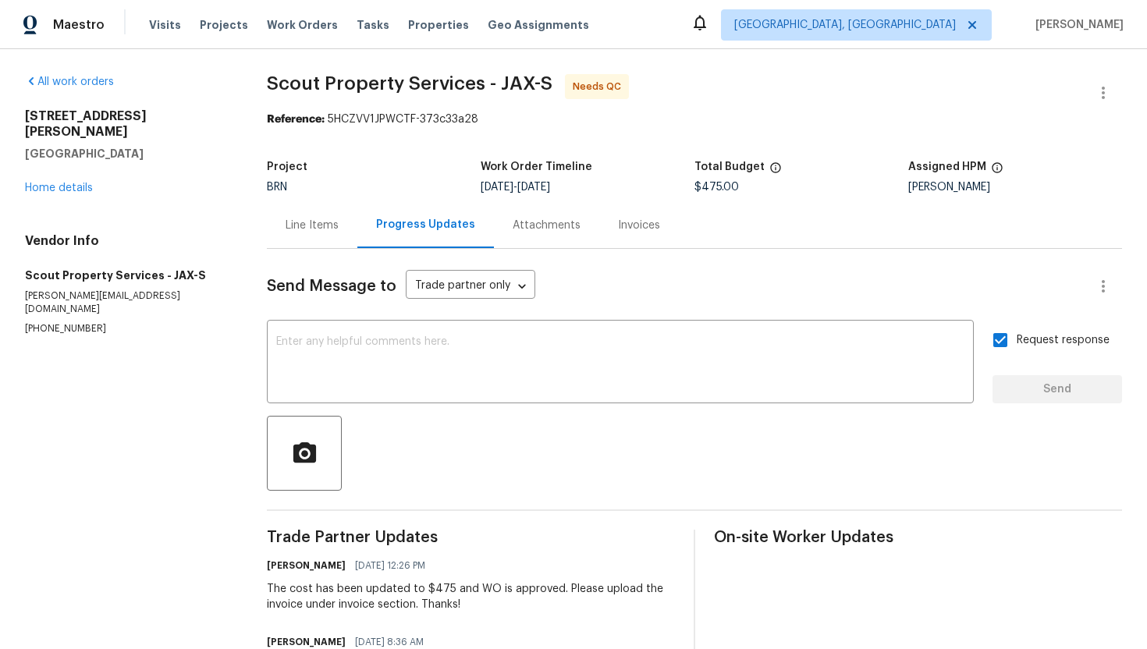
click at [291, 208] on div "Line Items" at bounding box center [312, 225] width 91 height 46
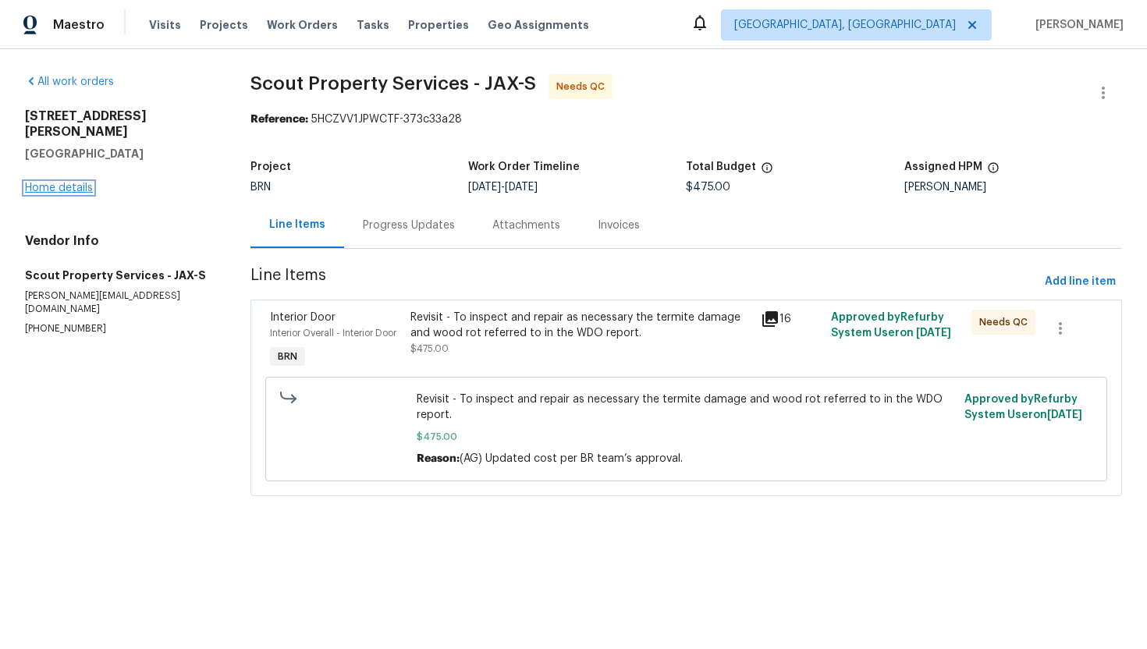
click at [62, 183] on link "Home details" at bounding box center [59, 188] width 68 height 11
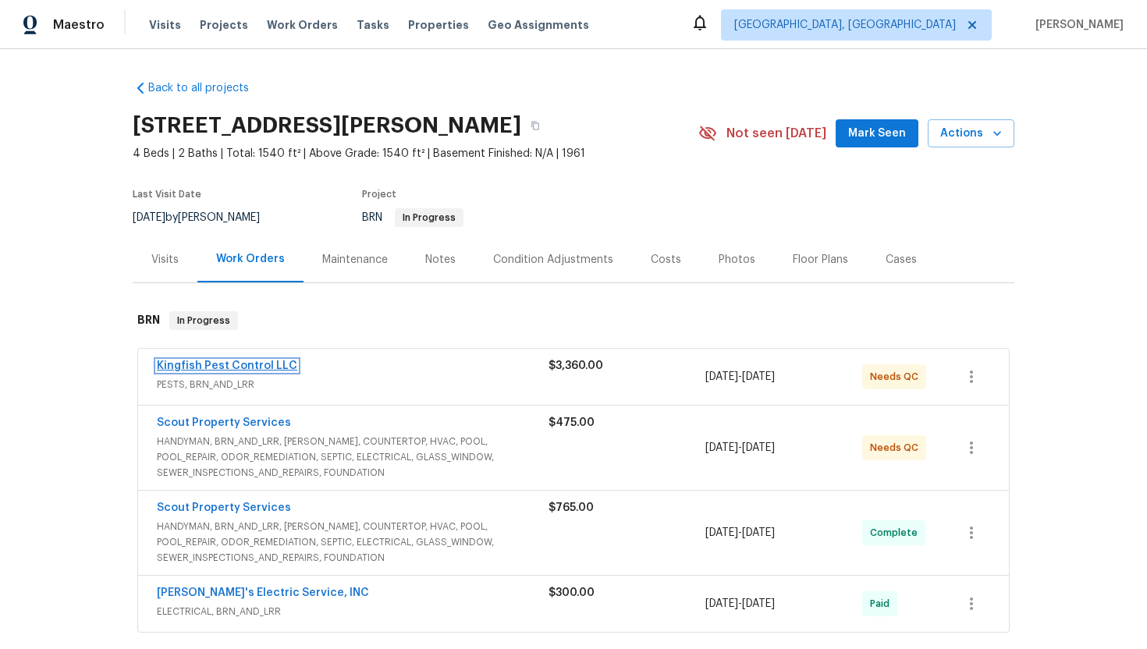
click at [211, 368] on link "Kingfish Pest Control LLC" at bounding box center [227, 366] width 140 height 11
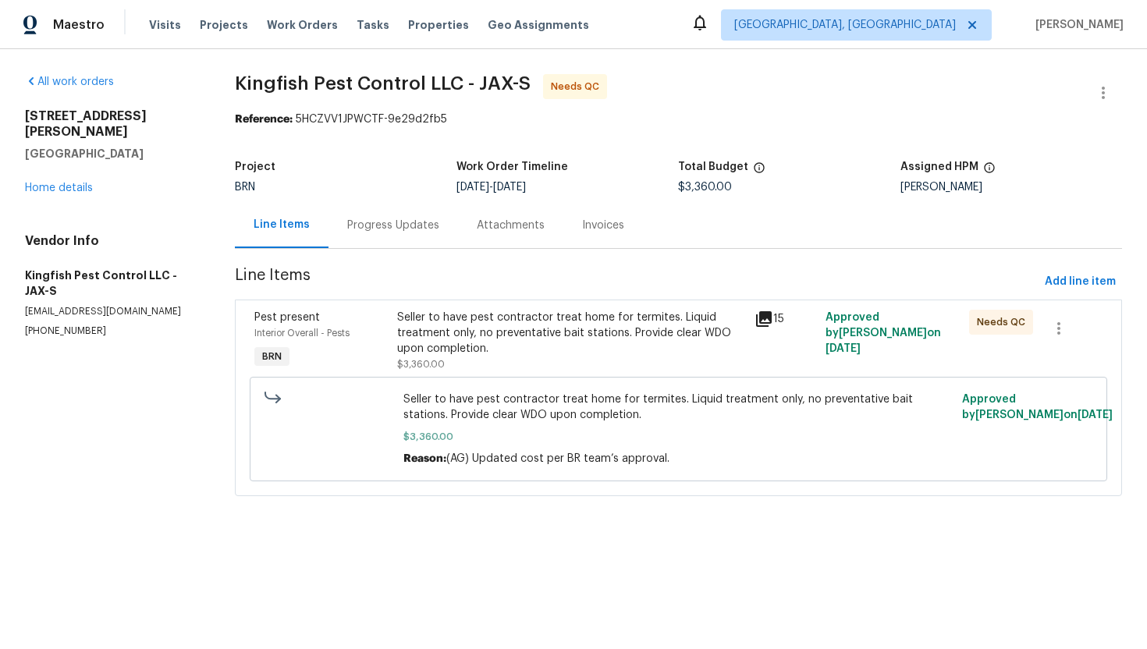
click at [390, 226] on div "Progress Updates" at bounding box center [393, 226] width 92 height 16
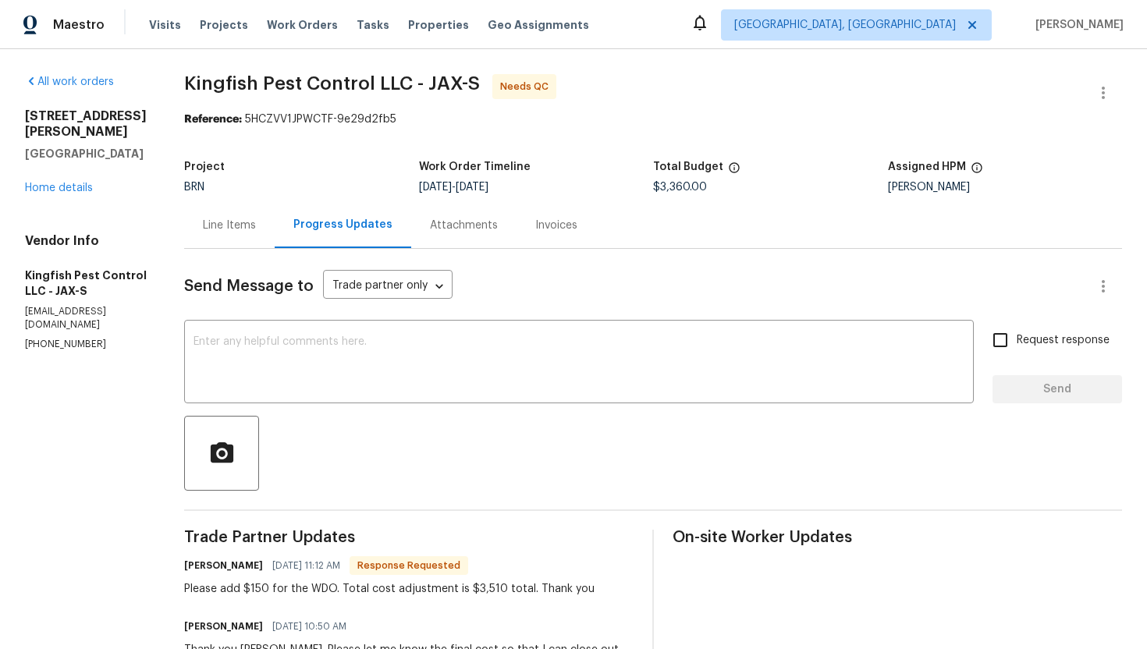
click at [254, 240] on div "Line Items" at bounding box center [229, 225] width 91 height 46
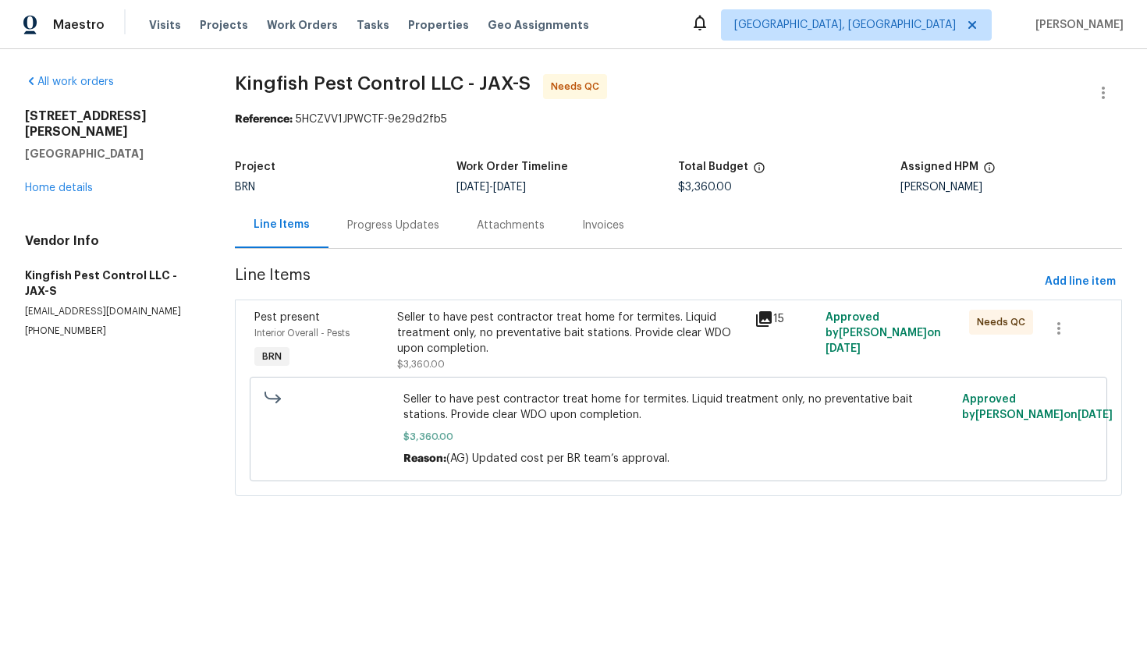
click at [510, 343] on div "Seller to have pest contractor treat home for termites. Liquid treatment only, …" at bounding box center [571, 333] width 348 height 47
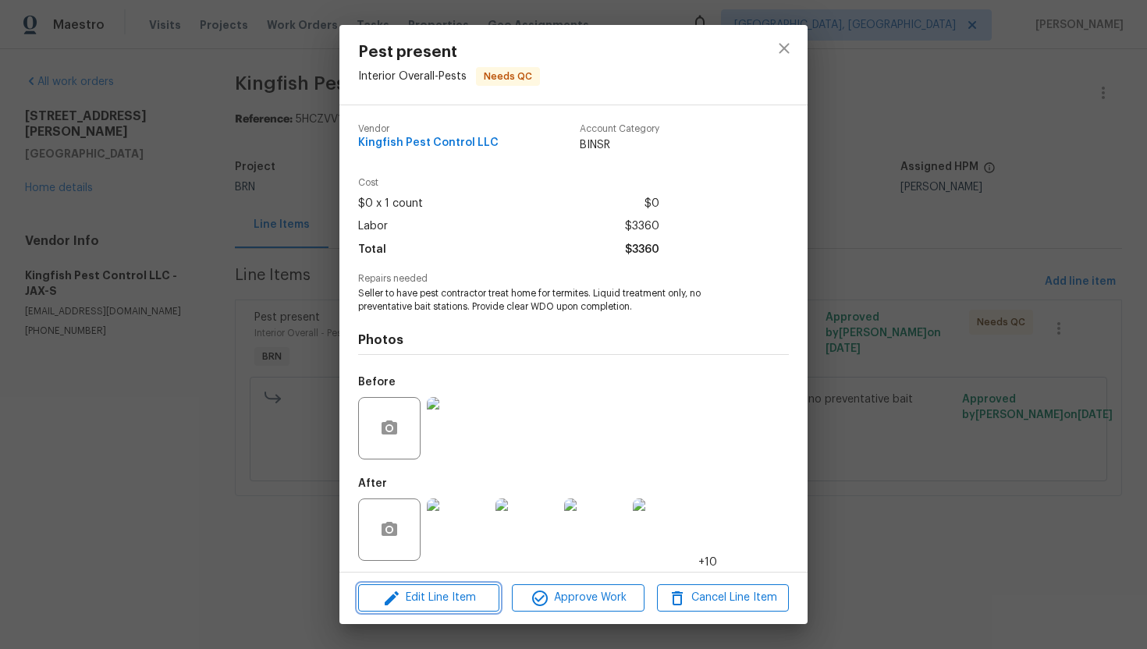
click at [433, 599] on span "Edit Line Item" at bounding box center [429, 598] width 132 height 20
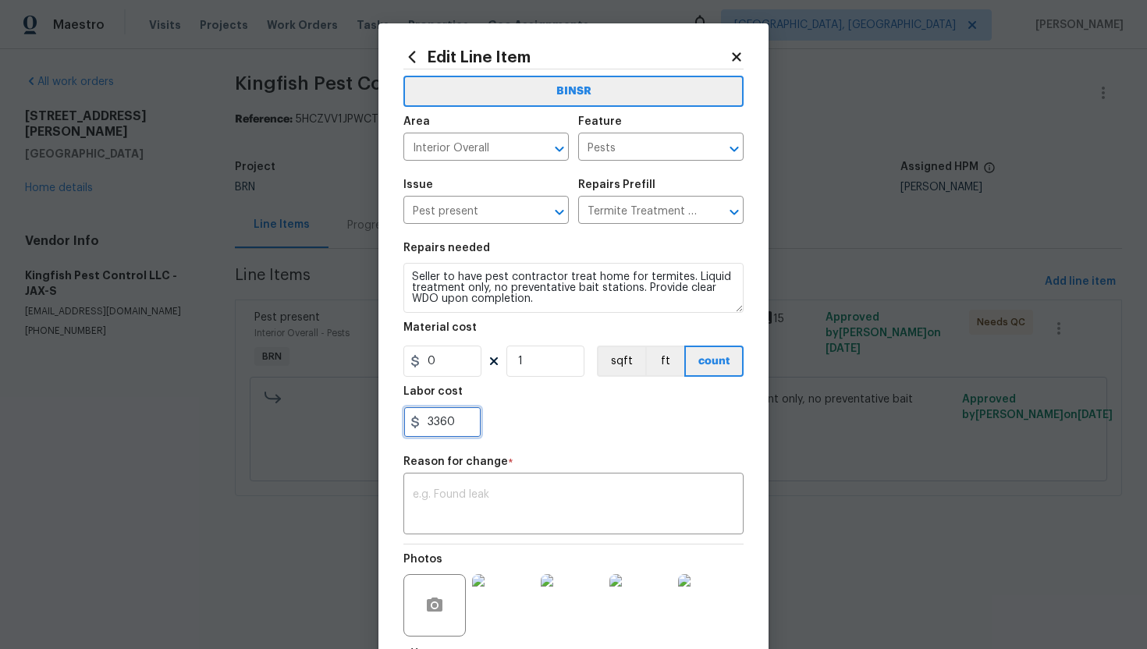
drag, startPoint x: 426, startPoint y: 428, endPoint x: 493, endPoint y: 426, distance: 67.2
click at [493, 426] on div "3360" at bounding box center [573, 422] width 340 height 31
type input "3510"
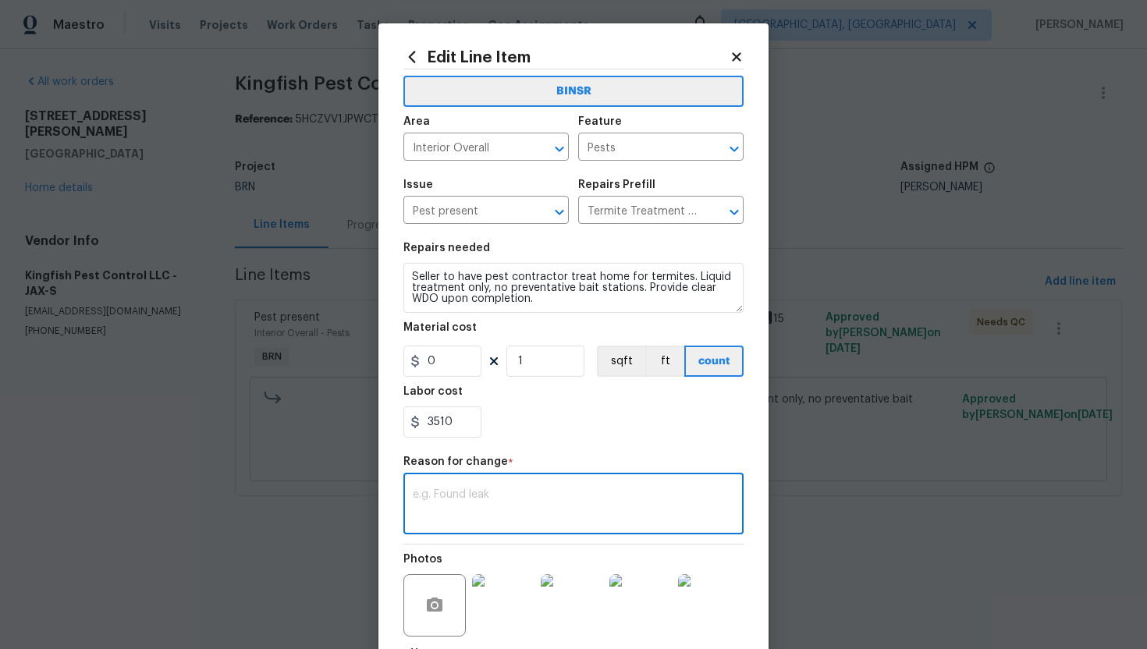
click at [545, 506] on textarea at bounding box center [574, 505] width 322 height 33
paste textarea "WO is approved. Please upload the invoice under invoice section. Thanks!"
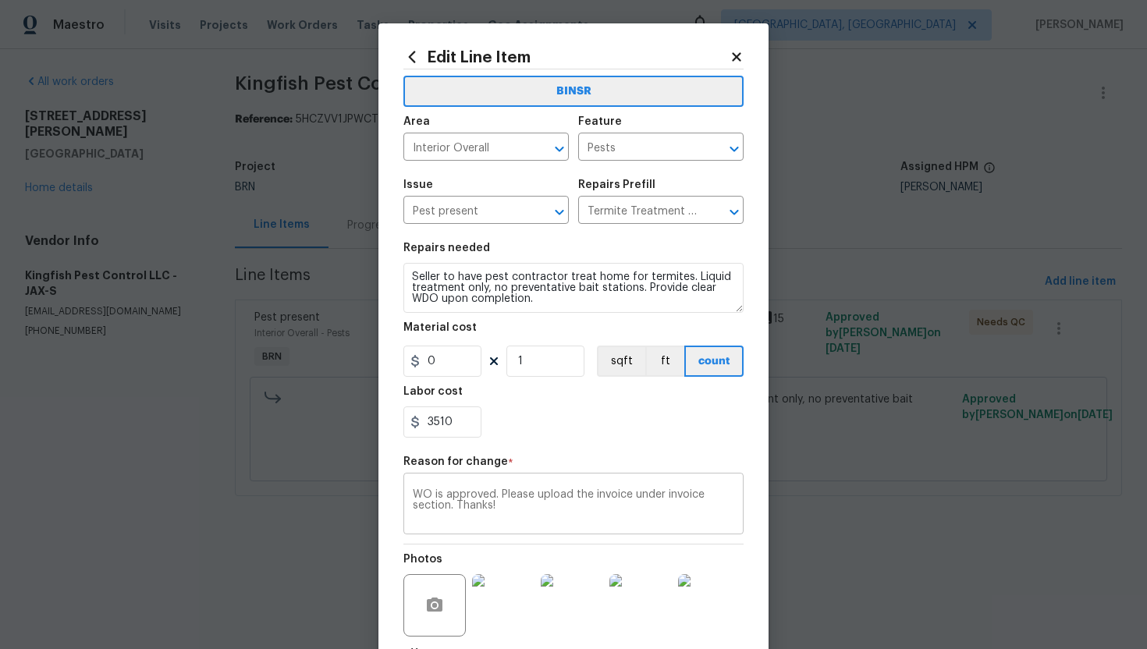
drag, startPoint x: 409, startPoint y: 499, endPoint x: 518, endPoint y: 529, distance: 113.2
click at [518, 529] on div "WO is approved. Please upload the invoice under invoice section. Thanks! x ​" at bounding box center [573, 506] width 340 height 58
drag, startPoint x: 503, startPoint y: 517, endPoint x: 404, endPoint y: 495, distance: 100.7
click at [405, 495] on div "WO is approved. Please upload the invoice under invoice section. Thanks! x ​" at bounding box center [573, 506] width 340 height 58
paste textarea "(AG) Updated per vendors final cost."
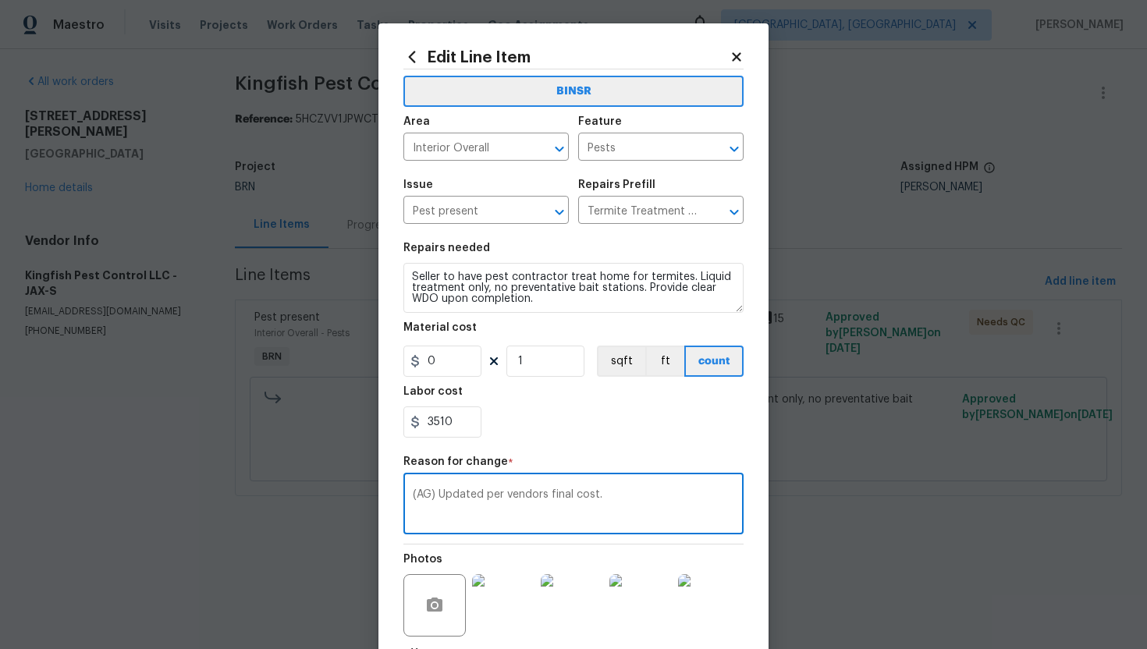
scroll to position [136, 0]
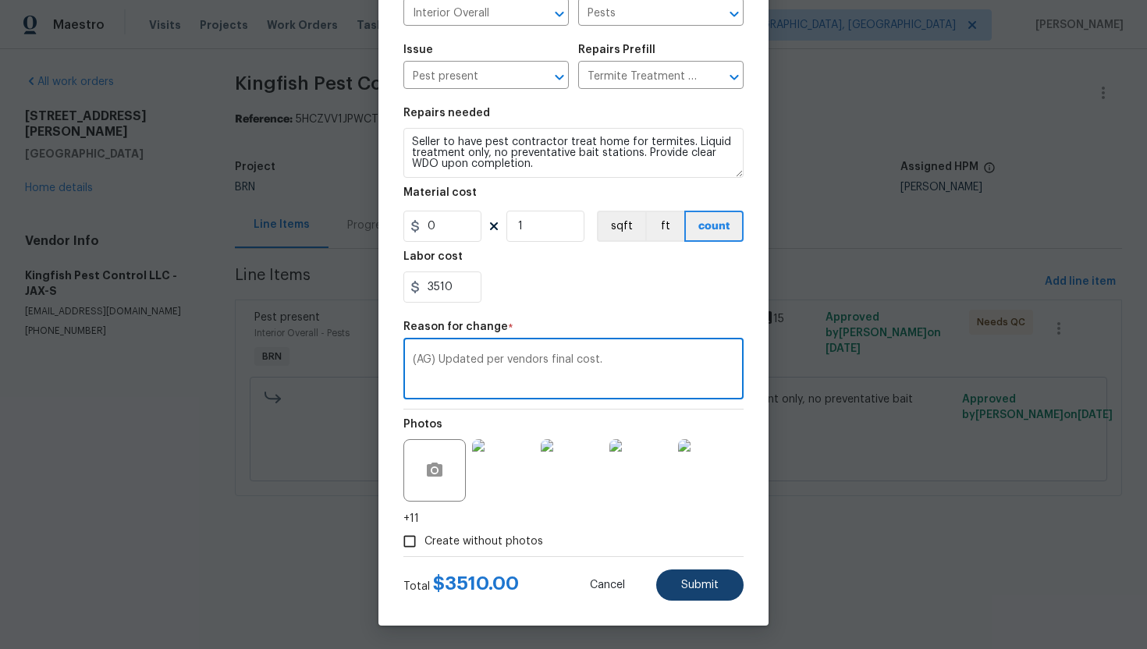
type textarea "(AG) Updated per vendors final cost."
click at [691, 586] on span "Submit" at bounding box center [699, 586] width 37 height 12
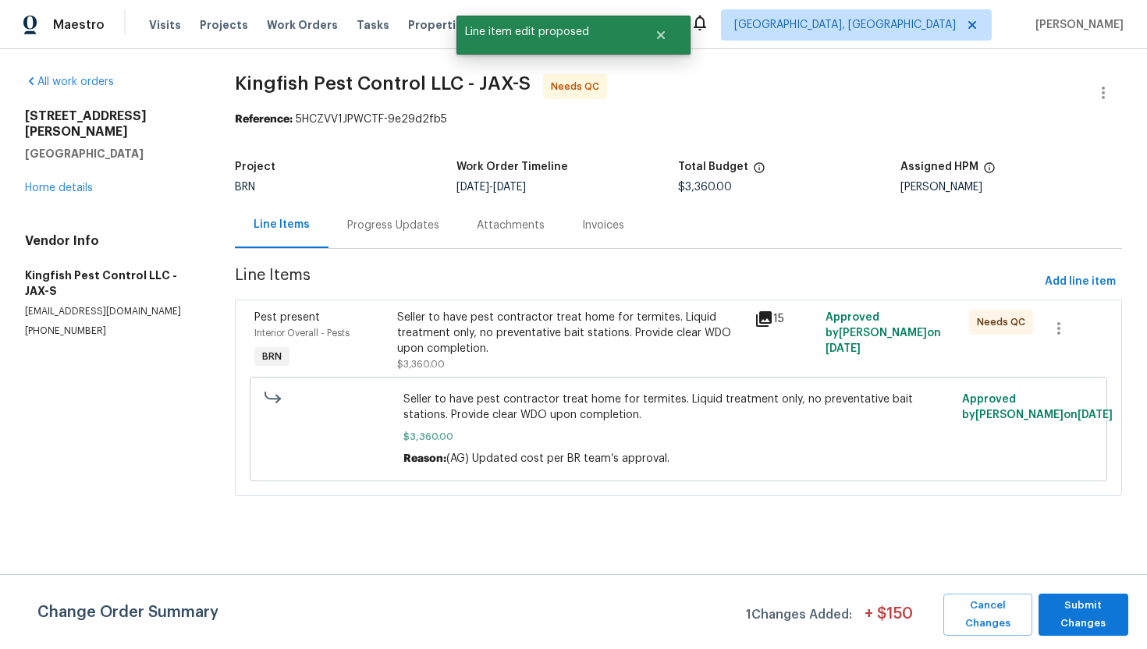
scroll to position [0, 0]
click at [1088, 607] on span "Submit Changes" at bounding box center [1083, 615] width 74 height 36
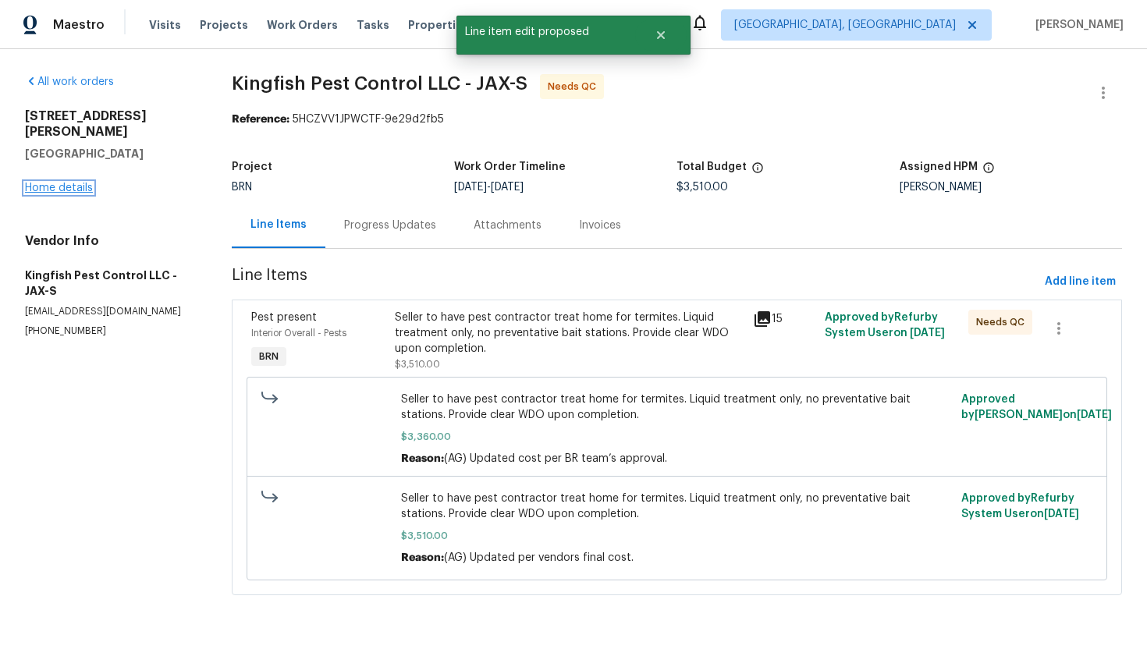
click at [66, 183] on link "Home details" at bounding box center [59, 188] width 68 height 11
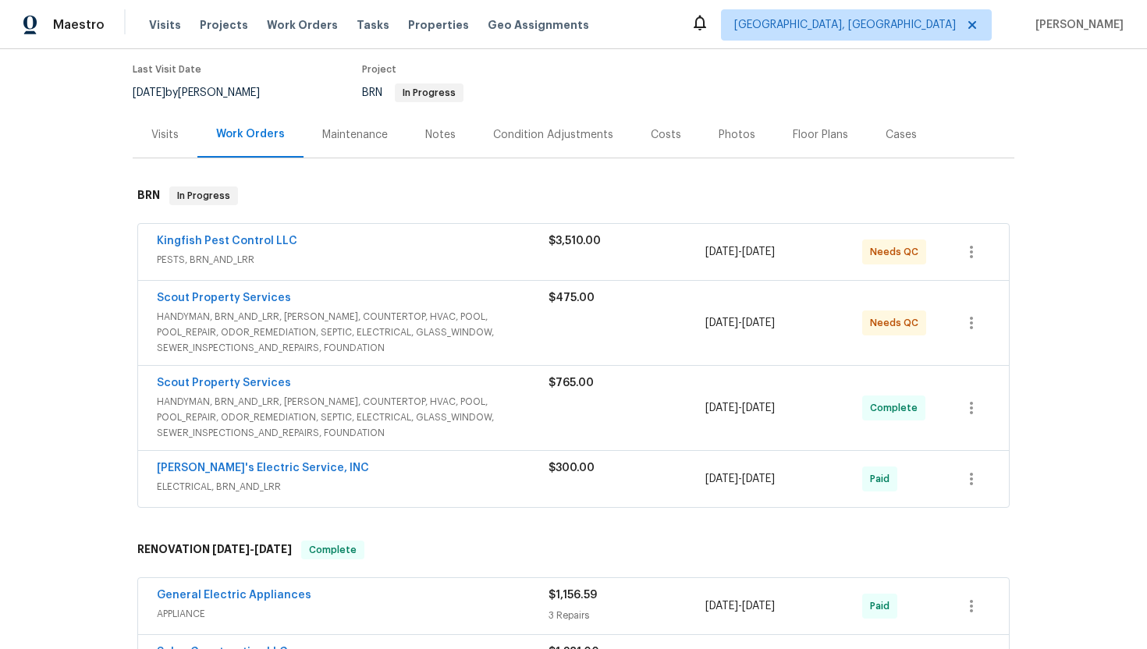
scroll to position [126, 0]
click at [236, 244] on link "Kingfish Pest Control LLC" at bounding box center [227, 240] width 140 height 11
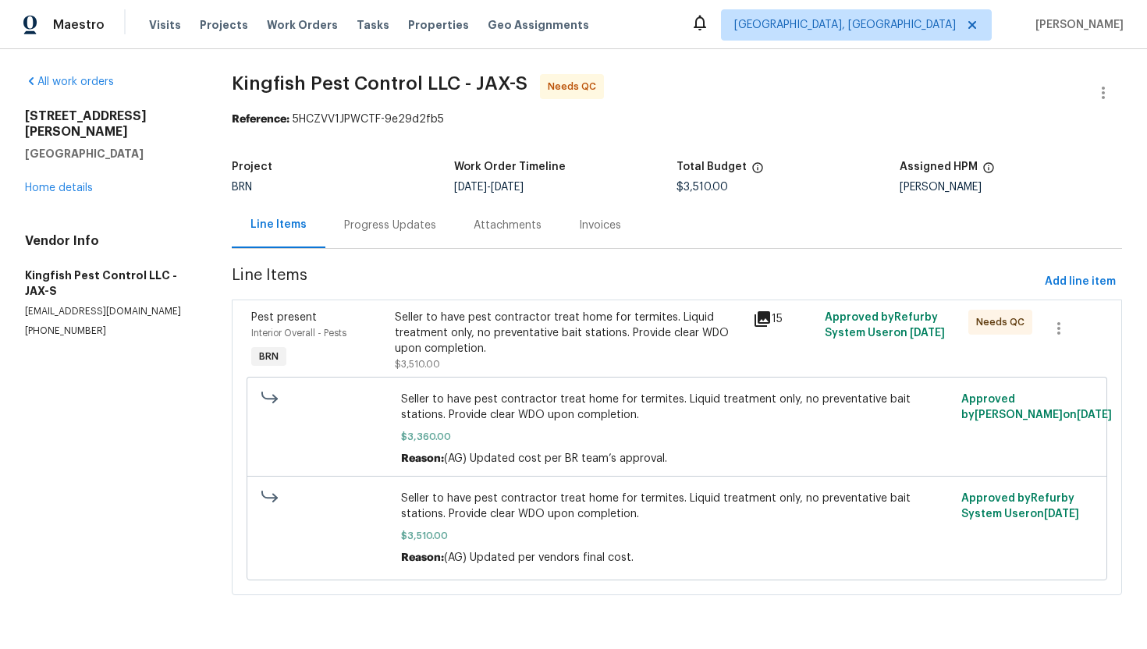
click at [411, 229] on div "Progress Updates" at bounding box center [390, 226] width 92 height 16
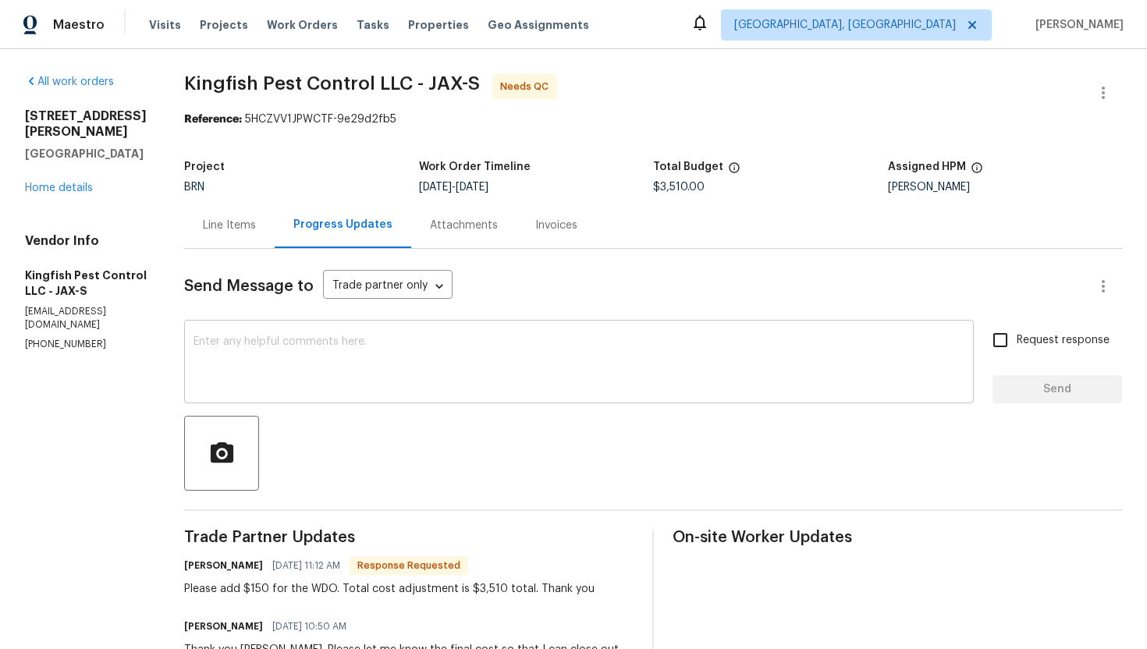
click at [442, 371] on textarea at bounding box center [579, 363] width 771 height 55
drag, startPoint x: 496, startPoint y: 592, endPoint x: 463, endPoint y: 592, distance: 32.8
click at [463, 592] on div "Please add $150 for the WDO. Total cost adjustment is $3,510 total. Thank you" at bounding box center [389, 589] width 410 height 16
copy div "$3,510"
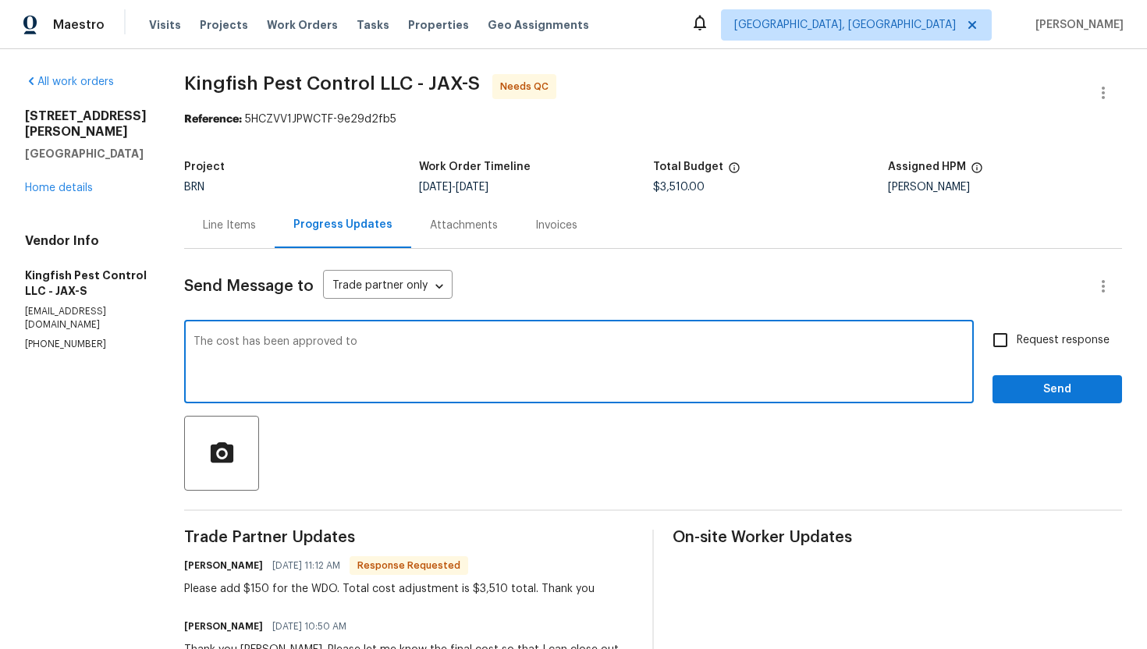
click at [449, 354] on textarea "The cost has been approved to" at bounding box center [579, 363] width 771 height 55
paste textarea "$3,510"
paste textarea "WO is approved. Please upload the invoice under invoice section. Thanks!"
type textarea "The cost has been approved to $3,510 and WO is approved. Please upload the invo…"
click at [1012, 337] on input "Request response" at bounding box center [1000, 340] width 33 height 33
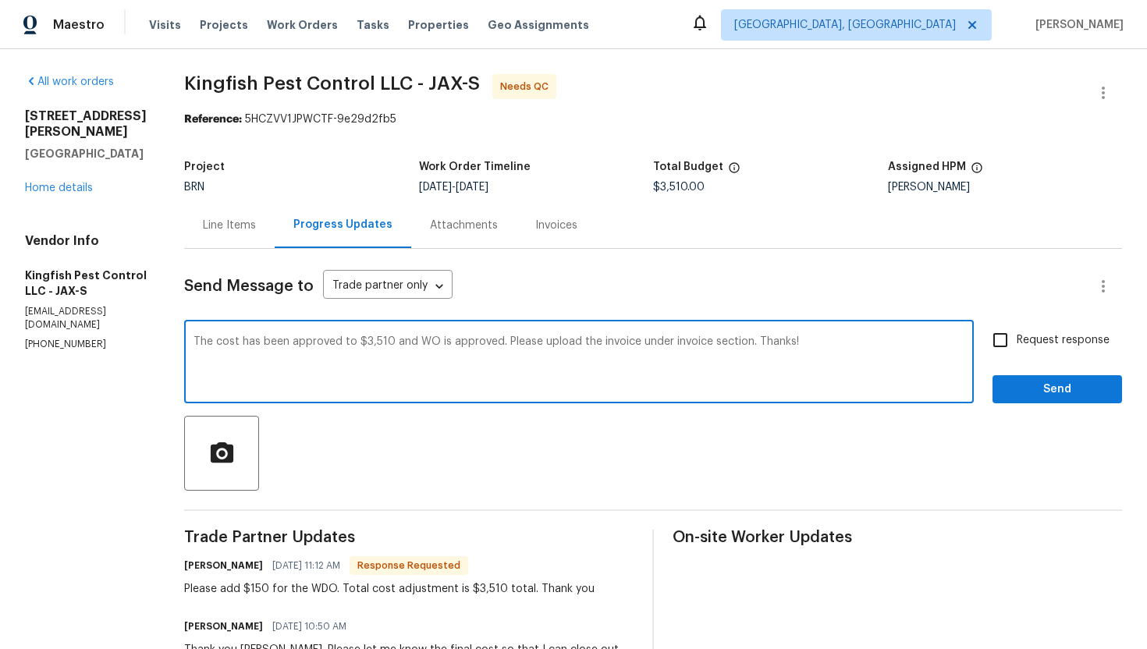
checkbox input "true"
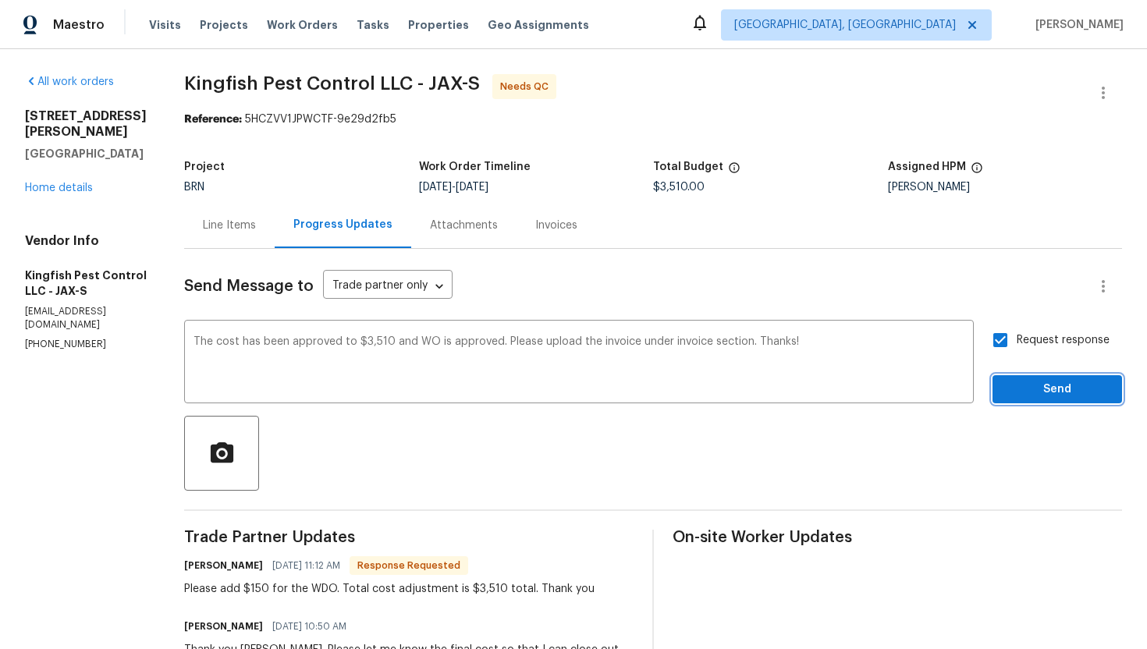
click at [1025, 378] on button "Send" at bounding box center [1058, 389] width 130 height 29
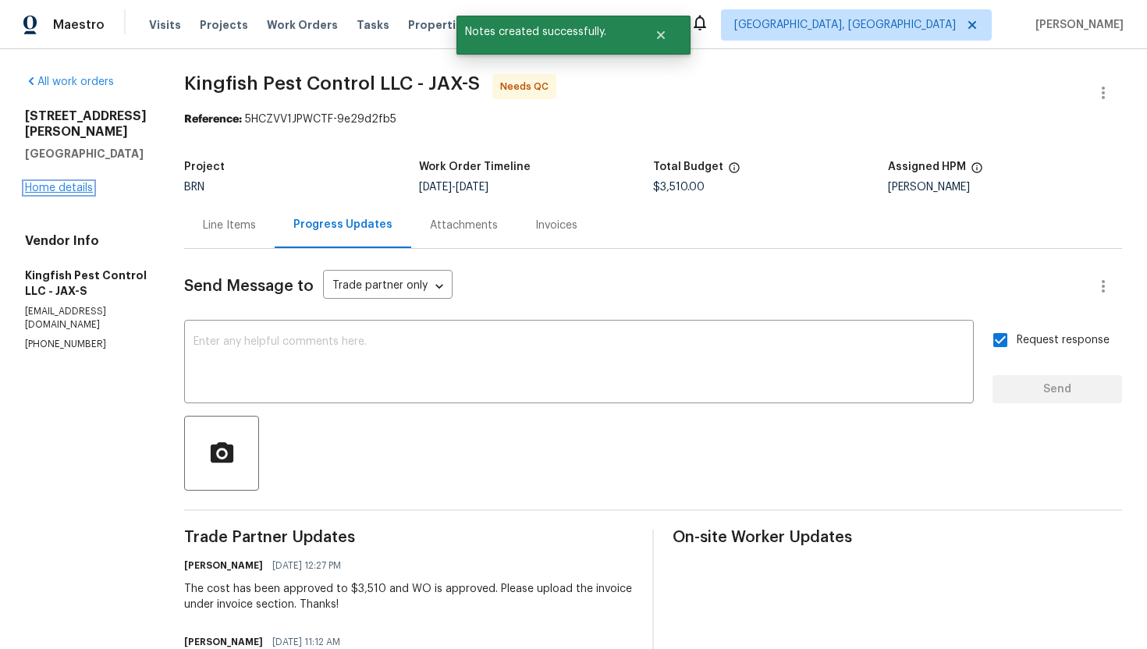
click at [73, 183] on link "Home details" at bounding box center [59, 188] width 68 height 11
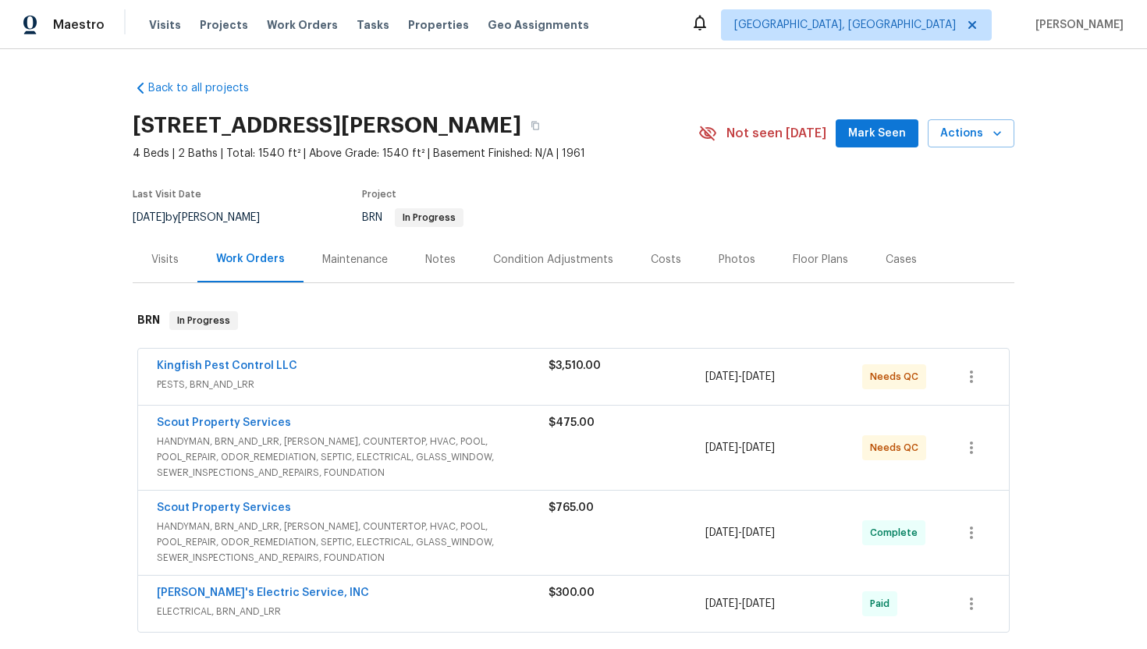
click at [215, 449] on span "HANDYMAN, BRN_AND_LRR, WELLS, COUNTERTOP, HVAC, POOL, POOL_REPAIR, ODOR_REMEDIA…" at bounding box center [353, 457] width 392 height 47
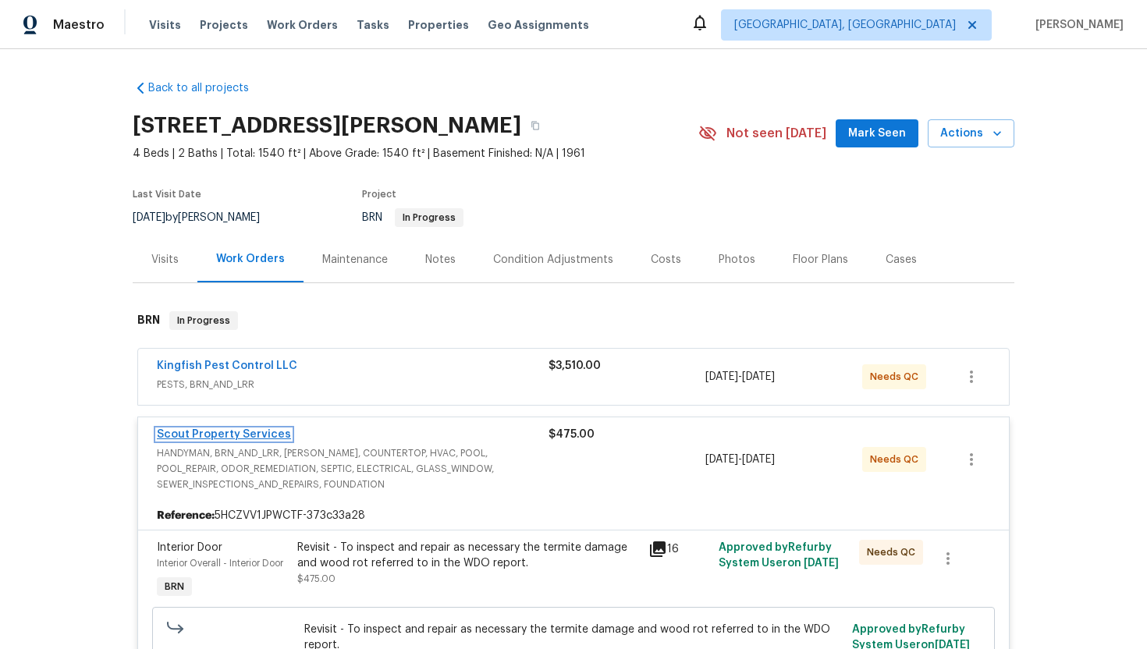
click at [216, 439] on link "Scout Property Services" at bounding box center [224, 434] width 134 height 11
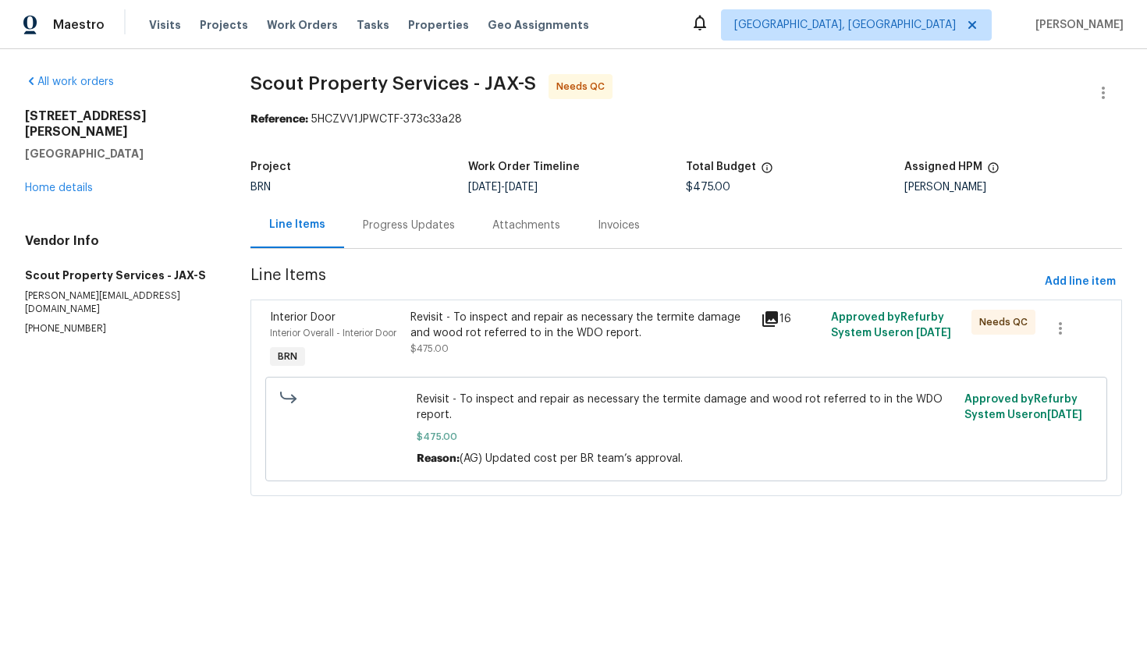
click at [501, 333] on div "Revisit - To inspect and repair as necessary the termite damage and wood rot re…" at bounding box center [581, 325] width 342 height 31
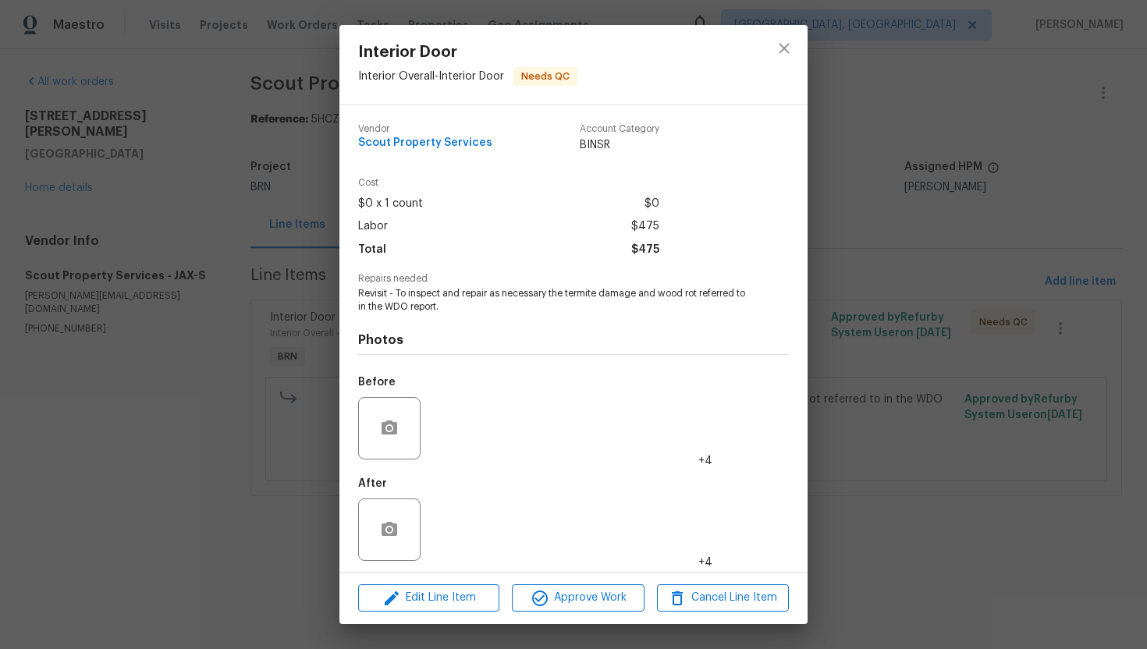
scroll to position [5, 0]
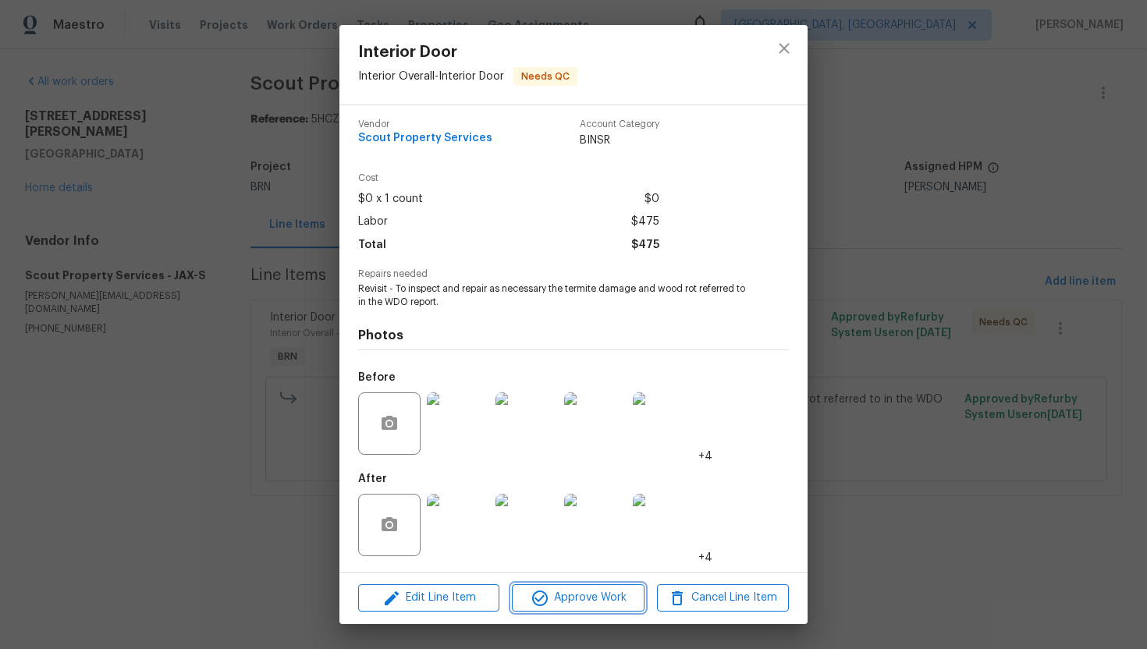
click at [571, 595] on span "Approve Work" at bounding box center [578, 598] width 123 height 20
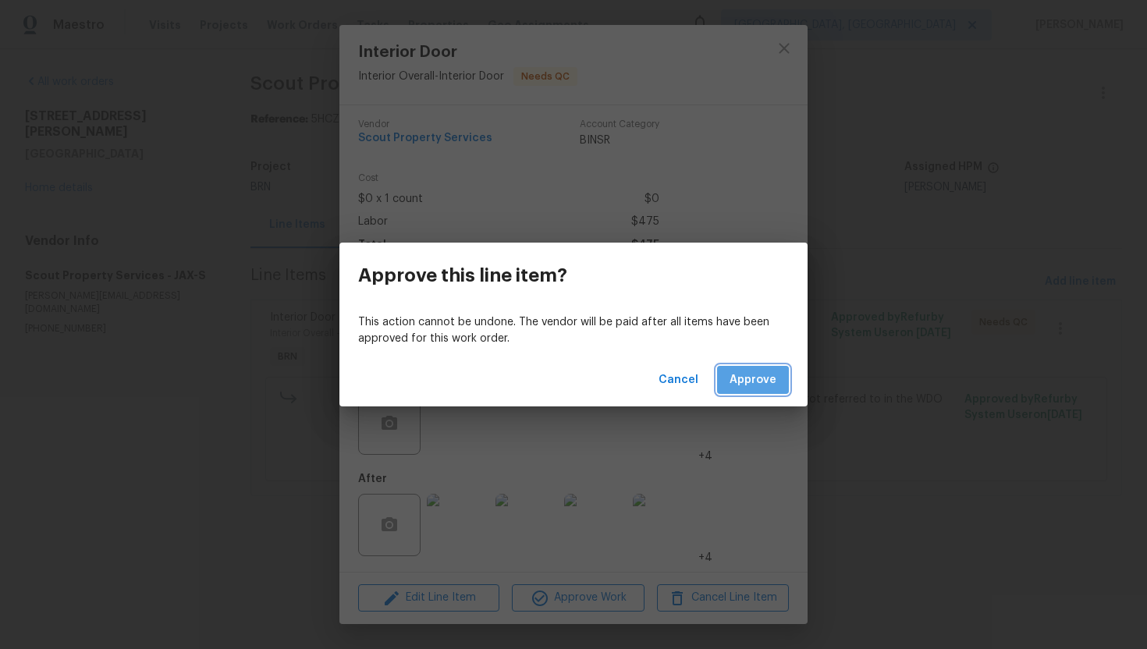
click at [753, 373] on span "Approve" at bounding box center [753, 381] width 47 height 20
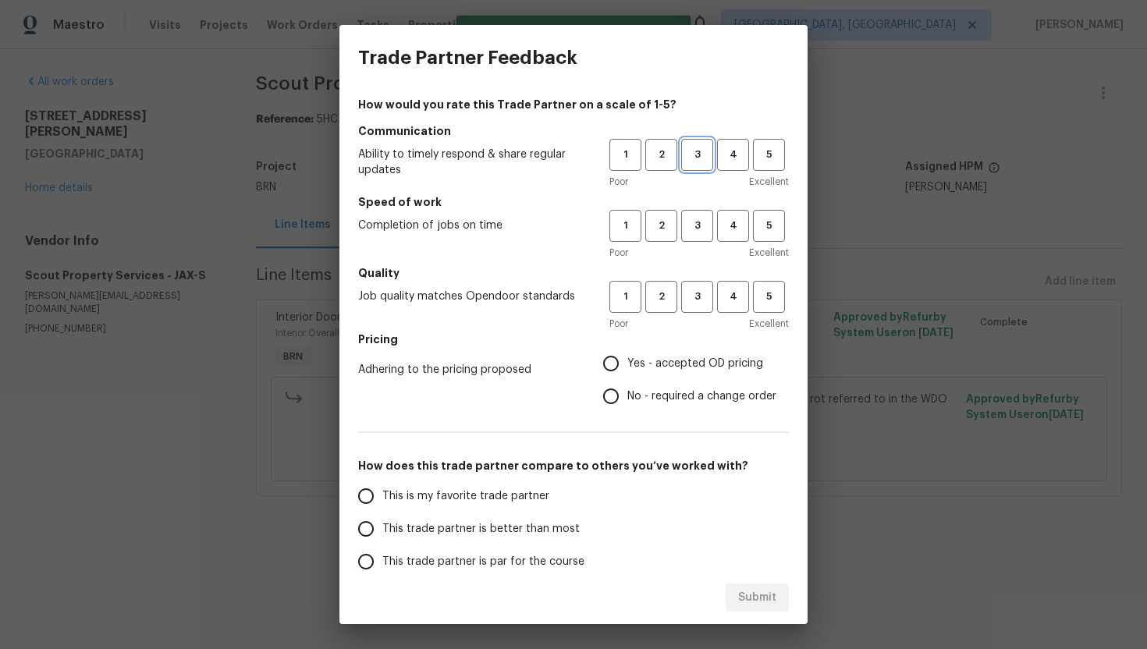
click at [703, 157] on span "3" at bounding box center [697, 155] width 29 height 18
click at [702, 218] on span "3" at bounding box center [697, 226] width 29 height 18
click at [696, 292] on span "3" at bounding box center [697, 297] width 29 height 18
click at [631, 394] on span "No - required a change order" at bounding box center [701, 397] width 149 height 16
click at [627, 394] on input "No - required a change order" at bounding box center [611, 396] width 33 height 33
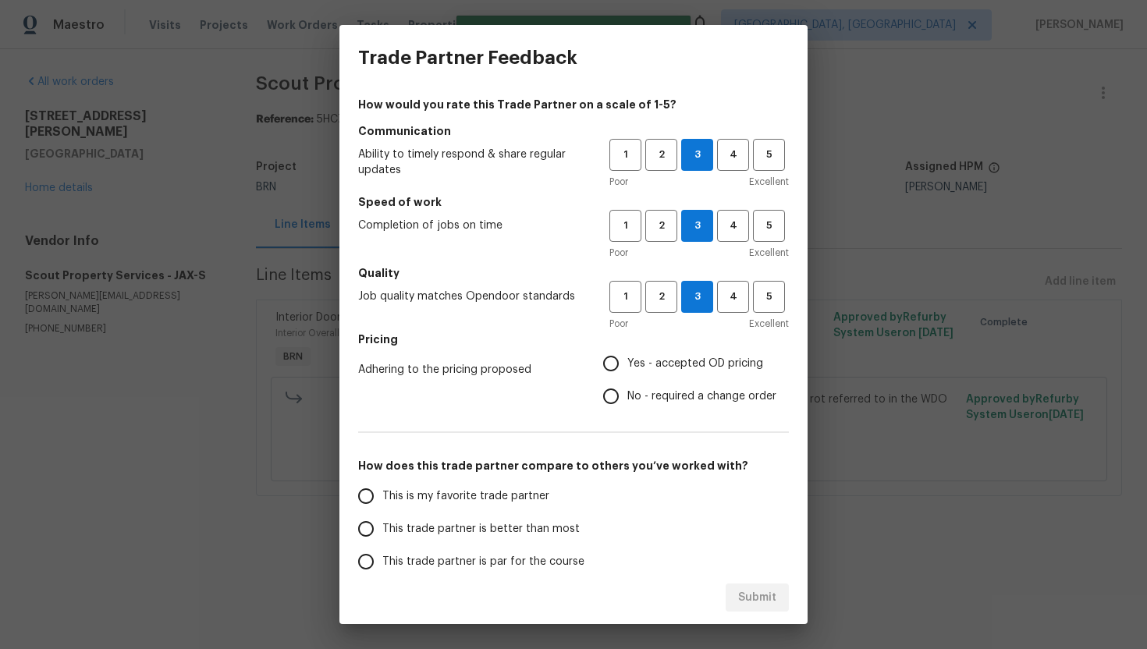
radio input "true"
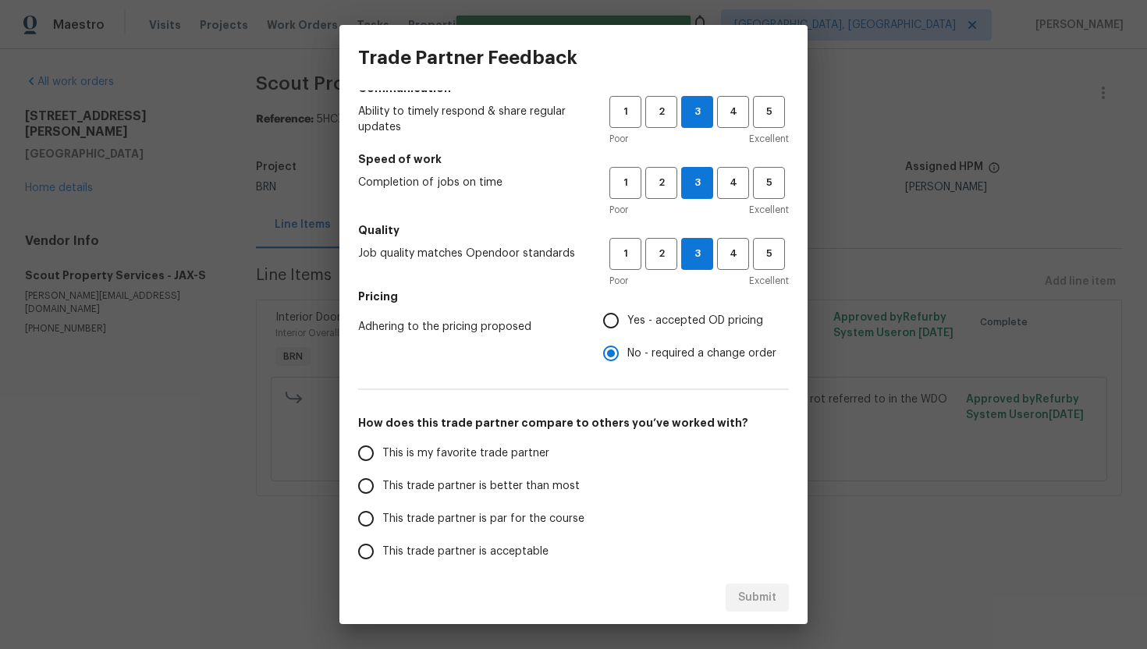
scroll to position [46, 0]
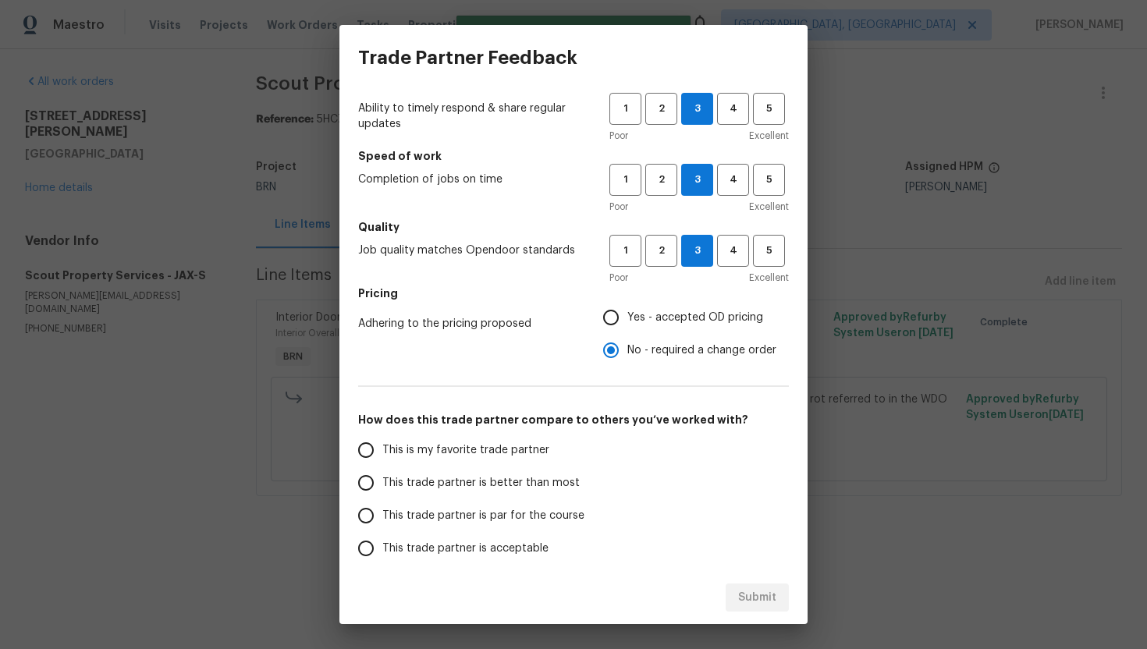
click at [475, 508] on span "This trade partner is par for the course" at bounding box center [483, 516] width 202 height 16
click at [382, 507] on input "This trade partner is par for the course" at bounding box center [366, 515] width 33 height 33
click at [755, 599] on span "Submit" at bounding box center [757, 598] width 38 height 20
radio input "true"
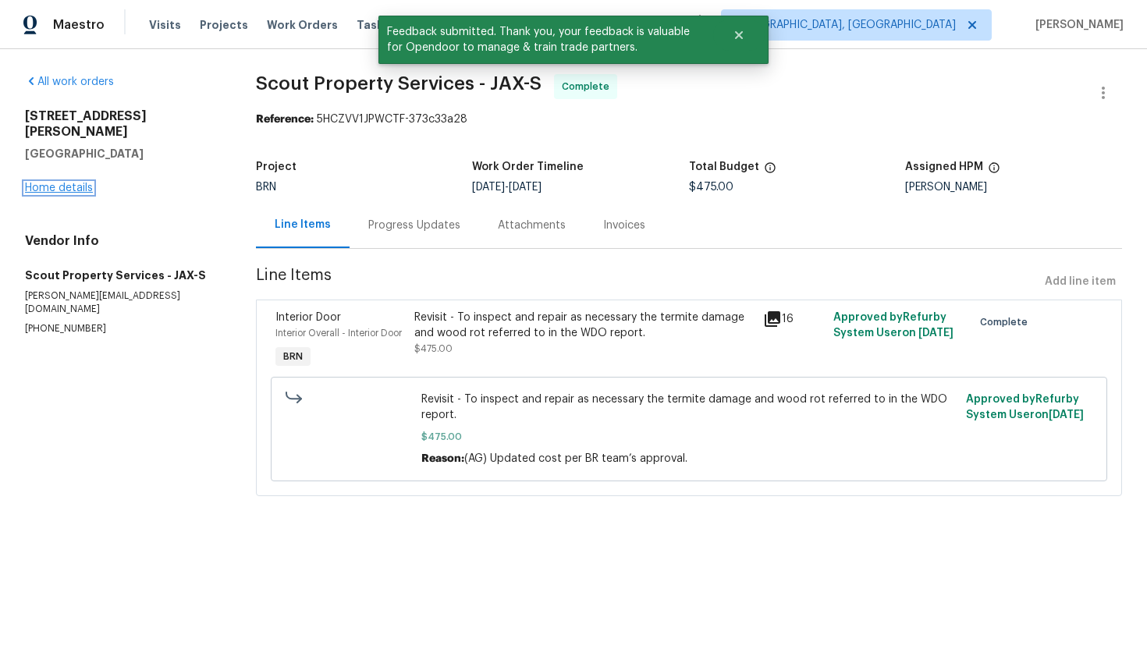
click at [69, 183] on link "Home details" at bounding box center [59, 188] width 68 height 11
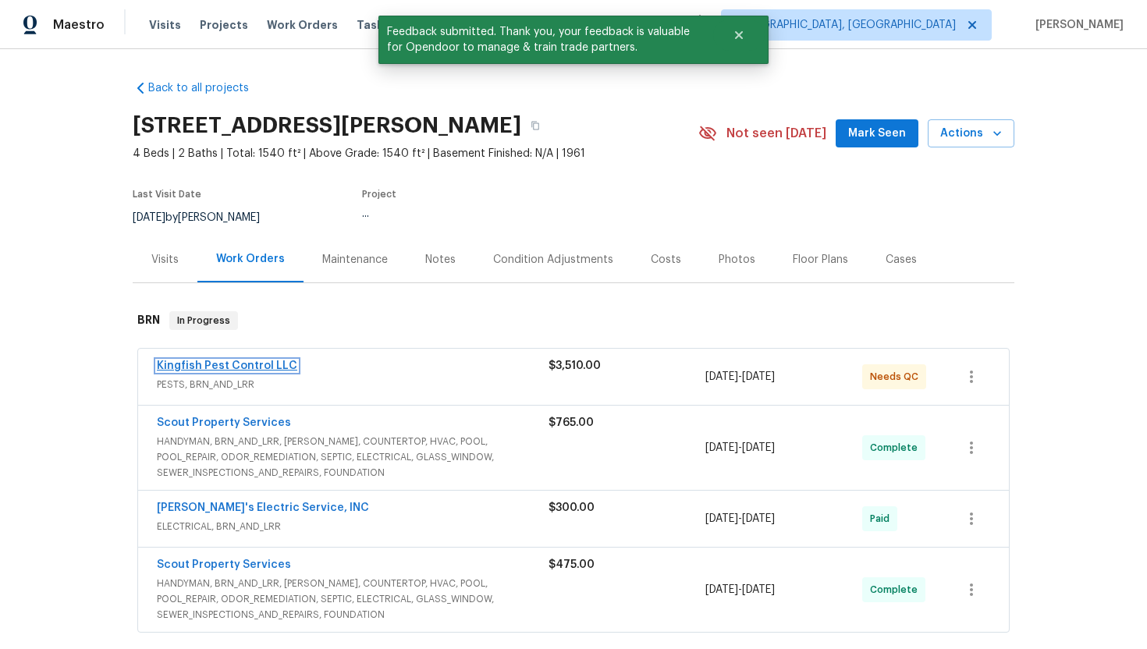
click at [222, 364] on link "Kingfish Pest Control LLC" at bounding box center [227, 366] width 140 height 11
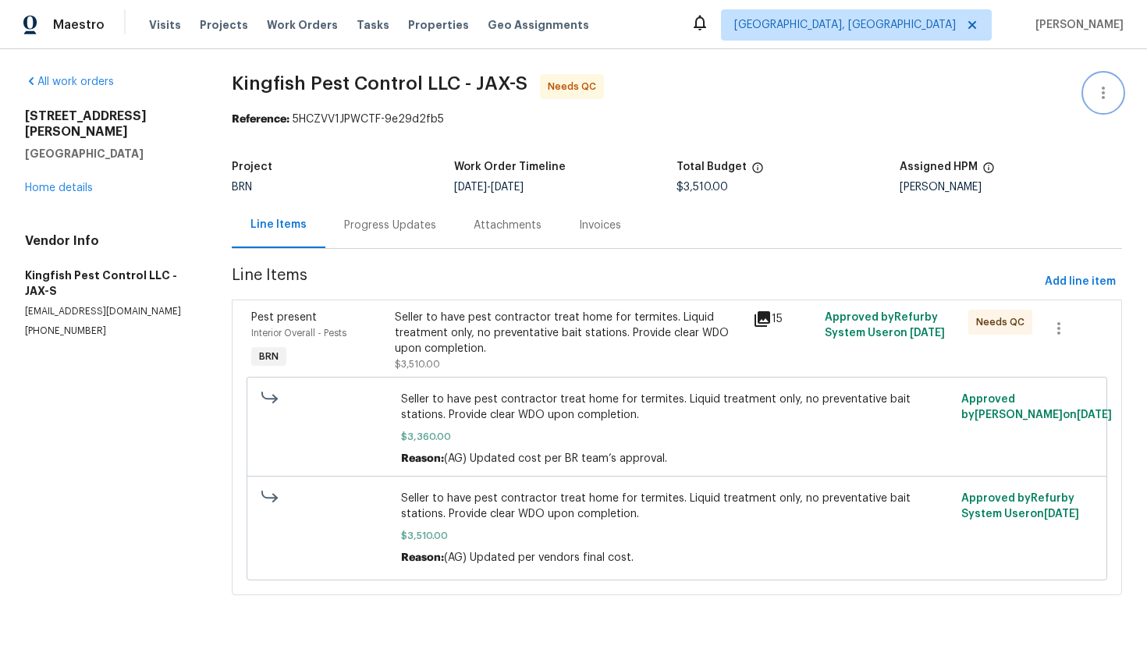
click at [1110, 84] on icon "button" at bounding box center [1103, 93] width 19 height 19
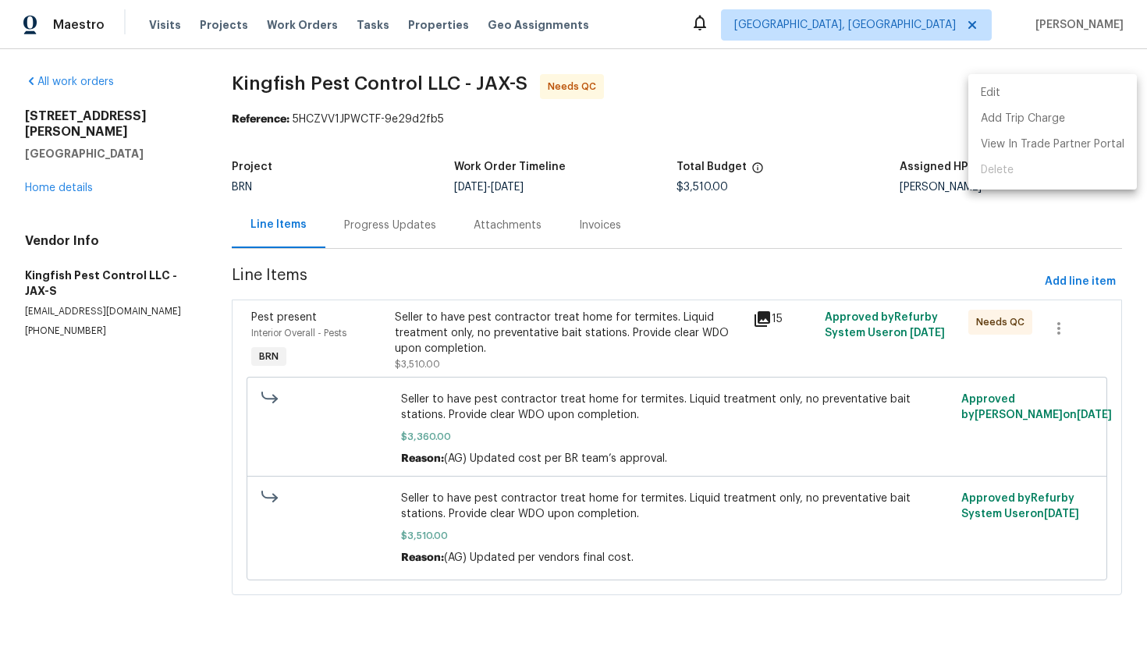
click at [1082, 88] on li "Edit" at bounding box center [1052, 93] width 169 height 26
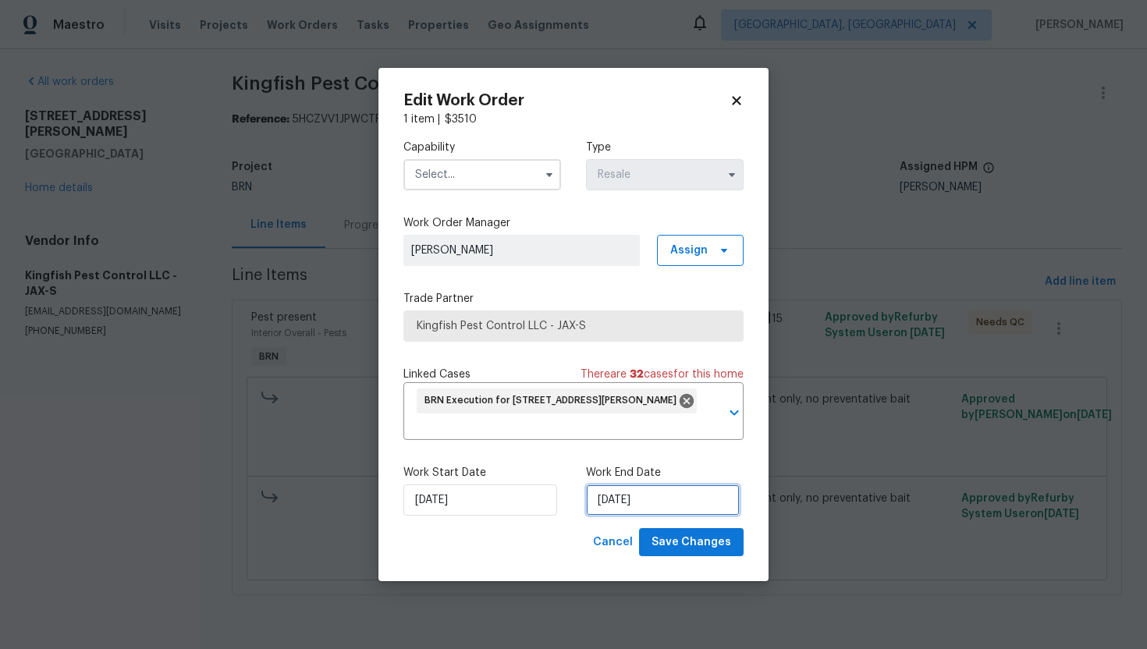
click at [624, 499] on input "9/5/2025" at bounding box center [663, 500] width 154 height 31
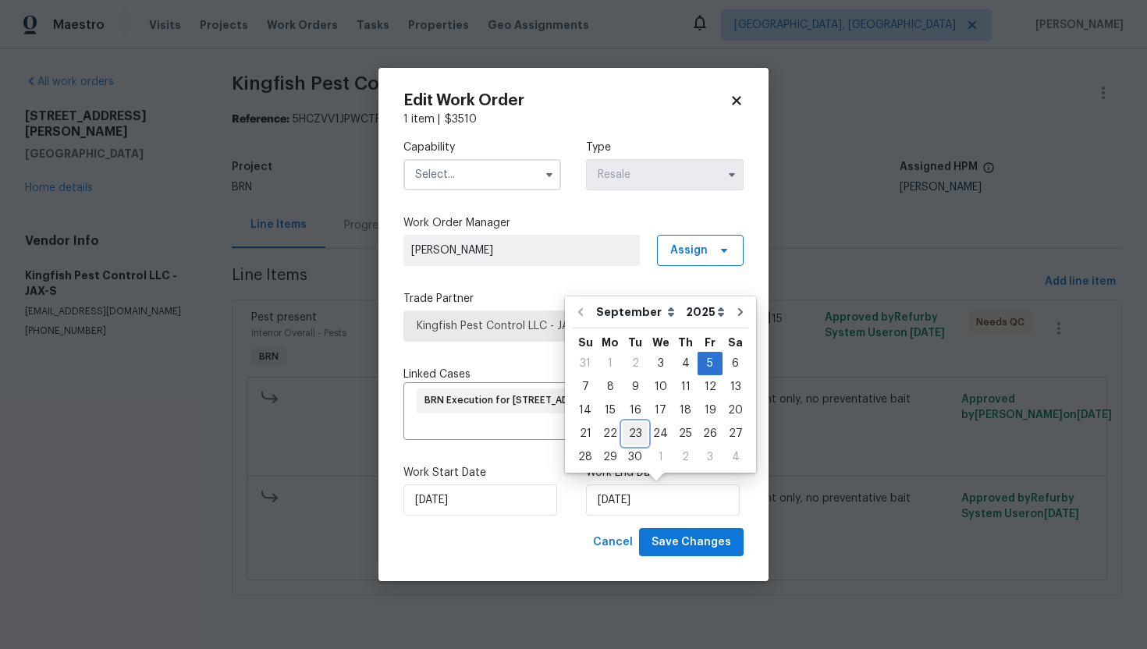
click at [635, 432] on div "23" at bounding box center [635, 434] width 25 height 22
type input "9/23/2025"
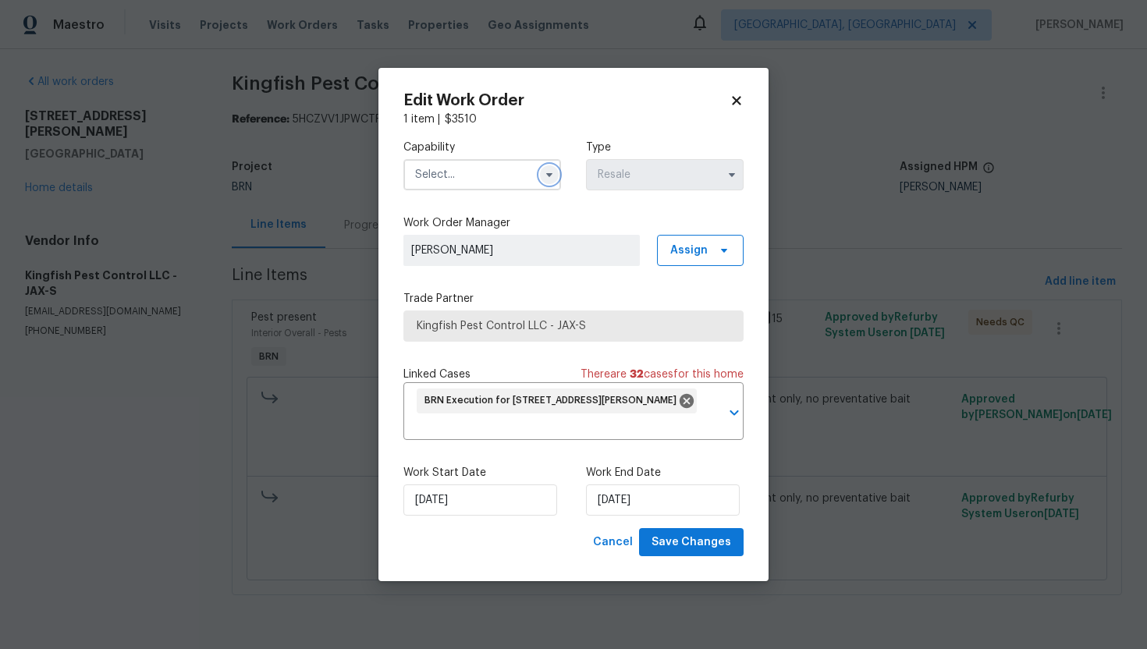
click at [552, 177] on icon "button" at bounding box center [549, 175] width 12 height 12
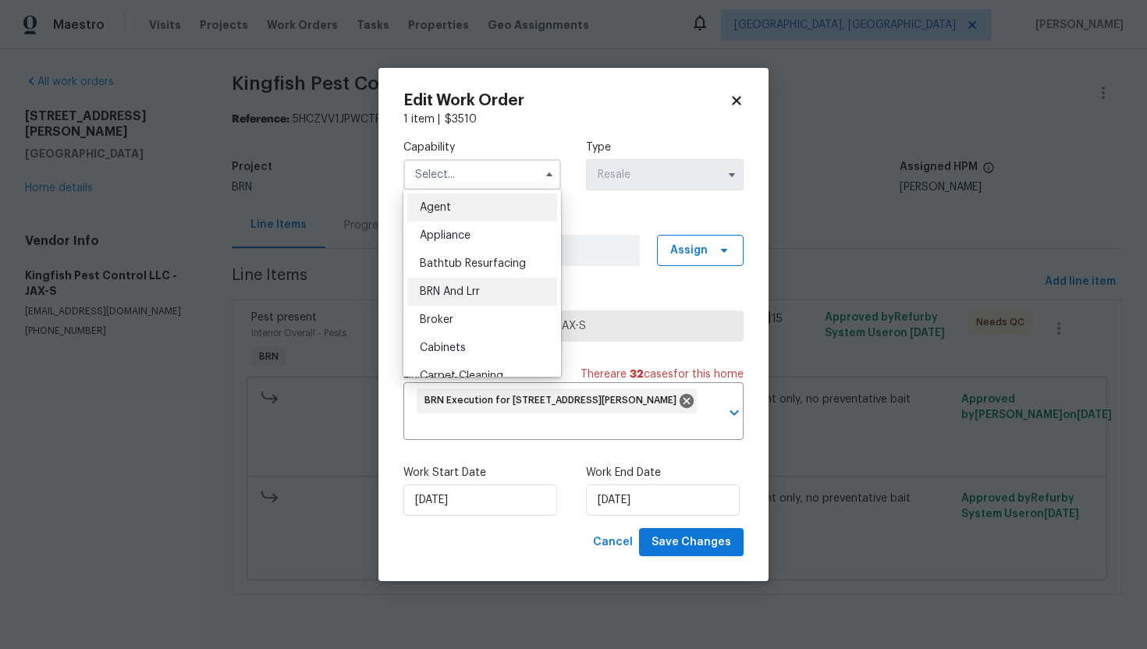
click at [489, 293] on div "BRN And Lrr" at bounding box center [482, 292] width 150 height 28
type input "BRN And Lrr"
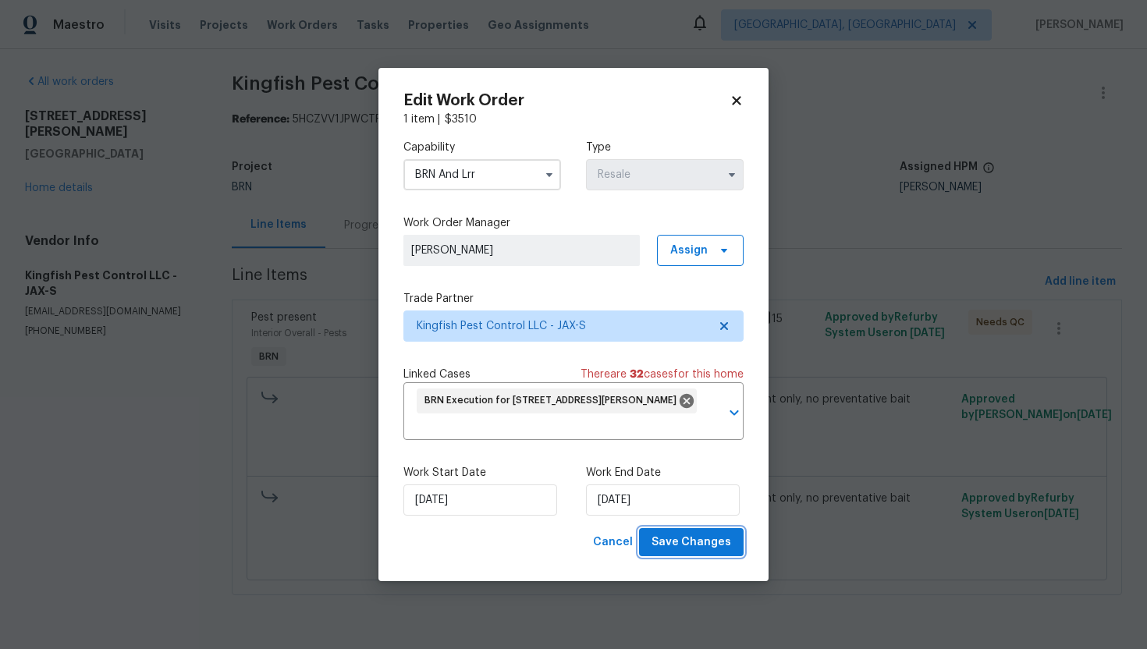
click at [670, 547] on span "Save Changes" at bounding box center [692, 543] width 80 height 20
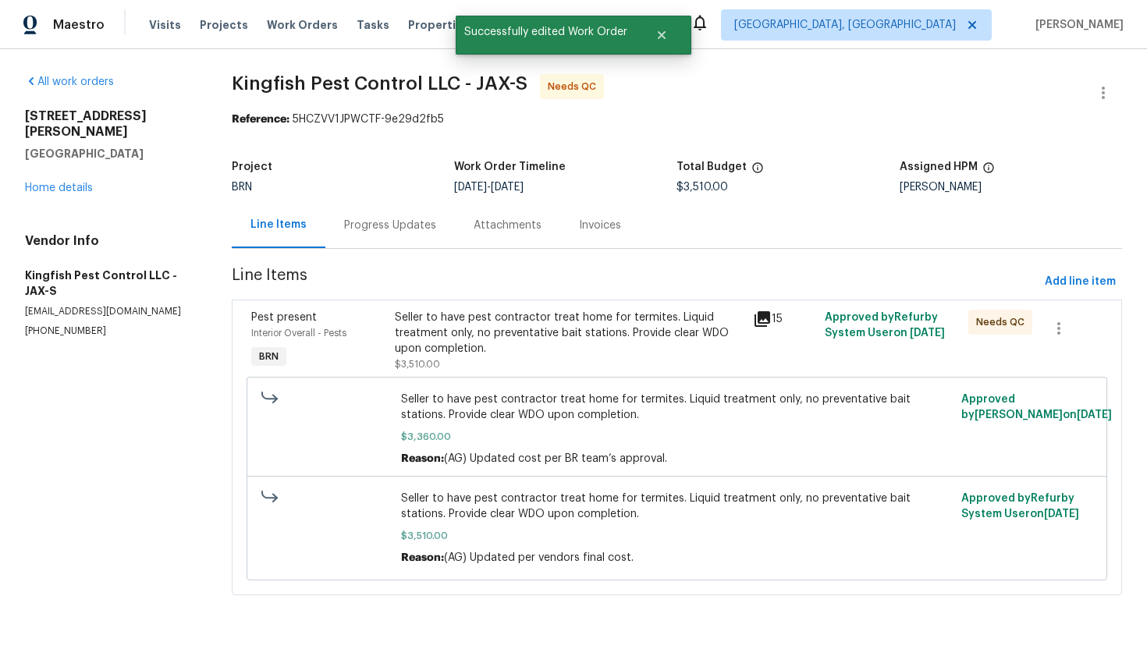
click at [543, 336] on div "Seller to have pest contractor treat home for termites. Liquid treatment only, …" at bounding box center [570, 333] width 350 height 47
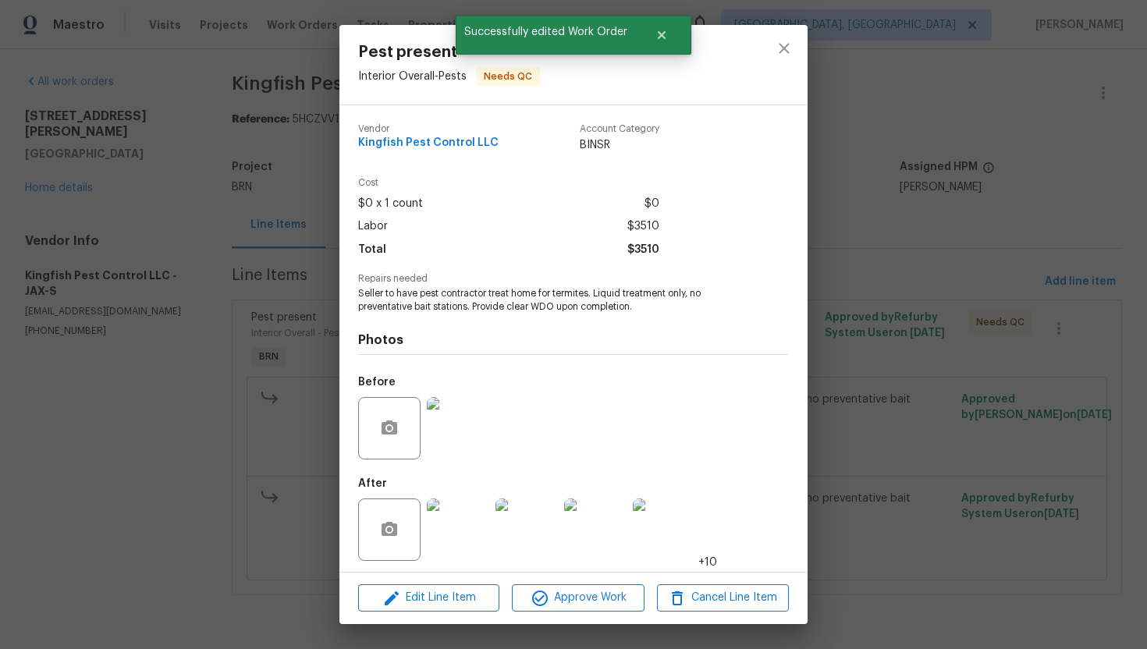
scroll to position [5, 0]
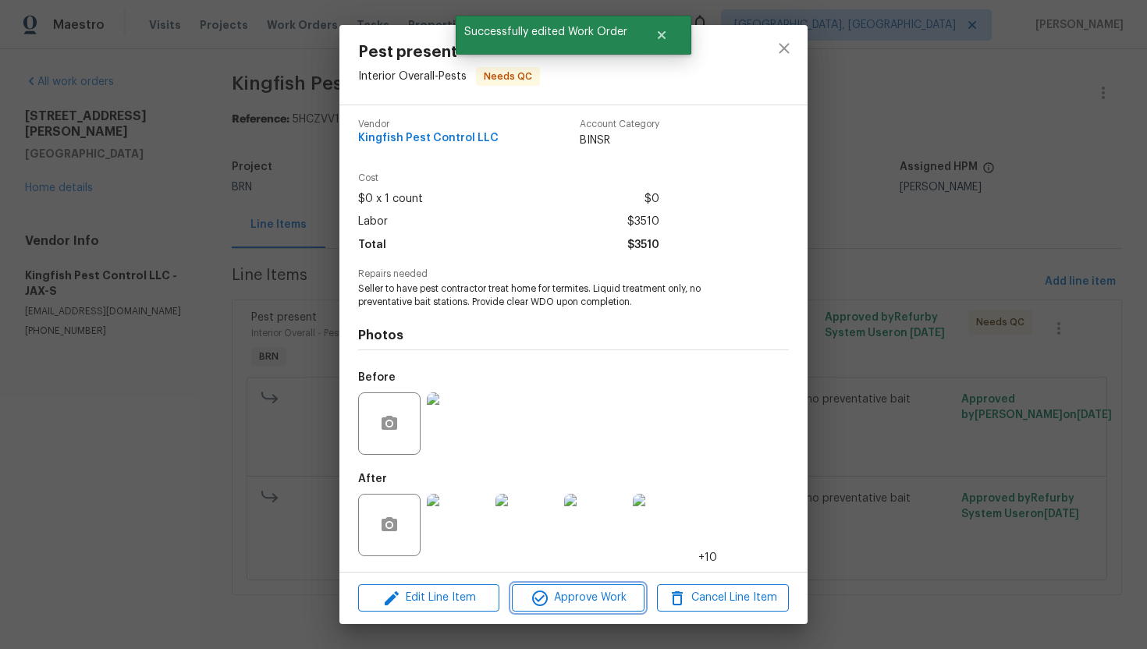
click at [601, 600] on span "Approve Work" at bounding box center [578, 598] width 123 height 20
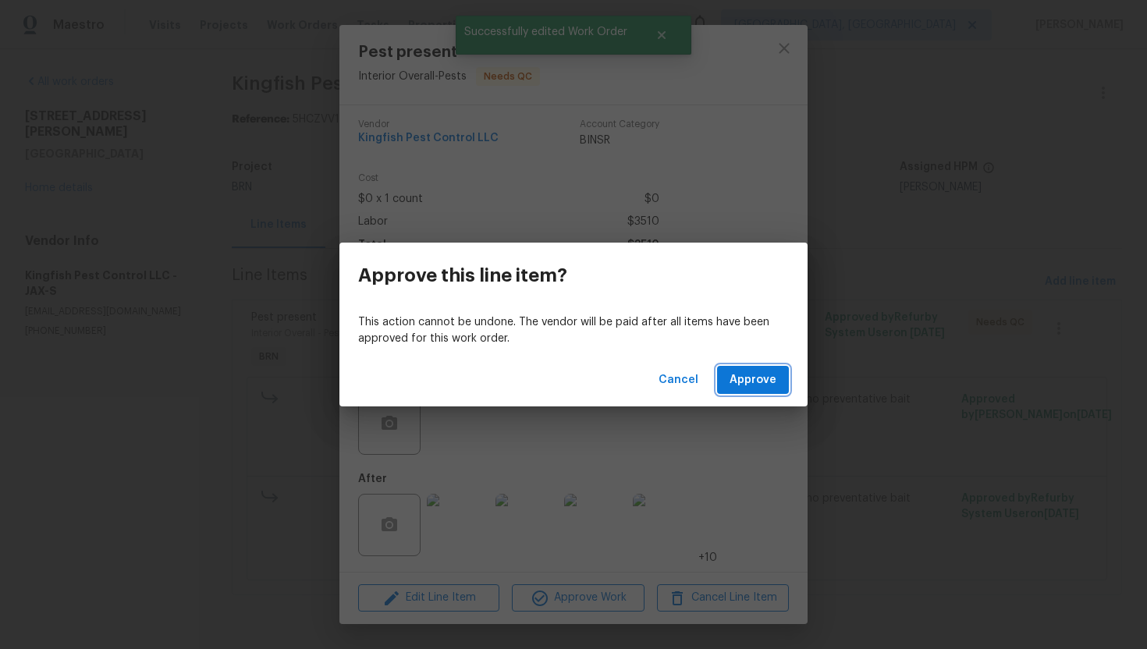
click at [734, 384] on span "Approve" at bounding box center [753, 381] width 47 height 20
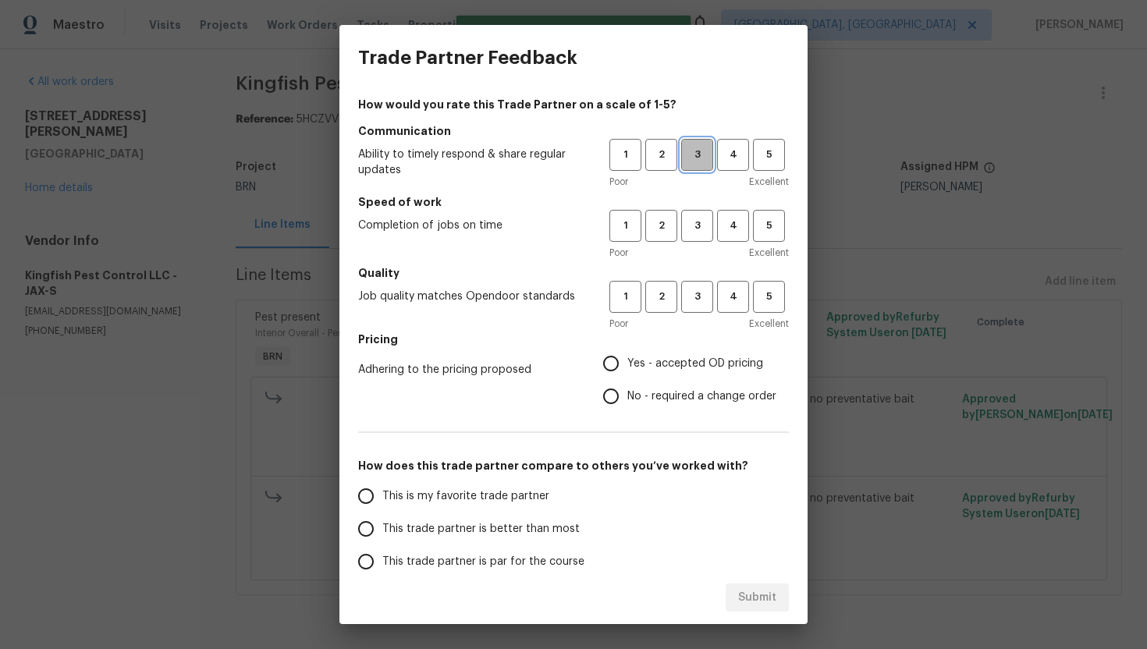
click at [695, 155] on span "3" at bounding box center [697, 155] width 29 height 18
click at [698, 217] on span "3" at bounding box center [697, 226] width 29 height 18
click at [704, 295] on span "3" at bounding box center [697, 297] width 29 height 18
click at [643, 393] on span "No - required a change order" at bounding box center [701, 397] width 149 height 16
click at [627, 393] on input "No - required a change order" at bounding box center [611, 396] width 33 height 33
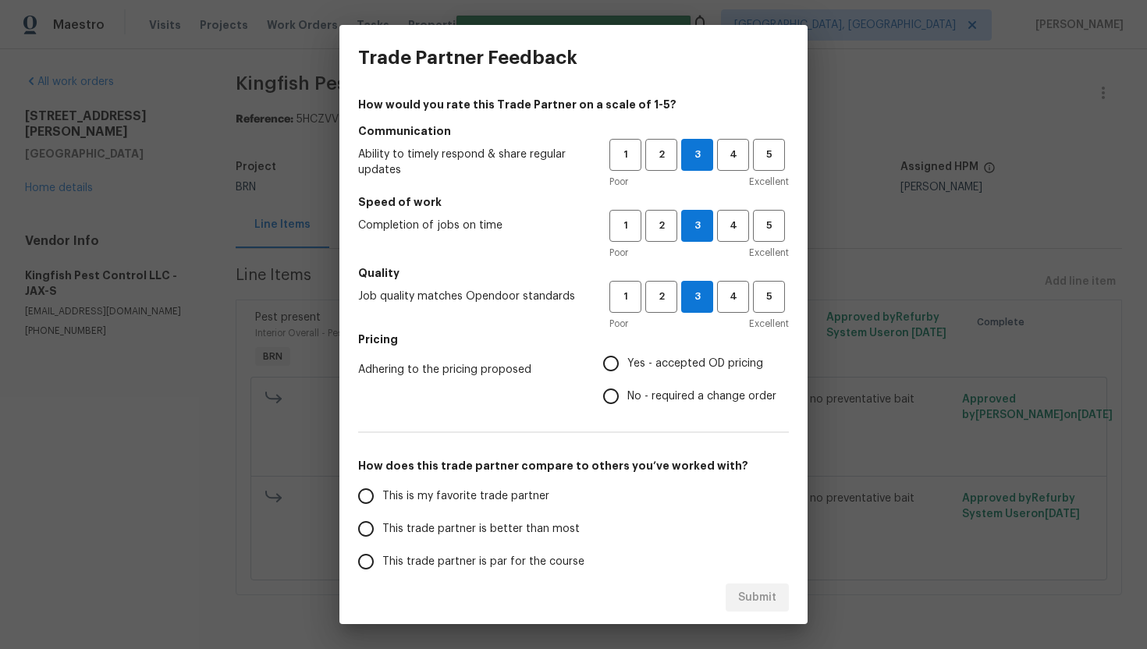
radio input "true"
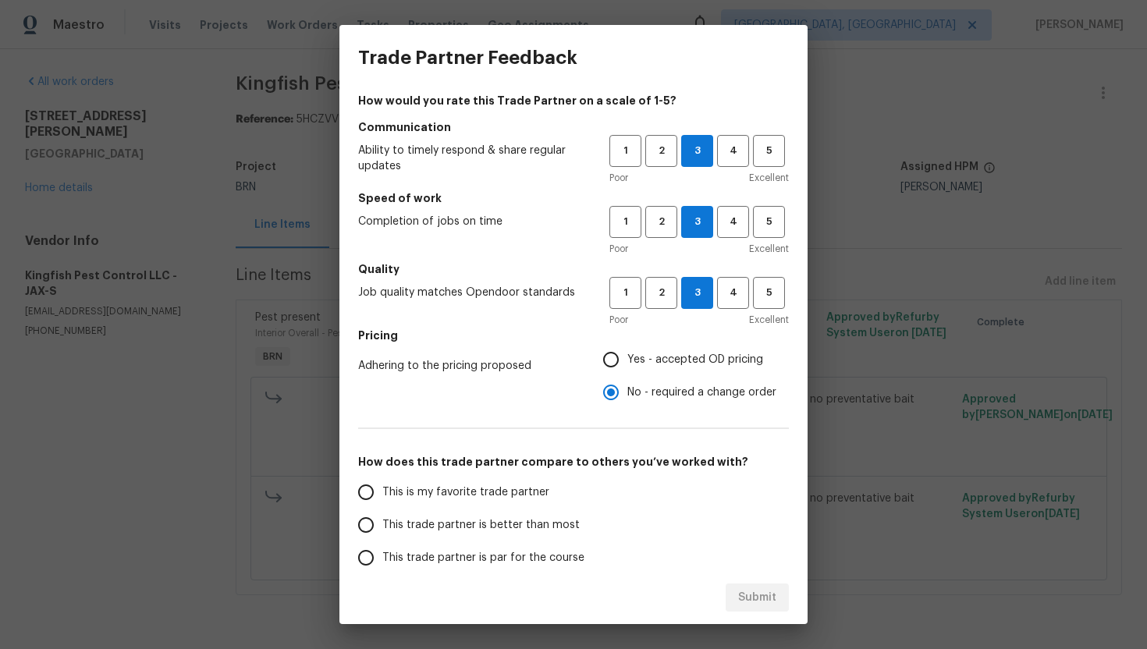
click at [428, 518] on span "This trade partner is better than most" at bounding box center [480, 525] width 197 height 16
click at [382, 518] on input "This trade partner is better than most" at bounding box center [366, 525] width 33 height 33
click at [780, 605] on button "Submit" at bounding box center [757, 598] width 63 height 29
radio input "true"
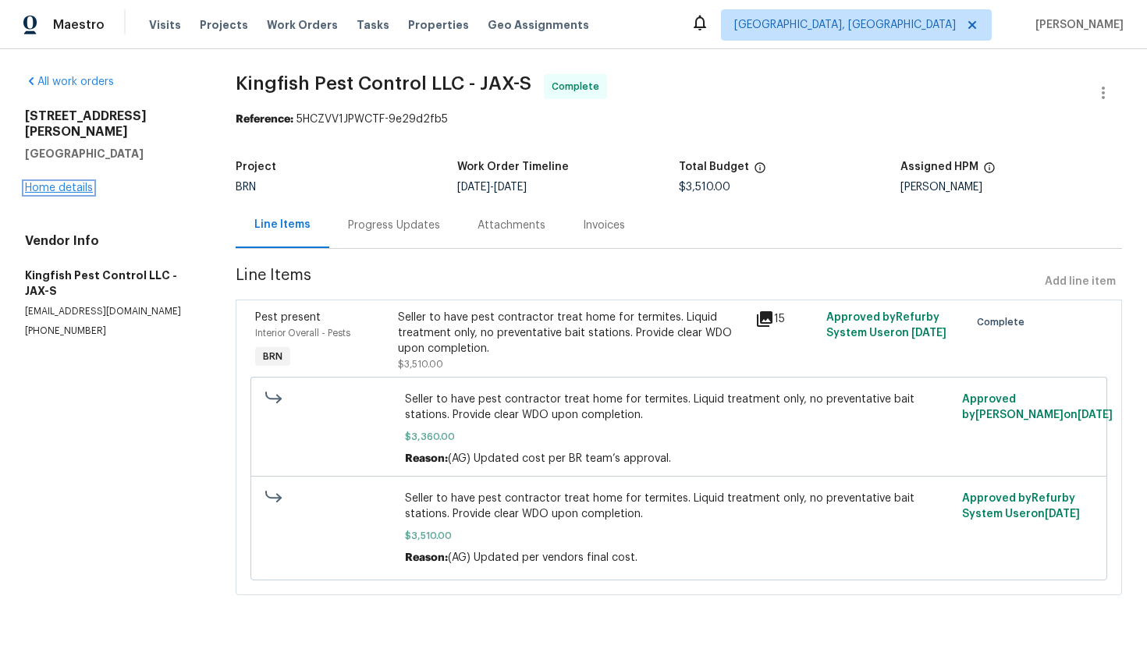
click at [63, 183] on link "Home details" at bounding box center [59, 188] width 68 height 11
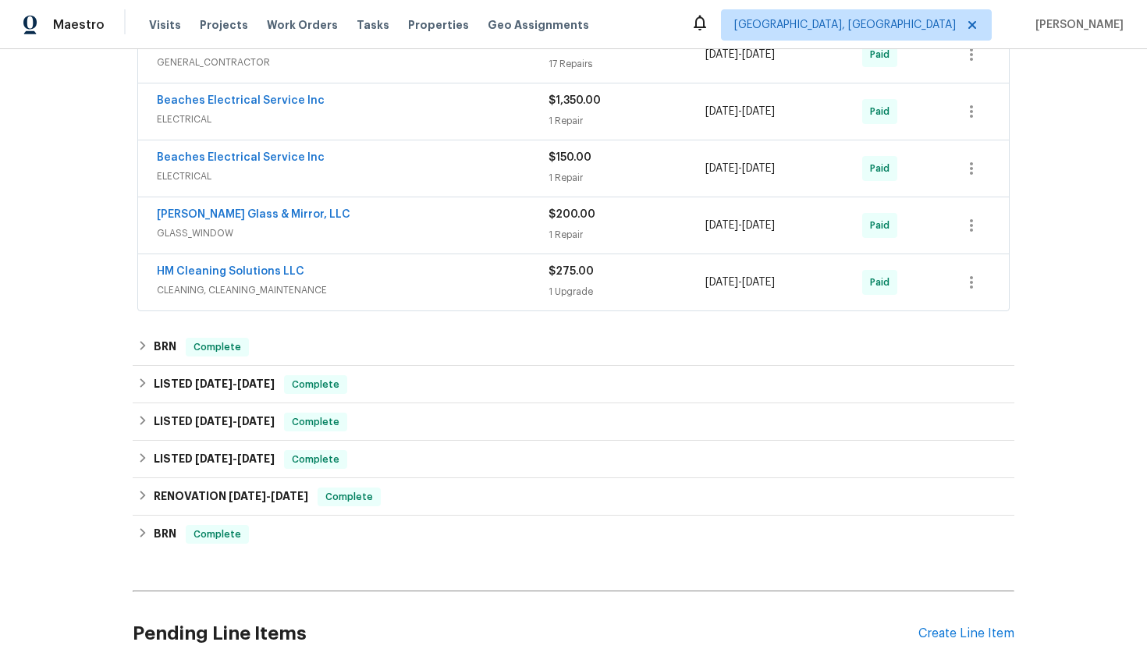
scroll to position [943, 0]
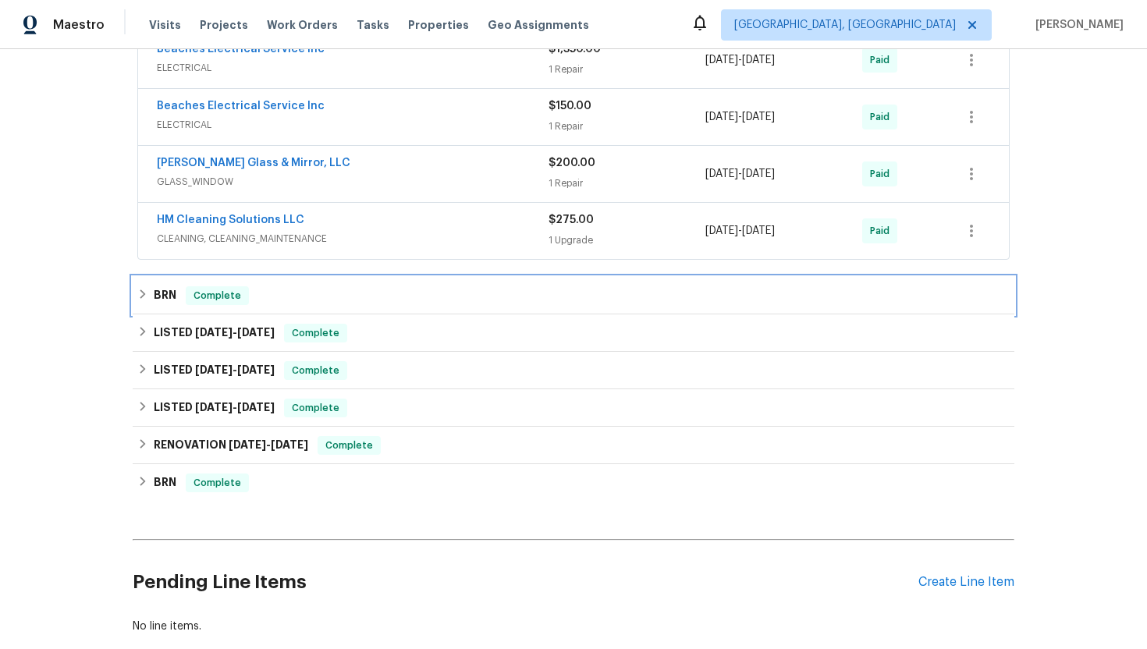
click at [184, 286] on div "BRN Complete" at bounding box center [574, 295] width 882 height 37
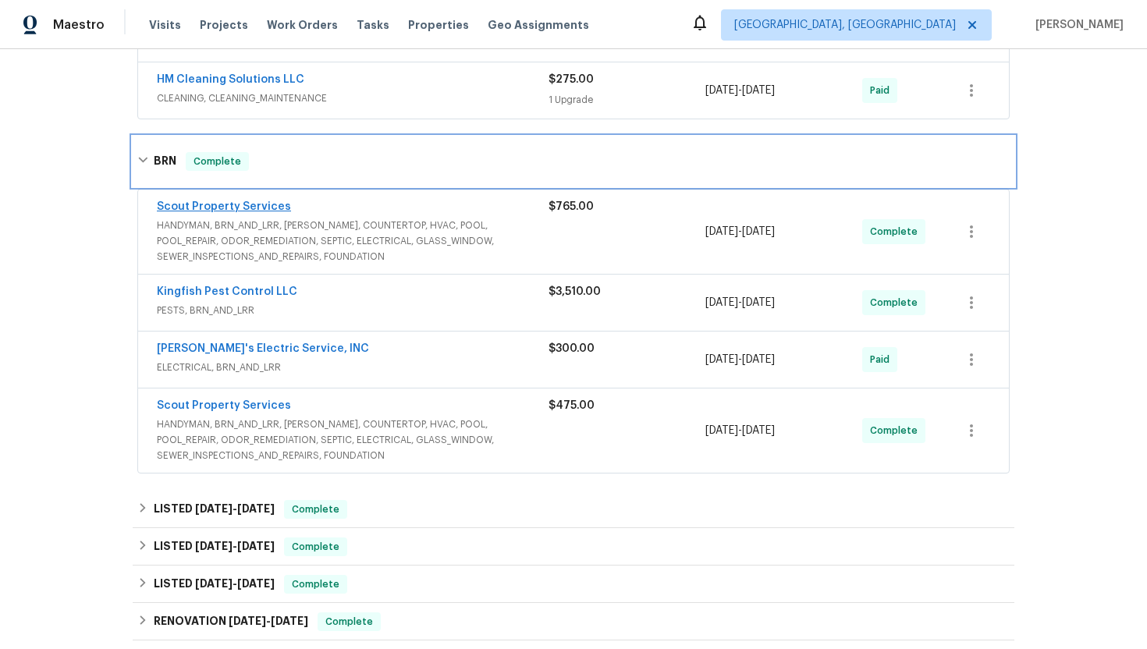
scroll to position [1115, 0]
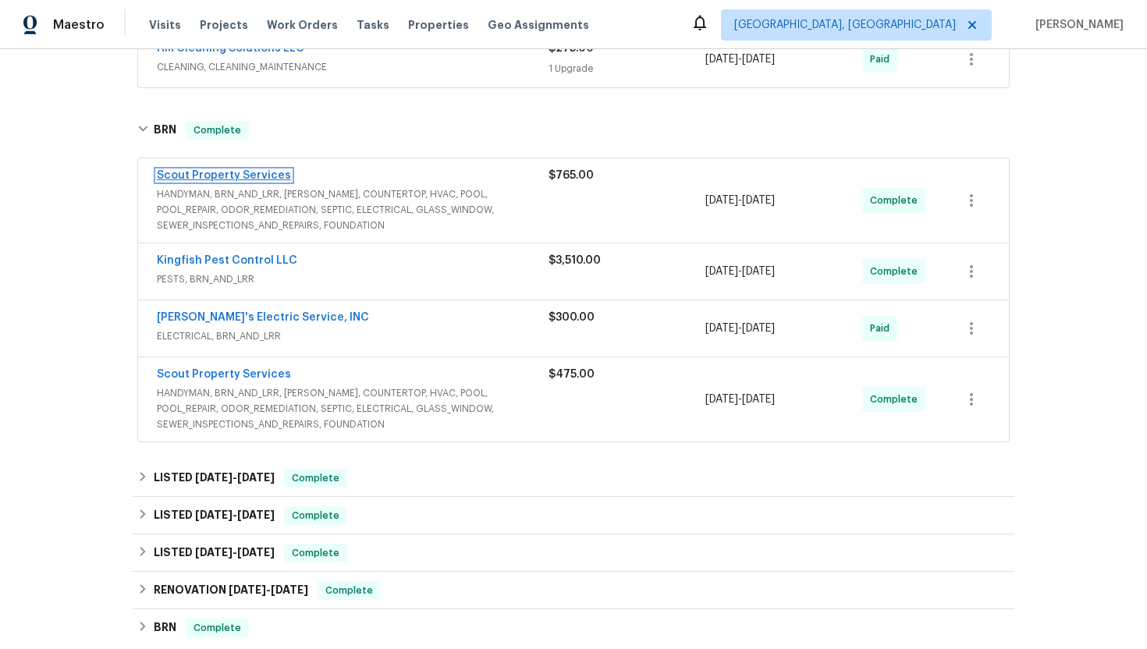
click at [219, 176] on link "Scout Property Services" at bounding box center [224, 175] width 134 height 11
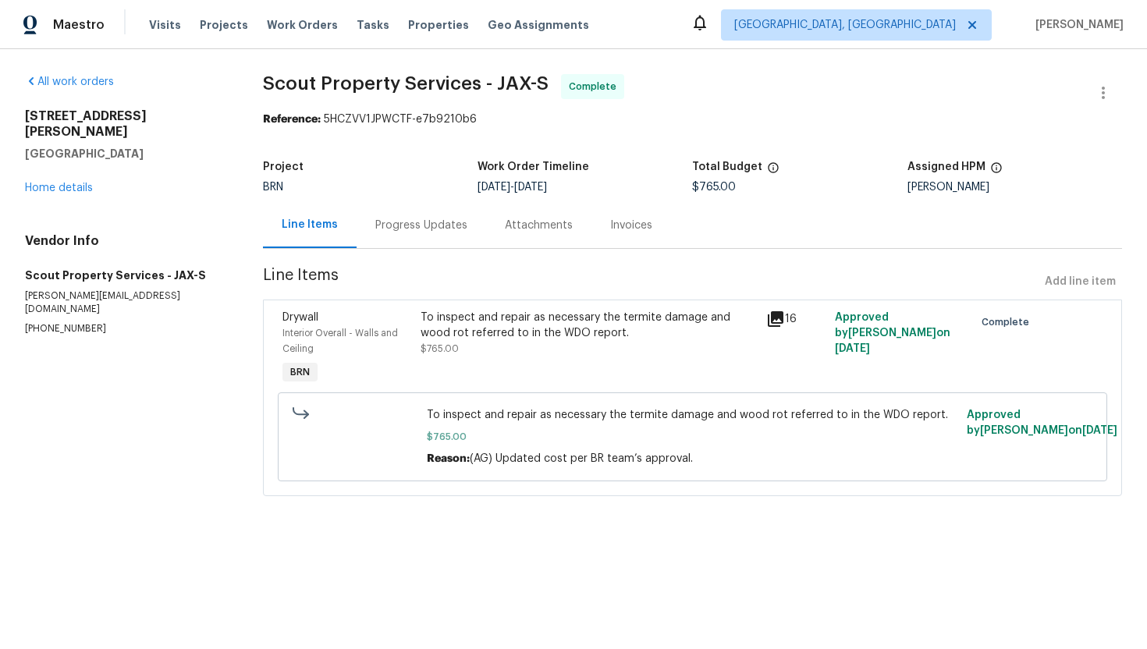
click at [507, 335] on div "To inspect and repair as necessary the termite damage and wood rot referred to …" at bounding box center [589, 325] width 336 height 31
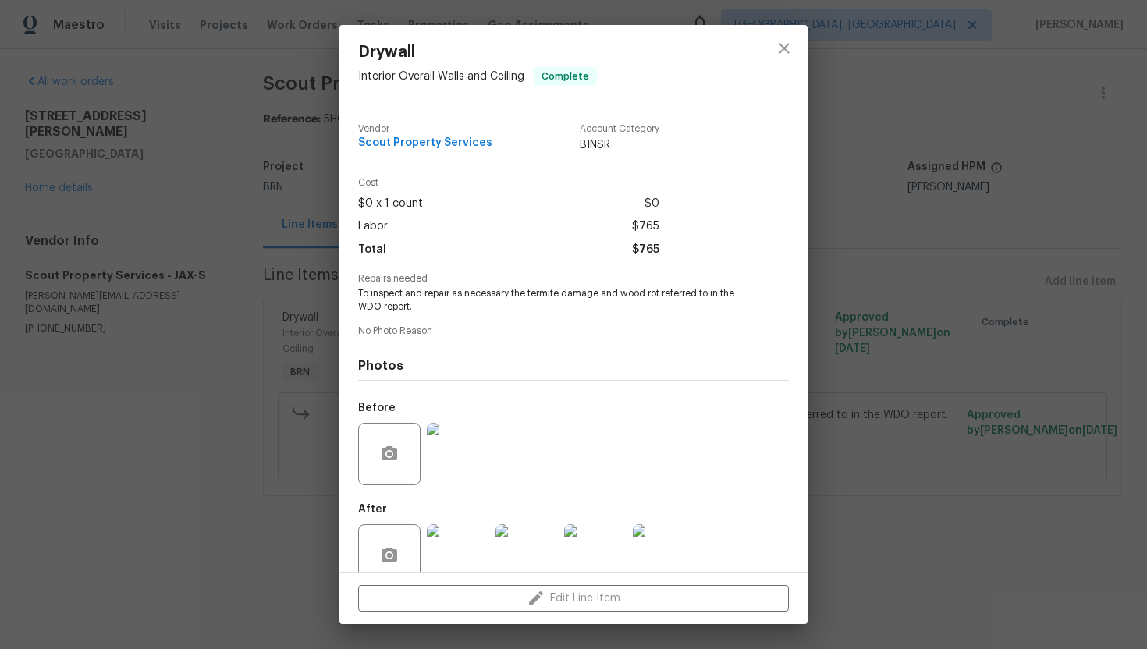
click at [486, 297] on span "To inspect and repair as necessary the termite damage and wood rot referred to …" at bounding box center [552, 300] width 388 height 27
copy span "To inspect and repair as necessary the termite damage and wood rot referred to …"
drag, startPoint x: 357, startPoint y: 144, endPoint x: 496, endPoint y: 153, distance: 138.4
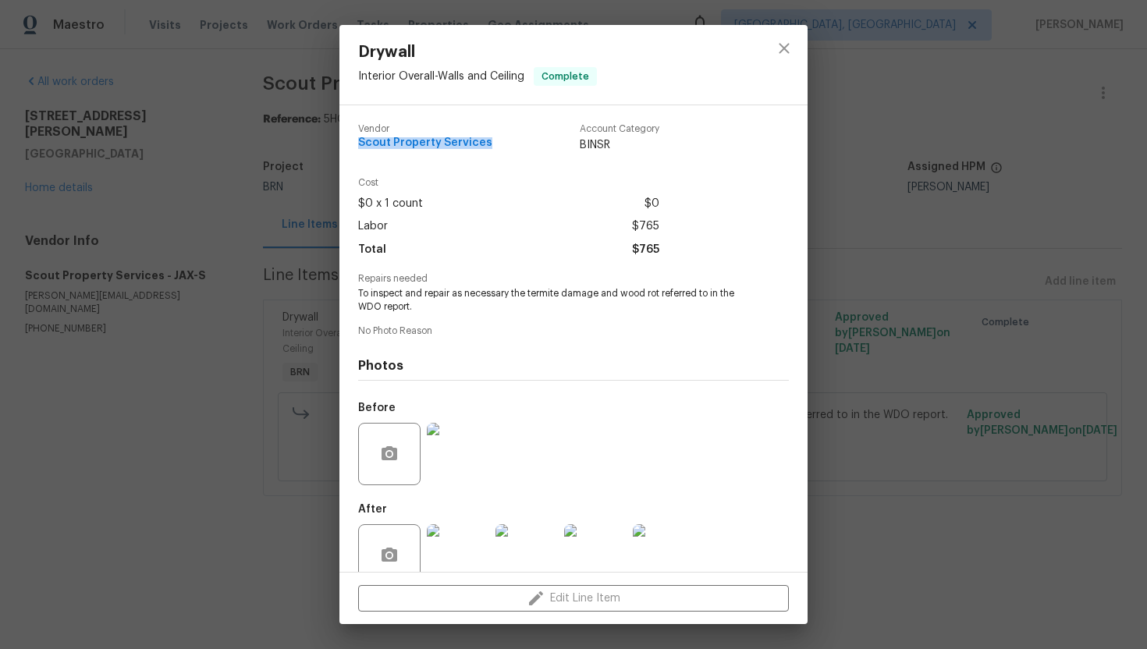
click at [496, 153] on div "Vendor Scout Property Services Account Category BINSR" at bounding box center [573, 145] width 431 height 66
copy span "Scout Property Services"
click at [472, 451] on img at bounding box center [458, 454] width 62 height 62
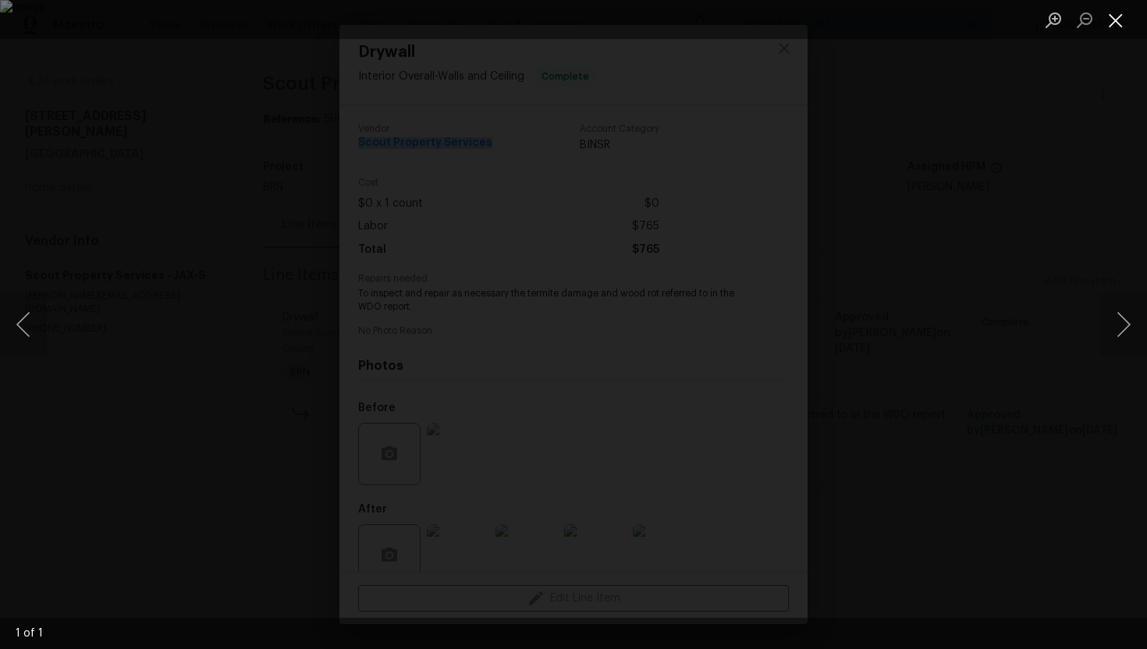
click at [1107, 21] on button "Close lightbox" at bounding box center [1115, 19] width 31 height 27
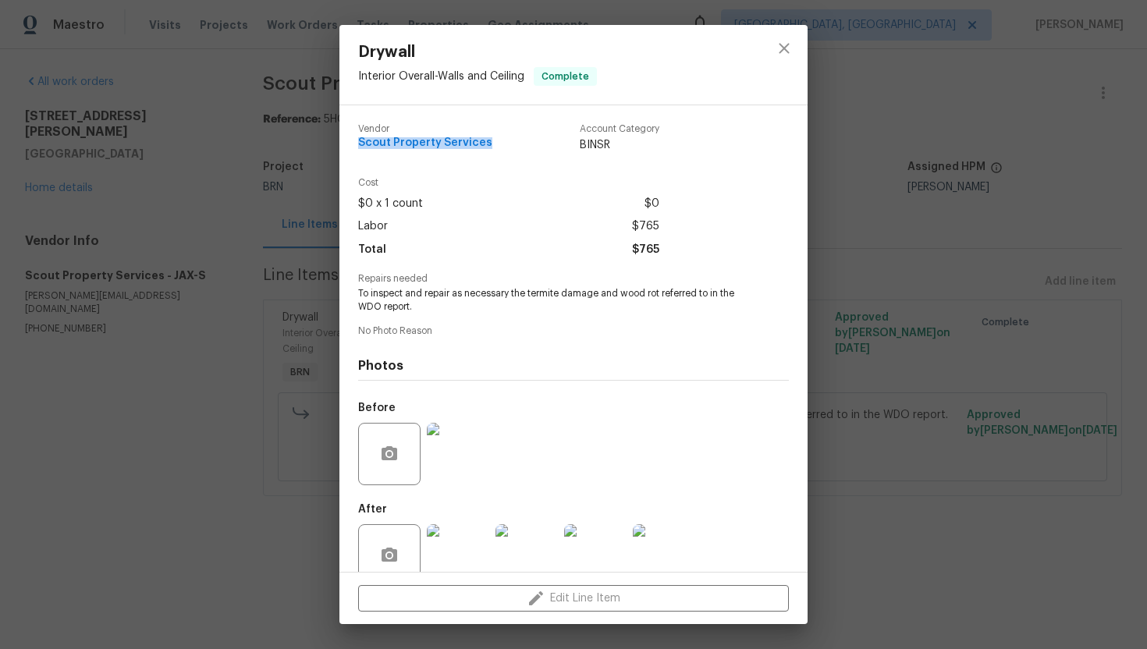
scroll to position [30, 0]
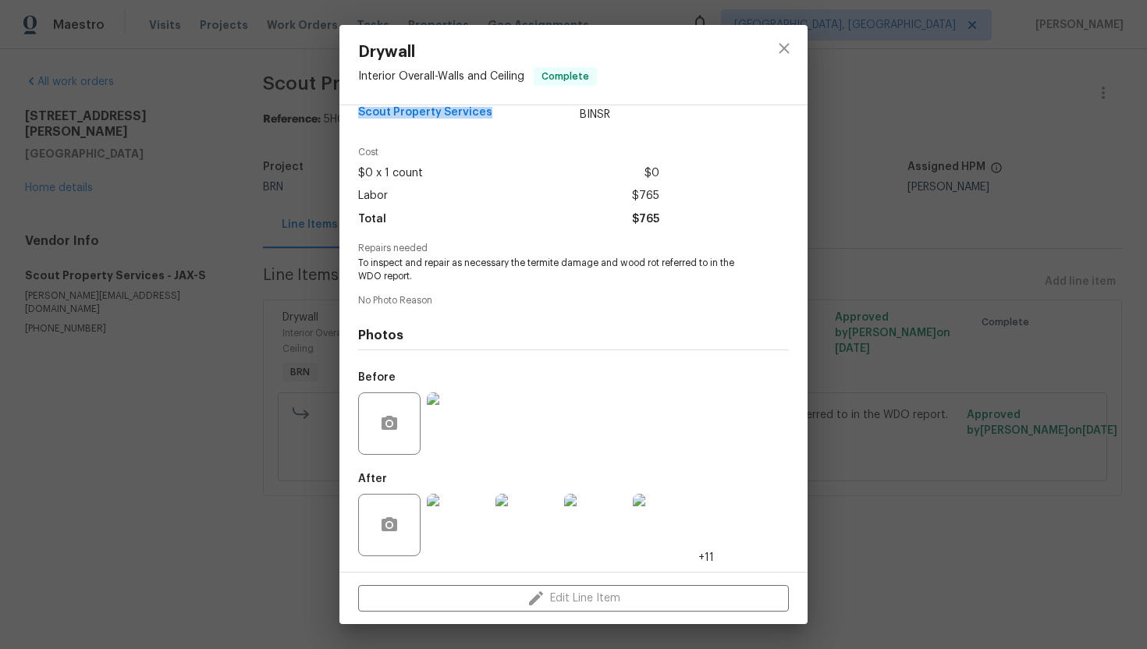
click at [468, 517] on img at bounding box center [458, 525] width 62 height 62
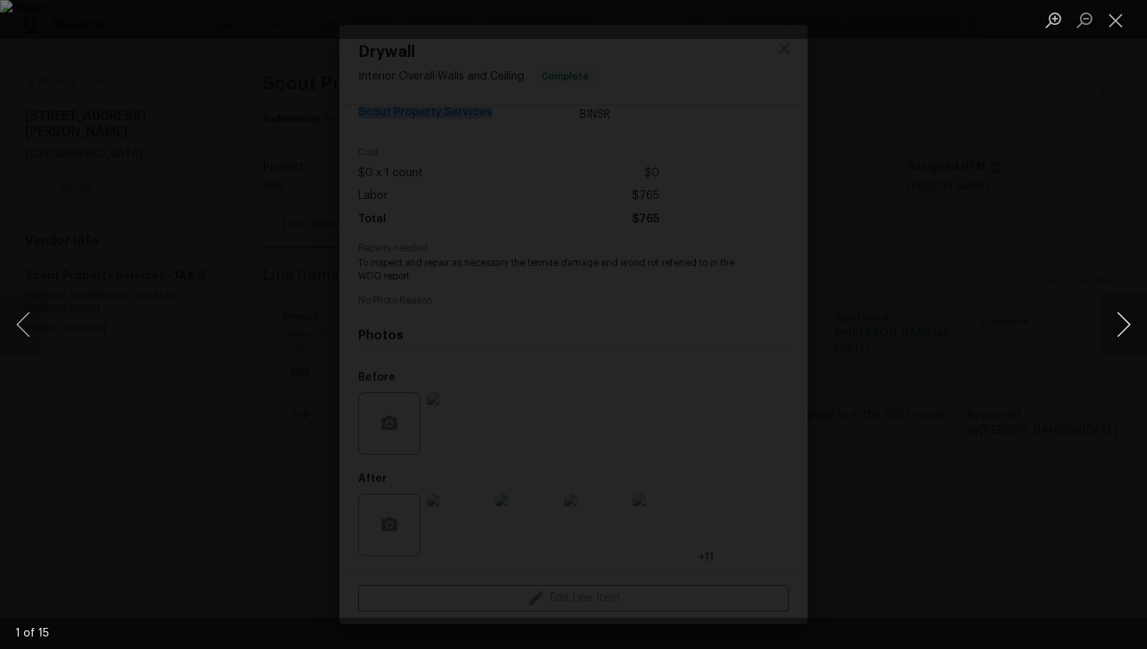
click at [1123, 336] on button "Next image" at bounding box center [1123, 324] width 47 height 62
click at [1117, 327] on button "Next image" at bounding box center [1123, 324] width 47 height 62
click at [1134, 324] on button "Next image" at bounding box center [1123, 324] width 47 height 62
click at [1126, 339] on button "Next image" at bounding box center [1123, 324] width 47 height 62
click at [1121, 329] on button "Next image" at bounding box center [1123, 324] width 47 height 62
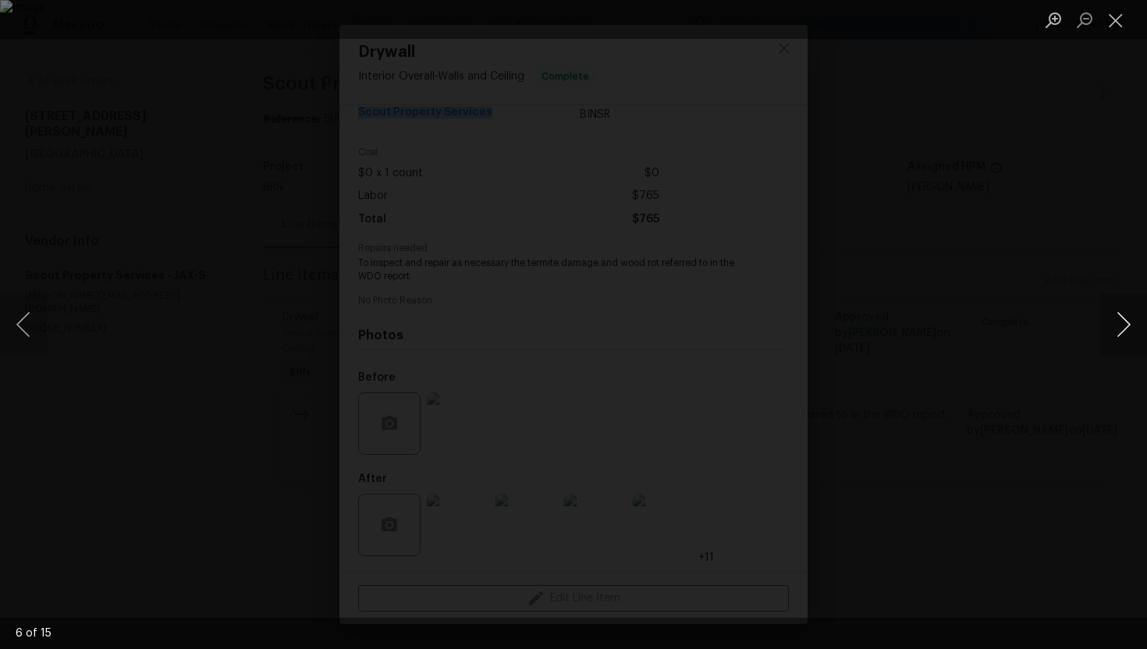
click at [1129, 336] on button "Next image" at bounding box center [1123, 324] width 47 height 62
click at [1125, 325] on button "Next image" at bounding box center [1123, 324] width 47 height 62
click at [1116, 327] on button "Next image" at bounding box center [1123, 324] width 47 height 62
click at [1125, 322] on button "Next image" at bounding box center [1123, 324] width 47 height 62
click at [1118, 334] on button "Next image" at bounding box center [1123, 324] width 47 height 62
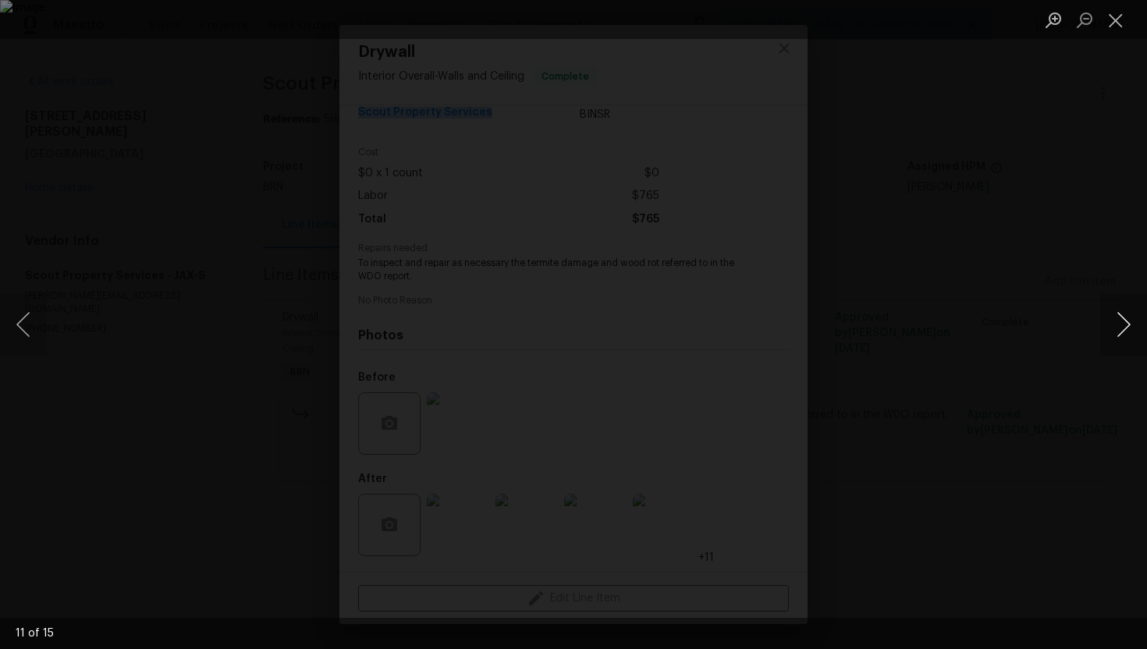
click at [1130, 324] on button "Next image" at bounding box center [1123, 324] width 47 height 62
click at [1117, 325] on button "Next image" at bounding box center [1123, 324] width 47 height 62
click at [1110, 325] on button "Next image" at bounding box center [1123, 324] width 47 height 62
click at [1121, 336] on button "Next image" at bounding box center [1123, 324] width 47 height 62
click at [1105, 20] on button "Close lightbox" at bounding box center [1115, 19] width 31 height 27
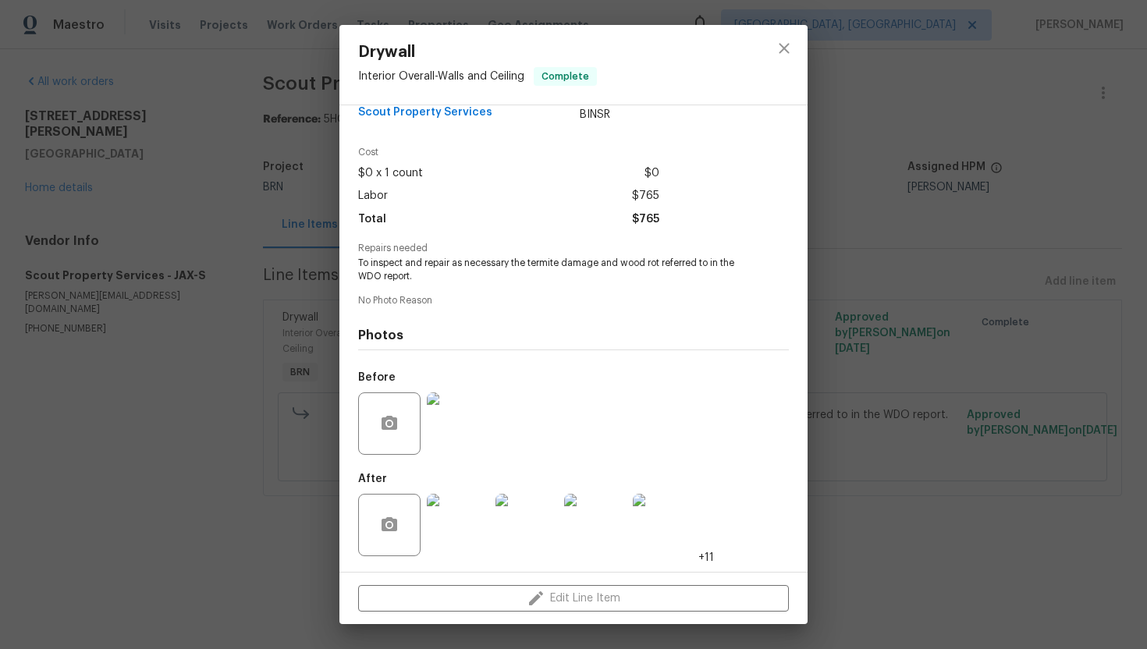
click at [956, 189] on div "Drywall Interior Overall - Walls and Ceiling Complete Vendor Scout Property Ser…" at bounding box center [573, 324] width 1147 height 649
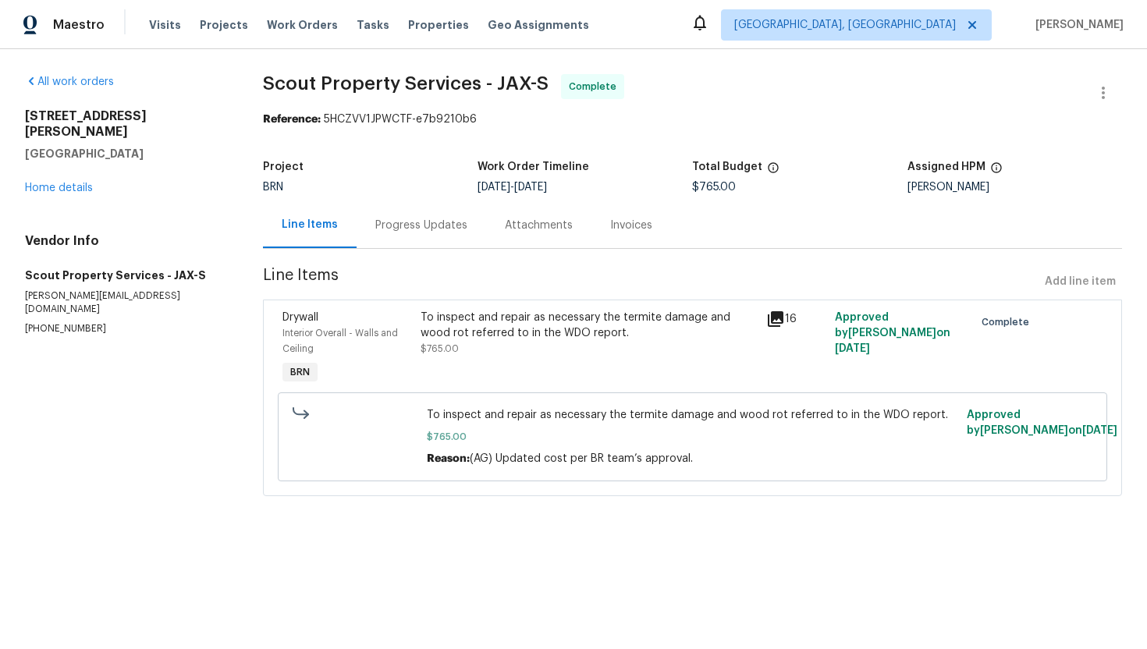
click at [625, 228] on div "Invoices" at bounding box center [631, 226] width 42 height 16
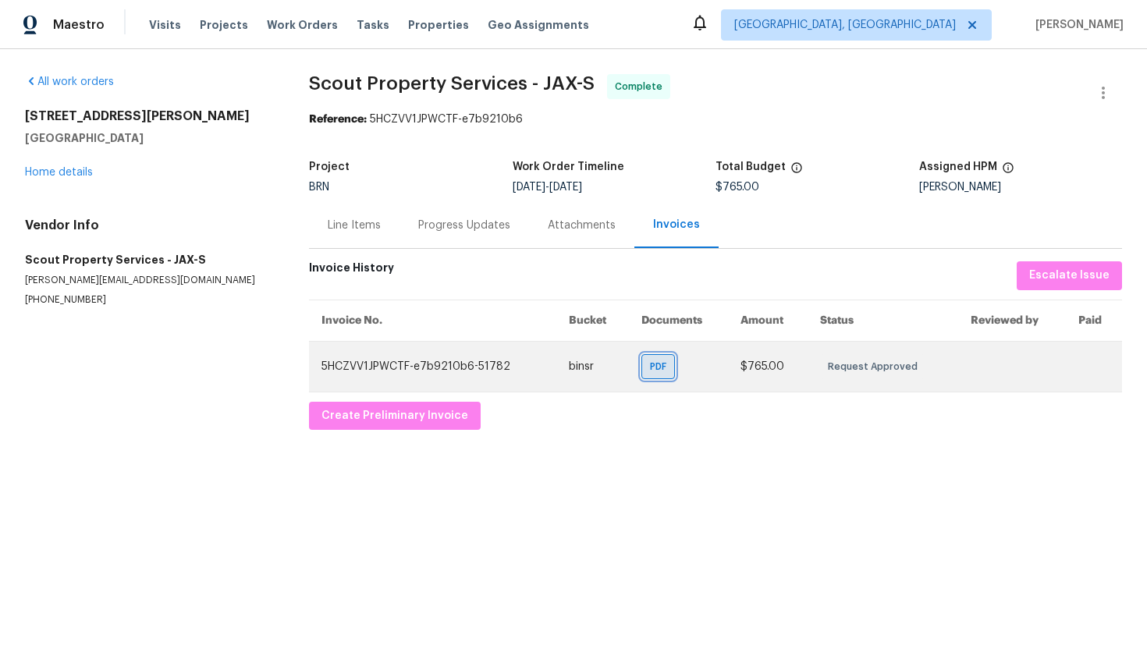
click at [656, 367] on span "PDF" at bounding box center [661, 367] width 23 height 16
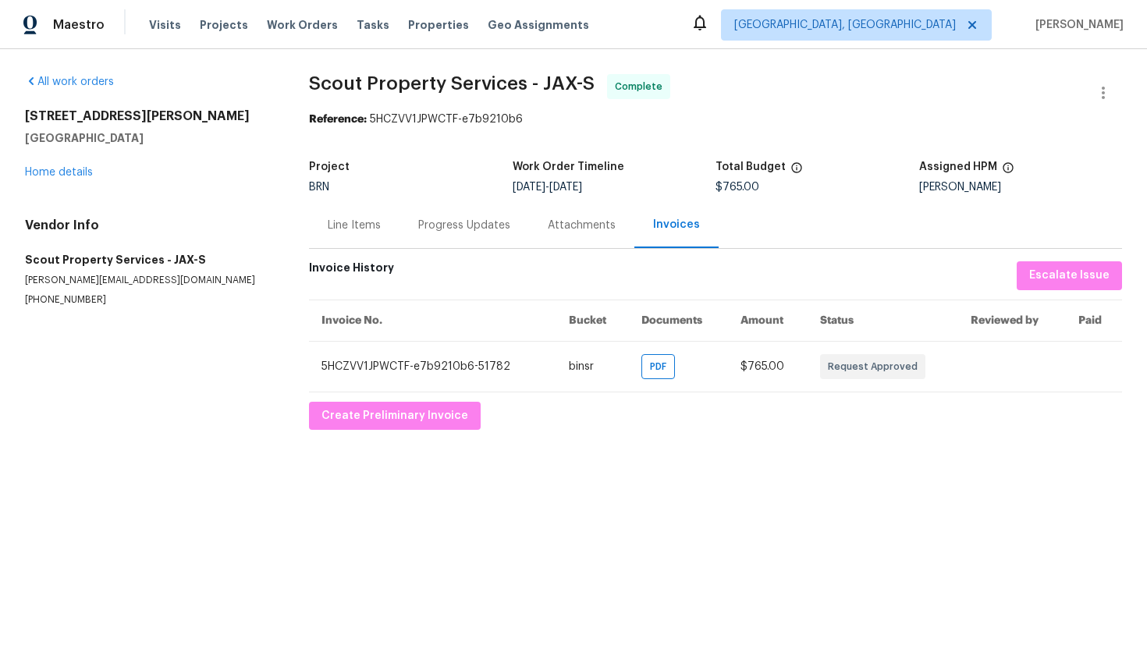
click at [335, 233] on div "Line Items" at bounding box center [354, 226] width 53 height 16
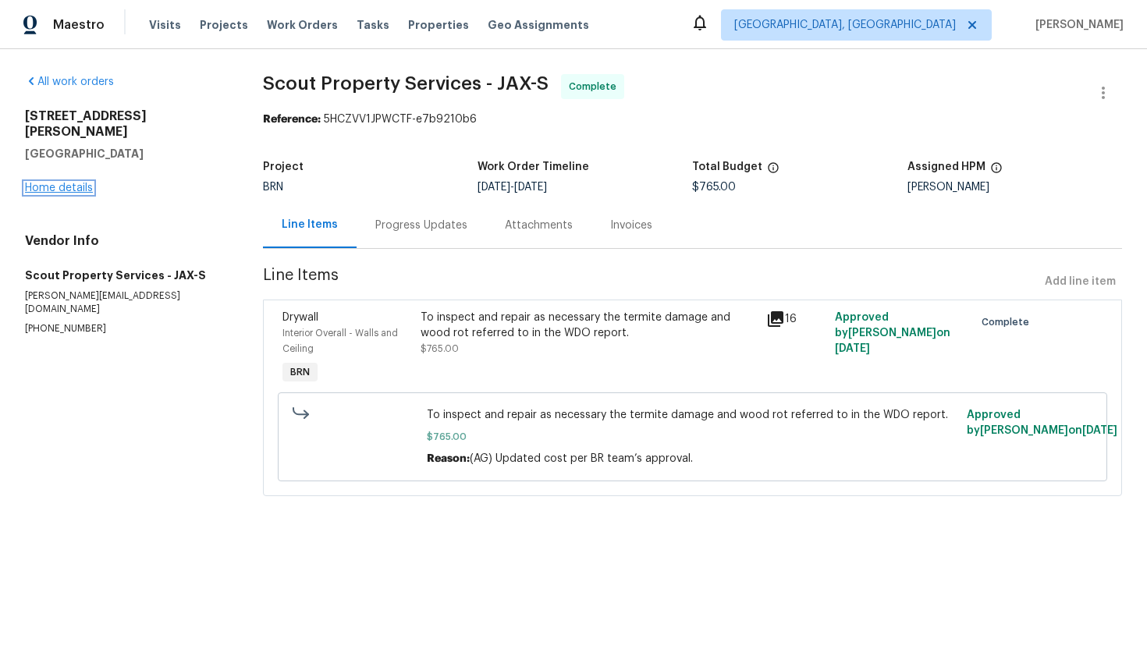
click at [76, 183] on link "Home details" at bounding box center [59, 188] width 68 height 11
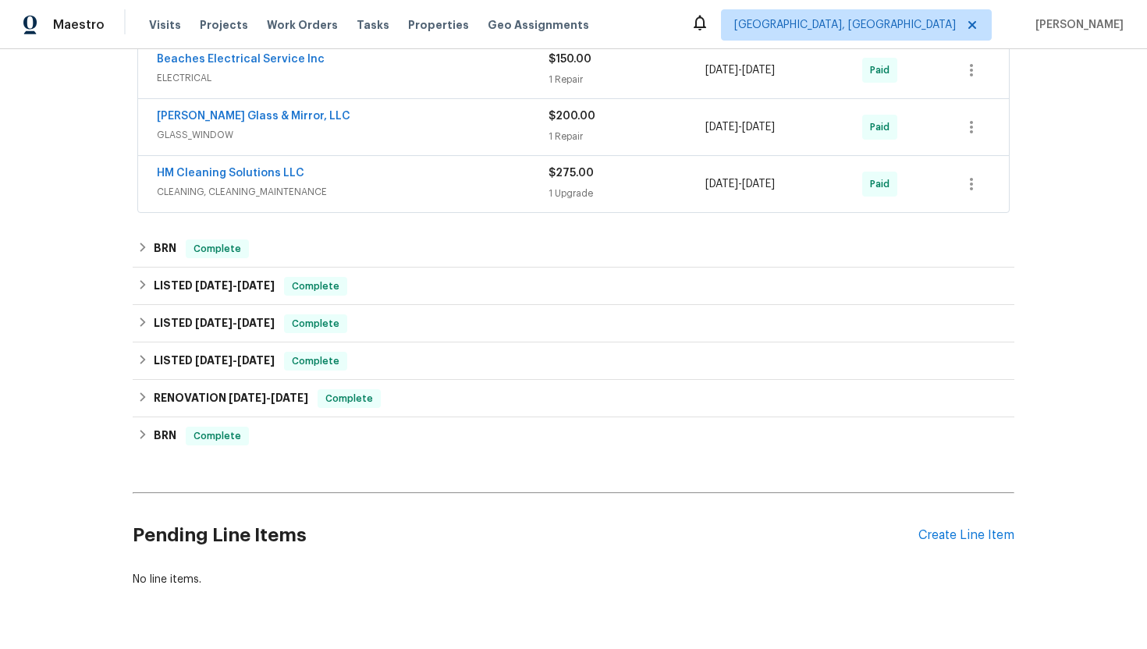
scroll to position [1035, 0]
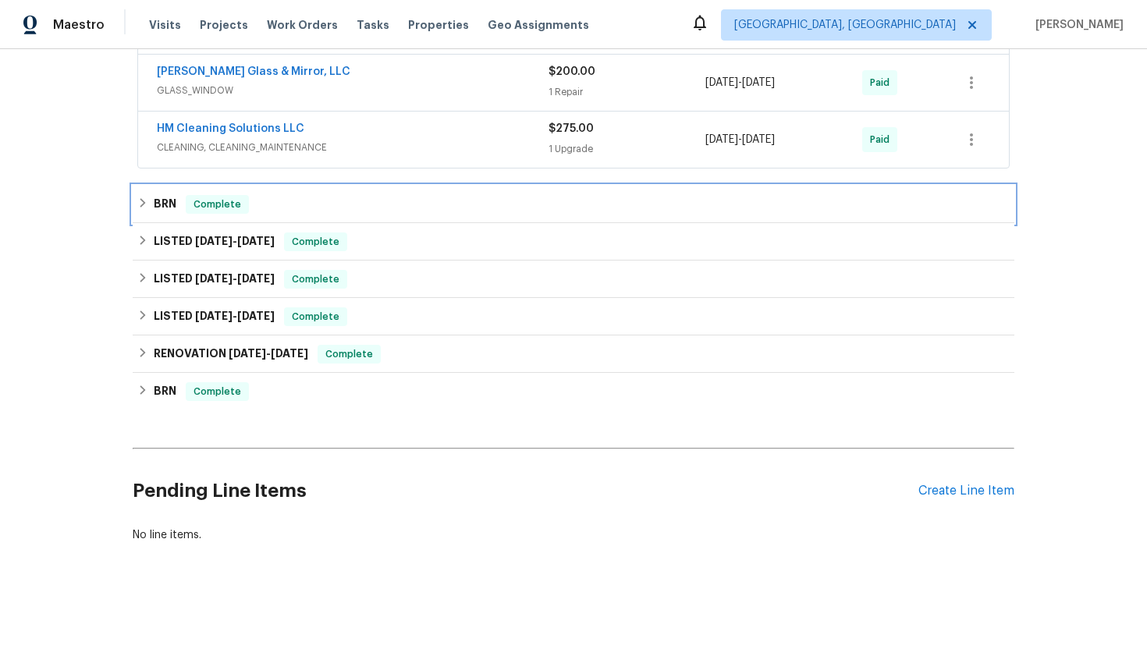
click at [232, 212] on div "Complete" at bounding box center [217, 204] width 63 height 19
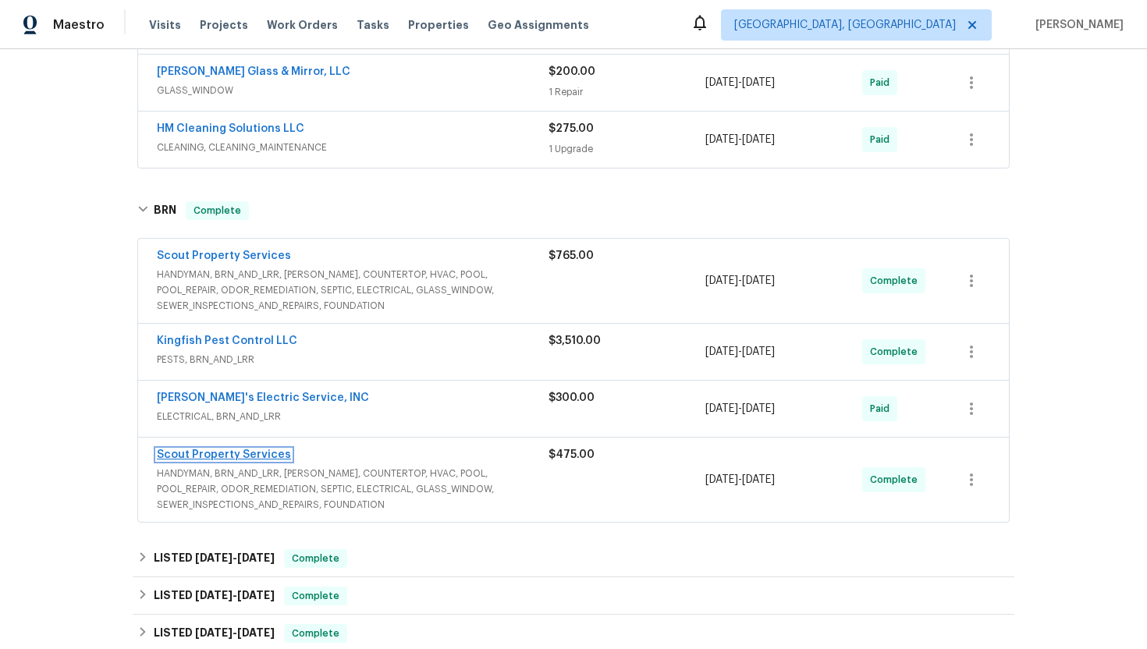
click at [201, 454] on link "Scout Property Services" at bounding box center [224, 454] width 134 height 11
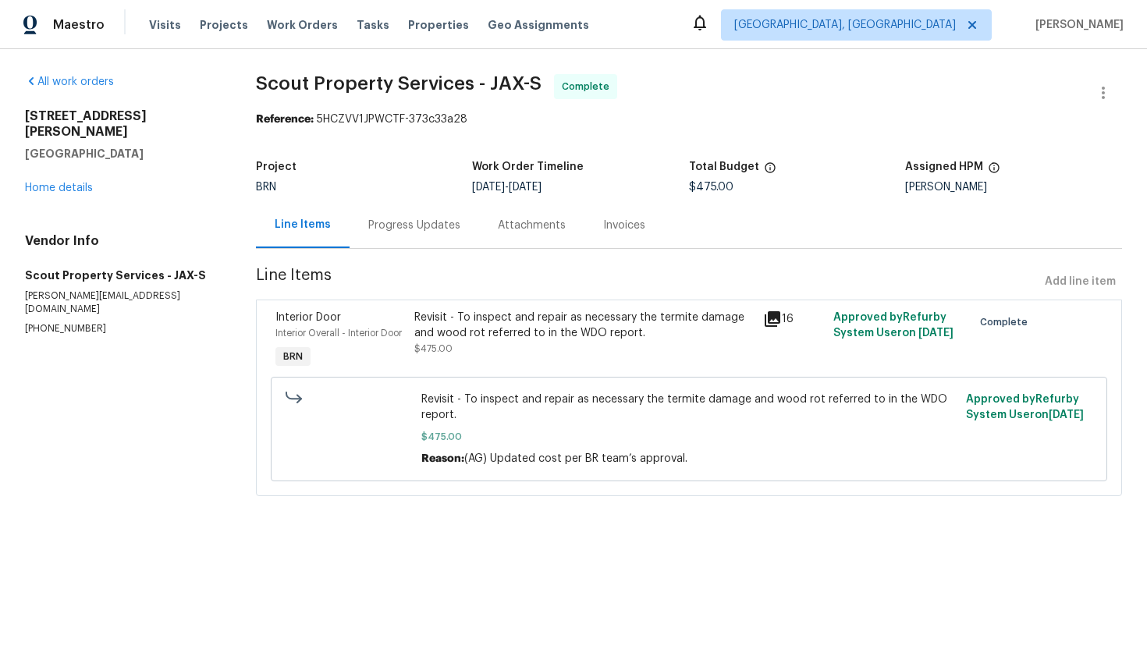
click at [483, 334] on div "Revisit - To inspect and repair as necessary the termite damage and wood rot re…" at bounding box center [583, 325] width 339 height 31
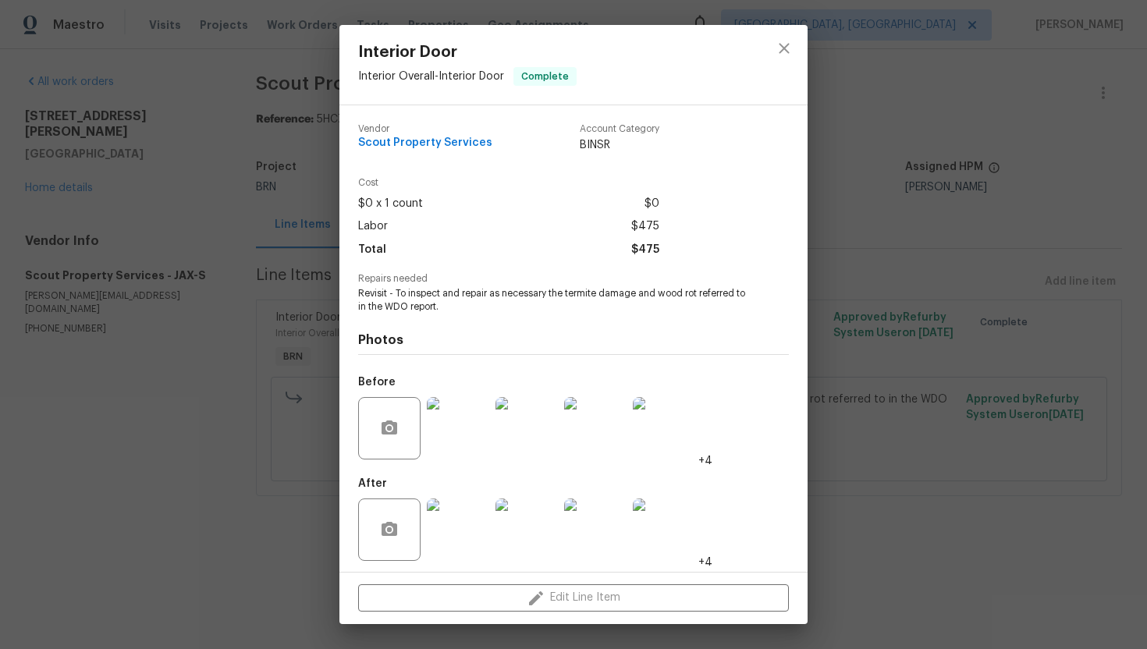
click at [440, 296] on span "Revisit - To inspect and repair as necessary the termite damage and wood rot re…" at bounding box center [552, 300] width 388 height 27
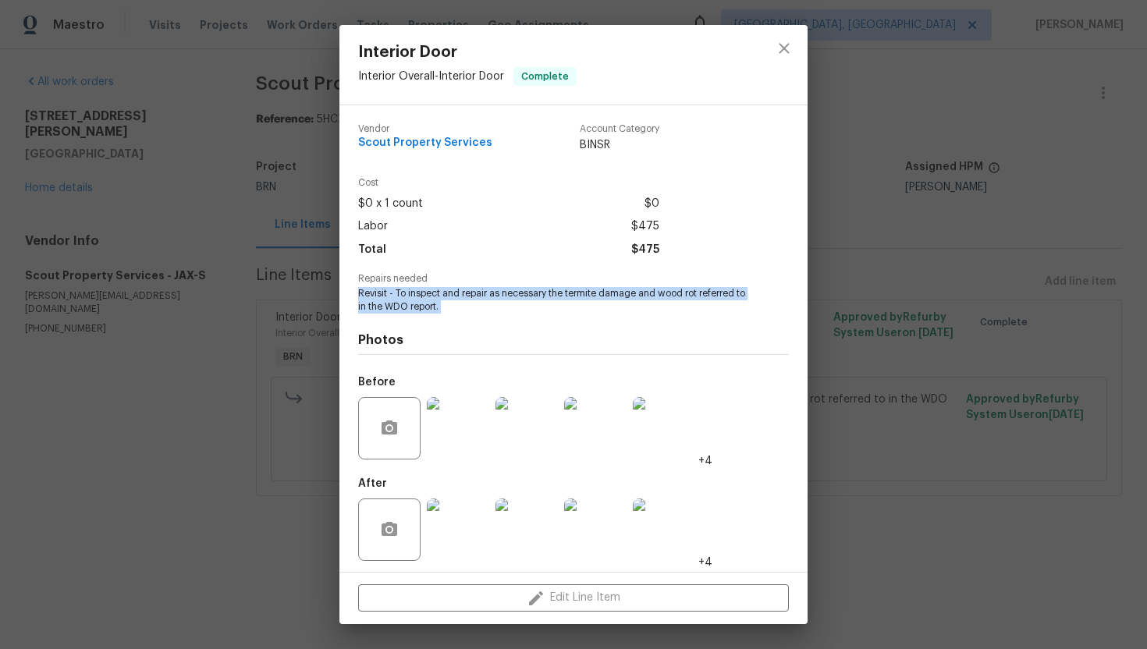
copy span "Revisit - To inspect and repair as necessary the termite damage and wood rot re…"
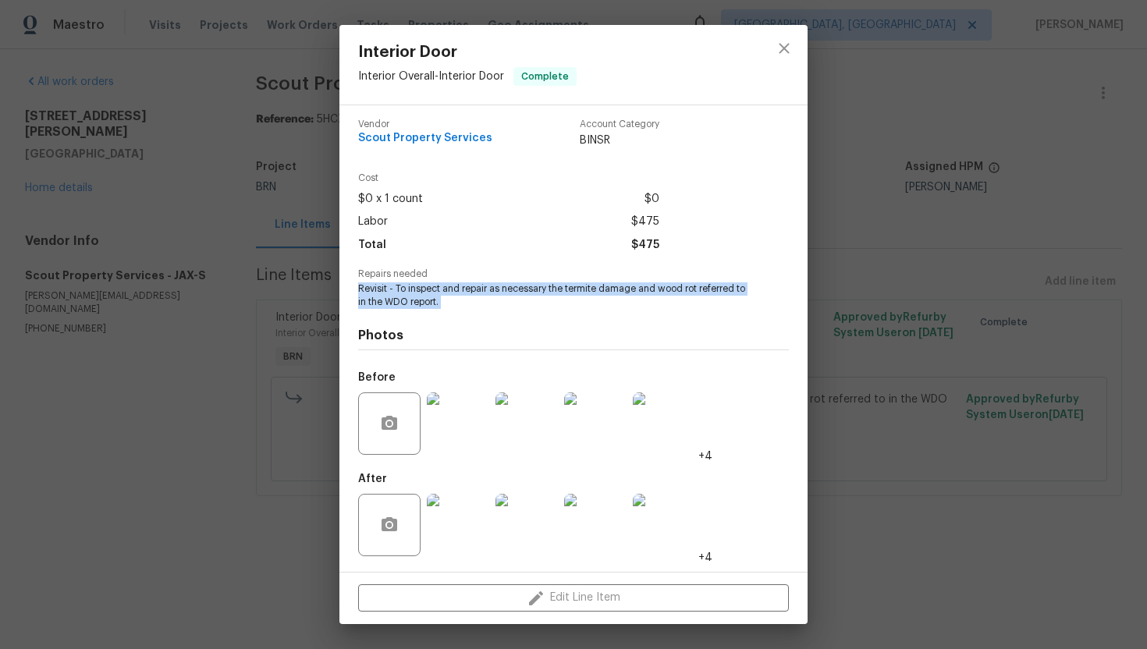
click at [476, 414] on img at bounding box center [458, 424] width 62 height 62
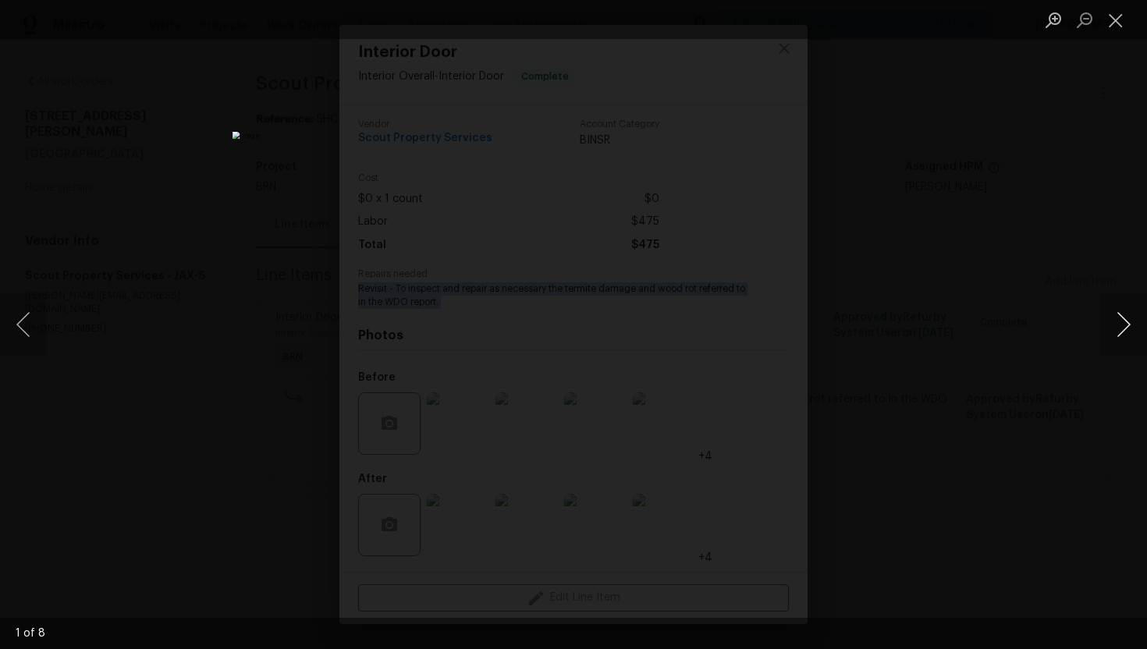
click at [1108, 323] on button "Next image" at bounding box center [1123, 324] width 47 height 62
click at [1109, 328] on button "Next image" at bounding box center [1123, 324] width 47 height 62
click at [1107, 311] on button "Next image" at bounding box center [1123, 324] width 47 height 62
click at [1122, 323] on button "Next image" at bounding box center [1123, 324] width 47 height 62
click at [1121, 332] on button "Next image" at bounding box center [1123, 324] width 47 height 62
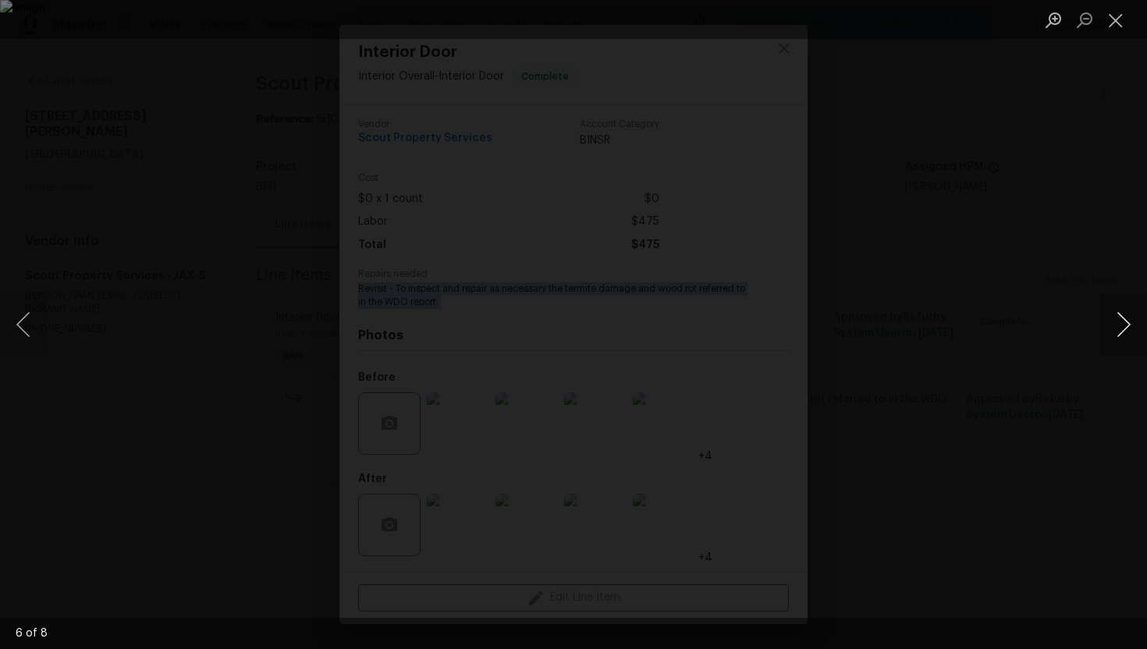
click at [1123, 314] on button "Next image" at bounding box center [1123, 324] width 47 height 62
click at [1103, 320] on button "Next image" at bounding box center [1123, 324] width 47 height 62
click at [1111, 20] on button "Close lightbox" at bounding box center [1115, 19] width 31 height 27
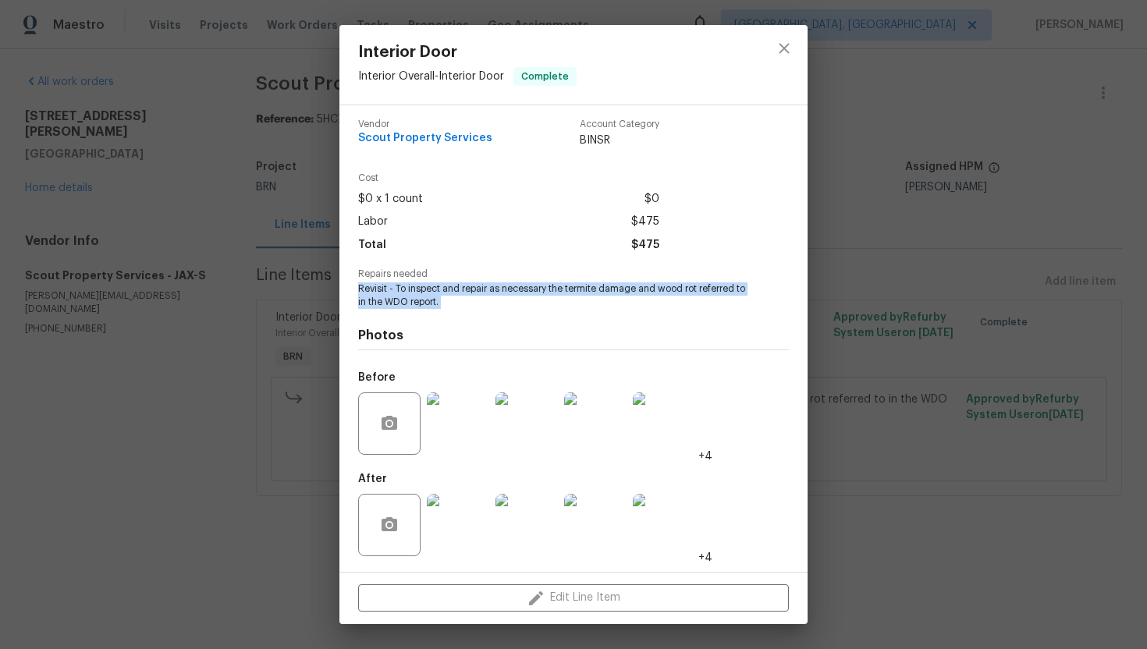
click at [467, 516] on img at bounding box center [458, 525] width 62 height 62
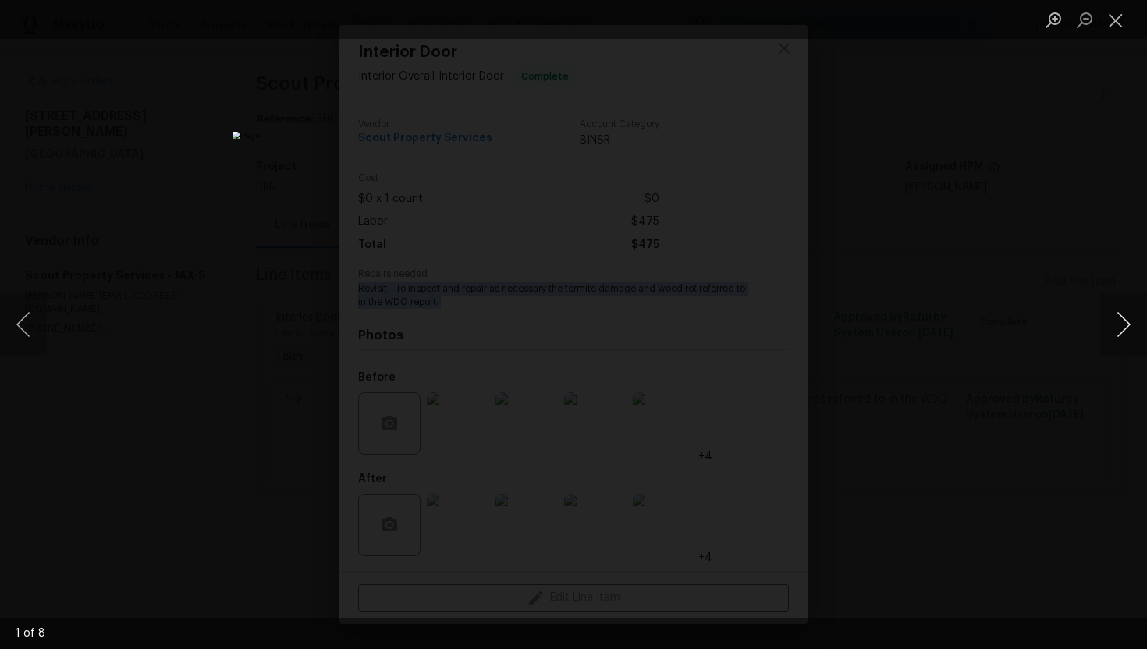
click at [1112, 318] on button "Next image" at bounding box center [1123, 324] width 47 height 62
click at [1126, 331] on button "Next image" at bounding box center [1123, 324] width 47 height 62
click at [1121, 317] on button "Next image" at bounding box center [1123, 324] width 47 height 62
click at [1114, 332] on button "Next image" at bounding box center [1123, 324] width 47 height 62
click at [1122, 315] on button "Next image" at bounding box center [1123, 324] width 47 height 62
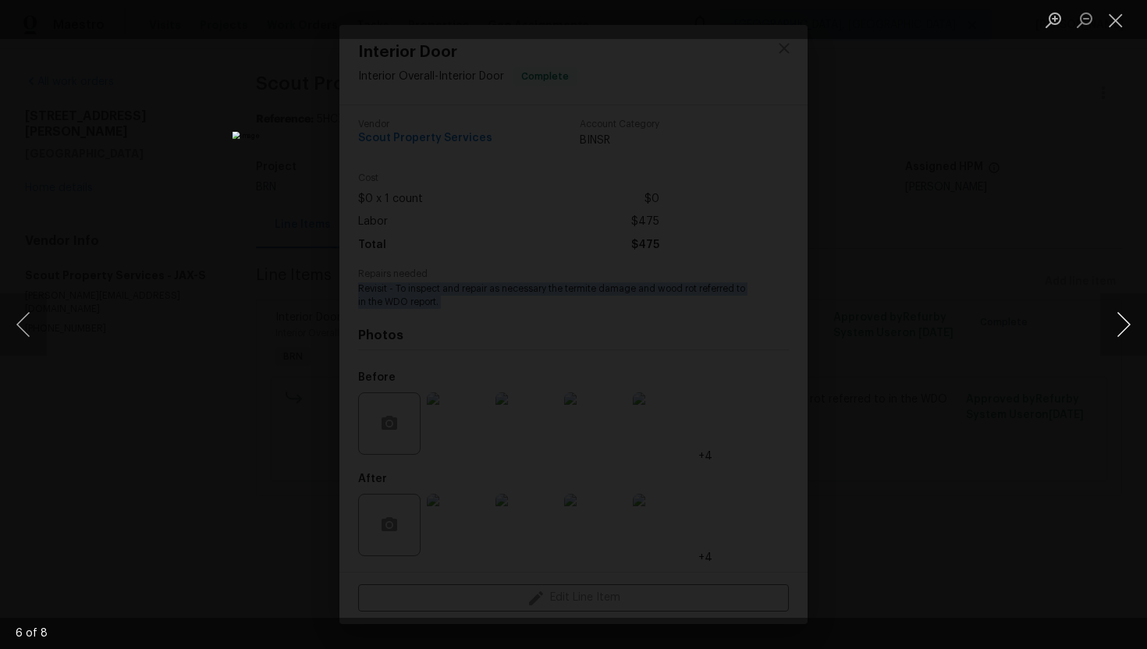
click at [1118, 331] on button "Next image" at bounding box center [1123, 324] width 47 height 62
click at [1117, 325] on button "Next image" at bounding box center [1123, 324] width 47 height 62
click at [1104, 23] on button "Close lightbox" at bounding box center [1115, 19] width 31 height 27
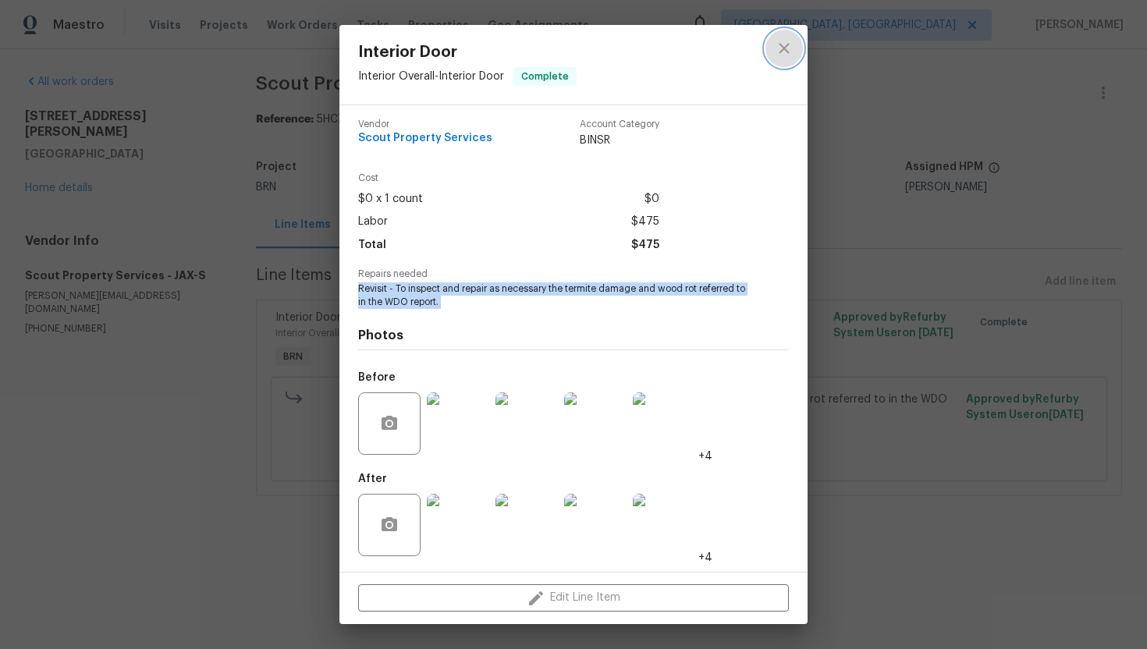
click at [790, 44] on icon "close" at bounding box center [784, 48] width 19 height 19
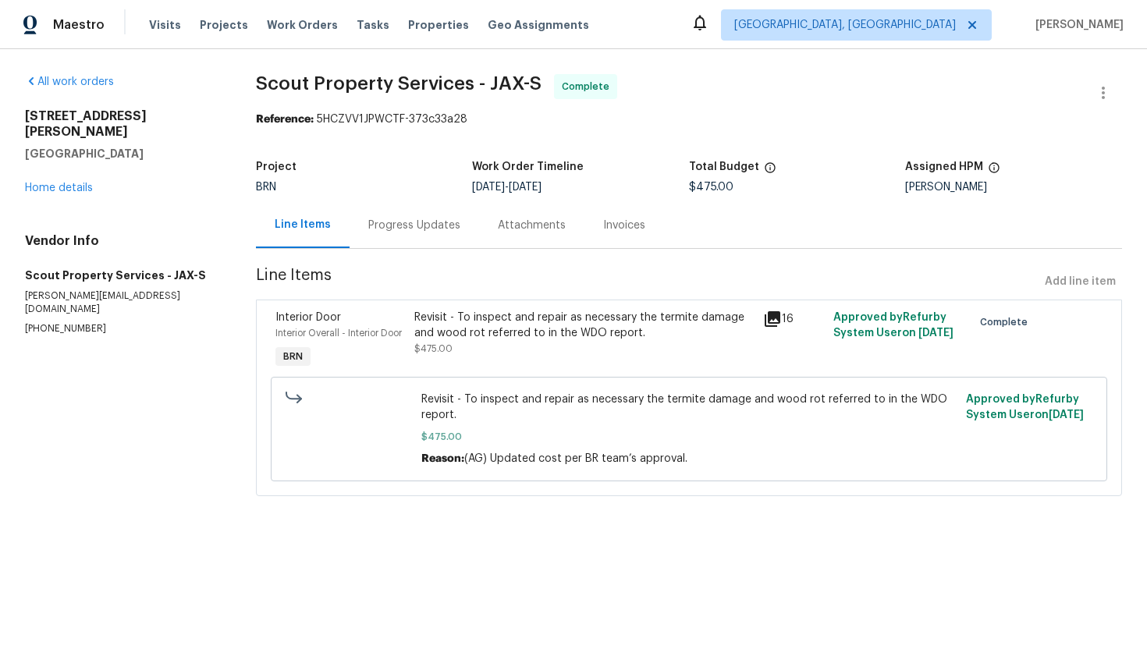
click at [624, 236] on div "Invoices" at bounding box center [625, 225] width 80 height 46
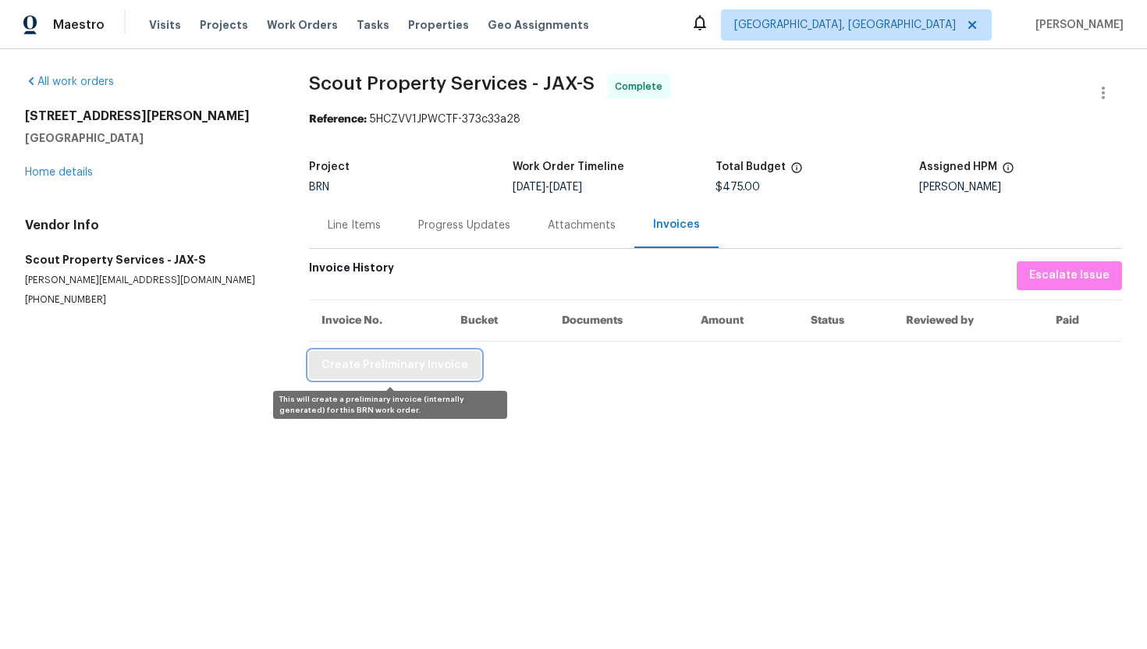
click at [454, 370] on span "Create Preliminary Invoice" at bounding box center [395, 366] width 147 height 20
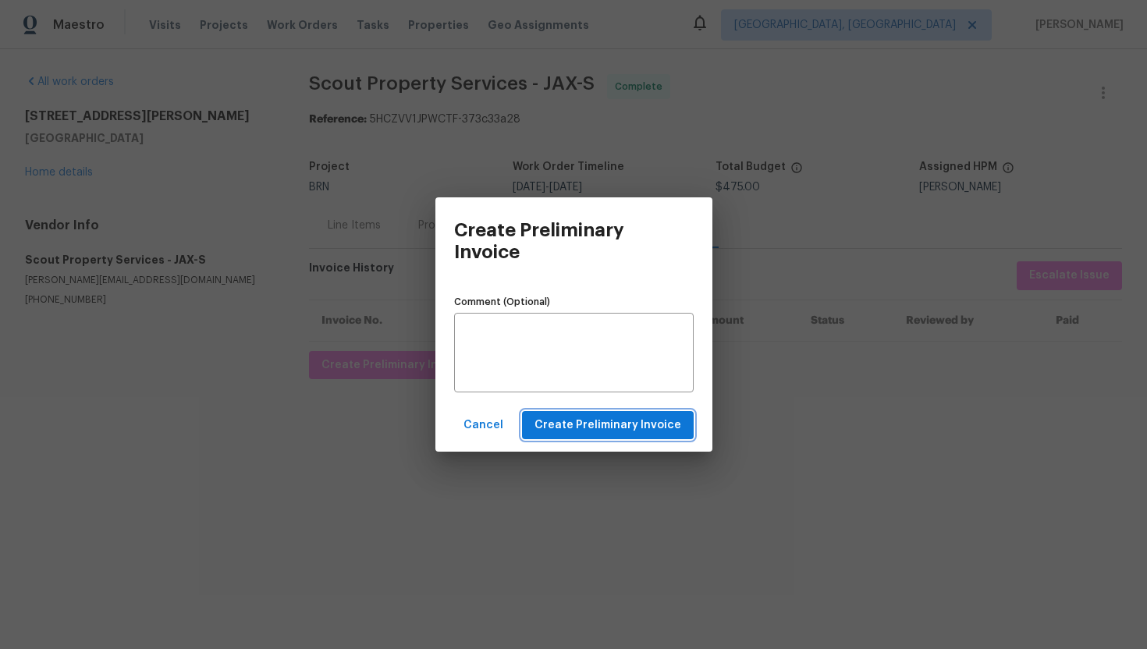
click at [579, 421] on span "Create Preliminary Invoice" at bounding box center [608, 426] width 147 height 20
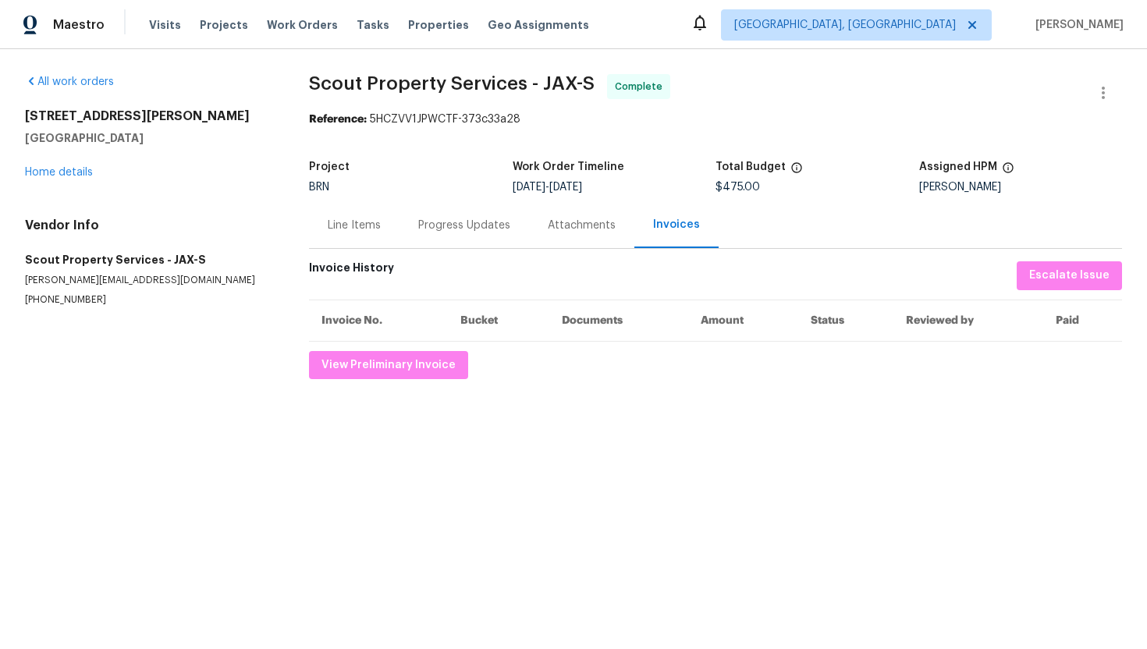
click at [368, 221] on div "Line Items" at bounding box center [354, 226] width 53 height 16
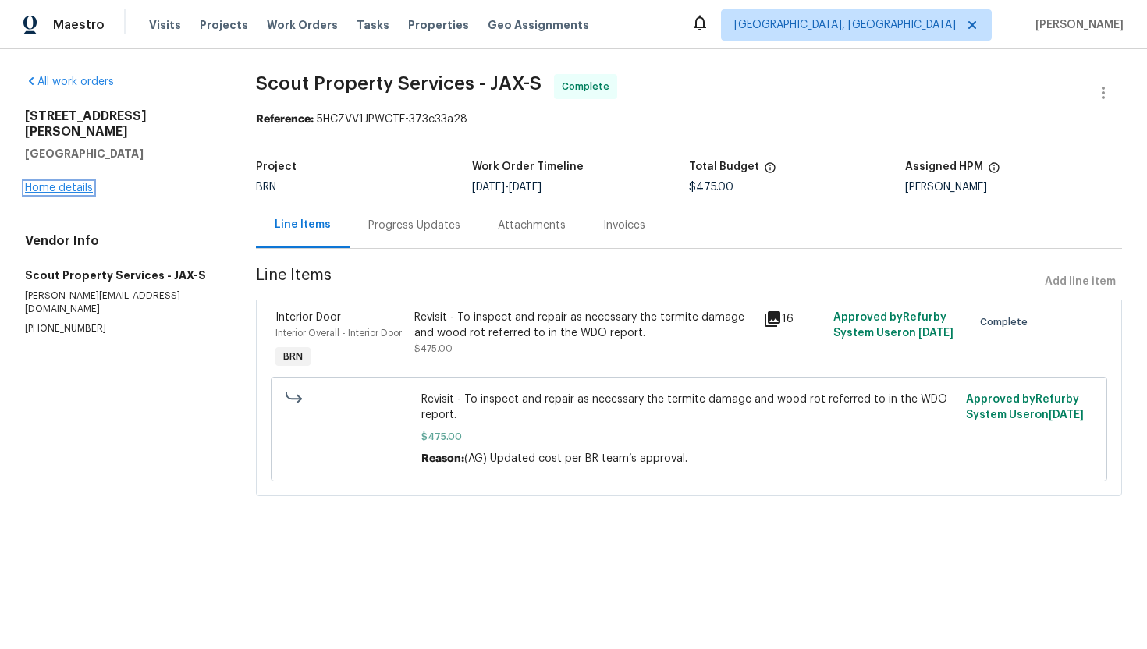
click at [72, 183] on link "Home details" at bounding box center [59, 188] width 68 height 11
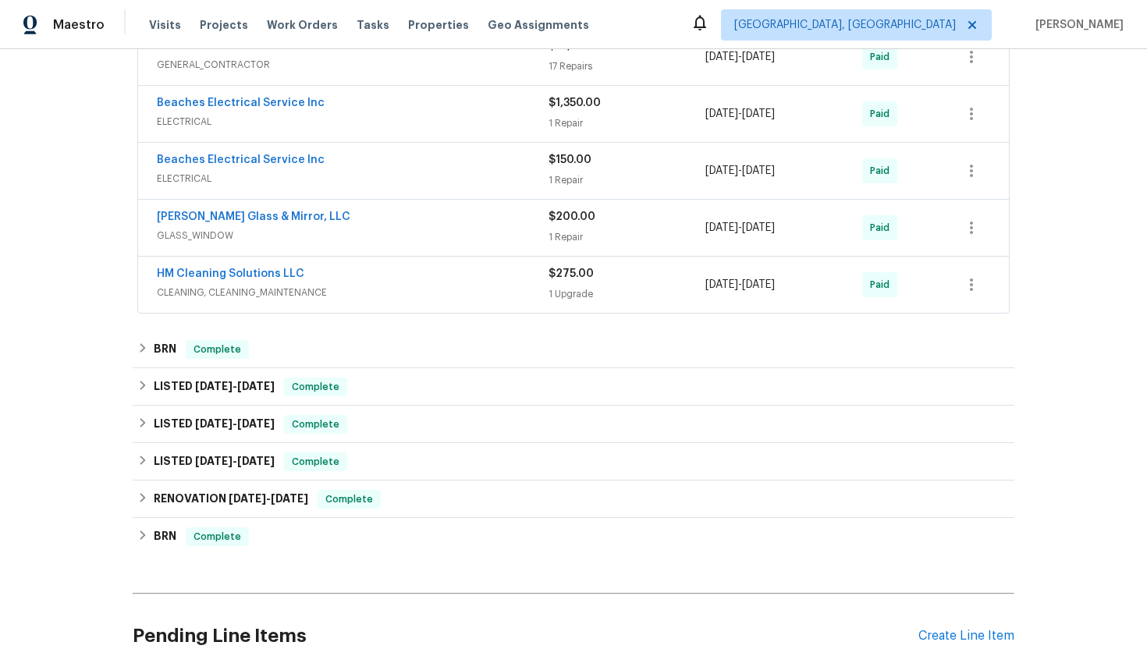
scroll to position [906, 0]
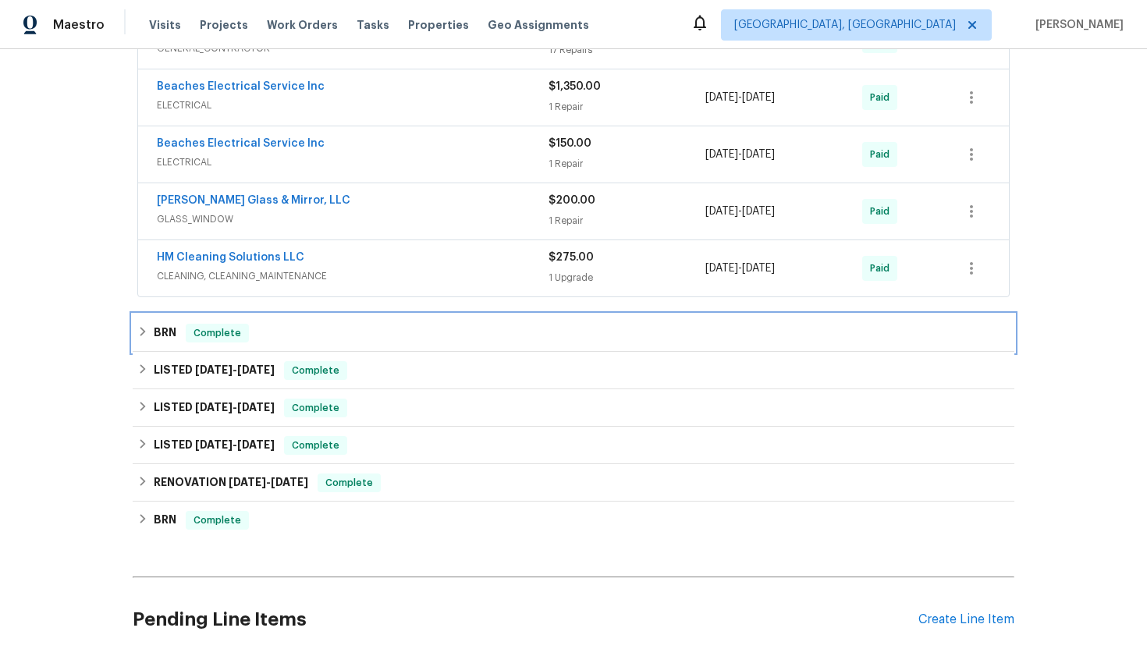
click at [187, 337] on span "Complete" at bounding box center [217, 333] width 60 height 16
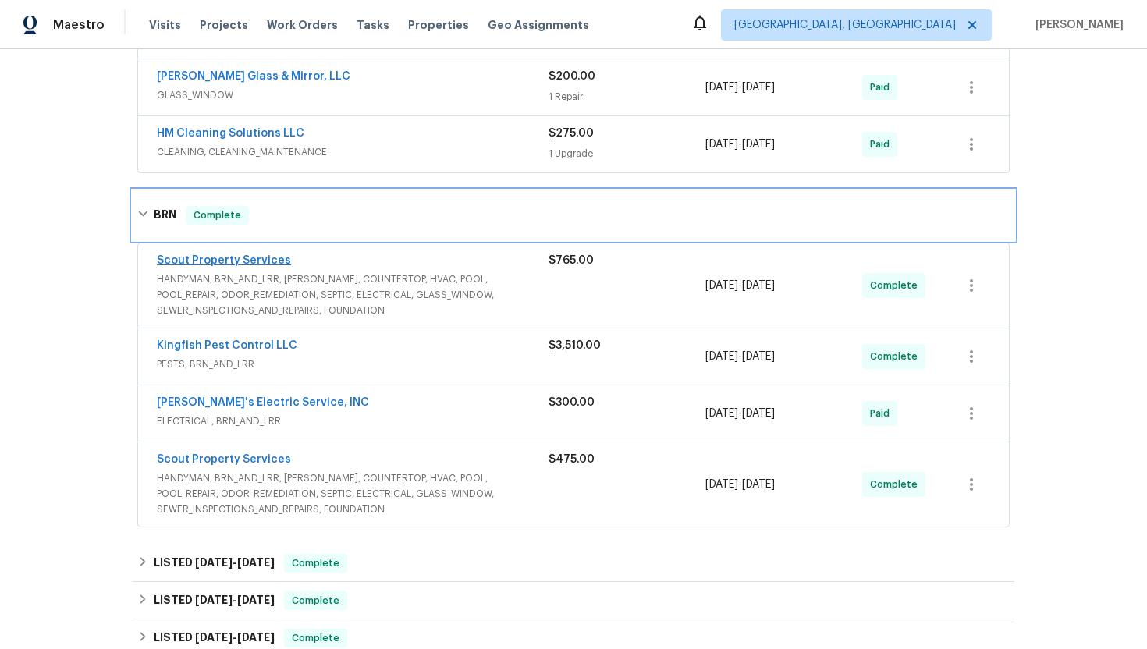
scroll to position [1032, 0]
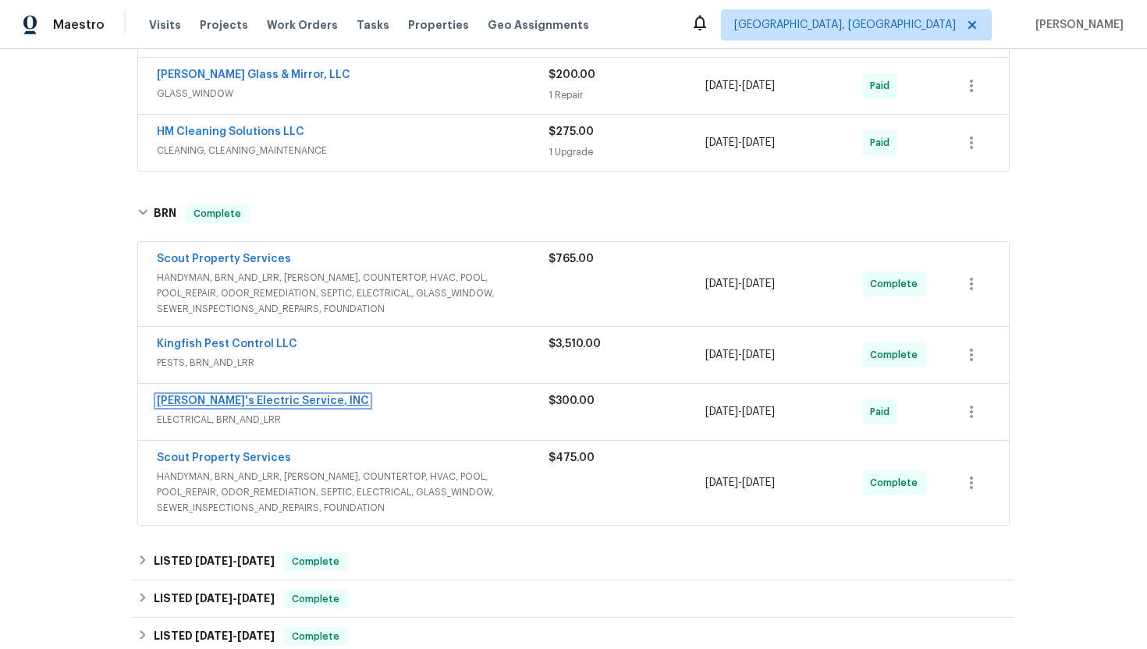
click at [218, 402] on link "Jack's Electric Service, INC" at bounding box center [263, 401] width 212 height 11
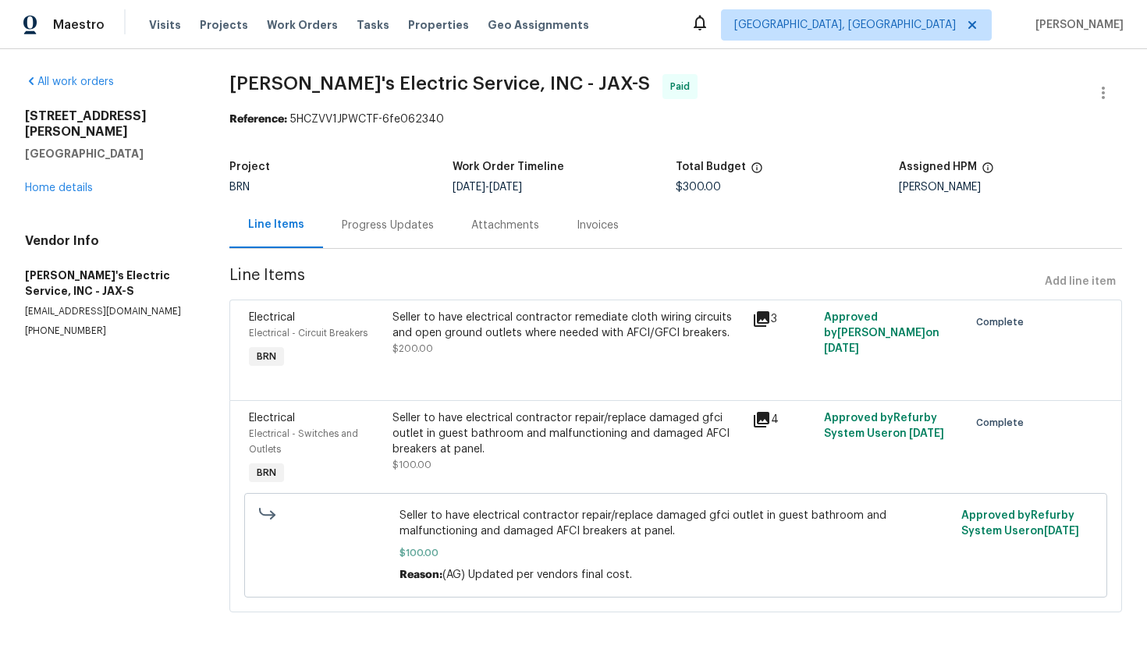
scroll to position [9, 0]
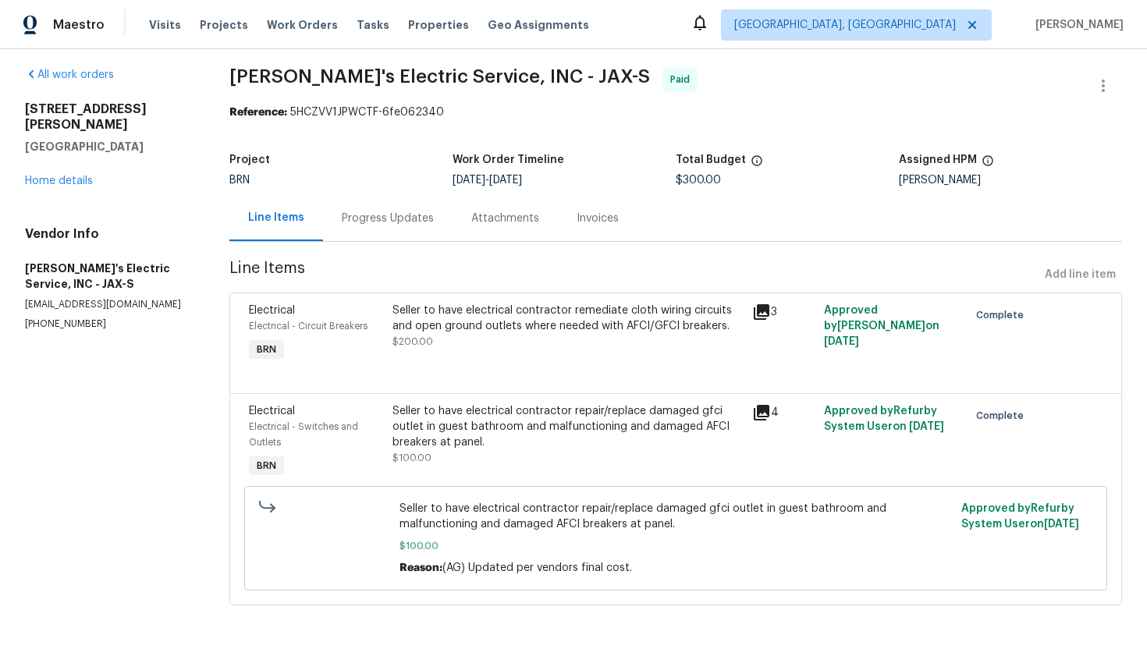
click at [599, 224] on div "Invoices" at bounding box center [598, 219] width 42 height 16
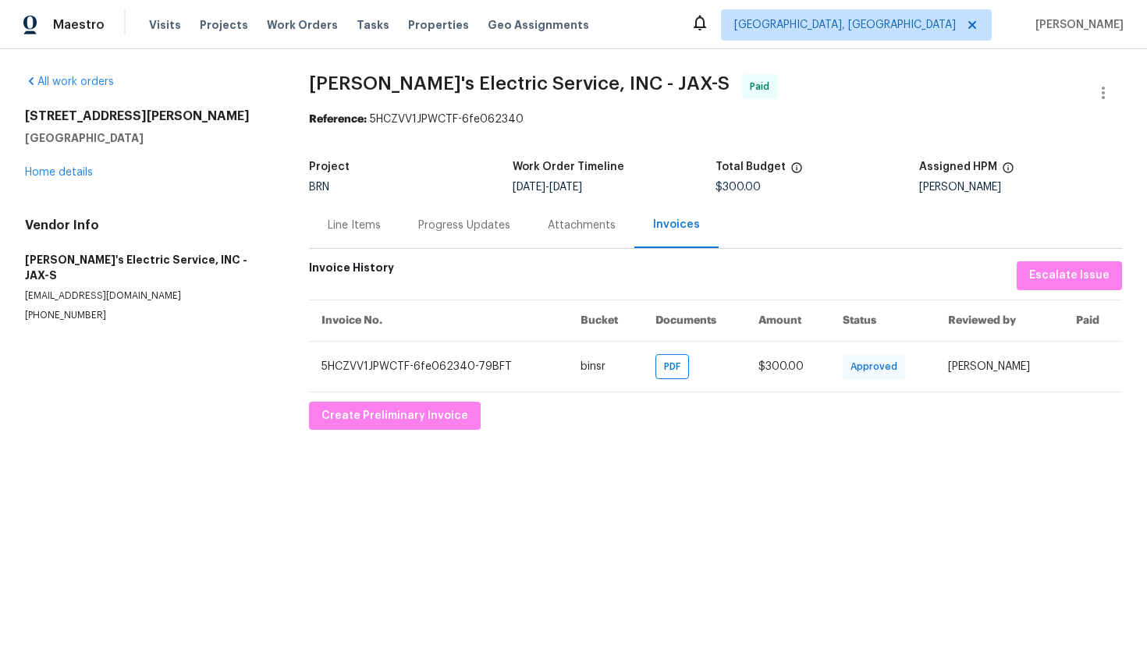
click at [380, 227] on div "Line Items" at bounding box center [354, 225] width 91 height 46
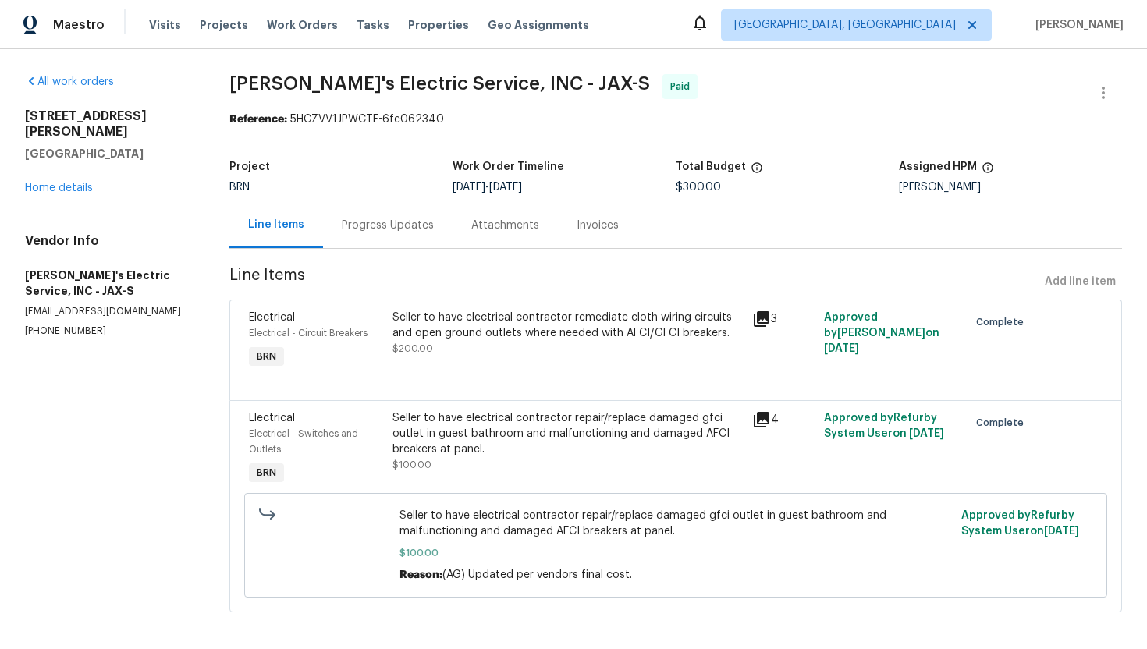
click at [452, 329] on div "Seller to have electrical contractor remediate cloth wiring circuits and open g…" at bounding box center [568, 325] width 350 height 31
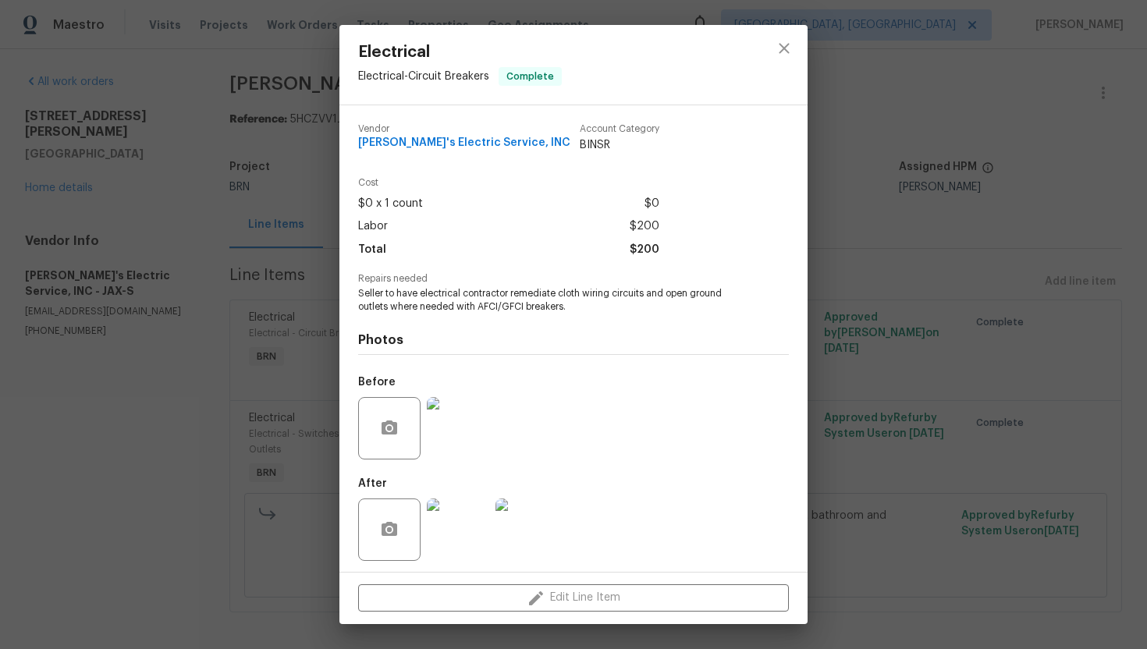
click at [399, 144] on span "Jack's Electric Service, INC" at bounding box center [464, 143] width 212 height 12
copy span "Jack's Electric Service, INC"
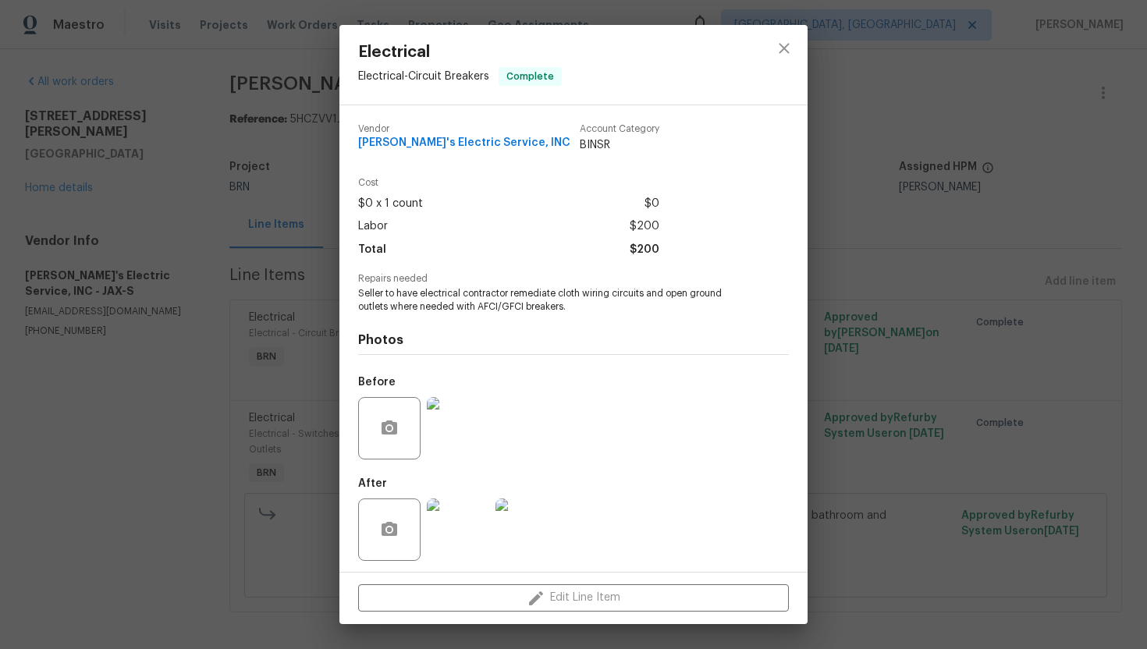
click at [514, 211] on div "$0 x 1 count $0" at bounding box center [508, 204] width 301 height 23
click at [262, 211] on div "Electrical Electrical - Circuit Breakers Complete Vendor Jack's Electric Servic…" at bounding box center [573, 324] width 1147 height 649
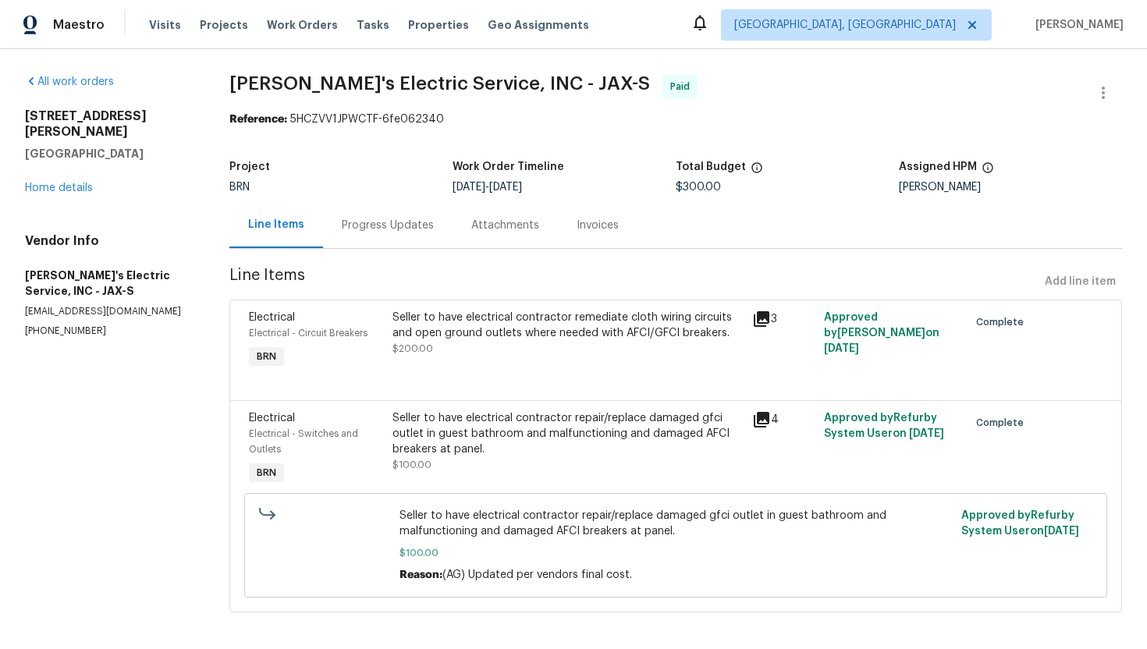
click at [496, 438] on div "Seller to have electrical contractor repair/replace damaged gfci outlet in gues…" at bounding box center [568, 433] width 350 height 47
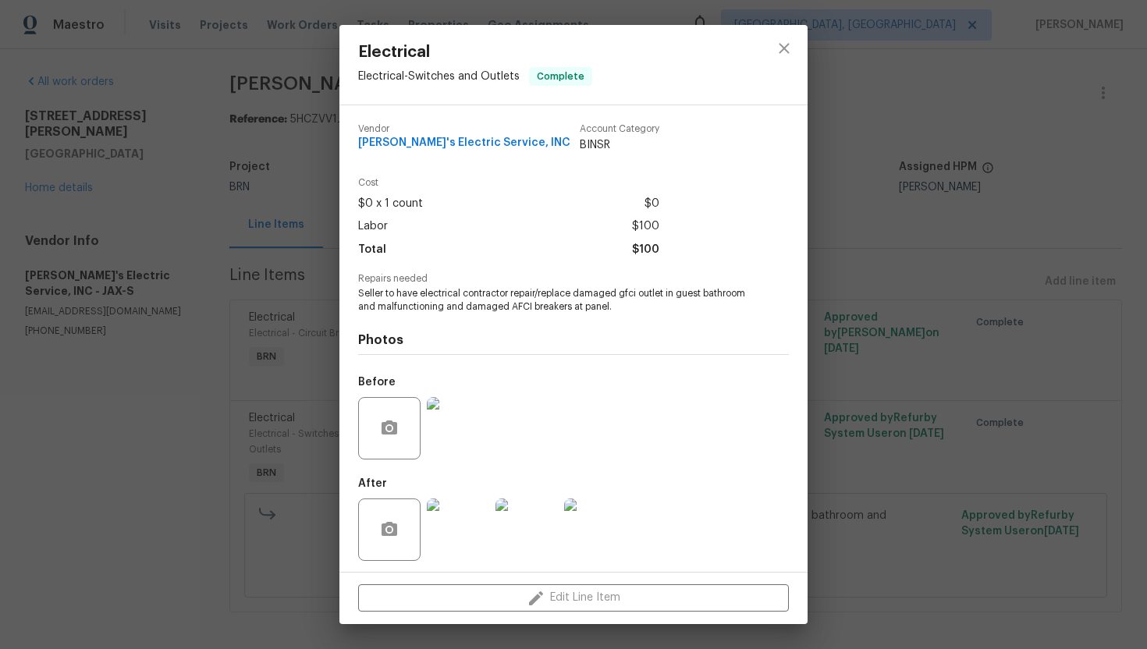
click at [298, 307] on div "Electrical Electrical - Switches and Outlets Complete Vendor Jack's Electric Se…" at bounding box center [573, 324] width 1147 height 649
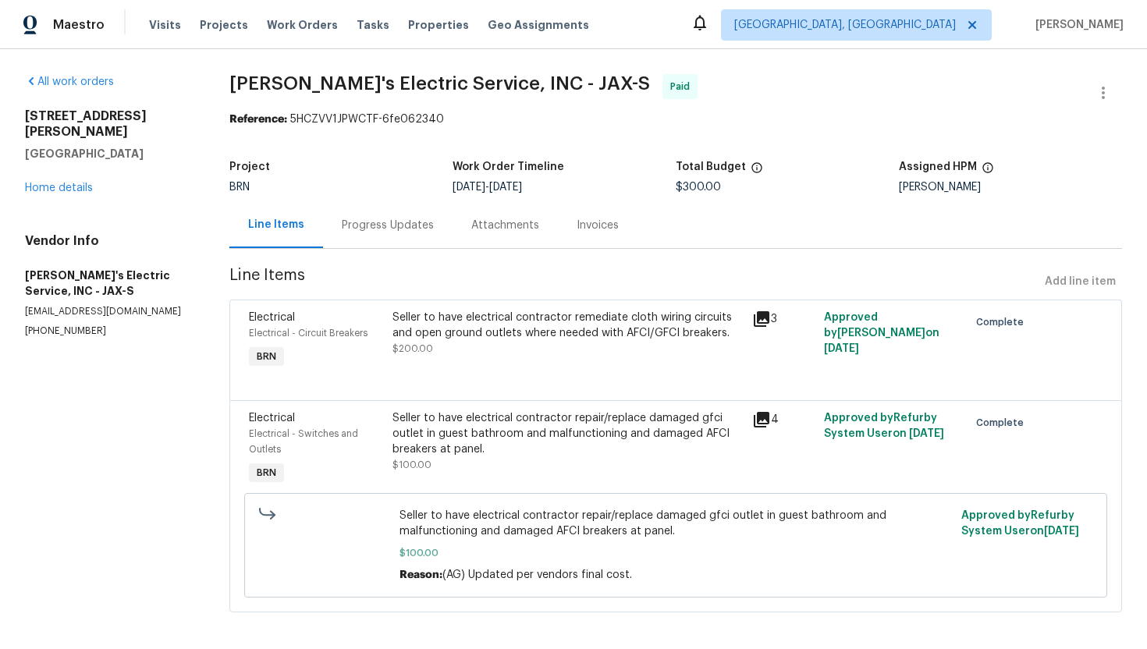
click at [481, 337] on div "Seller to have electrical contractor remediate cloth wiring circuits and open g…" at bounding box center [568, 325] width 350 height 31
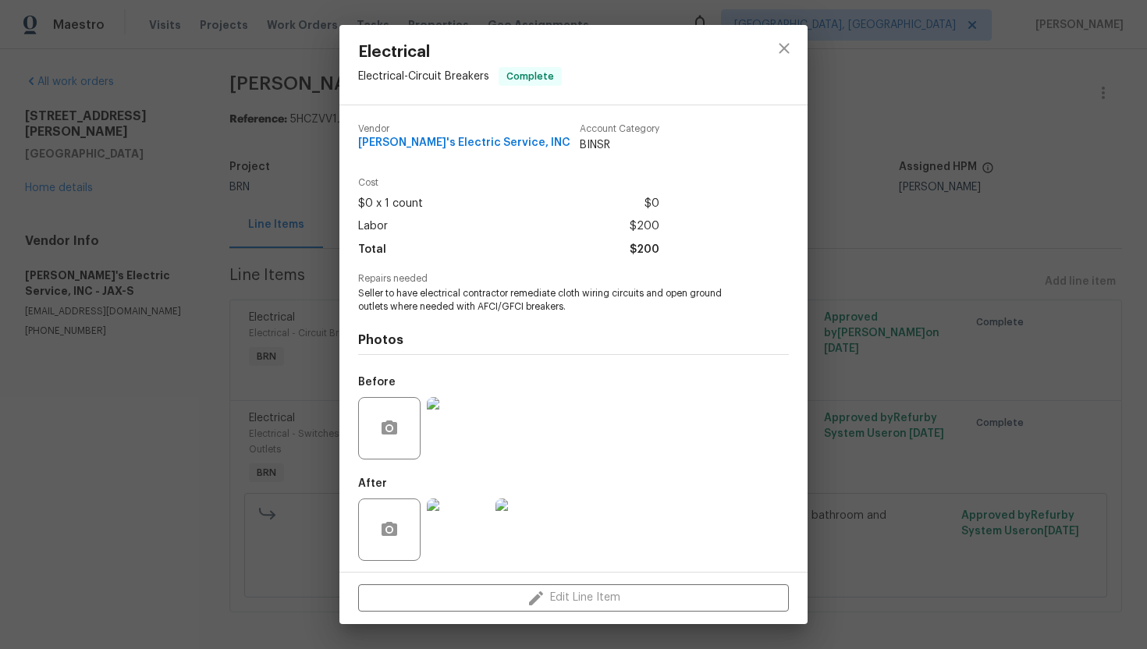
click at [257, 360] on div "Electrical Electrical - Circuit Breakers Complete Vendor Jack's Electric Servic…" at bounding box center [573, 324] width 1147 height 649
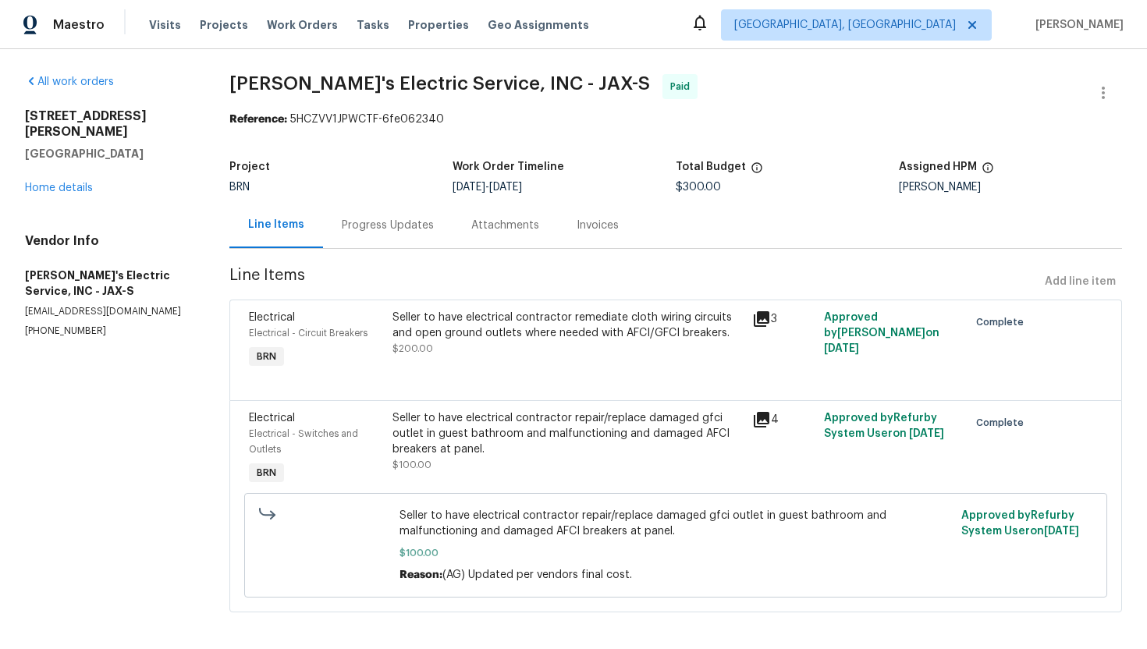
click at [565, 332] on div "Seller to have electrical contractor remediate cloth wiring circuits and open g…" at bounding box center [568, 325] width 350 height 31
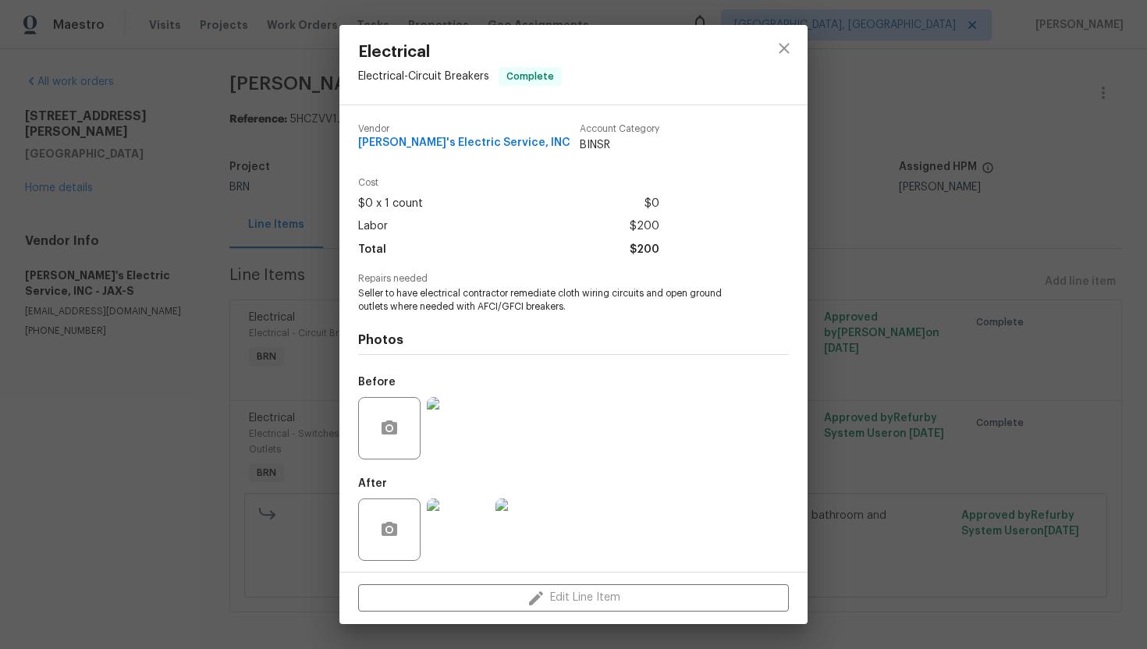
click at [539, 300] on span "Seller to have electrical contractor remediate cloth wiring circuits and open g…" at bounding box center [552, 300] width 388 height 27
click at [466, 300] on span "Seller to have electrical contractor remediate cloth wiring circuits and open g…" at bounding box center [552, 300] width 388 height 27
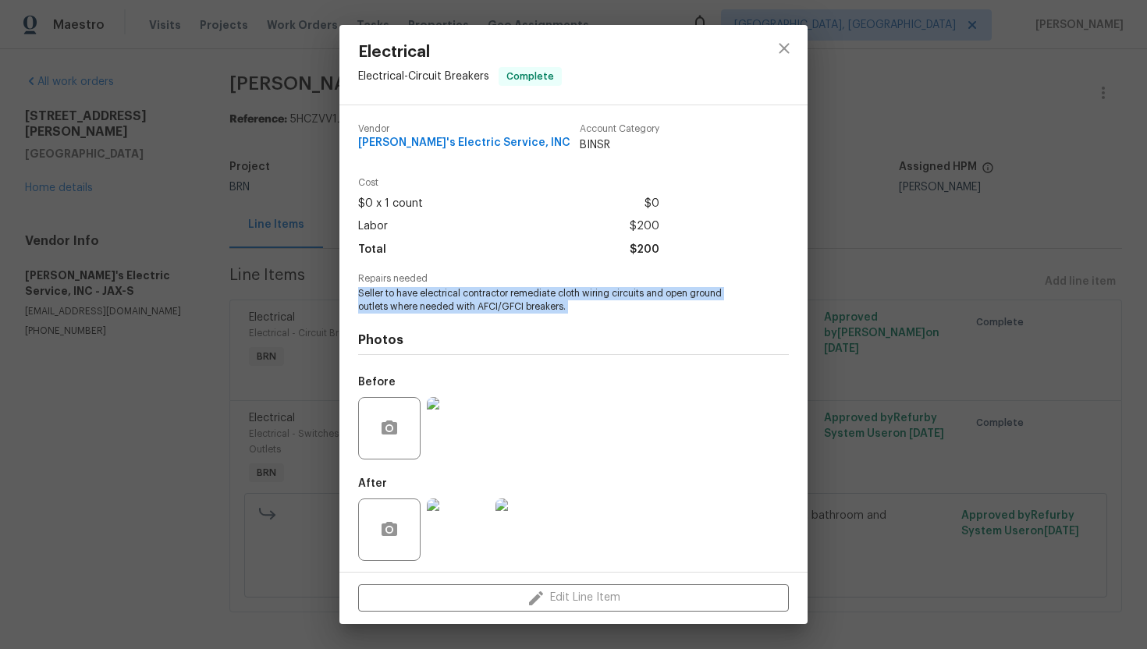
click at [466, 300] on span "Seller to have electrical contractor remediate cloth wiring circuits and open g…" at bounding box center [552, 300] width 388 height 27
copy span "Seller to have electrical contractor remediate cloth wiring circuits and open g…"
click at [204, 319] on div "Electrical Electrical - Circuit Breakers Complete Vendor Jack's Electric Servic…" at bounding box center [573, 324] width 1147 height 649
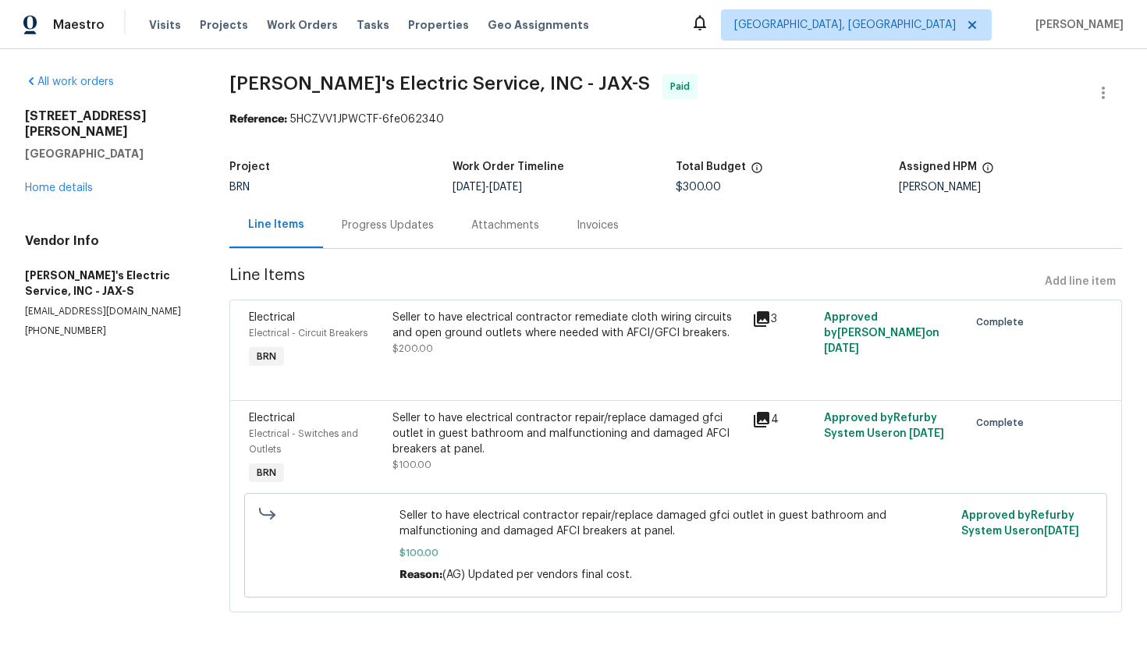
click at [453, 431] on div "Seller to have electrical contractor repair/replace damaged gfci outlet in gues…" at bounding box center [568, 433] width 350 height 47
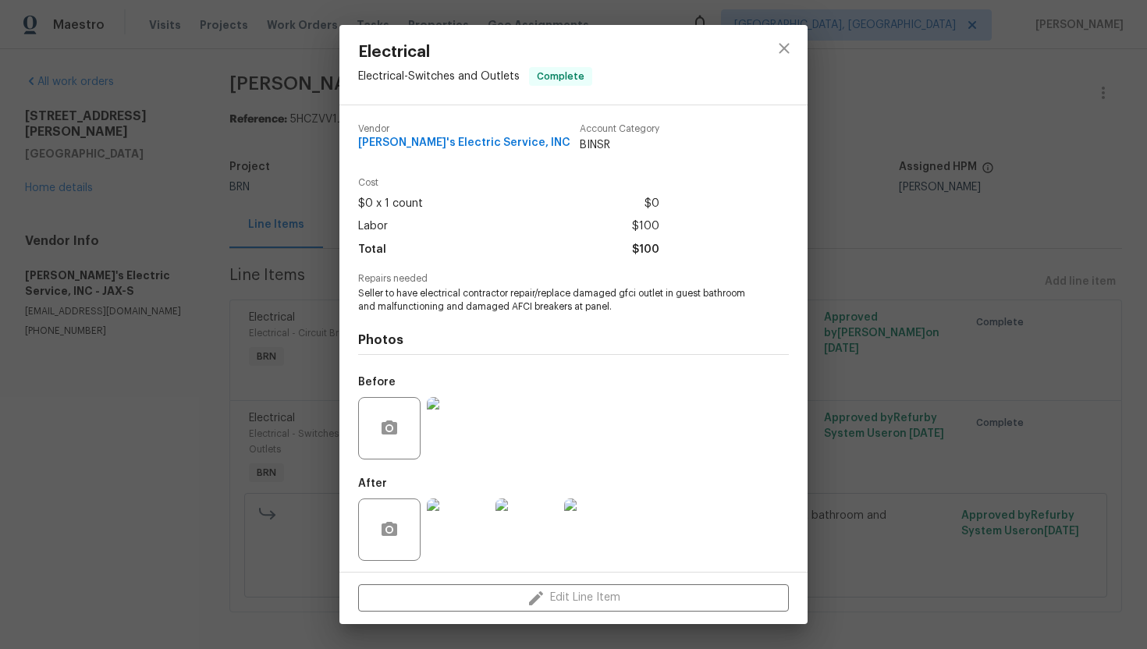
click at [483, 309] on span "Seller to have electrical contractor repair/replace damaged gfci outlet in gues…" at bounding box center [552, 300] width 388 height 27
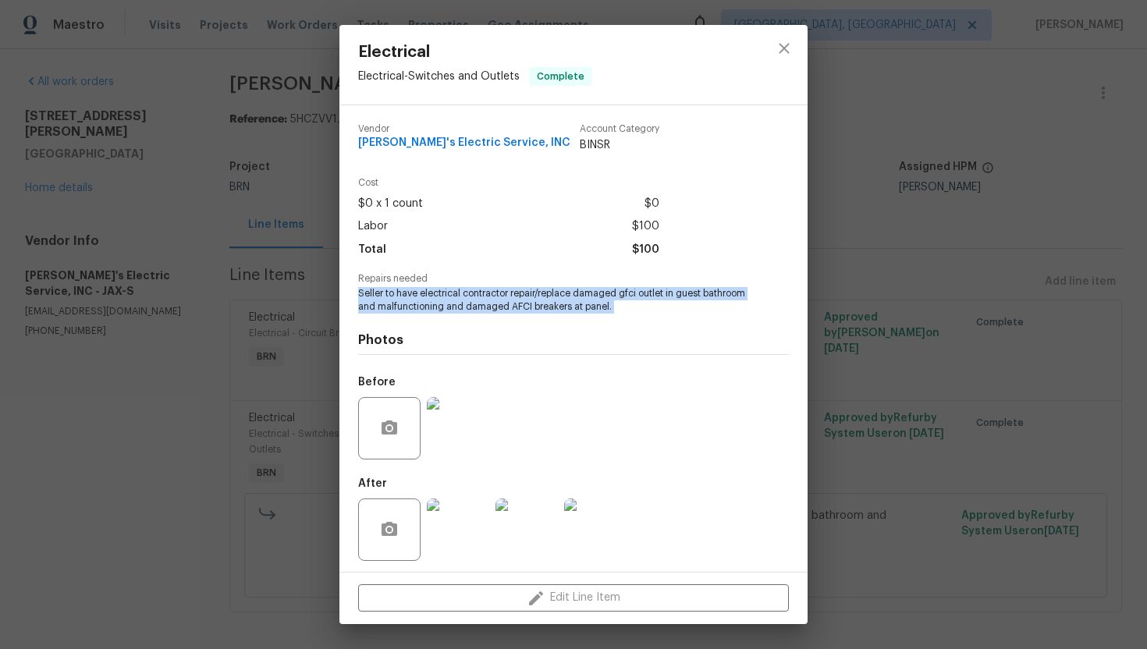
copy span "Seller to have electrical contractor repair/replace damaged gfci outlet in gues…"
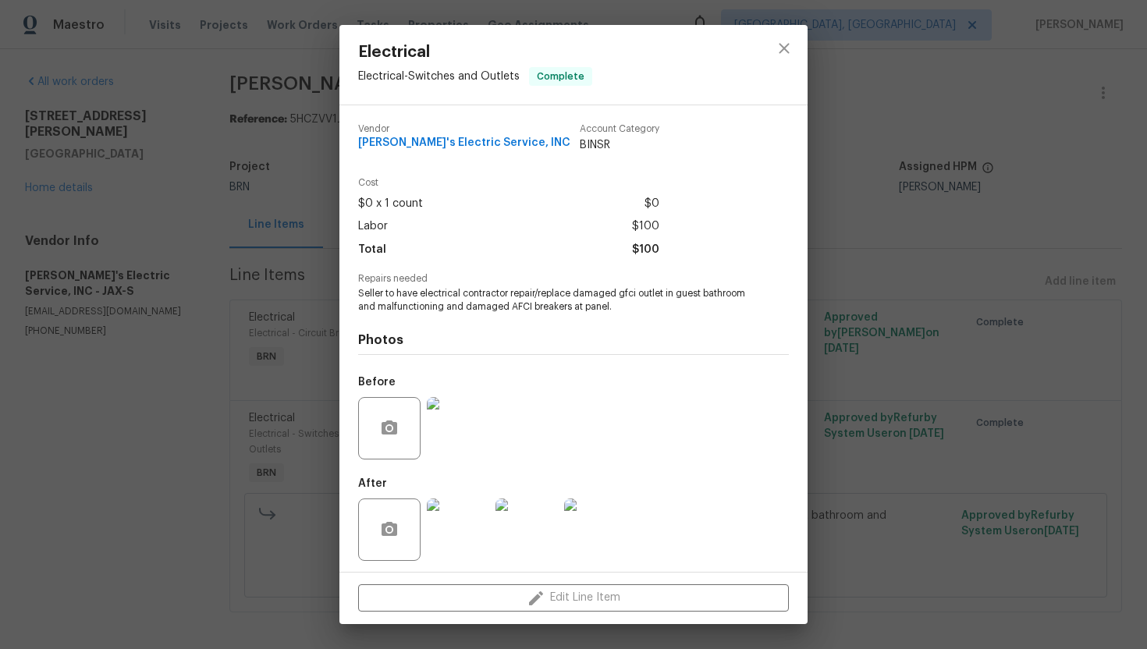
click at [279, 349] on div "Electrical Electrical - Switches and Outlets Complete Vendor Jack's Electric Se…" at bounding box center [573, 324] width 1147 height 649
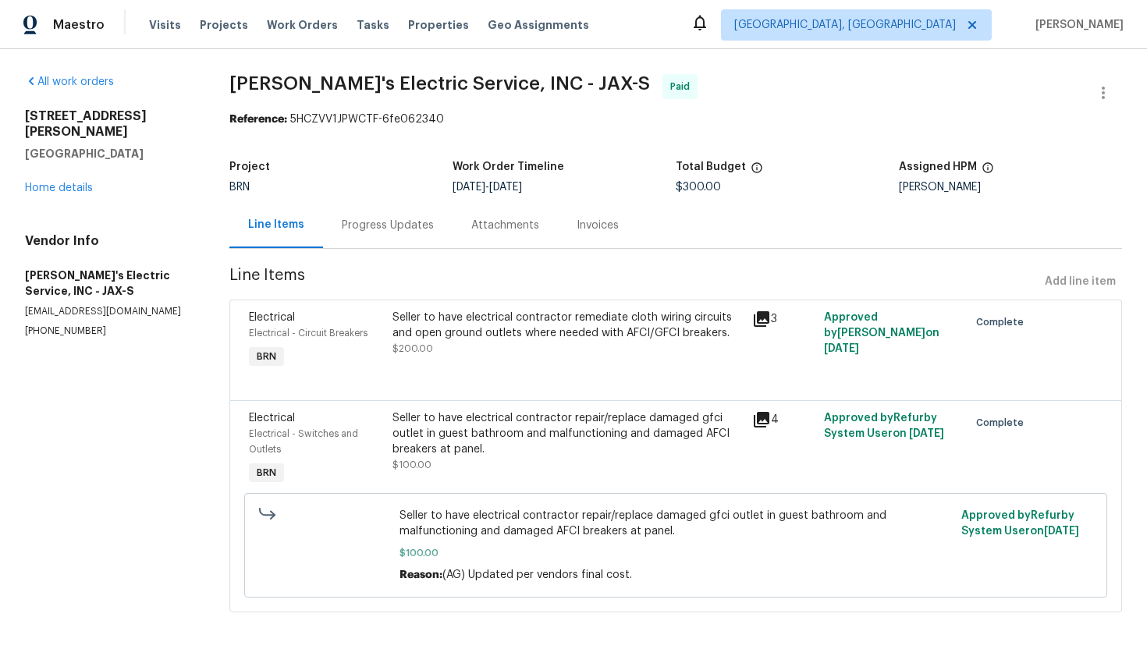
click at [532, 343] on div "Seller to have electrical contractor remediate cloth wiring circuits and open g…" at bounding box center [568, 333] width 350 height 47
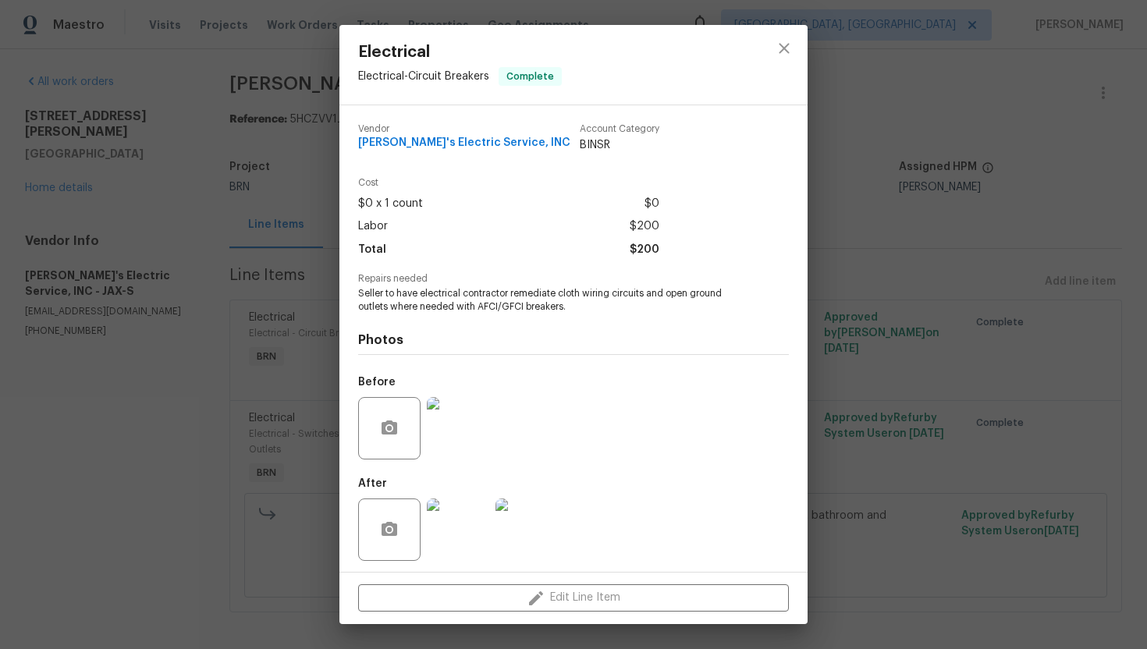
click at [448, 443] on img at bounding box center [458, 428] width 62 height 62
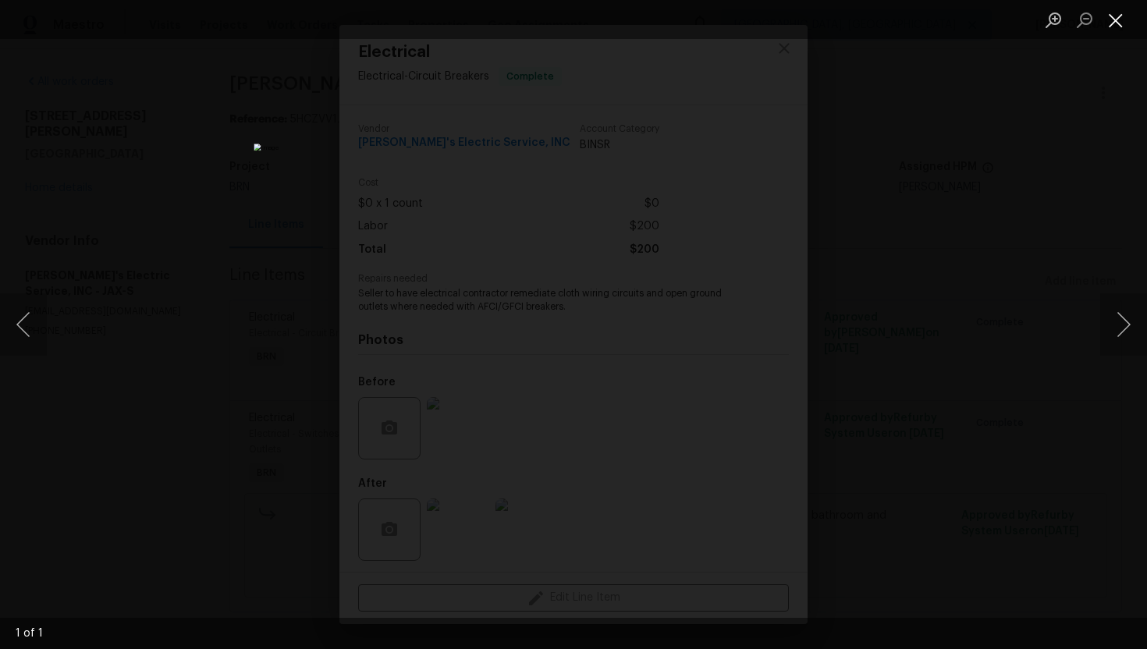
click at [1106, 18] on button "Close lightbox" at bounding box center [1115, 19] width 31 height 27
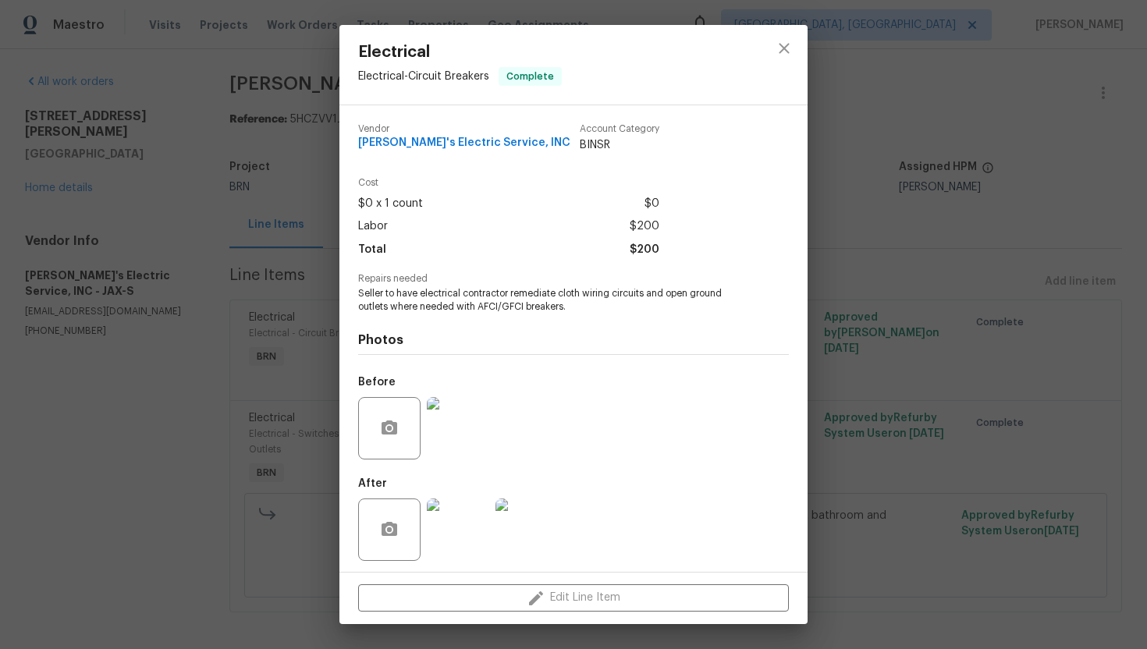
scroll to position [5, 0]
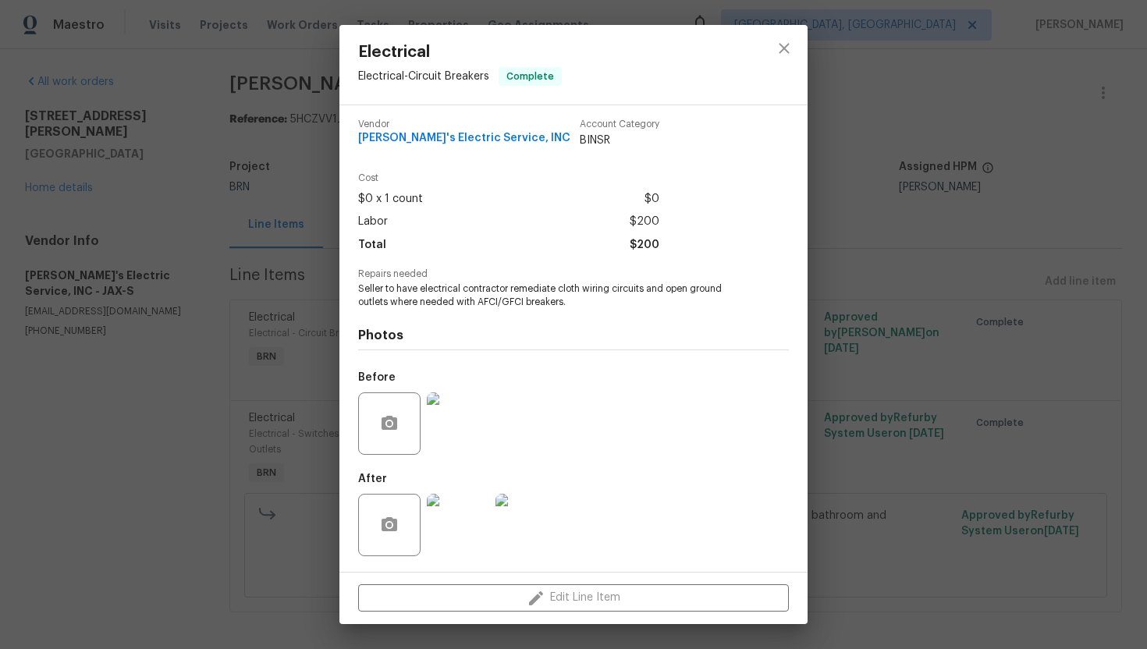
click at [528, 524] on img at bounding box center [527, 525] width 62 height 62
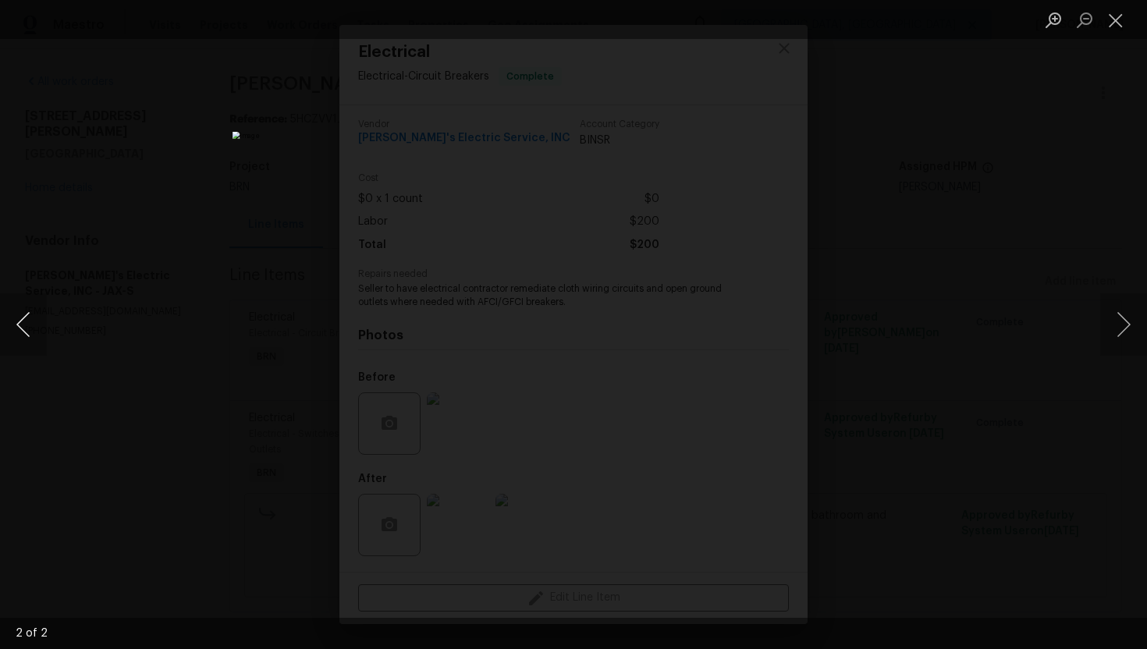
click at [34, 325] on button "Previous image" at bounding box center [23, 324] width 47 height 62
click at [1122, 27] on button "Close lightbox" at bounding box center [1115, 19] width 31 height 27
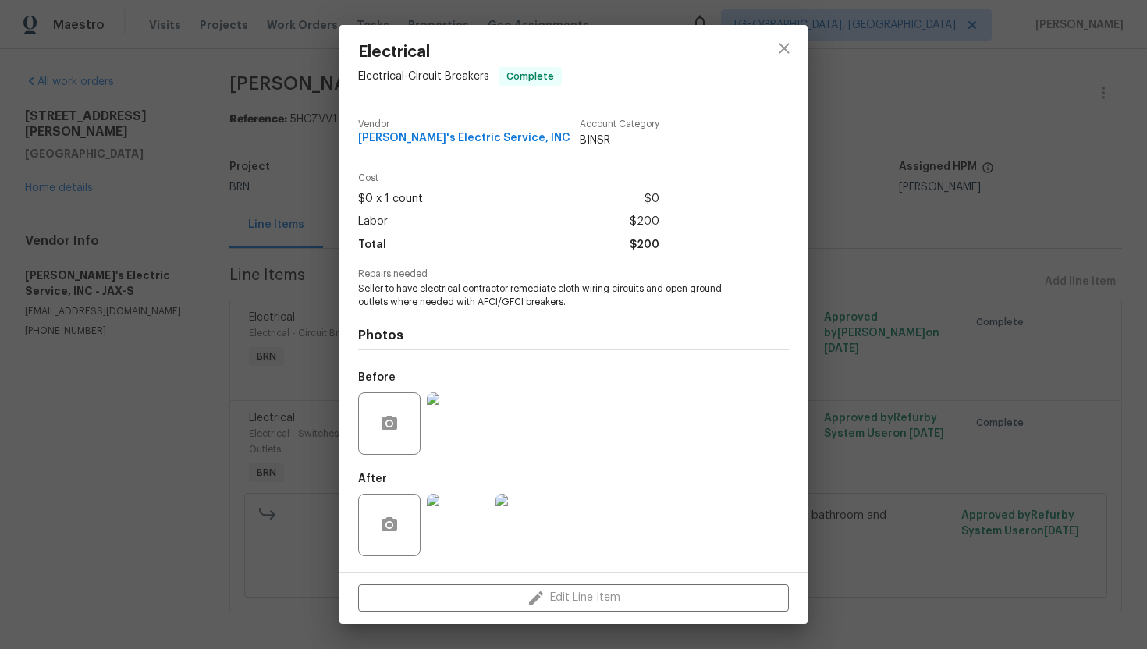
click at [857, 243] on div "Electrical Electrical - Circuit Breakers Complete Vendor Jack's Electric Servic…" at bounding box center [573, 324] width 1147 height 649
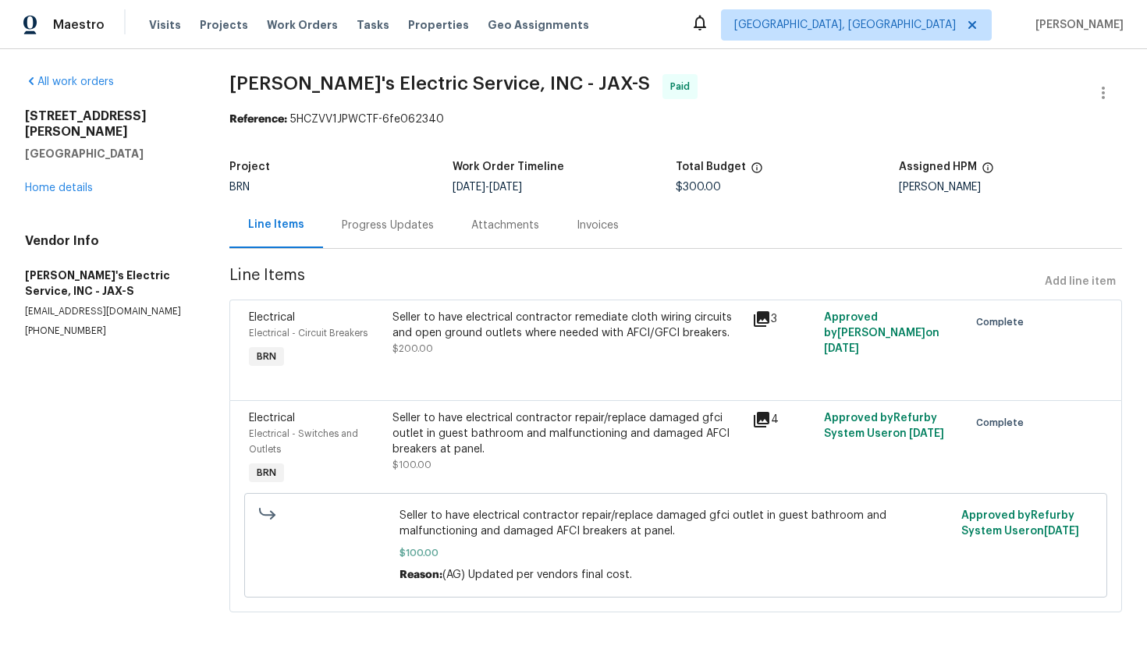
click at [535, 440] on div "Seller to have electrical contractor repair/replace damaged gfci outlet in gues…" at bounding box center [568, 433] width 350 height 47
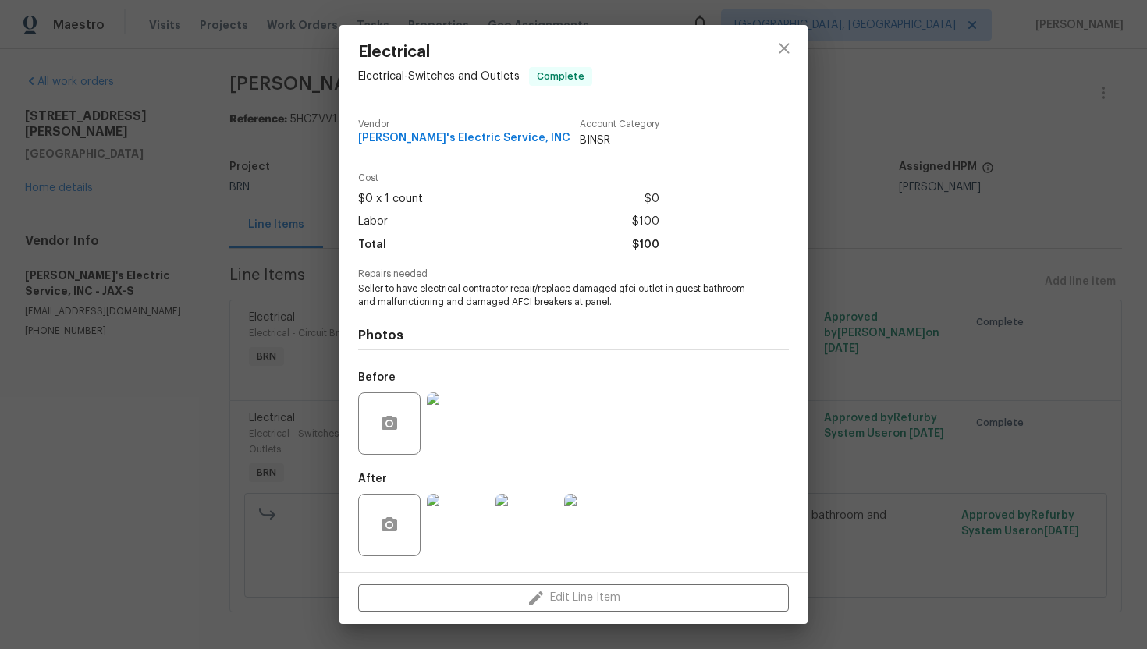
click at [461, 428] on img at bounding box center [458, 424] width 62 height 62
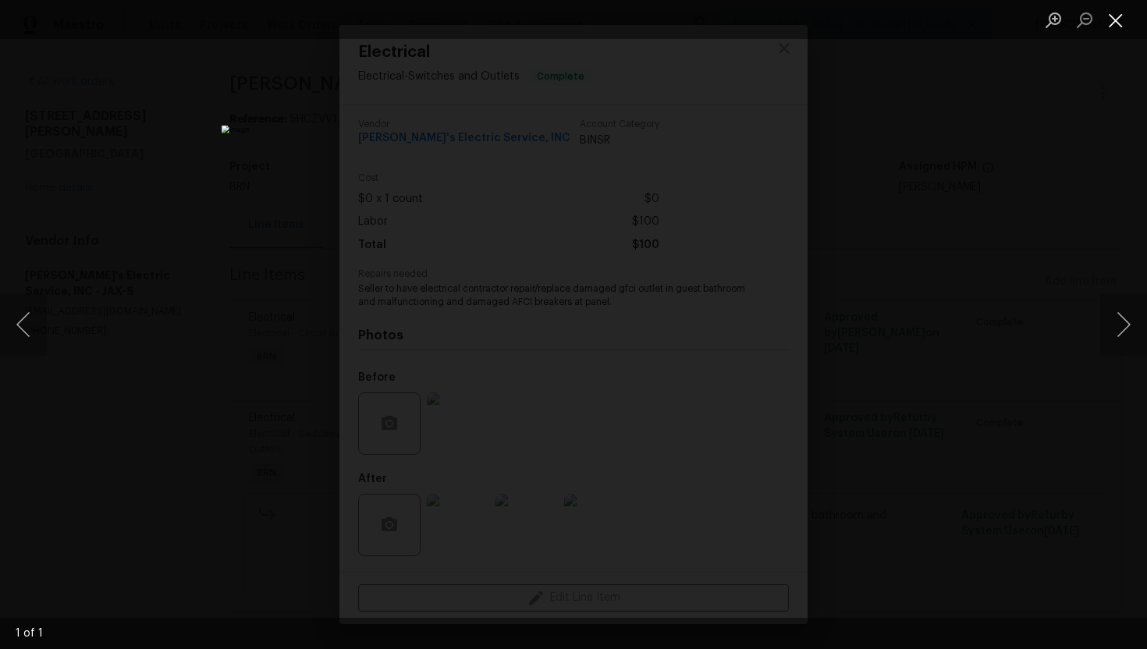
click at [1118, 29] on button "Close lightbox" at bounding box center [1115, 19] width 31 height 27
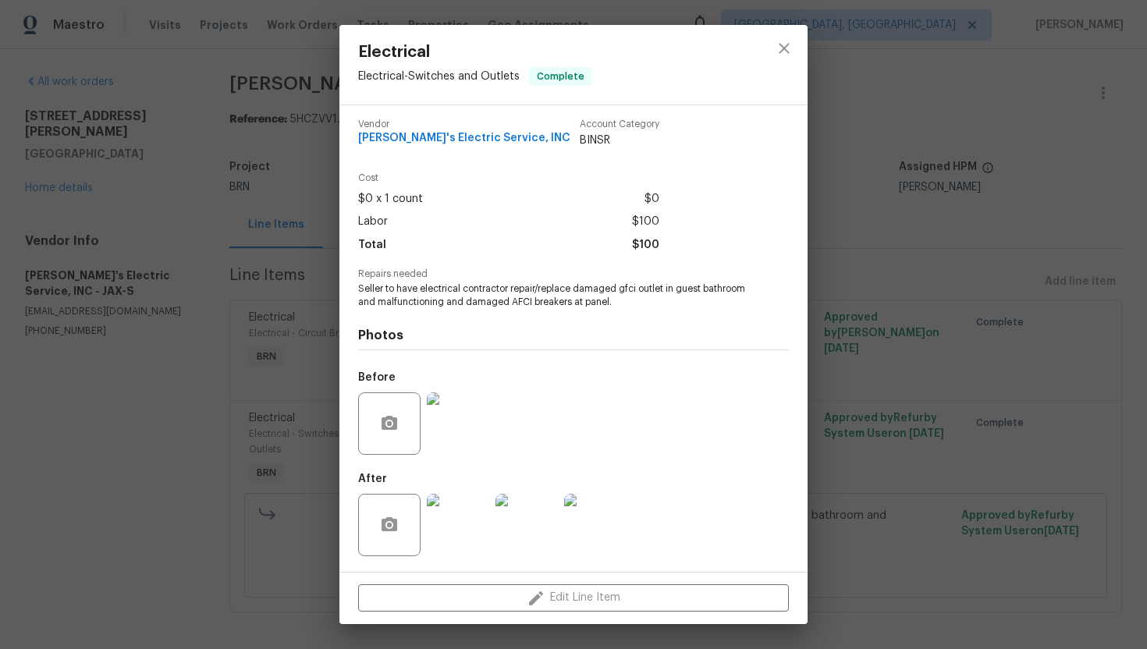
click at [596, 510] on img at bounding box center [595, 525] width 62 height 62
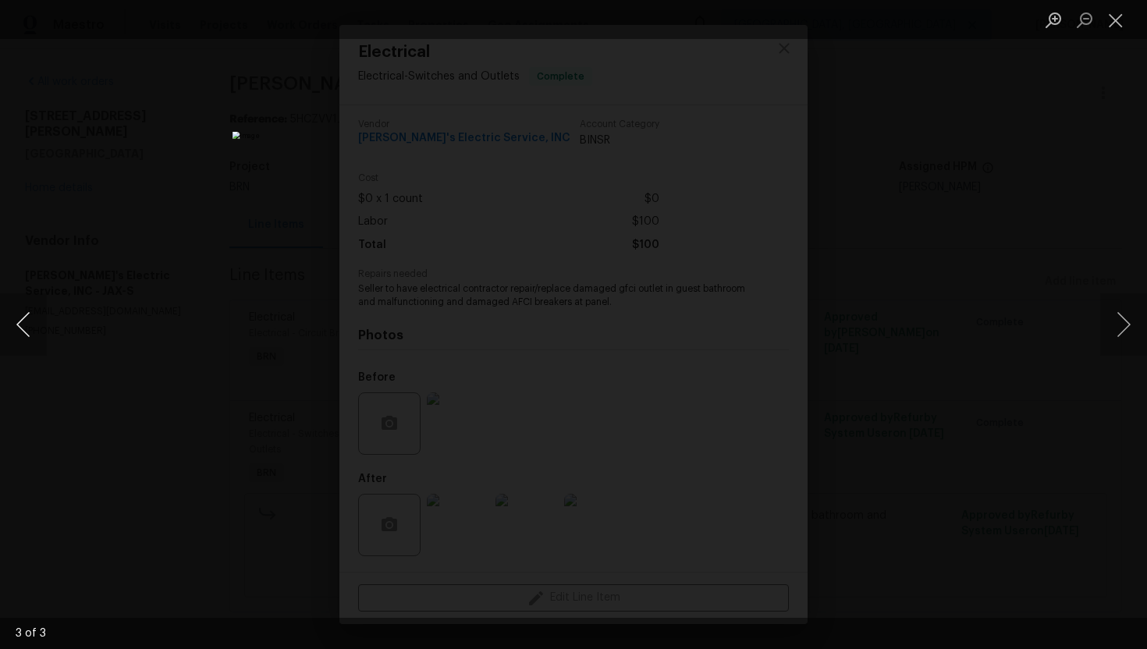
click at [20, 331] on button "Previous image" at bounding box center [23, 324] width 47 height 62
click at [25, 323] on button "Previous image" at bounding box center [23, 324] width 47 height 62
click at [1111, 20] on button "Close lightbox" at bounding box center [1115, 19] width 31 height 27
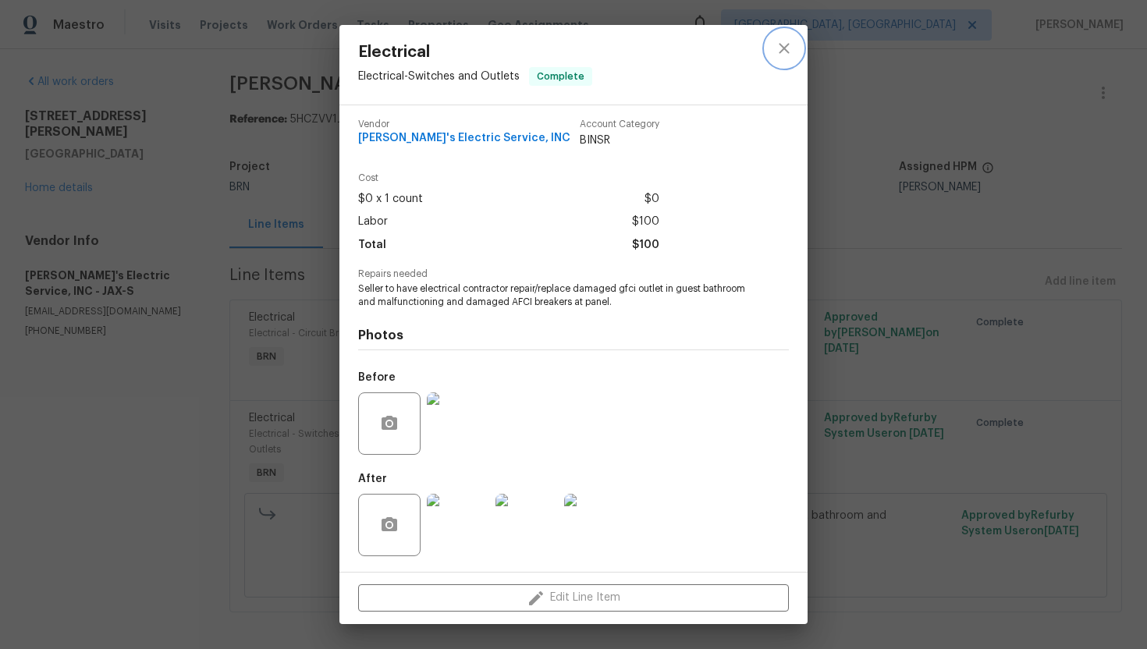
click at [779, 55] on icon "close" at bounding box center [784, 48] width 19 height 19
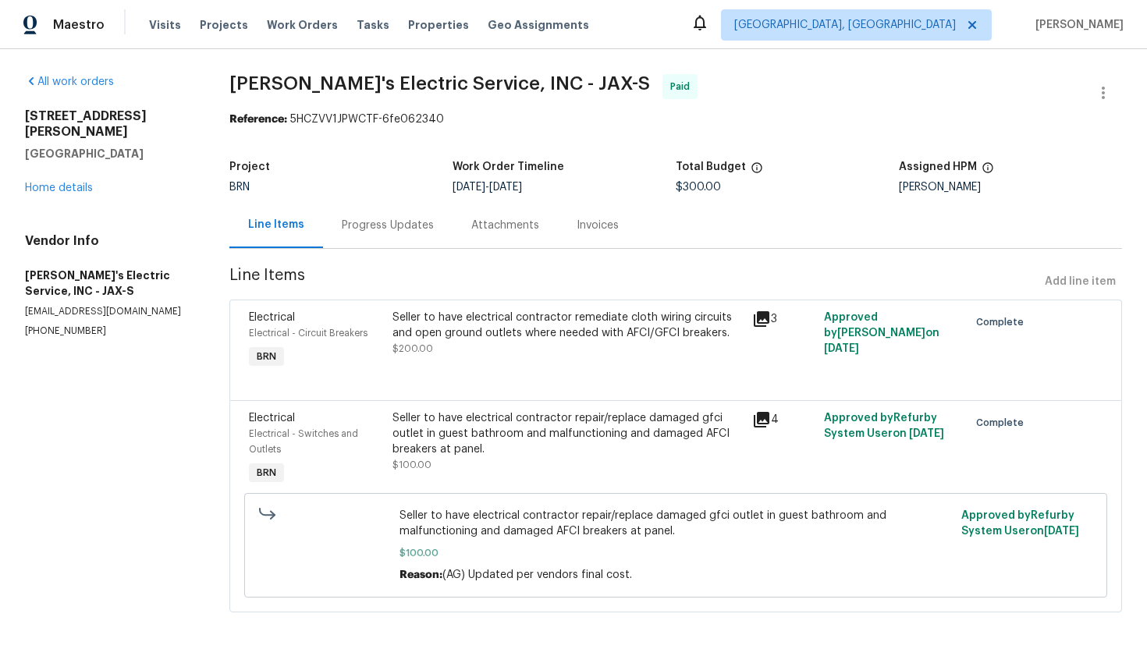
click at [596, 232] on div "Invoices" at bounding box center [598, 226] width 42 height 16
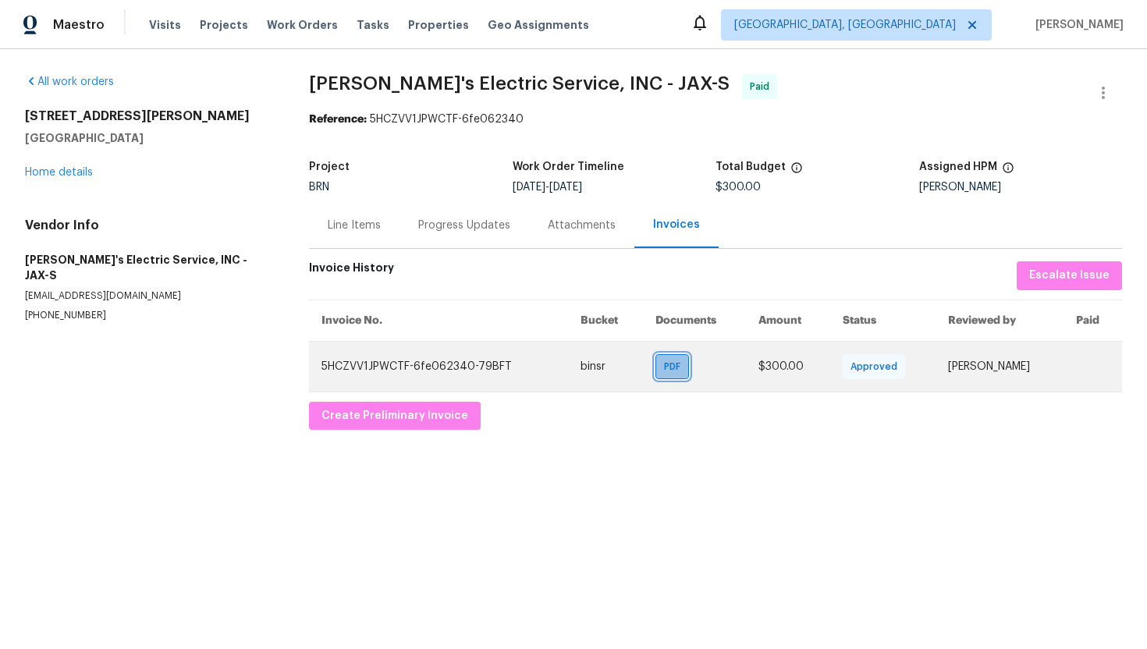
click at [664, 360] on span "PDF" at bounding box center [675, 367] width 23 height 16
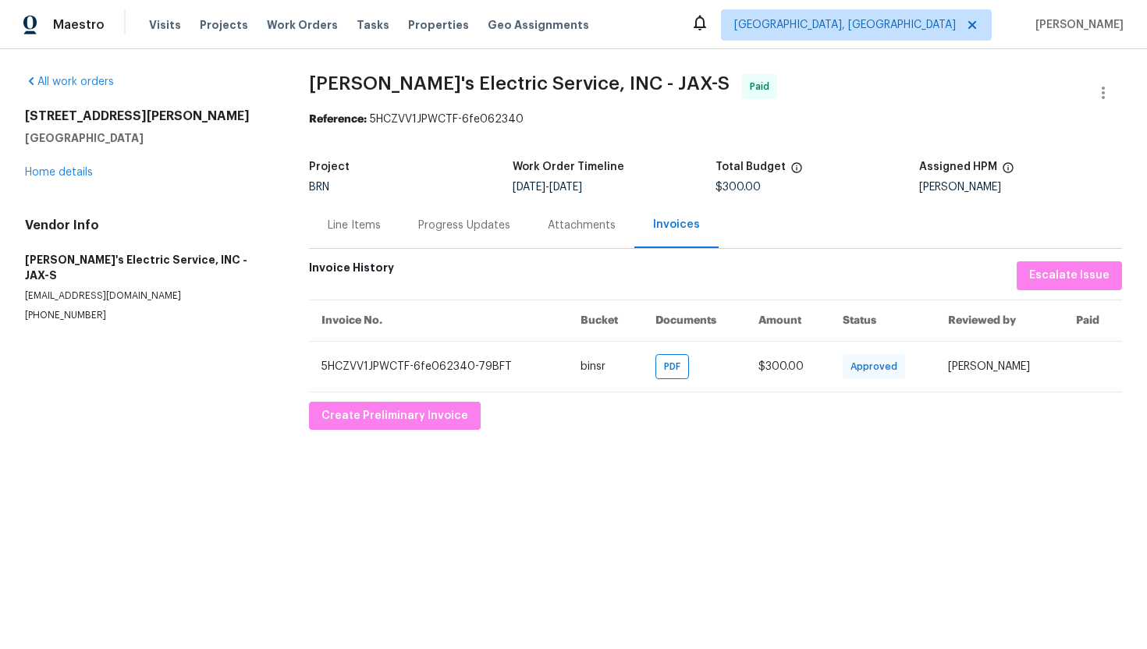
click at [374, 239] on div "Line Items" at bounding box center [354, 225] width 91 height 46
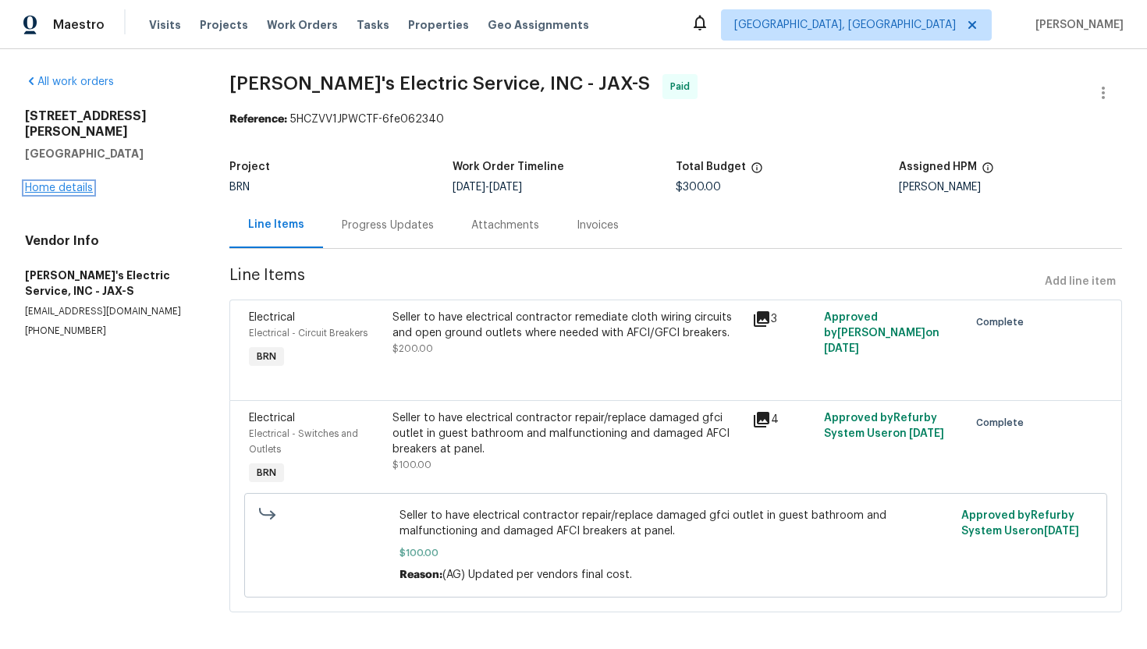
click at [80, 183] on link "Home details" at bounding box center [59, 188] width 68 height 11
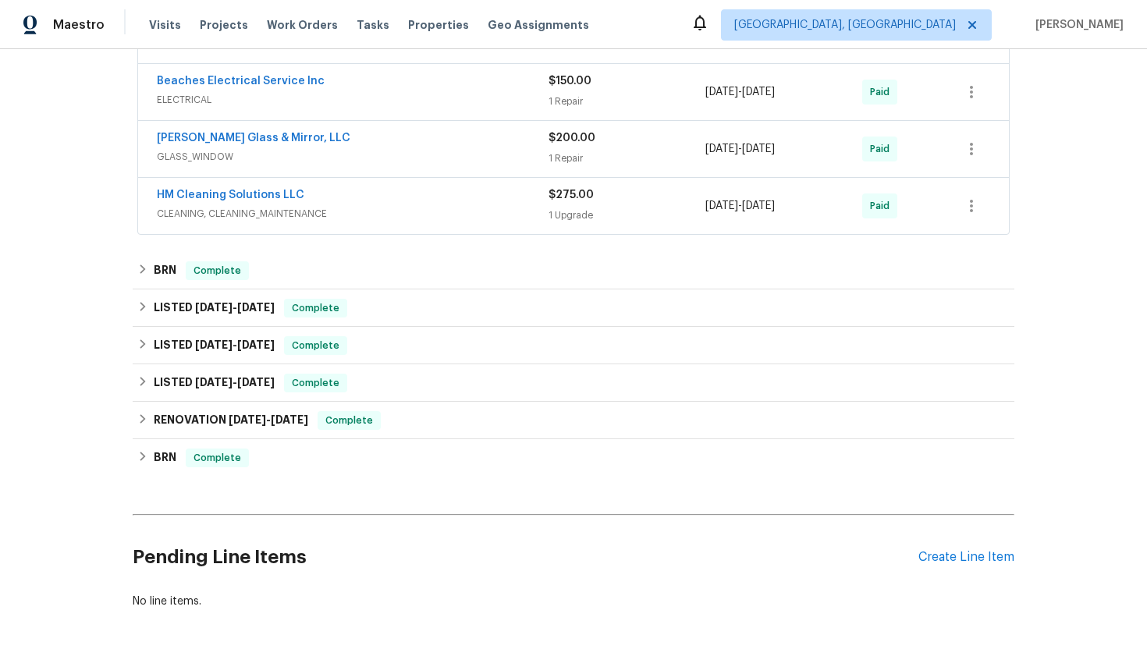
scroll to position [965, 0]
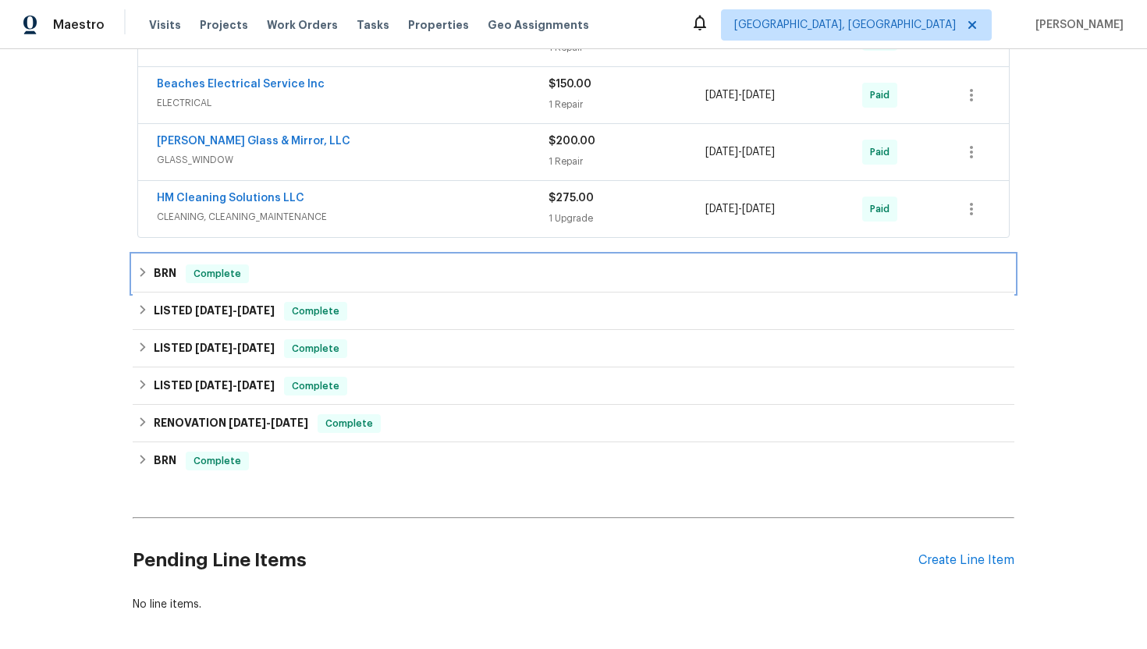
click at [175, 272] on h6 "BRN" at bounding box center [165, 274] width 23 height 19
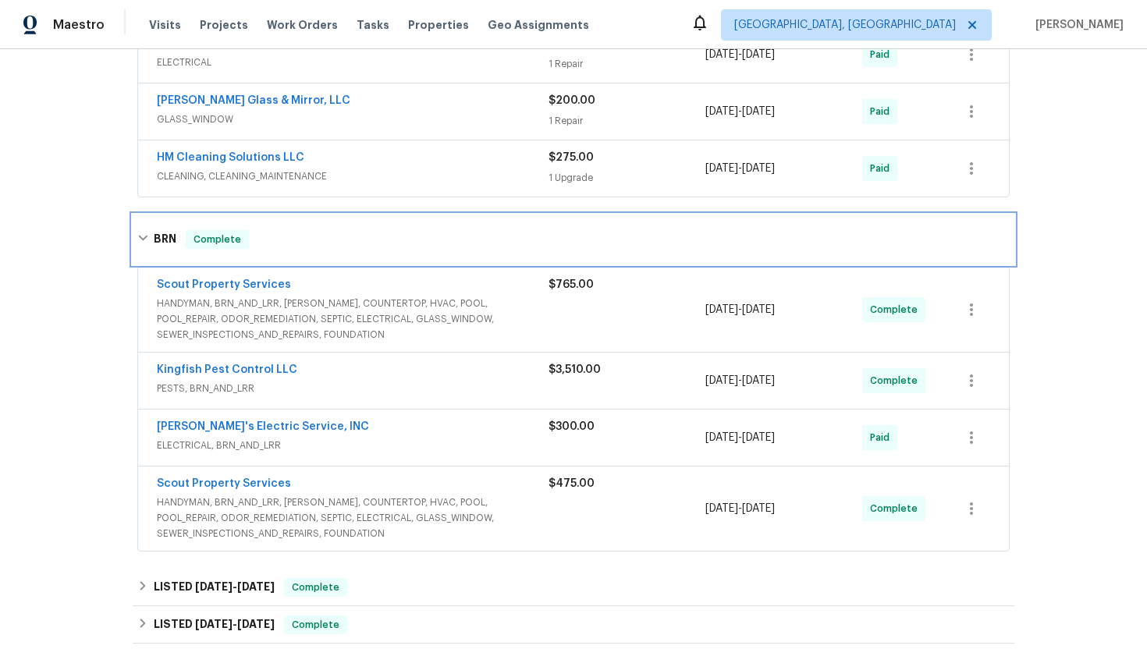
scroll to position [1025, 0]
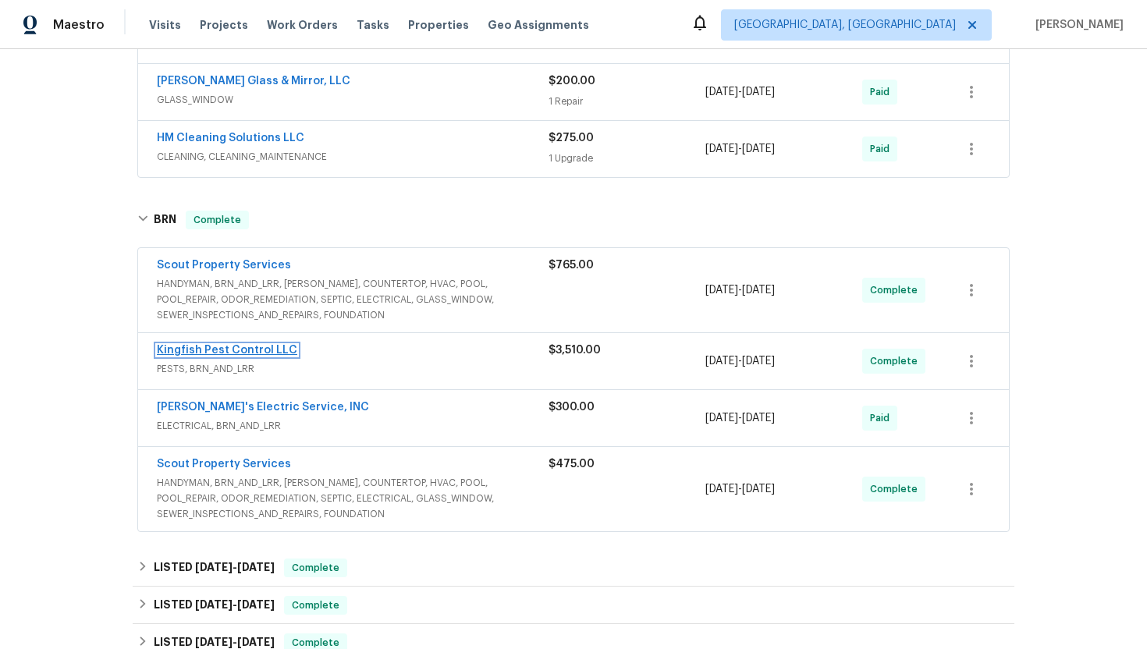
click at [240, 352] on link "Kingfish Pest Control LLC" at bounding box center [227, 350] width 140 height 11
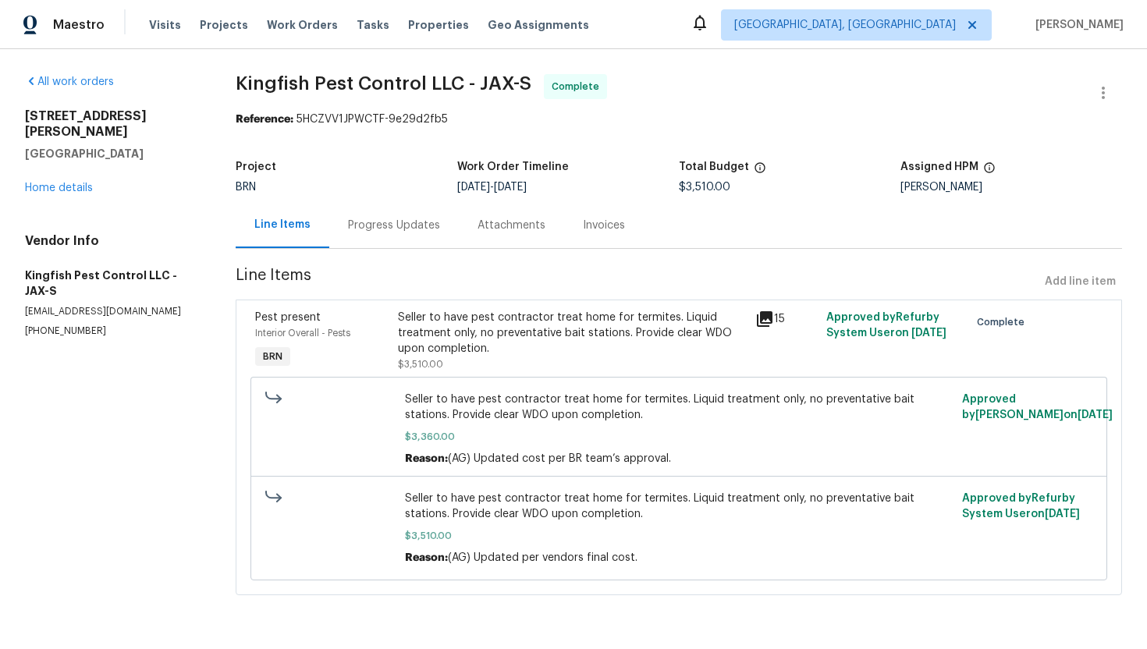
click at [590, 233] on div "Invoices" at bounding box center [604, 226] width 42 height 16
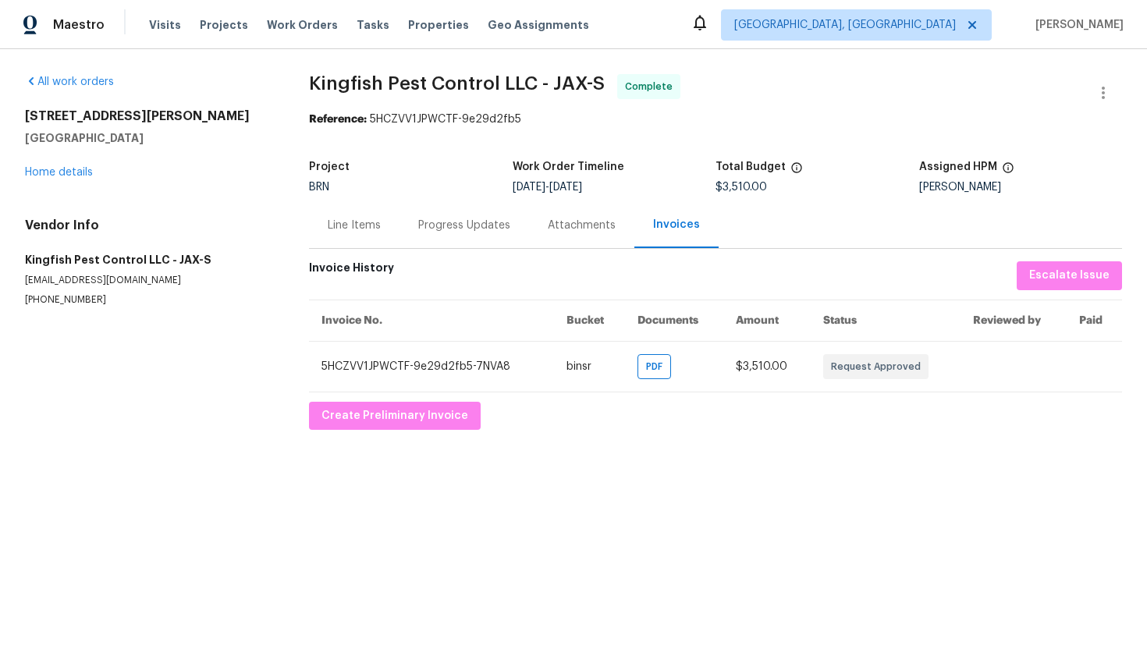
click at [383, 239] on div "Line Items" at bounding box center [354, 225] width 91 height 46
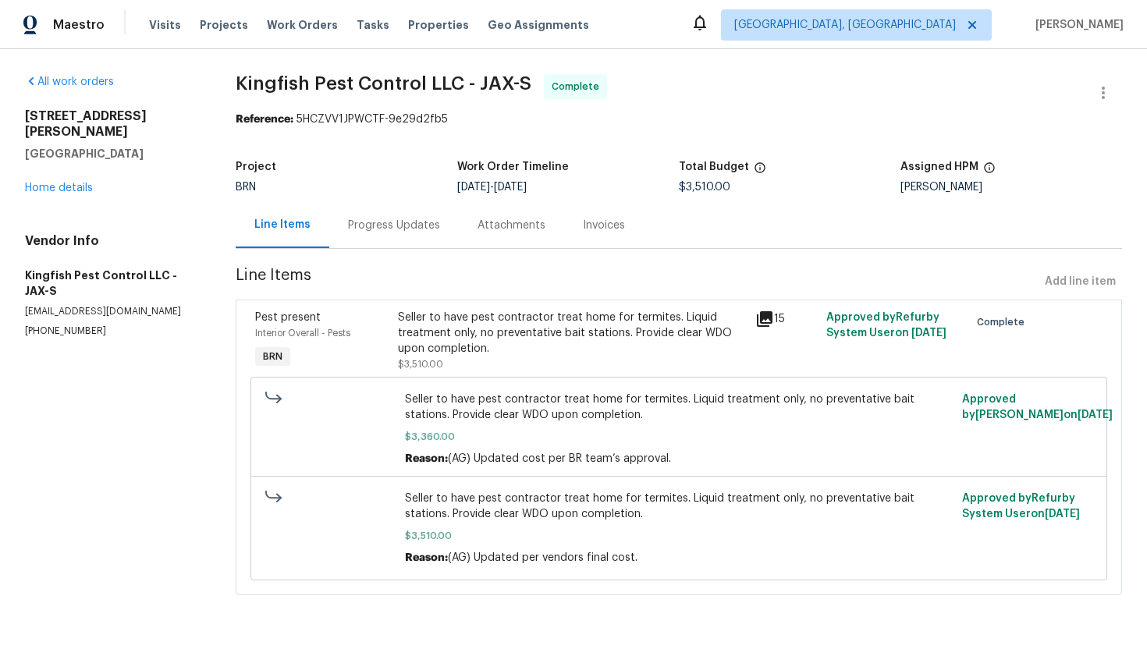
click at [611, 229] on div "Invoices" at bounding box center [604, 226] width 42 height 16
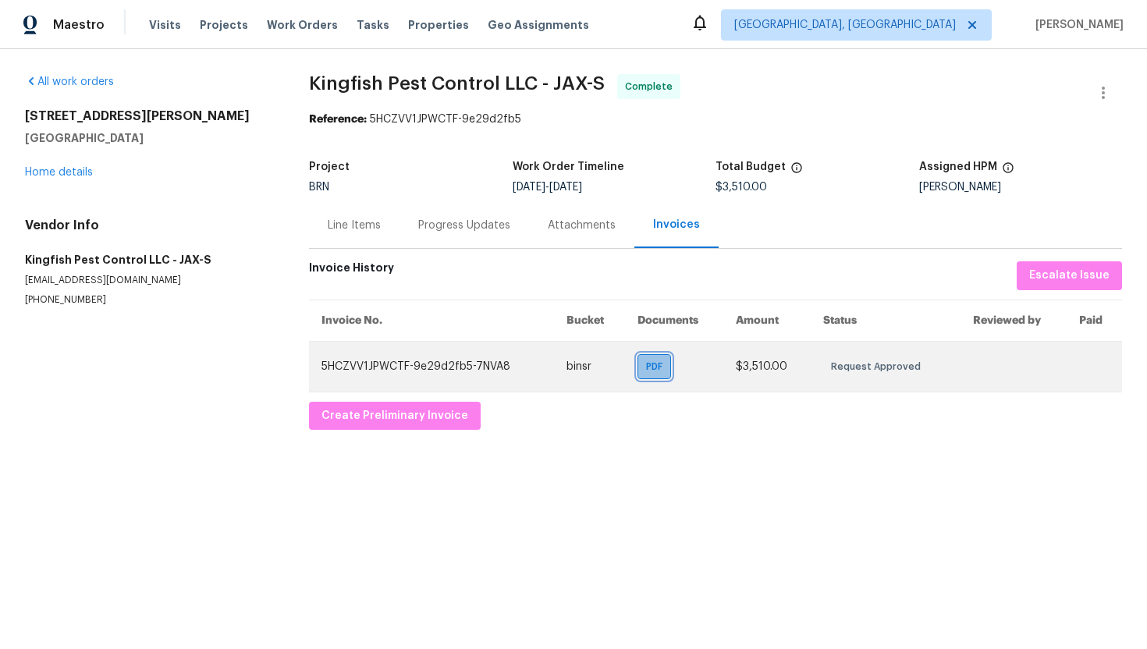
click at [645, 364] on div "PDF" at bounding box center [655, 366] width 34 height 25
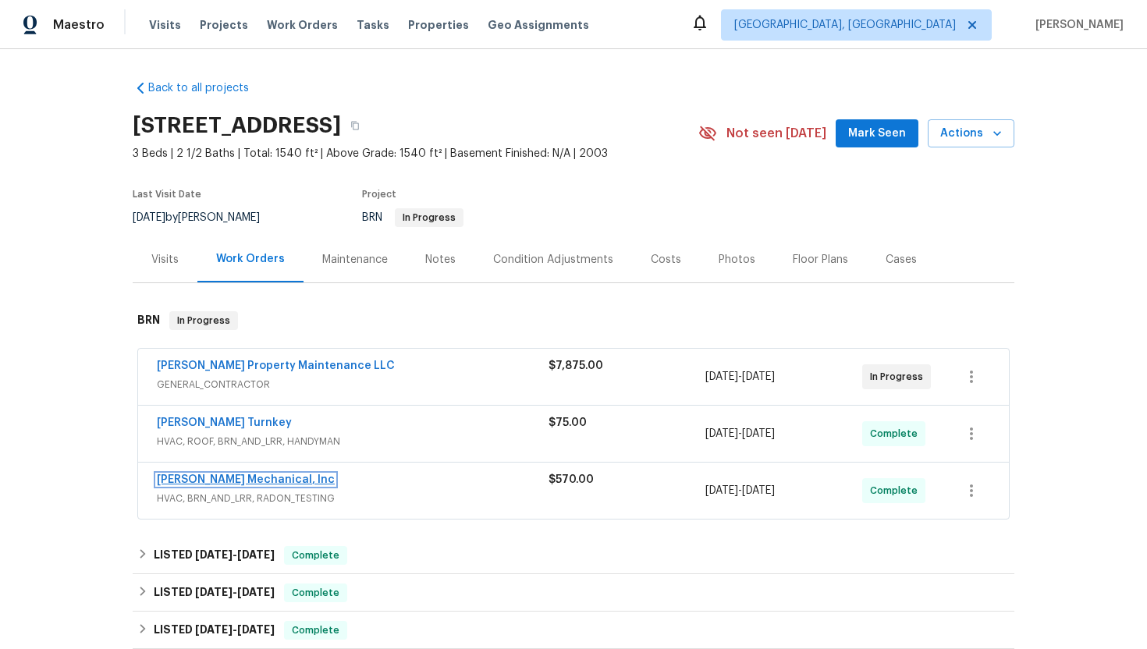
click at [197, 480] on link "[PERSON_NAME] Mechanical, Inc" at bounding box center [246, 479] width 178 height 11
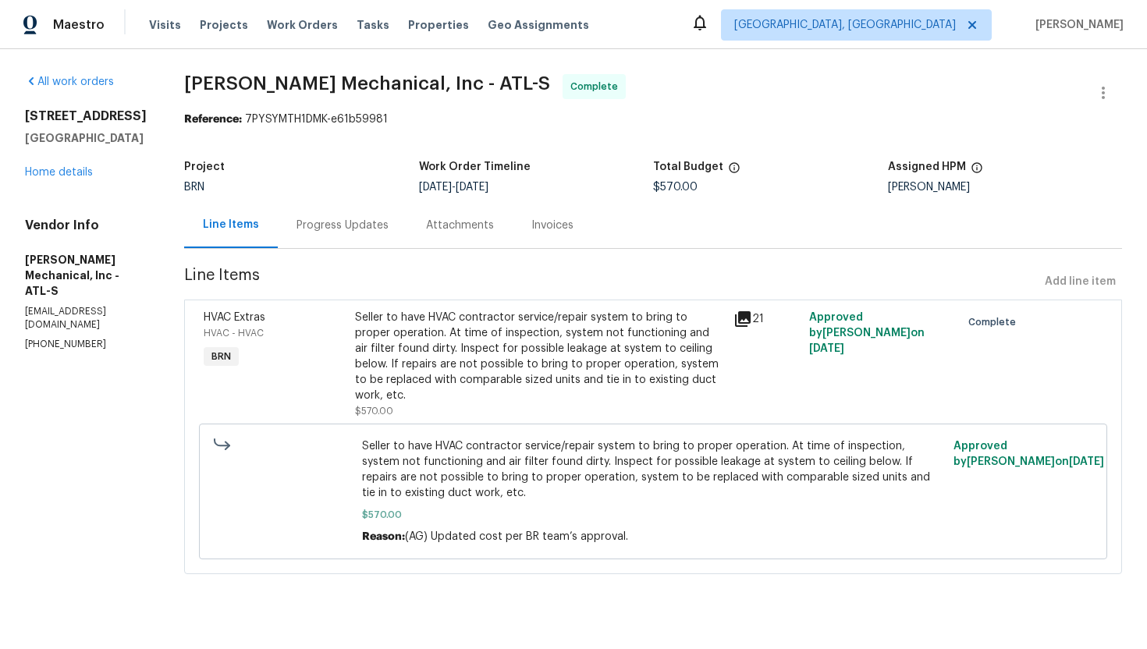
click at [574, 225] on div "Invoices" at bounding box center [552, 226] width 42 height 16
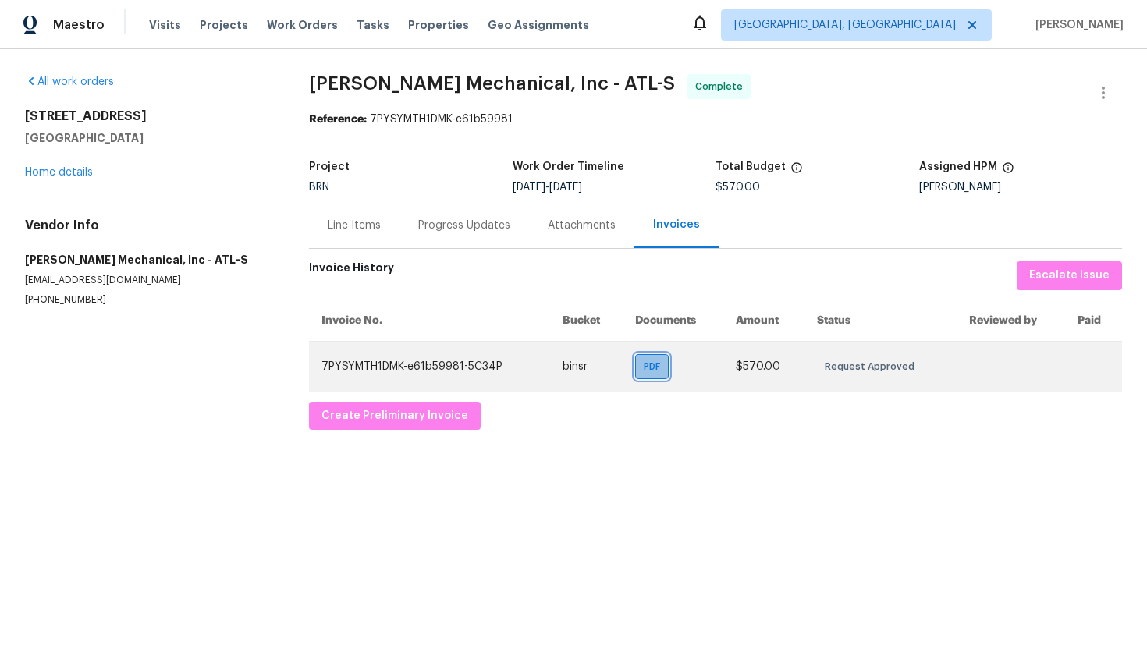
click at [657, 370] on span "PDF" at bounding box center [655, 367] width 23 height 16
